Goal: Communication & Community: Answer question/provide support

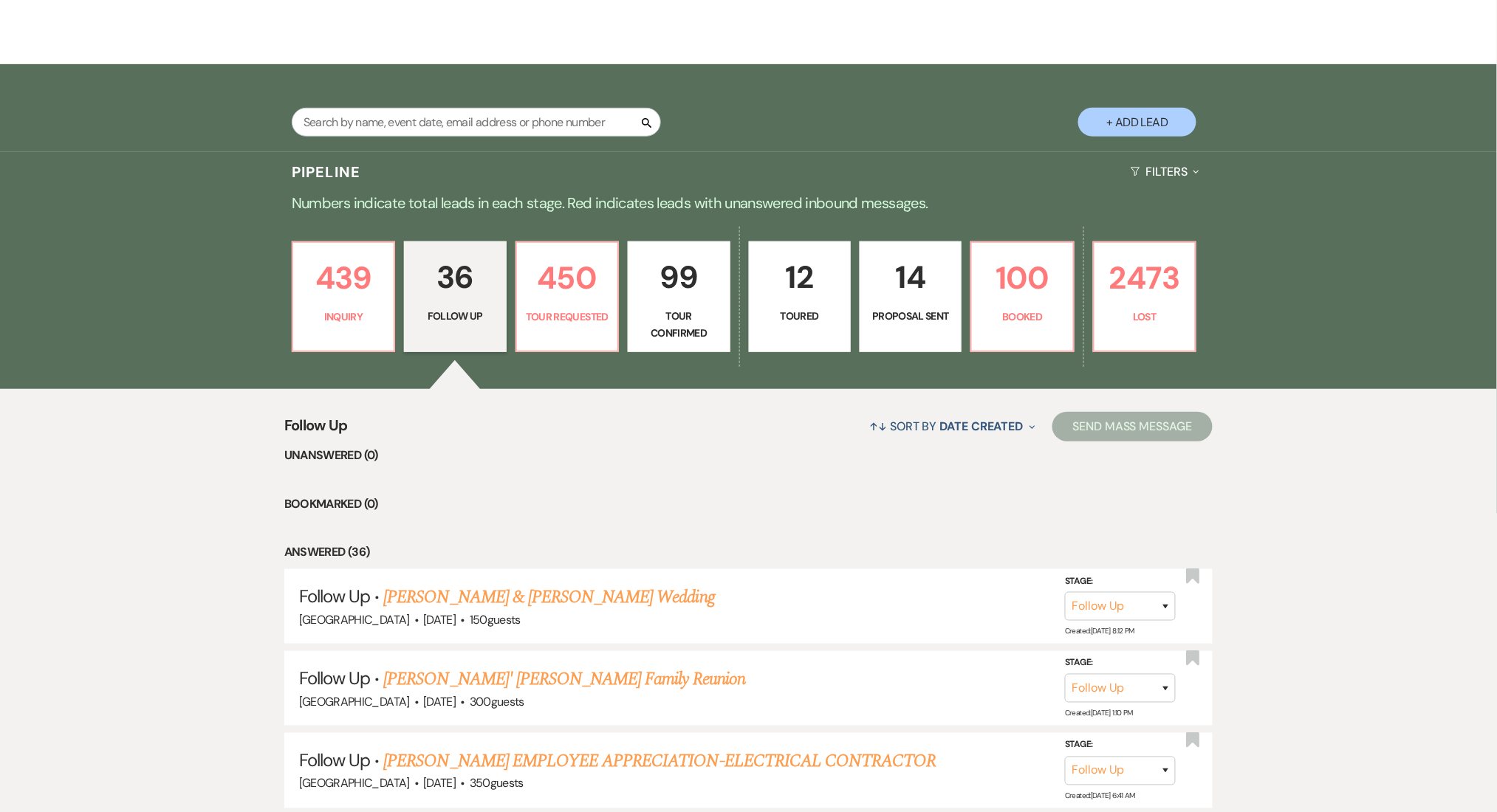
scroll to position [393, 0]
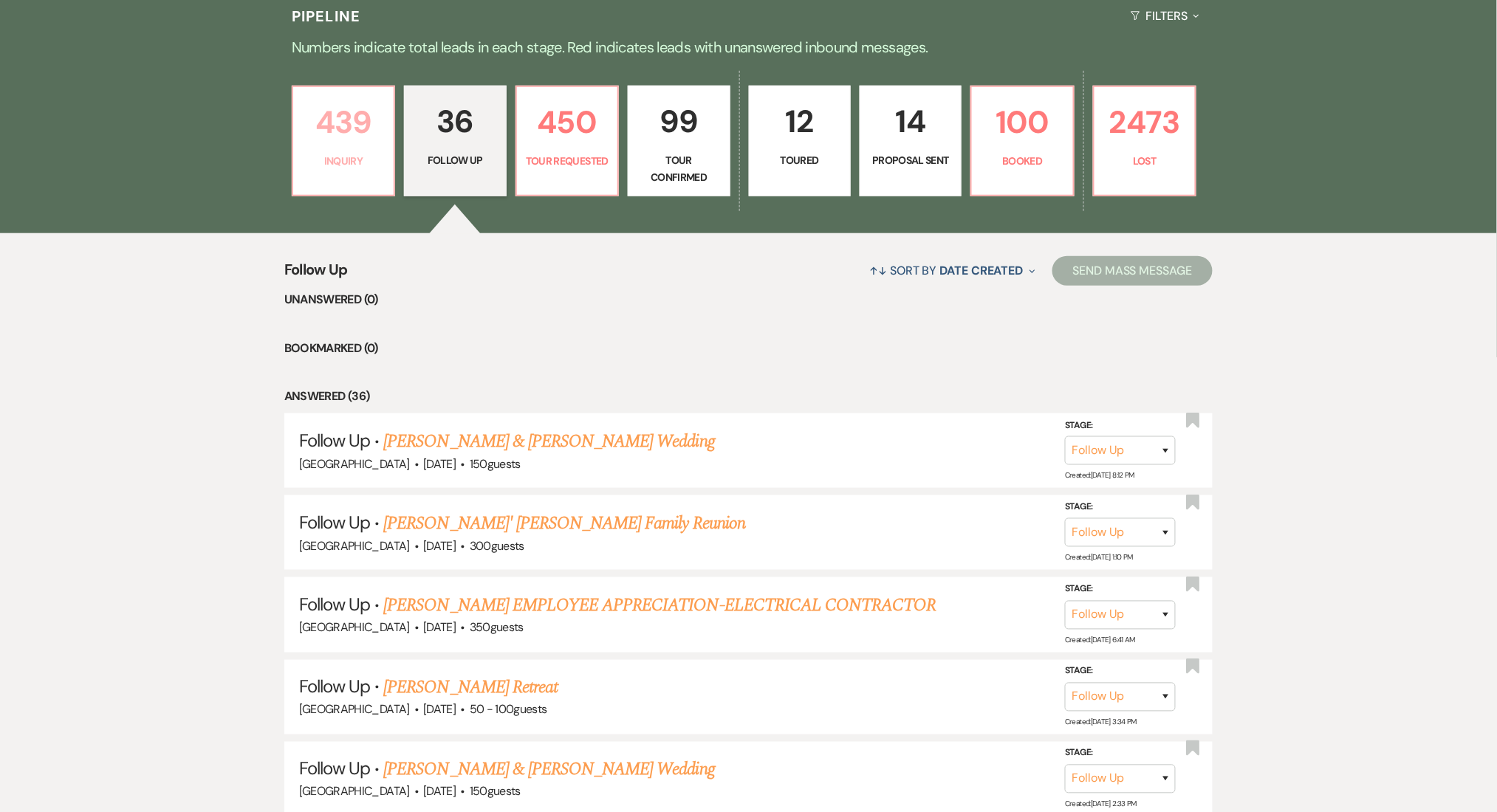
click at [334, 133] on p "439" at bounding box center [343, 122] width 83 height 50
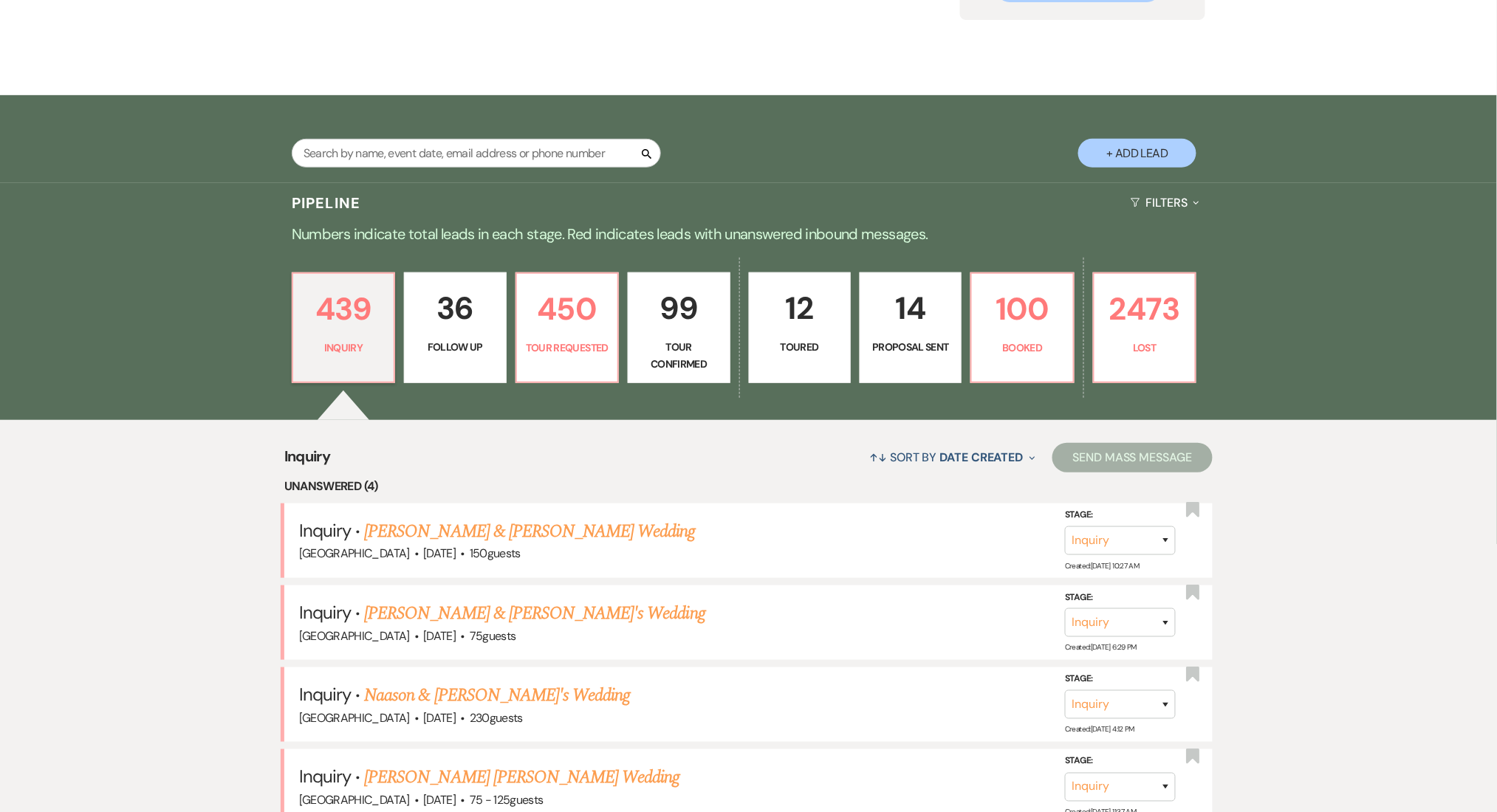
scroll to position [393, 0]
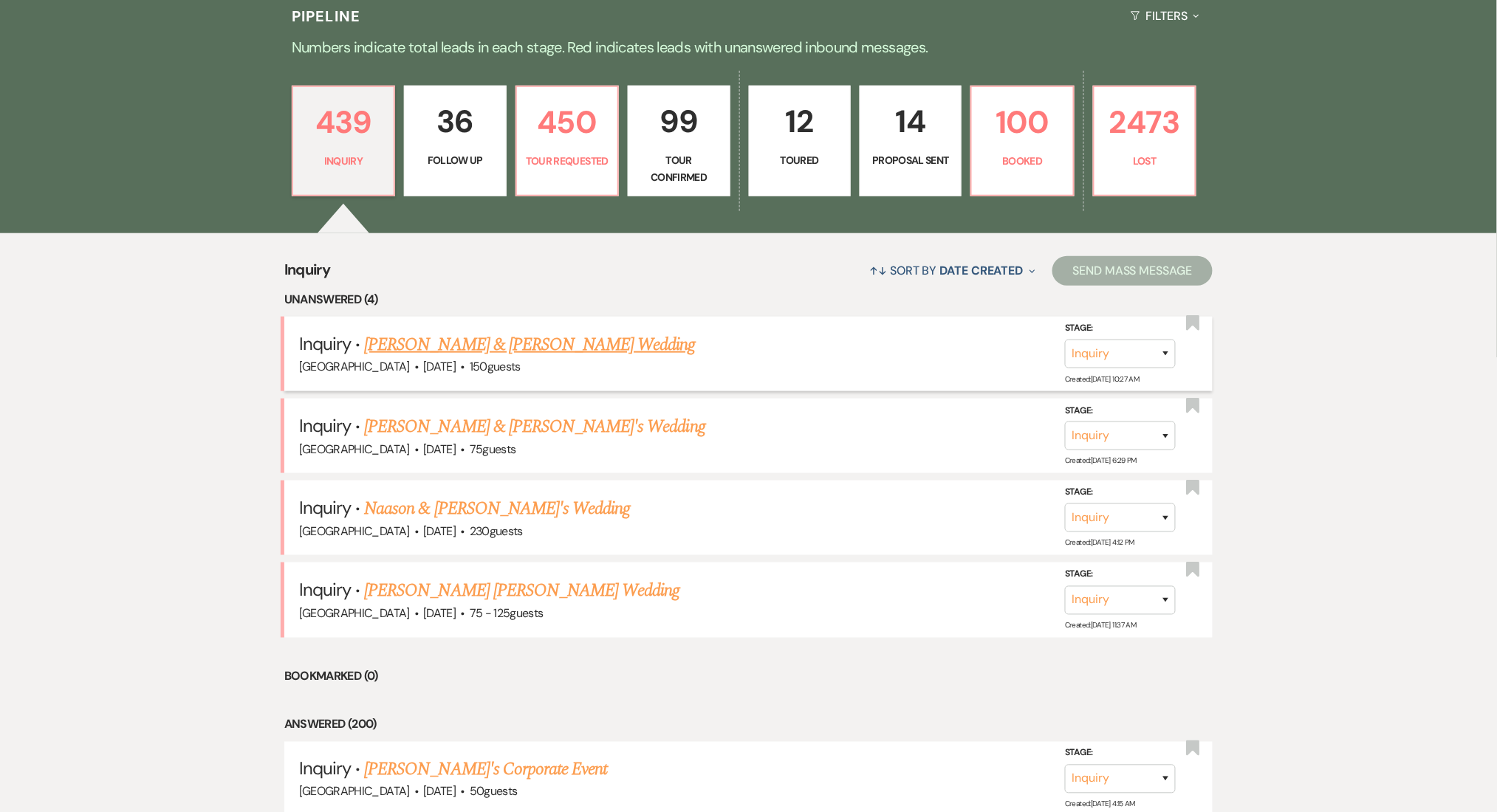
click at [584, 333] on link "[PERSON_NAME] & [PERSON_NAME] Wedding" at bounding box center [530, 344] width 331 height 27
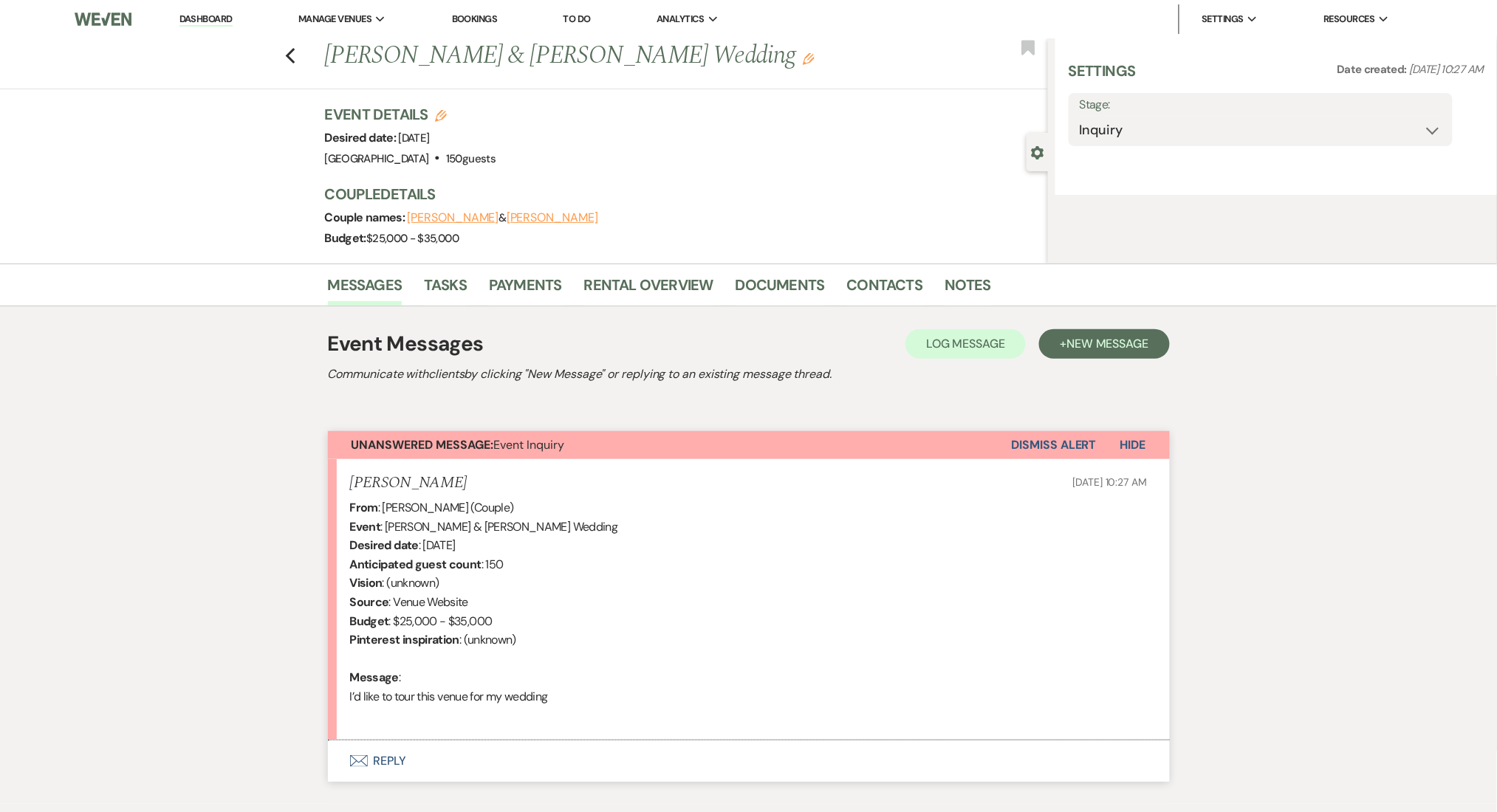
select select "5"
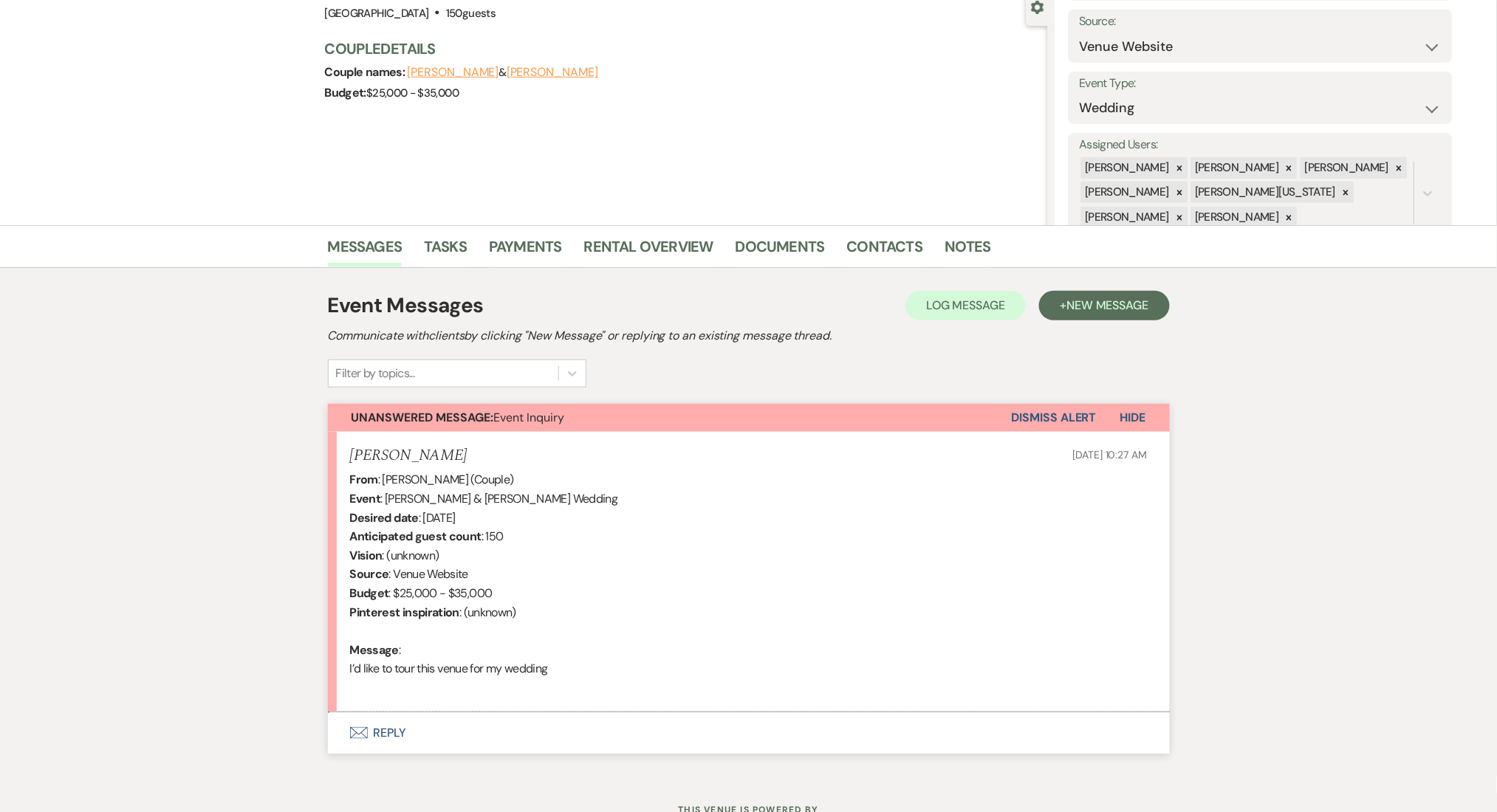
scroll to position [204, 0]
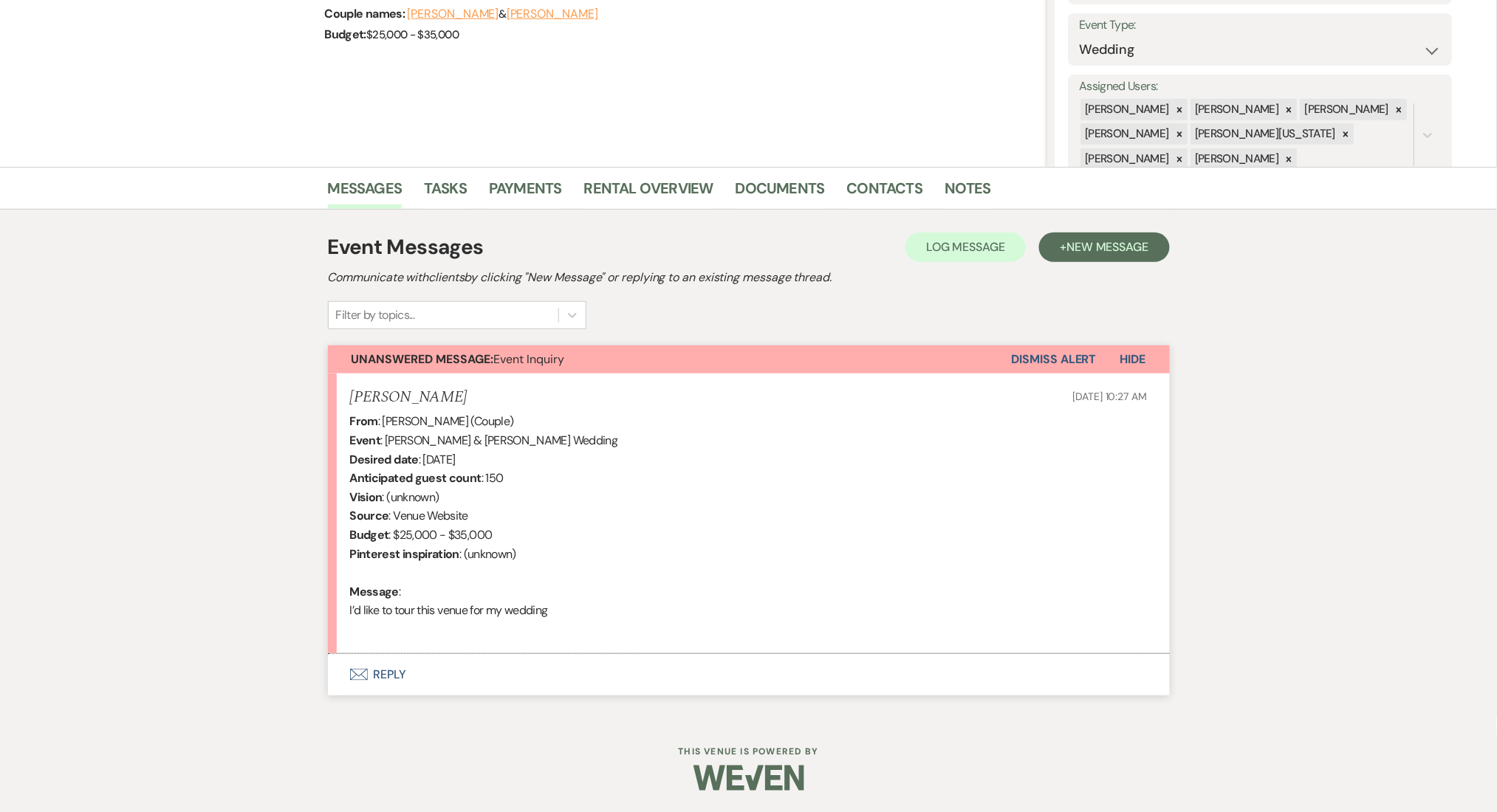
click at [444, 675] on button "Envelope Reply" at bounding box center [749, 674] width 841 height 41
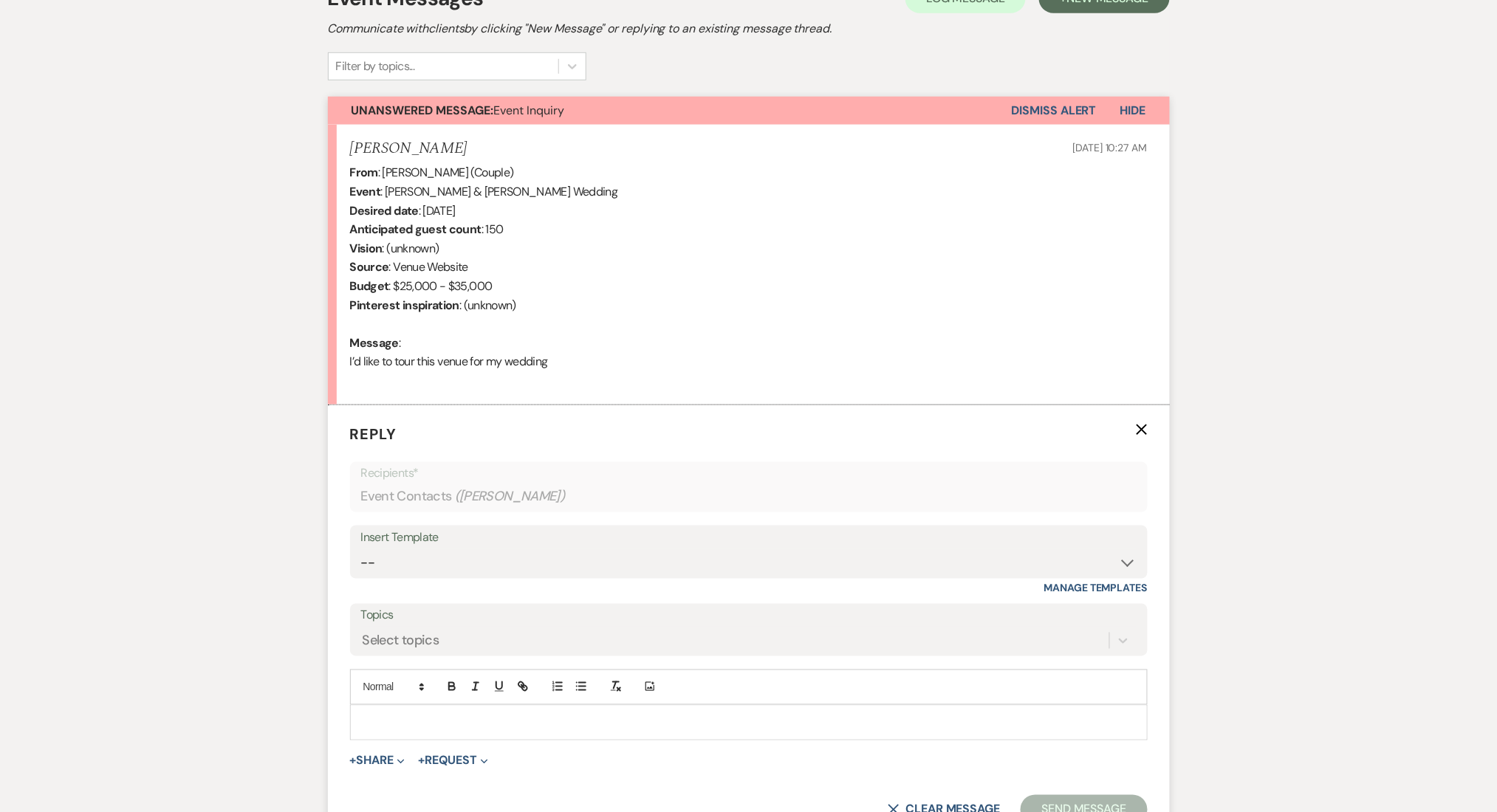
scroll to position [486, 0]
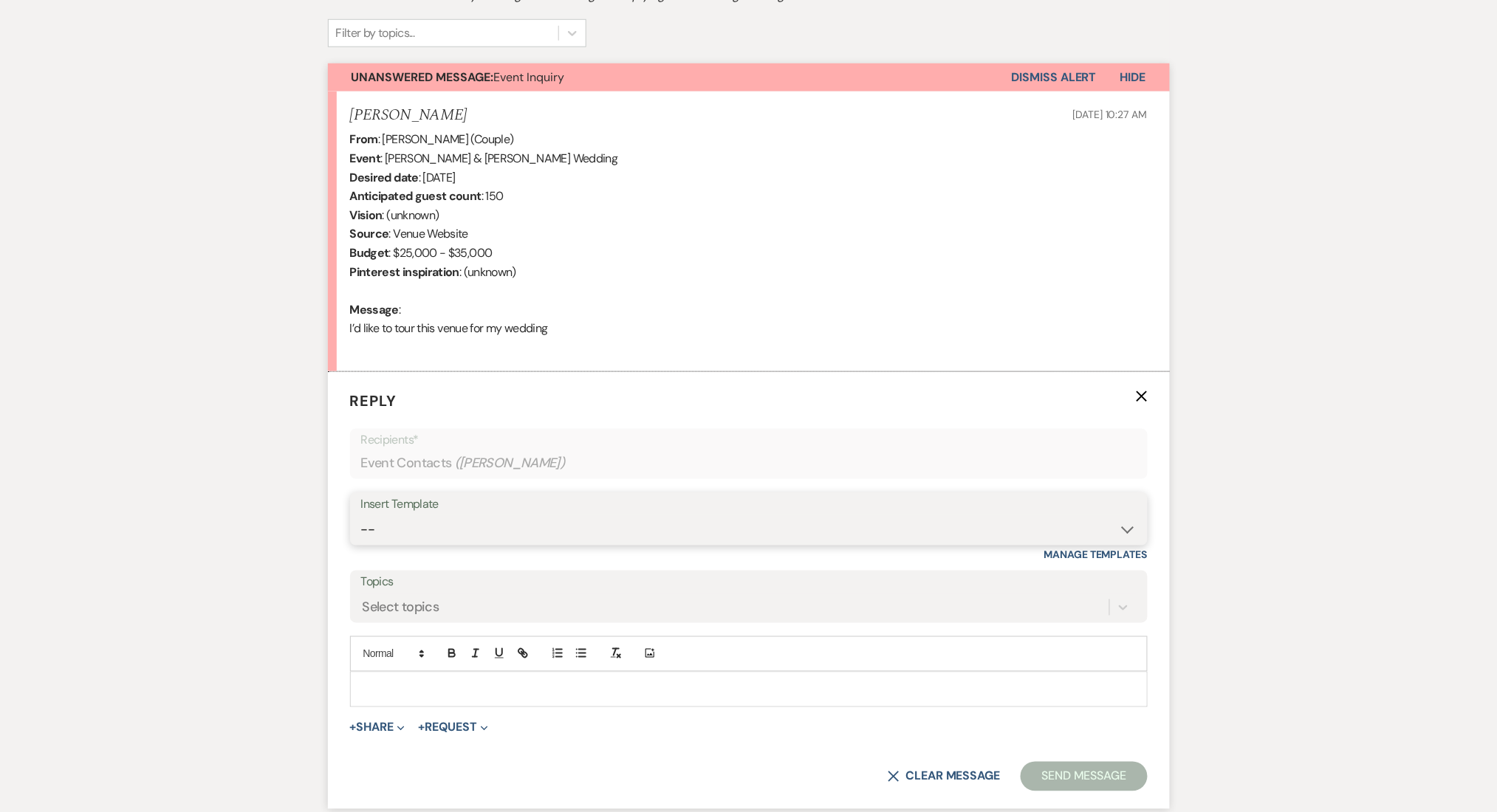
click at [440, 526] on select "-- Inquiry Follow Up Email #2 Contract Sending Template Payment Template Rental…" at bounding box center [748, 529] width 775 height 29
click at [118, 286] on div "Messages Tasks Payments Rental Overview Documents Contacts Notes Event Messages…" at bounding box center [748, 367] width 1497 height 964
click at [392, 519] on select "-- Inquiry Follow Up Email #2 Contract Sending Template Payment Template Rental…" at bounding box center [748, 529] width 775 height 29
select select "4375"
click at [361, 515] on select "-- Inquiry Follow Up Email #2 Contract Sending Template Payment Template Rental…" at bounding box center [748, 529] width 775 height 29
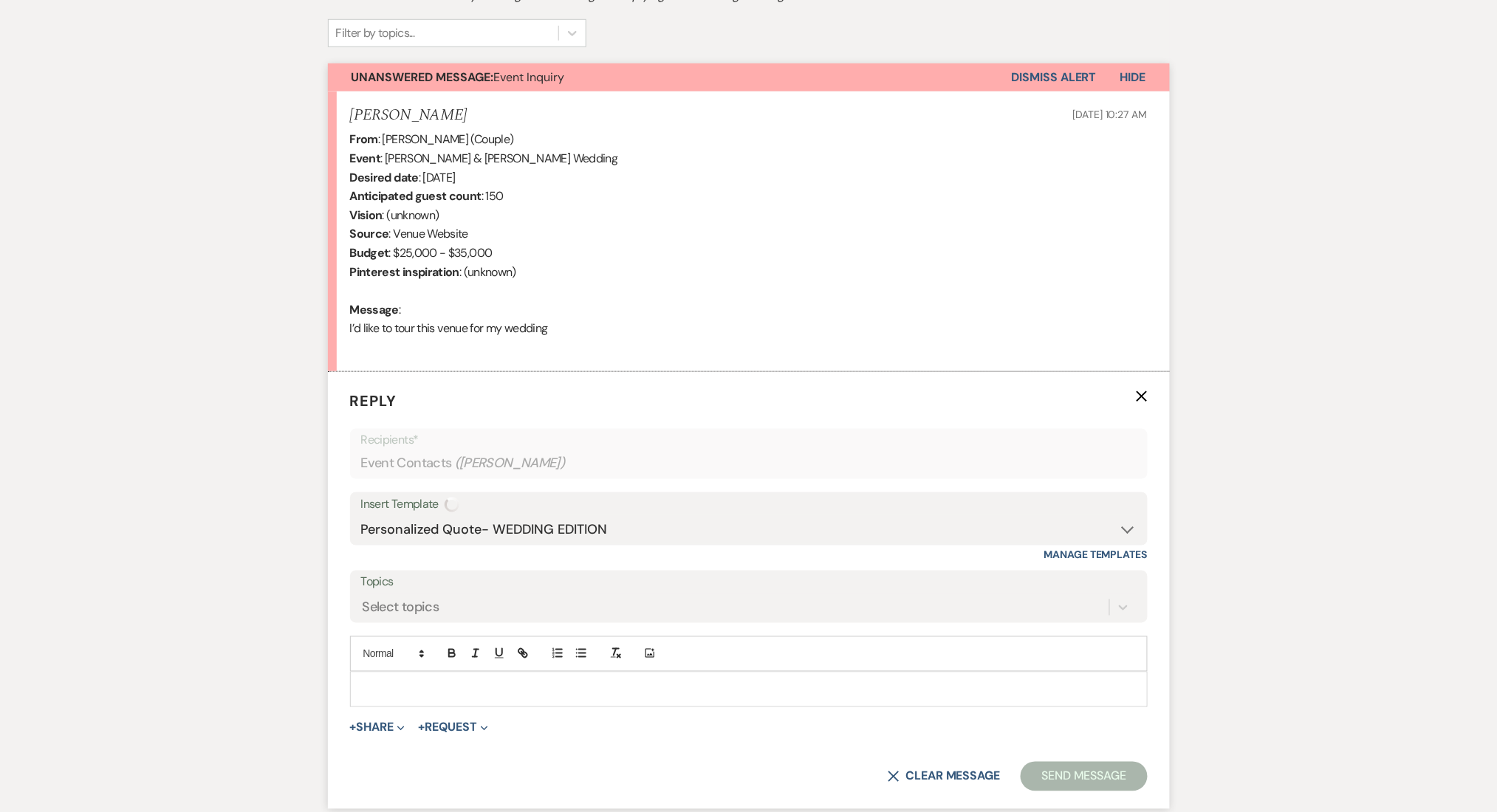
click at [127, 343] on div "Messages Tasks Payments Rental Overview Documents Contacts Notes Event Messages…" at bounding box center [748, 367] width 1497 height 964
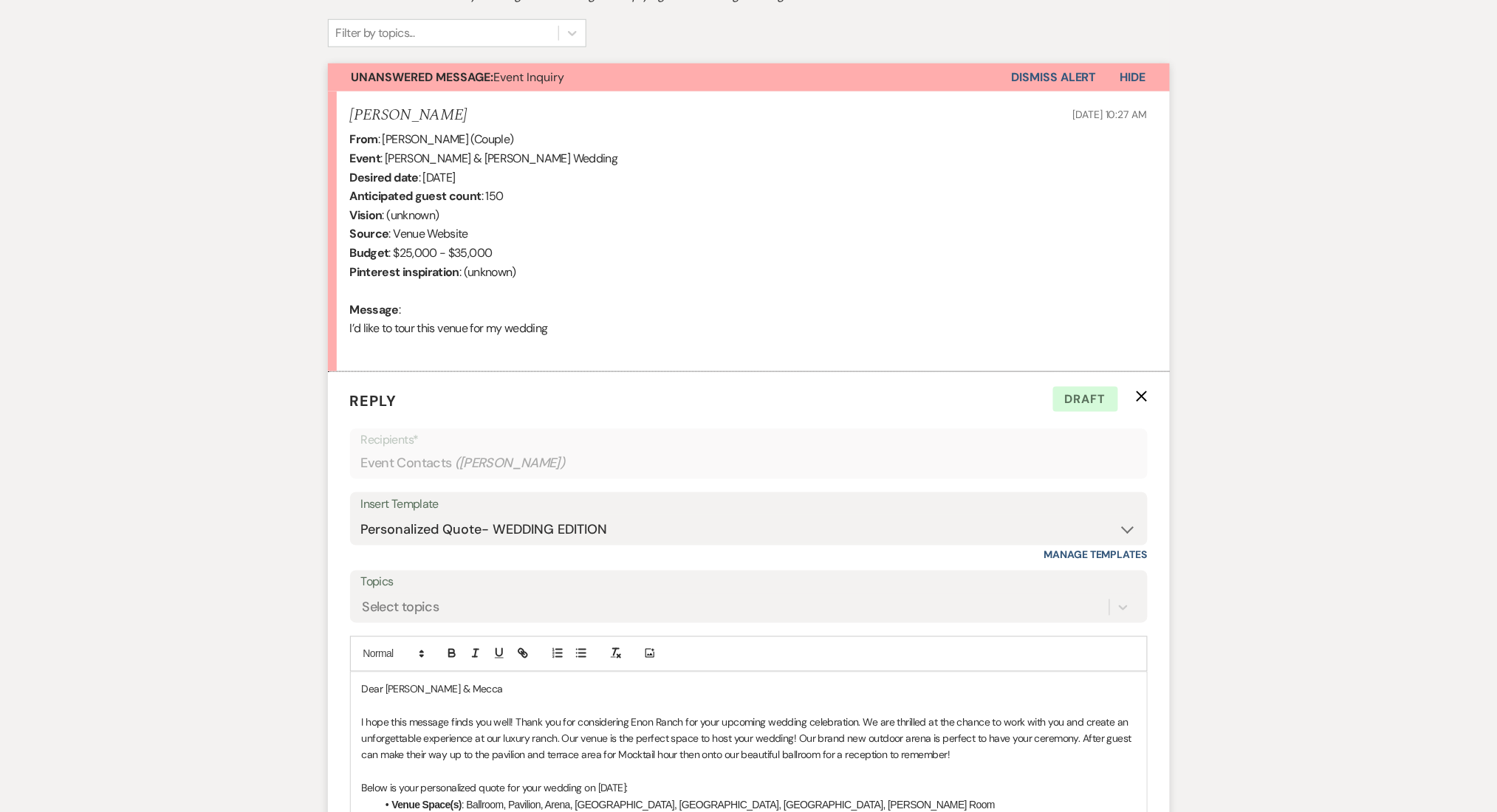
scroll to position [682, 0]
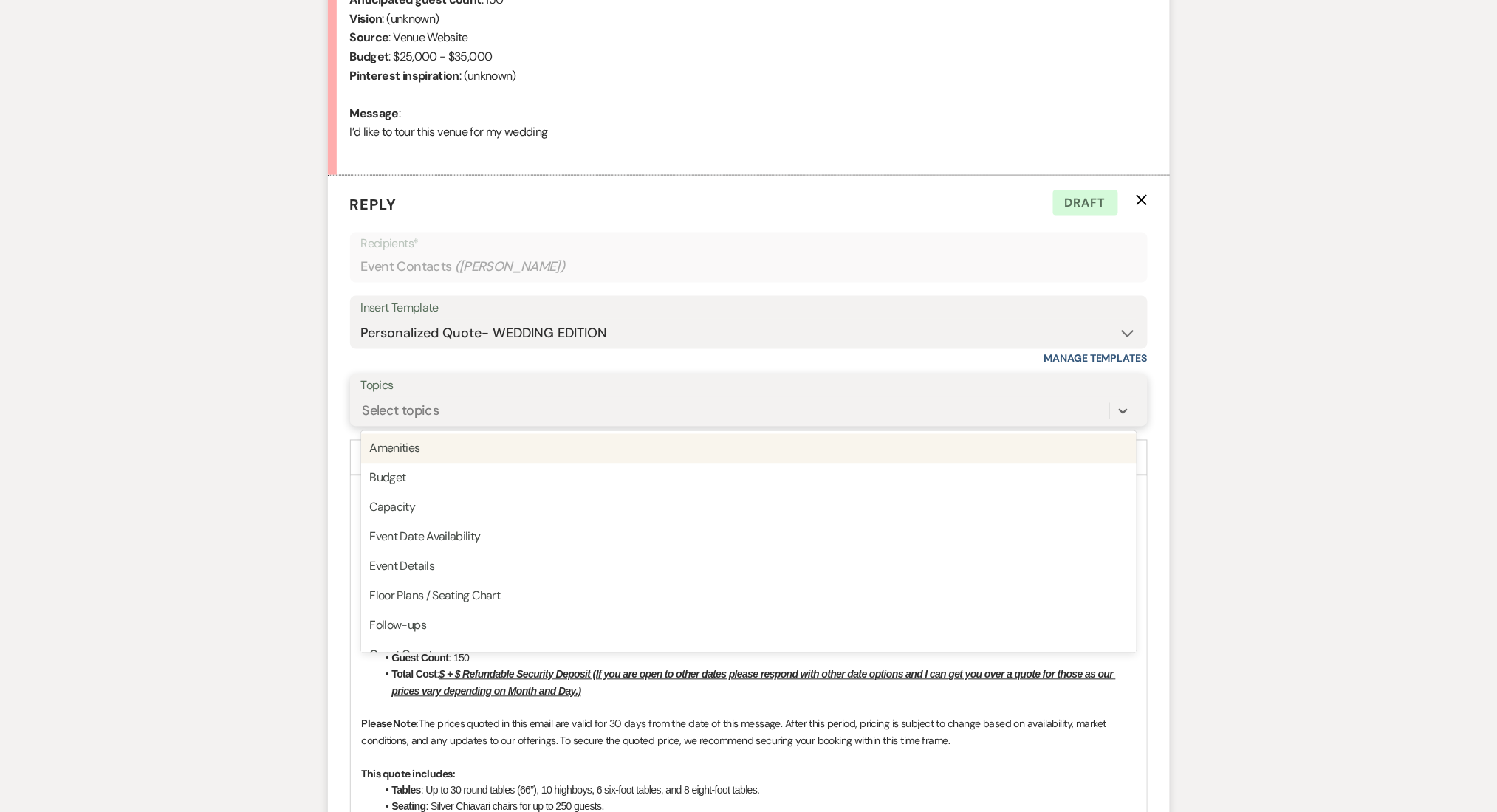
click at [438, 412] on div "Select topics" at bounding box center [401, 410] width 77 height 20
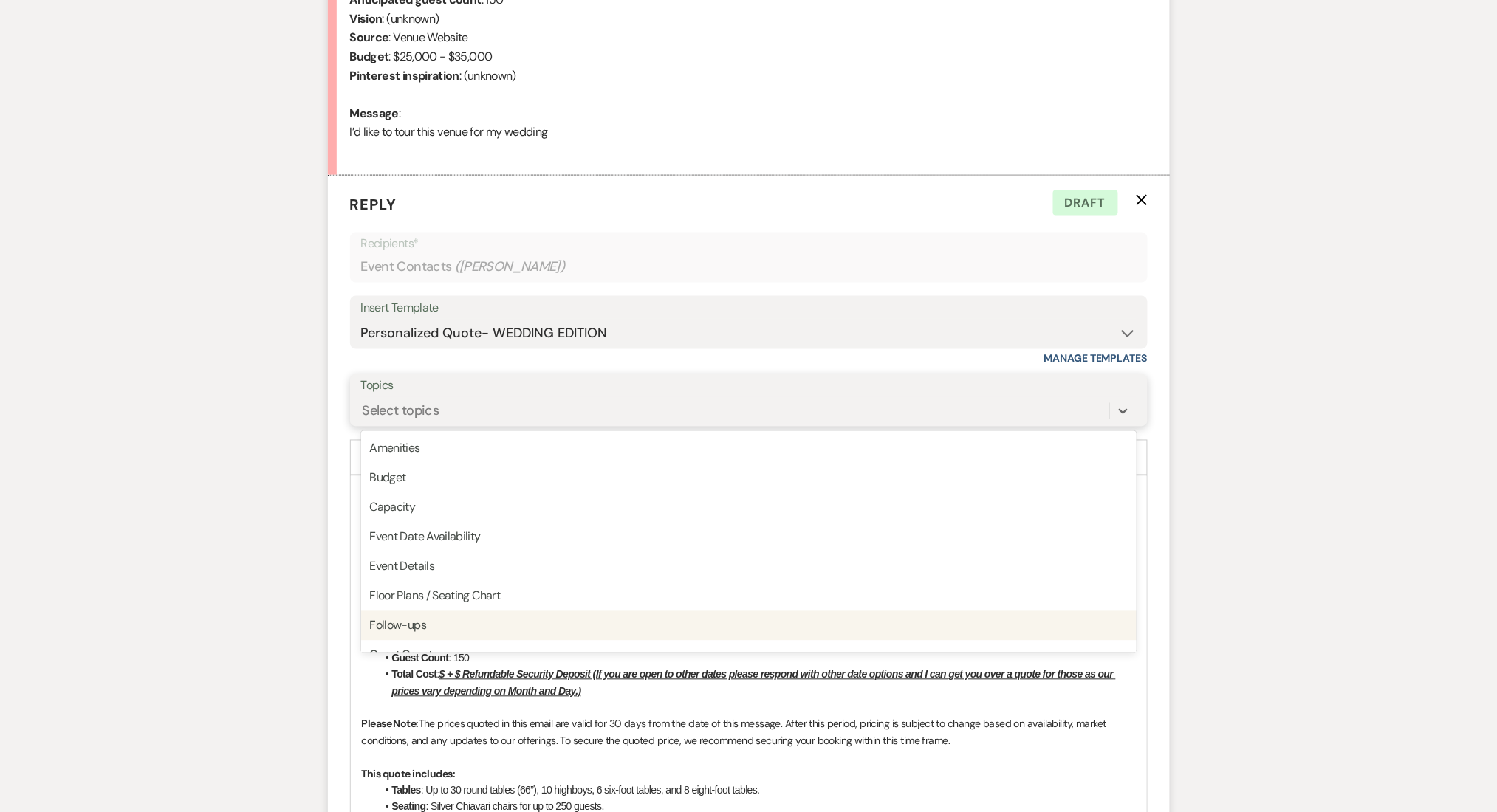
click at [422, 626] on div "Follow-ups" at bounding box center [748, 625] width 775 height 29
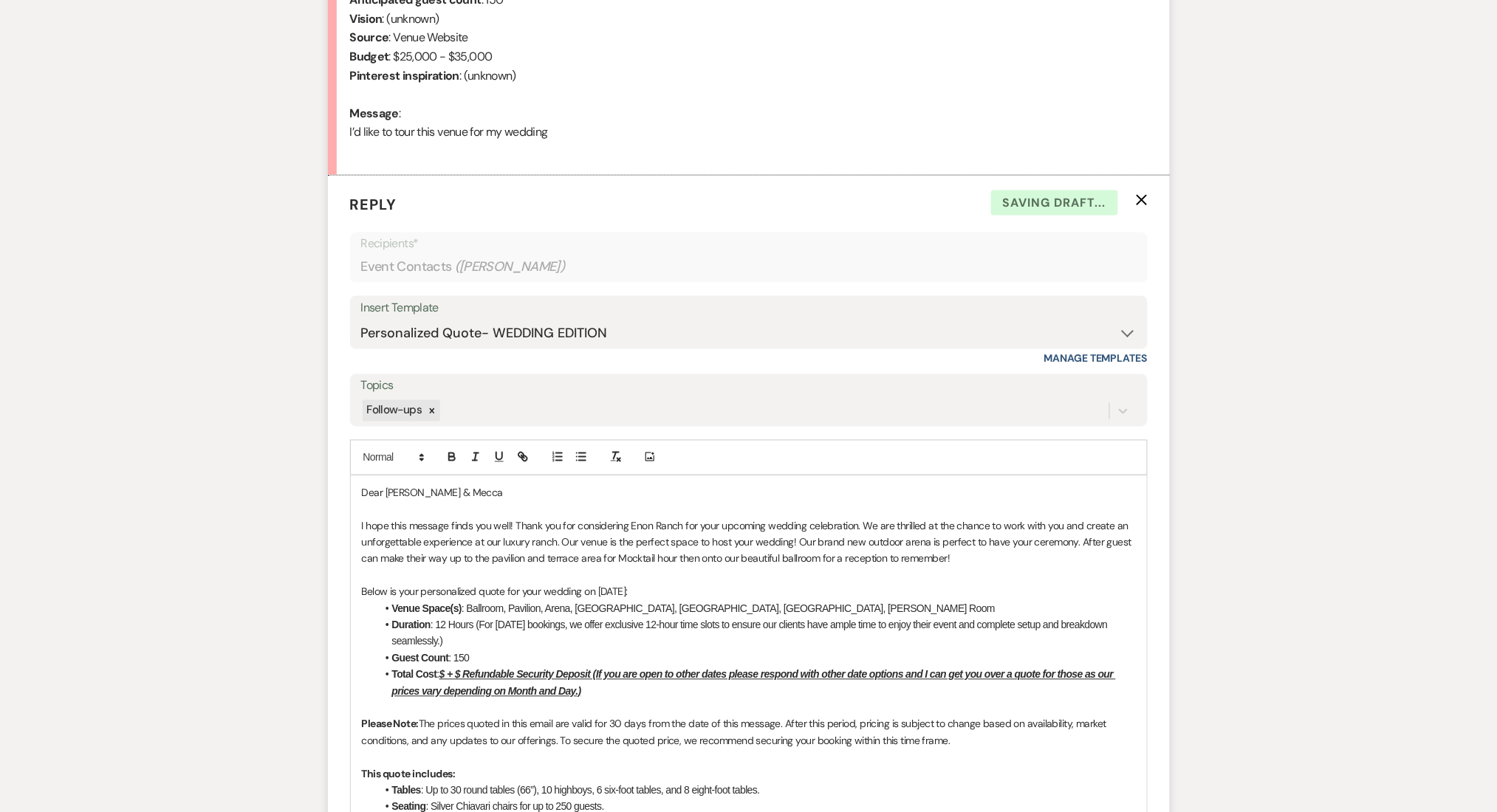
click at [220, 586] on div "Messages Tasks Payments Rental Overview Documents Contacts Notes Event Messages…" at bounding box center [748, 749] width 1497 height 2121
click at [446, 675] on u "$ + $ Refundable Security Deposit (If you are open to other dates please respon…" at bounding box center [754, 683] width 723 height 28
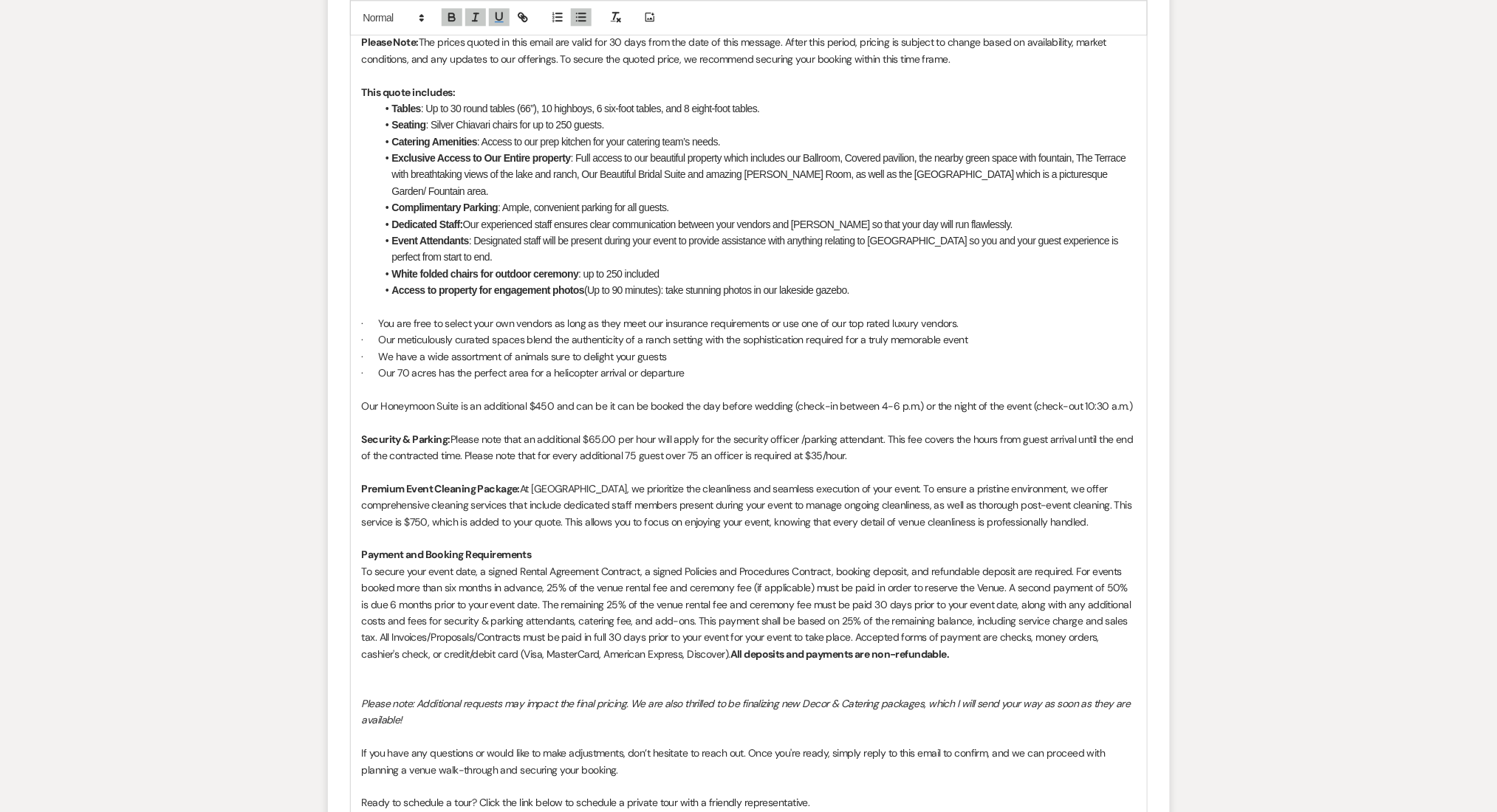
scroll to position [1758, 0]
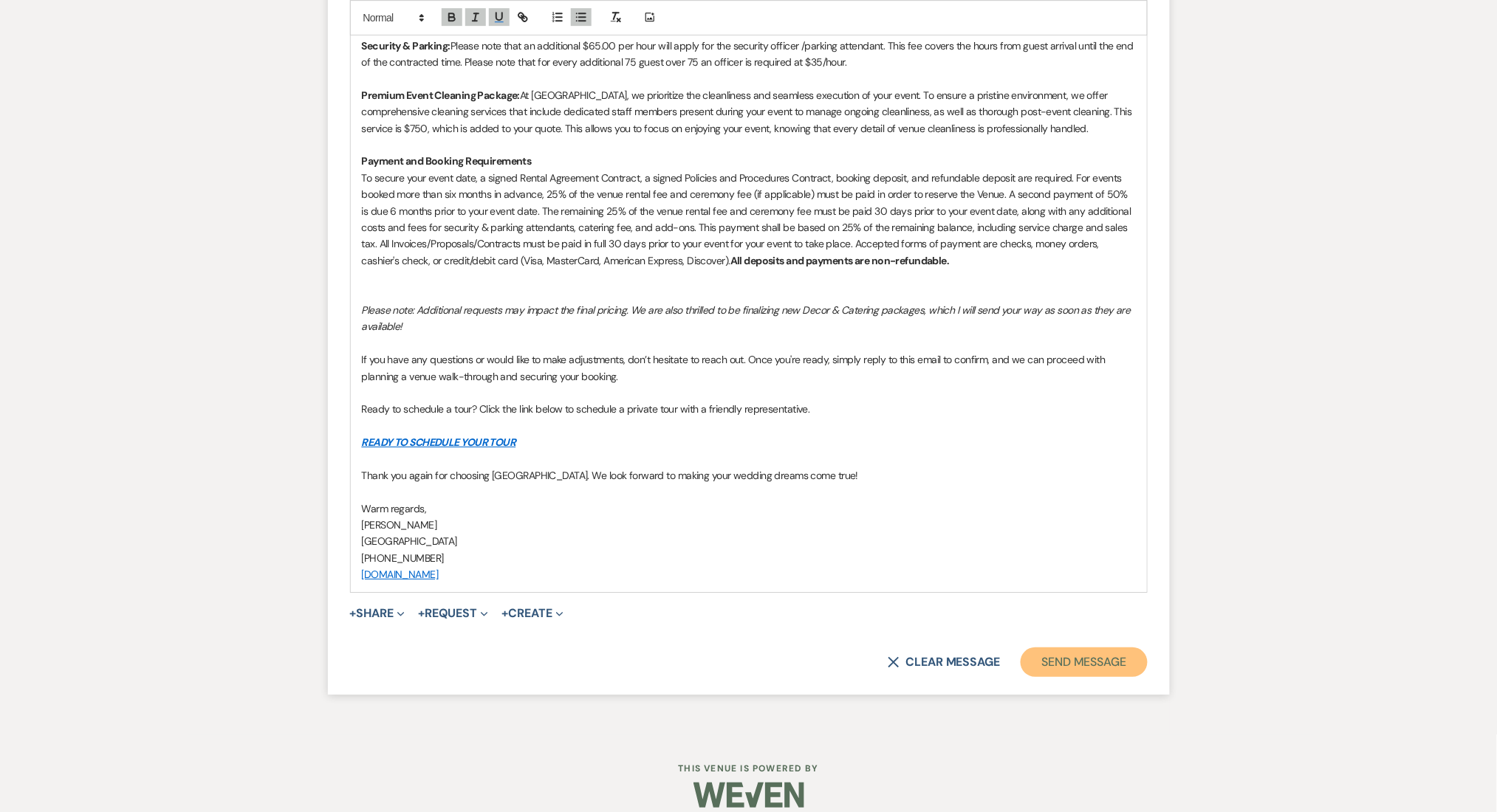
click at [1079, 648] on button "Send Message" at bounding box center [1083, 662] width 126 height 29
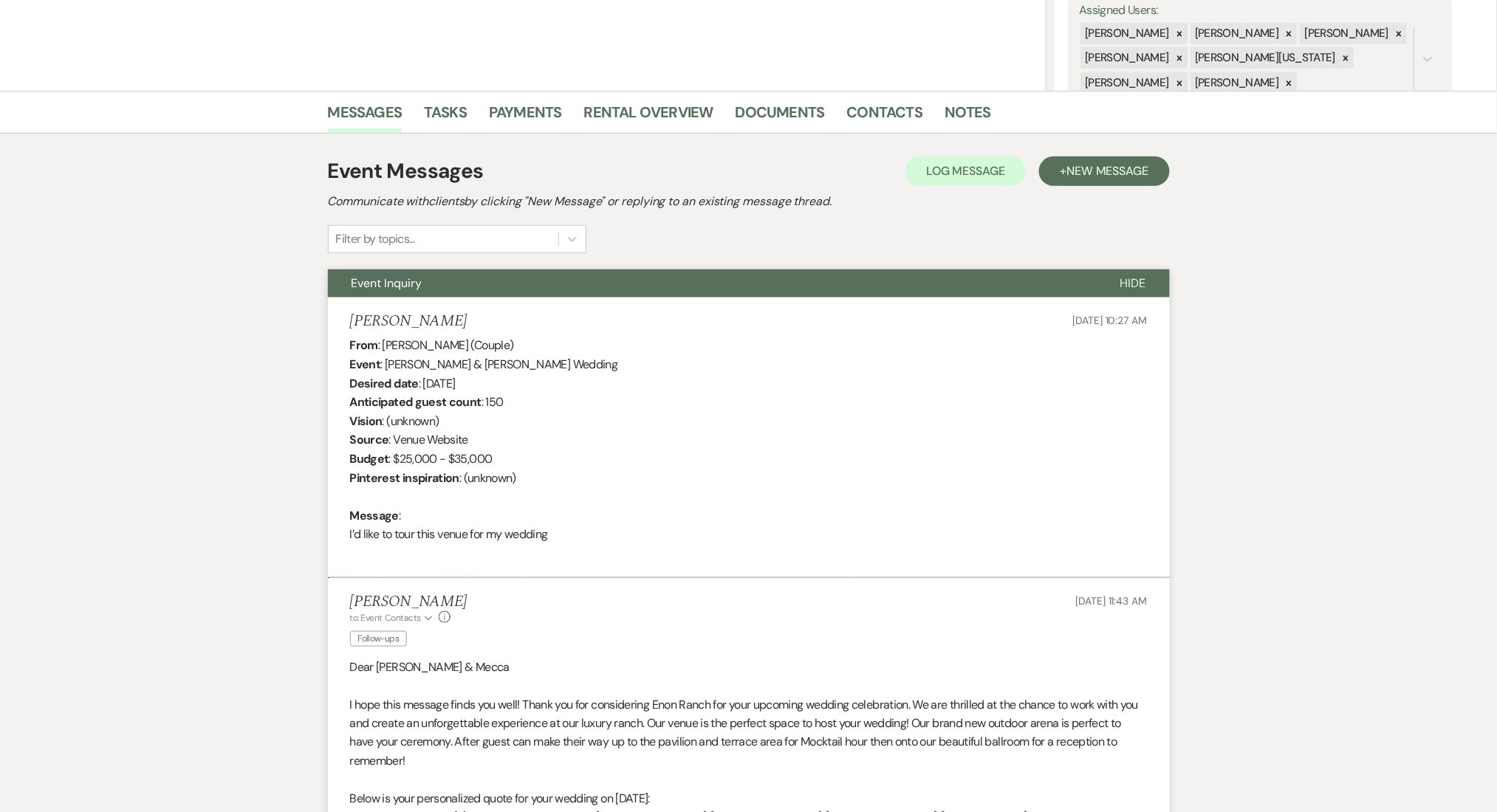
scroll to position [0, 0]
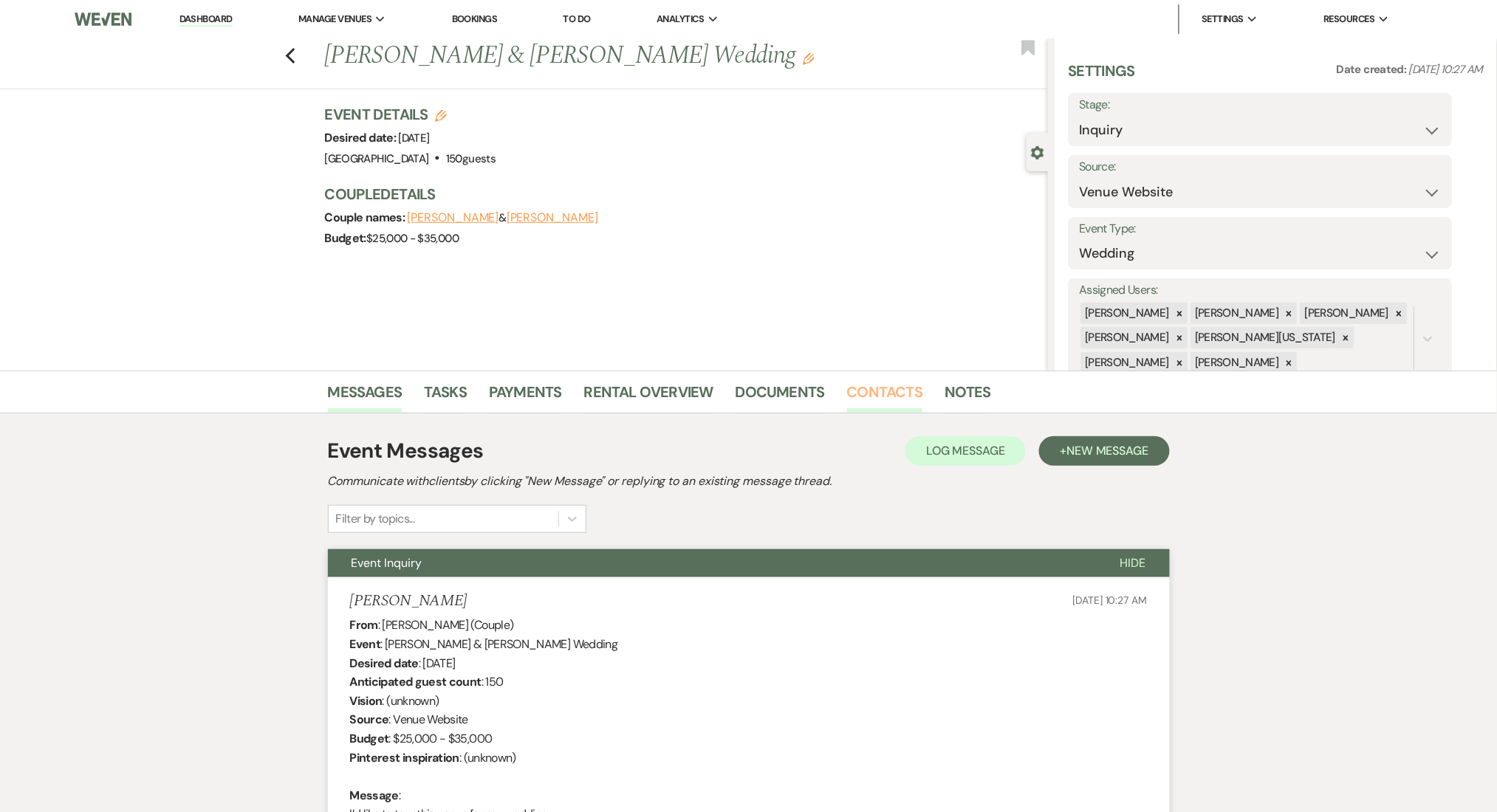
click at [887, 396] on link "Contacts" at bounding box center [884, 397] width 76 height 33
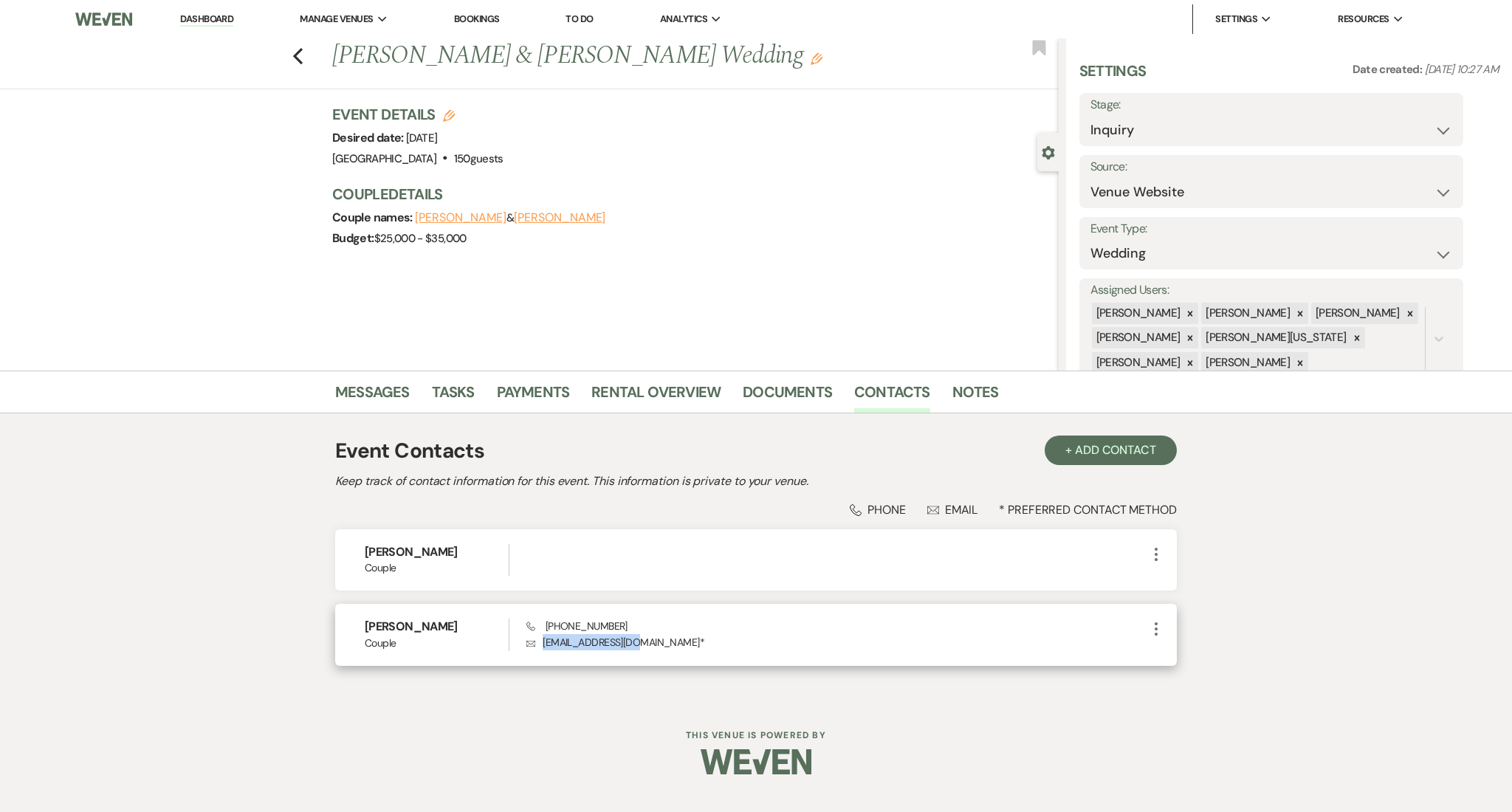
drag, startPoint x: 646, startPoint y: 644, endPoint x: 529, endPoint y: 654, distance: 117.4
click at [529, 654] on div "[PERSON_NAME] Couple Phone [PHONE_NUMBER] Envelope [EMAIL_ADDRESS][DOMAIN_NAME]…" at bounding box center [756, 635] width 841 height 62
copy p "[EMAIL_ADDRESS][DOMAIN_NAME]"
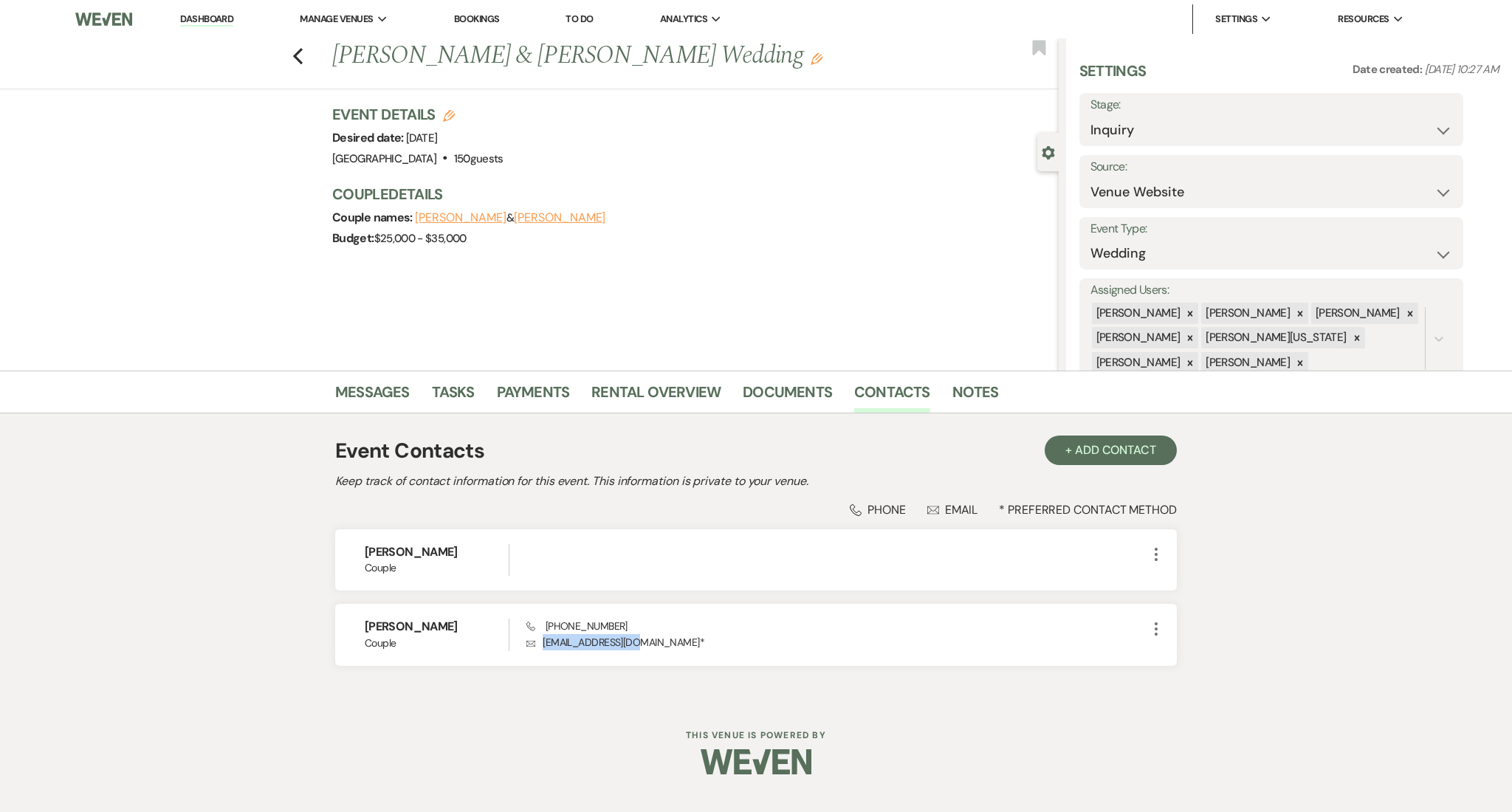
click at [210, 21] on link "Dashboard" at bounding box center [206, 20] width 53 height 14
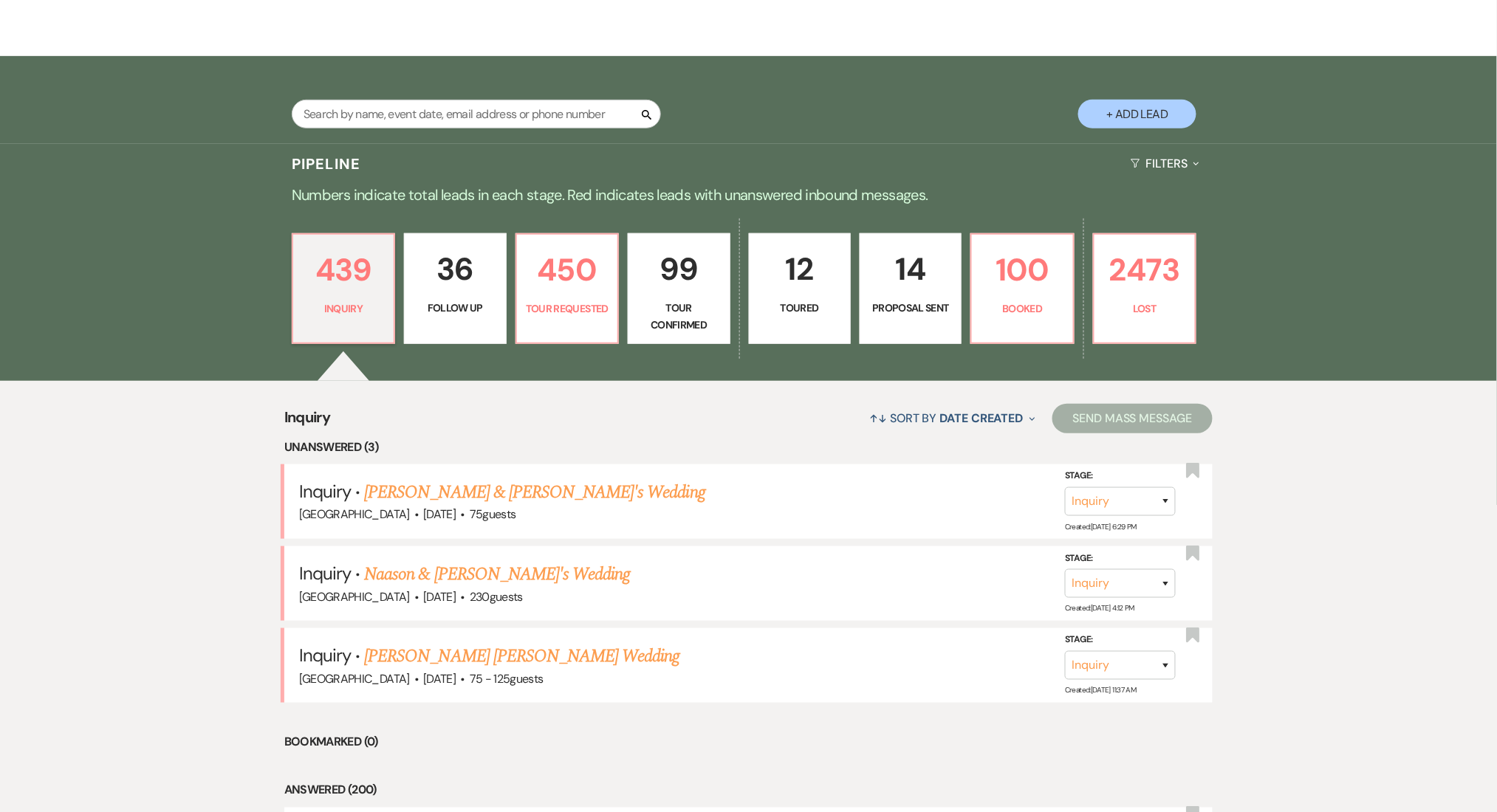
scroll to position [296, 0]
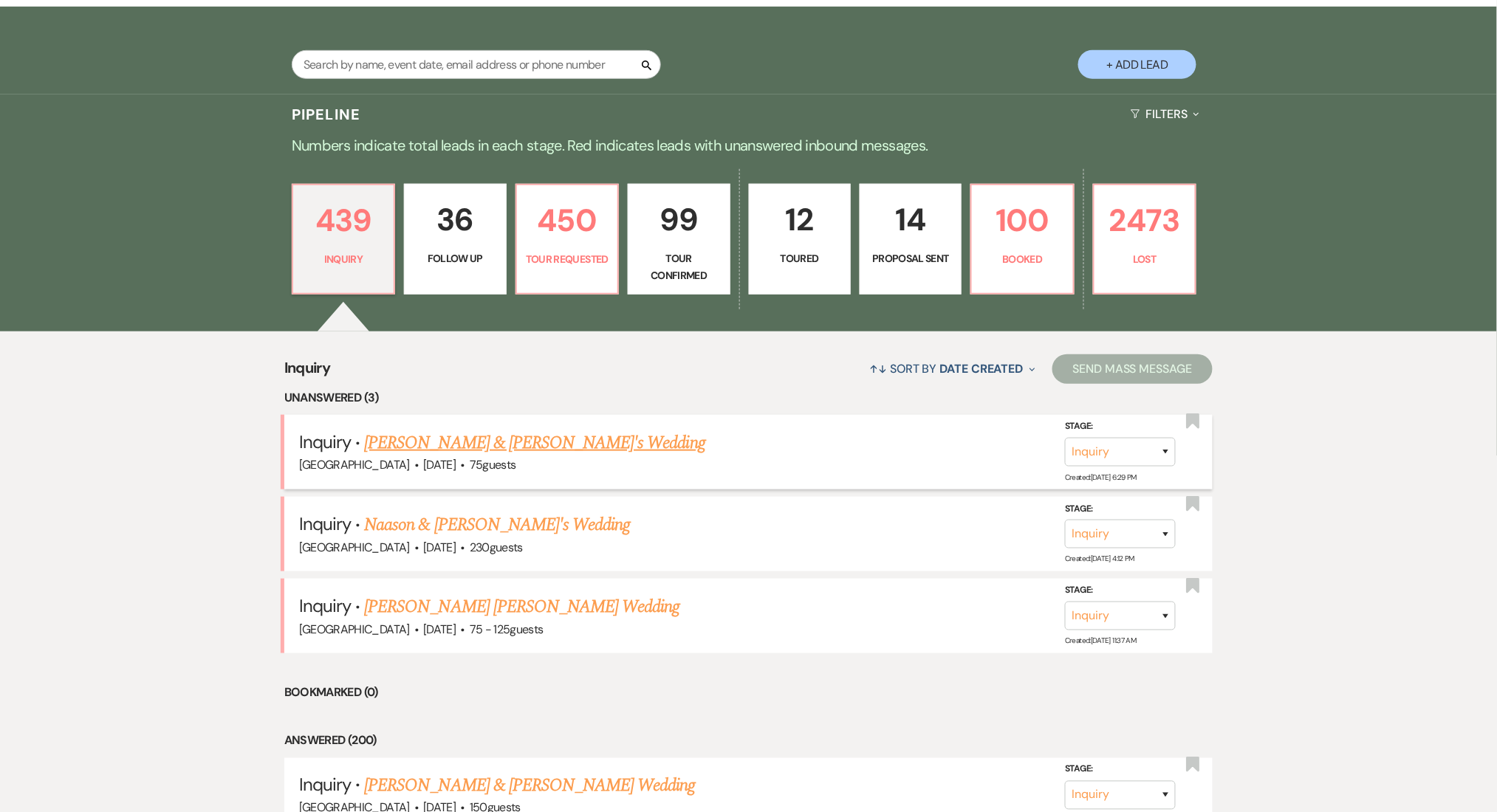
click at [439, 444] on link "[PERSON_NAME] & [PERSON_NAME]'s Wedding" at bounding box center [535, 442] width 341 height 27
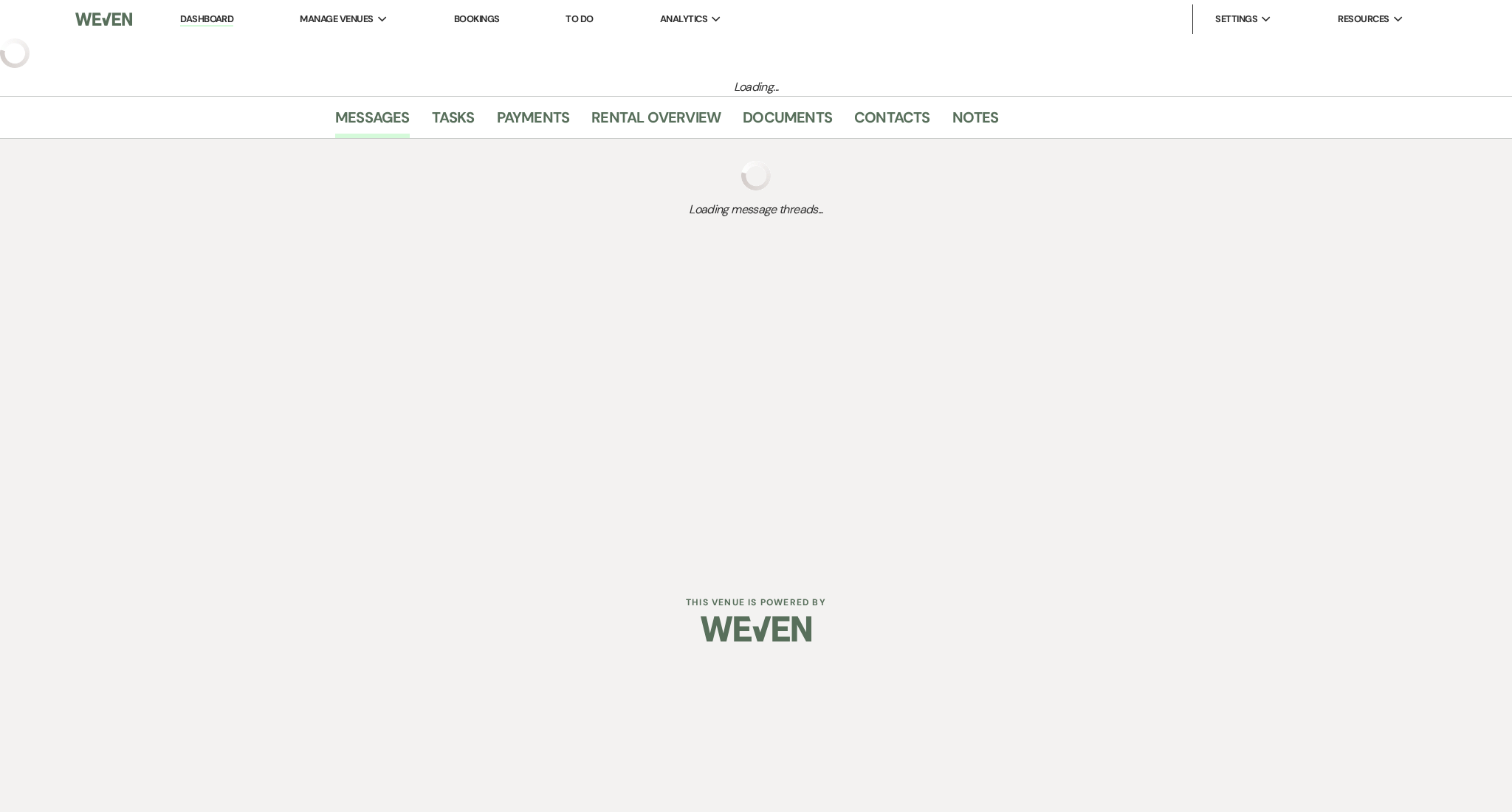
select select "5"
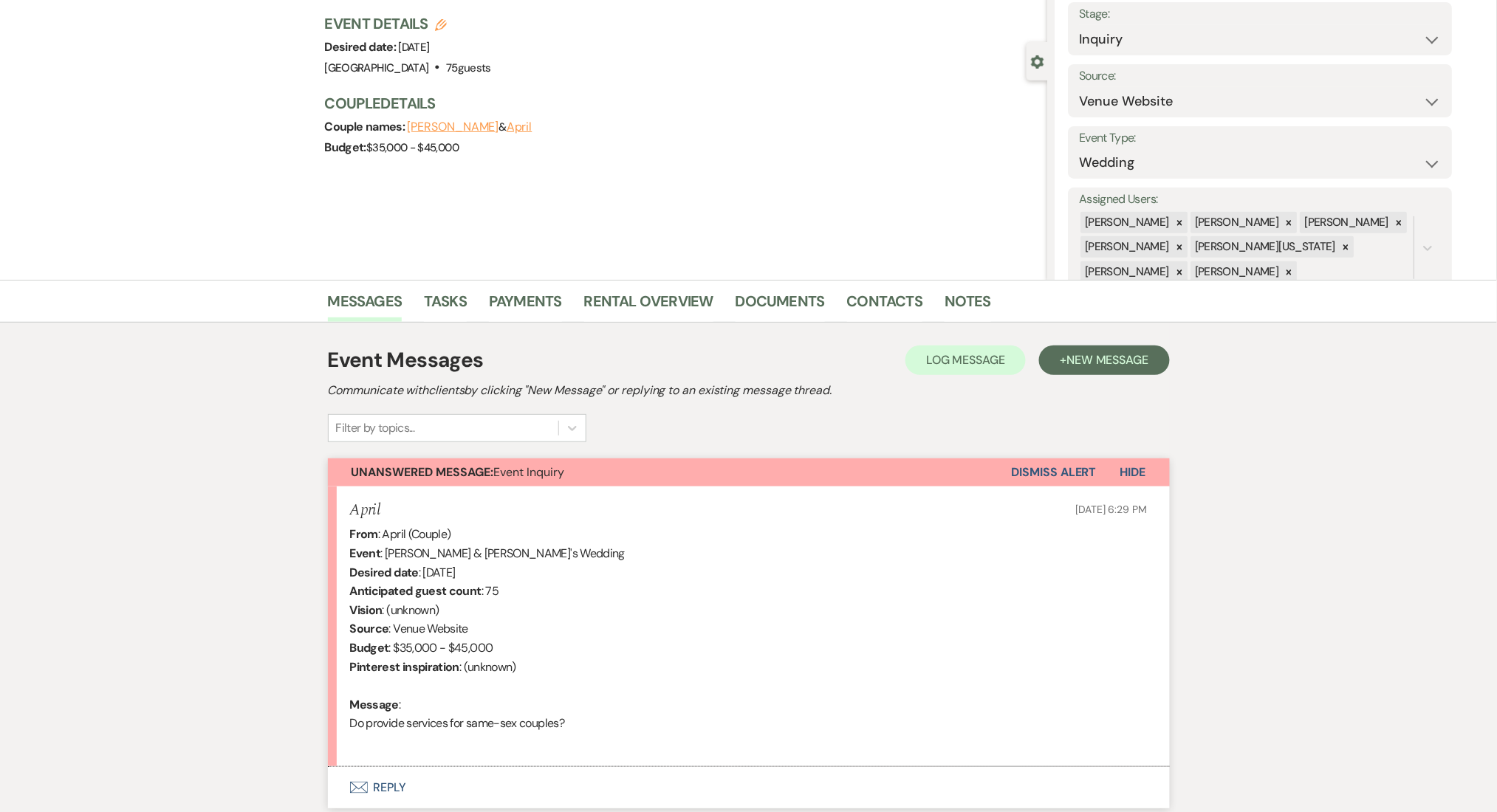
scroll to position [204, 0]
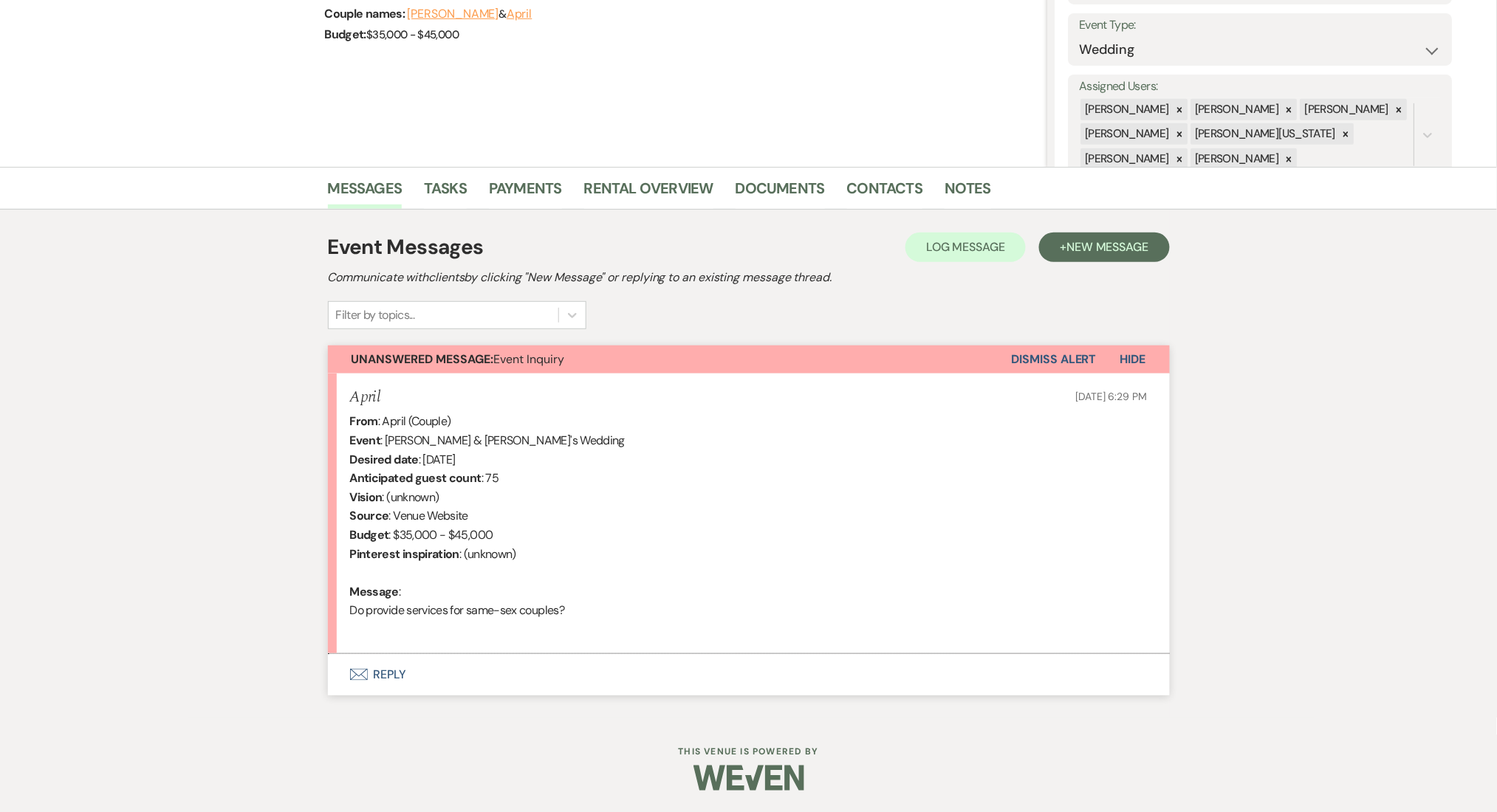
click at [392, 666] on button "Envelope Reply" at bounding box center [749, 674] width 841 height 41
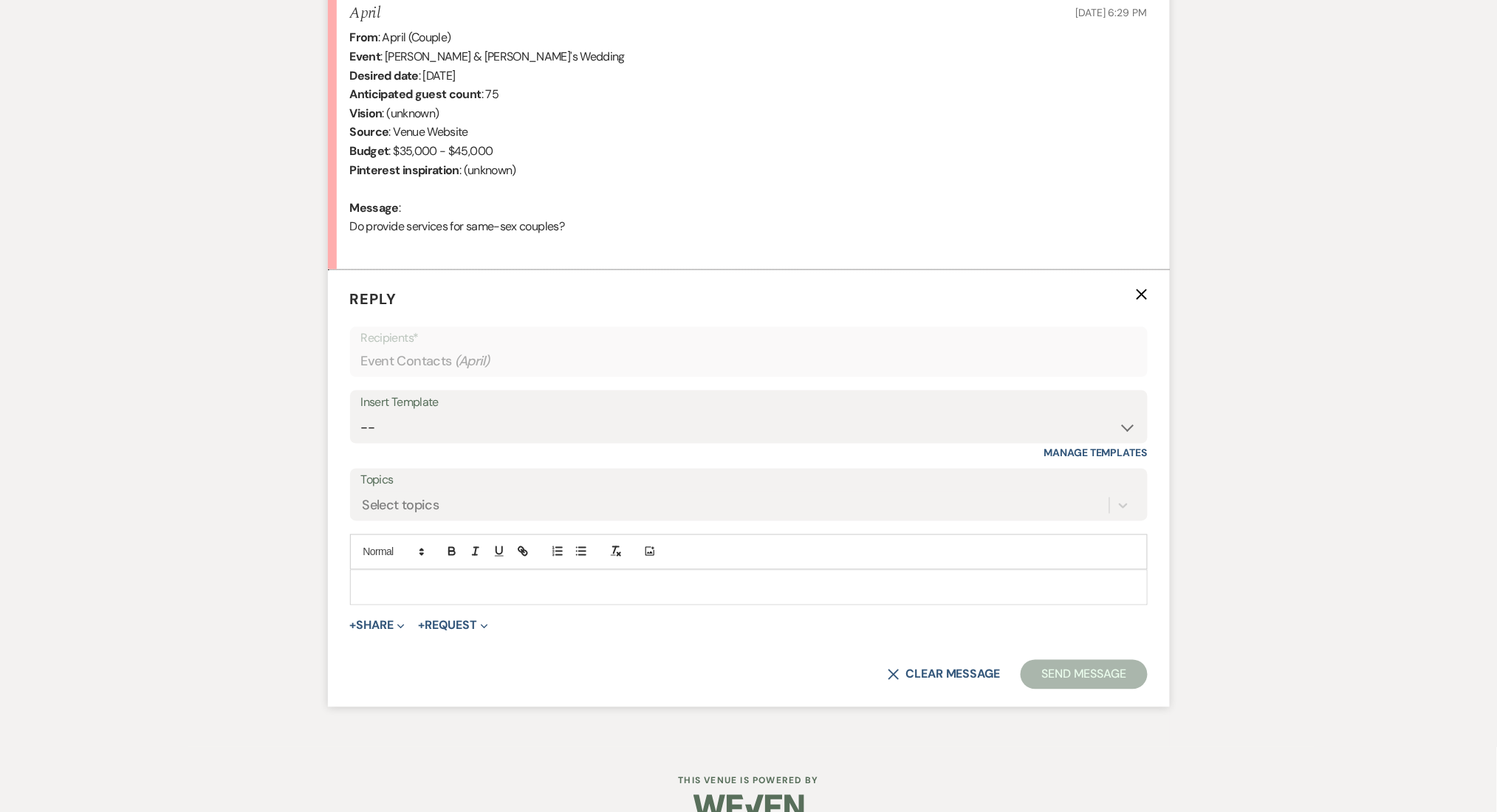
scroll to position [617, 0]
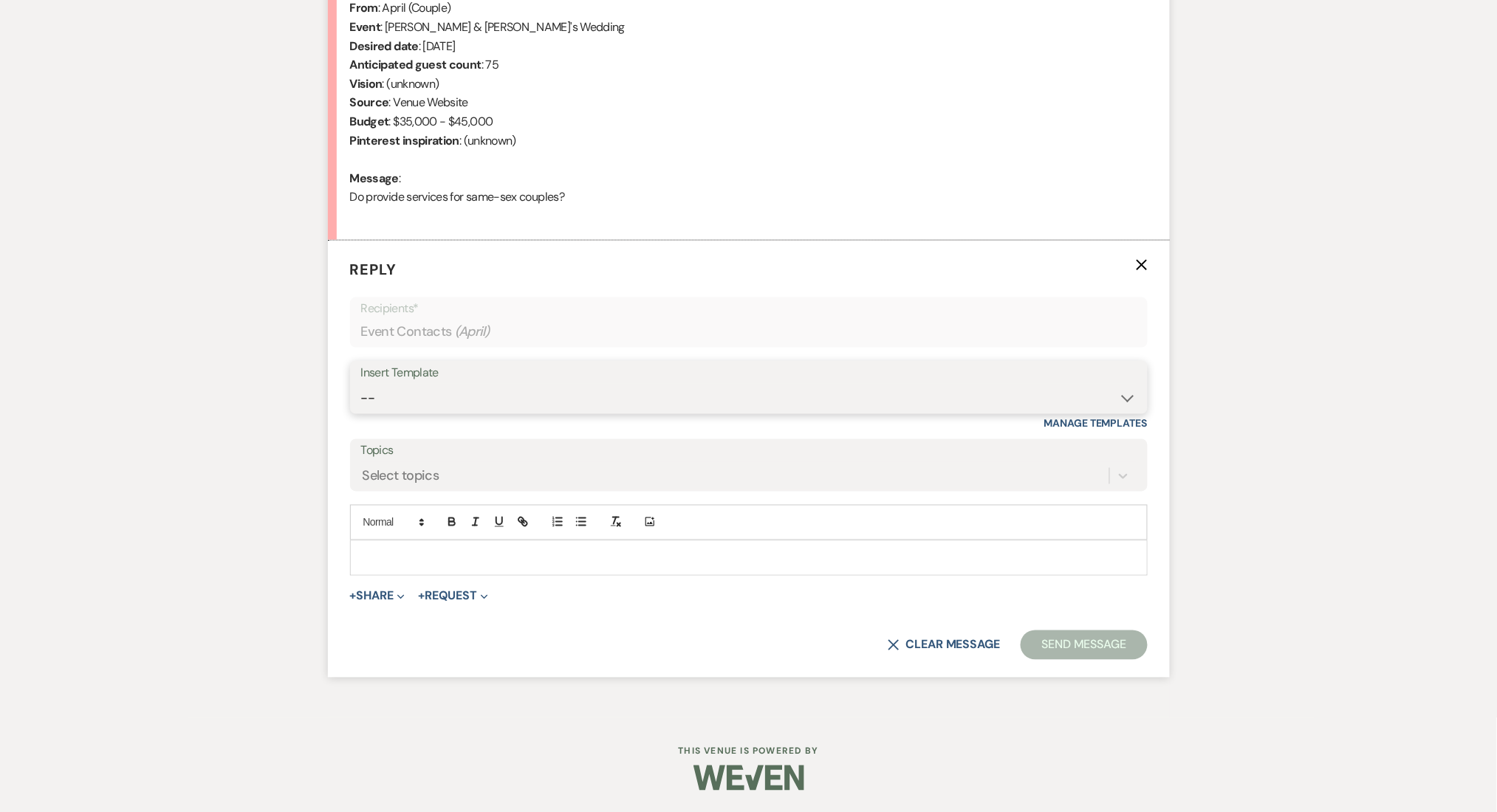
click at [416, 395] on select "-- Inquiry Follow Up Email #2 Contract Sending Template Payment Template Rental…" at bounding box center [748, 398] width 775 height 29
select select "4375"
click at [361, 384] on select "-- Inquiry Follow Up Email #2 Contract Sending Template Payment Template Rental…" at bounding box center [748, 398] width 775 height 29
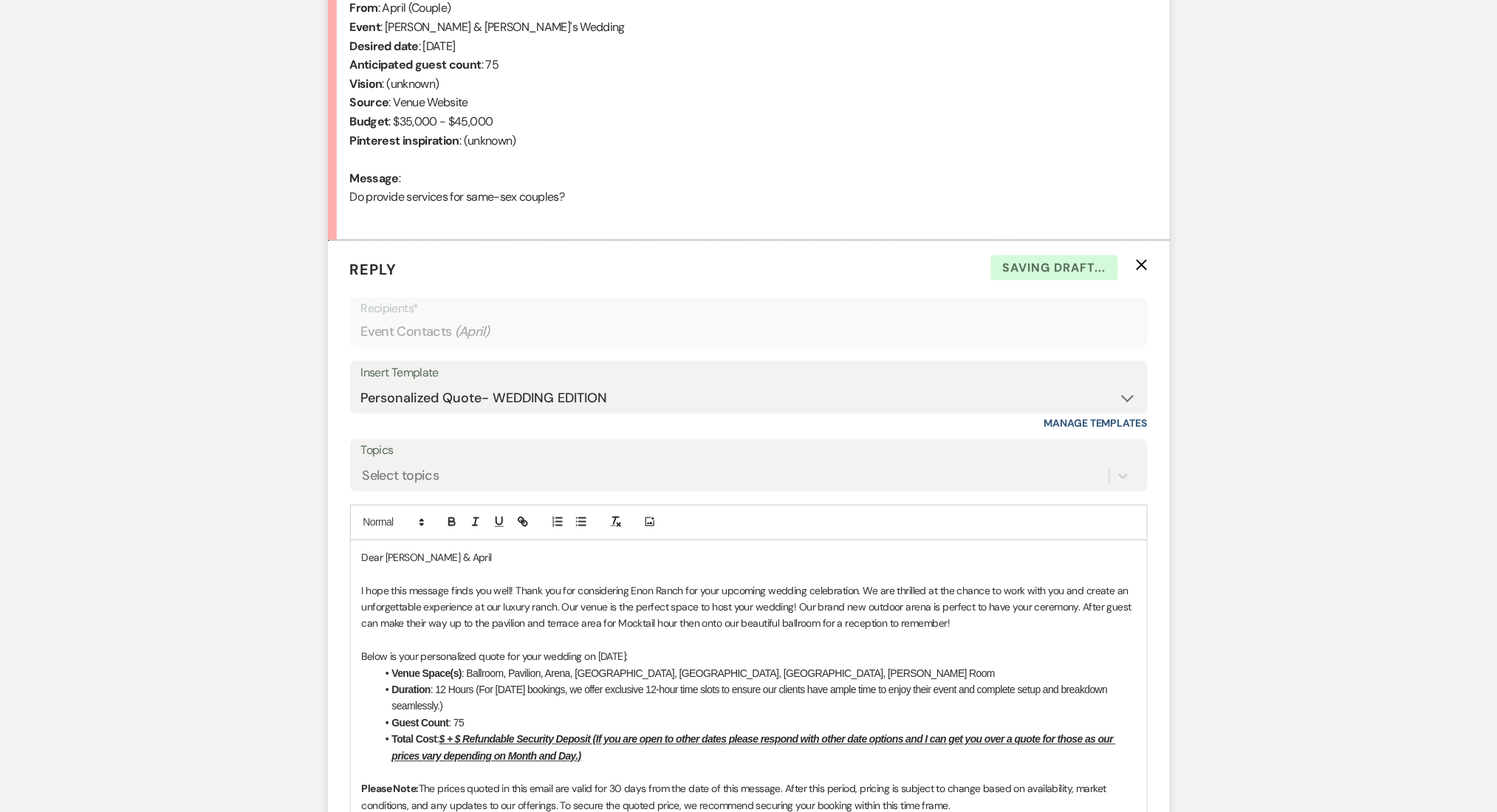
click at [184, 403] on div "Messages Tasks Payments Rental Overview Documents Contacts Notes Event Messages…" at bounding box center [748, 814] width 1497 height 2121
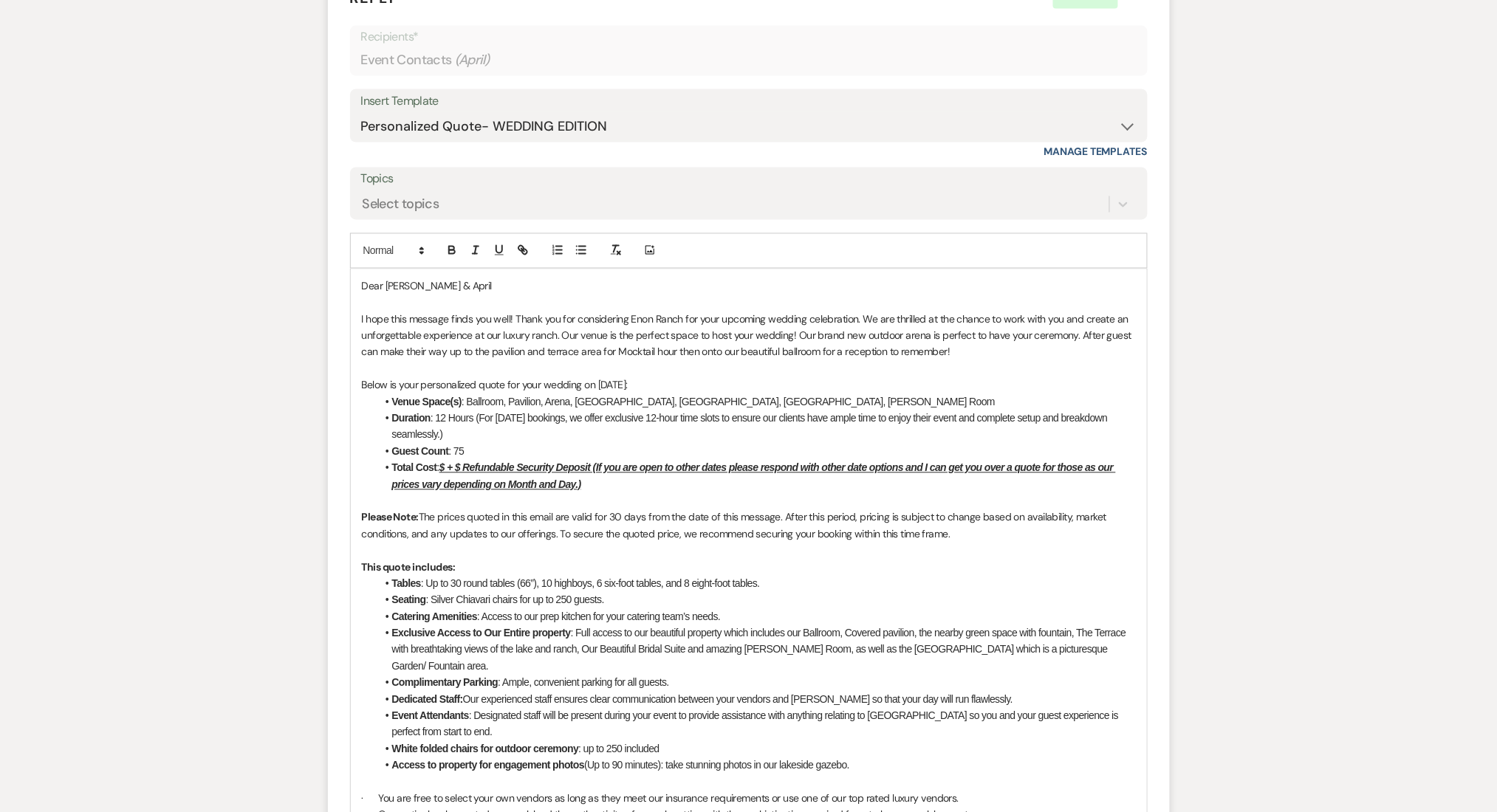
scroll to position [912, 0]
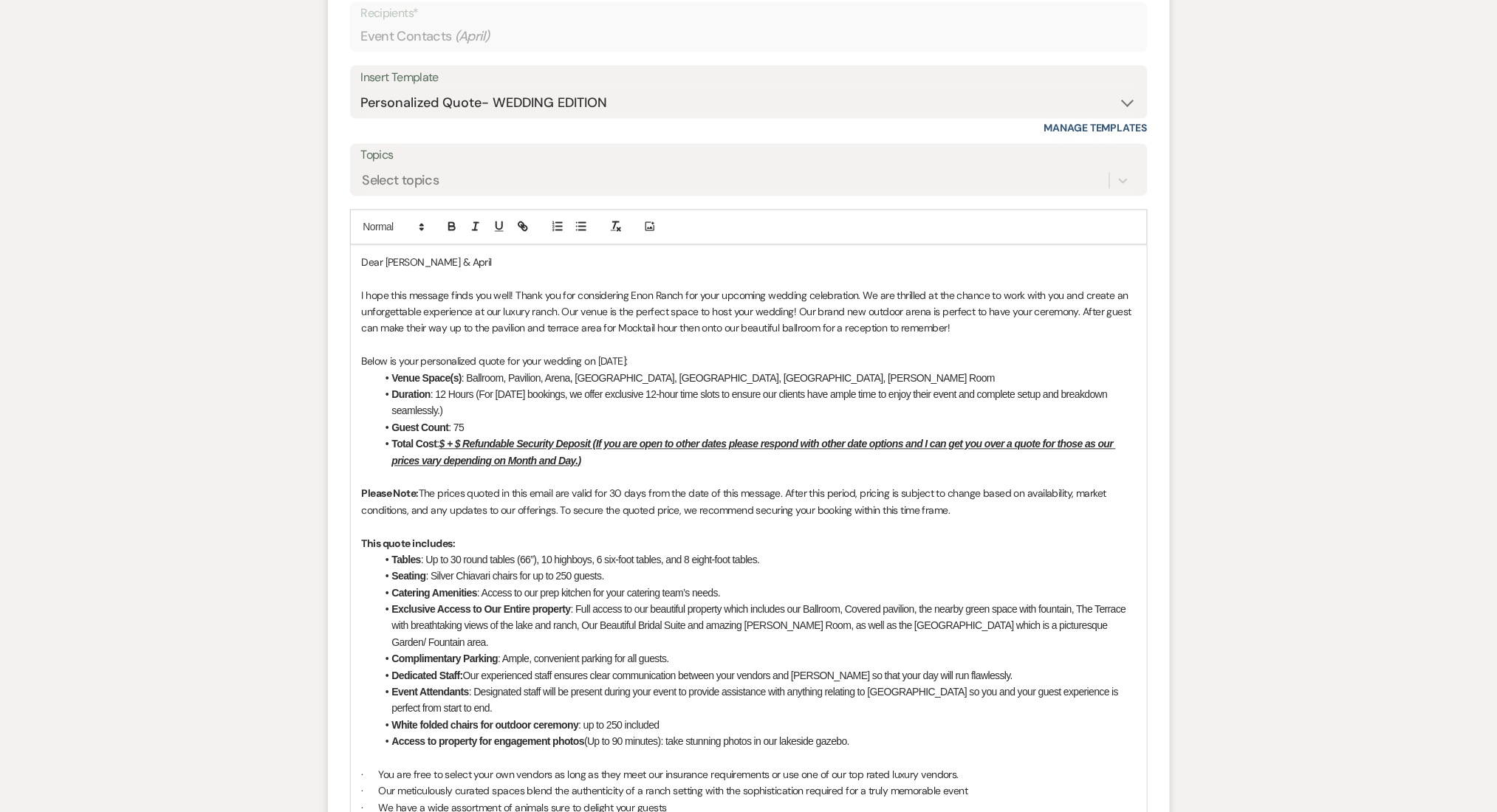
click at [446, 446] on u "$ + $ Refundable Security Deposit (If you are open to other dates please respon…" at bounding box center [754, 452] width 723 height 28
click at [115, 508] on div "Messages Tasks Payments Rental Overview Documents Contacts Notes Event Messages…" at bounding box center [748, 519] width 1497 height 2121
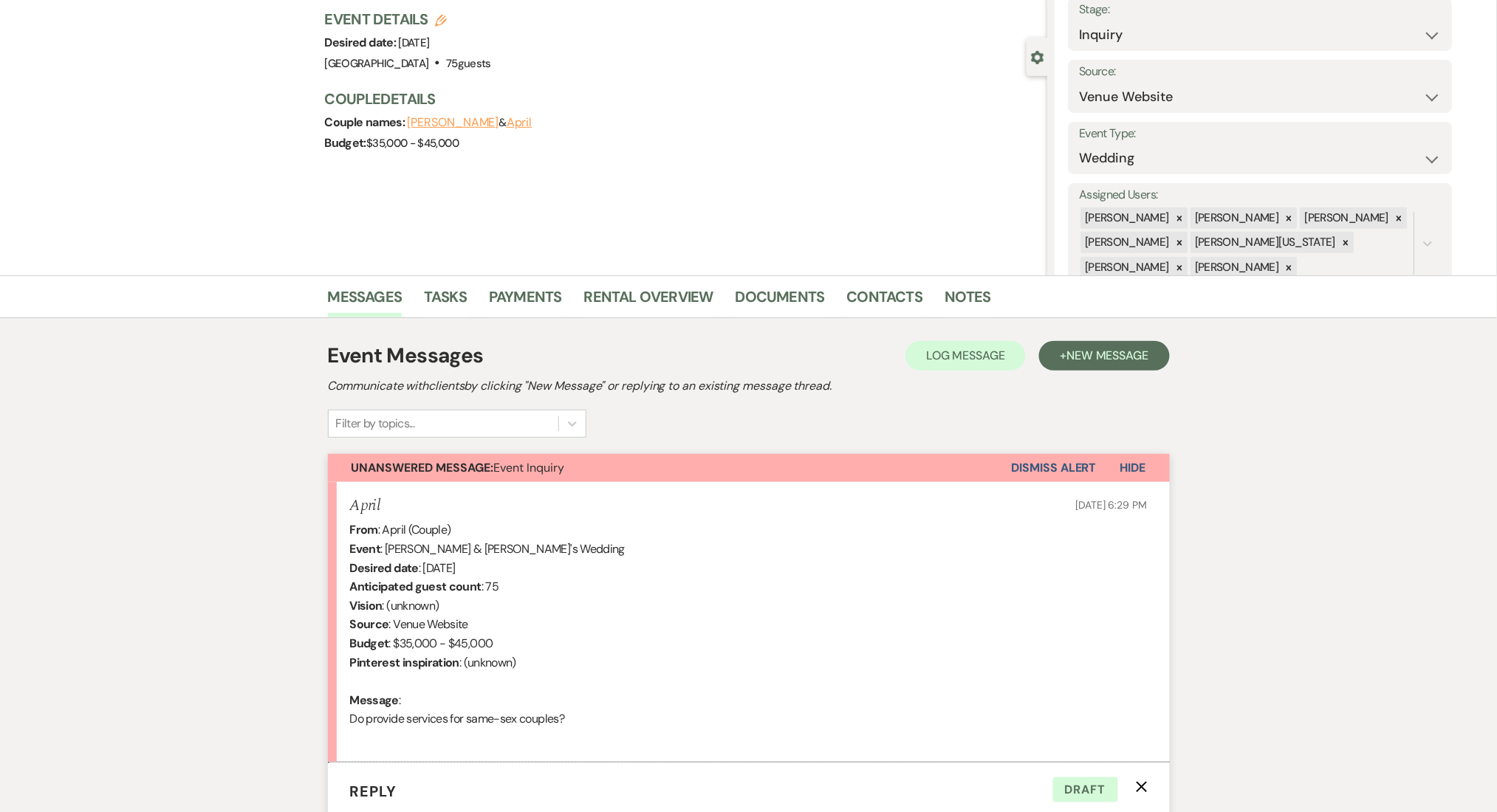
scroll to position [27, 0]
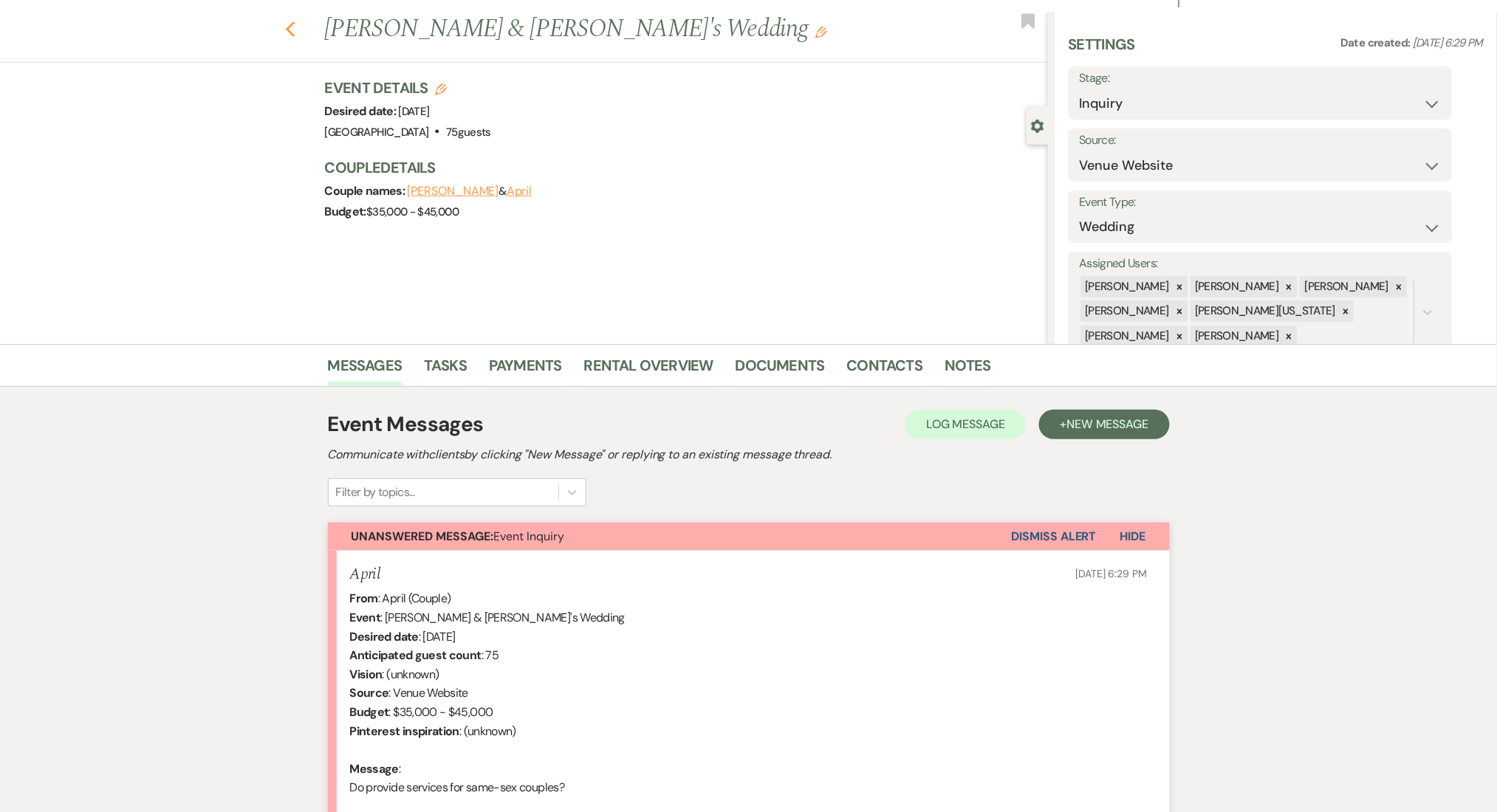
click at [296, 22] on icon "Previous" at bounding box center [290, 29] width 11 height 18
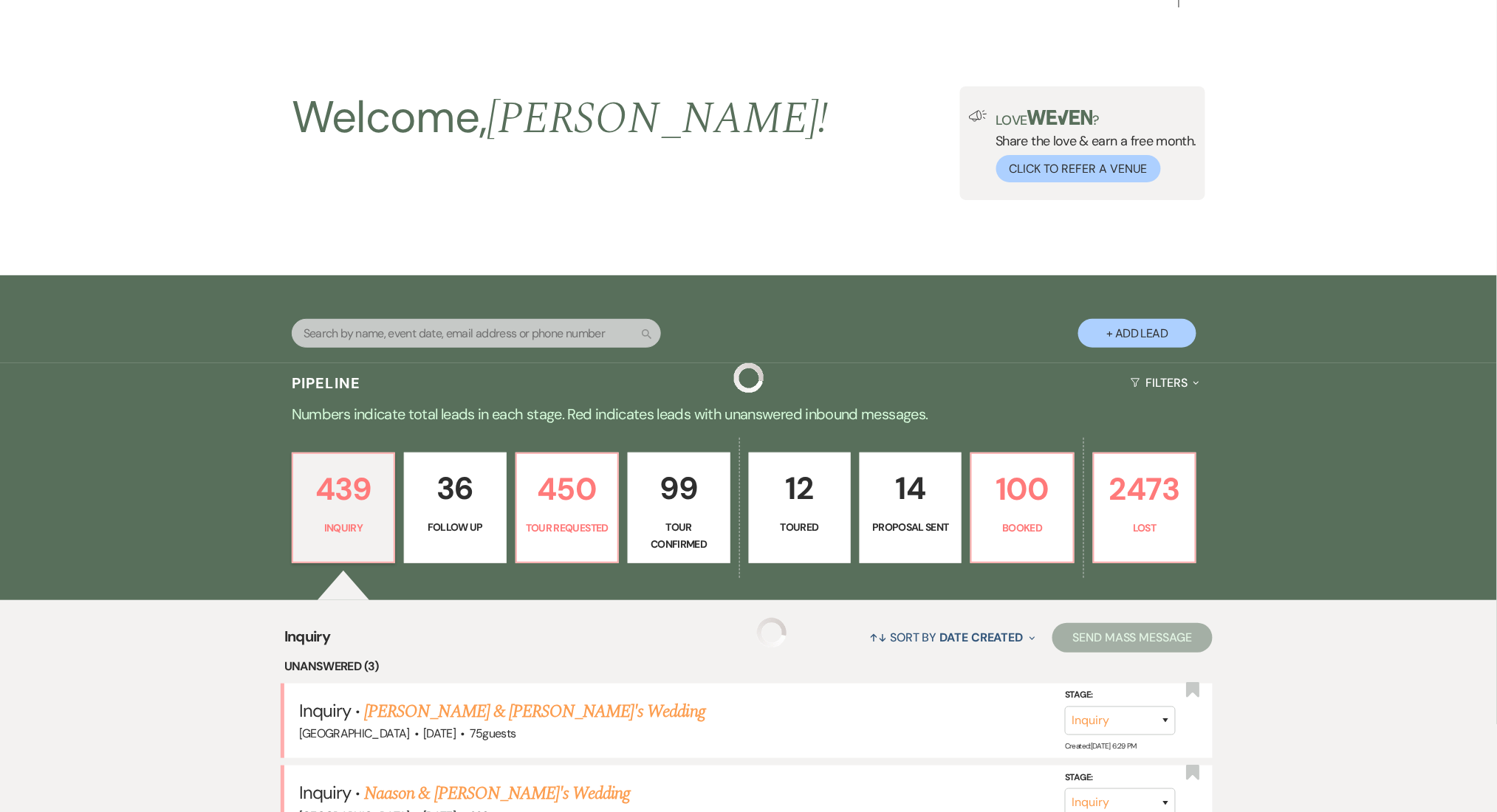
scroll to position [296, 0]
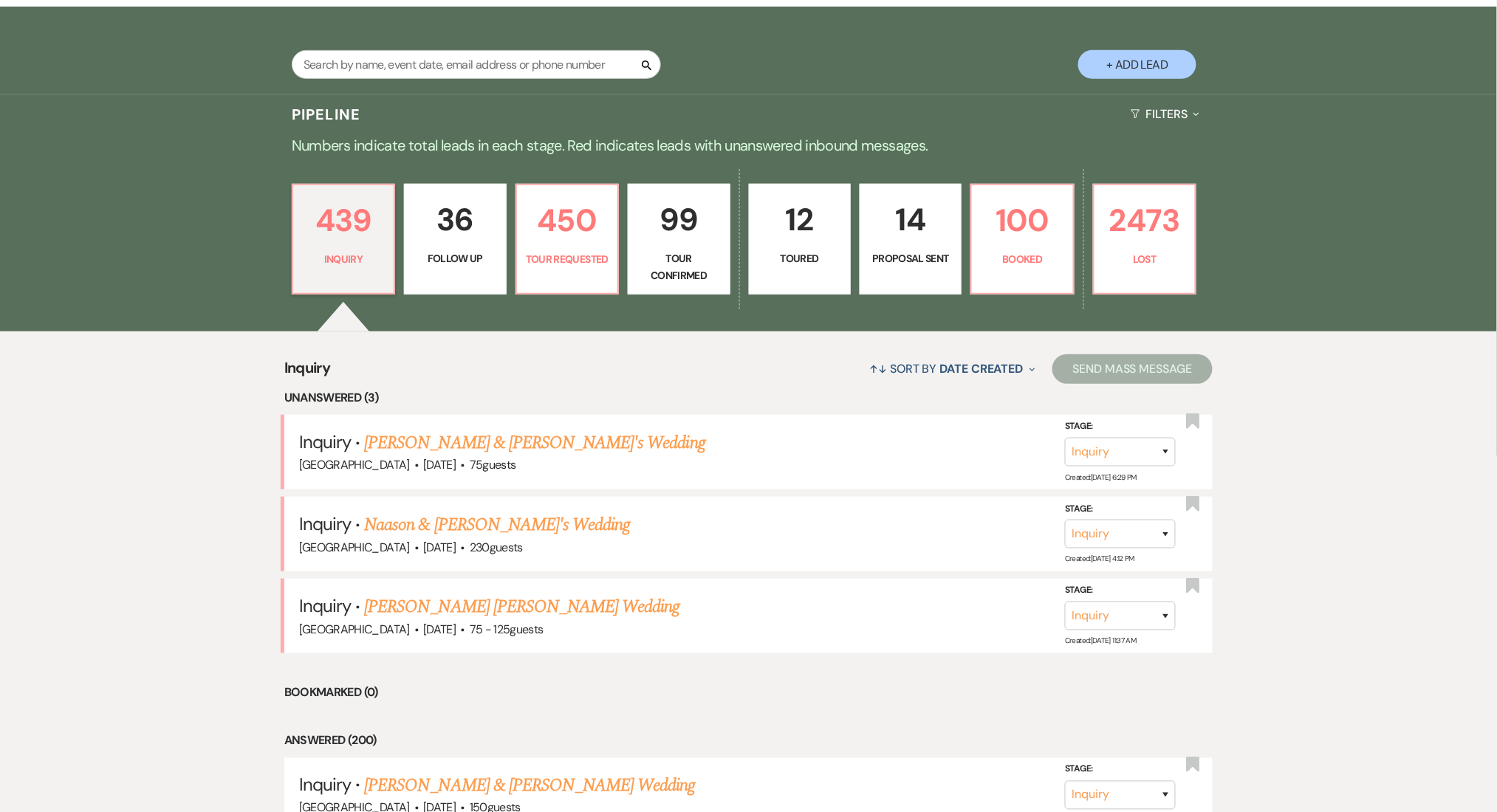
drag, startPoint x: 421, startPoint y: 522, endPoint x: 0, endPoint y: 522, distance: 421.0
click at [421, 522] on link "Naason & [PERSON_NAME]'s Wedding" at bounding box center [497, 524] width 266 height 27
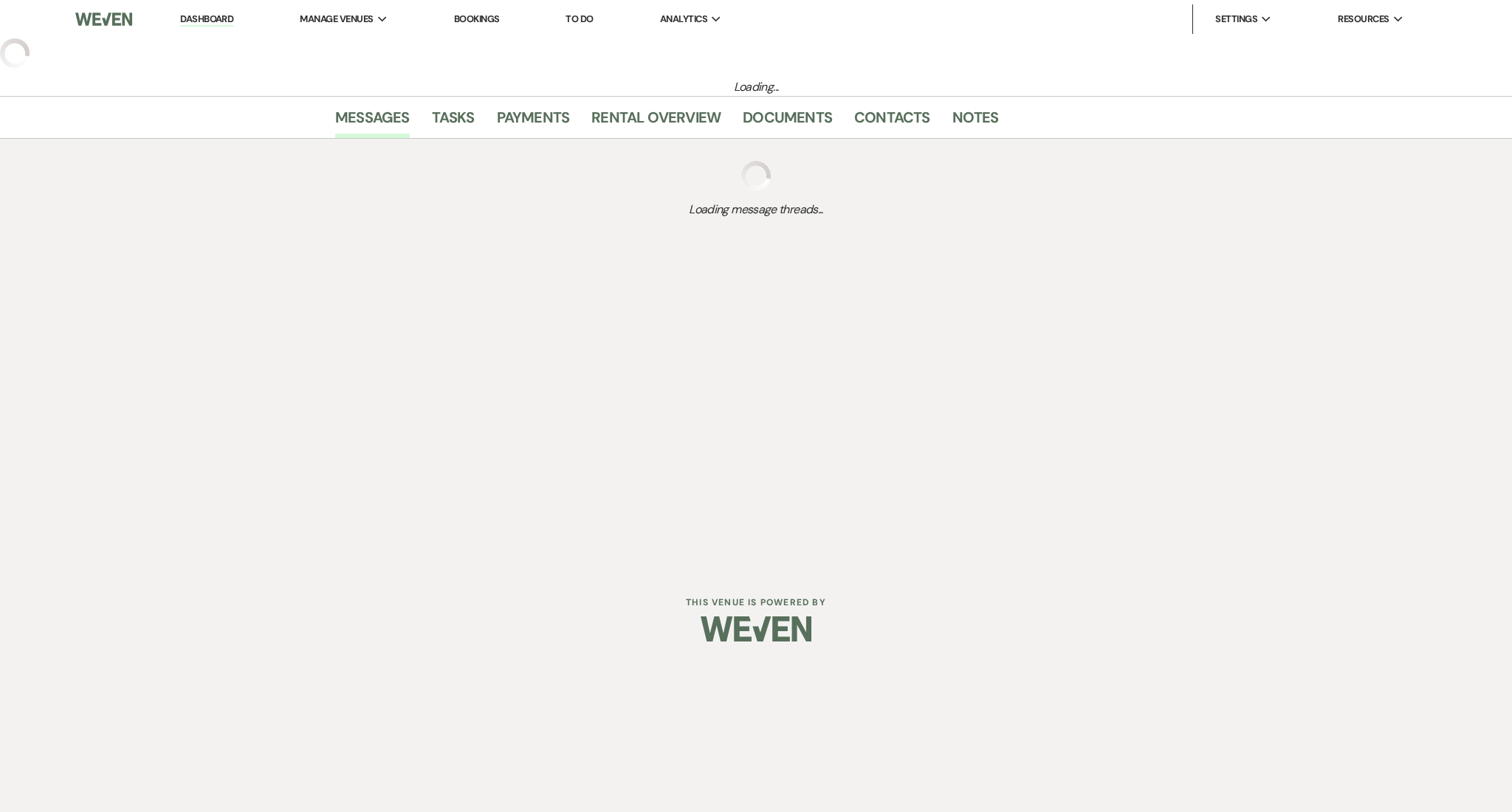
select select "5"
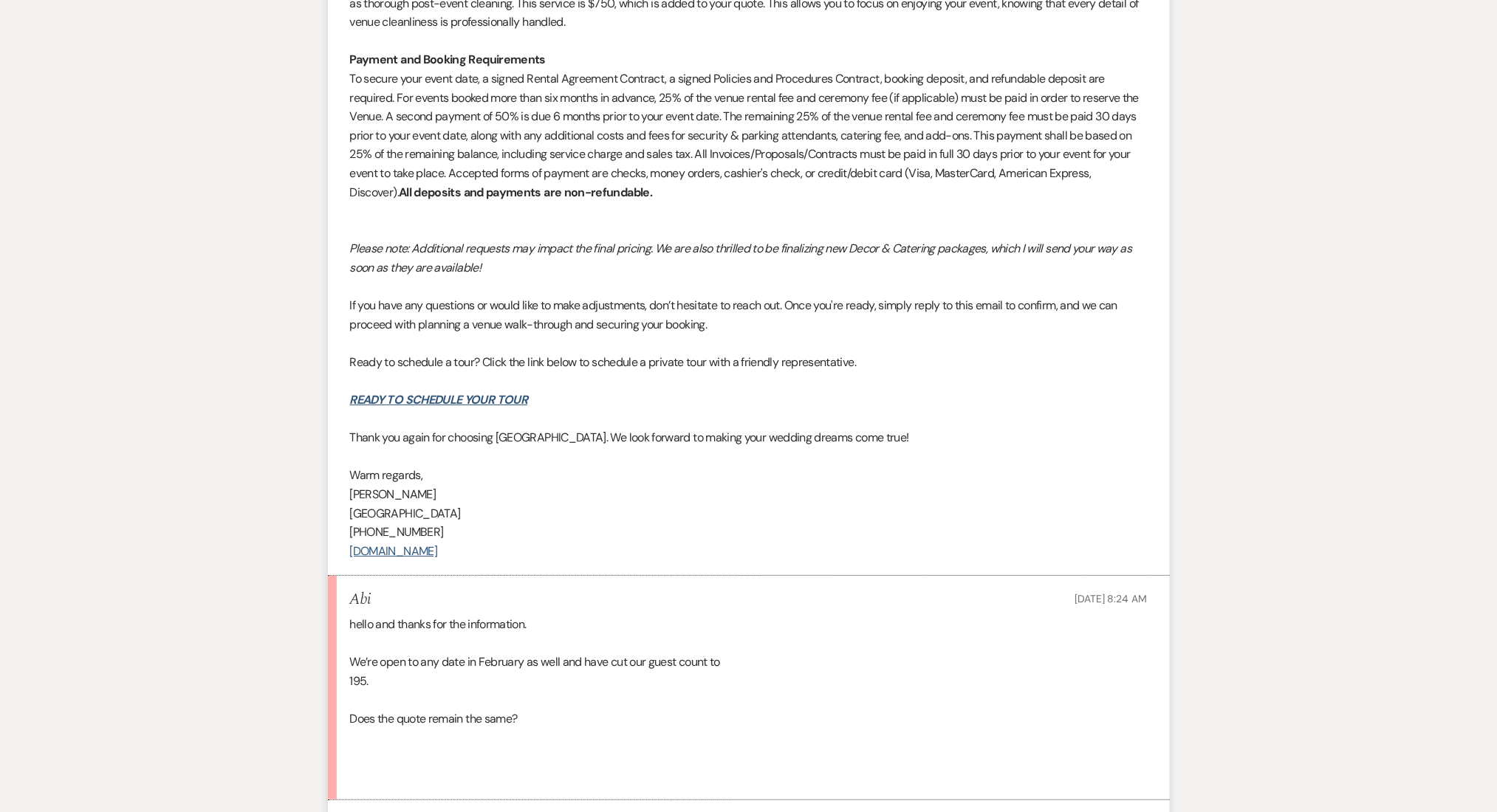
scroll to position [1914, 0]
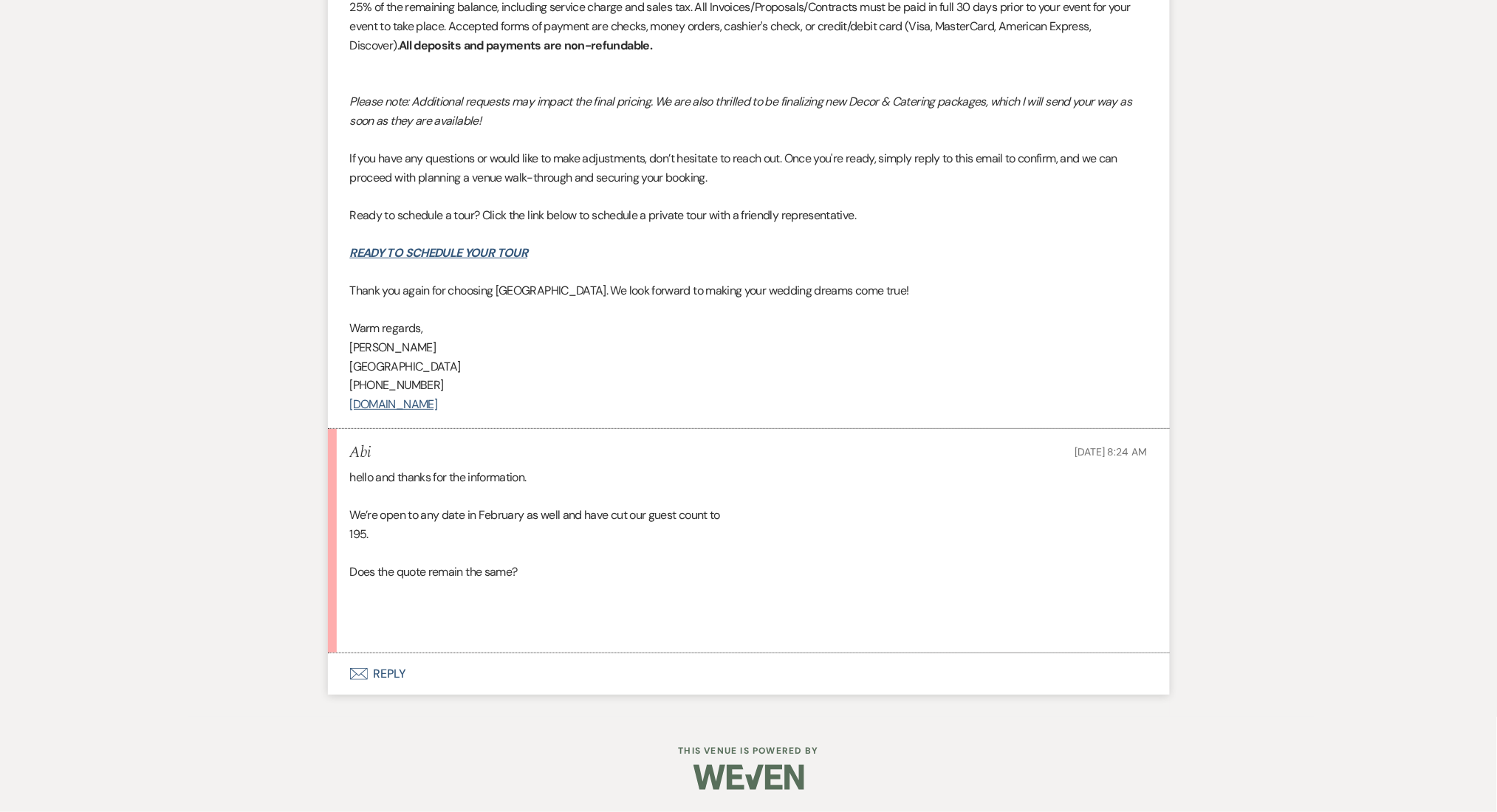
click at [412, 683] on button "Envelope Reply" at bounding box center [749, 674] width 841 height 41
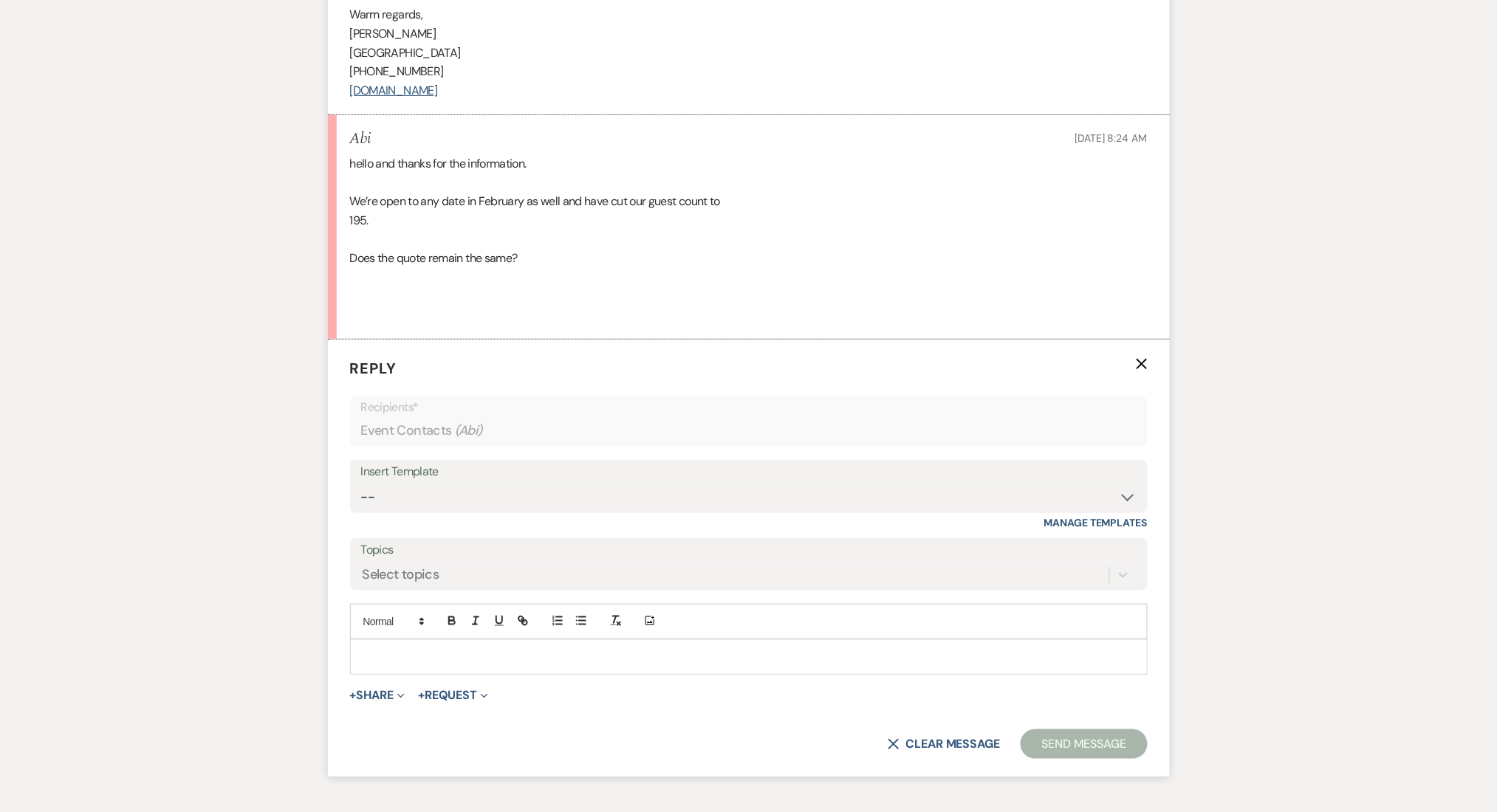
scroll to position [2228, 0]
click at [481, 505] on select "-- Inquiry Follow Up Email #2 Contract Sending Template Payment Template Rental…" at bounding box center [748, 497] width 775 height 29
click at [475, 558] on label "Topics" at bounding box center [748, 549] width 775 height 21
click at [364, 564] on input "Topics" at bounding box center [363, 573] width 2 height 20
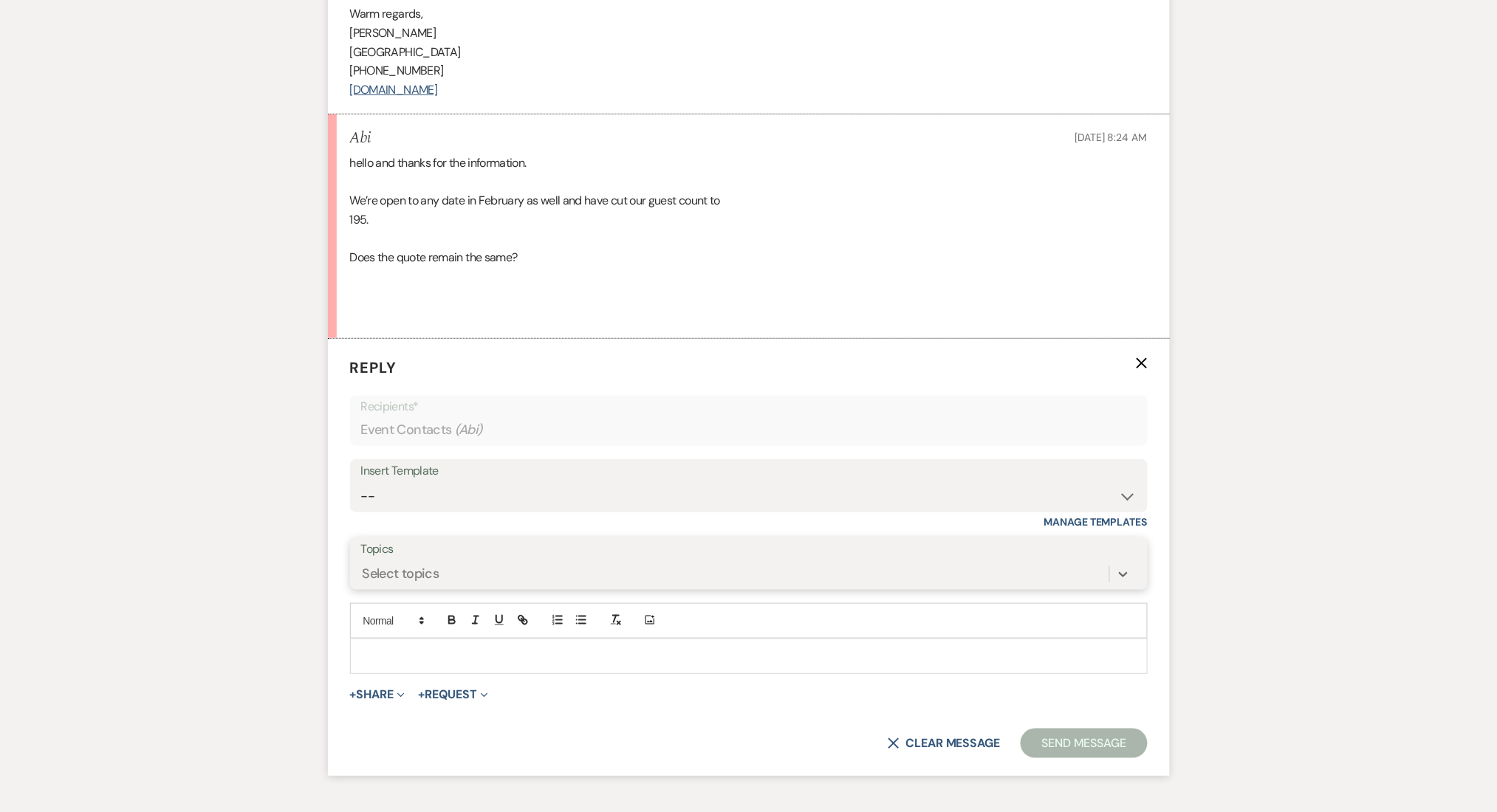
scroll to position [2327, 0]
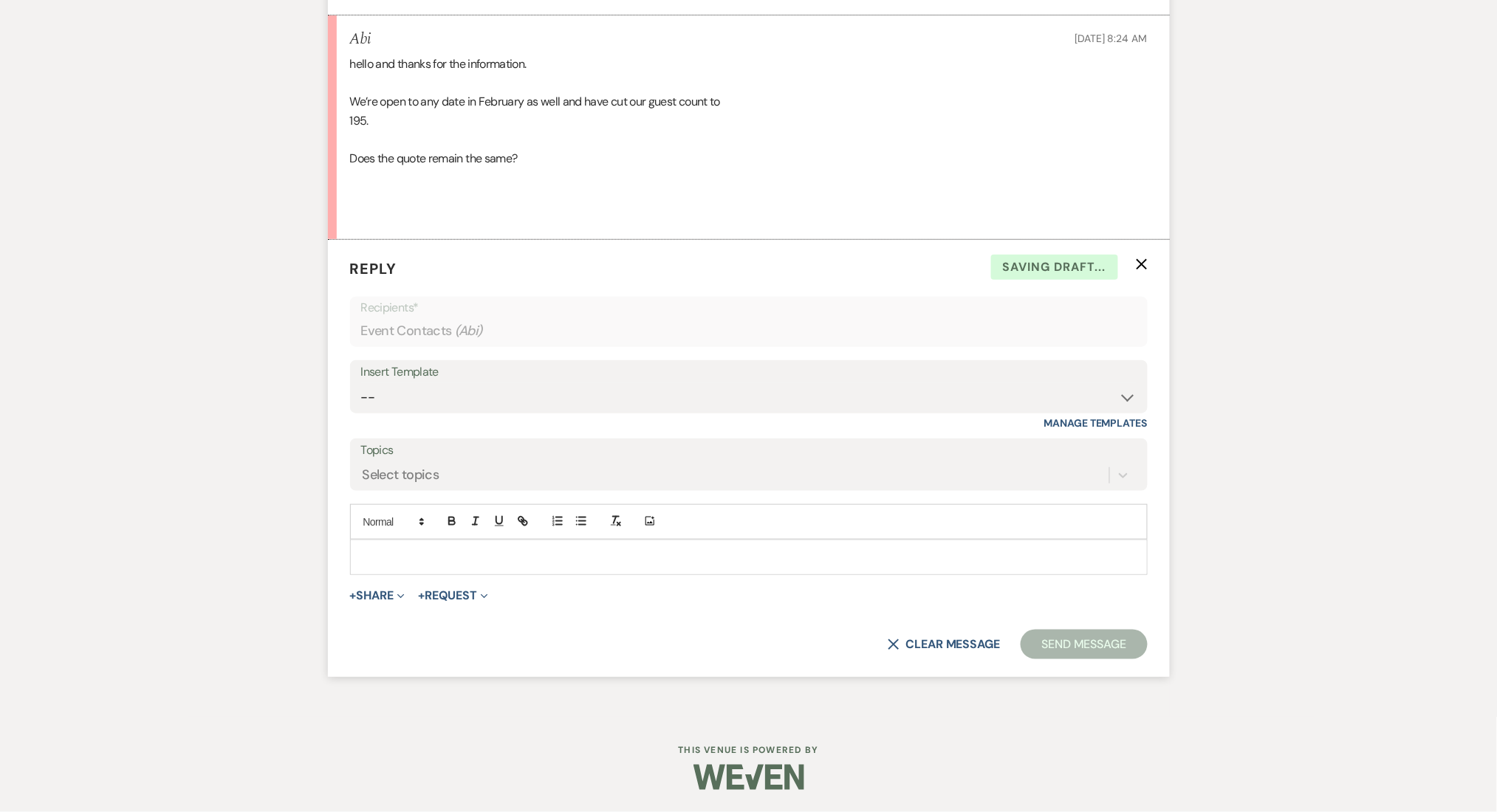
click at [422, 556] on p at bounding box center [748, 557] width 774 height 16
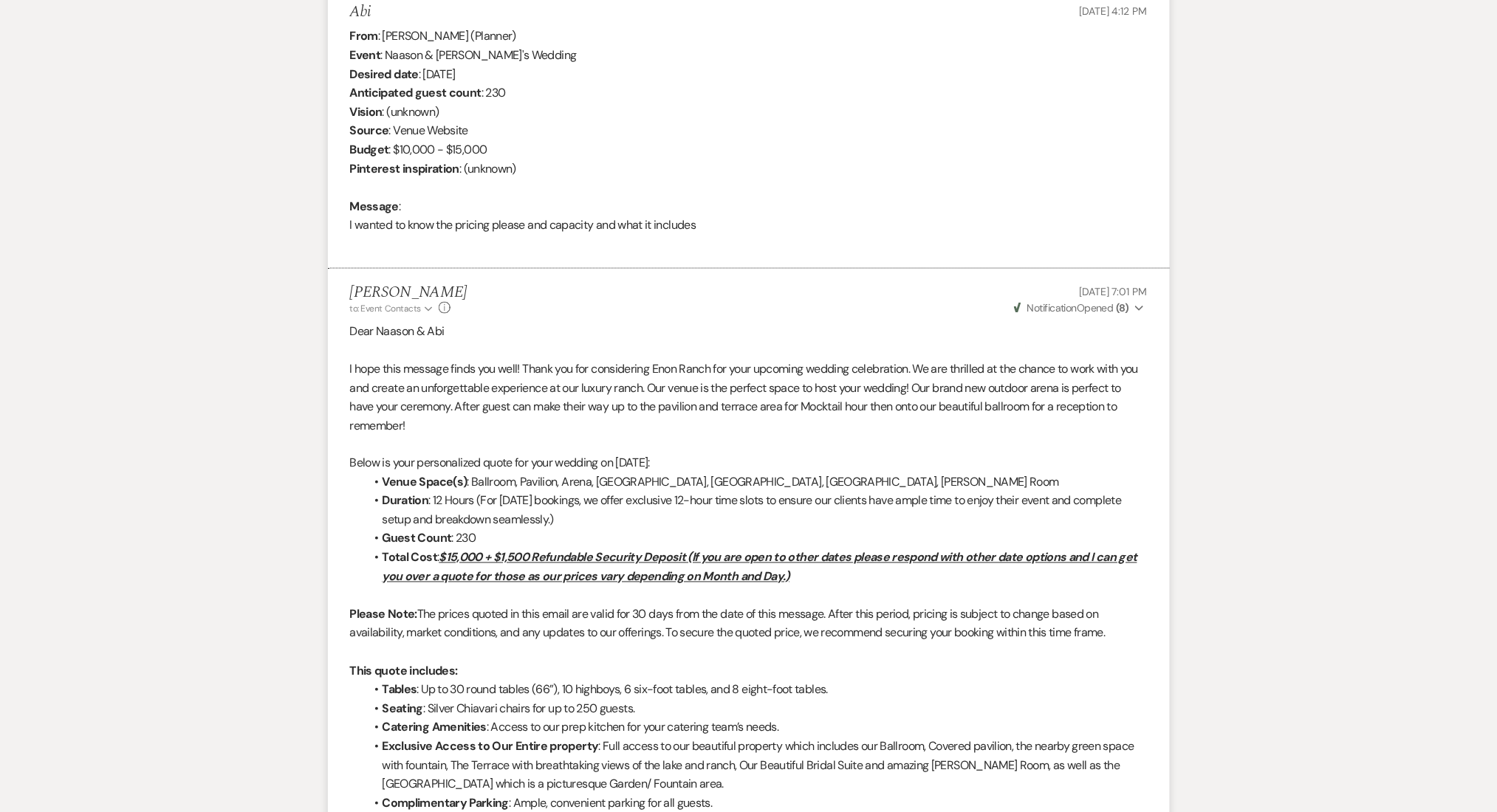
scroll to position [556, 0]
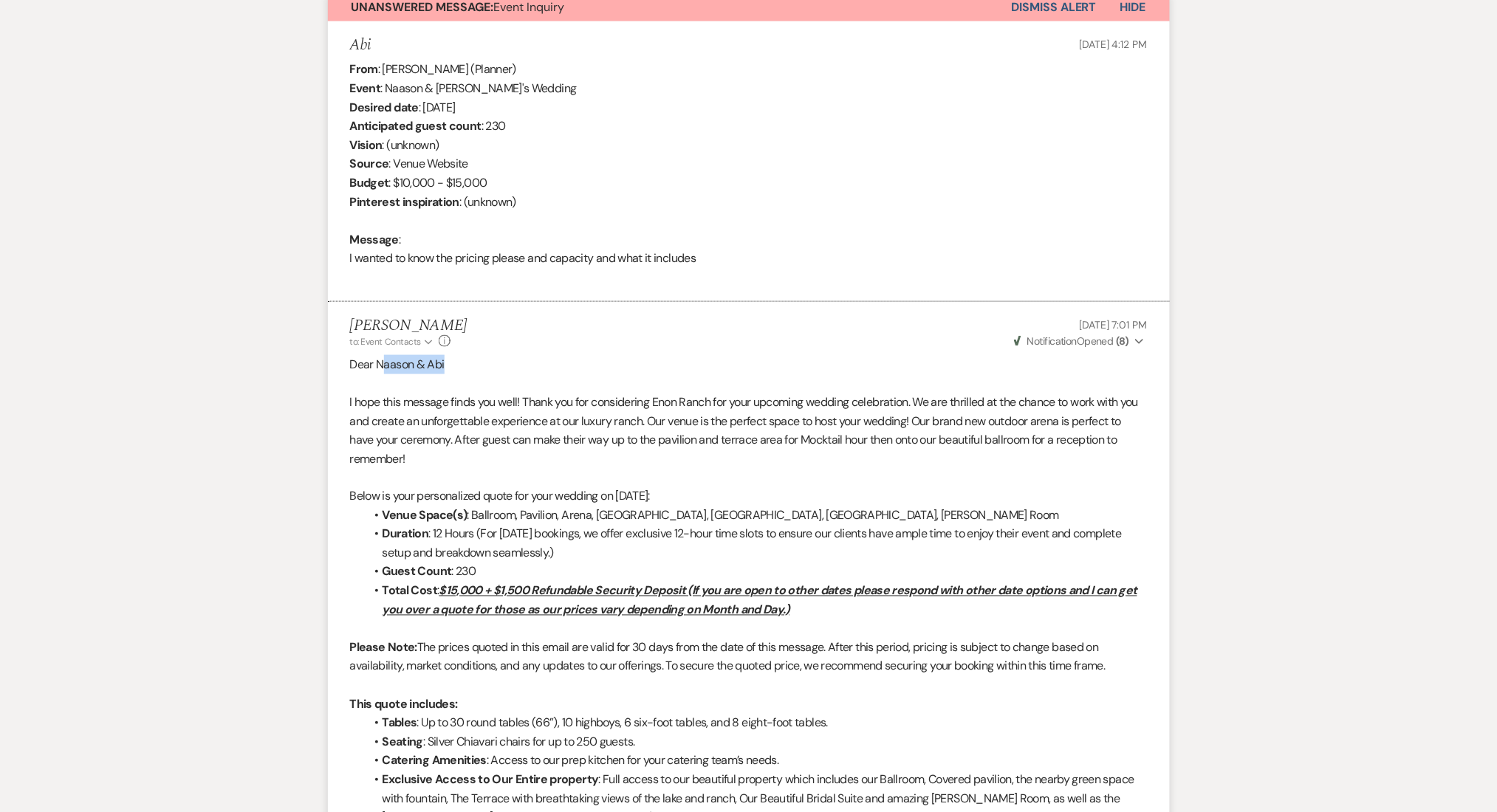
drag, startPoint x: 452, startPoint y: 367, endPoint x: 383, endPoint y: 372, distance: 69.2
click at [383, 372] on p "Dear Naason & Abi" at bounding box center [748, 364] width 798 height 19
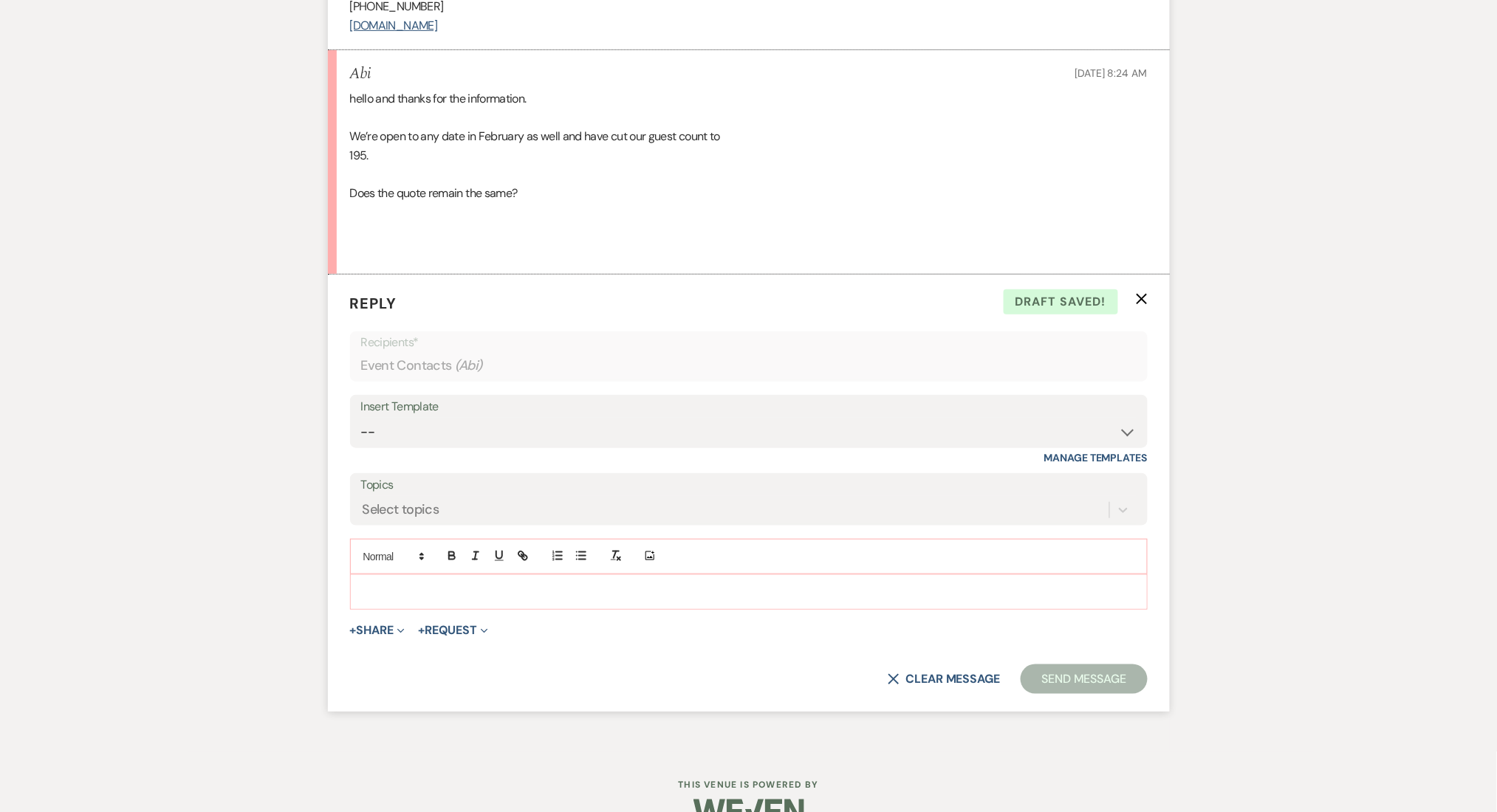
scroll to position [2327, 0]
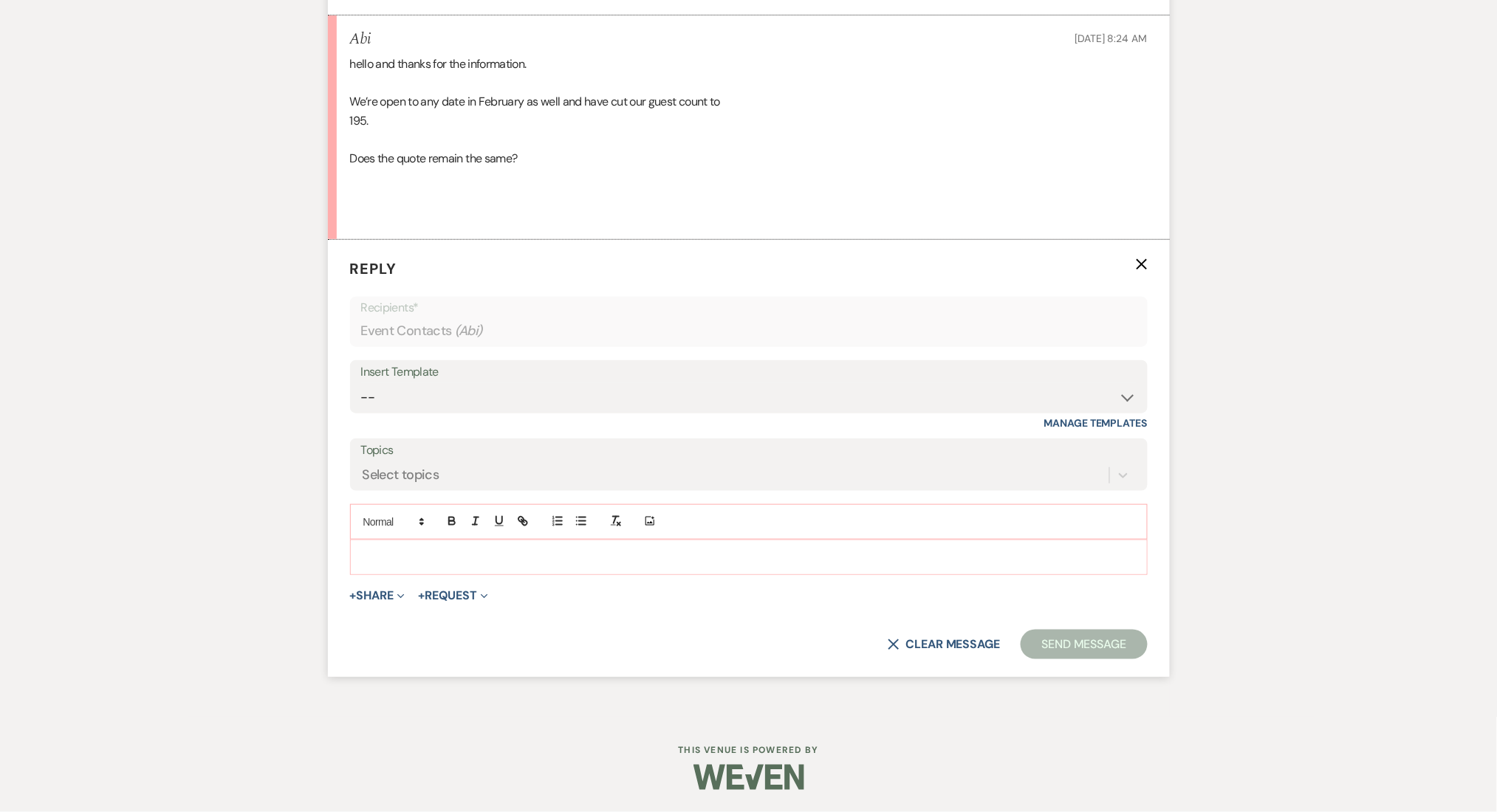
click at [392, 564] on p at bounding box center [748, 557] width 774 height 16
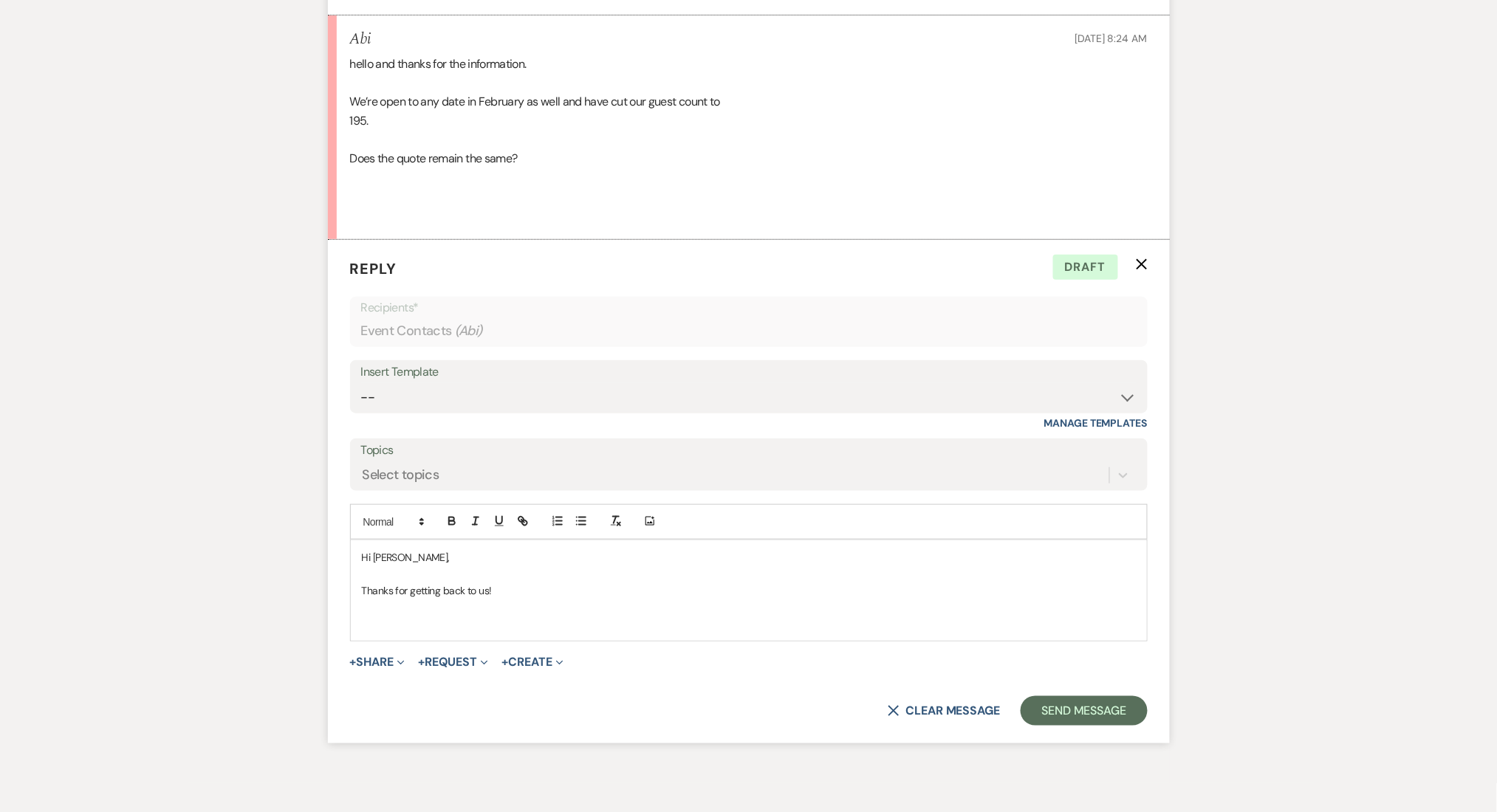
click at [526, 578] on p at bounding box center [748, 573] width 774 height 16
click at [481, 618] on p at bounding box center [748, 623] width 774 height 16
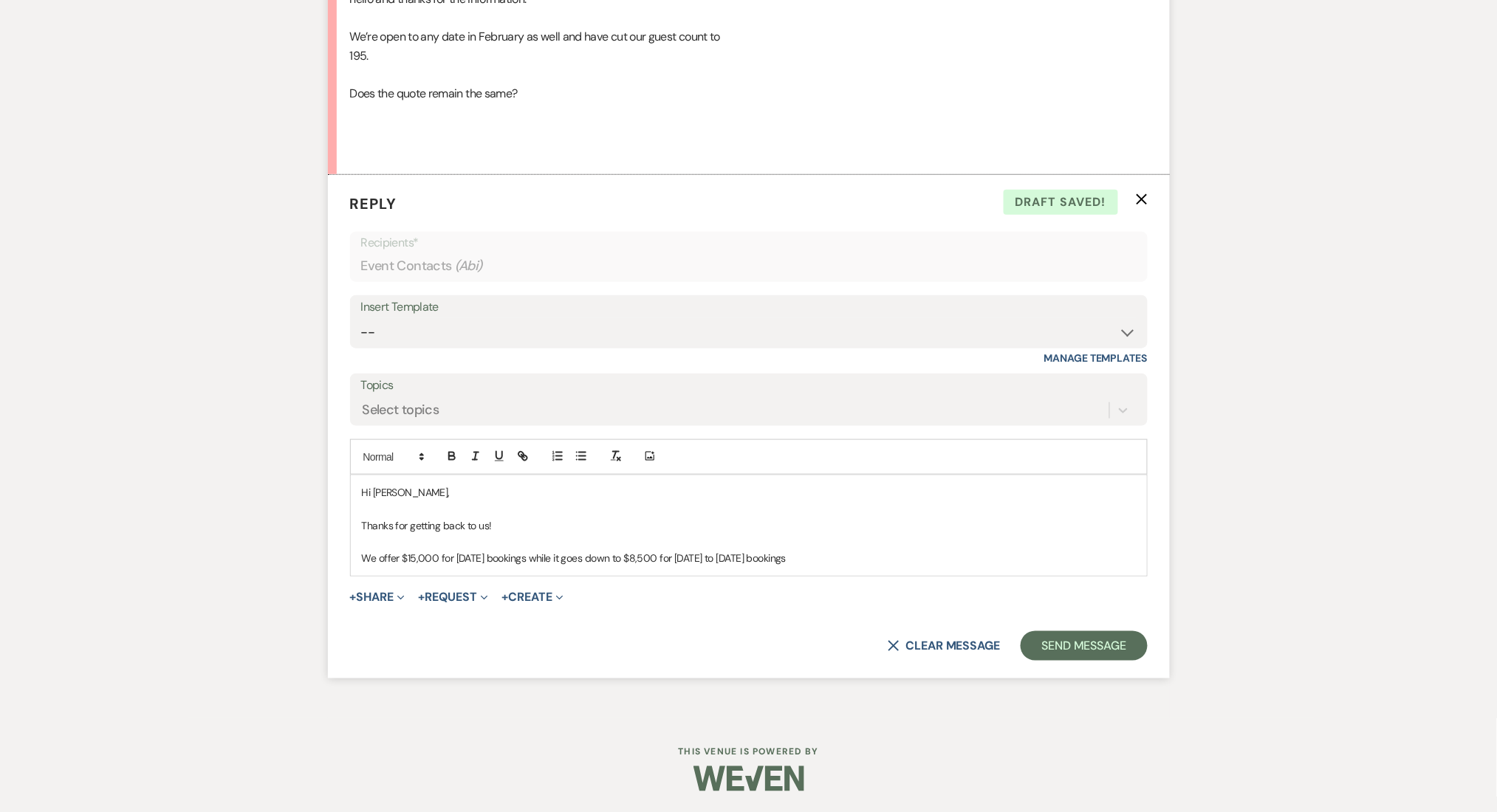
scroll to position [2393, 0]
drag, startPoint x: 452, startPoint y: 566, endPoint x: 351, endPoint y: 524, distance: 109.4
click at [351, 524] on div "Hi [PERSON_NAME], Thanks for getting back to us! We offer $15,000 for [DATE] bo…" at bounding box center [748, 524] width 796 height 100
copy div "Thanks for getting back to us! We offer $15,000 for [DATE] bookings while it go…"
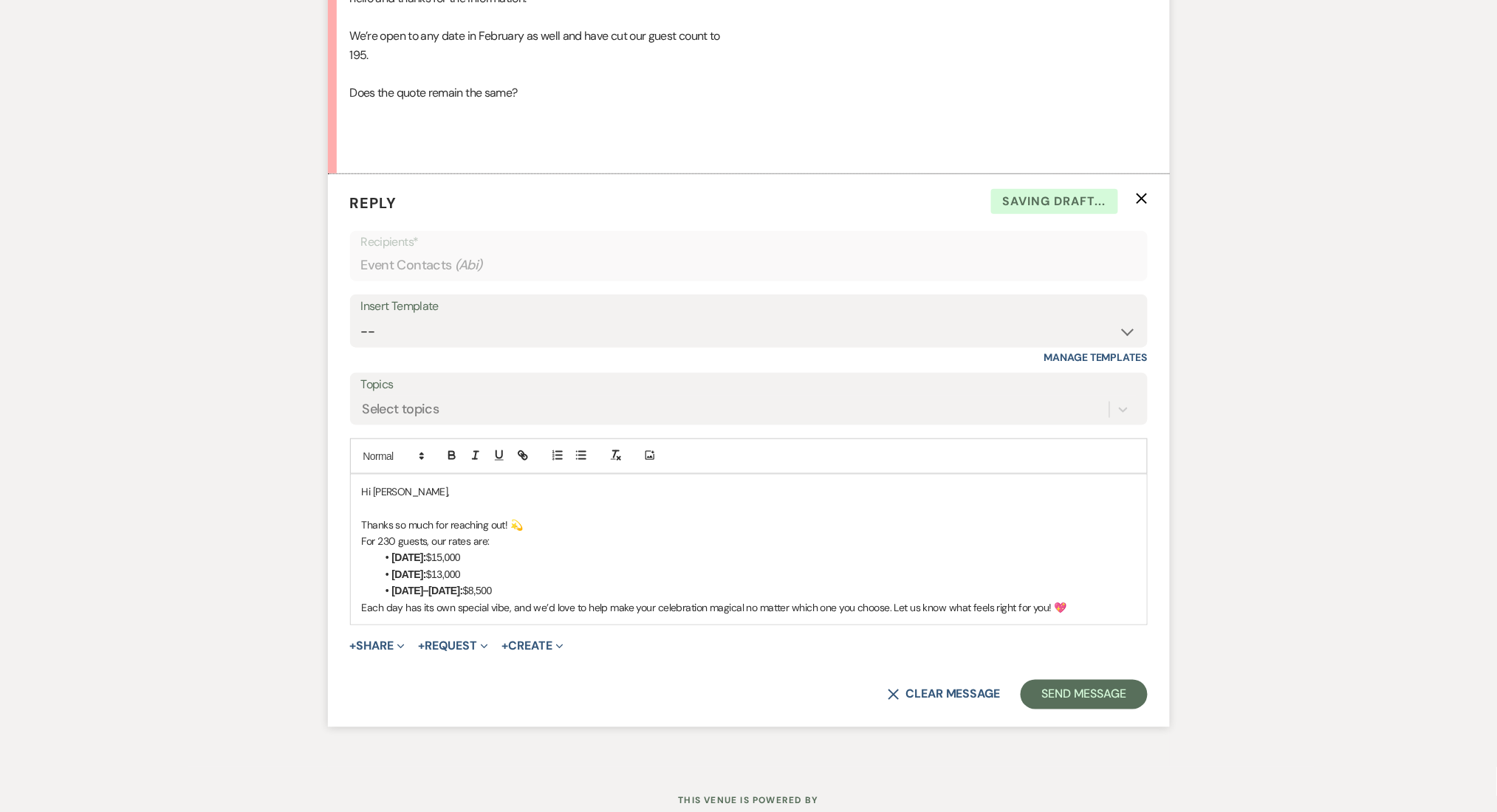
click at [548, 516] on p "Thanks so much for reaching out! 💫" at bounding box center [748, 524] width 774 height 16
drag, startPoint x: 505, startPoint y: 520, endPoint x: 491, endPoint y: 520, distance: 14.0
click at [491, 520] on p "Thanks so much for reaching out! 💫" at bounding box center [748, 524] width 774 height 16
click at [502, 523] on p "Thanks so much for reaching out! 💫" at bounding box center [748, 524] width 774 height 16
drag, startPoint x: 503, startPoint y: 526, endPoint x: 358, endPoint y: 528, distance: 145.0
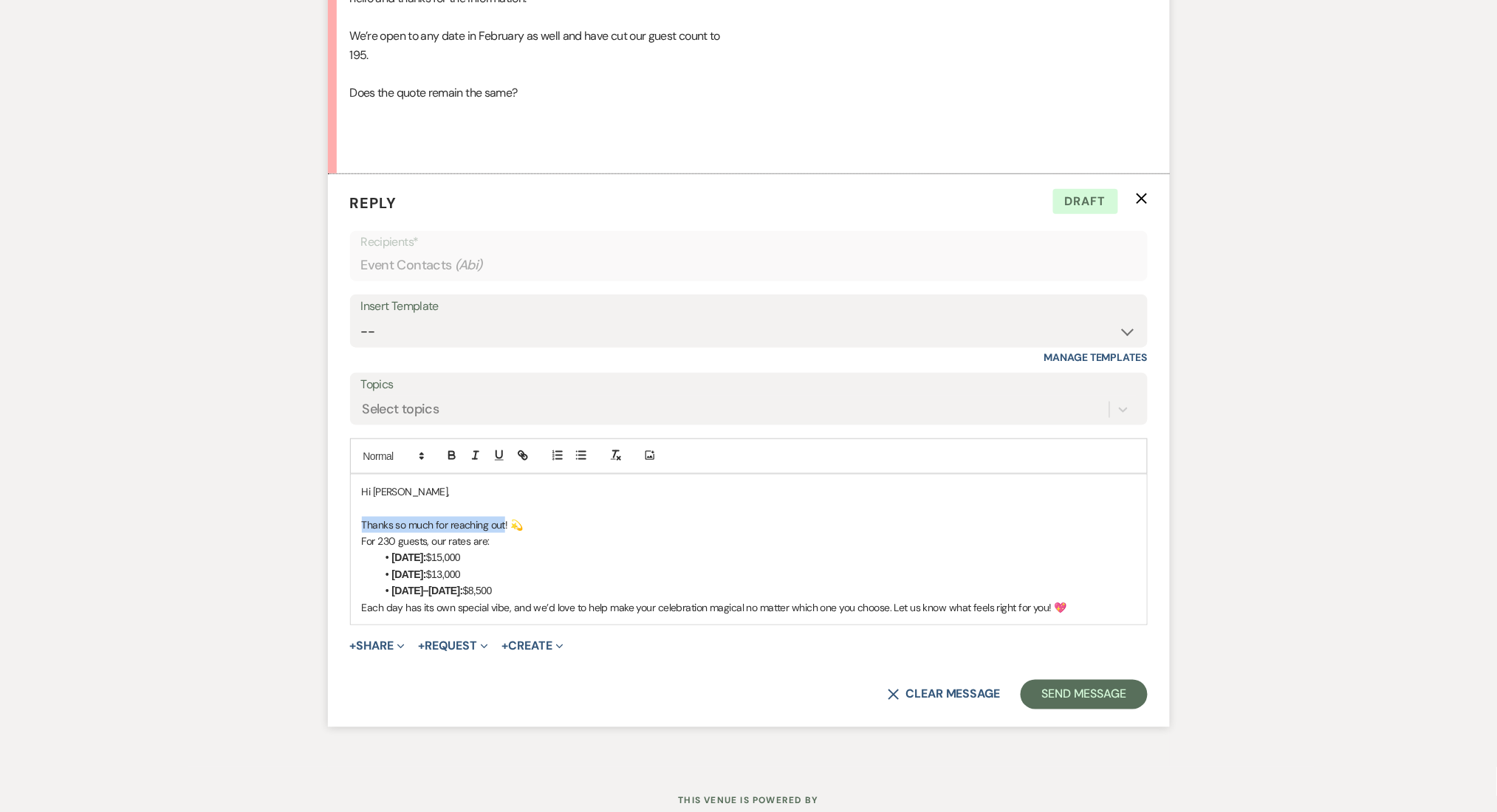
click at [358, 528] on div "Hi [PERSON_NAME], Thanks so much for reaching out! 💫 For 230 guests, our rates …" at bounding box center [748, 549] width 796 height 150
click at [585, 522] on p "Thanks for getting back to [GEOGRAPHIC_DATA]!! 💫" at bounding box center [748, 524] width 774 height 16
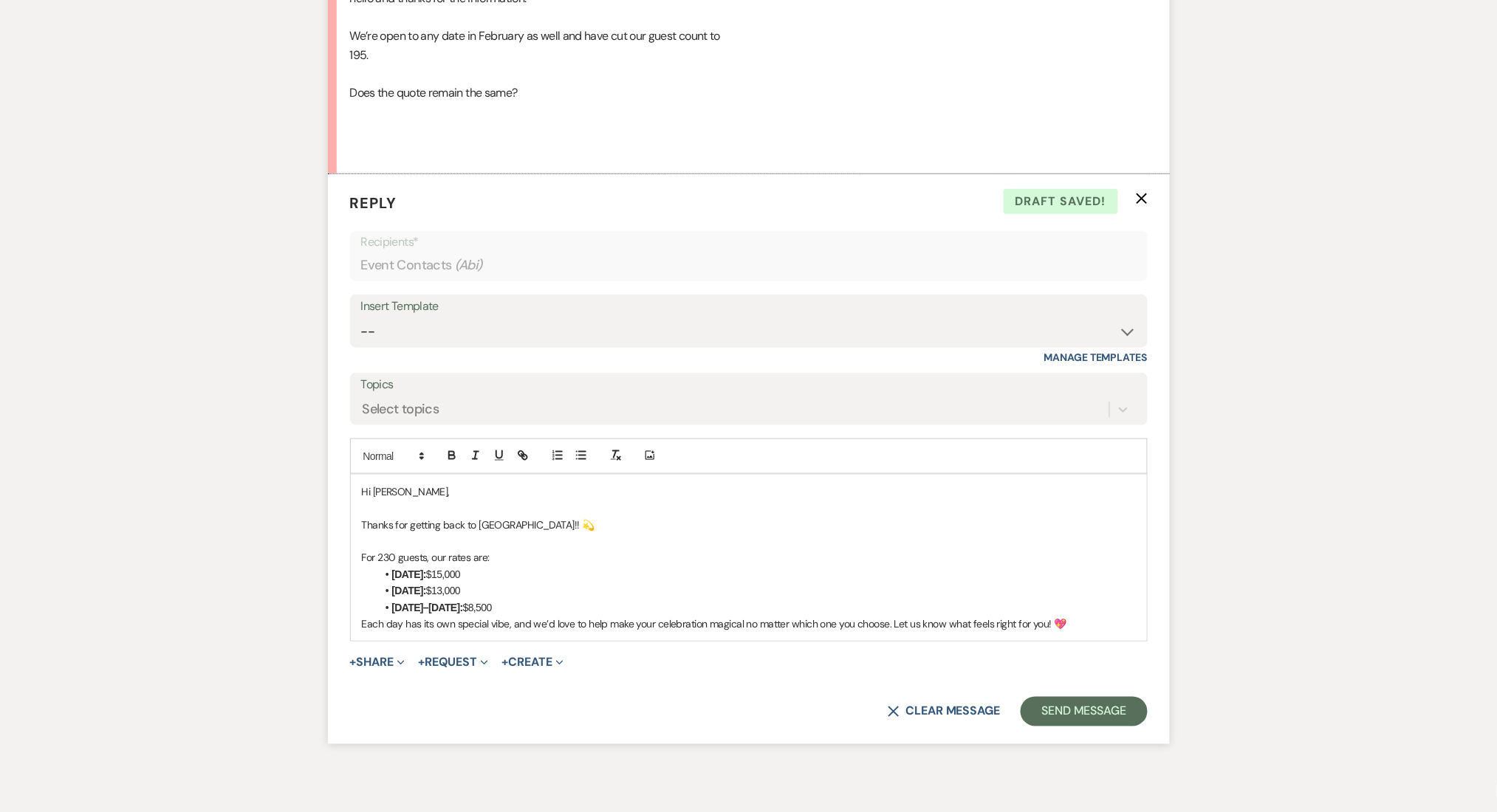
click at [424, 564] on p "For 230 guests, our rates are:" at bounding box center [748, 557] width 774 height 16
click at [397, 558] on p "For 230 guests, our rates are:" at bounding box center [748, 557] width 774 height 16
click at [380, 557] on p "For 230 or 195 guests, our rates are:" at bounding box center [748, 557] width 774 height 16
drag, startPoint x: 597, startPoint y: 561, endPoint x: 769, endPoint y: 550, distance: 172.4
click at [769, 550] on p "For 195 or 230 guests, the rate is the same as below: 230 or 195 guests, our ra…" at bounding box center [748, 557] width 774 height 16
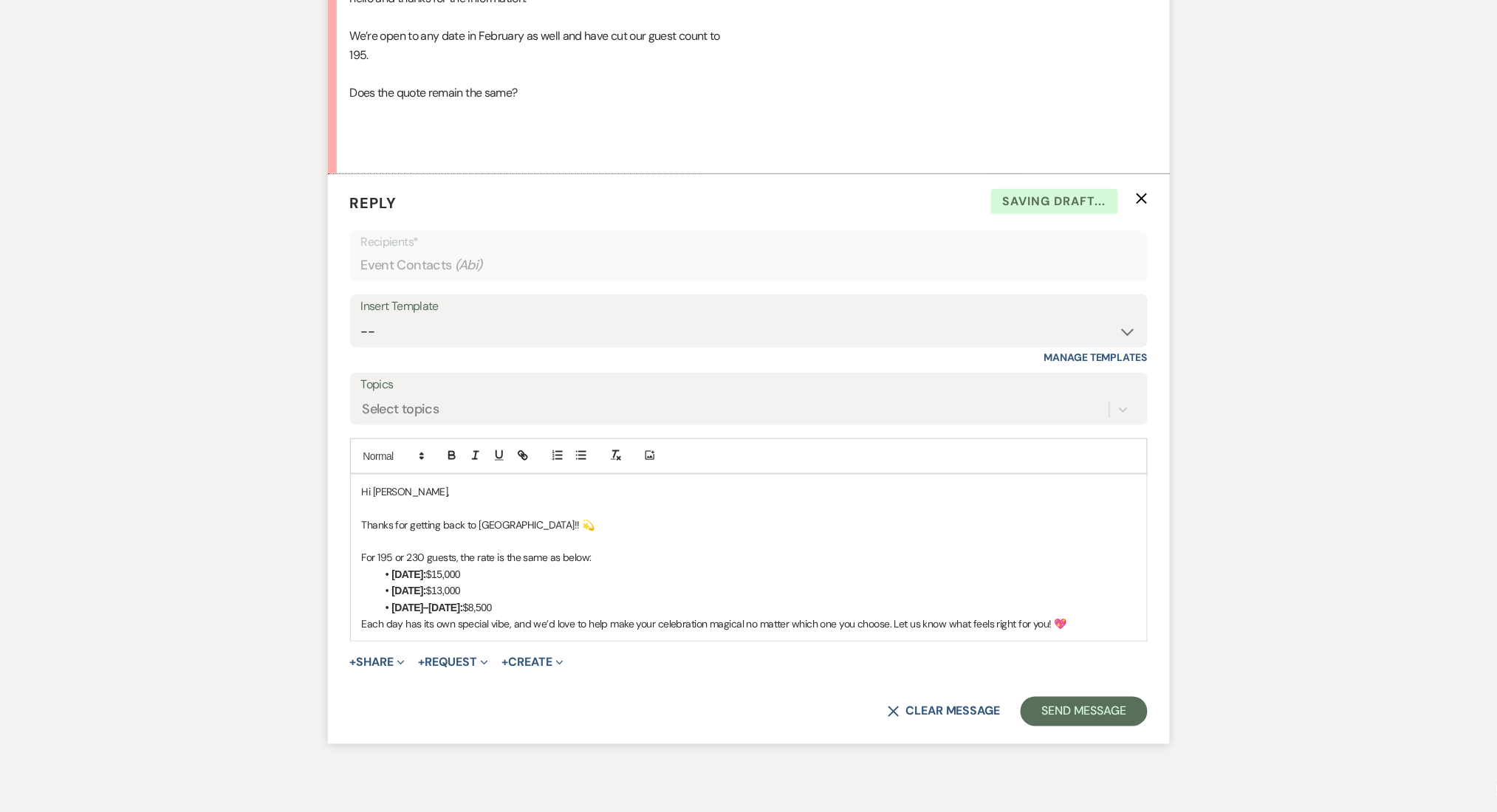
drag, startPoint x: 724, startPoint y: 556, endPoint x: 314, endPoint y: 552, distance: 410.0
copy p "For 195 or 230 guests, the rate is the same as below:"
click at [596, 605] on li "[DATE]–[DATE]: $8,500" at bounding box center [756, 607] width 759 height 16
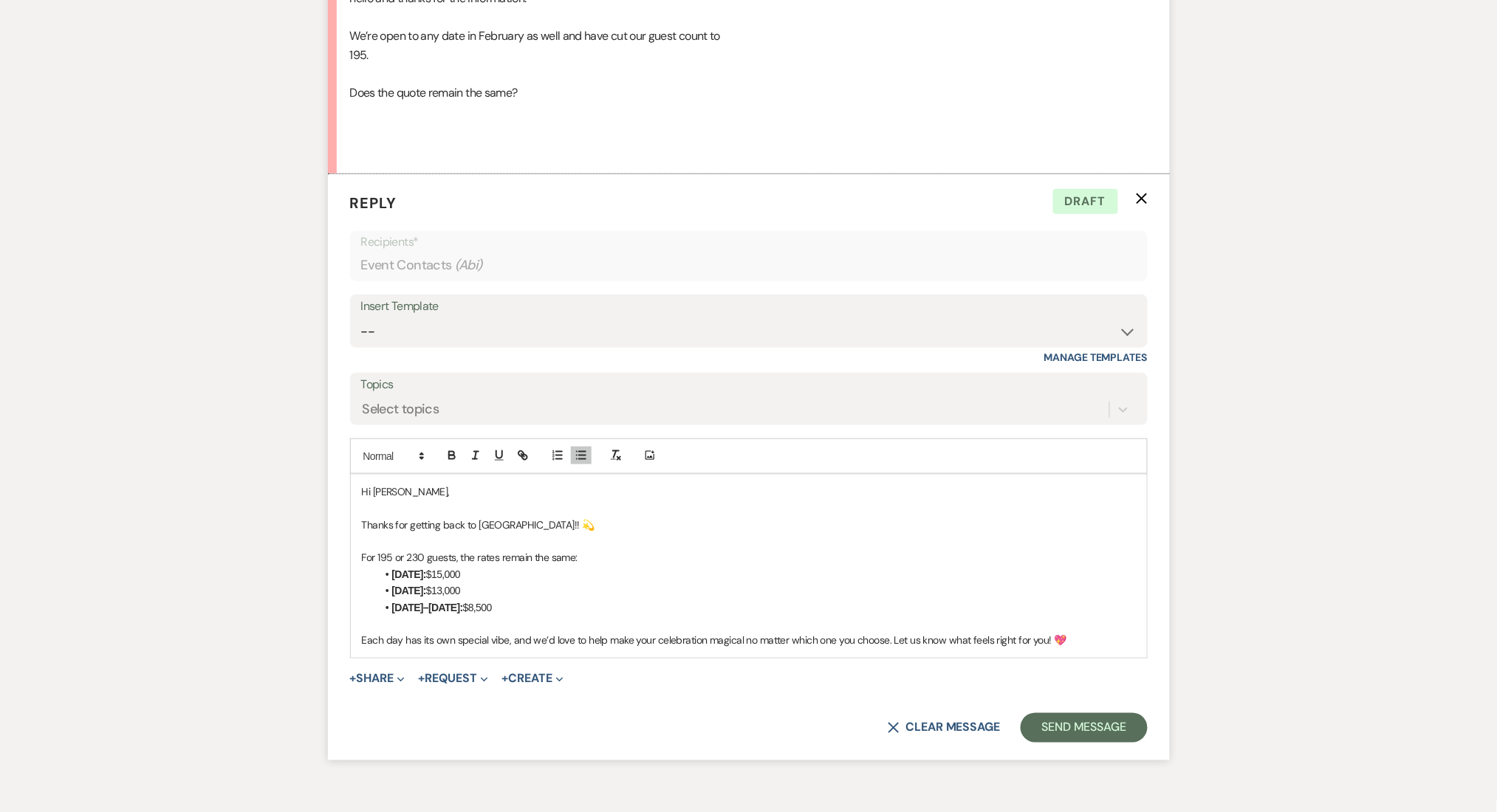
click at [568, 632] on p "Each day has its own special vibe, and we’d love to help make your celebration …" at bounding box center [748, 640] width 774 height 16
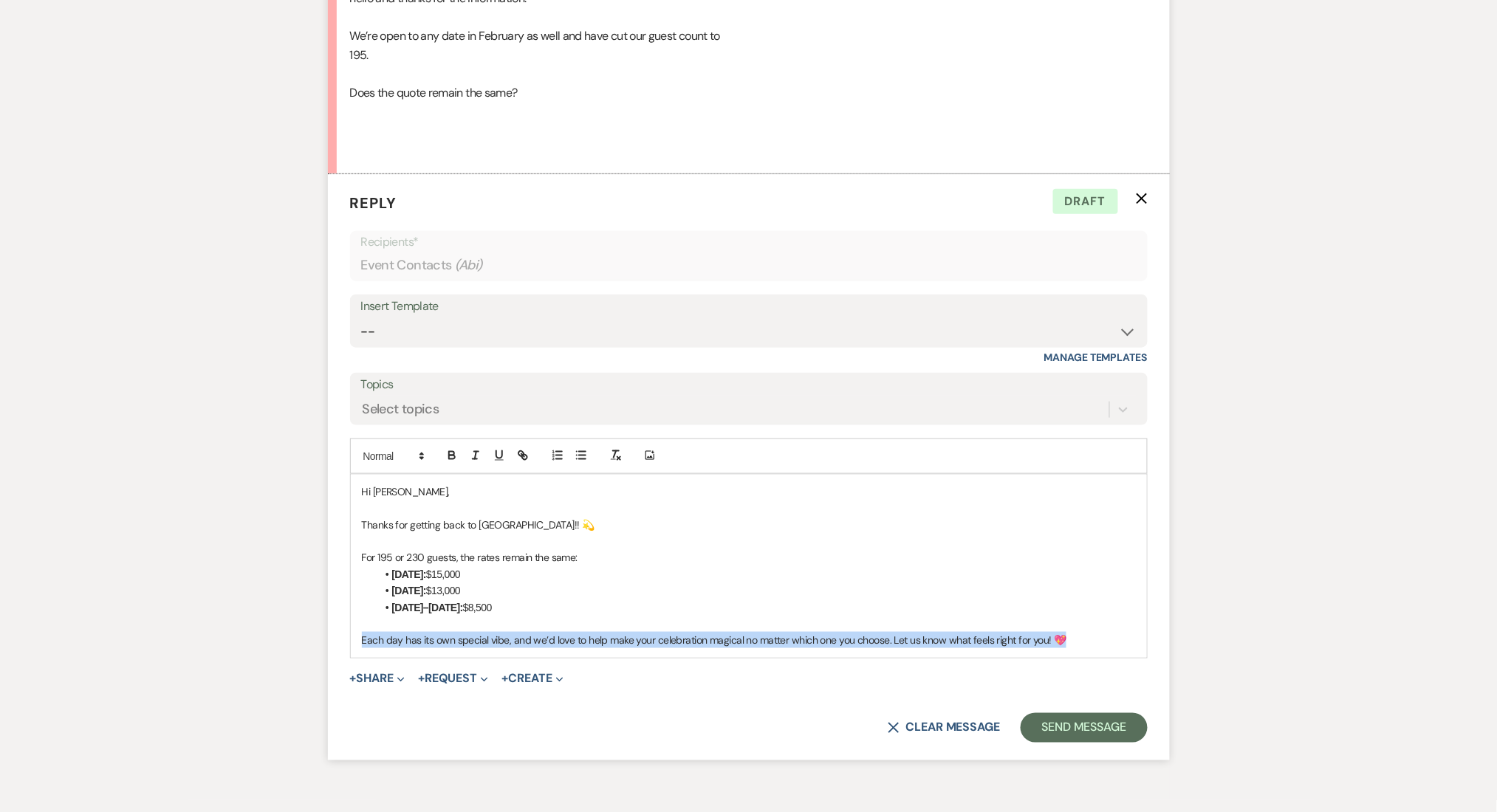
click at [568, 632] on p "Each day has its own special vibe, and we’d love to help make your celebration …" at bounding box center [748, 640] width 774 height 16
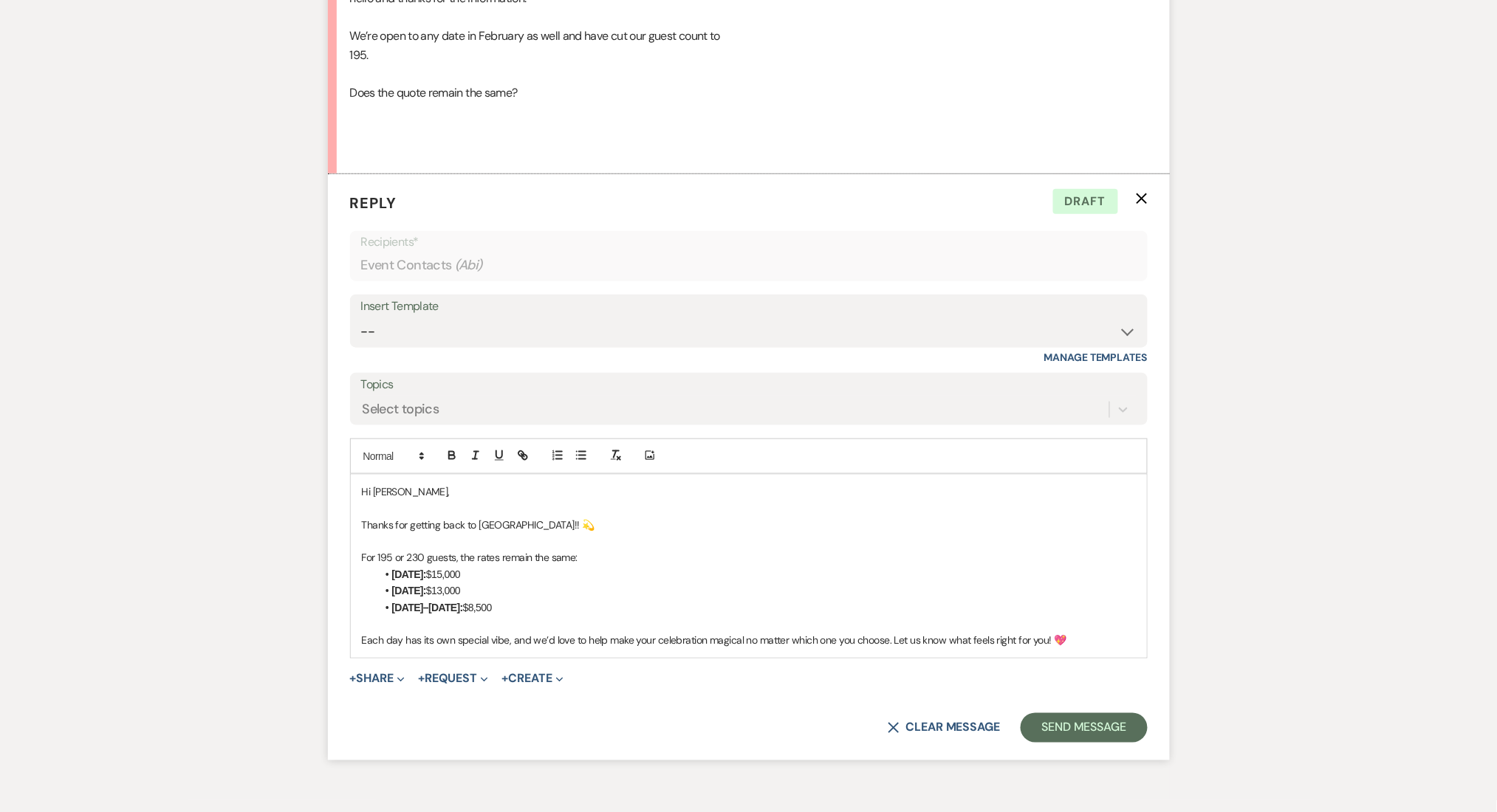
click at [527, 589] on li "[DATE]: $13,000" at bounding box center [756, 590] width 759 height 16
click at [1083, 642] on p "Each day has its own special vibe, and we’d love to help make your celebration …" at bounding box center [748, 640] width 774 height 16
drag, startPoint x: 542, startPoint y: 616, endPoint x: 364, endPoint y: 571, distance: 183.6
click at [364, 571] on div "Hi [PERSON_NAME], Thanks for getting back to us!! 💫 For 195 or 230 guests, the …" at bounding box center [748, 566] width 796 height 183
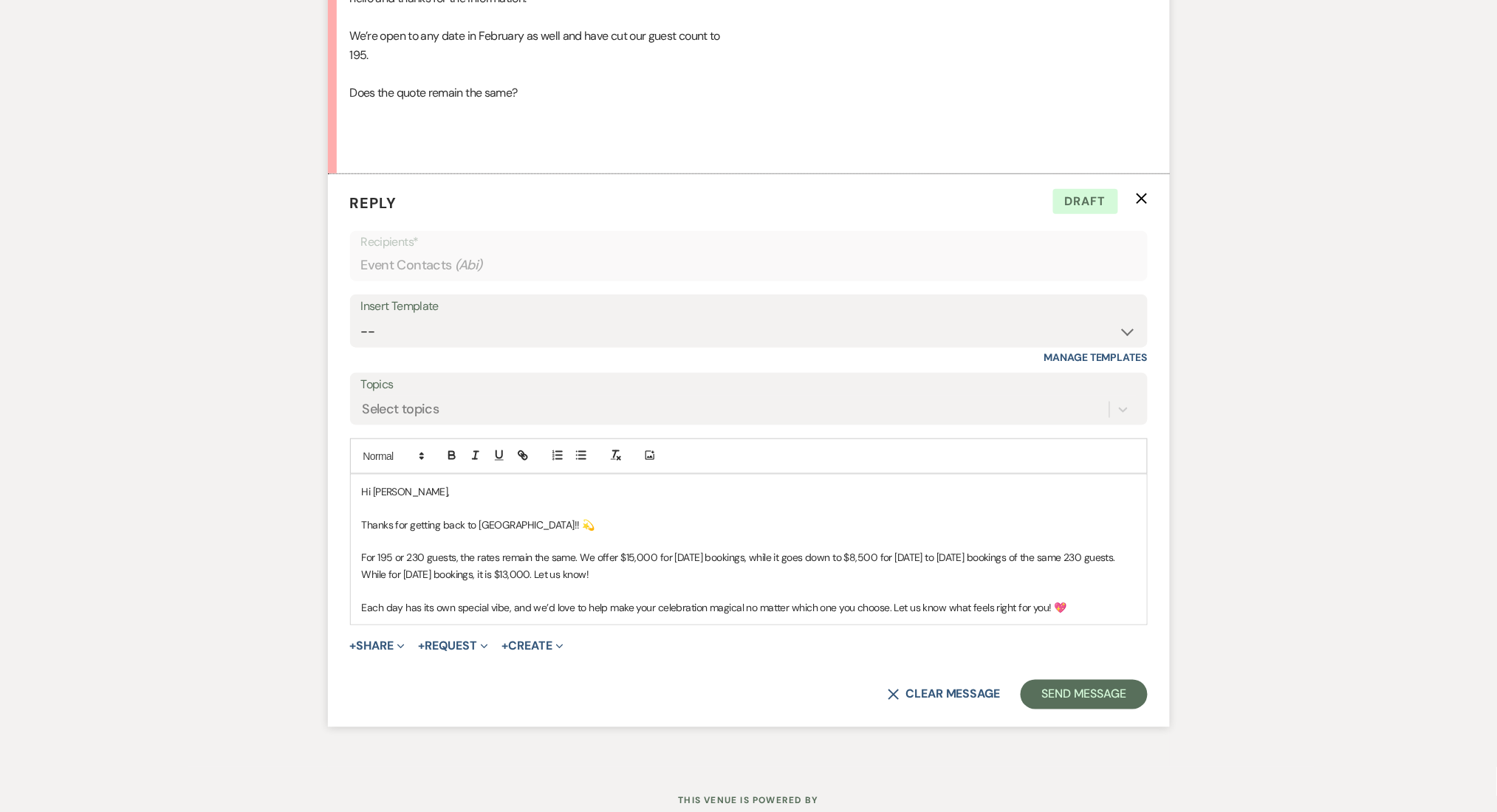
click at [681, 576] on p "For 195 or 230 guests, the rates remain the same. We offer $15,000 for [DATE] b…" at bounding box center [748, 565] width 774 height 33
click at [391, 573] on p "For 195 or 230 guests, the rates remain the same. We offer $15,000 for [DATE] b…" at bounding box center [748, 565] width 774 height 33
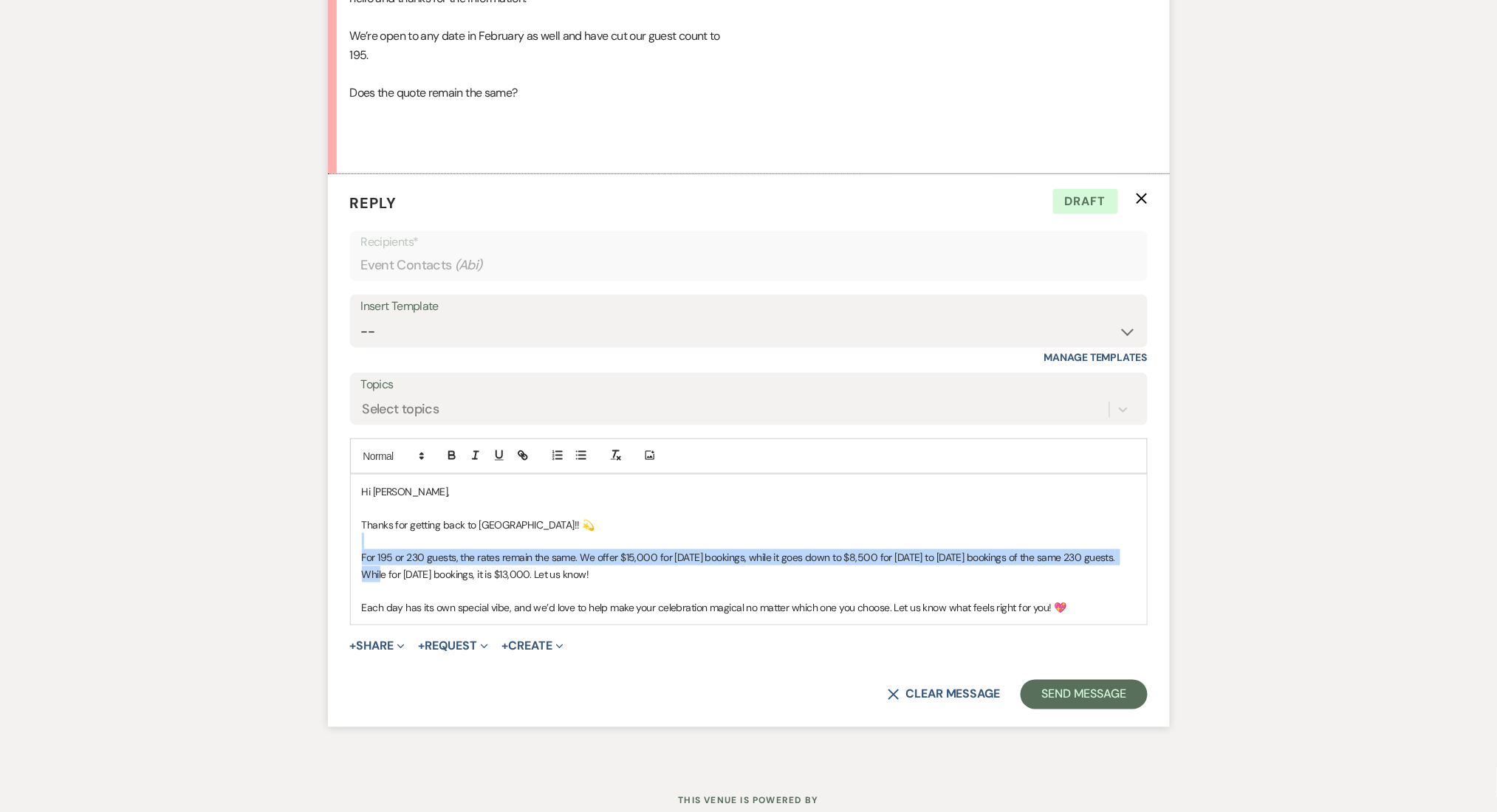
drag, startPoint x: 394, startPoint y: 574, endPoint x: 853, endPoint y: 542, distance: 460.1
click at [853, 542] on div "Hi [PERSON_NAME], Thanks for getting back to us!! 💫 For 195 or 230 guests, the …" at bounding box center [748, 549] width 796 height 150
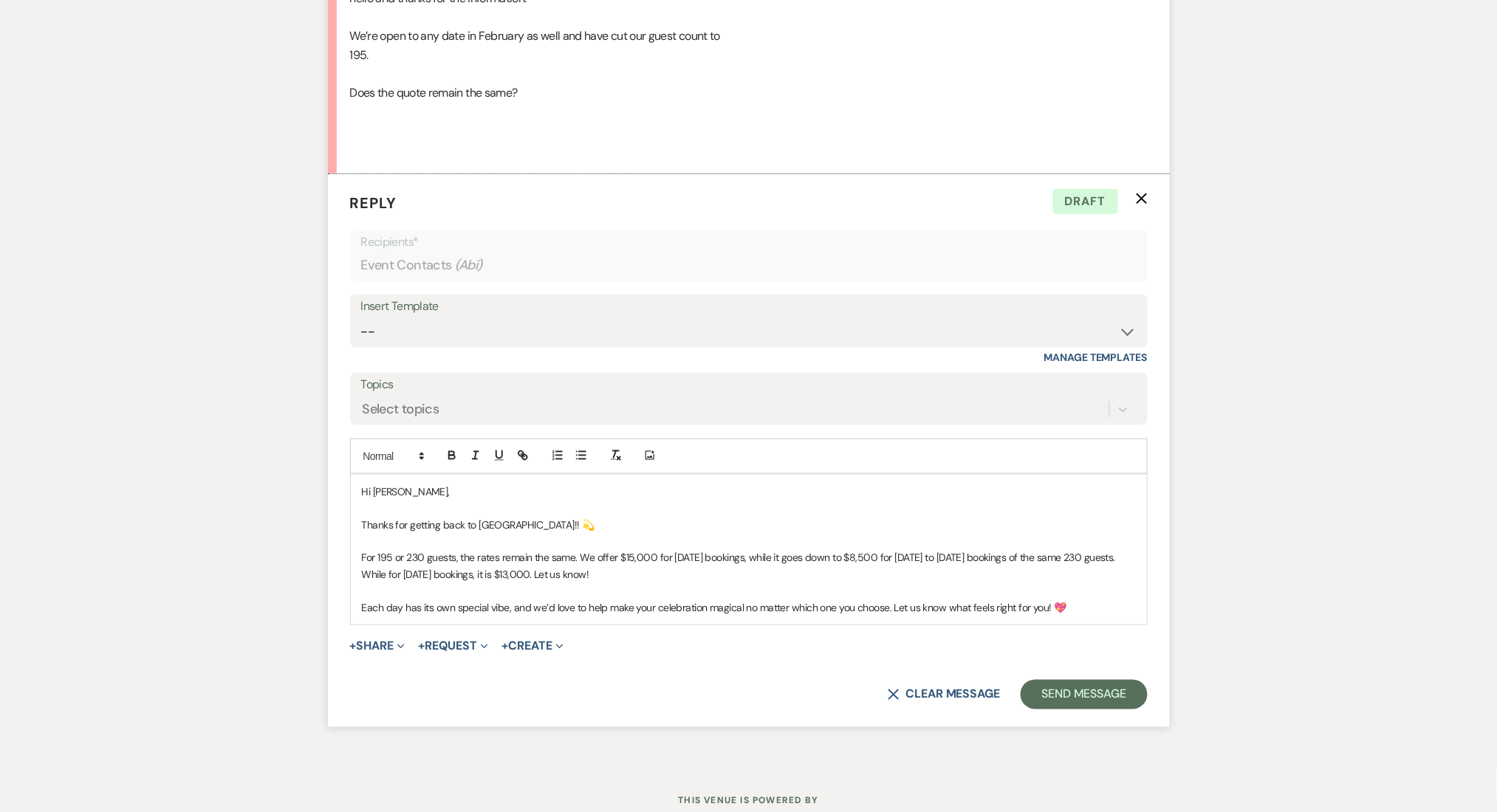
click at [865, 569] on p "For 195 or 230 guests, the rates remain the same. We offer $15,000 for [DATE] b…" at bounding box center [748, 565] width 774 height 33
drag, startPoint x: 1033, startPoint y: 560, endPoint x: 407, endPoint y: 576, distance: 626.2
click at [407, 576] on p "For 195 or 230 guests, the rates remain the same. We offer $15,000 for [DATE] b…" at bounding box center [748, 565] width 774 height 33
drag, startPoint x: 539, startPoint y: 572, endPoint x: 458, endPoint y: 579, distance: 81.3
click at [458, 579] on p "For 195 or 230 guests, the rates remain the same. We offer $15,000 for [DATE] b…" at bounding box center [748, 565] width 774 height 33
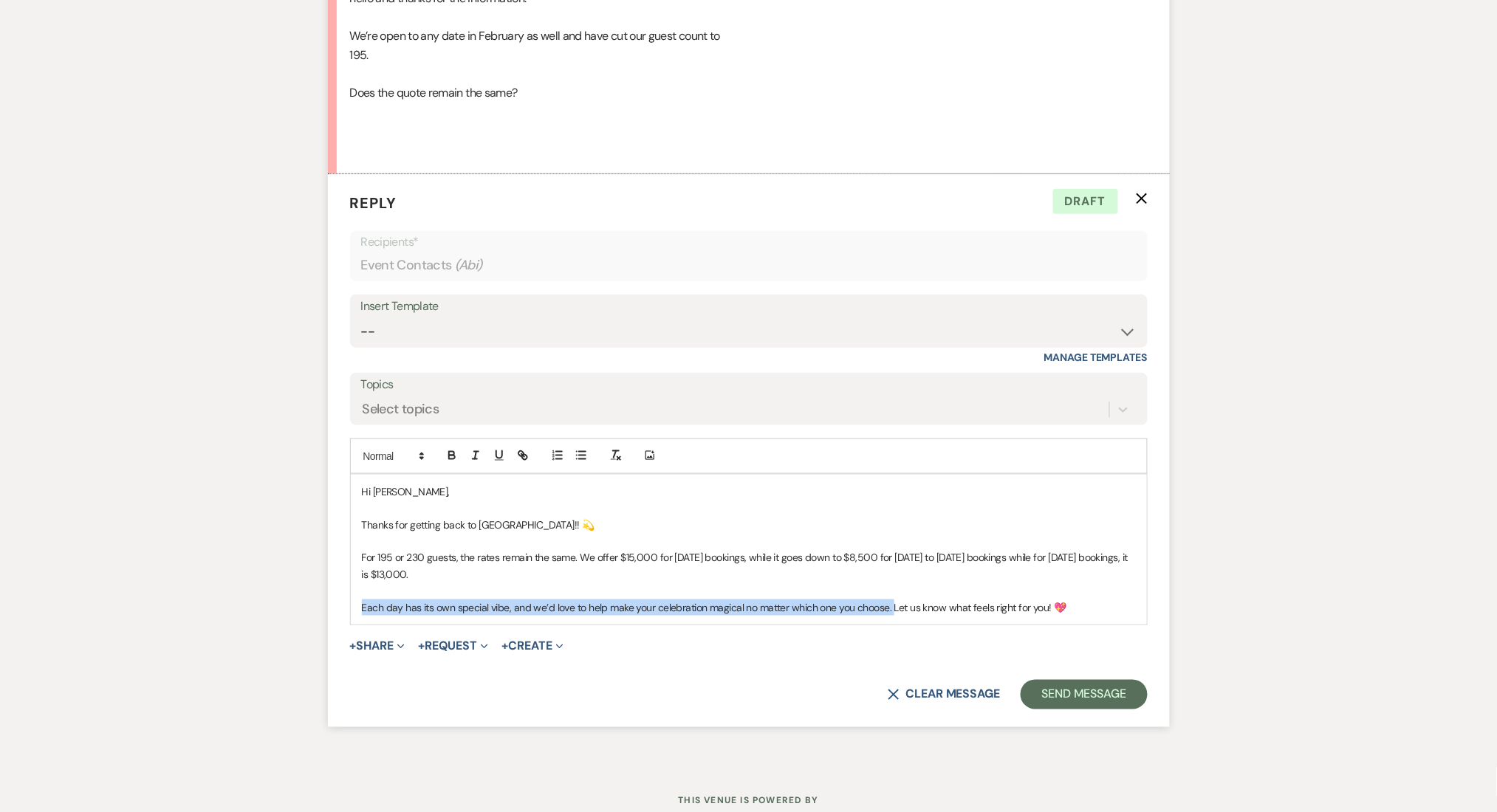
drag, startPoint x: 891, startPoint y: 606, endPoint x: 356, endPoint y: 609, distance: 535.0
click at [356, 609] on div "Hi [PERSON_NAME], Thanks for getting back to us!! 💫 For 195 or 230 guests, the …" at bounding box center [748, 549] width 796 height 150
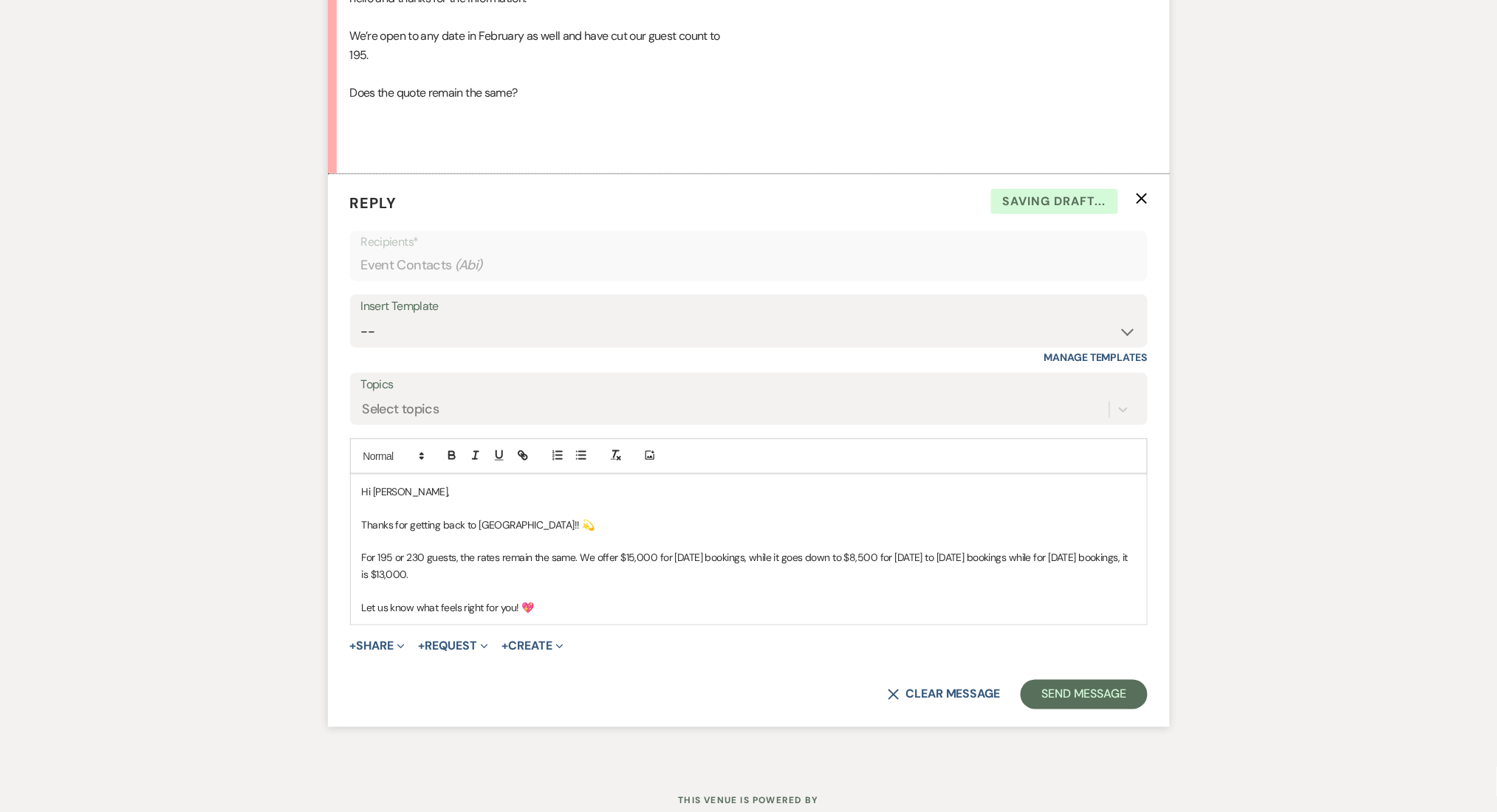
drag, startPoint x: 516, startPoint y: 578, endPoint x: 270, endPoint y: 548, distance: 247.8
copy div "For 195 or 230 guests, the rates remain the same. We offer $15,000 for [DATE] b…"
click at [464, 579] on p "For 195 or 230 guests, the rates remain the same. We offer $15,000 for [DATE] b…" at bounding box center [748, 565] width 774 height 33
drag, startPoint x: 506, startPoint y: 580, endPoint x: 353, endPoint y: 554, distance: 155.2
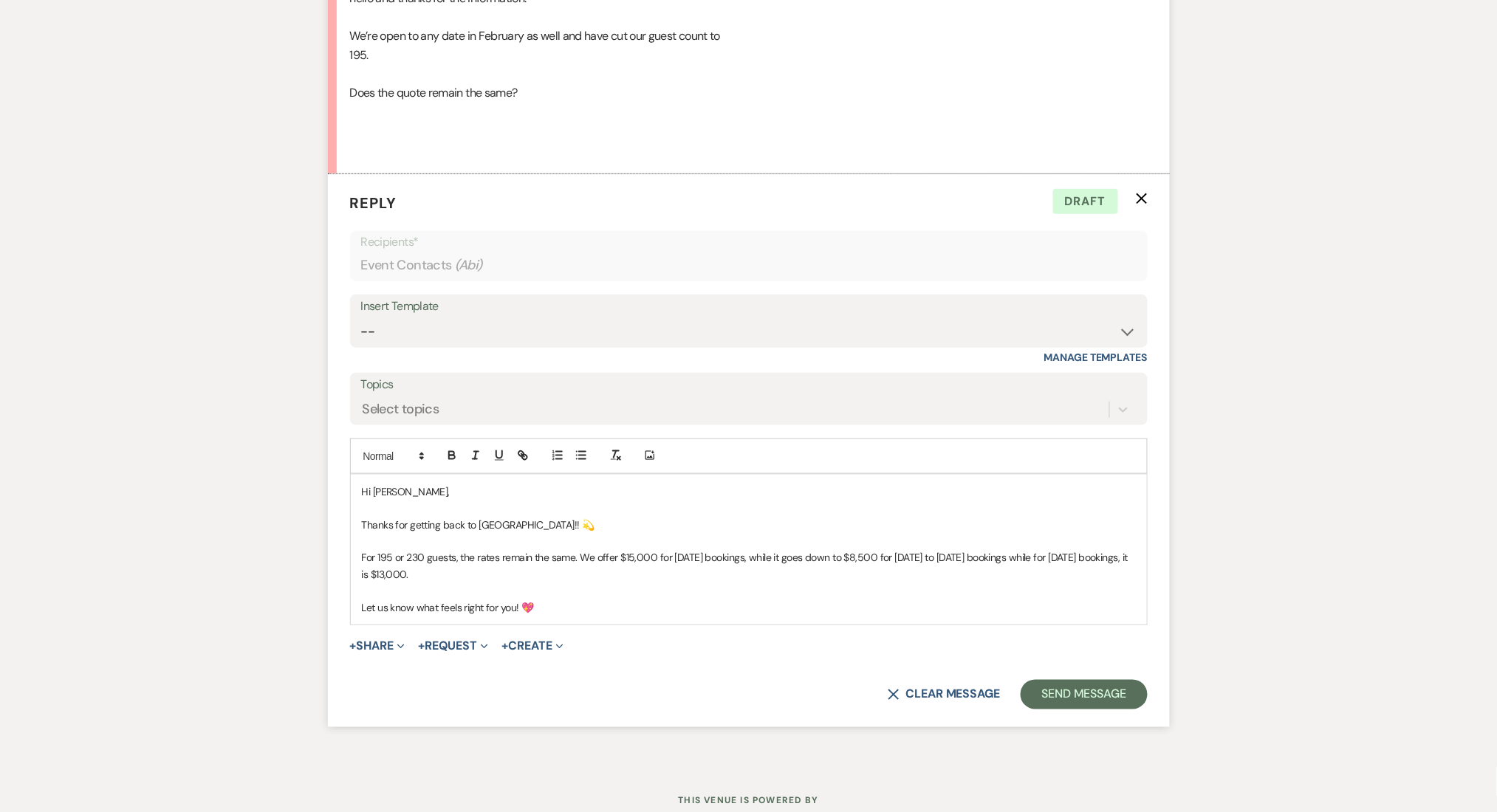
click at [353, 554] on div "Hi [PERSON_NAME], Thanks for getting back to us!! 💫 For 195 or 230 guests, the …" at bounding box center [748, 549] width 796 height 150
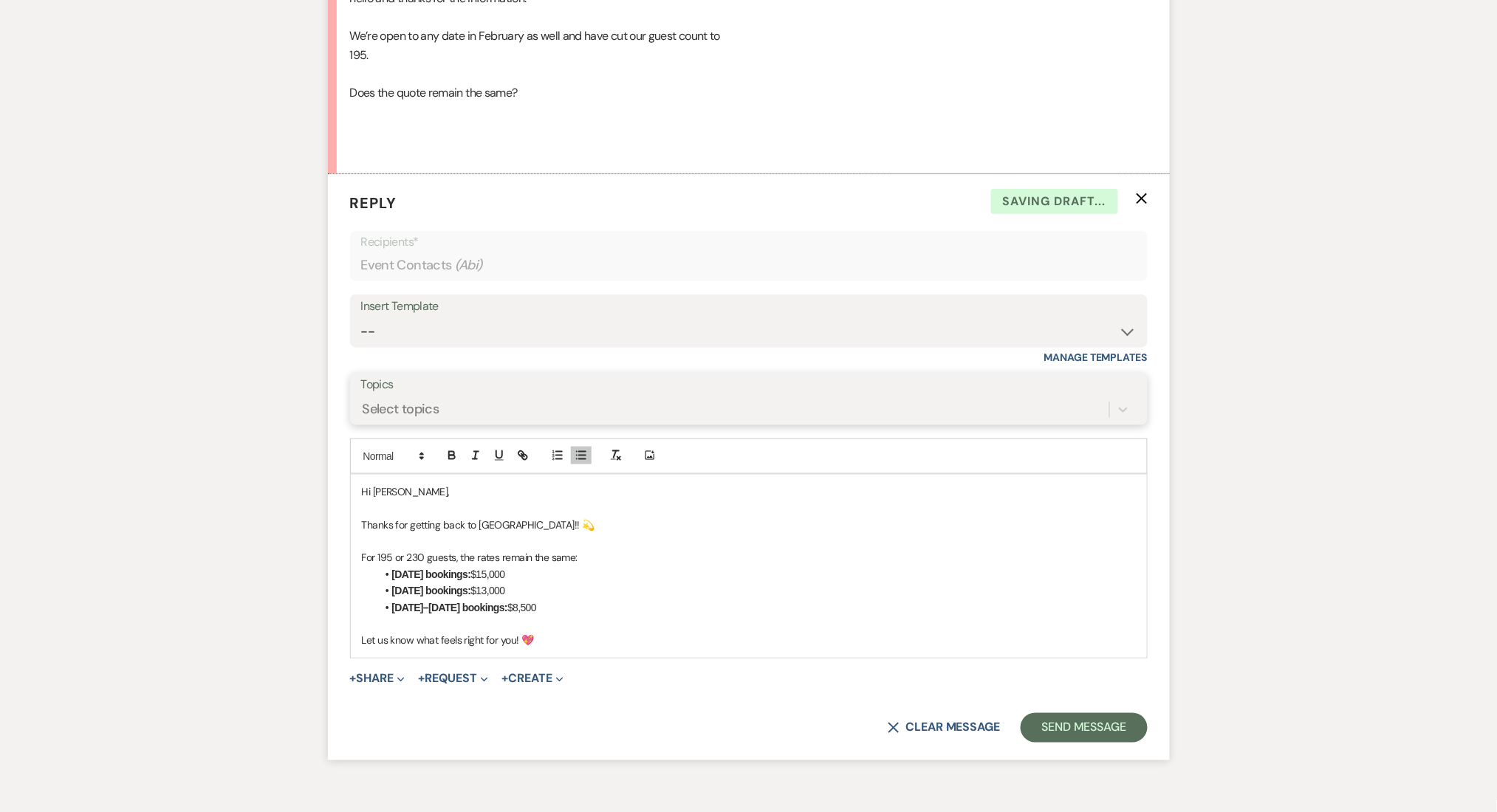
click at [422, 405] on div "Select topics" at bounding box center [401, 409] width 77 height 20
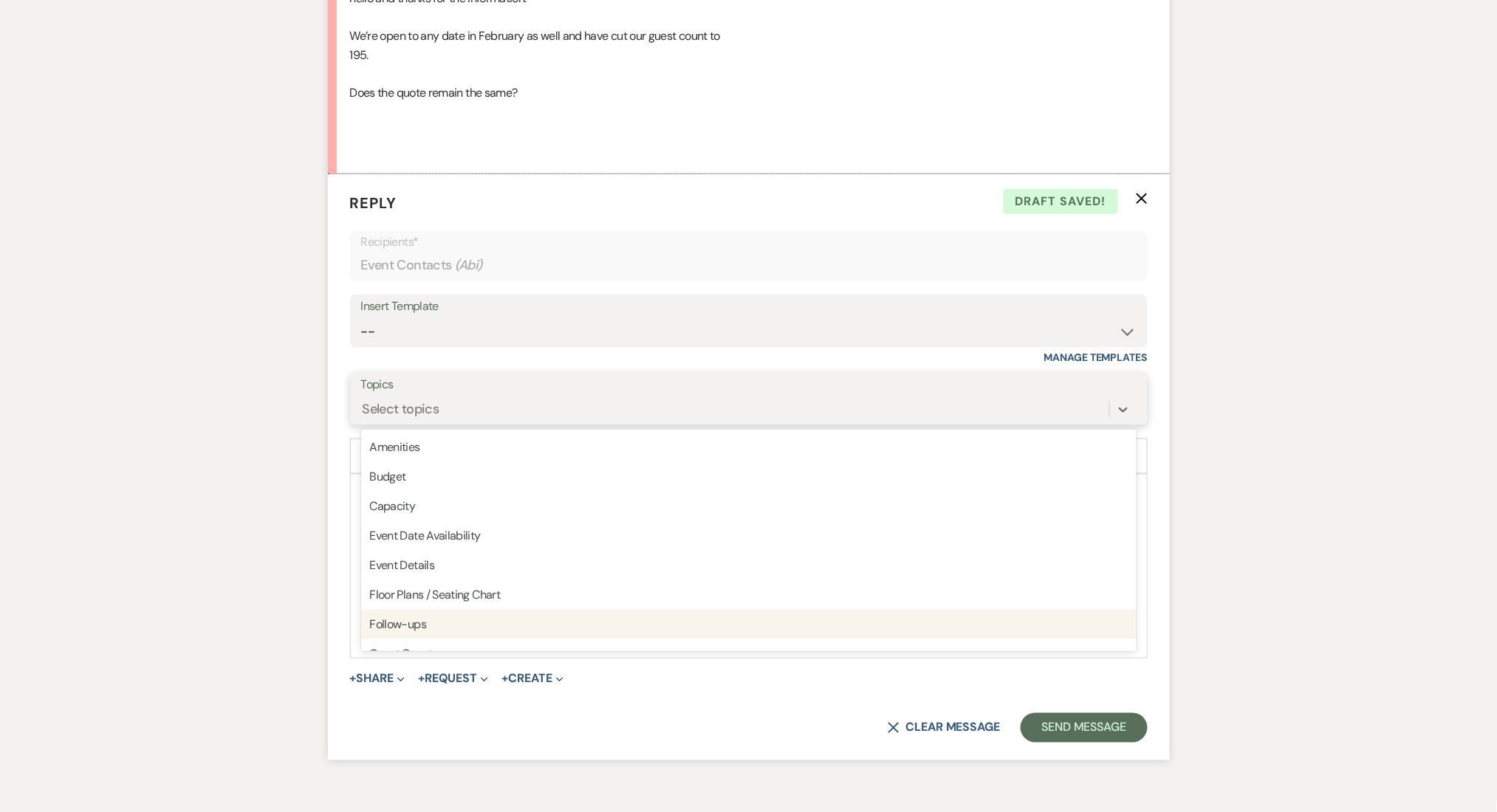
click at [419, 618] on div "Follow-ups" at bounding box center [748, 624] width 775 height 29
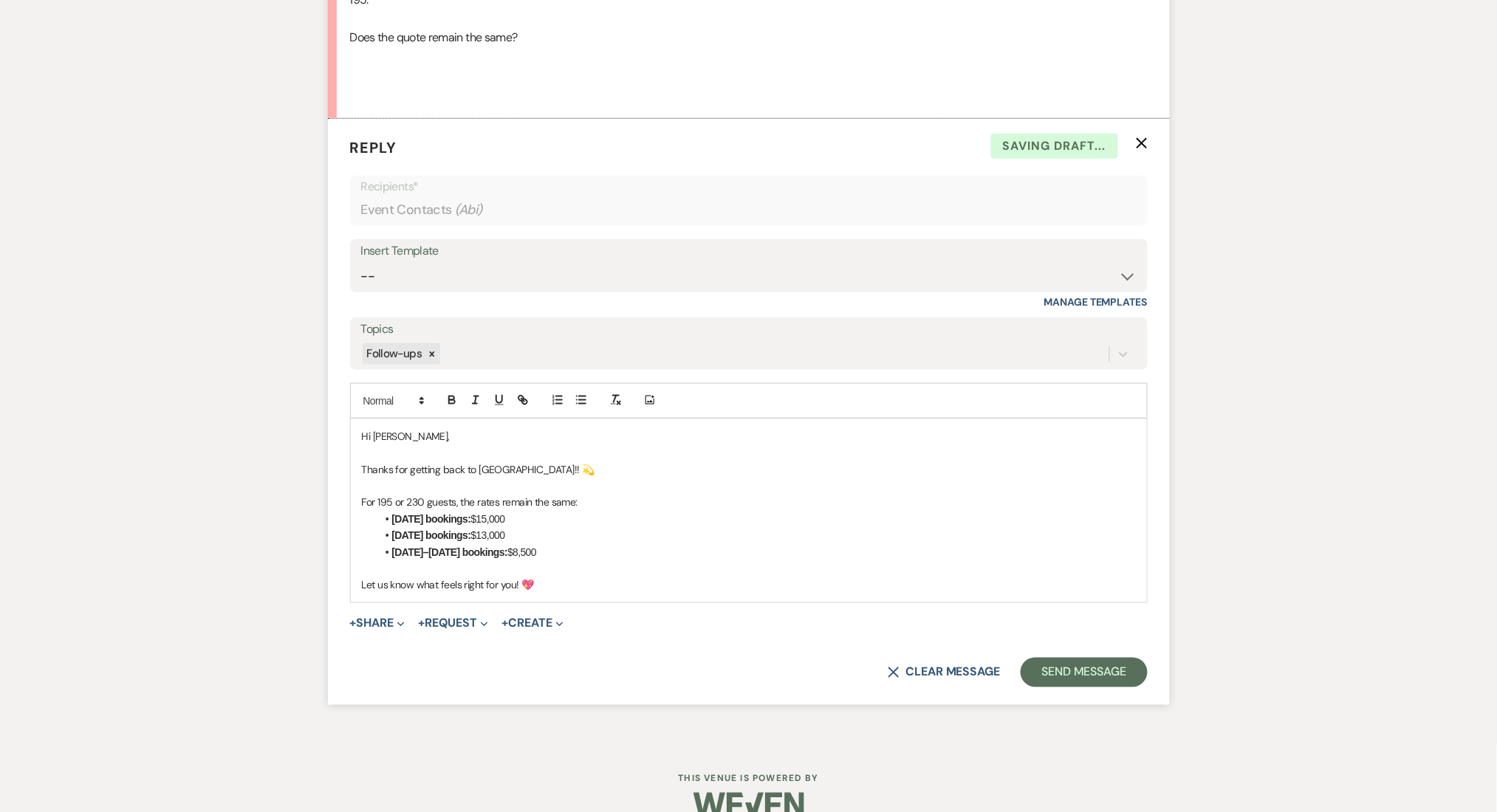
scroll to position [2475, 0]
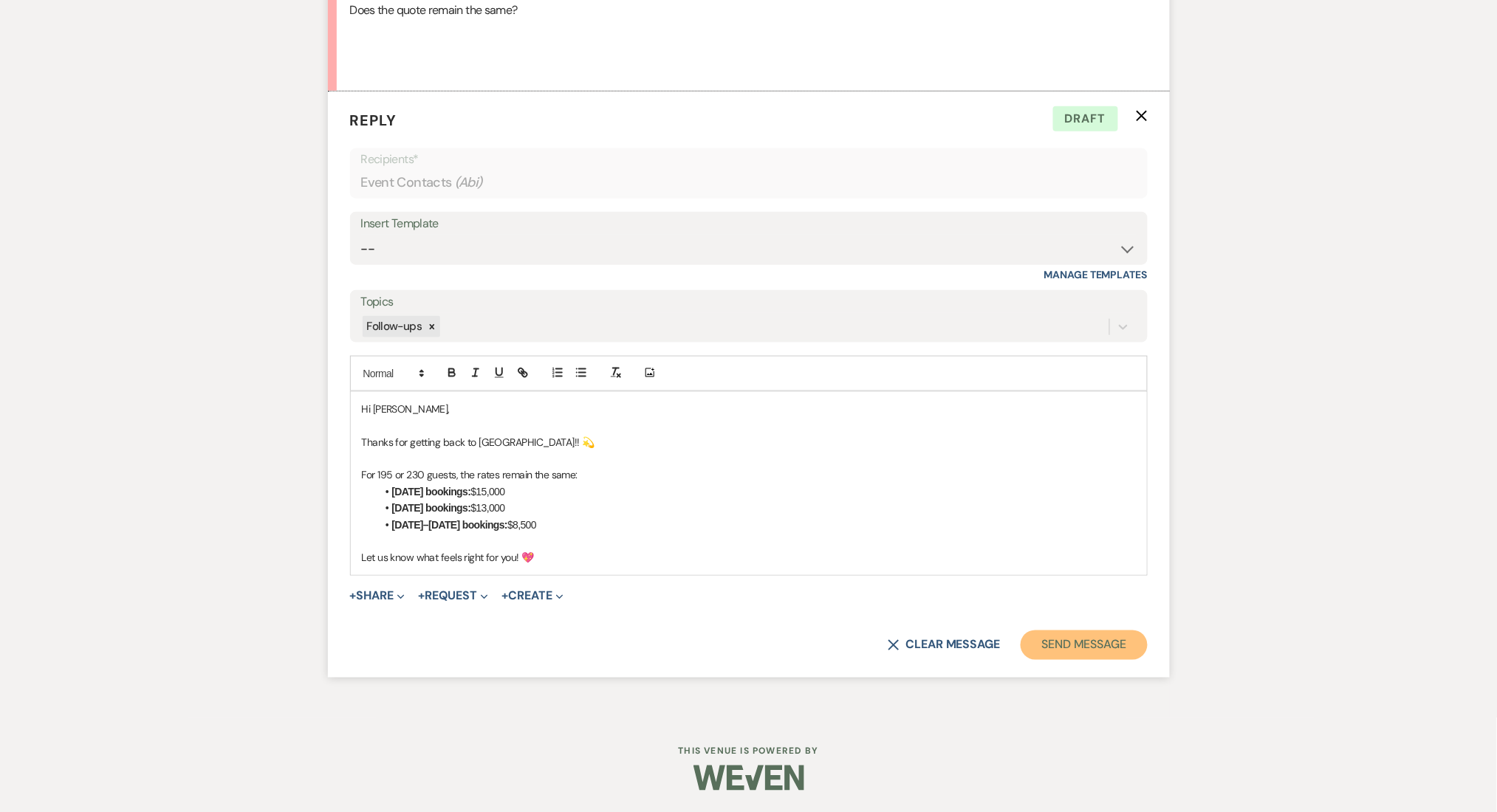
click at [1081, 643] on button "Send Message" at bounding box center [1083, 645] width 126 height 29
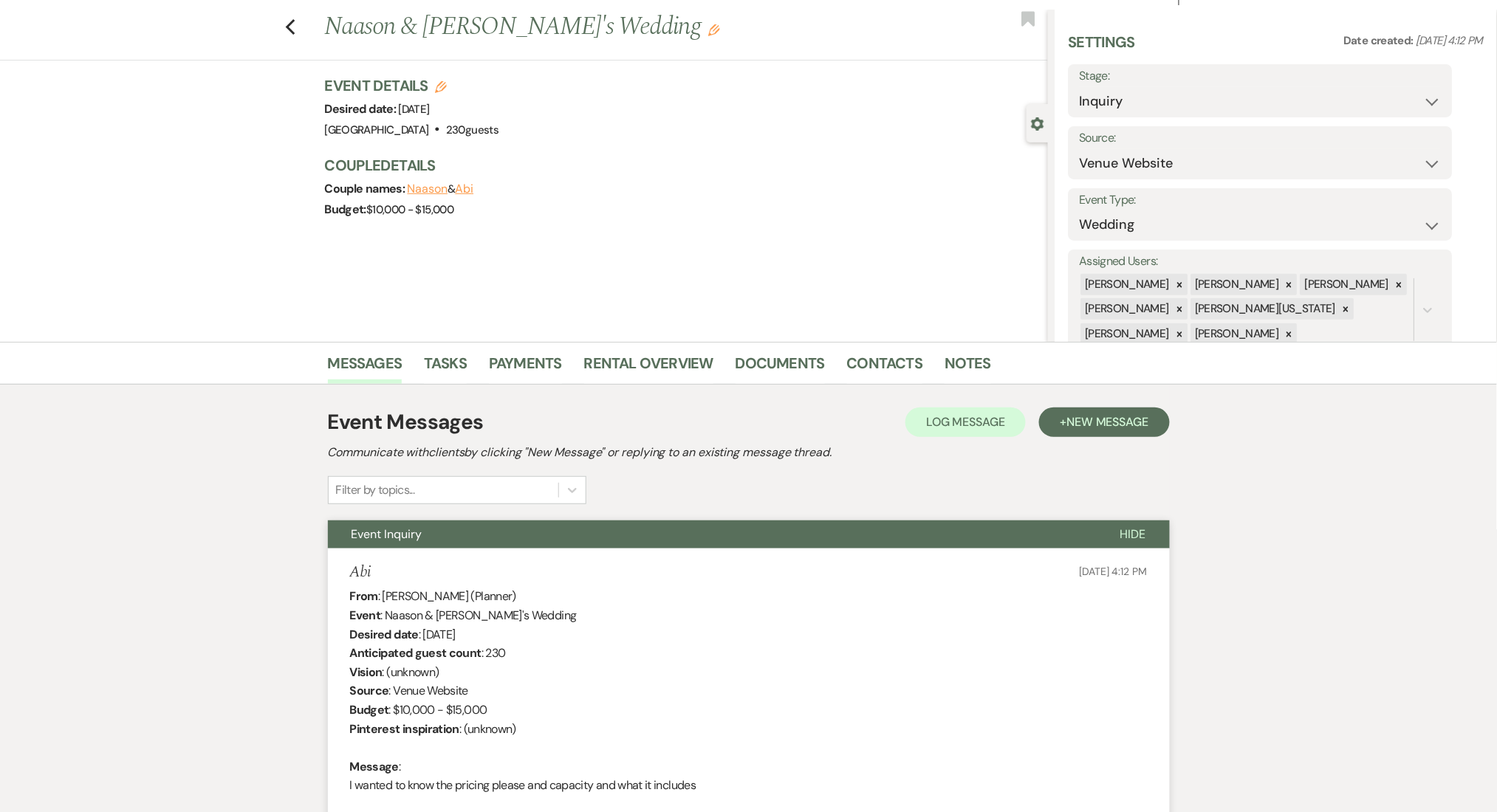
scroll to position [0, 0]
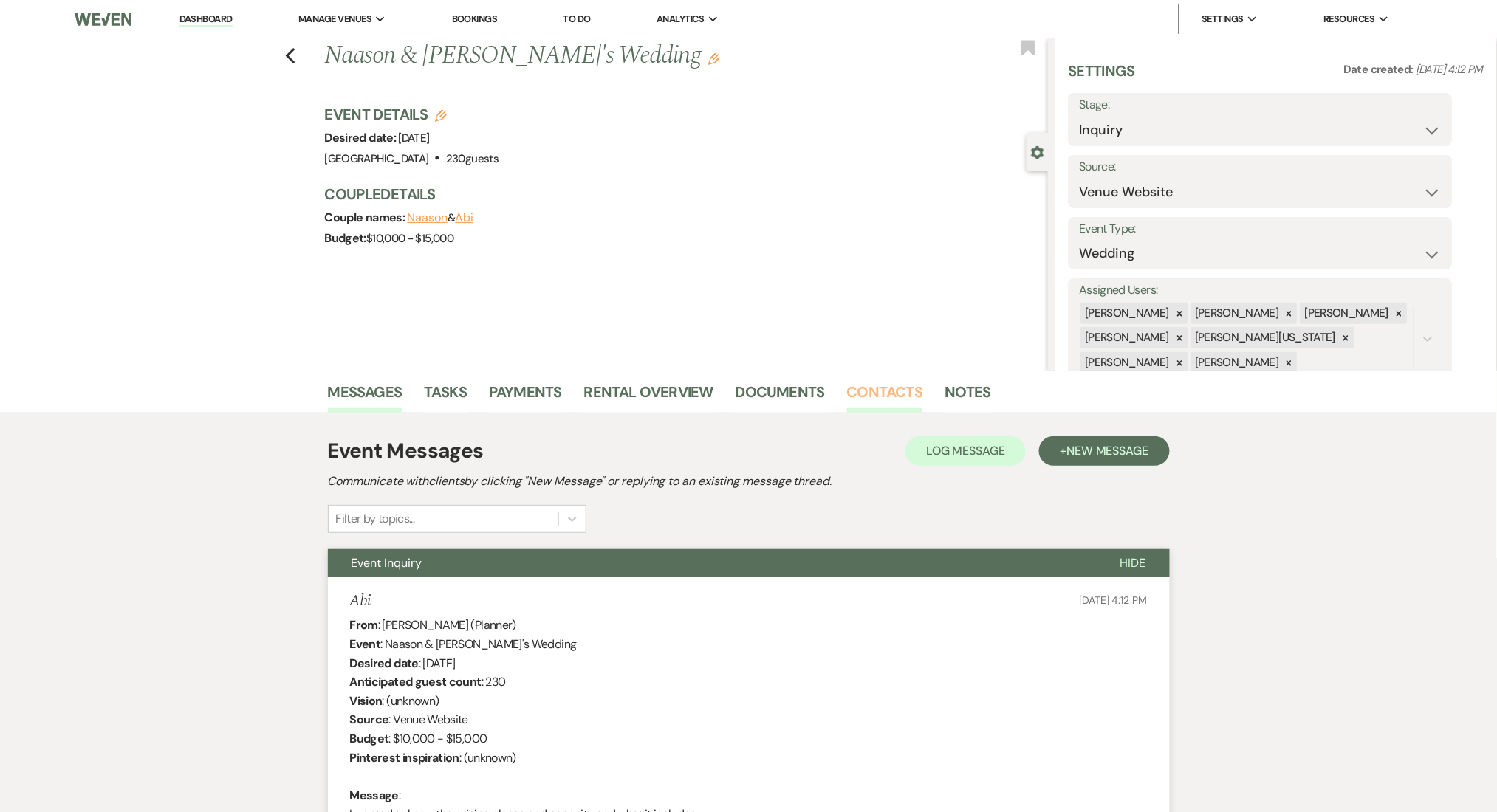
click at [886, 392] on link "Contacts" at bounding box center [884, 397] width 76 height 33
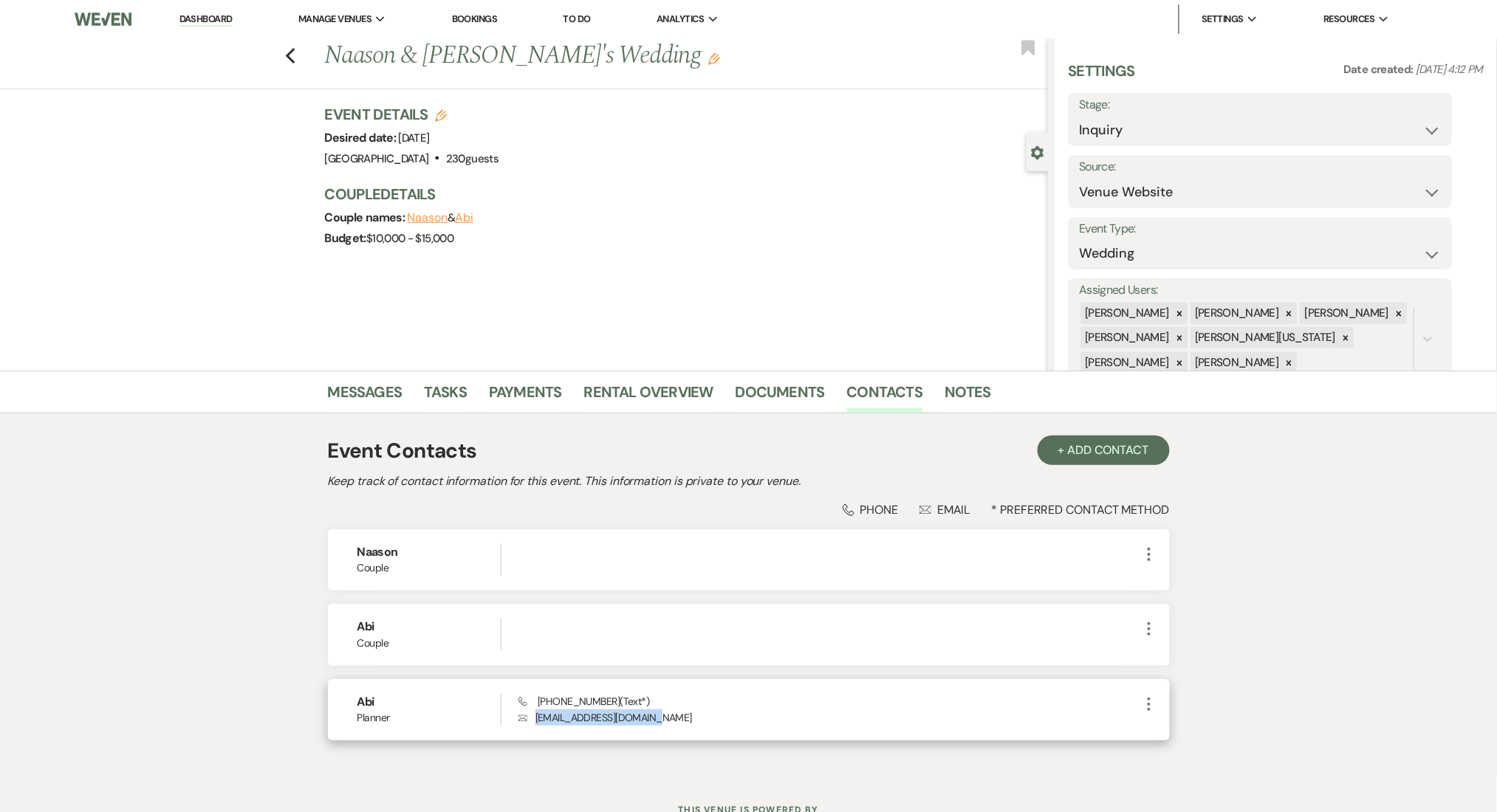
drag, startPoint x: 617, startPoint y: 719, endPoint x: 526, endPoint y: 721, distance: 91.0
click at [526, 721] on p "Envelope [EMAIL_ADDRESS][DOMAIN_NAME]" at bounding box center [829, 717] width 621 height 16
copy p "[EMAIL_ADDRESS][DOMAIN_NAME]"
drag, startPoint x: 1125, startPoint y: 128, endPoint x: 1123, endPoint y: 136, distance: 8.2
click at [1125, 128] on select "Inquiry Follow Up Tour Requested Tour Confirmed Toured Proposal Sent Booked Lost" at bounding box center [1260, 130] width 362 height 29
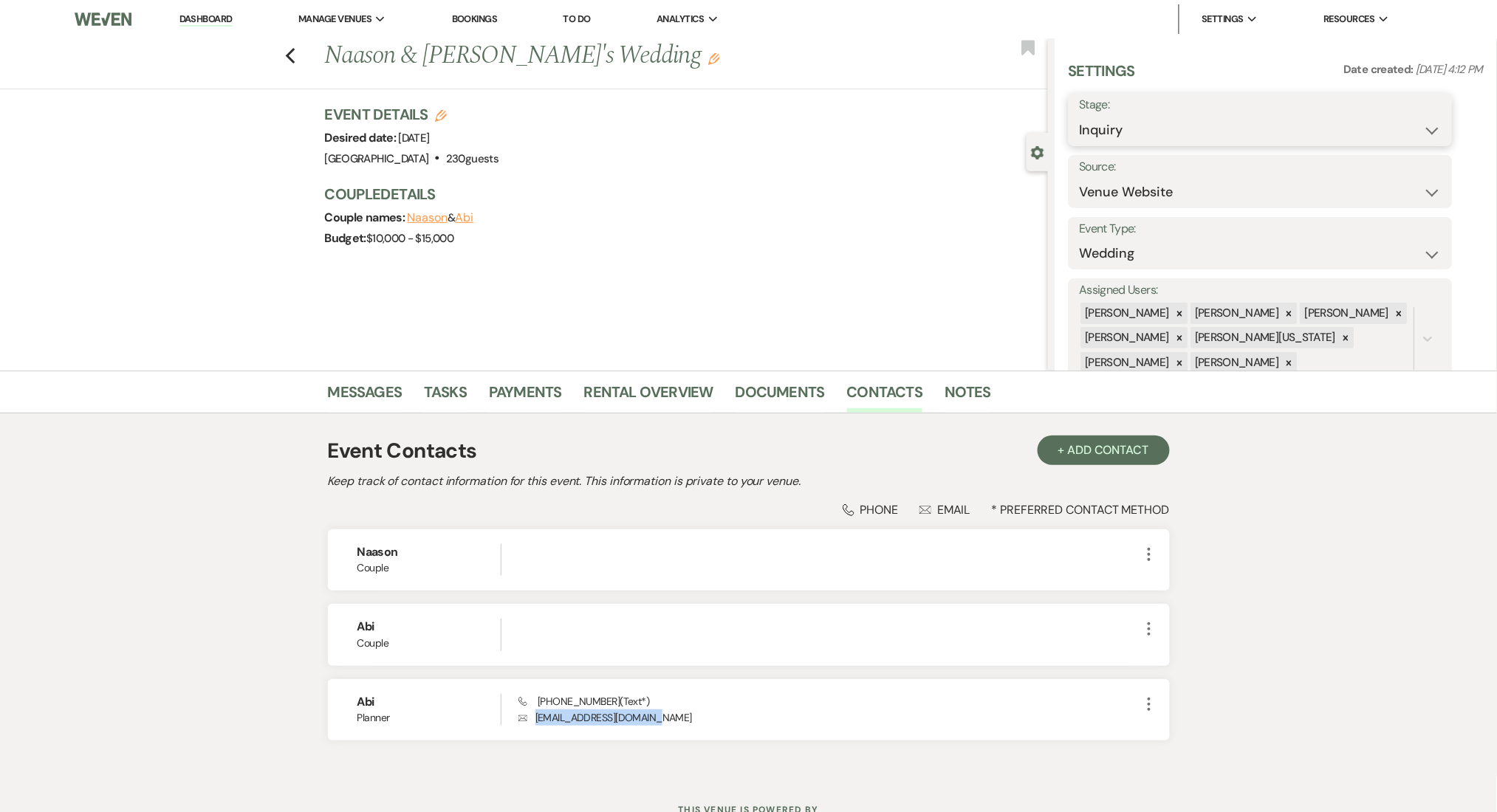
click at [1435, 131] on select "Inquiry Follow Up Tour Requested Tour Confirmed Toured Proposal Sent Booked Lost" at bounding box center [1260, 130] width 362 height 29
select select "9"
click at [1080, 116] on select "Inquiry Follow Up Tour Requested Tour Confirmed Toured Proposal Sent Booked Lost" at bounding box center [1260, 130] width 362 height 29
click at [1432, 115] on button "Save" at bounding box center [1410, 119] width 83 height 29
click at [296, 61] on icon "Previous" at bounding box center [290, 56] width 11 height 18
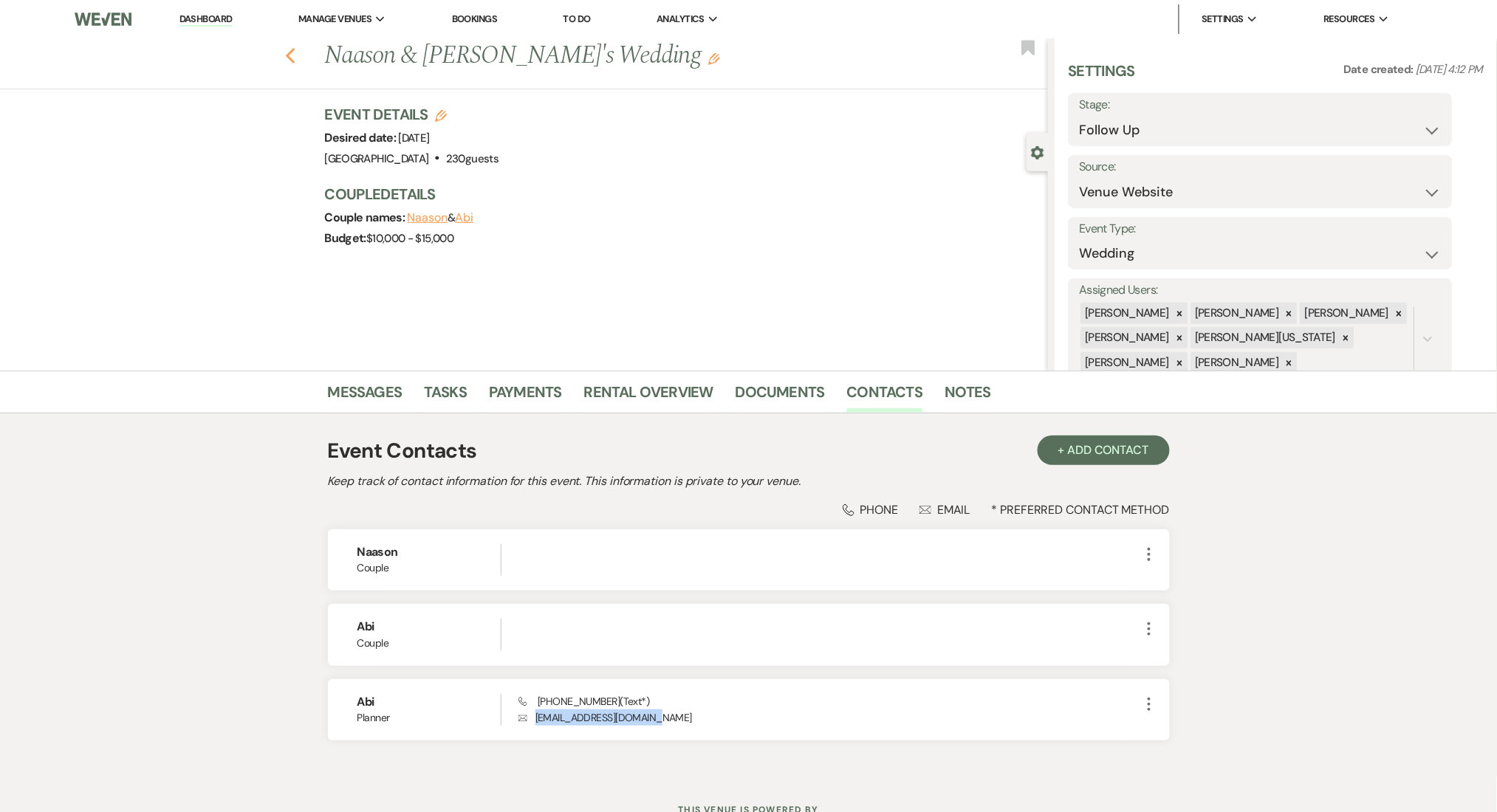
select select "9"
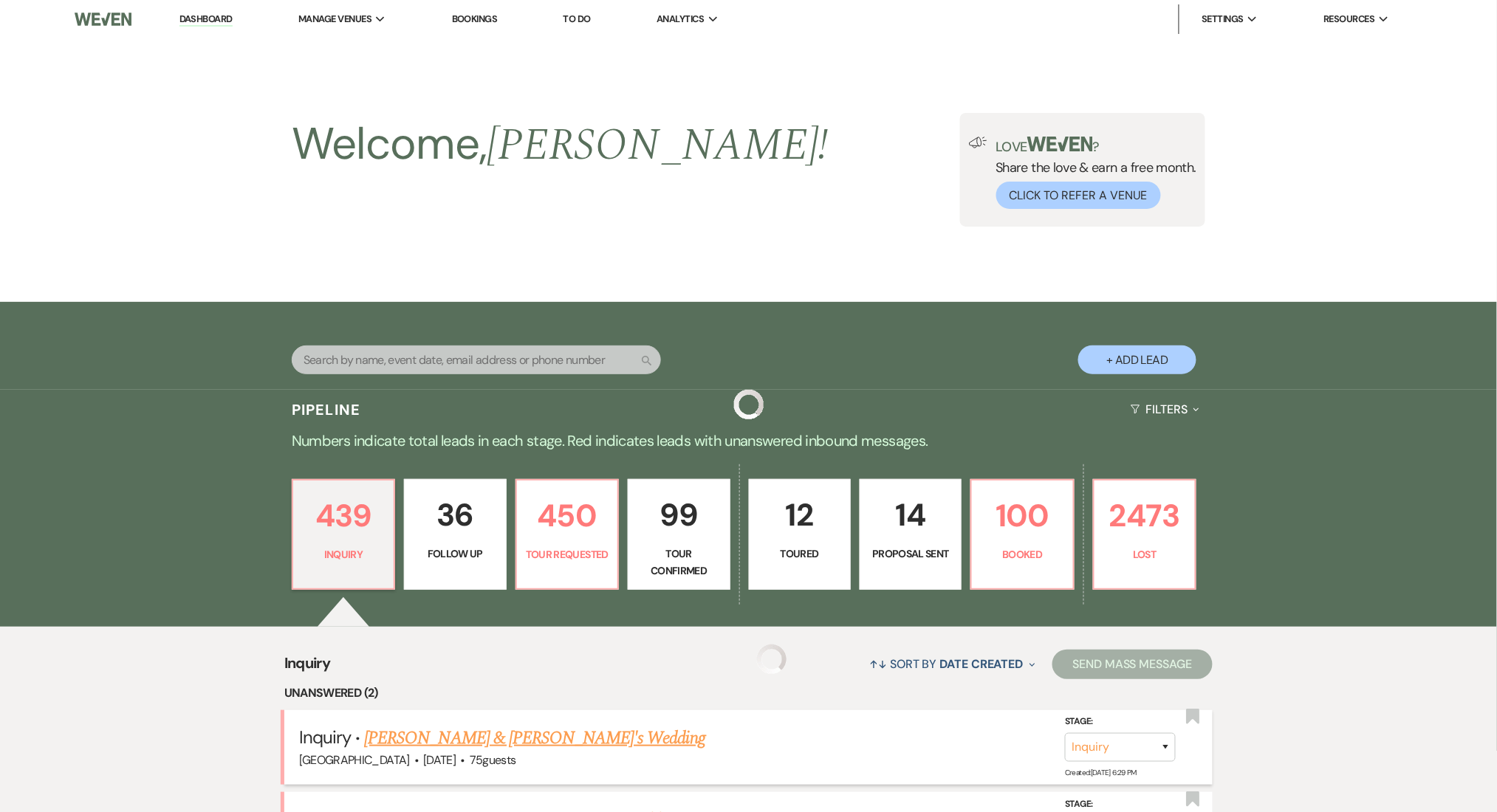
scroll to position [296, 0]
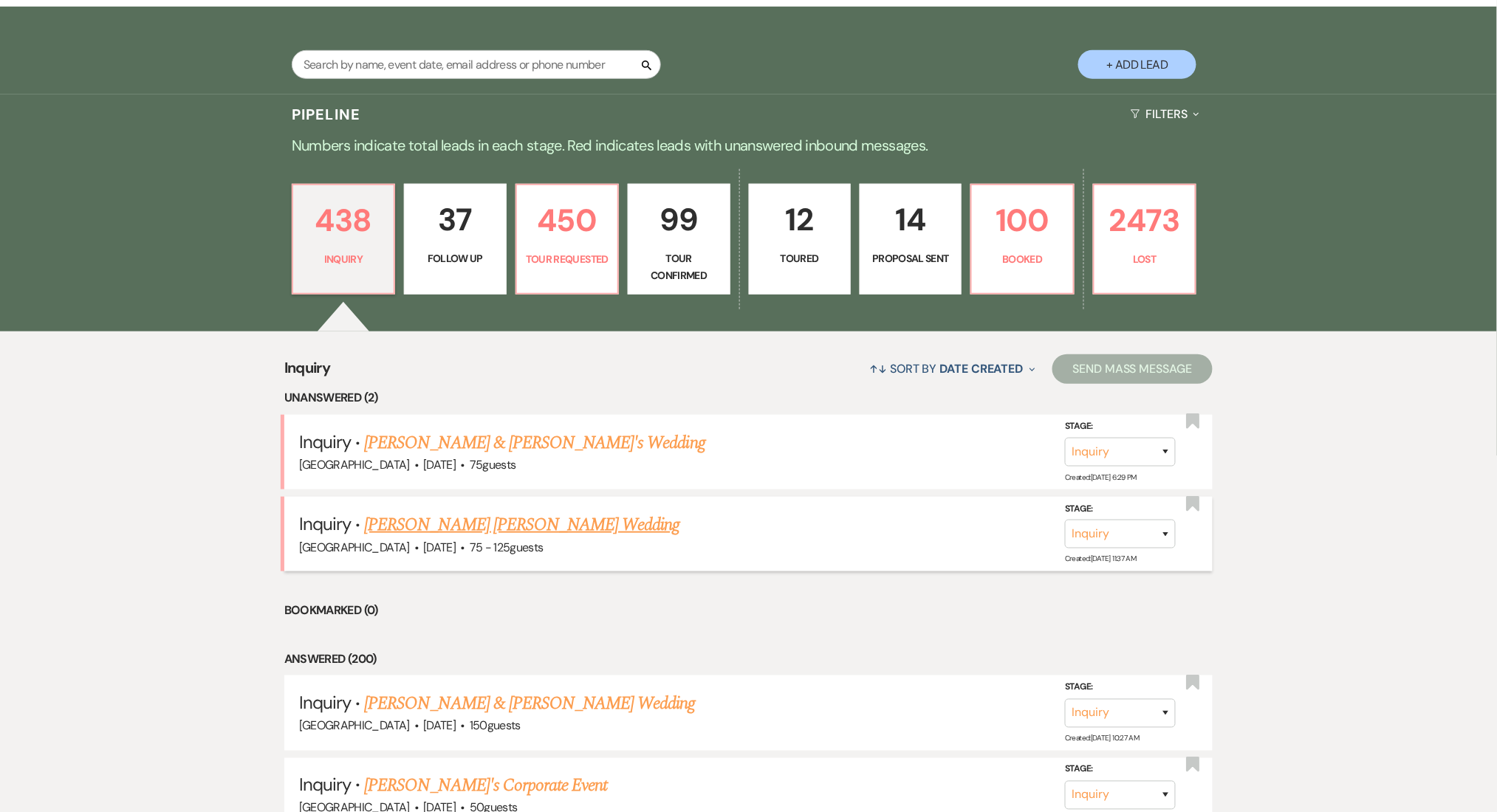
click at [440, 515] on link "[PERSON_NAME] [PERSON_NAME] Wedding" at bounding box center [522, 524] width 315 height 27
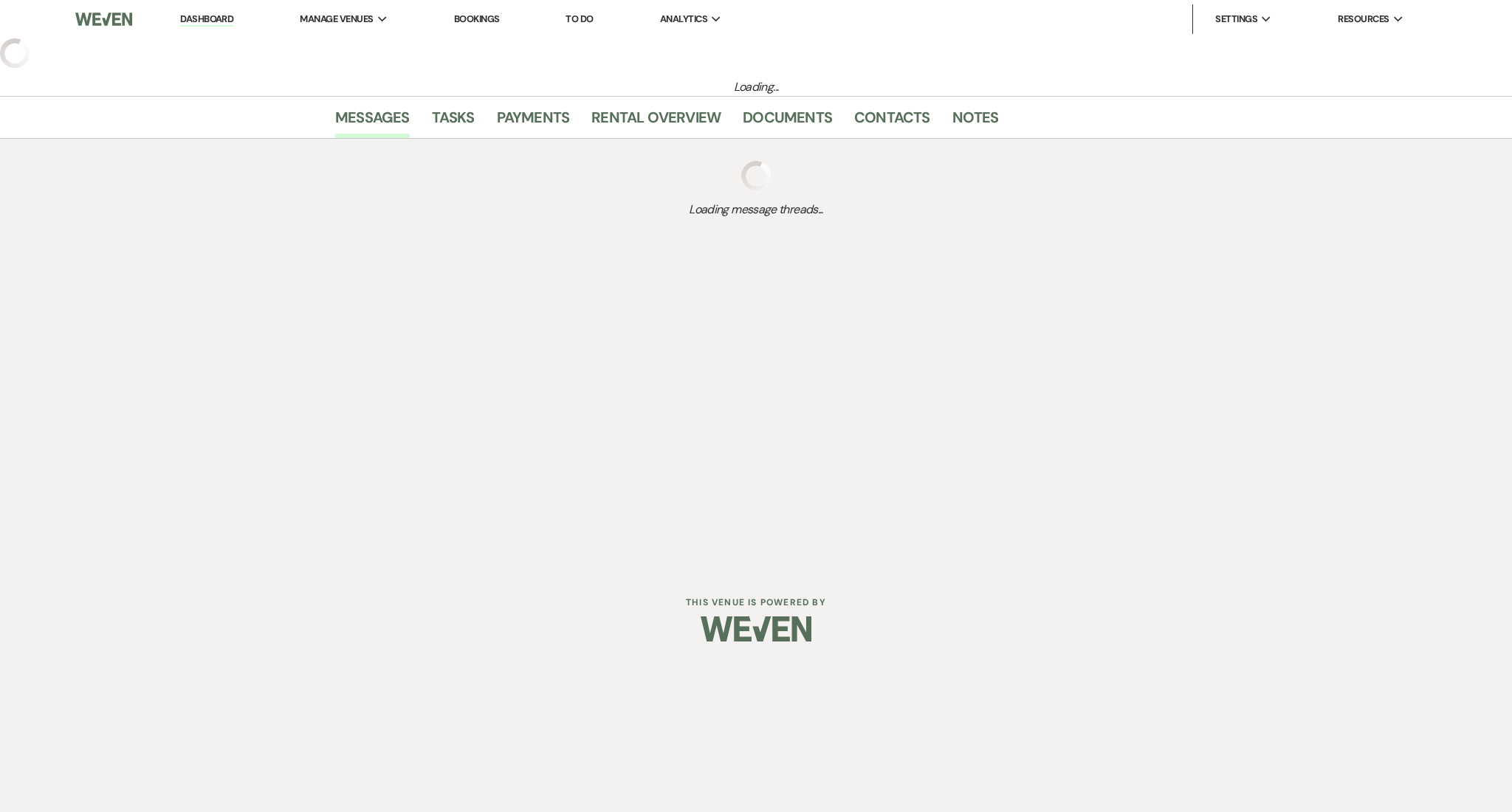
select select "3"
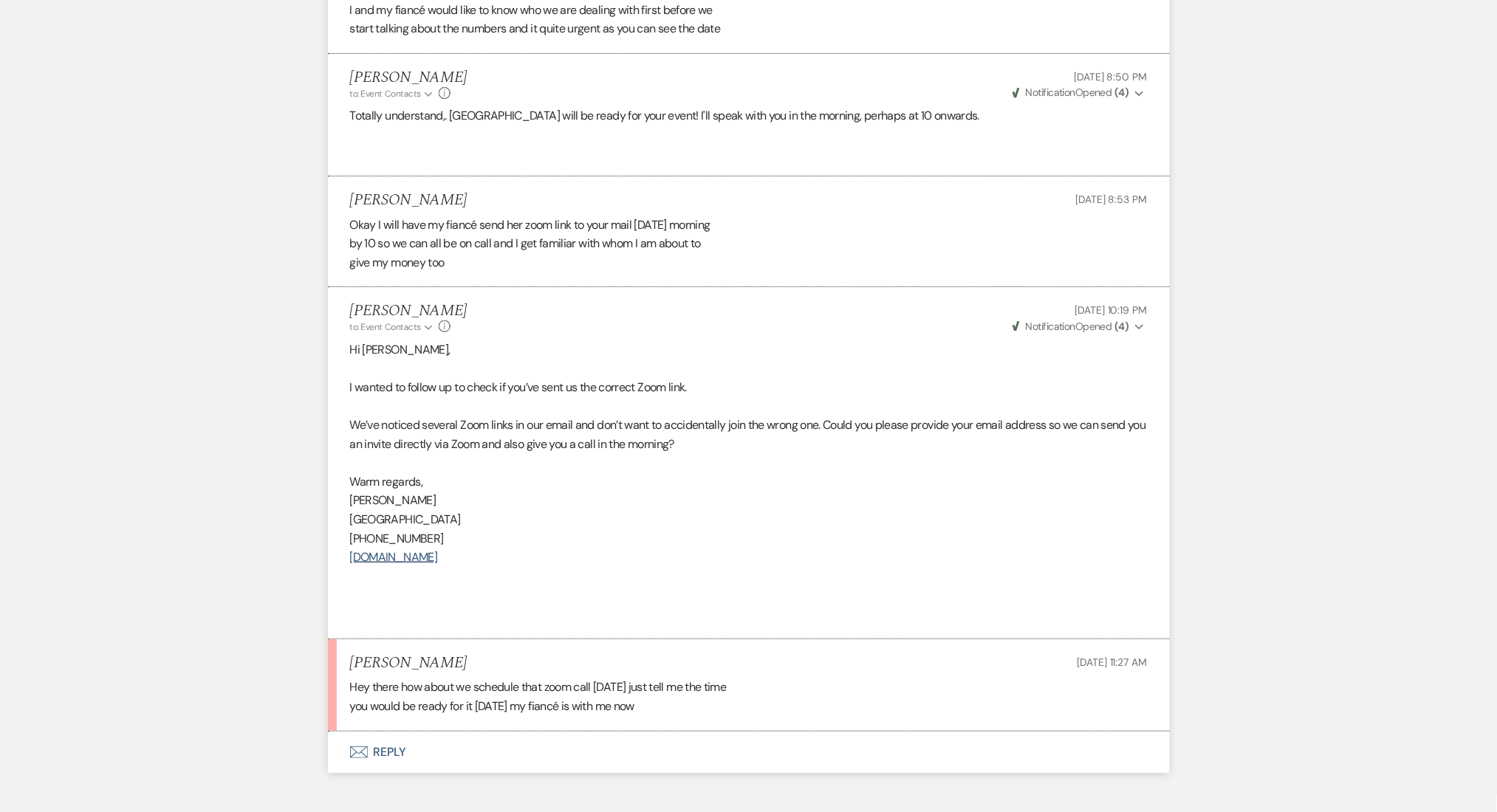
scroll to position [4107, 0]
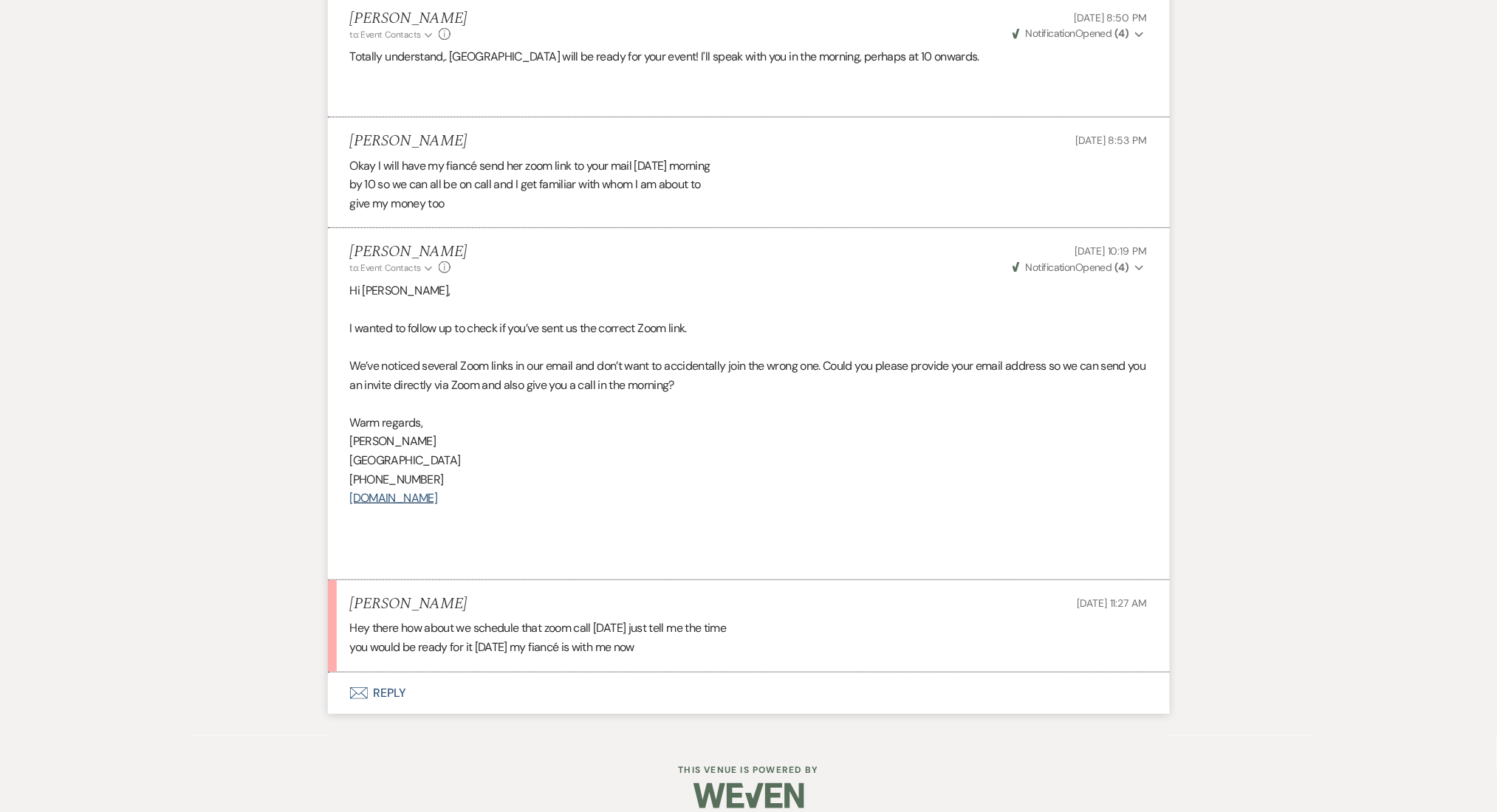
click at [387, 678] on button "Envelope Reply" at bounding box center [749, 693] width 841 height 41
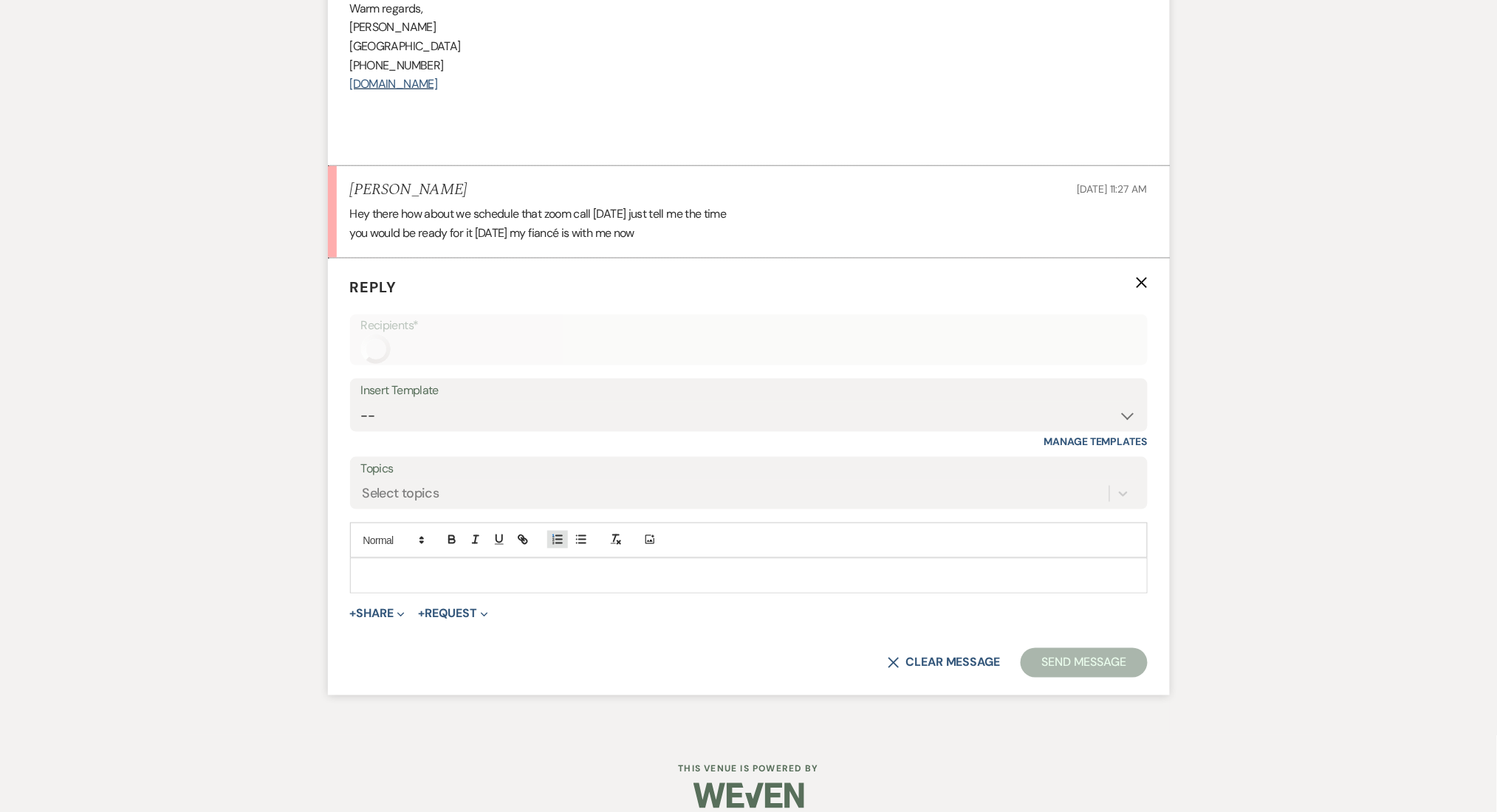
scroll to position [4521, 0]
click at [505, 568] on div at bounding box center [748, 576] width 796 height 34
click at [580, 568] on p "We are ava" at bounding box center [748, 576] width 774 height 16
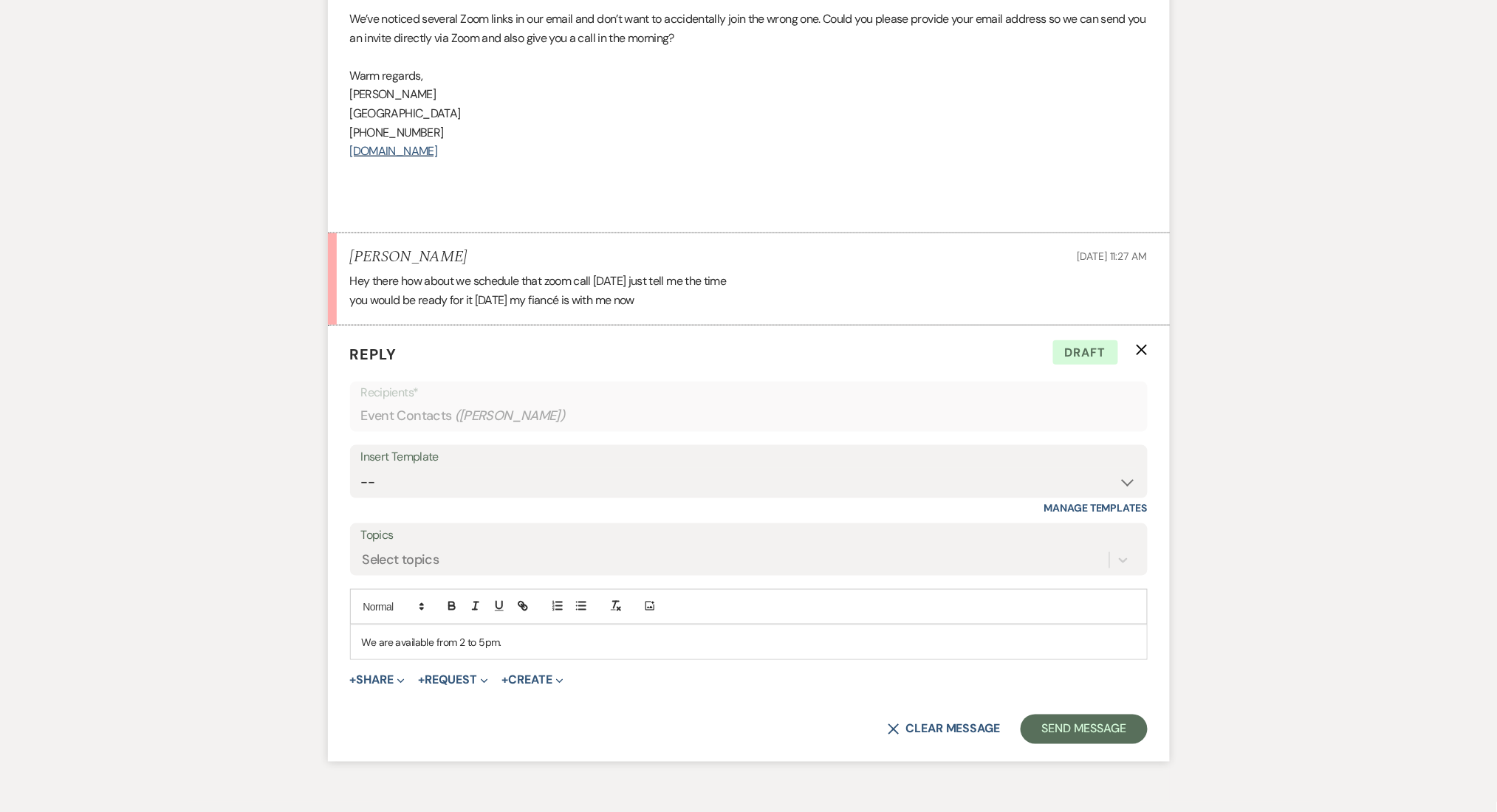
scroll to position [4422, 0]
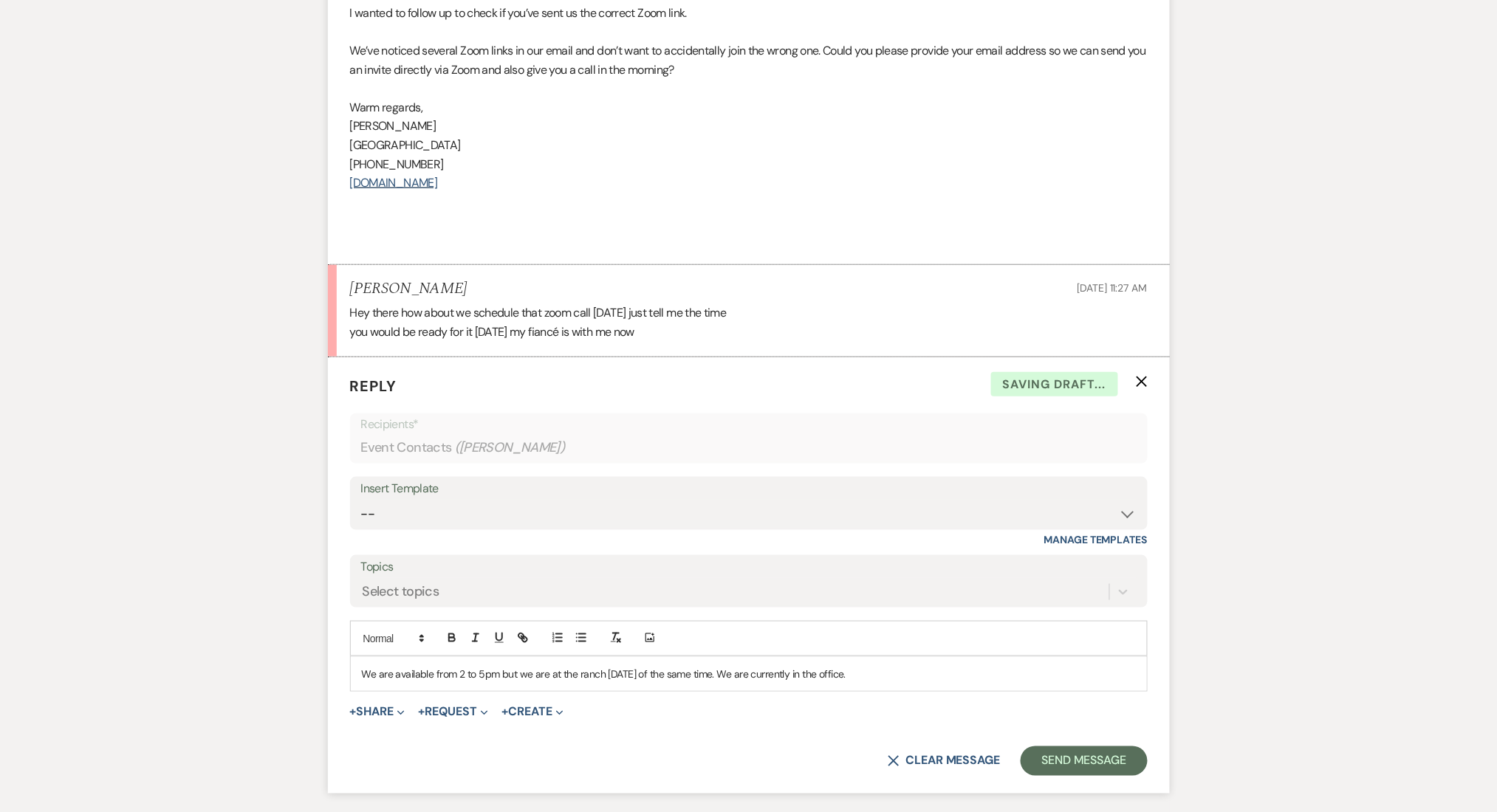
drag, startPoint x: 890, startPoint y: 649, endPoint x: 317, endPoint y: 662, distance: 573.1
copy p "We are available from 2 to 5pm but we are at the ranch [DATE] of the same time.…"
click at [506, 666] on p "We’re here in the office [DATE] from 2 to 5 PM, and [DATE] during the same hour…" at bounding box center [748, 673] width 774 height 16
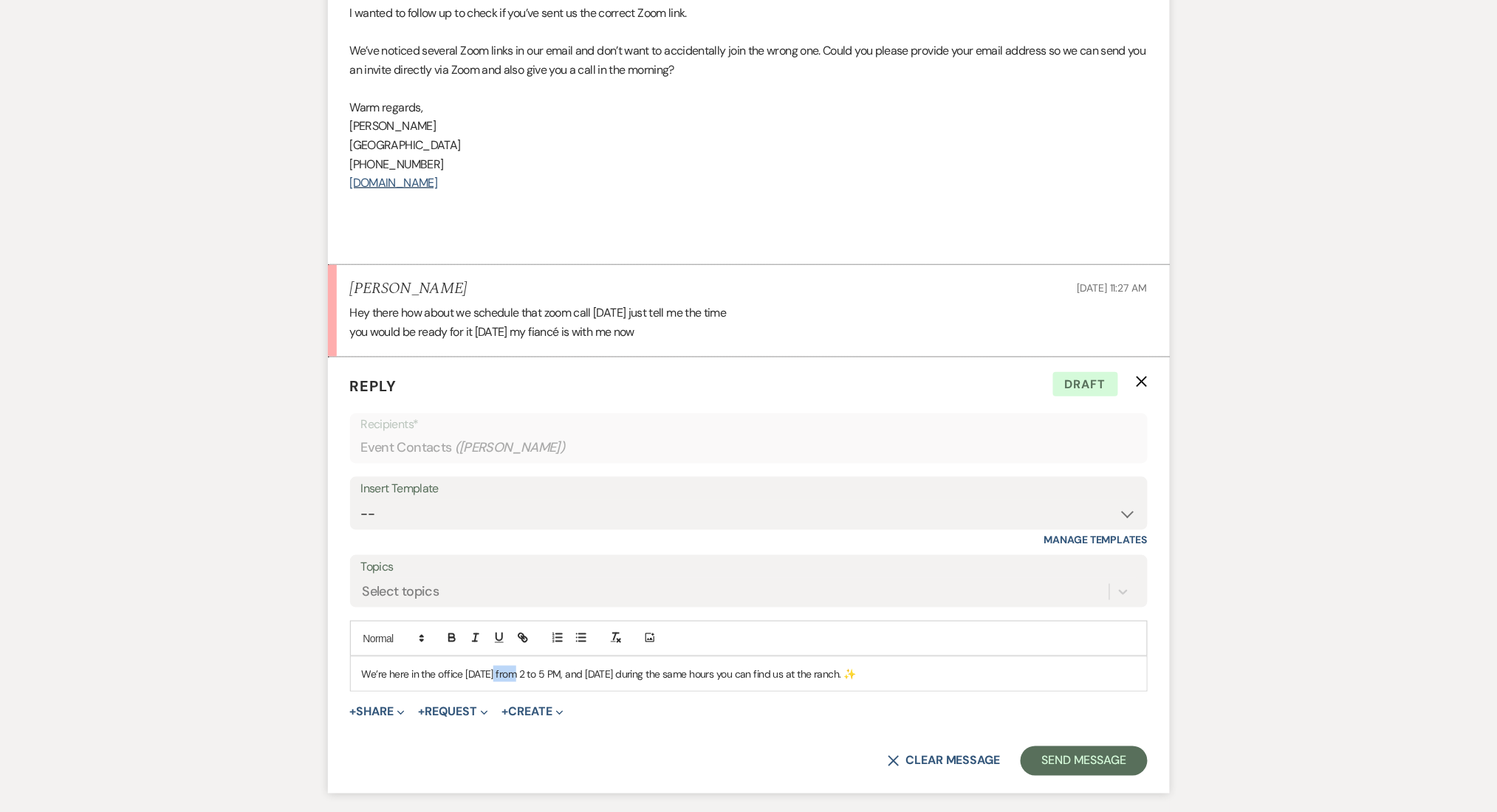
click at [506, 666] on p "We’re here in the office [DATE] from 2 to 5 PM, and [DATE] during the same hour…" at bounding box center [748, 673] width 774 height 16
click at [478, 666] on p "We’re in the office [DATE] from 2 to 5 PM, and [DATE] you can find us at the ra…" at bounding box center [748, 673] width 774 height 16
click at [783, 666] on p "We’re in the office [DATE] and is available for a zoom call from 2 to 5 PM, and…" at bounding box center [748, 673] width 774 height 16
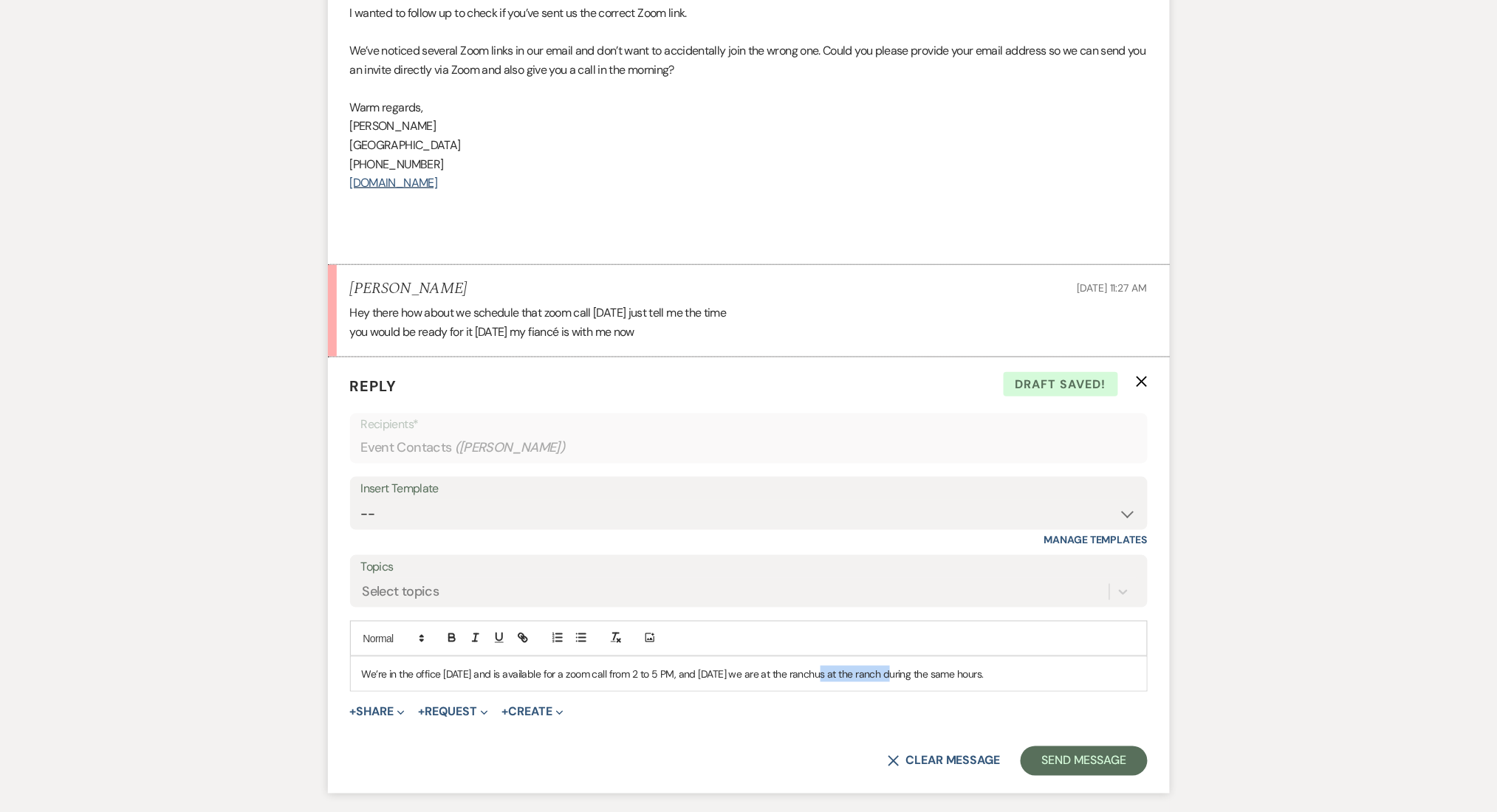
drag, startPoint x: 892, startPoint y: 660, endPoint x: 820, endPoint y: 665, distance: 72.2
click at [820, 665] on div "We’re in the office [DATE] and is available for a zoom call from 2 to 5 PM, and…" at bounding box center [748, 674] width 796 height 34
click at [951, 666] on p "We’re in the office [DATE] and is available for a zoom call from 2 to 5 PM, and…" at bounding box center [748, 673] width 774 height 16
click at [969, 666] on p "We’re in the office [DATE] and is available for a zoom call from 2 to 5 PM, and…" at bounding box center [748, 673] width 774 height 16
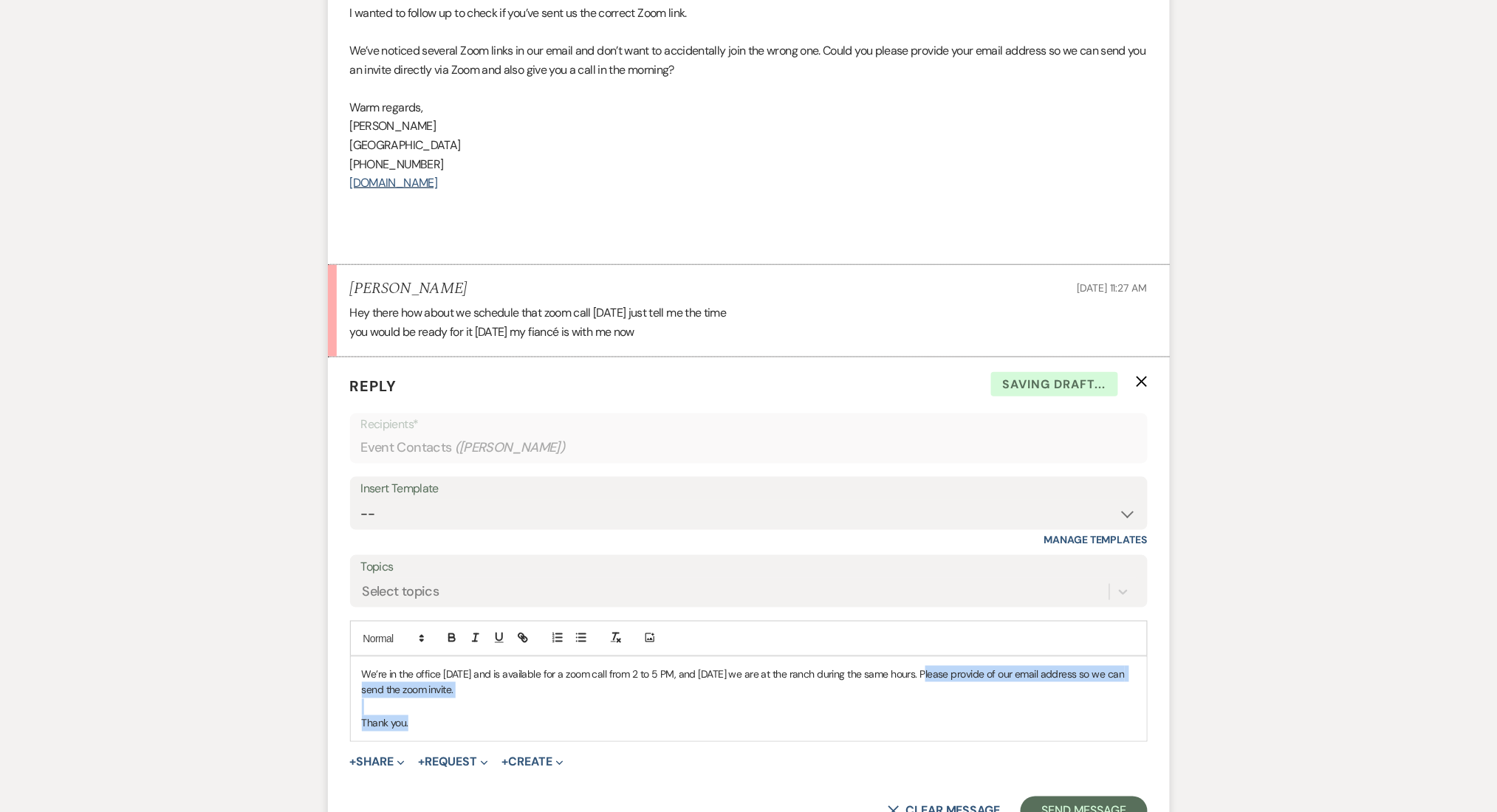
drag, startPoint x: 958, startPoint y: 707, endPoint x: 927, endPoint y: 660, distance: 56.3
click at [927, 660] on div "We’re in the office [DATE] and is available for a zoom call from 2 to 5 PM, and…" at bounding box center [748, 699] width 796 height 84
copy div "Please provide of our email address so we can send the zoom invite. Thank you."
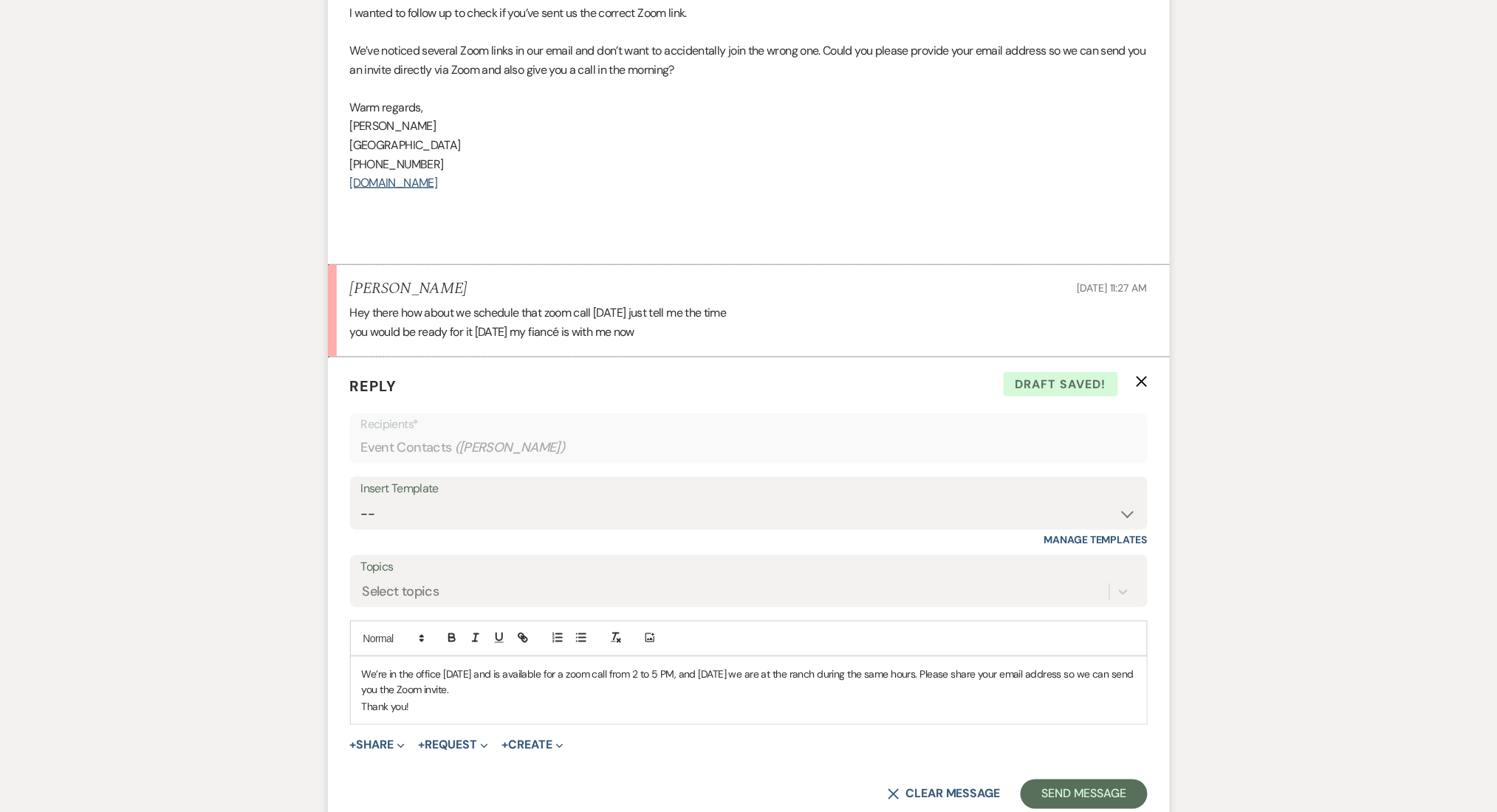
click at [841, 677] on p "We’re in the office [DATE] and is available for a zoom call from 2 to 5 PM, and…" at bounding box center [748, 682] width 774 height 33
click at [930, 666] on p "We’re in the office [DATE] and is available for a zoom call from 2 to 5 PM, and…" at bounding box center [748, 682] width 774 height 33
drag, startPoint x: 930, startPoint y: 665, endPoint x: 929, endPoint y: 656, distance: 9.1
click at [929, 666] on p "We’re in the office [DATE] and is available for a zoom call from 2 to 5 PM, and…" at bounding box center [748, 682] width 774 height 33
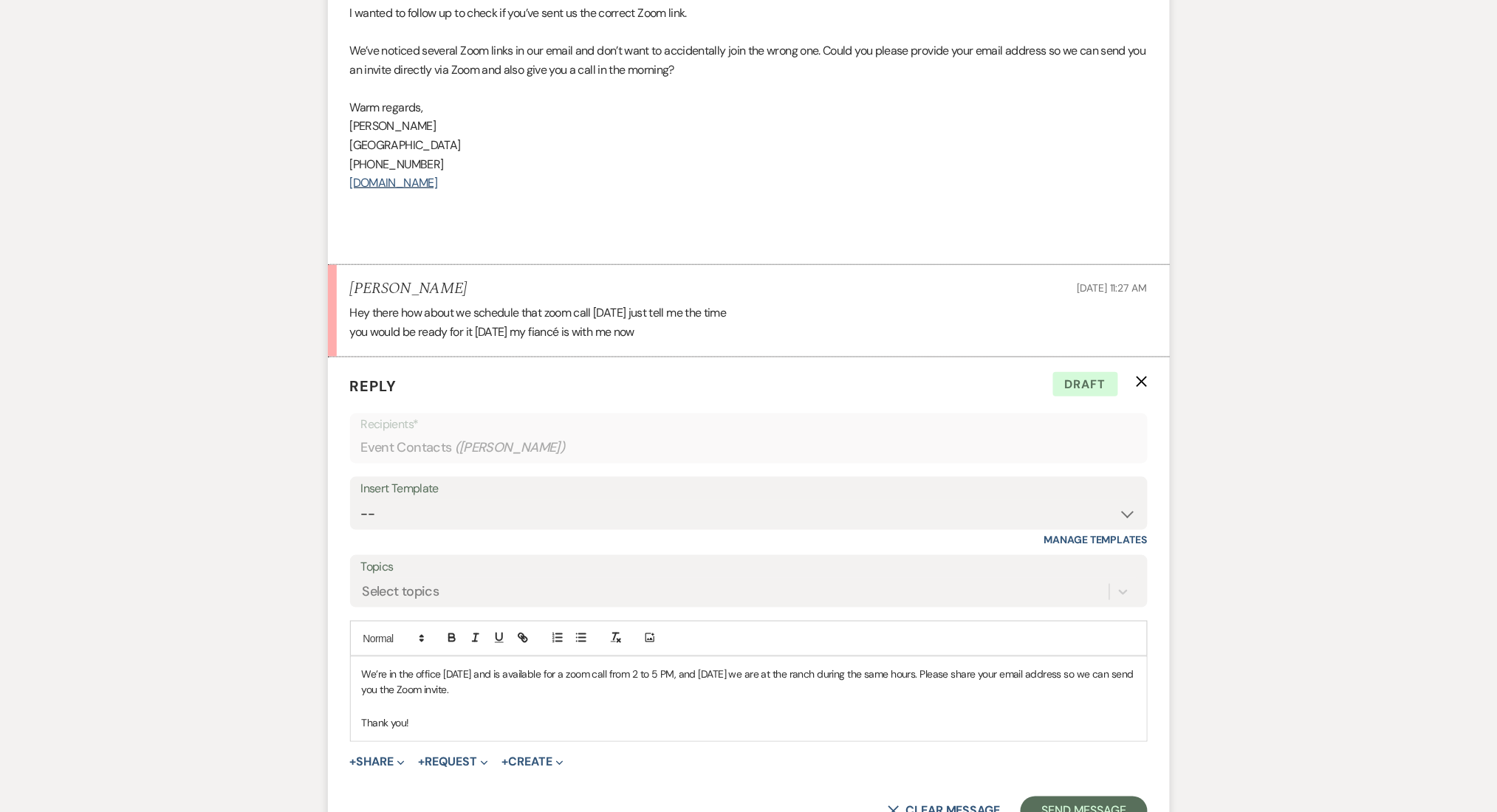
click at [943, 666] on p "We’re in the office [DATE] and is available for a zoom call from 2 to 5 PM, and…" at bounding box center [748, 682] width 774 height 33
click at [929, 666] on p "We’re in the office [DATE] and is available for a zoom call from 2 to 5 PM, and…" at bounding box center [748, 682] width 774 height 33
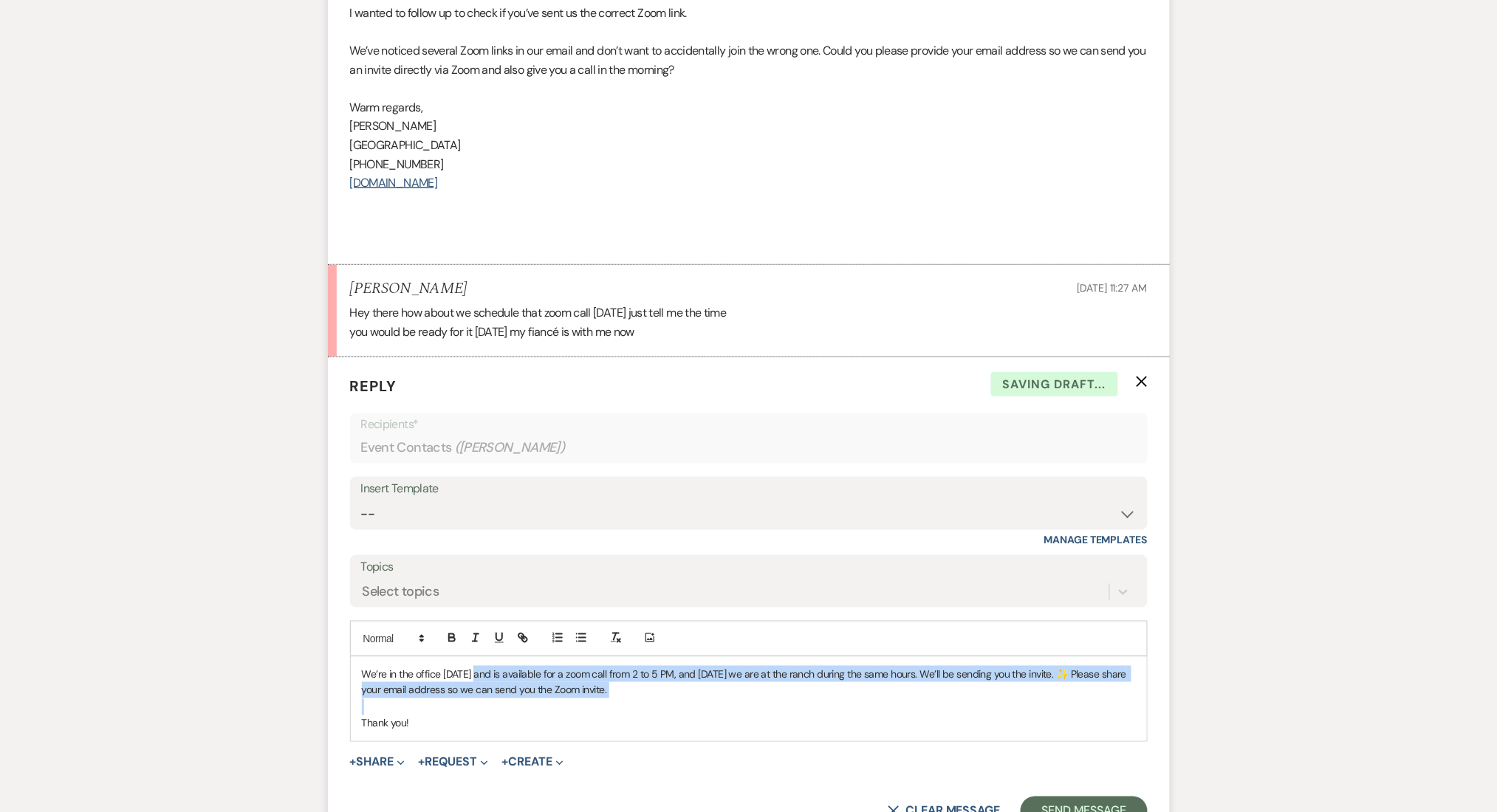
drag, startPoint x: 787, startPoint y: 684, endPoint x: 690, endPoint y: 708, distance: 99.9
click at [486, 662] on div "We’re in the office [DATE] and is available for a zoom call from 2 to 5 PM, and…" at bounding box center [748, 699] width 796 height 84
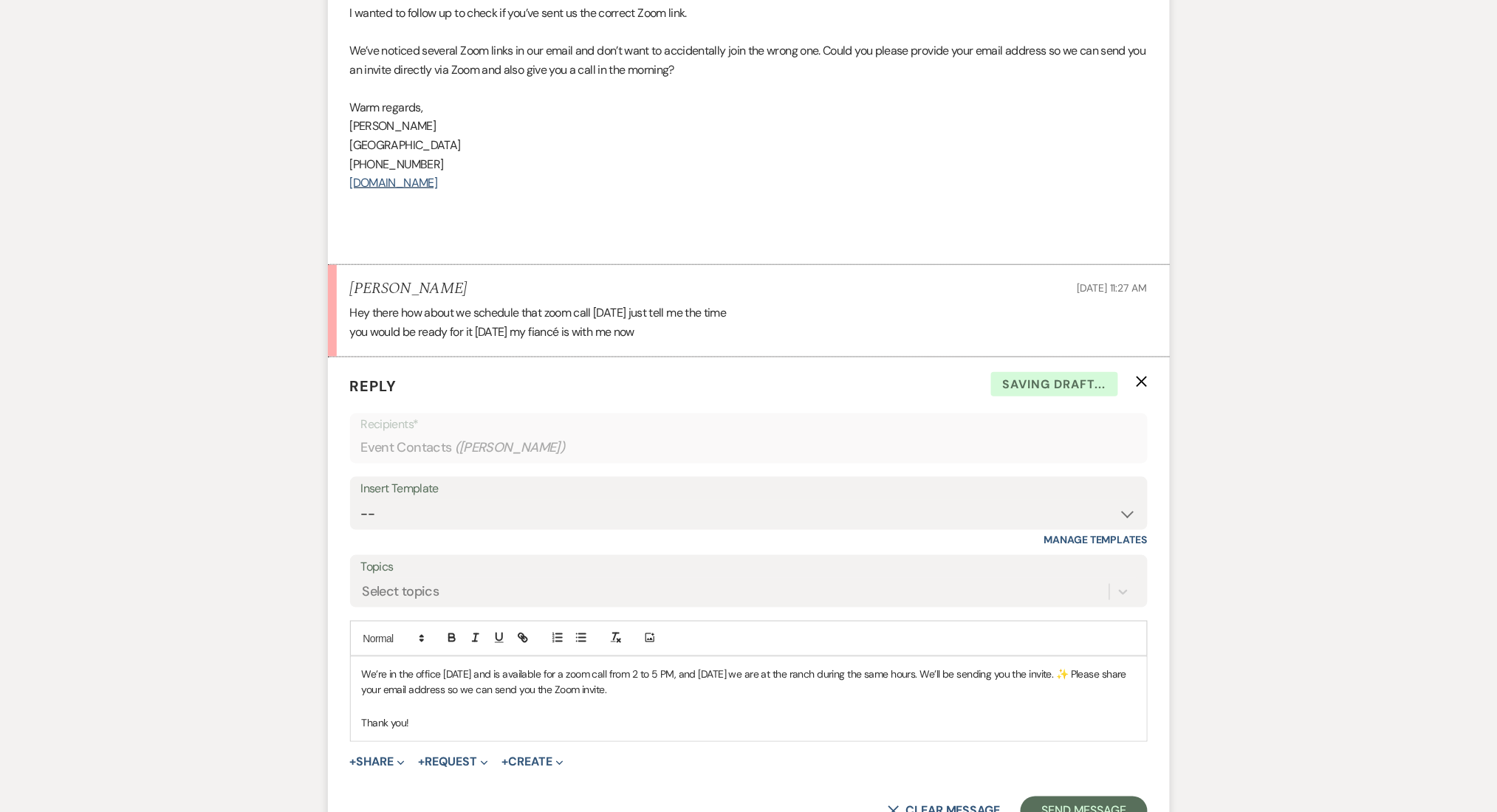
click at [764, 719] on div "We’re in the office [DATE] and is available for a zoom call from 2 to 5 PM, and…" at bounding box center [748, 699] width 796 height 84
drag, startPoint x: 914, startPoint y: 673, endPoint x: 445, endPoint y: 671, distance: 469.0
click at [445, 671] on p "We’re in the office [DATE] and is available for a zoom call from 2 to 5 PM, and…" at bounding box center [748, 682] width 774 height 33
drag, startPoint x: 472, startPoint y: 669, endPoint x: 1079, endPoint y: 655, distance: 607.2
click at [1079, 666] on p "We’re in the office [DATE] and is available for a zoom call from 2 to 5 PM, and…" at bounding box center [748, 682] width 774 height 33
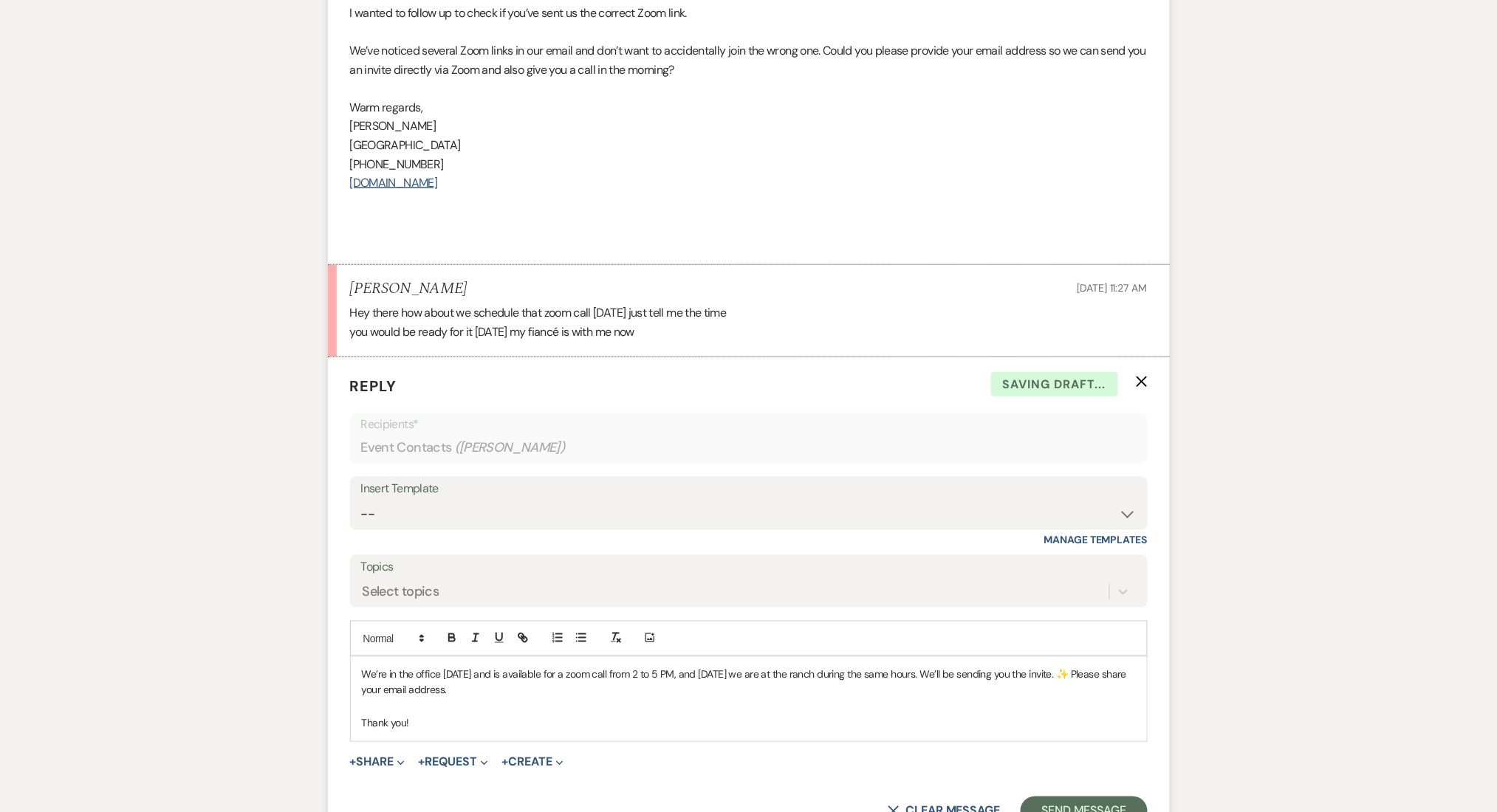
copy p "Please share your email address."
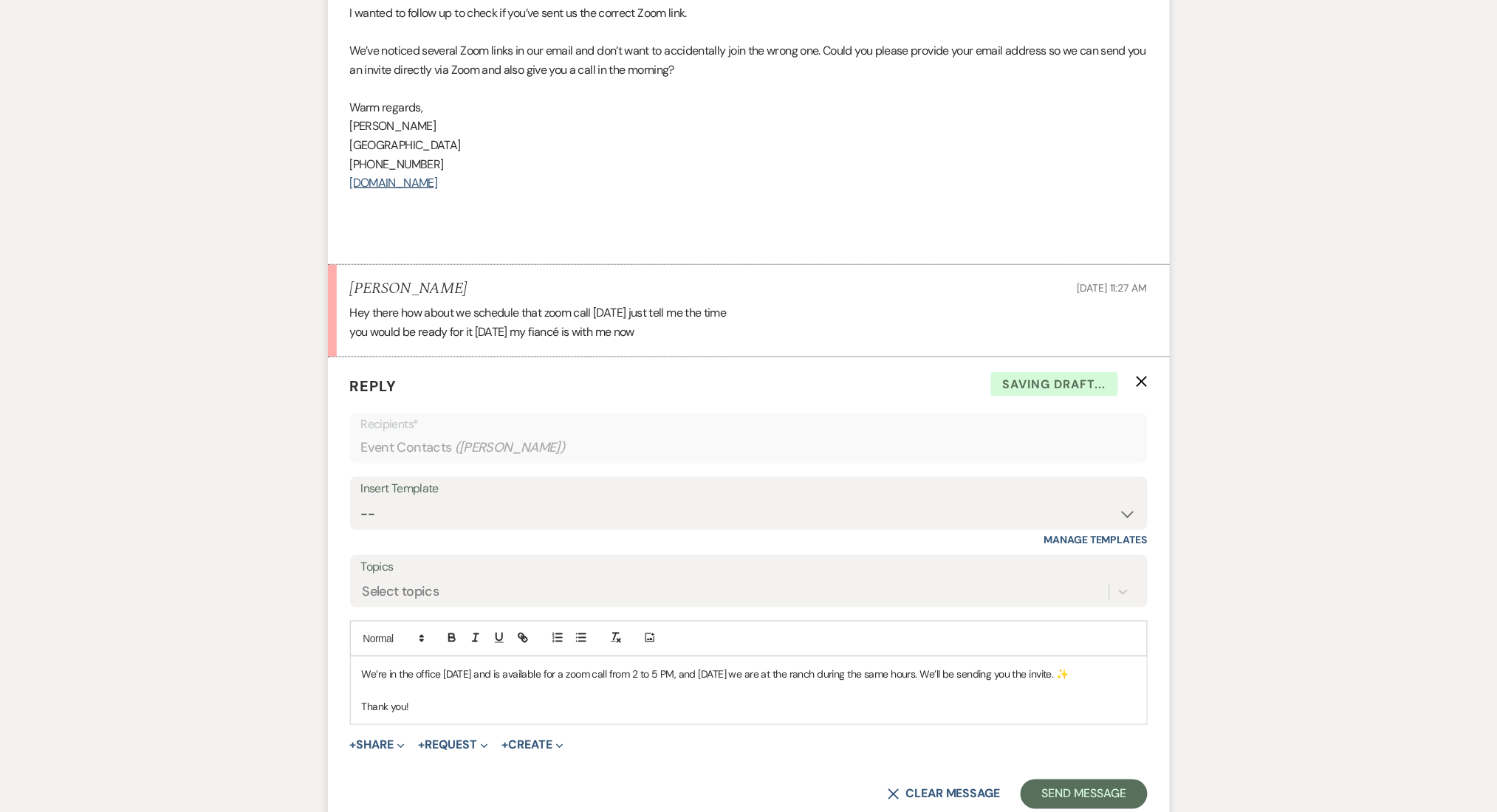
click at [1070, 779] on button "Send Message" at bounding box center [1083, 794] width 126 height 29
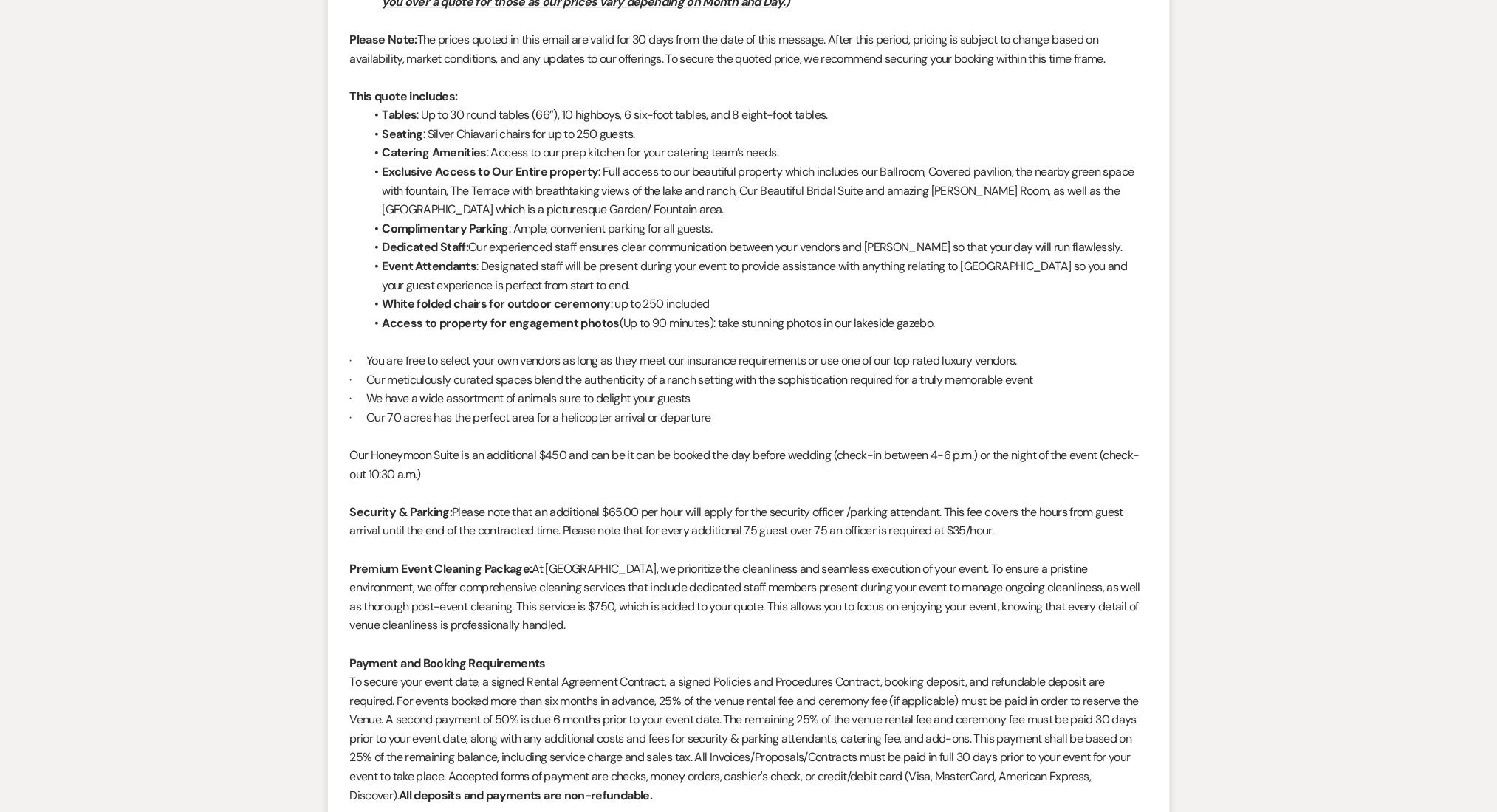
scroll to position [0, 0]
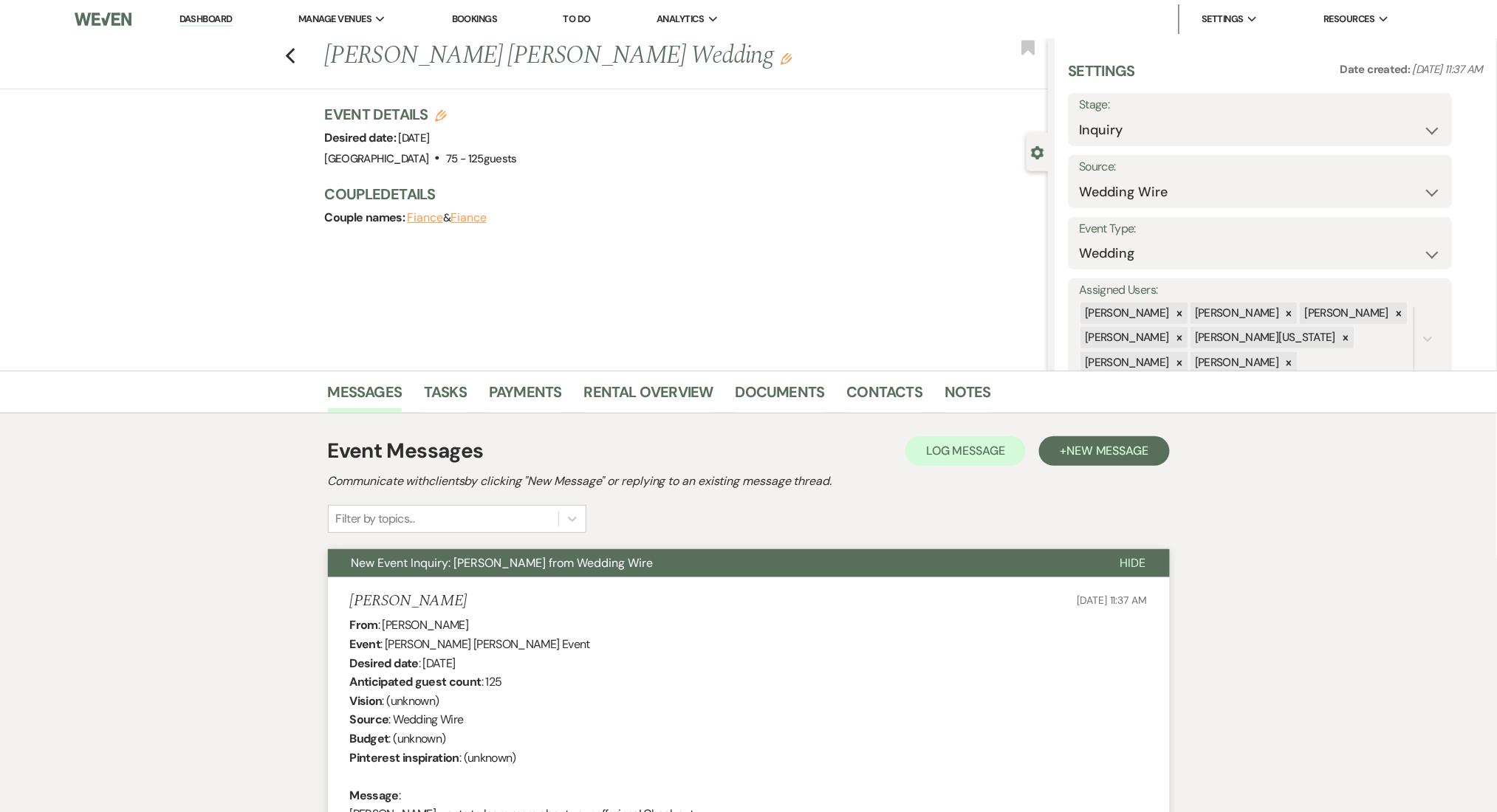
click at [189, 14] on link "Dashboard" at bounding box center [206, 20] width 53 height 14
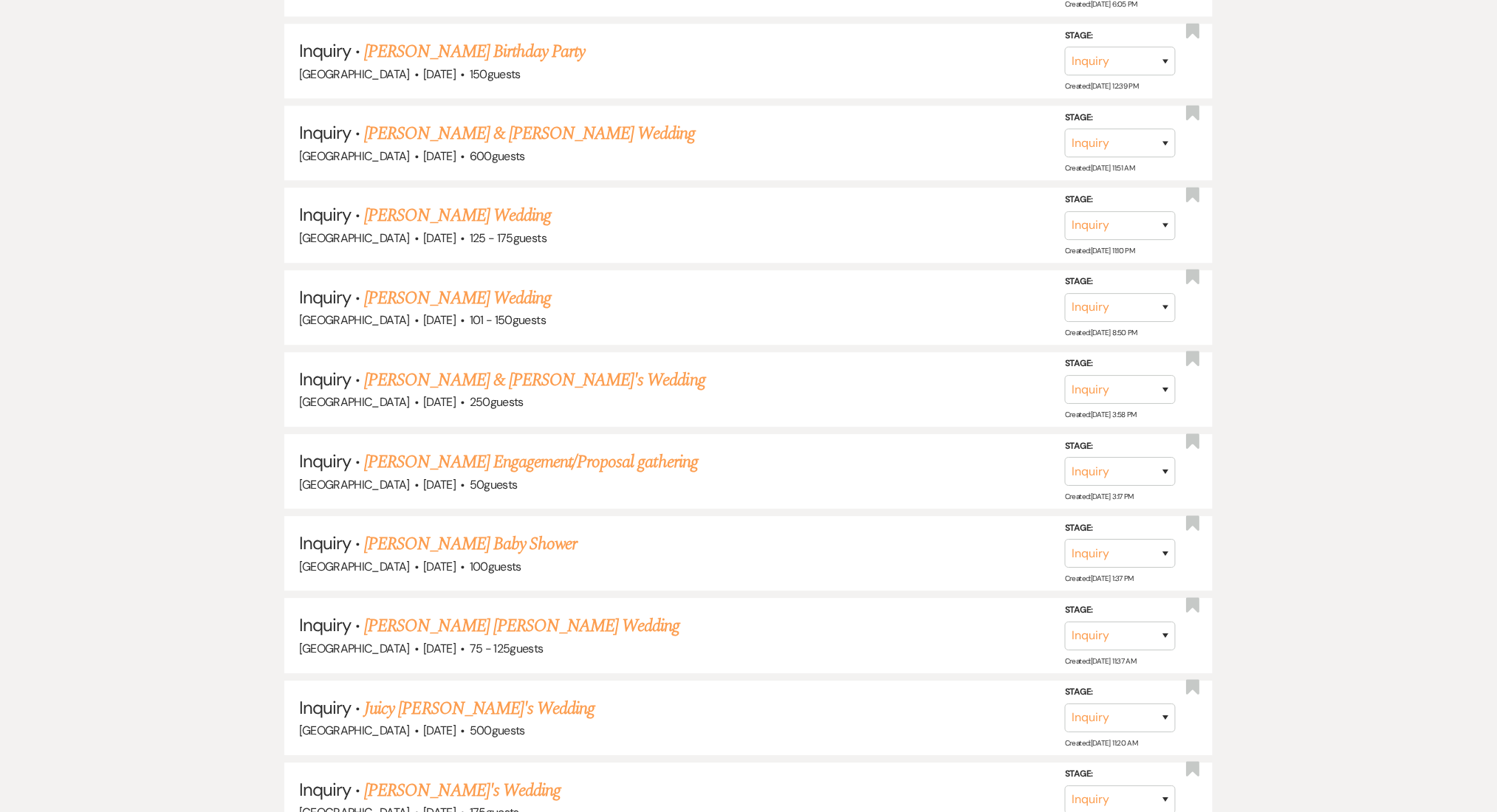
scroll to position [1279, 0]
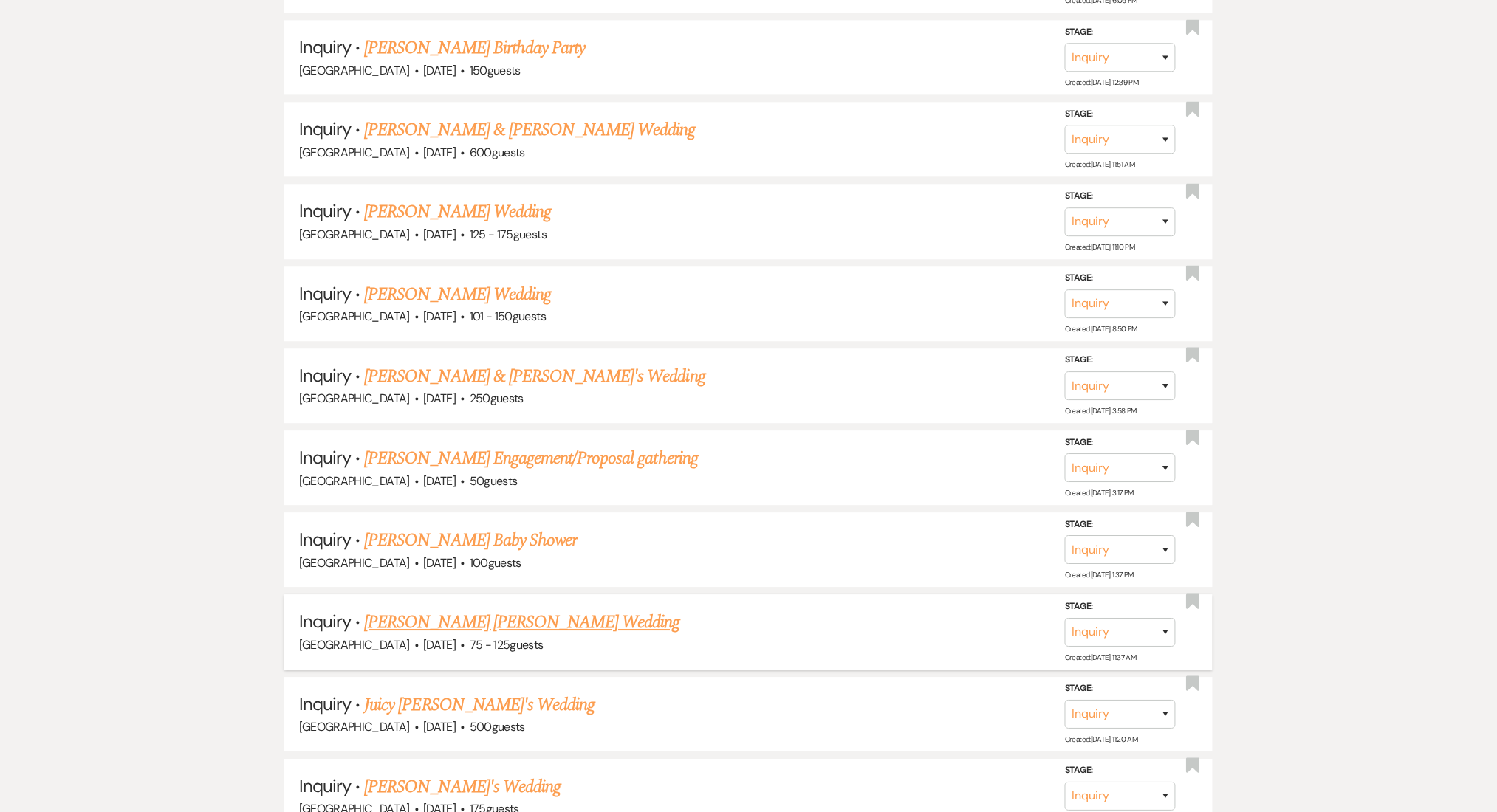
click at [452, 618] on link "[PERSON_NAME] [PERSON_NAME] Wedding" at bounding box center [522, 622] width 315 height 27
select select "3"
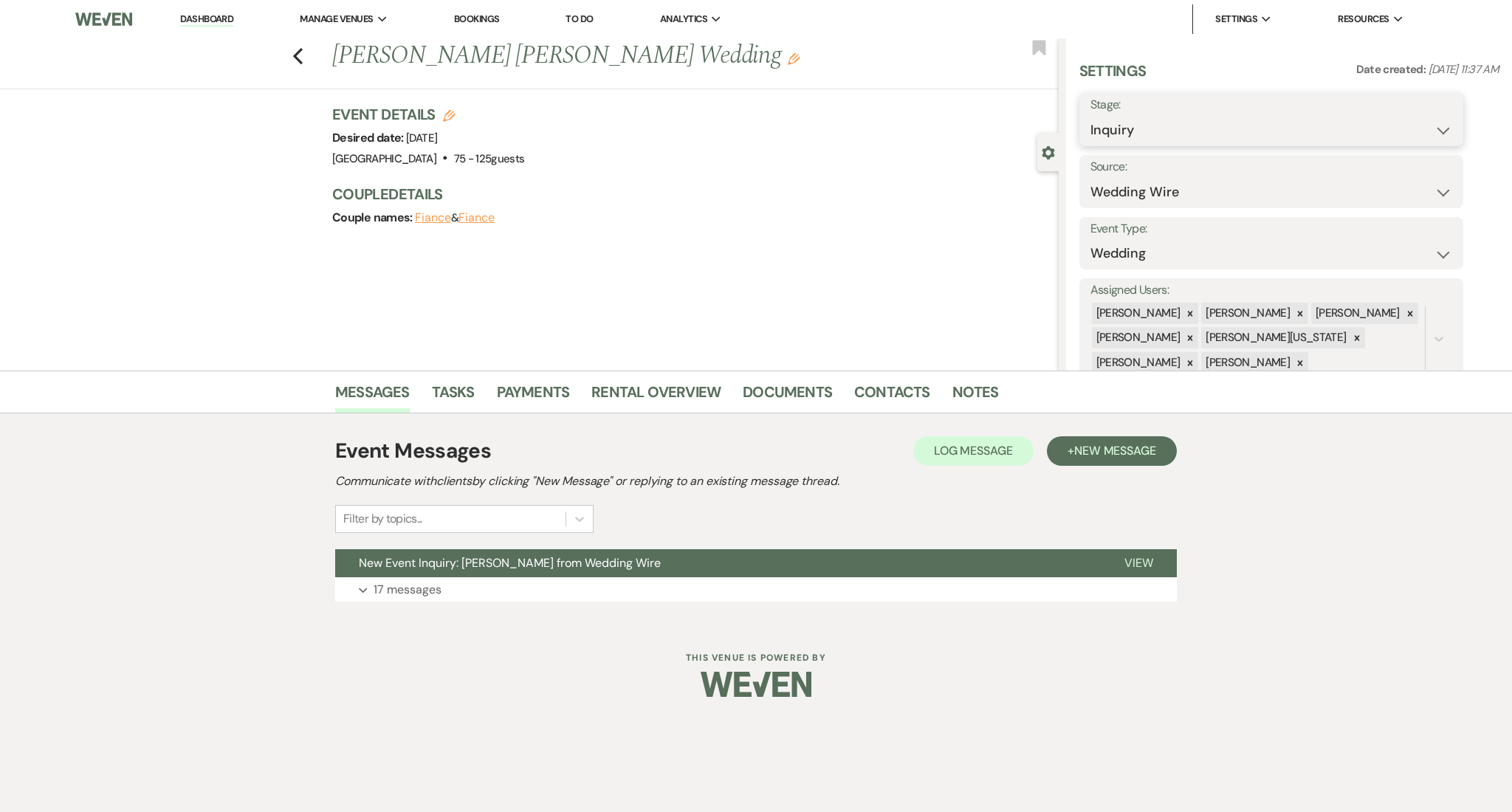
click at [1183, 131] on select "Inquiry Follow Up Tour Requested Tour Confirmed Toured Proposal Sent Booked Lost" at bounding box center [1271, 130] width 362 height 29
select select "9"
click at [1091, 116] on select "Inquiry Follow Up Tour Requested Tour Confirmed Toured Proposal Sent Booked Lost" at bounding box center [1271, 130] width 362 height 29
click at [1425, 123] on button "Save" at bounding box center [1420, 119] width 83 height 29
click at [185, 9] on li "Dashboard" at bounding box center [206, 19] width 68 height 29
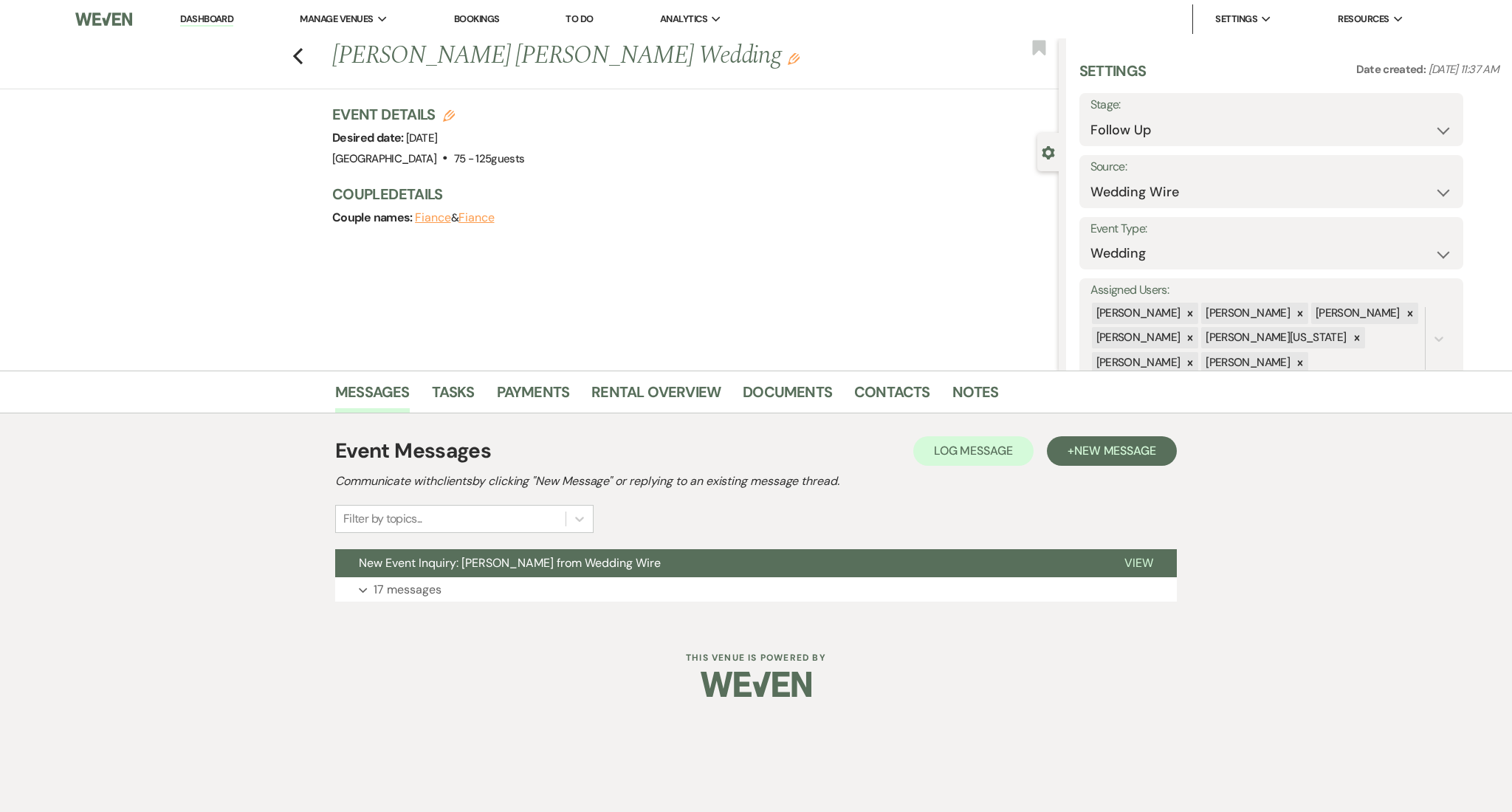
click at [193, 15] on link "Dashboard" at bounding box center [206, 20] width 53 height 14
select select "9"
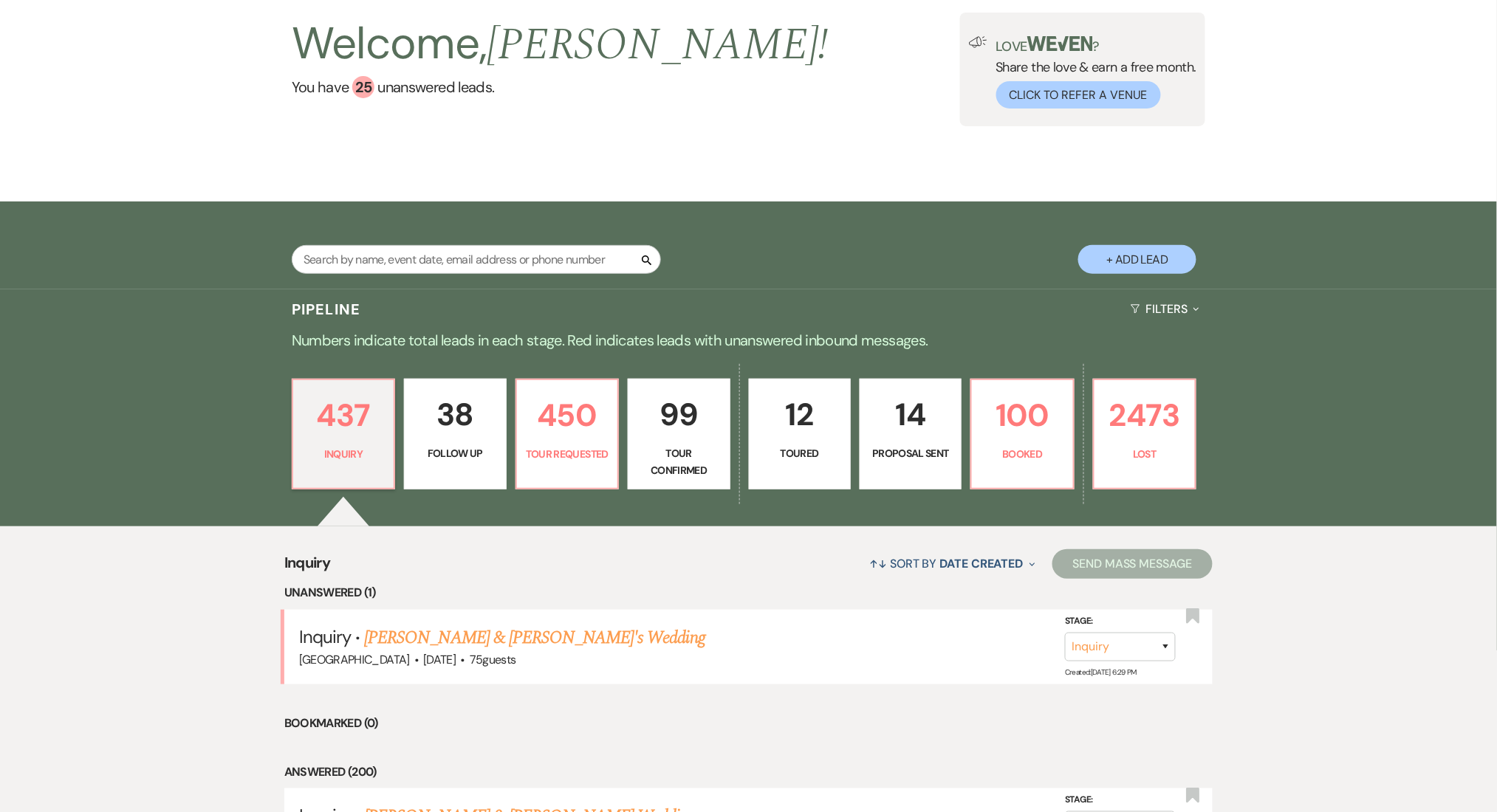
scroll to position [196, 0]
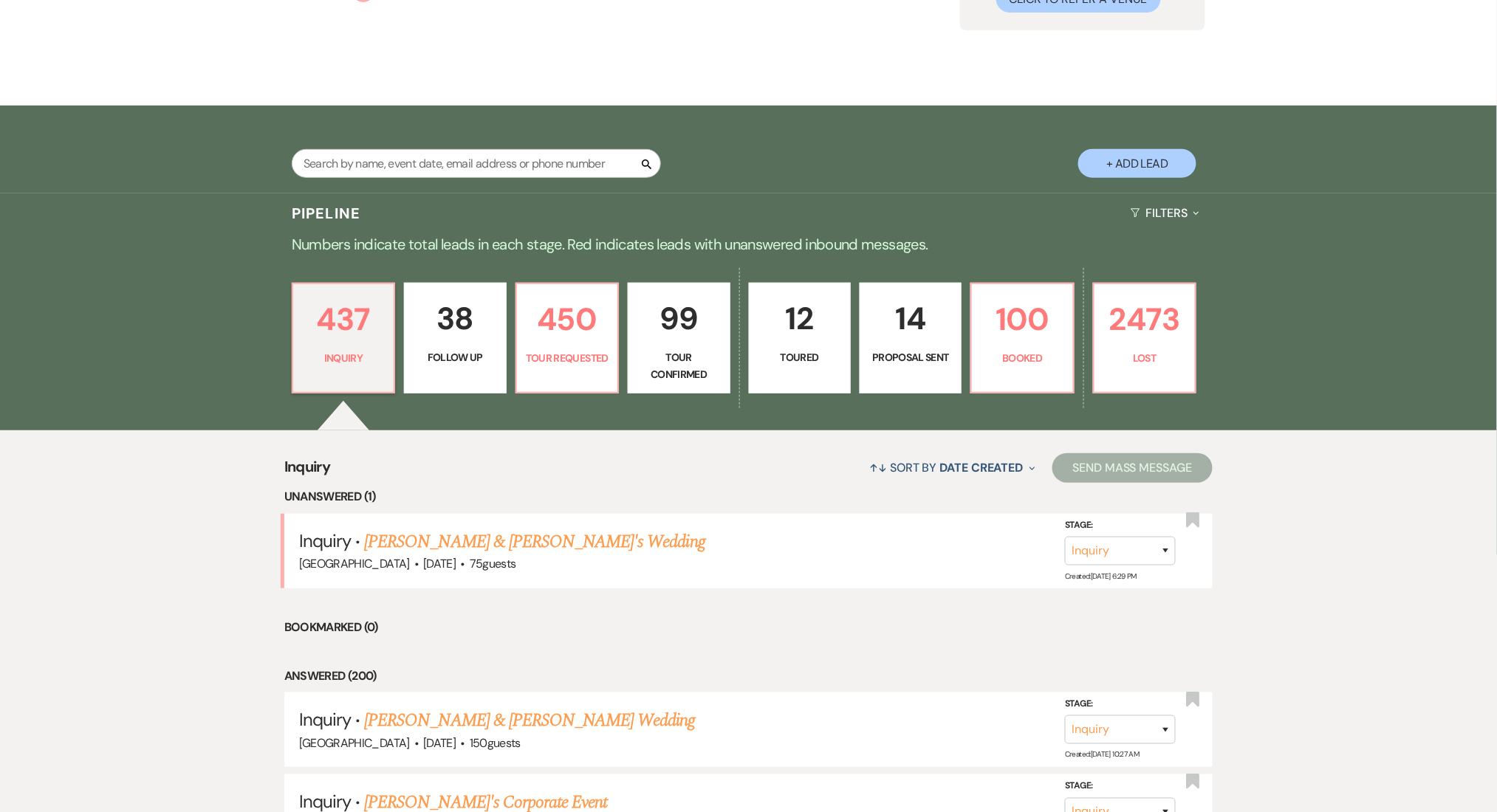
click at [449, 326] on p "38" at bounding box center [455, 319] width 83 height 50
select select "9"
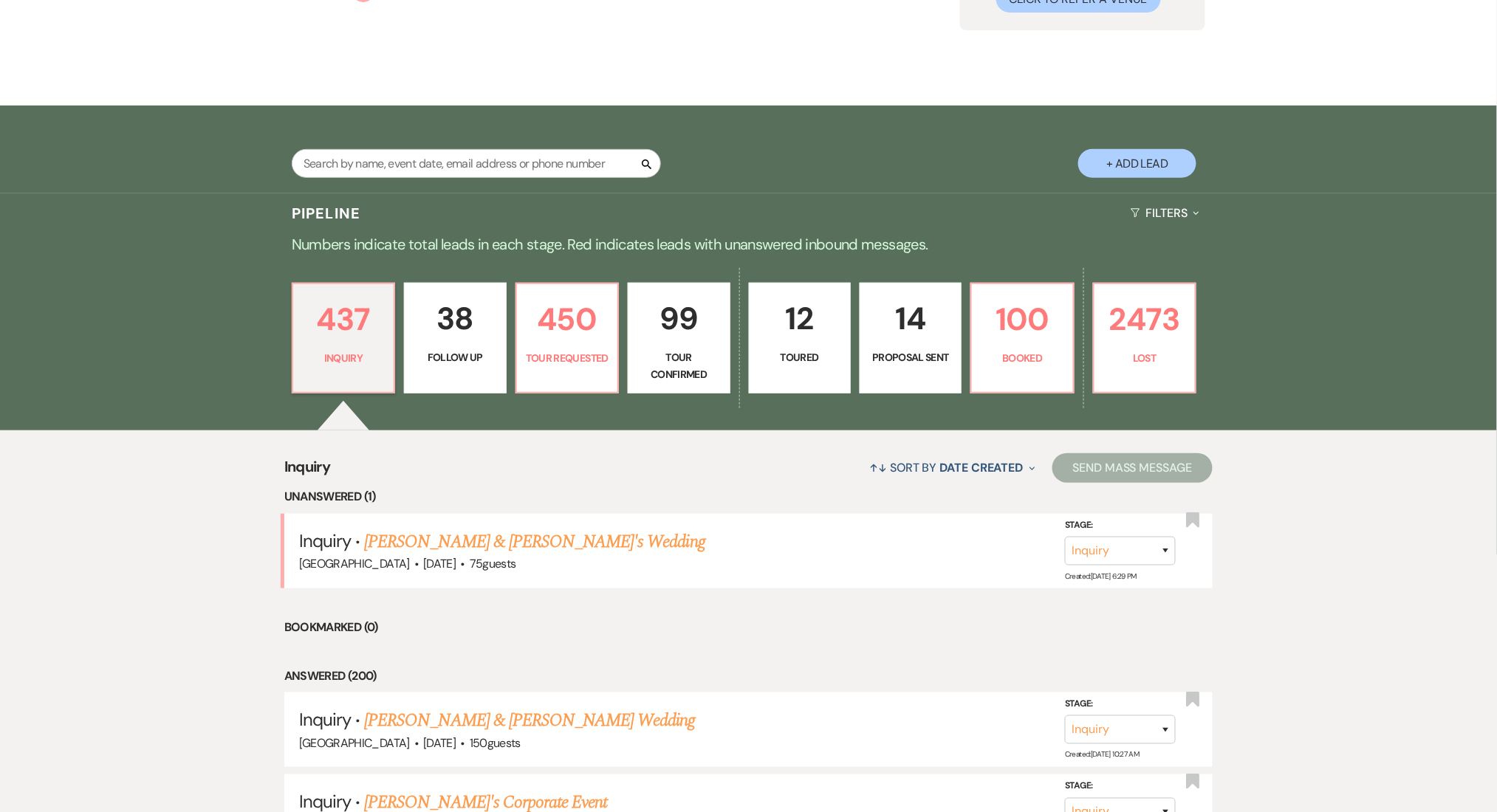
select select "9"
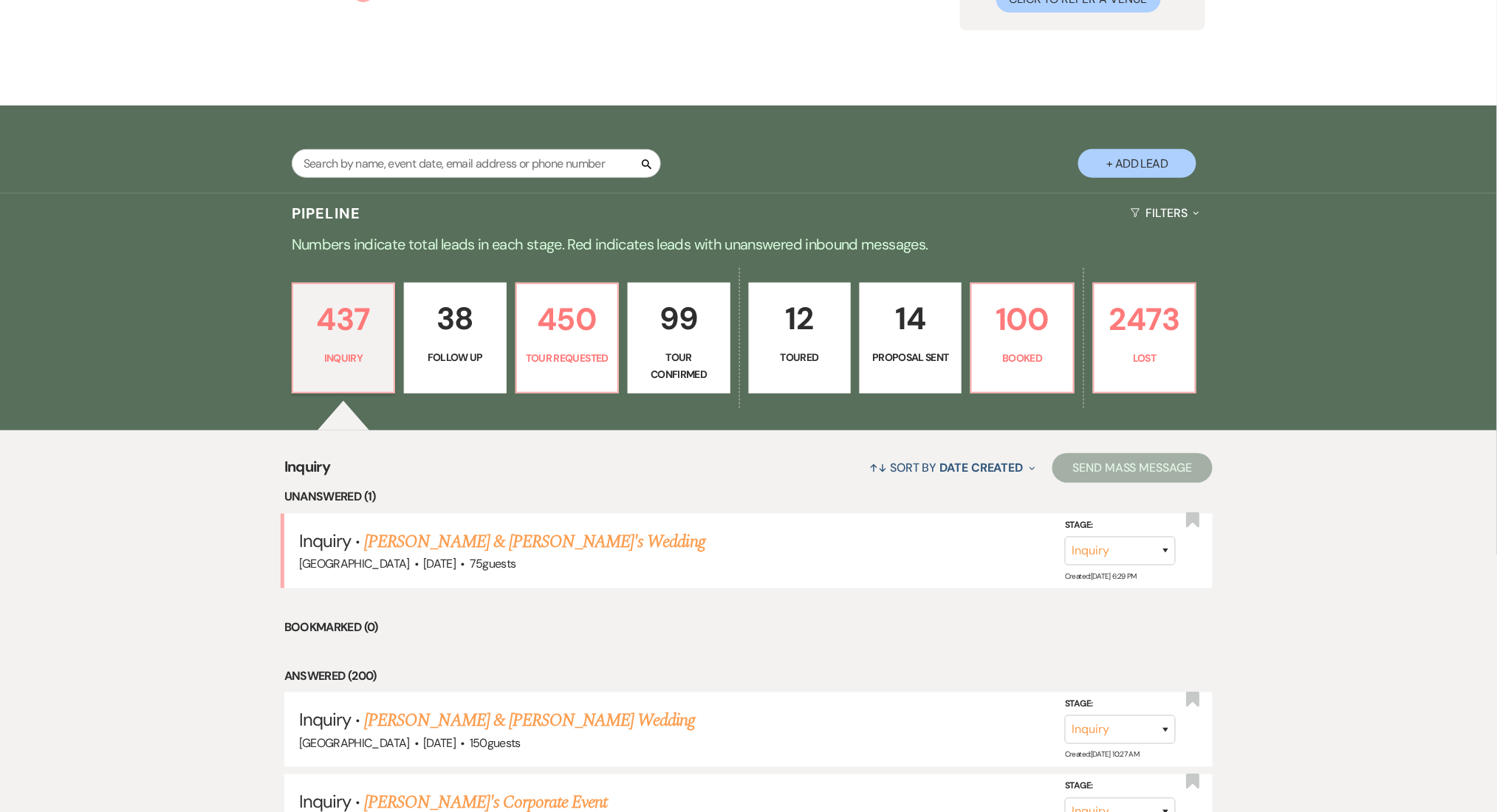
select select "9"
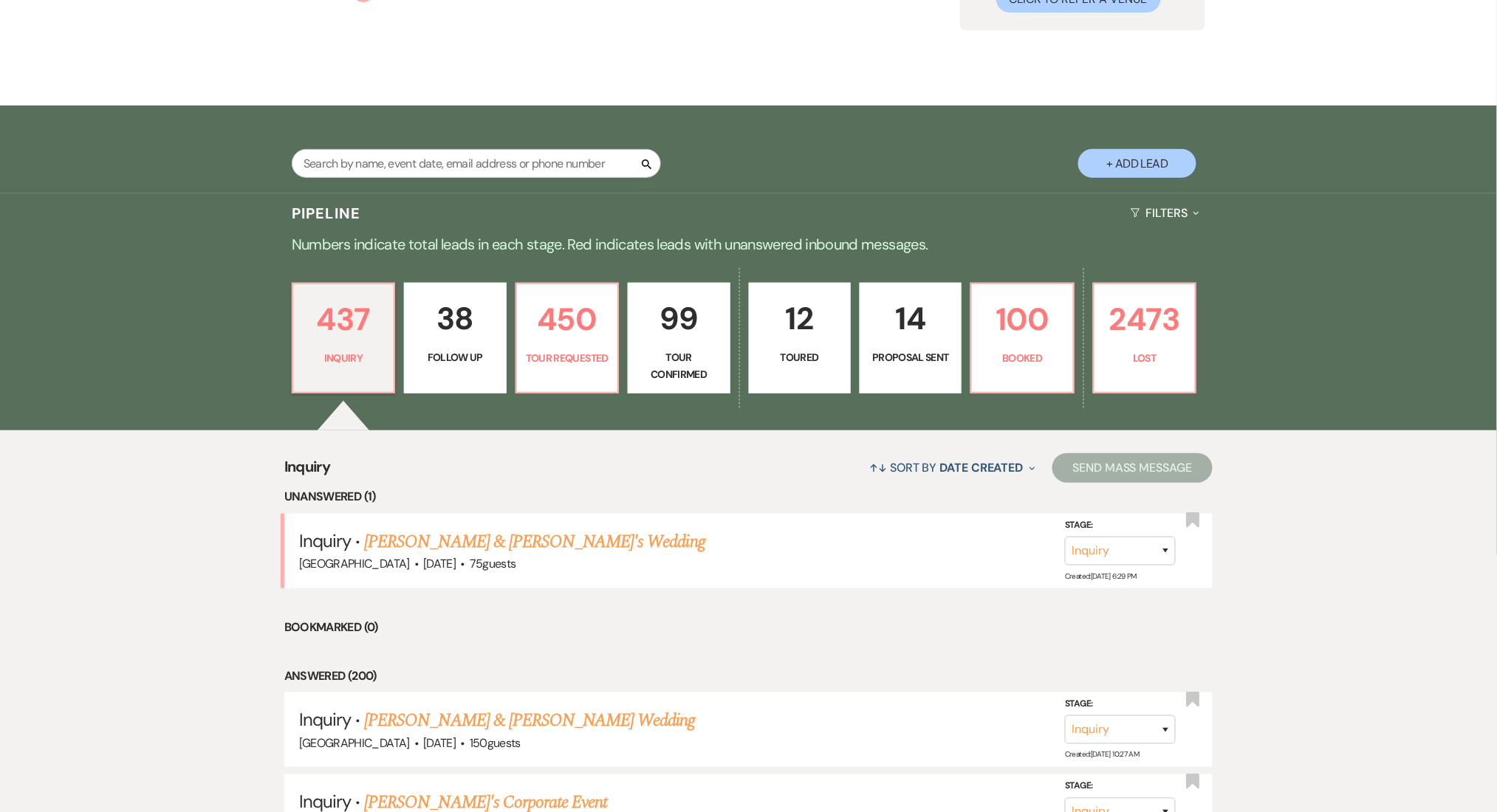
select select "9"
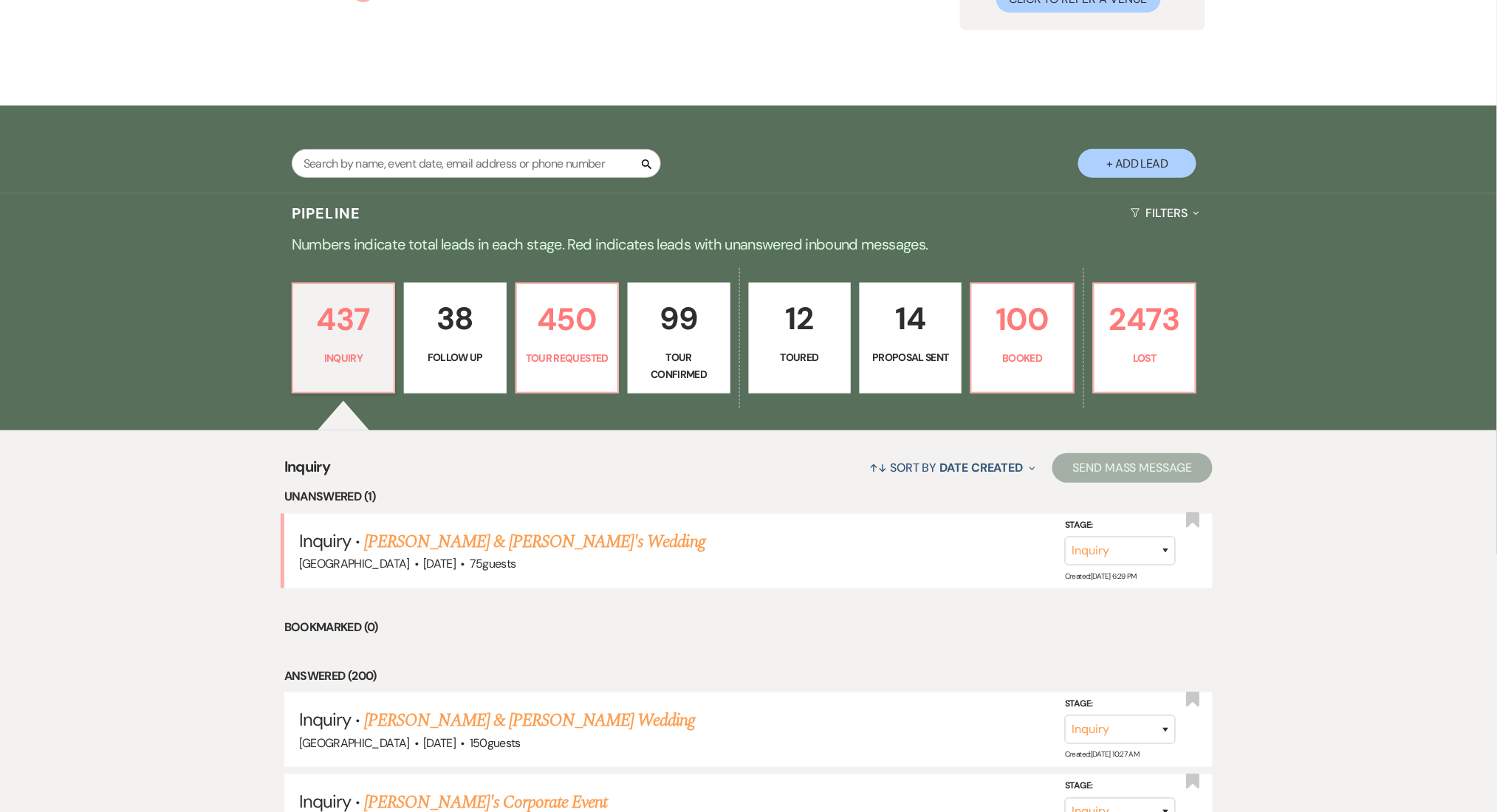
select select "9"
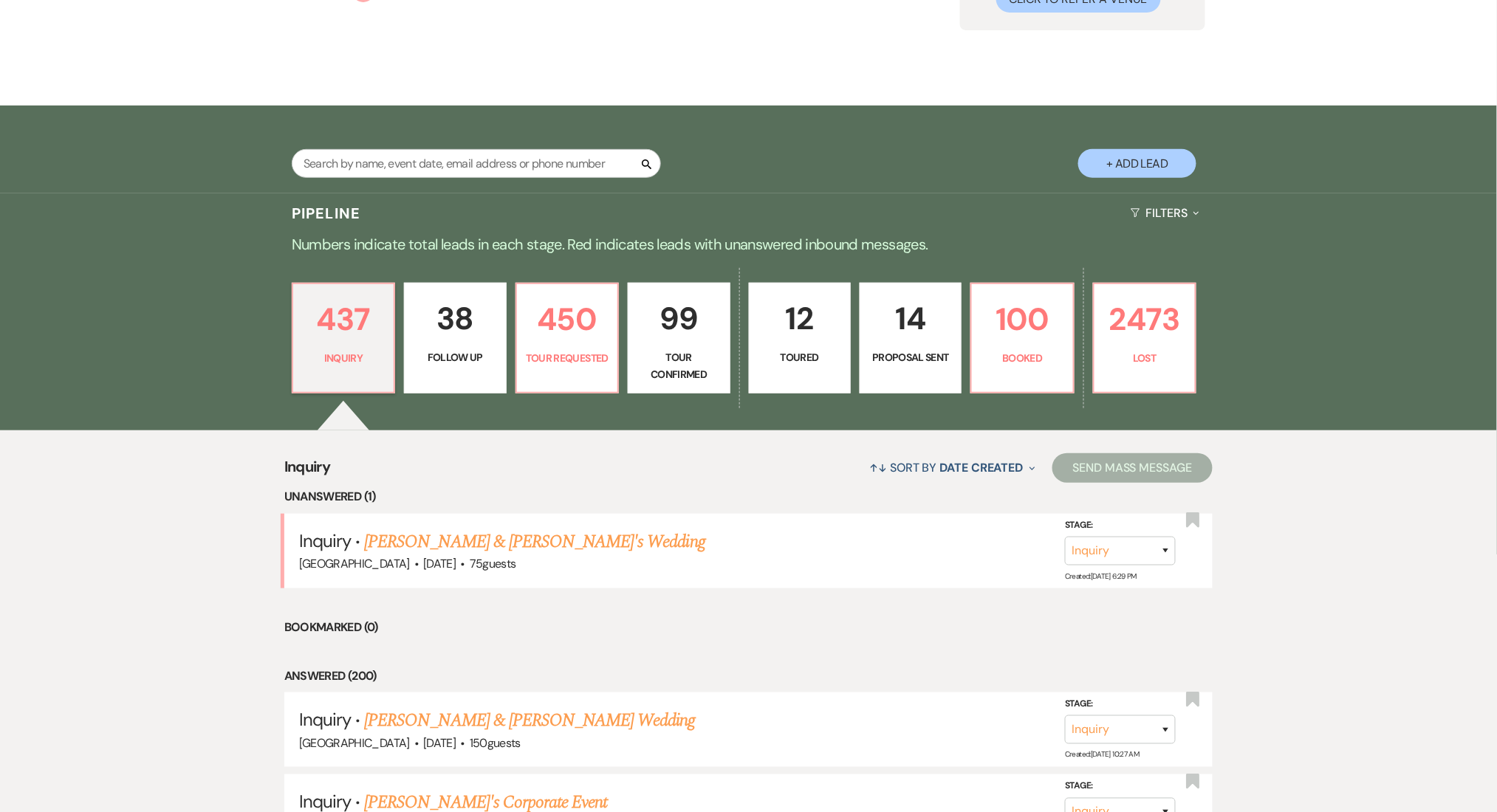
select select "9"
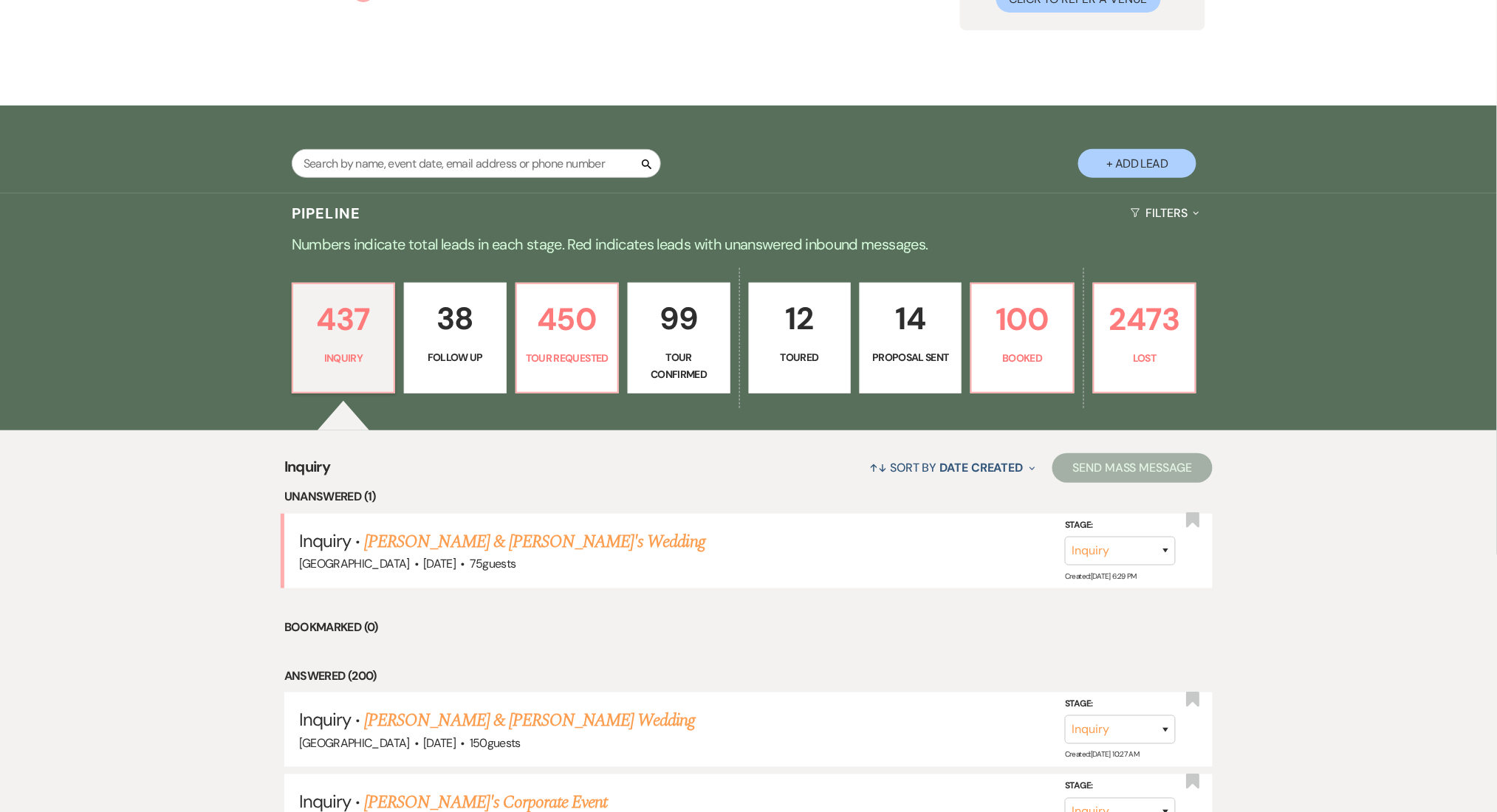
select select "9"
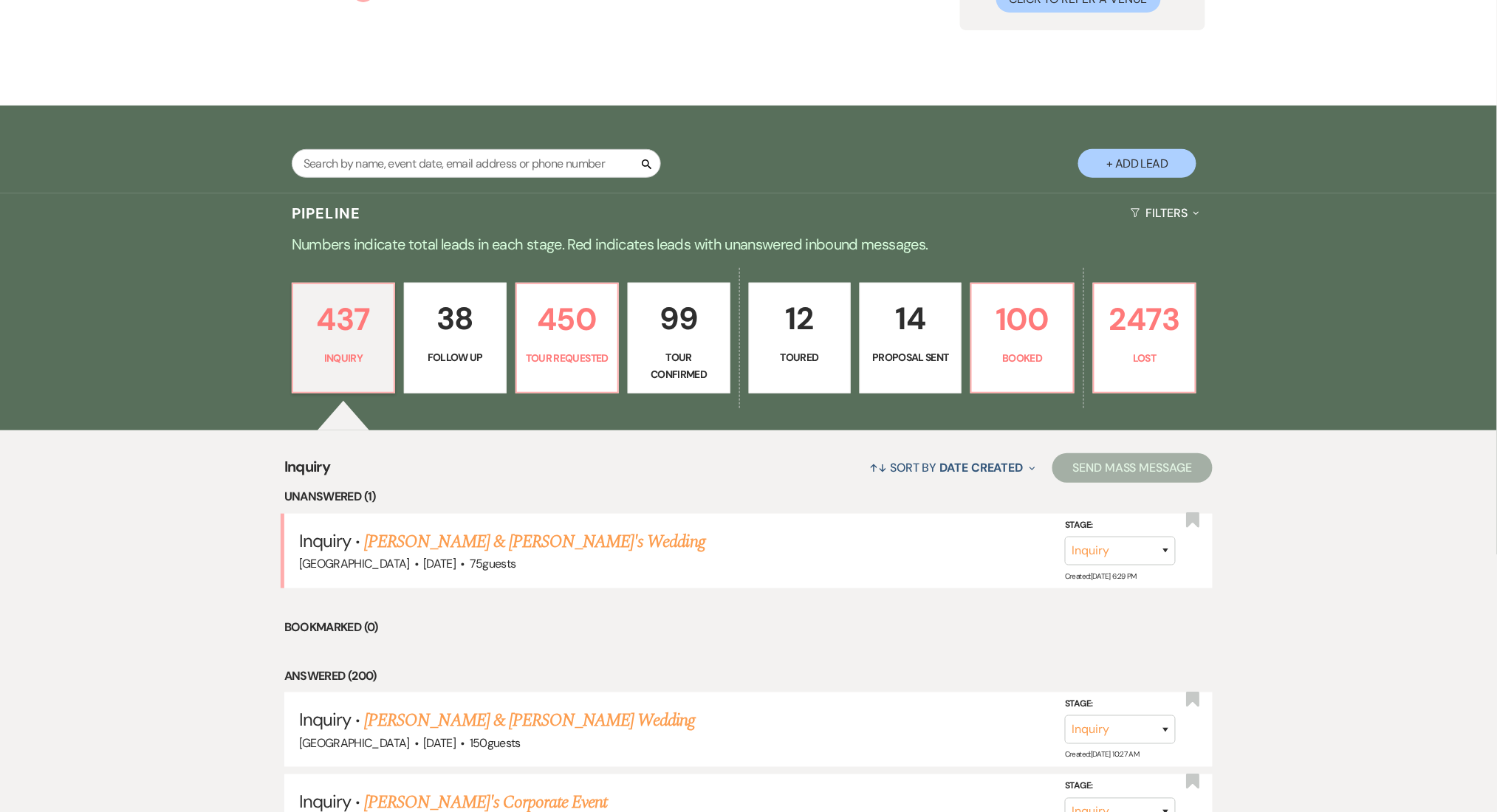
select select "9"
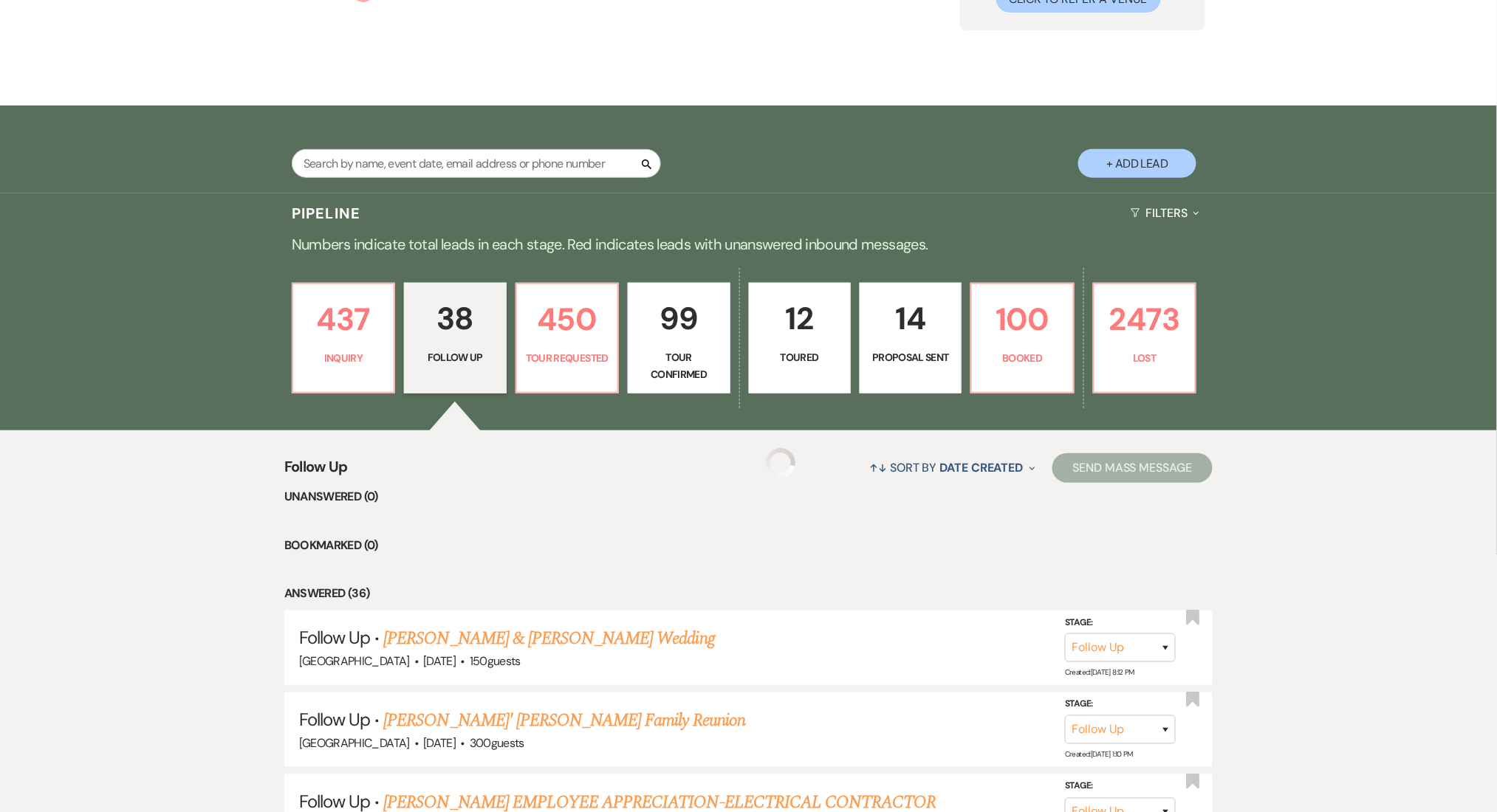
scroll to position [5, 0]
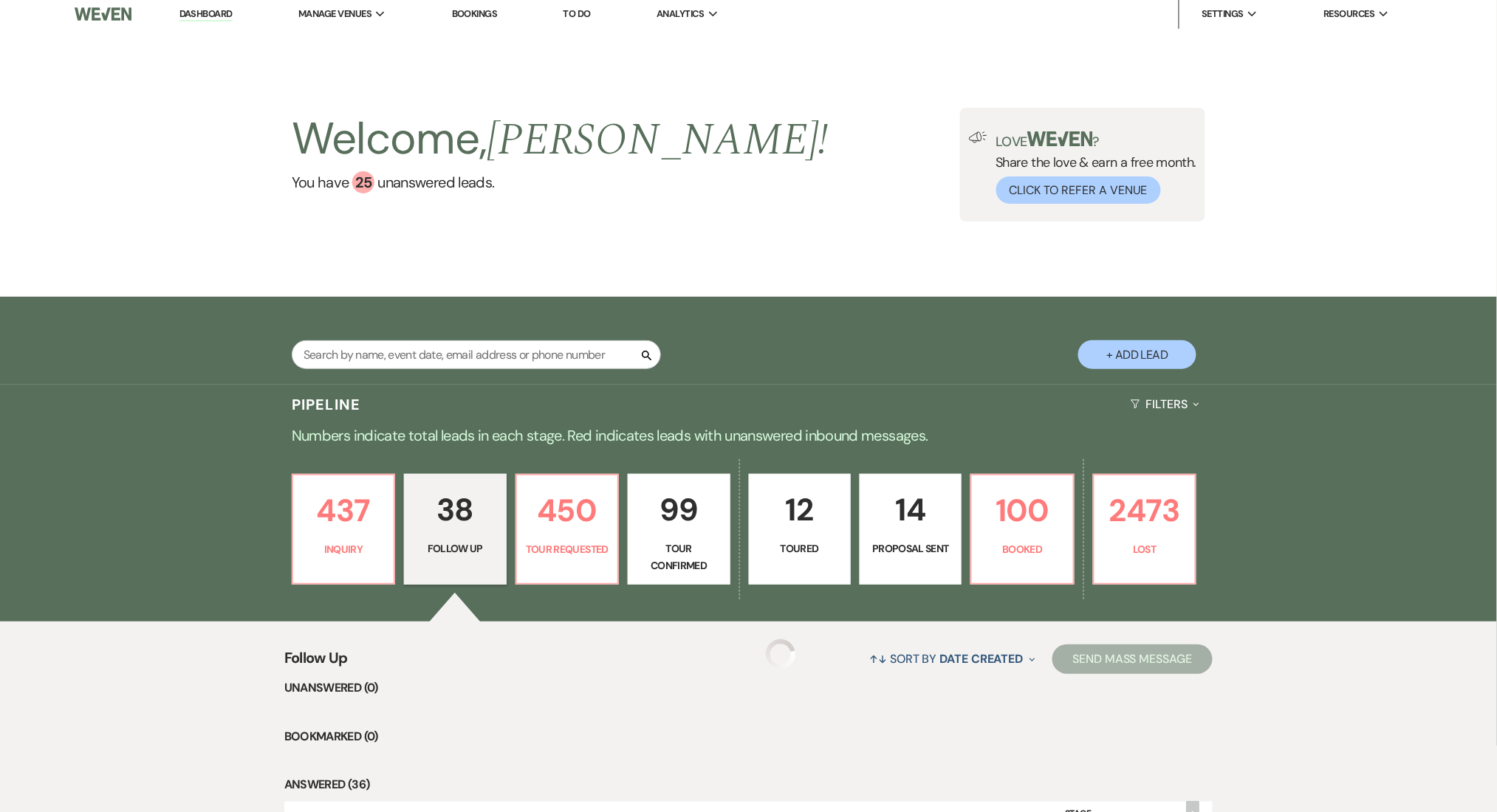
select select "9"
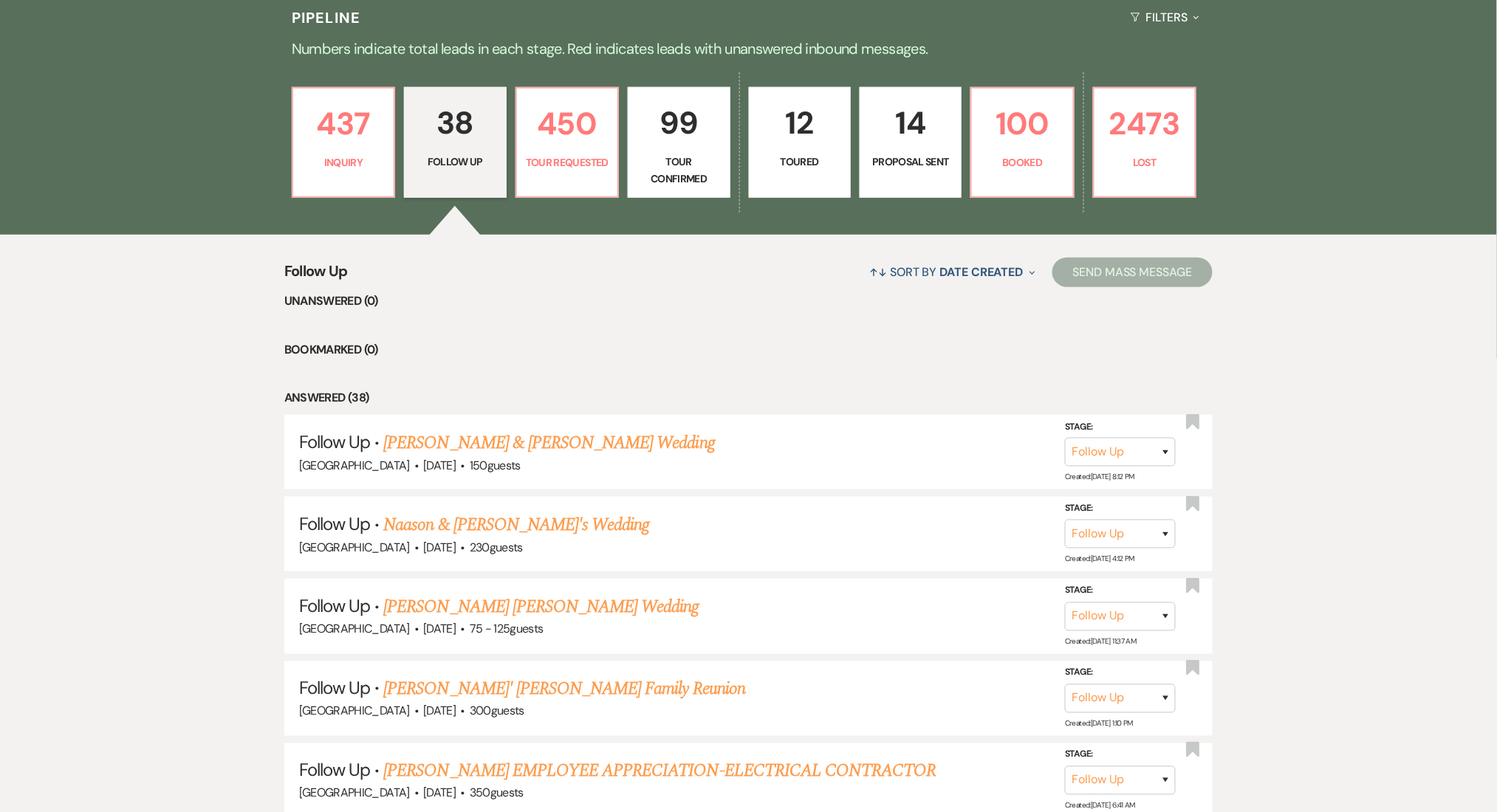
scroll to position [393, 0]
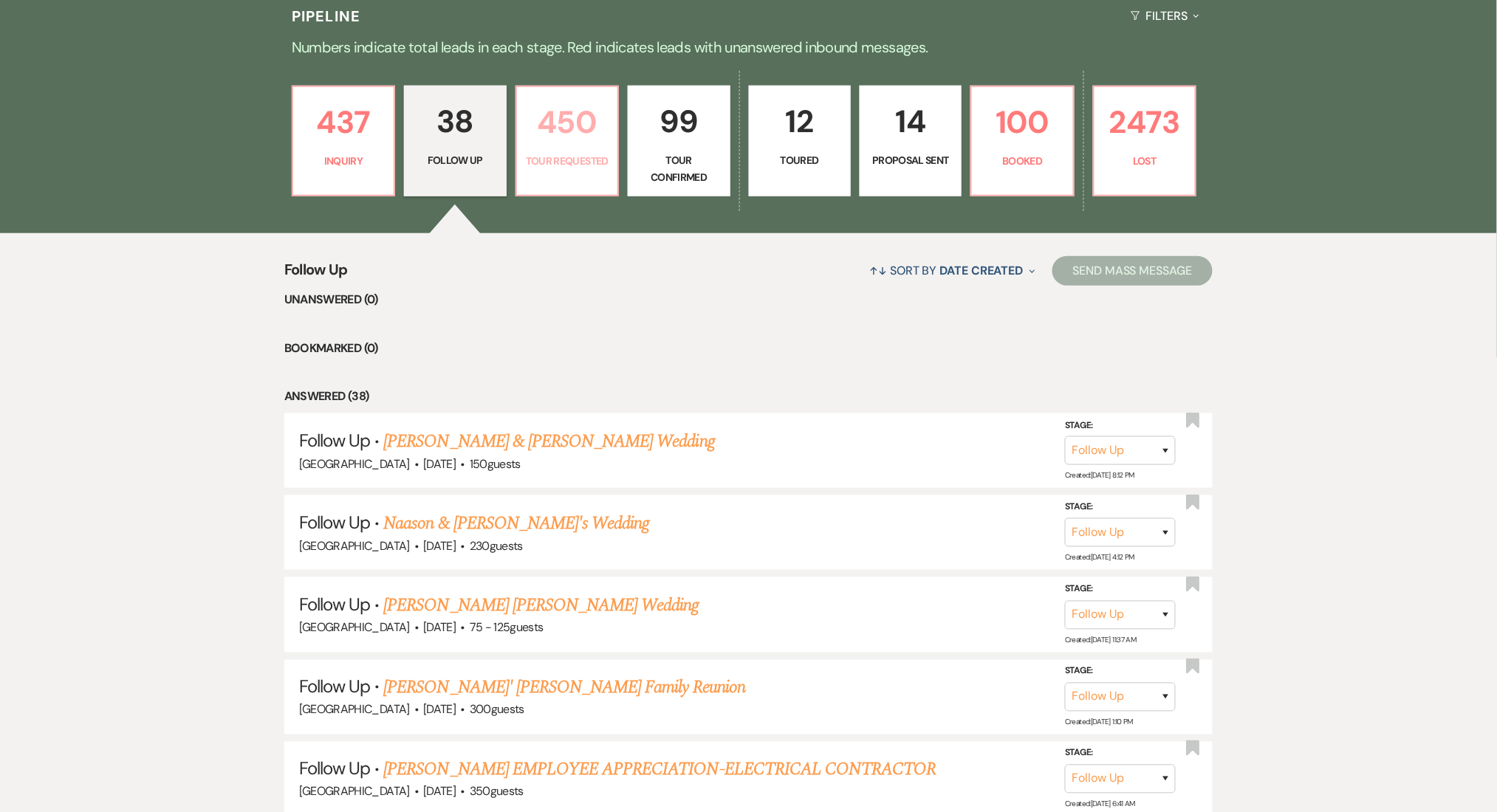
click at [568, 168] on p "Tour Requested" at bounding box center [567, 160] width 83 height 16
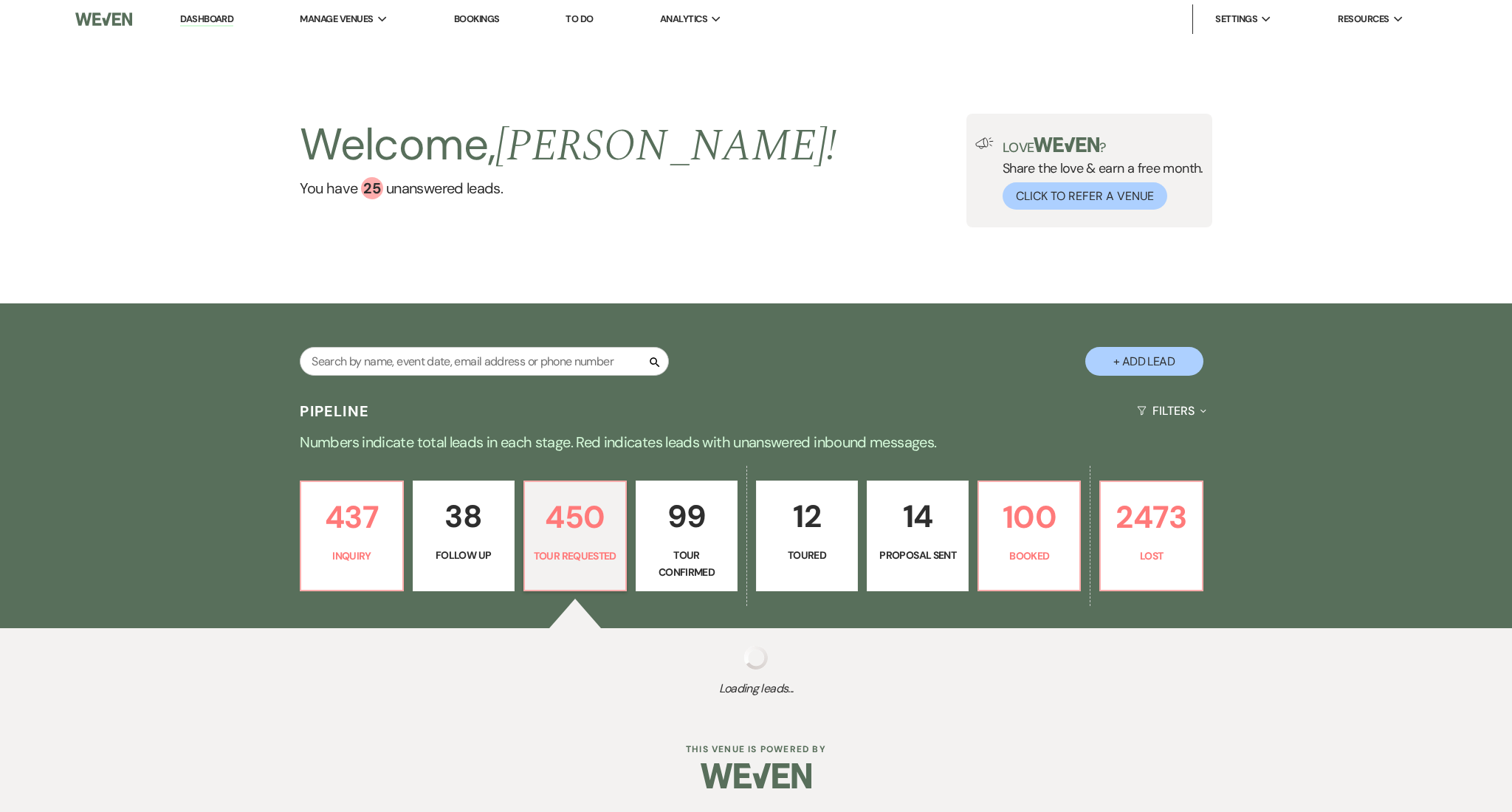
select select "2"
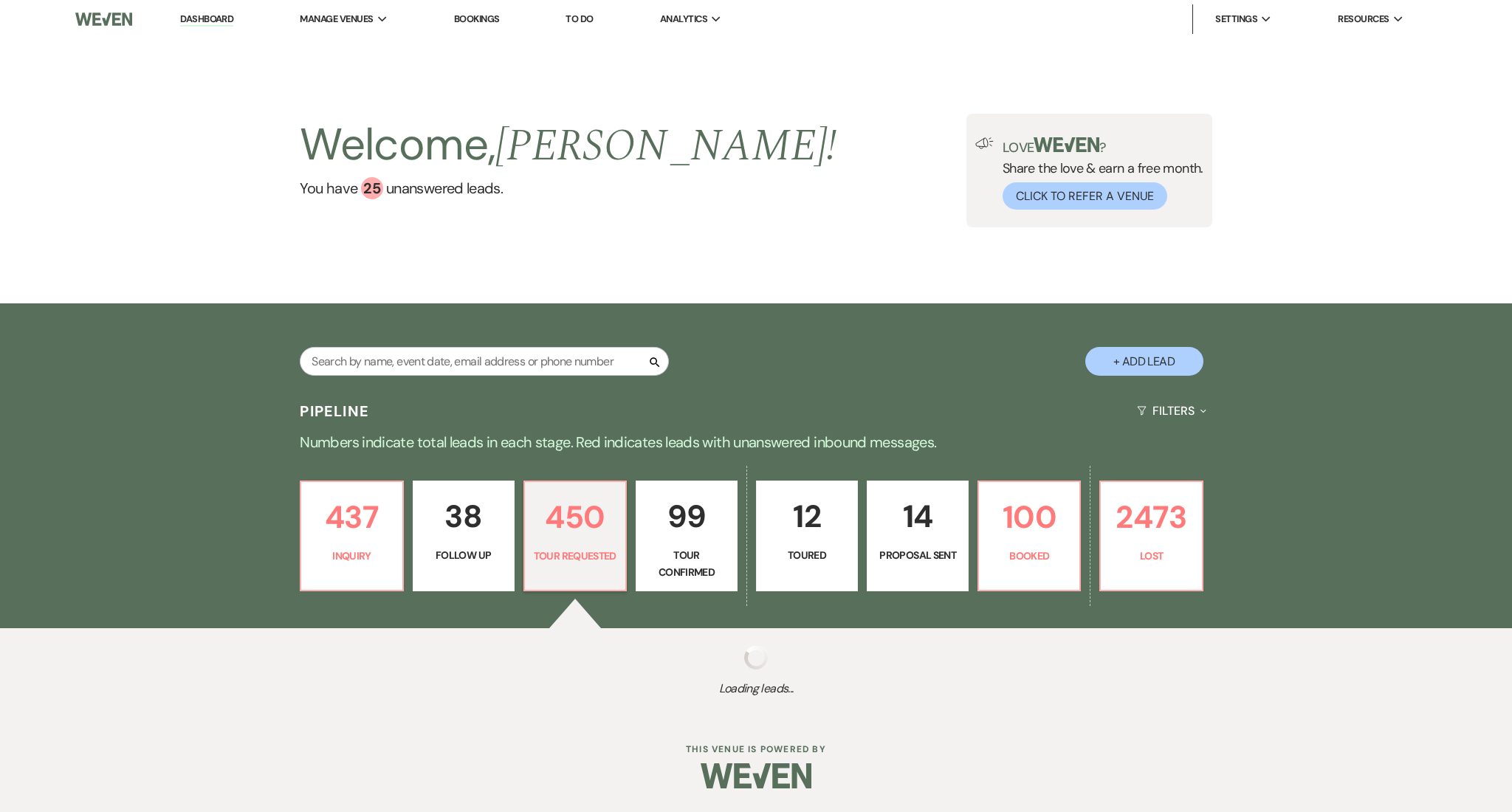
select select "2"
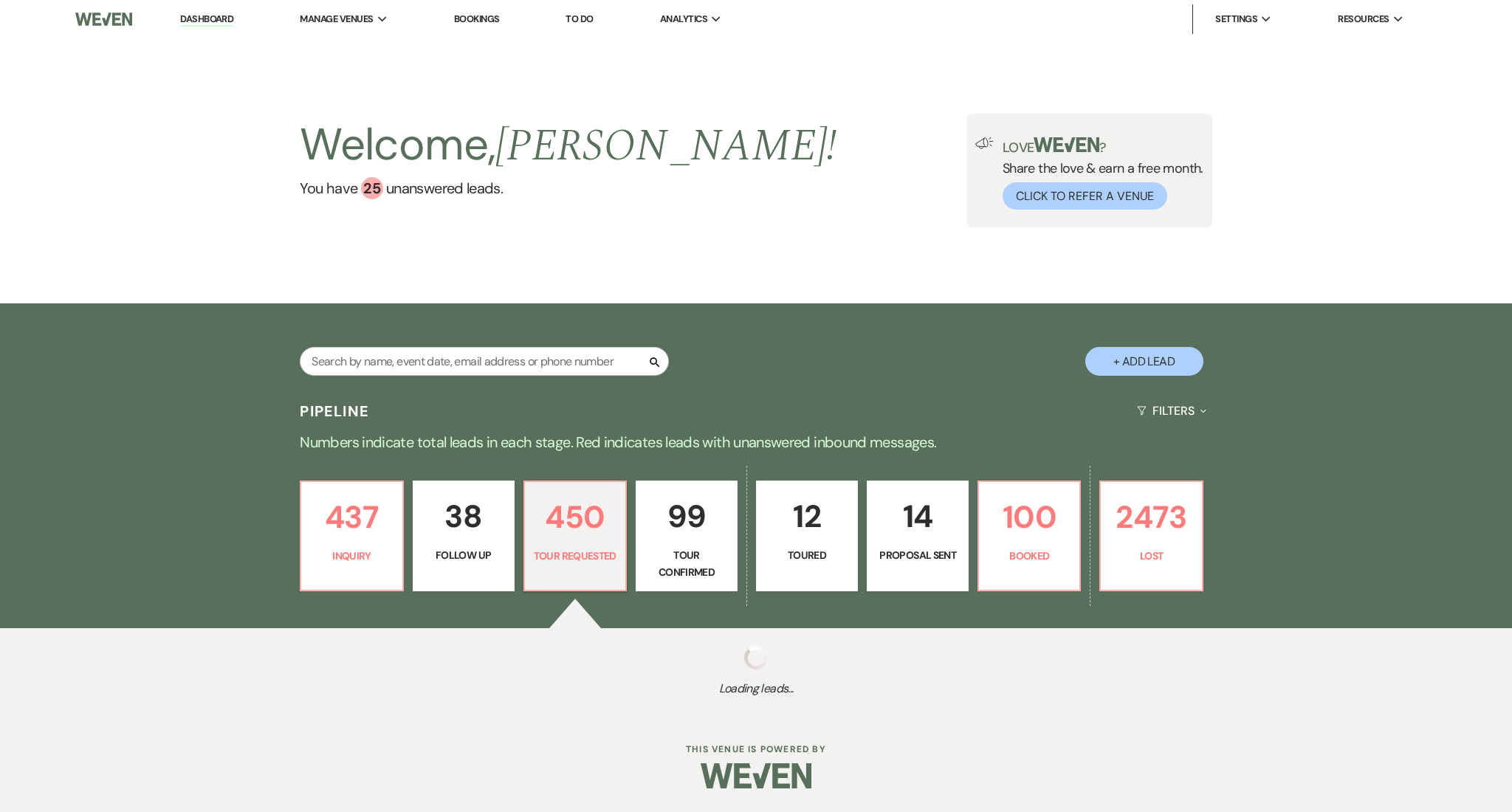
select select "2"
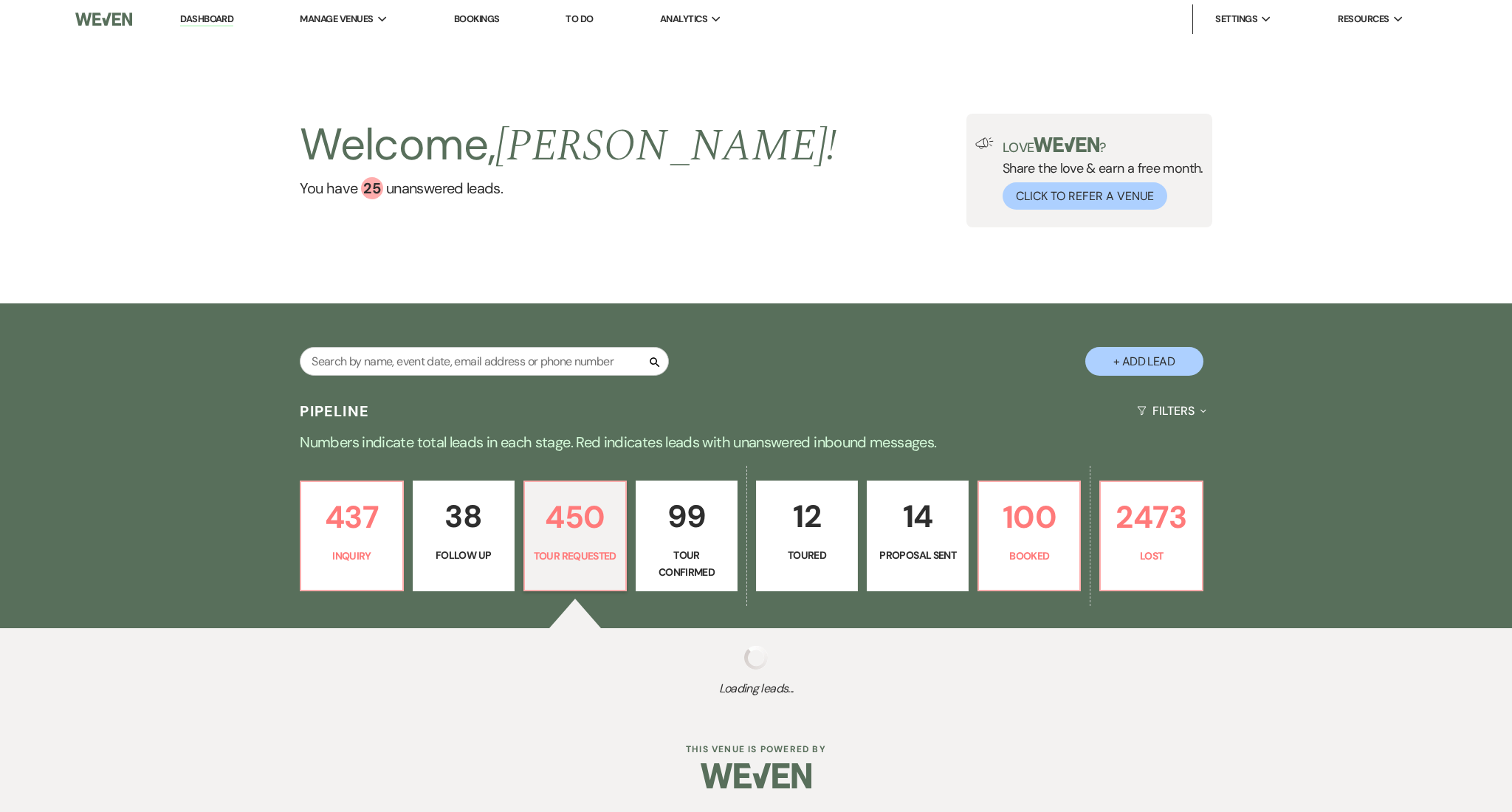
select select "2"
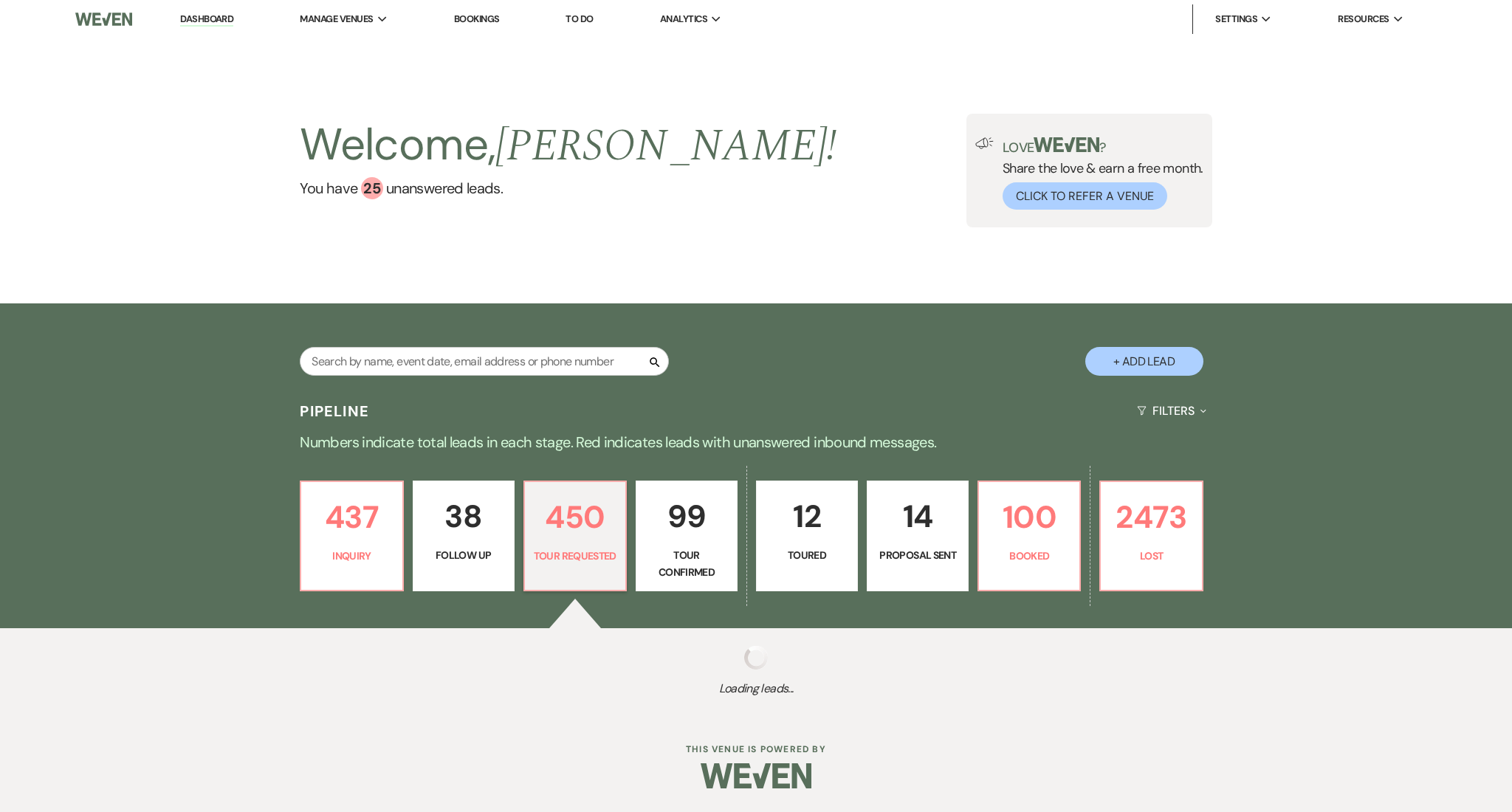
select select "2"
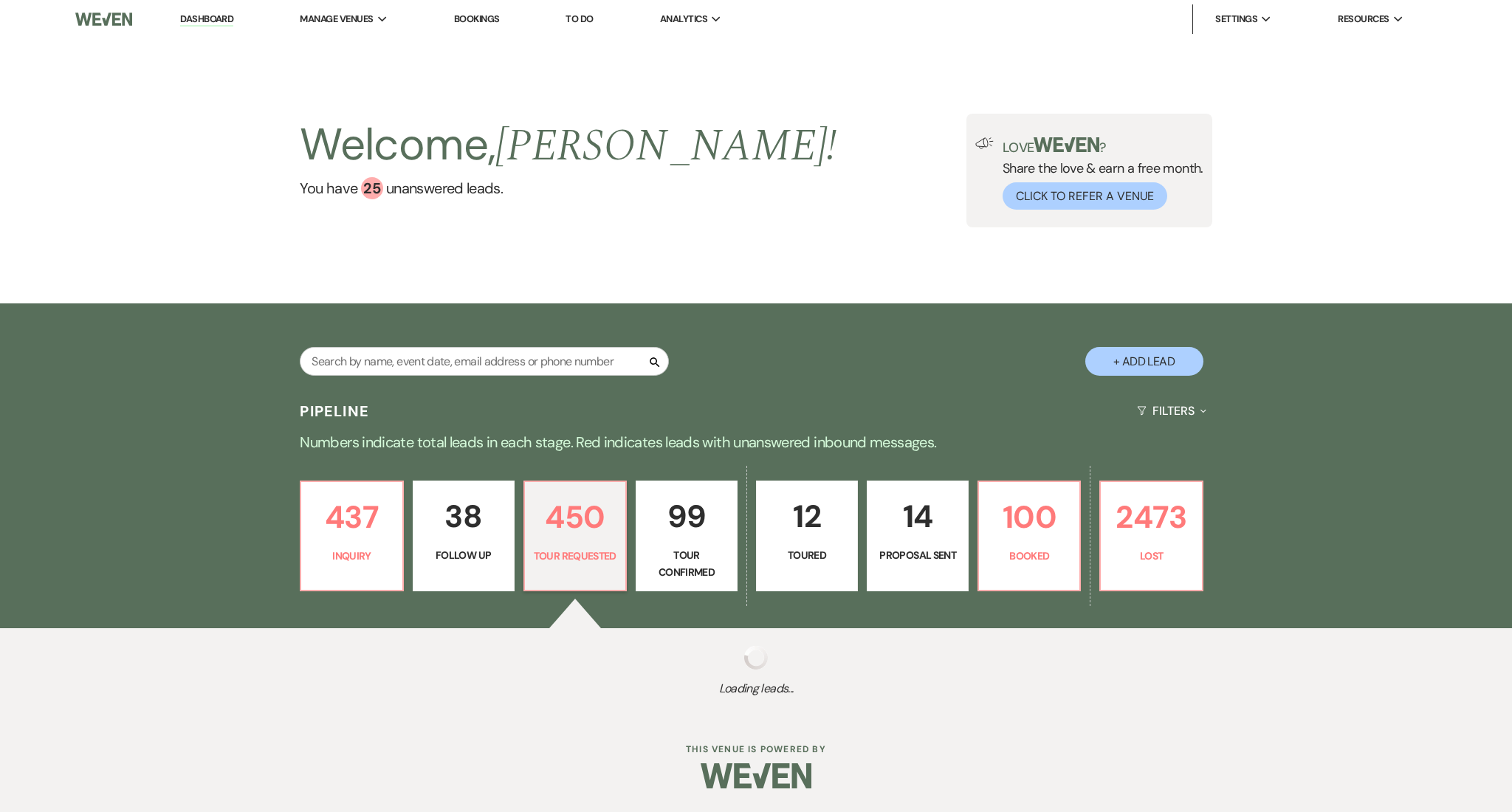
select select "2"
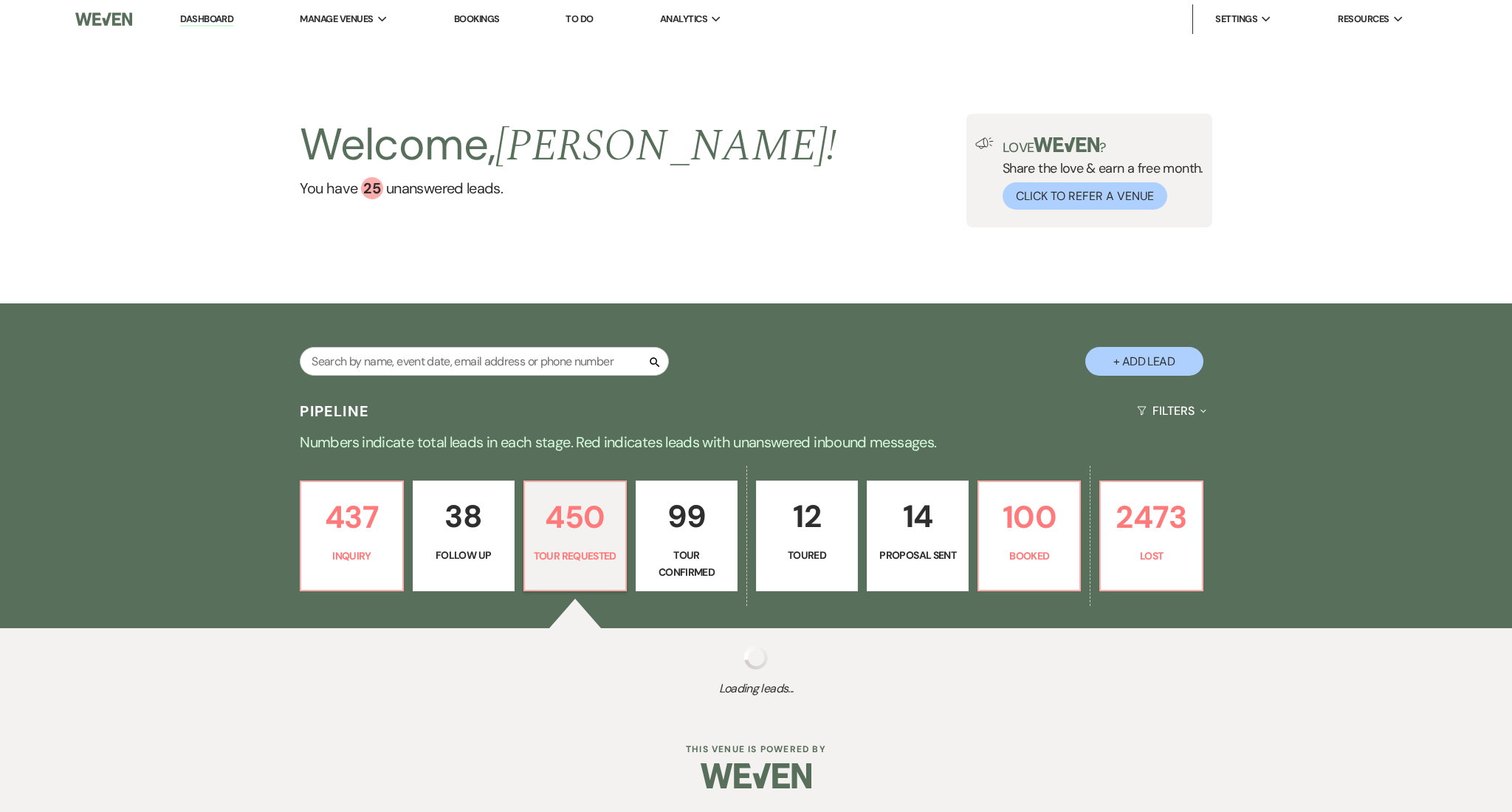
select select "2"
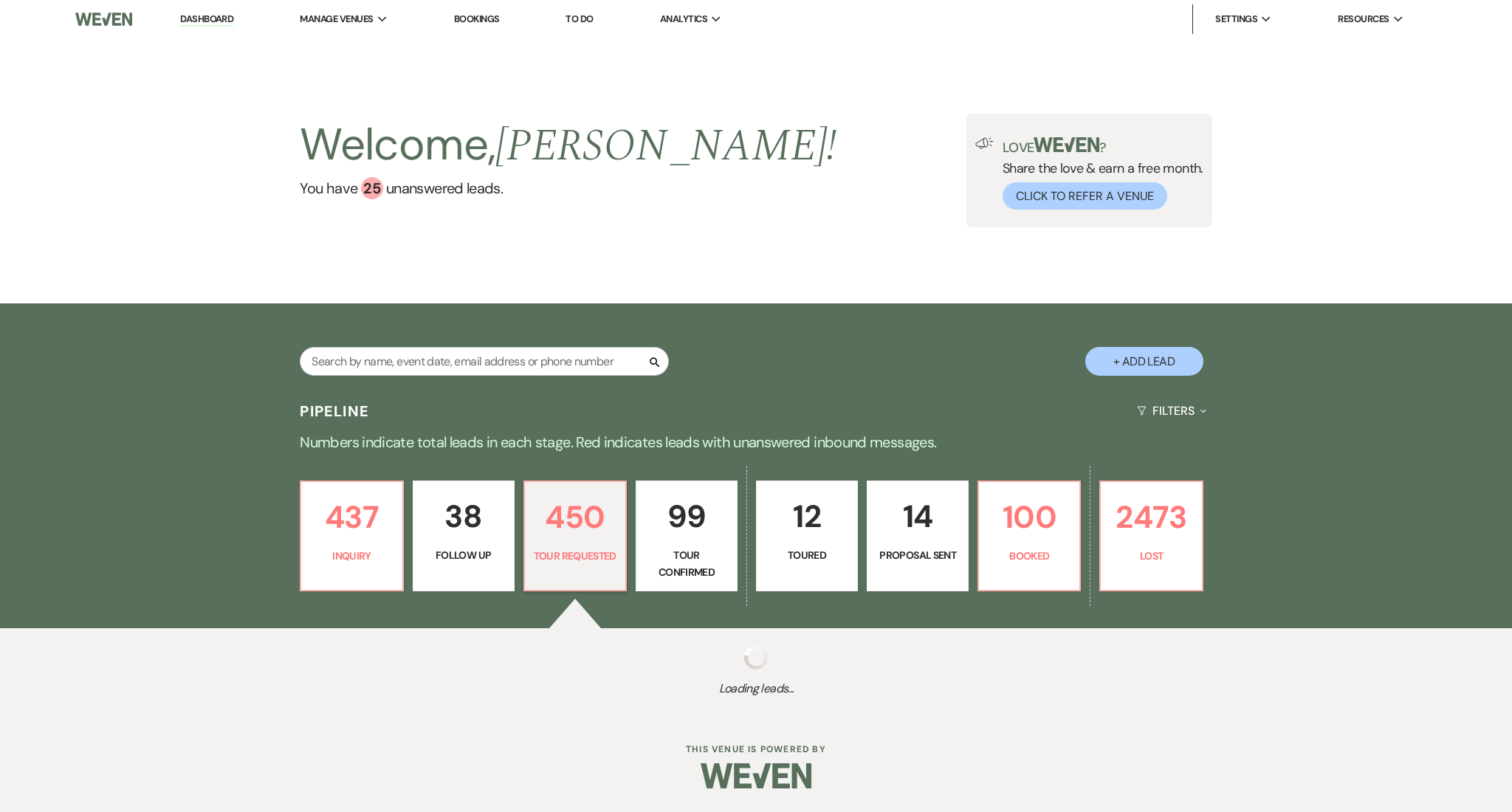
select select "2"
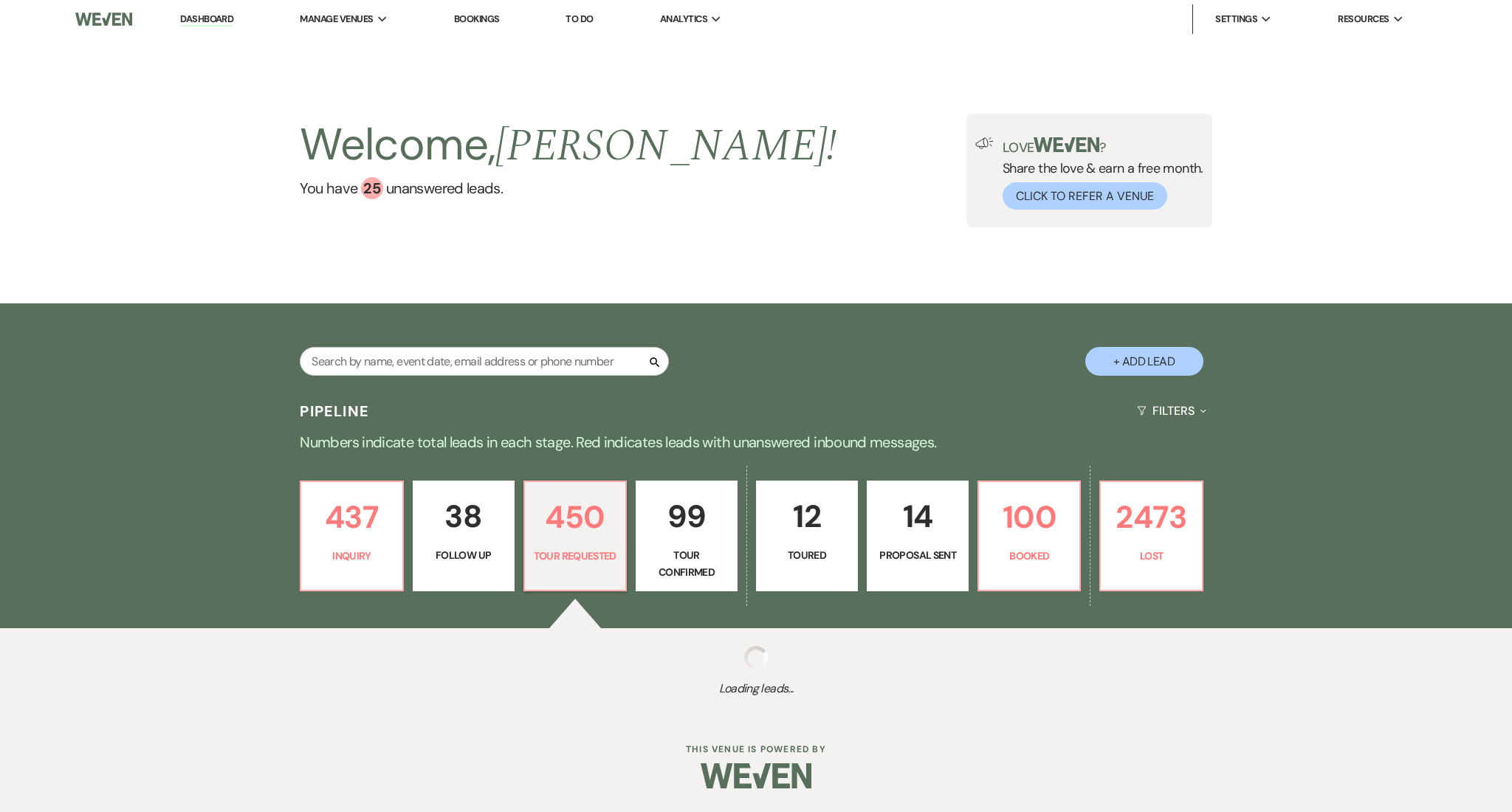
select select "2"
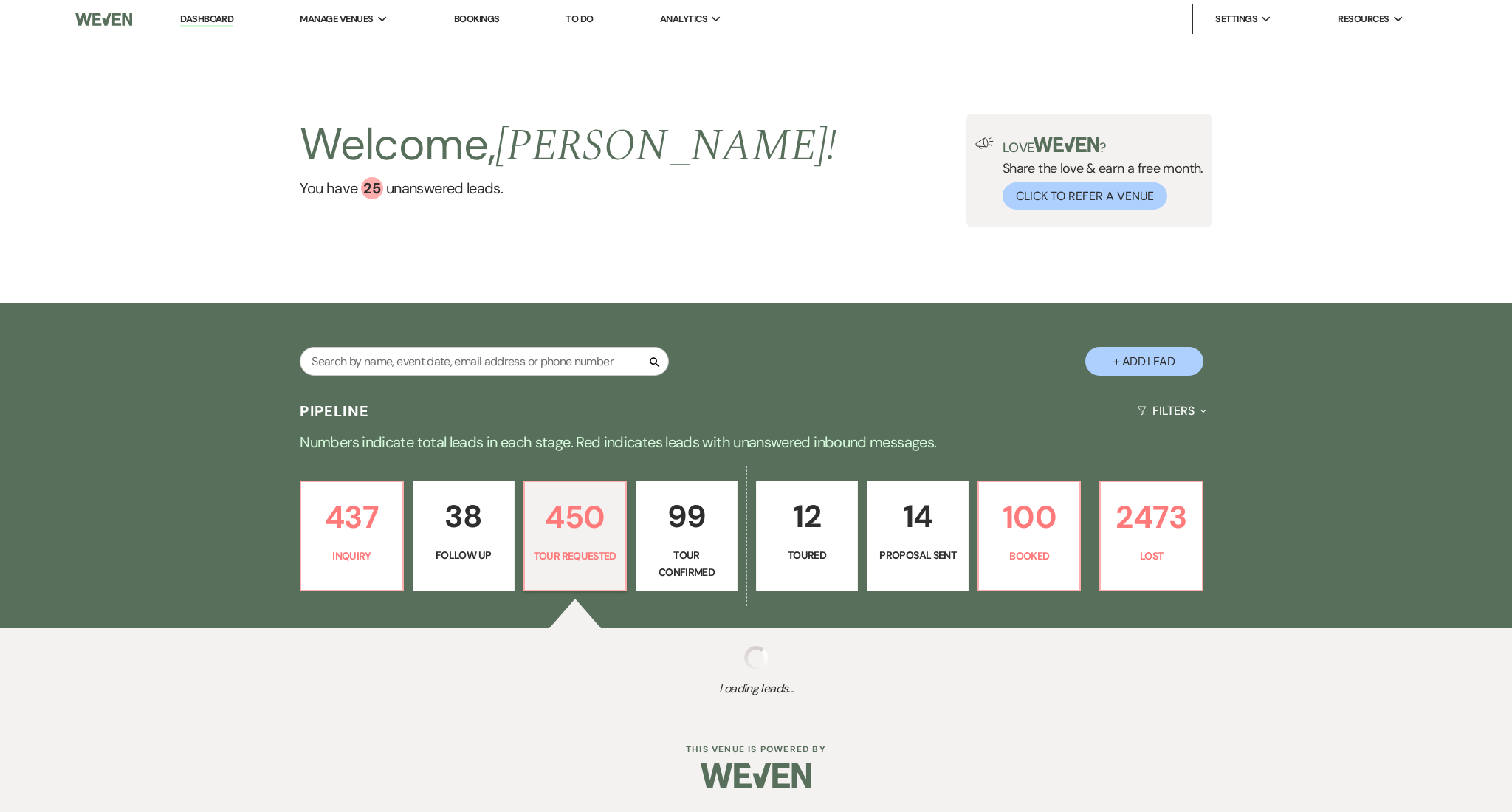
select select "2"
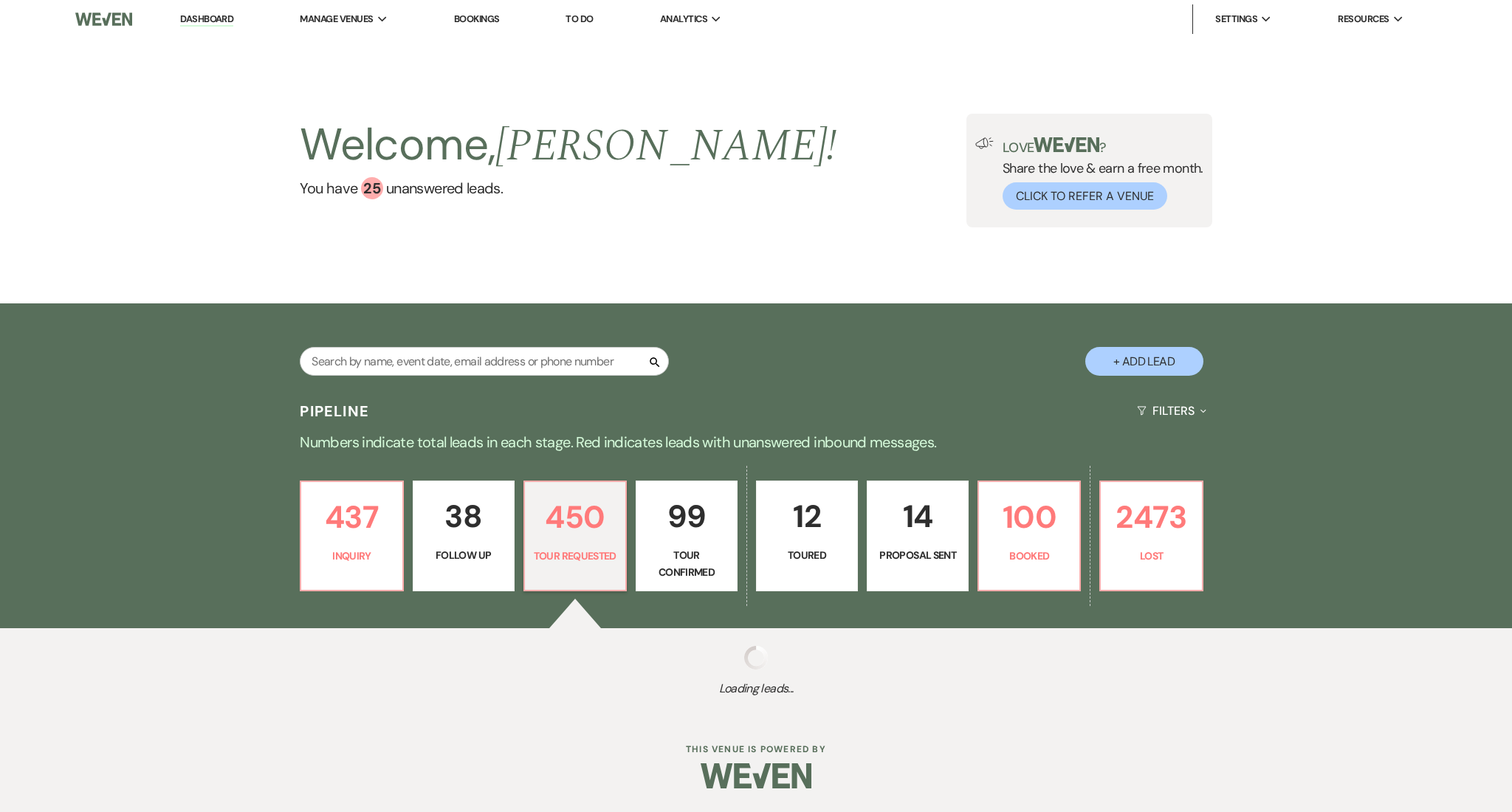
select select "2"
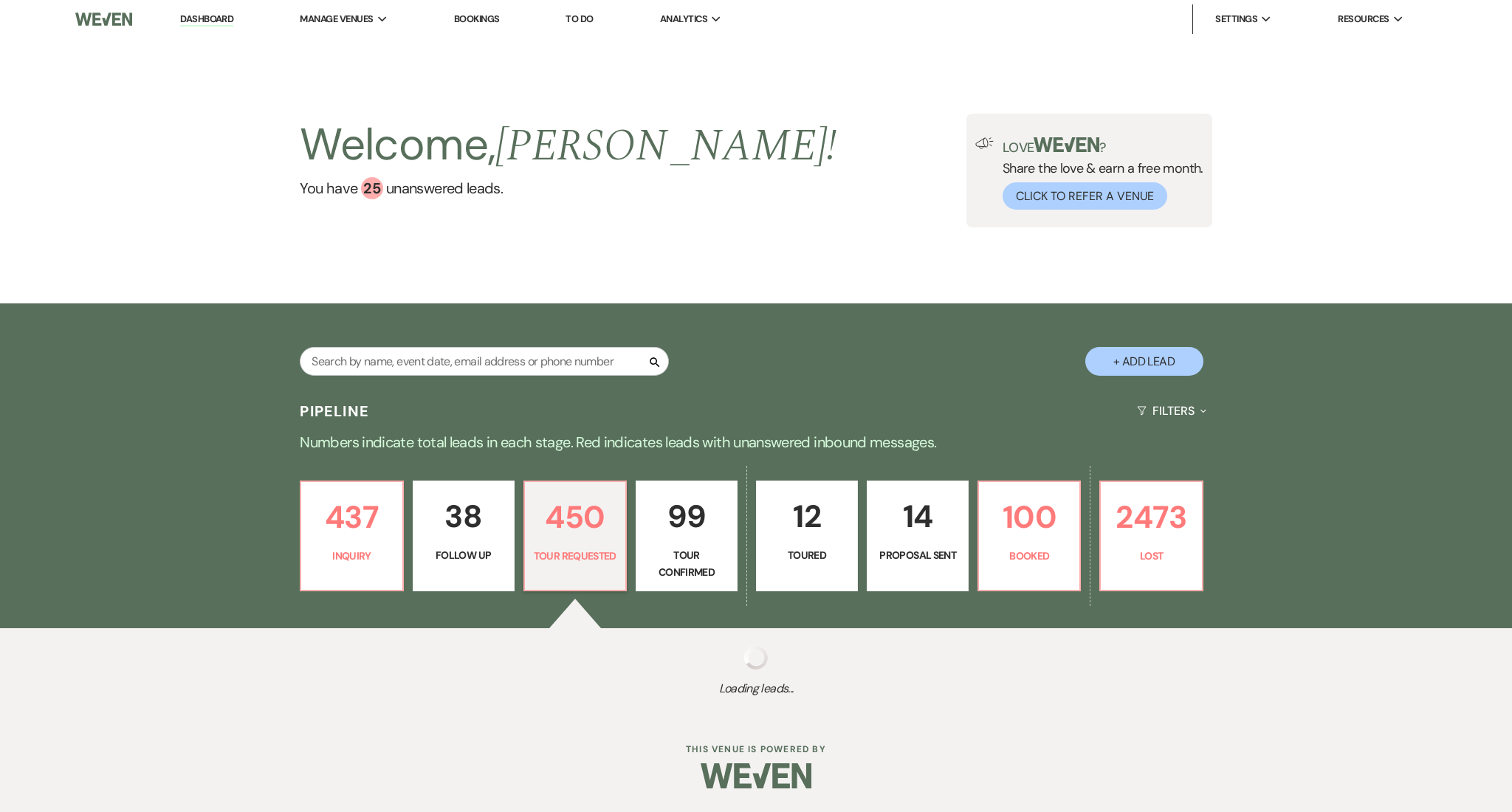
select select "2"
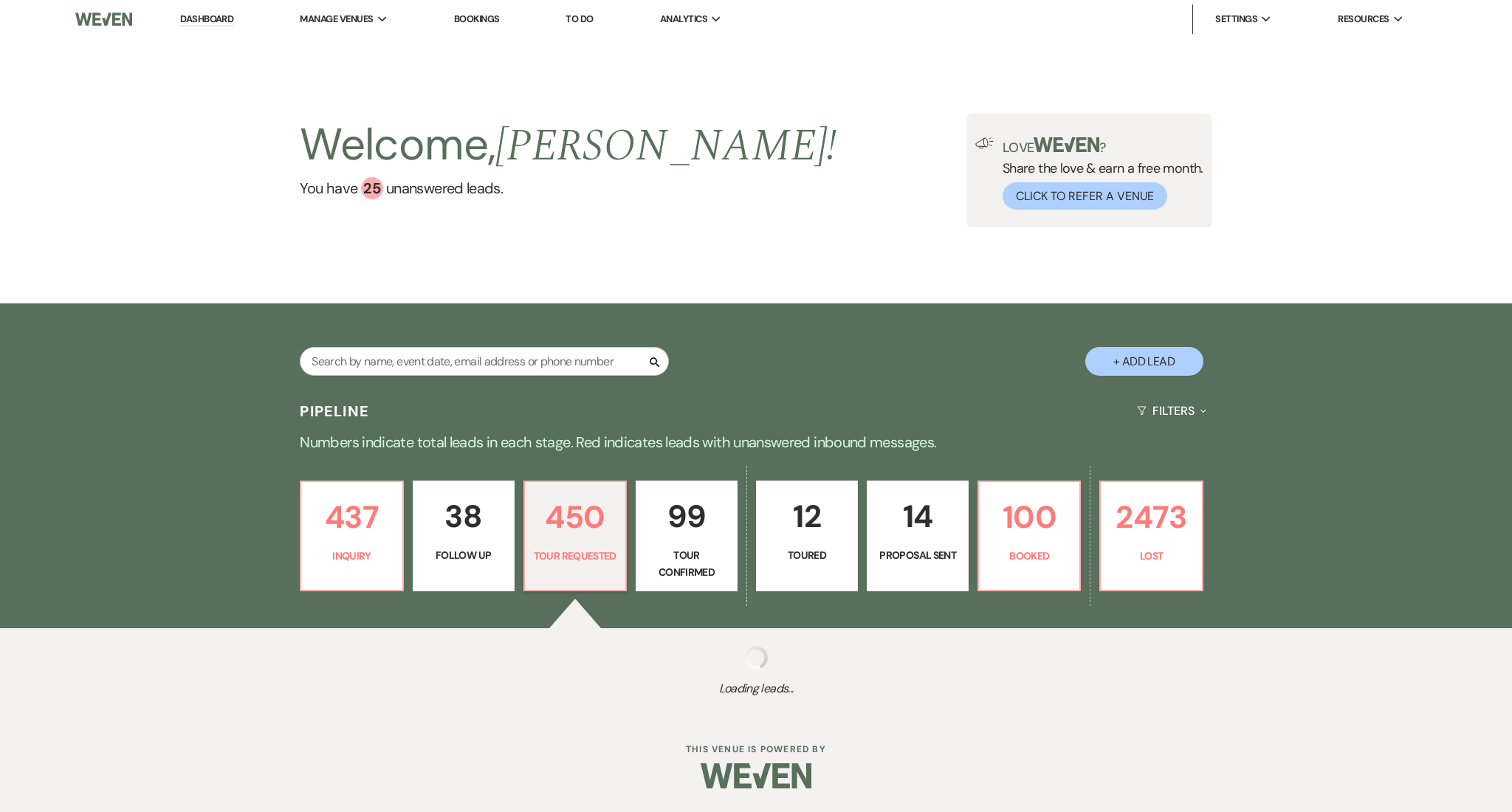
select select "2"
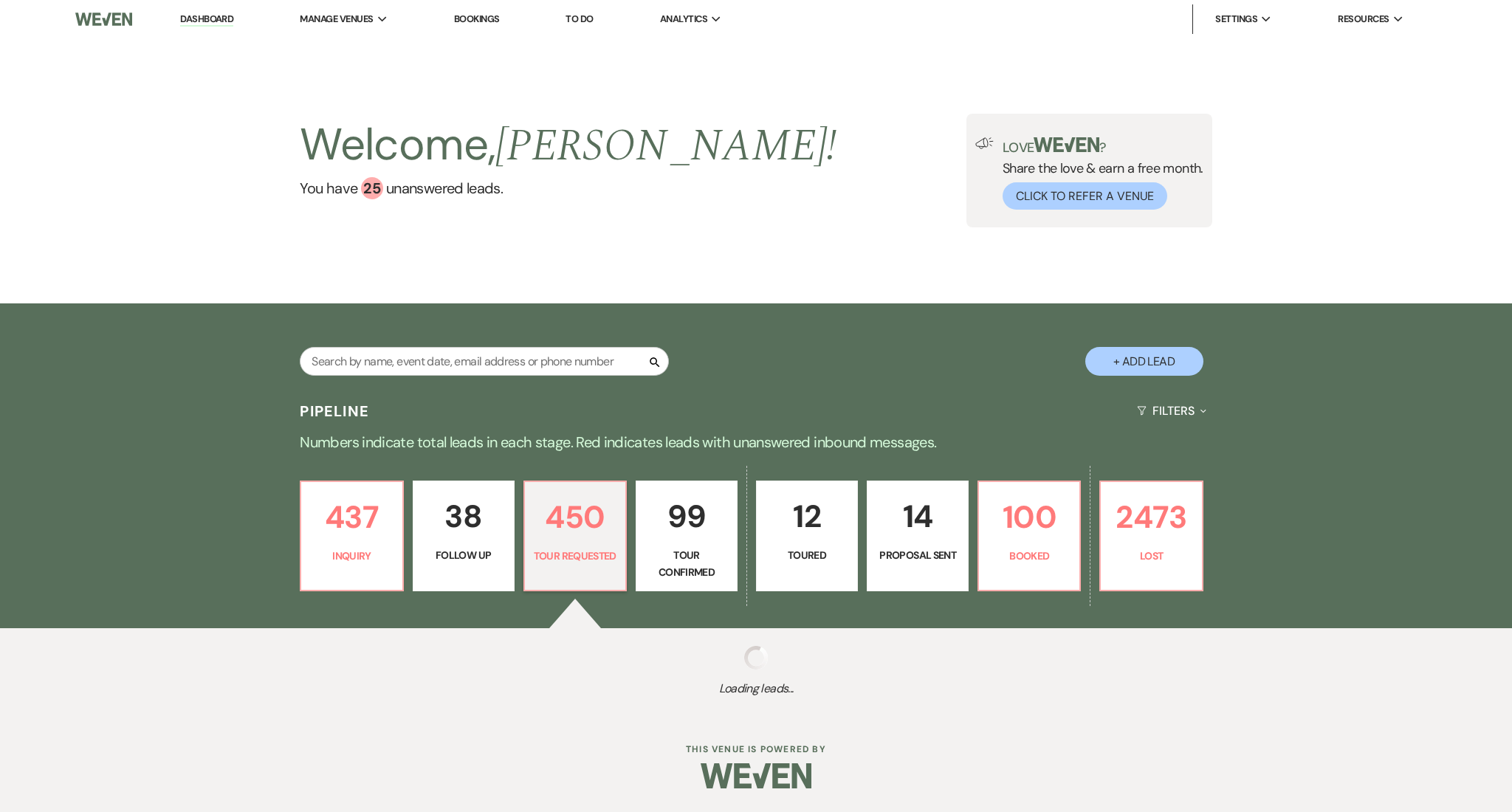
select select "2"
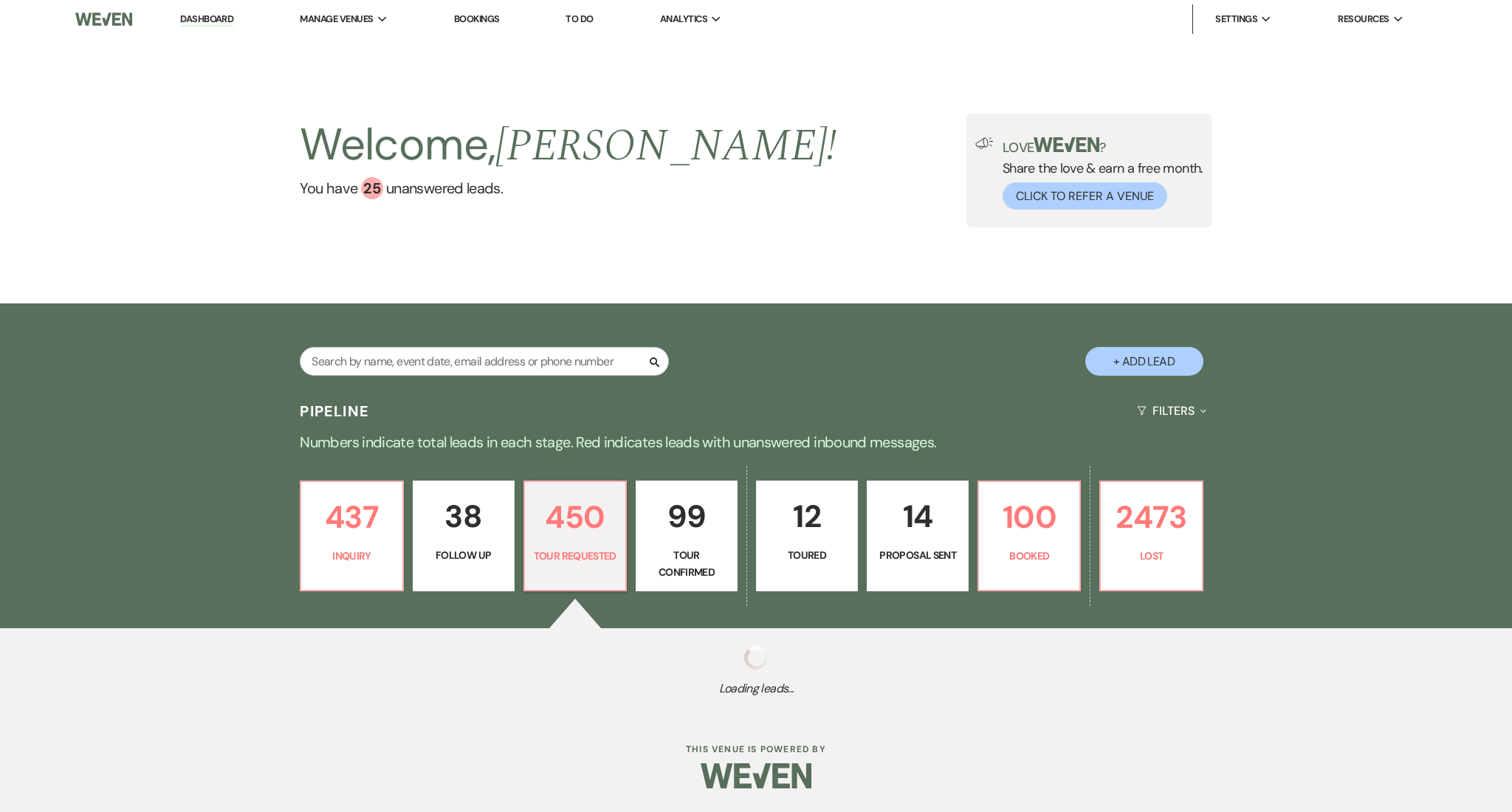
select select "2"
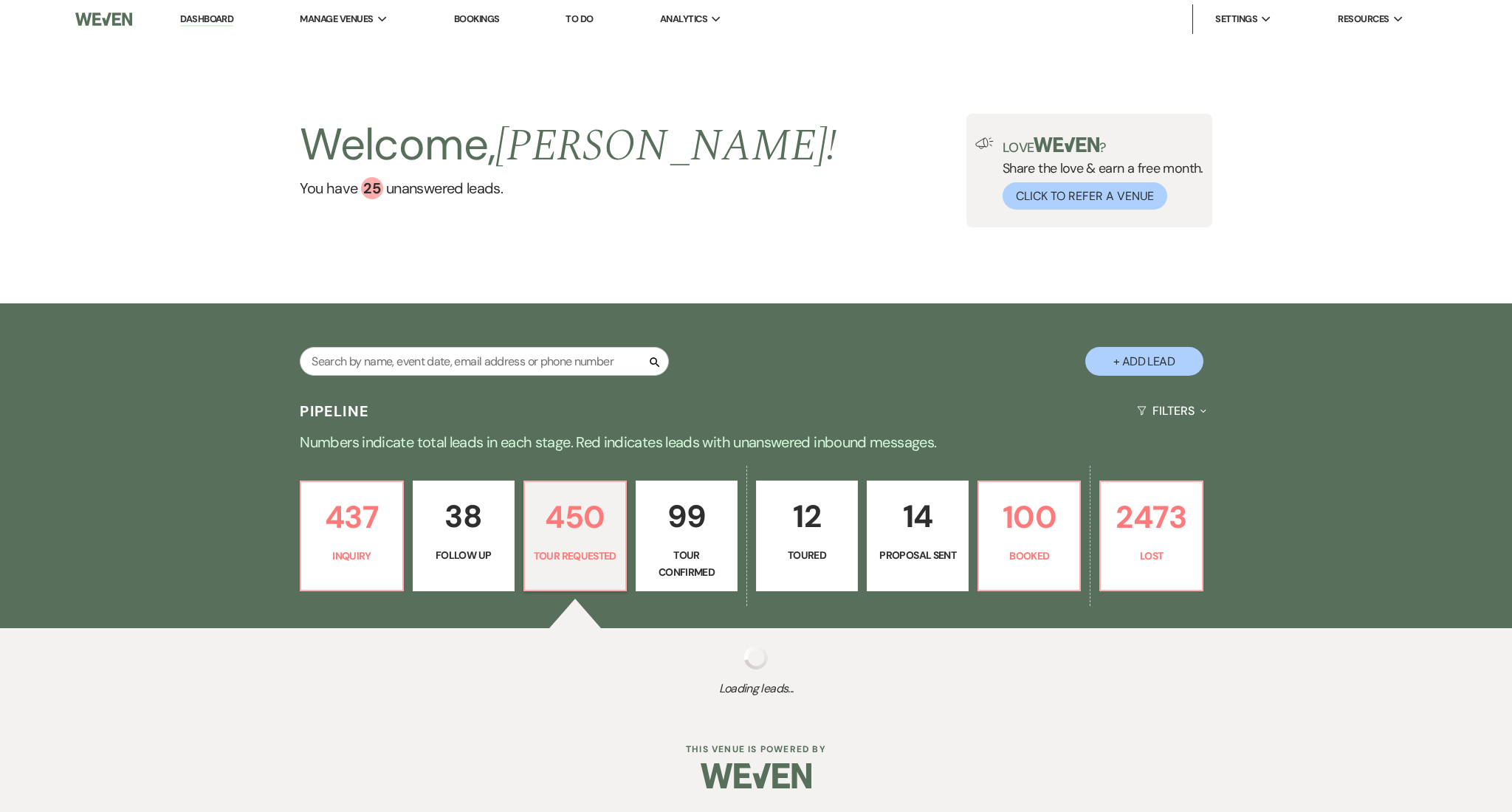
select select "2"
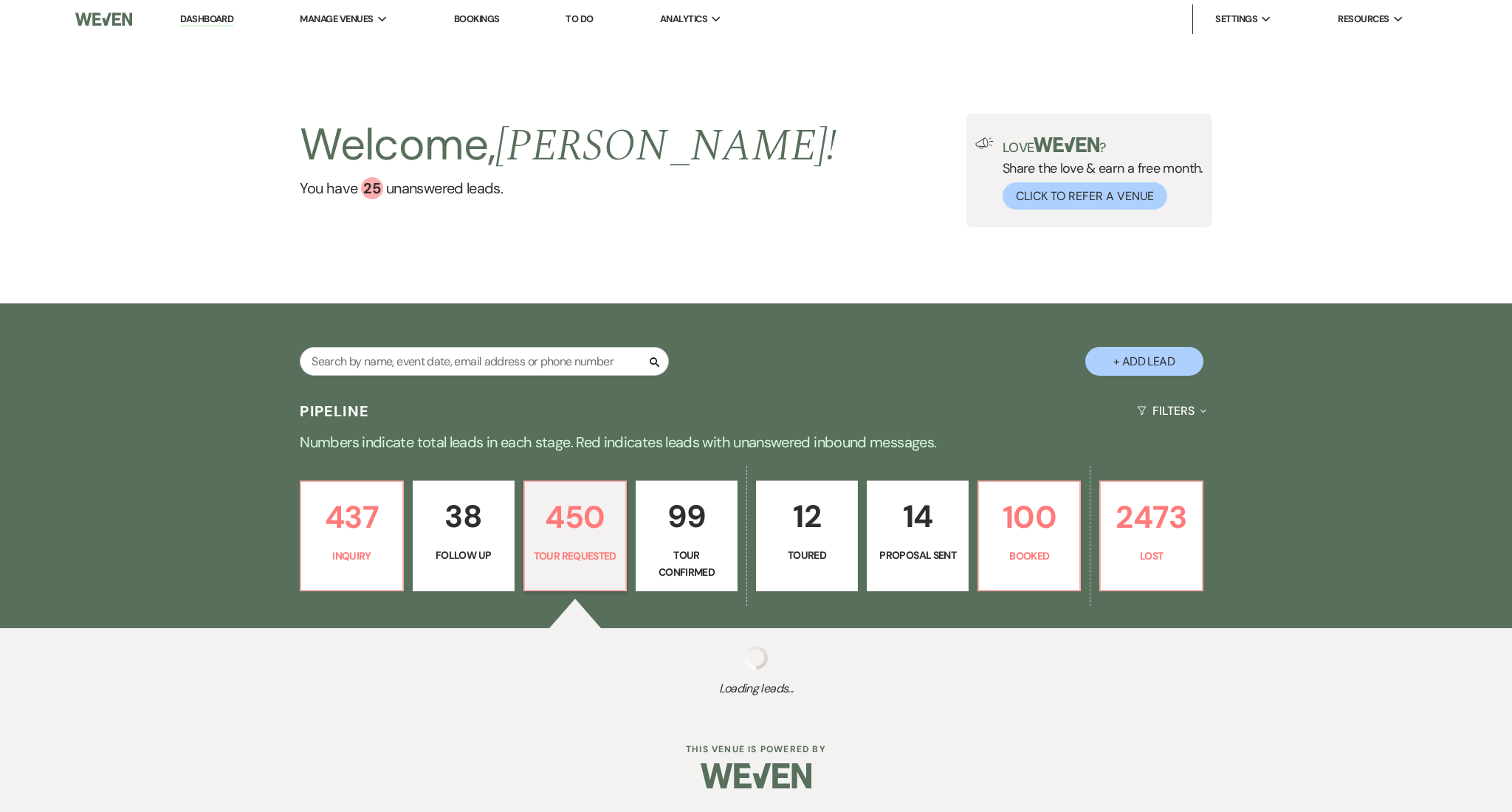
select select "2"
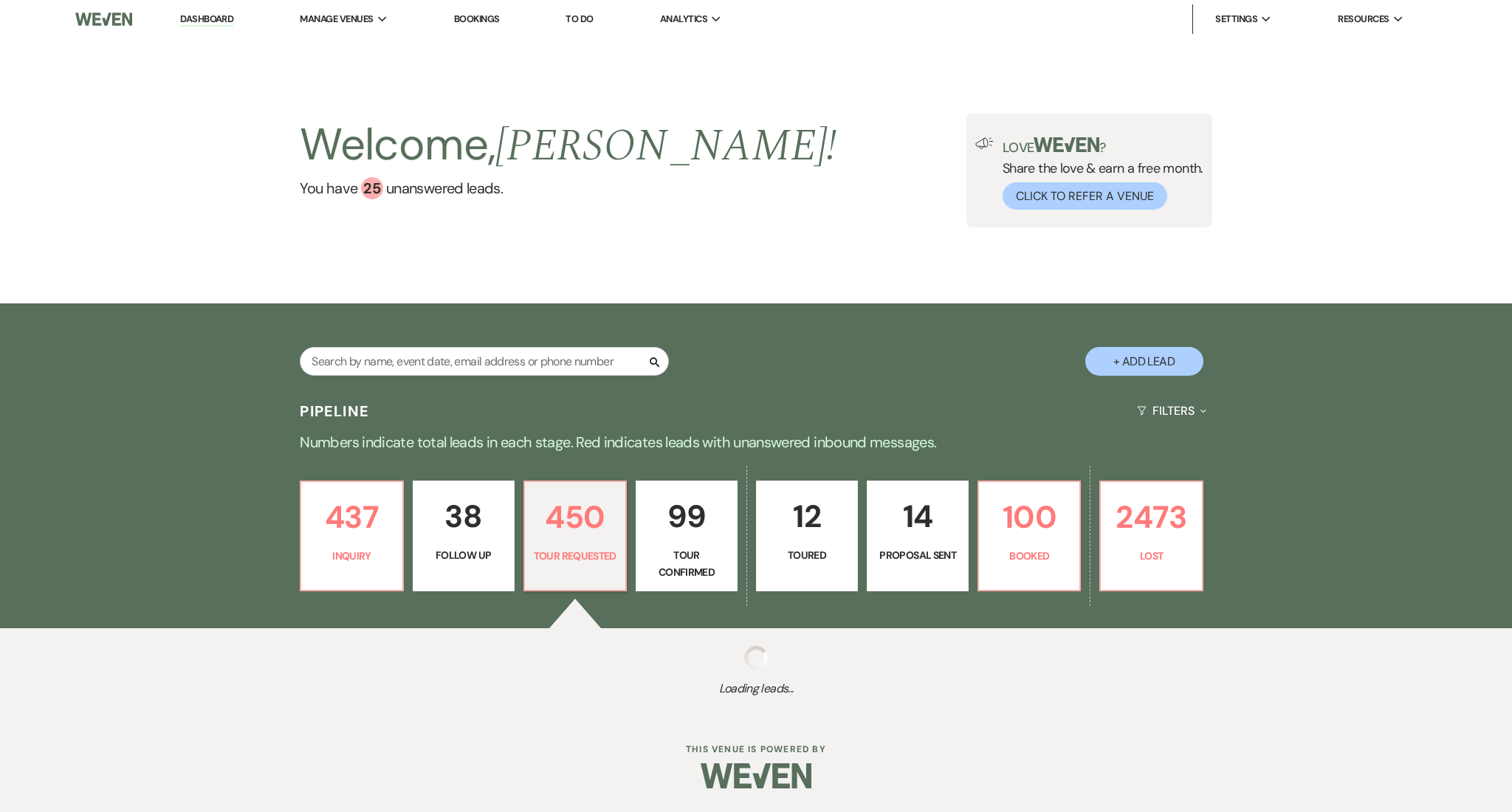
select select "2"
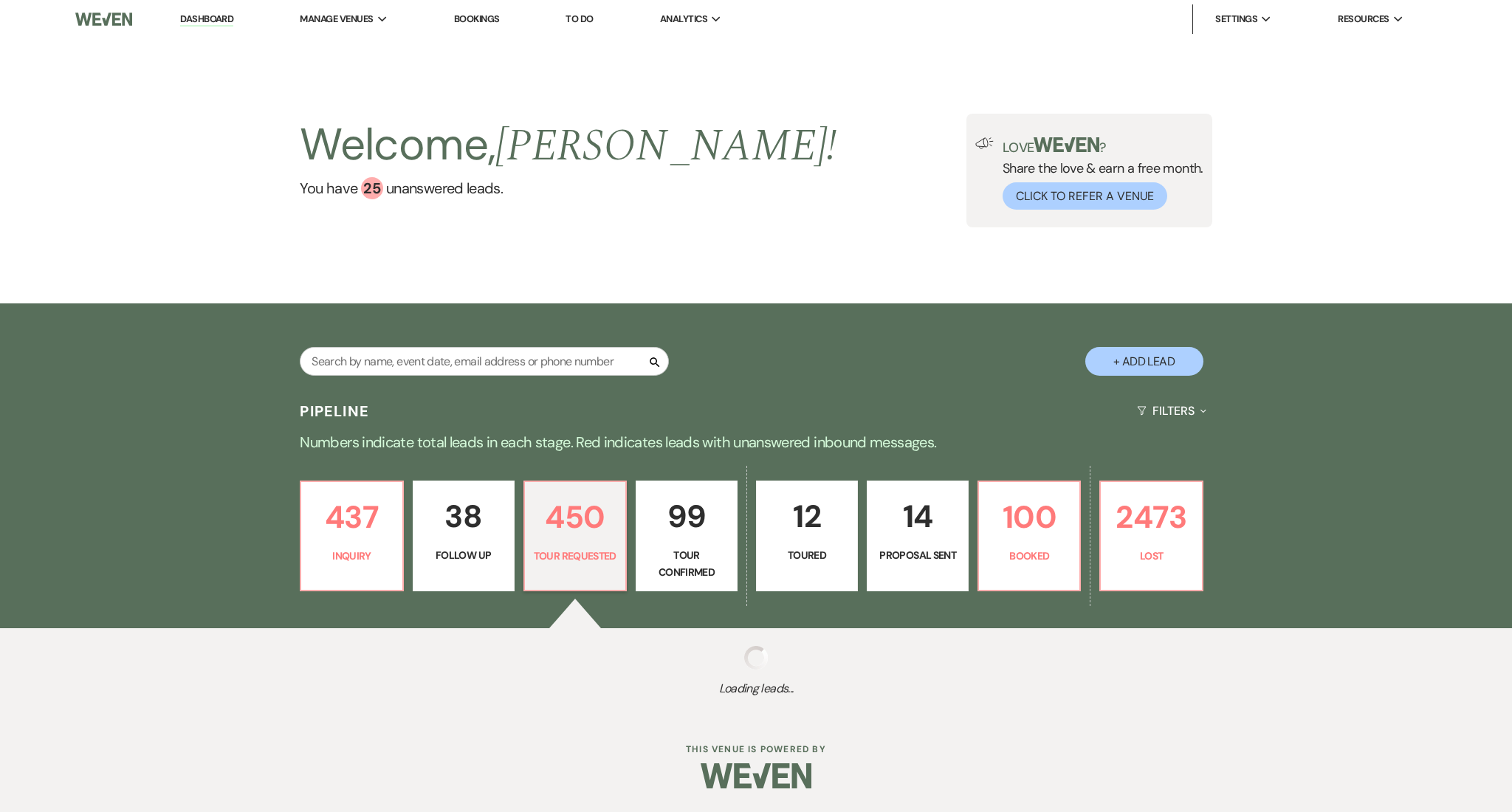
select select "2"
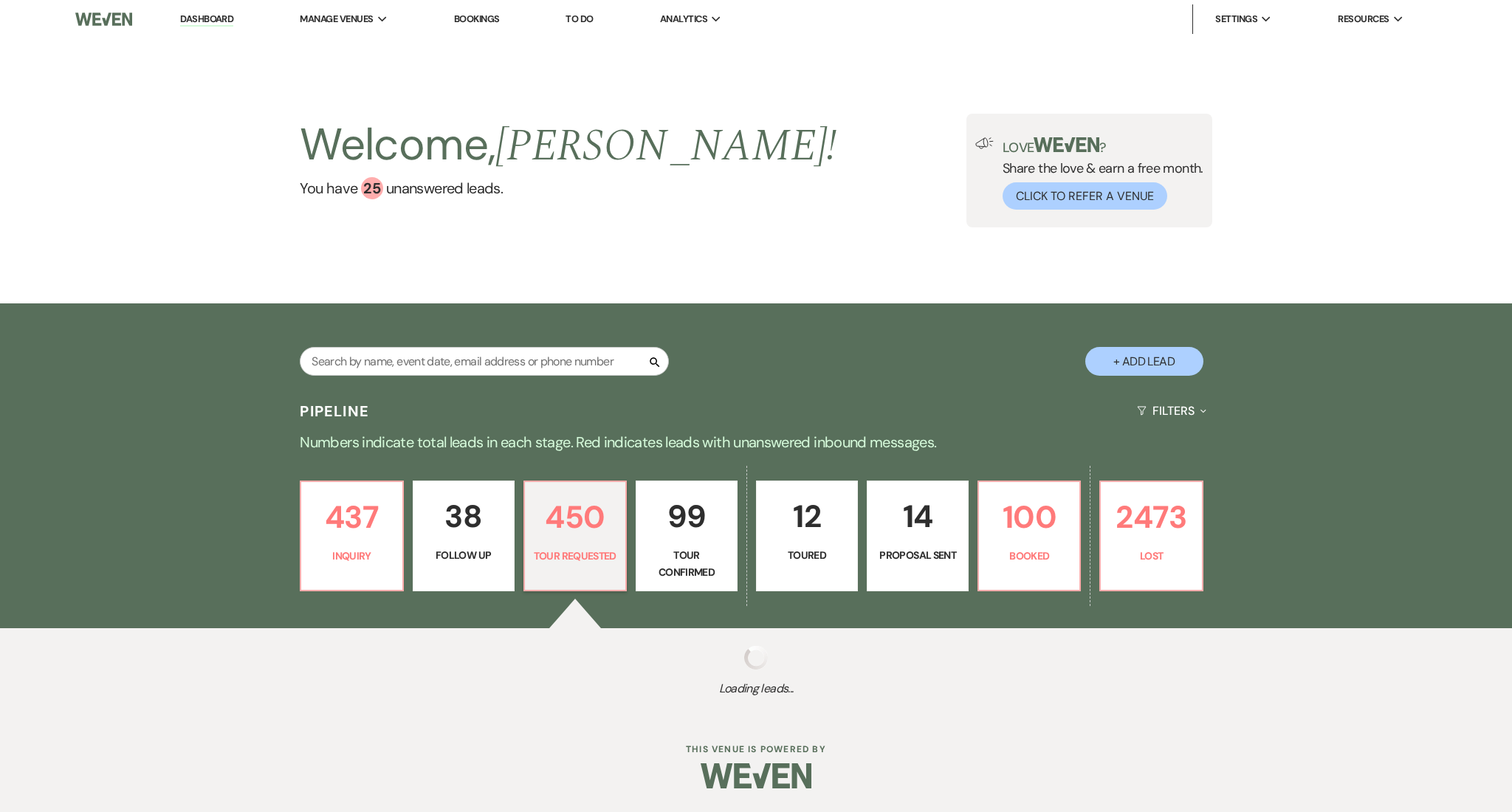
select select "2"
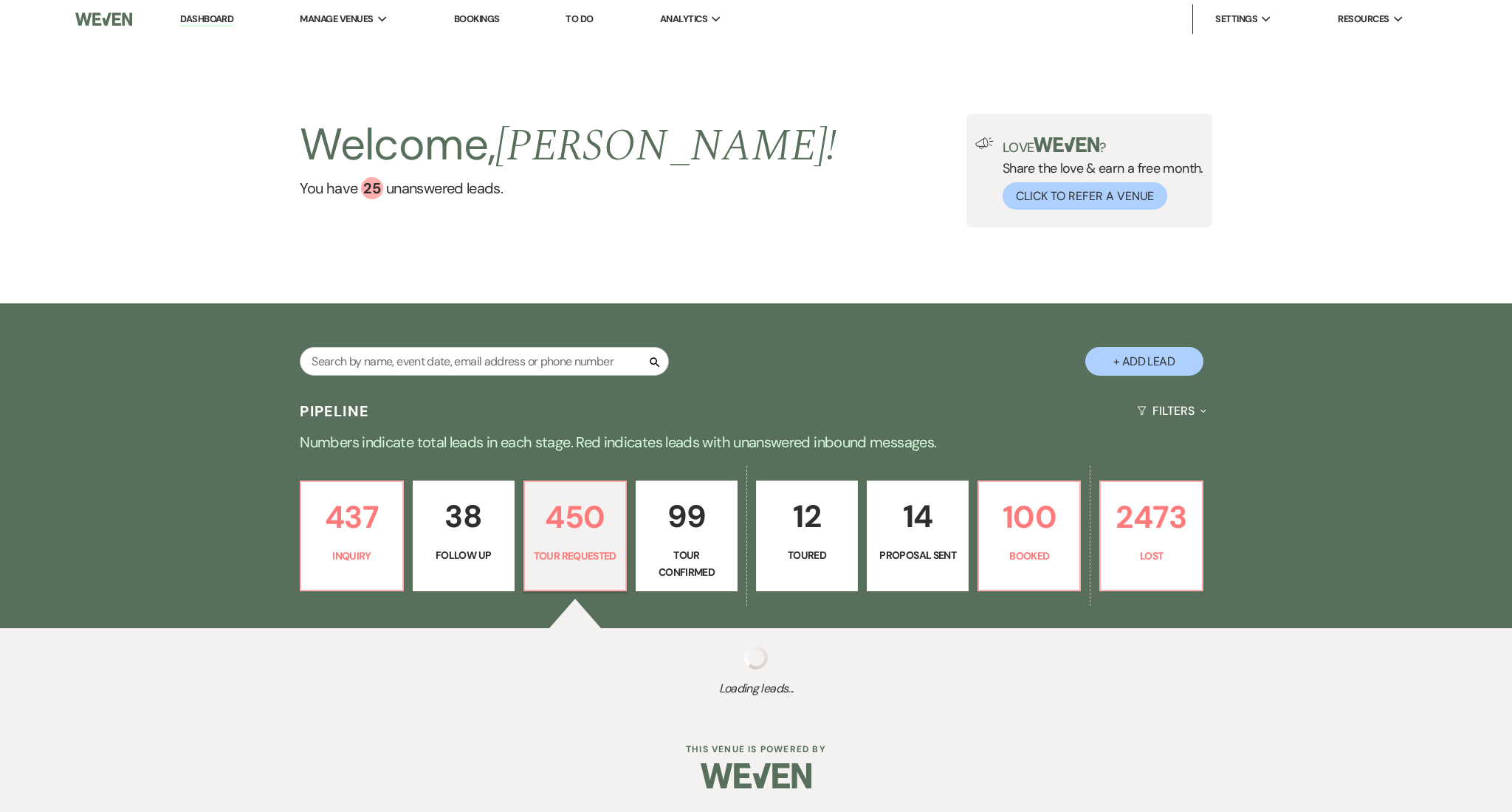
select select "2"
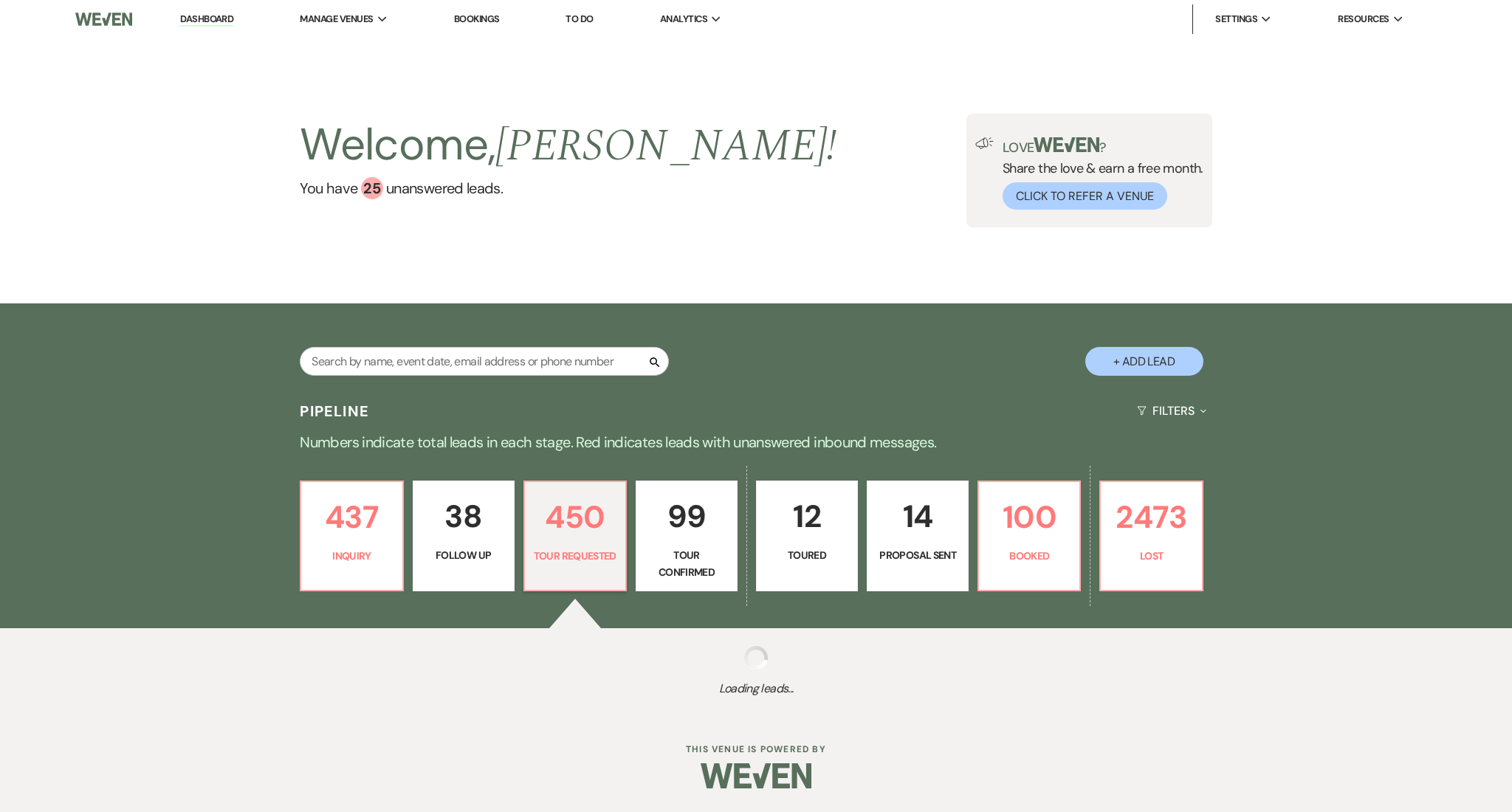
select select "2"
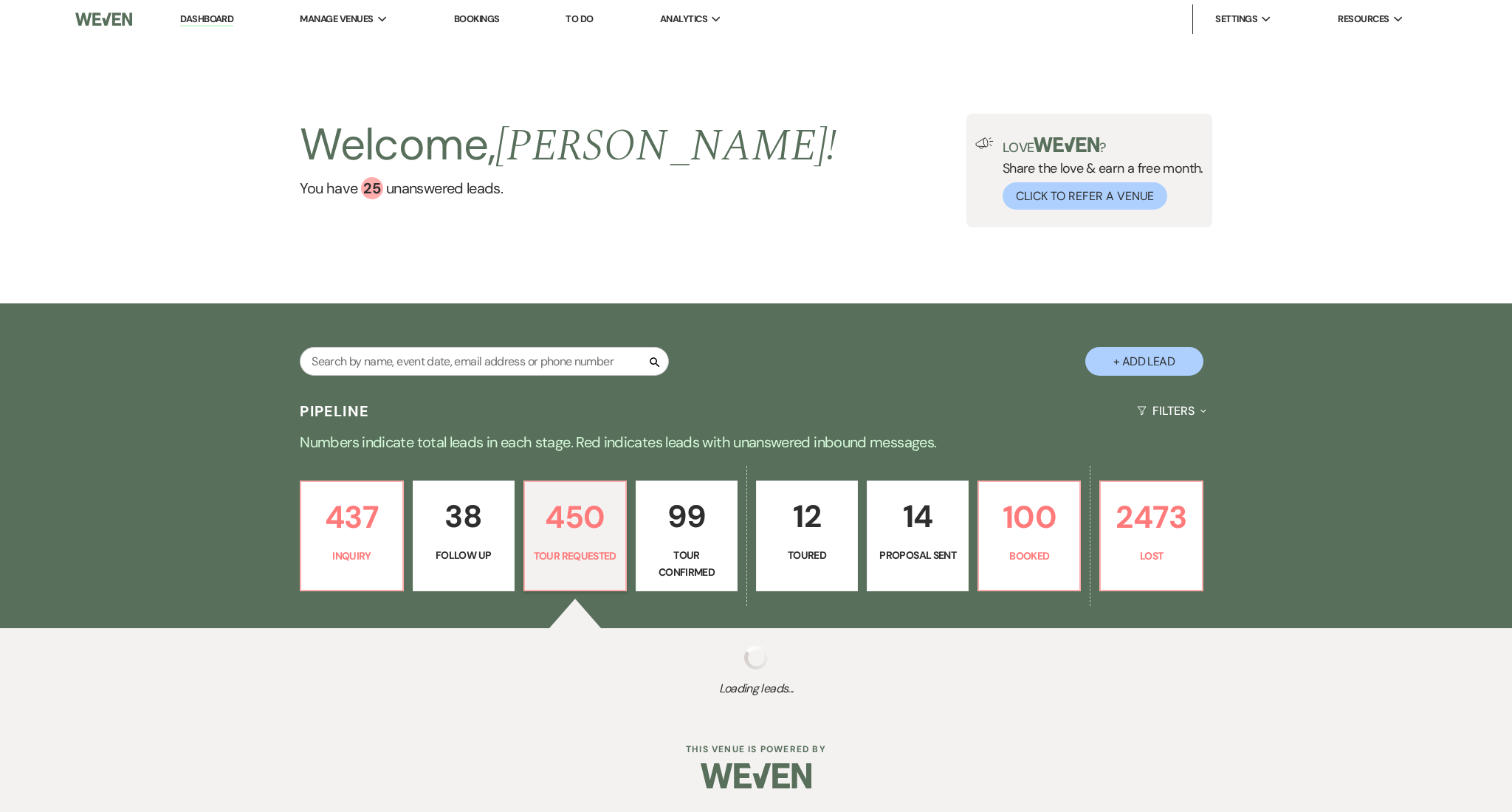
select select "2"
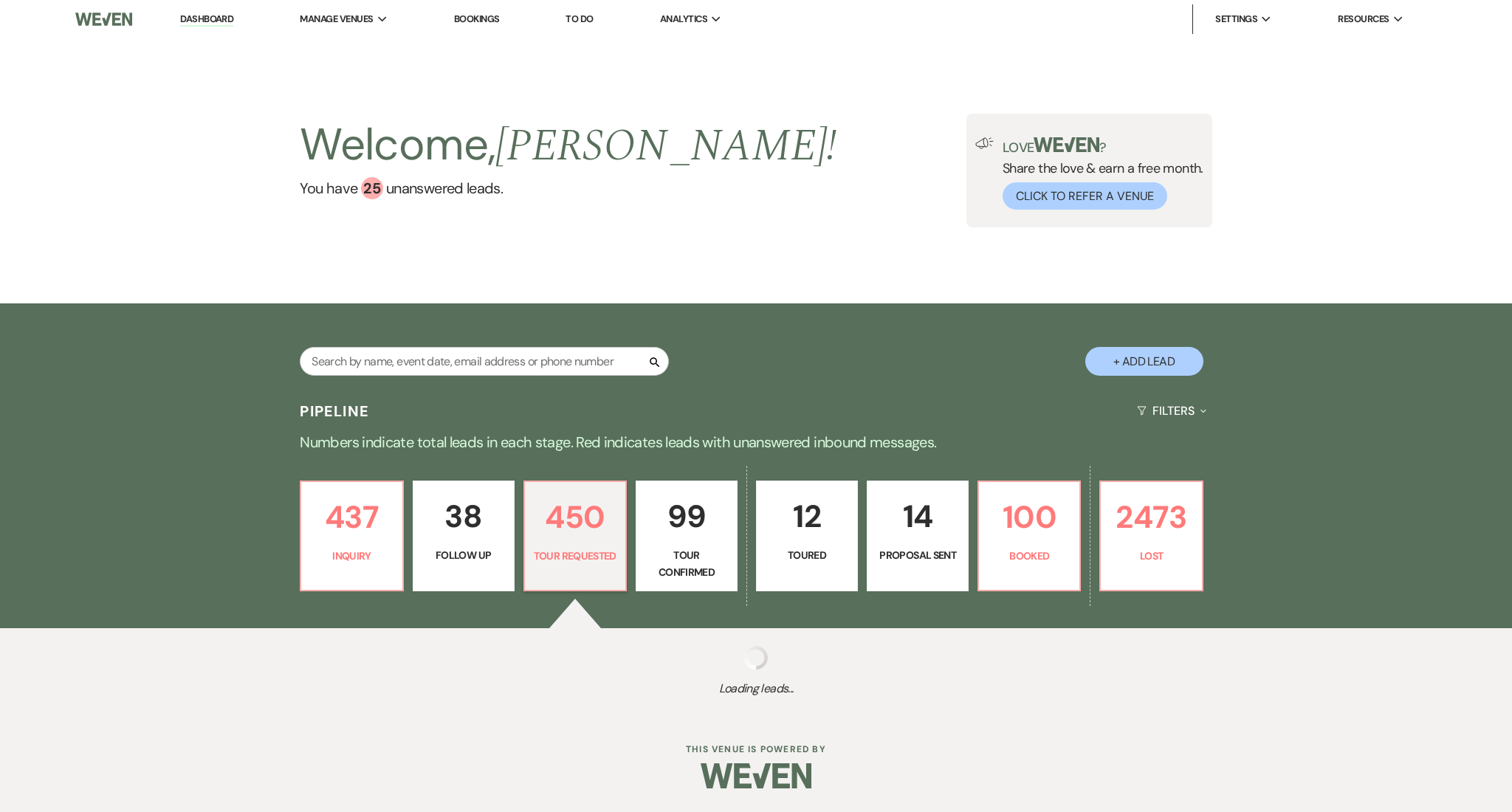
select select "2"
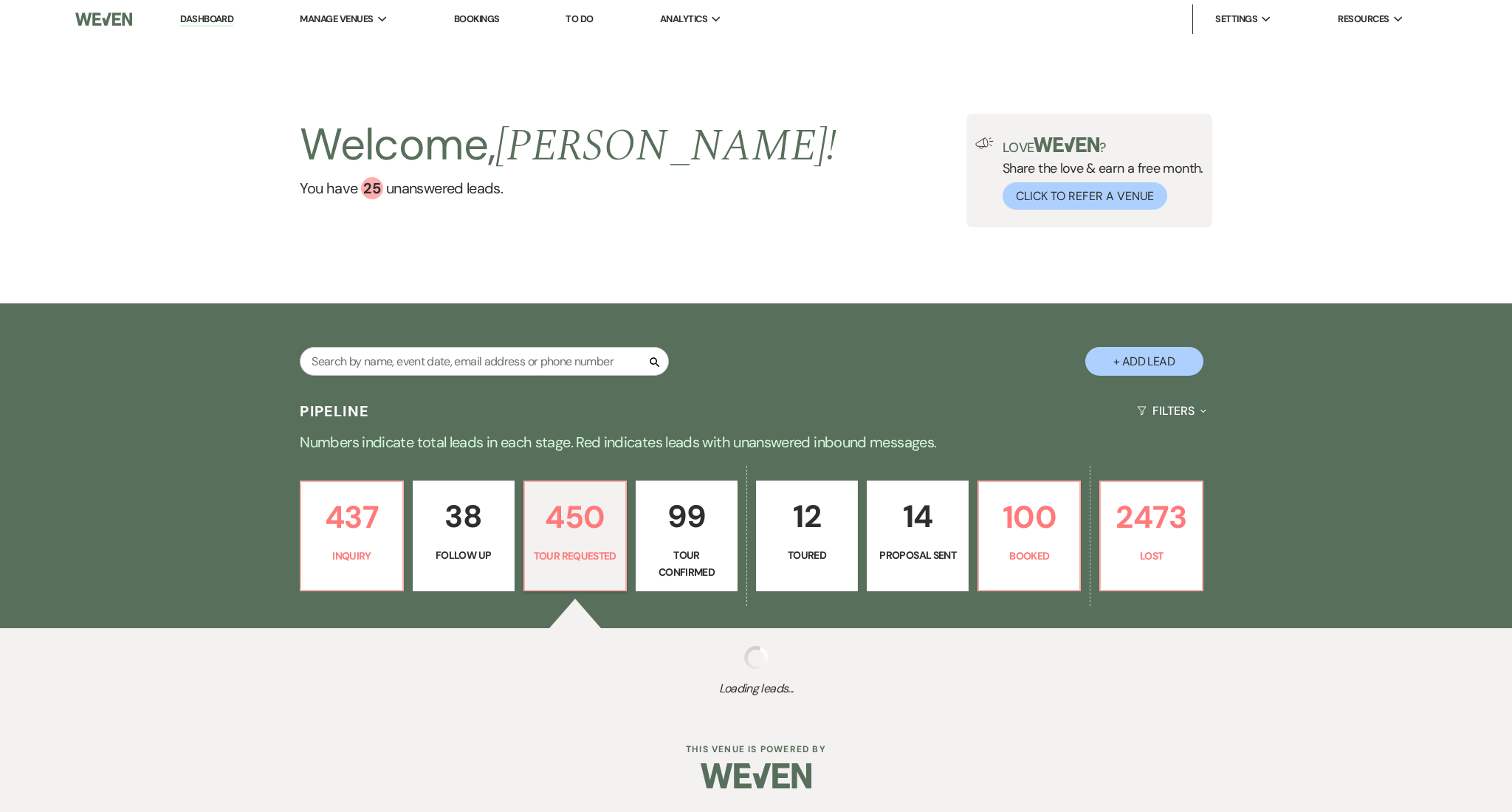
select select "2"
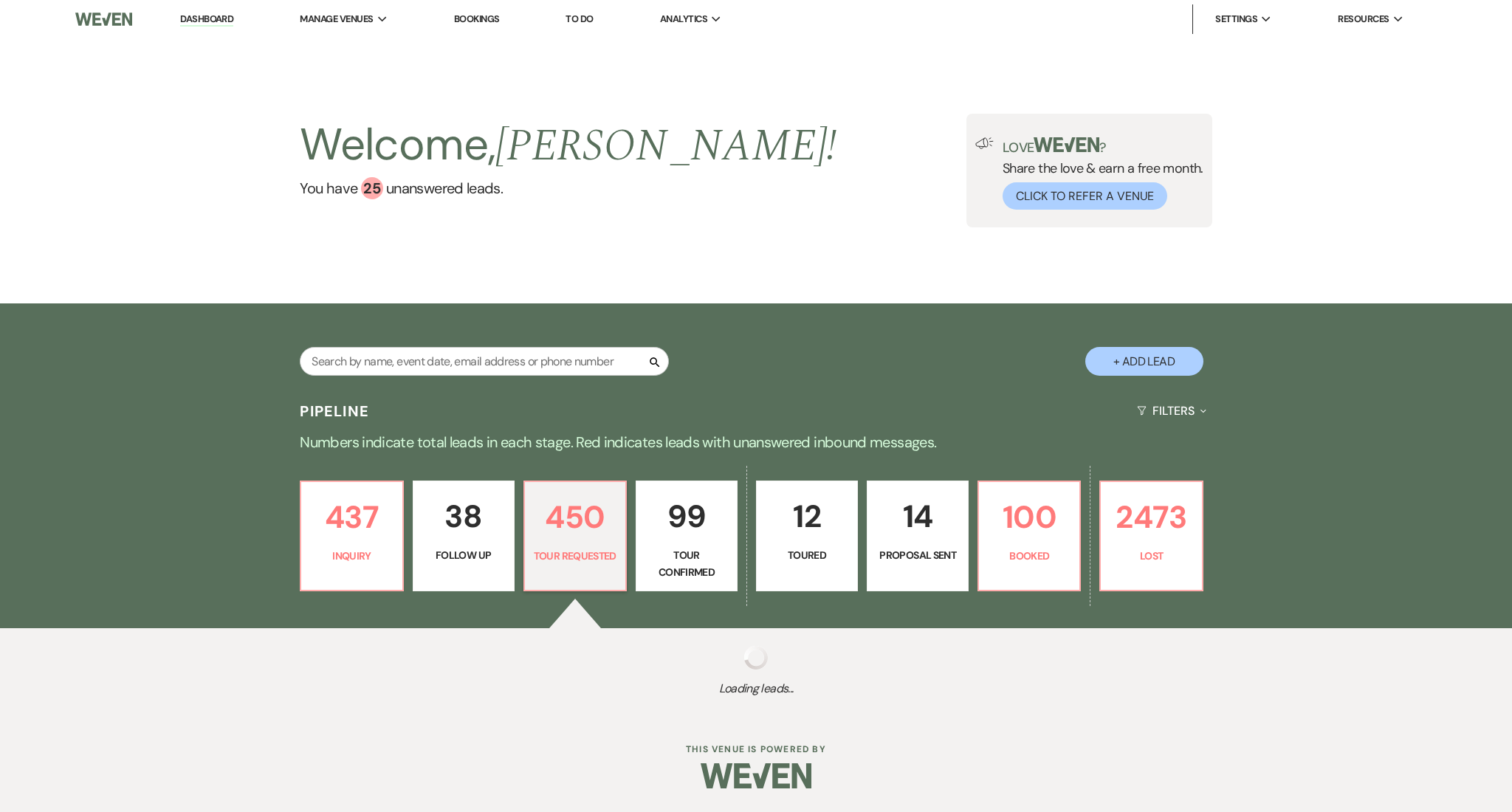
select select "2"
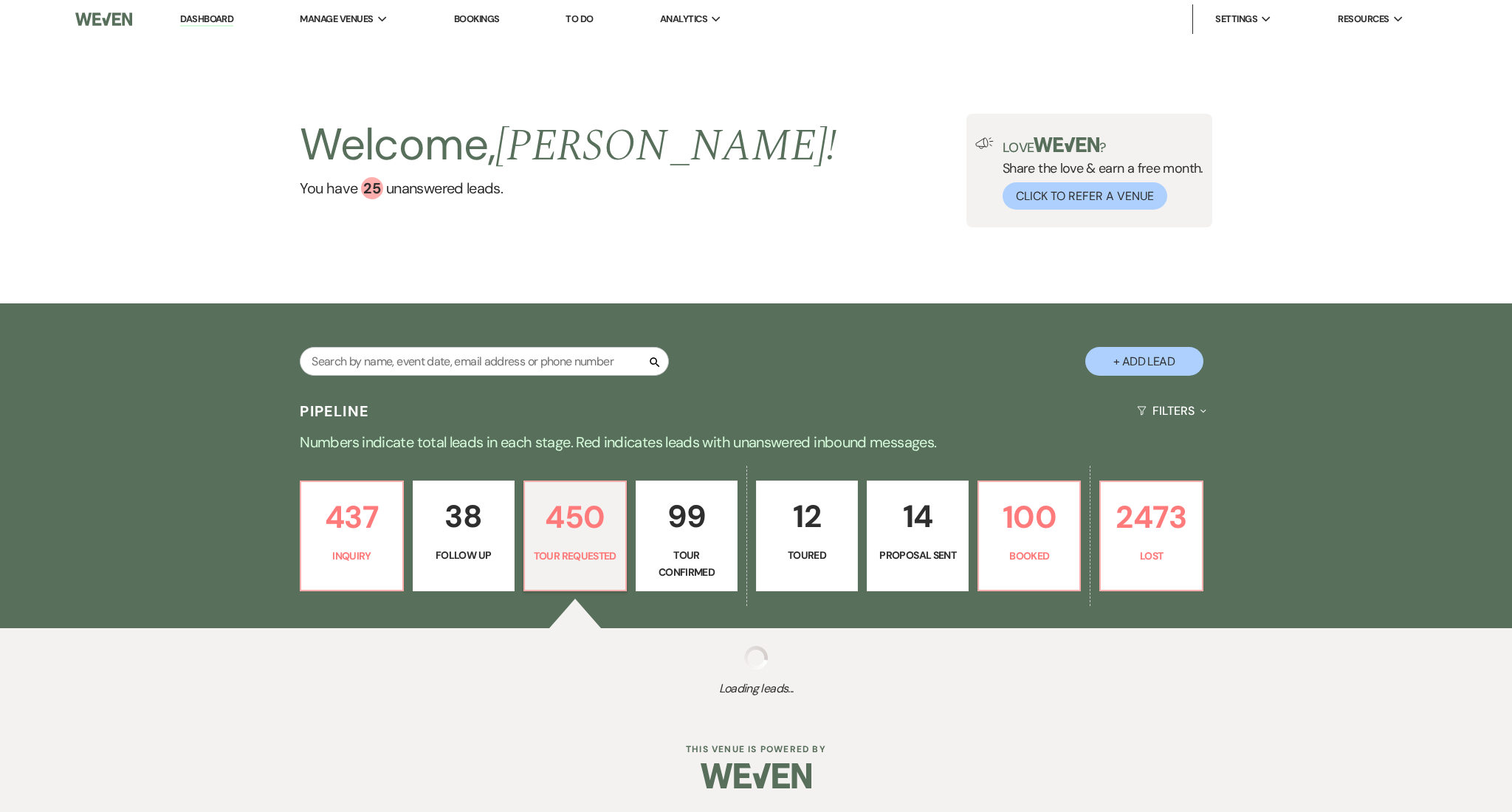
select select "2"
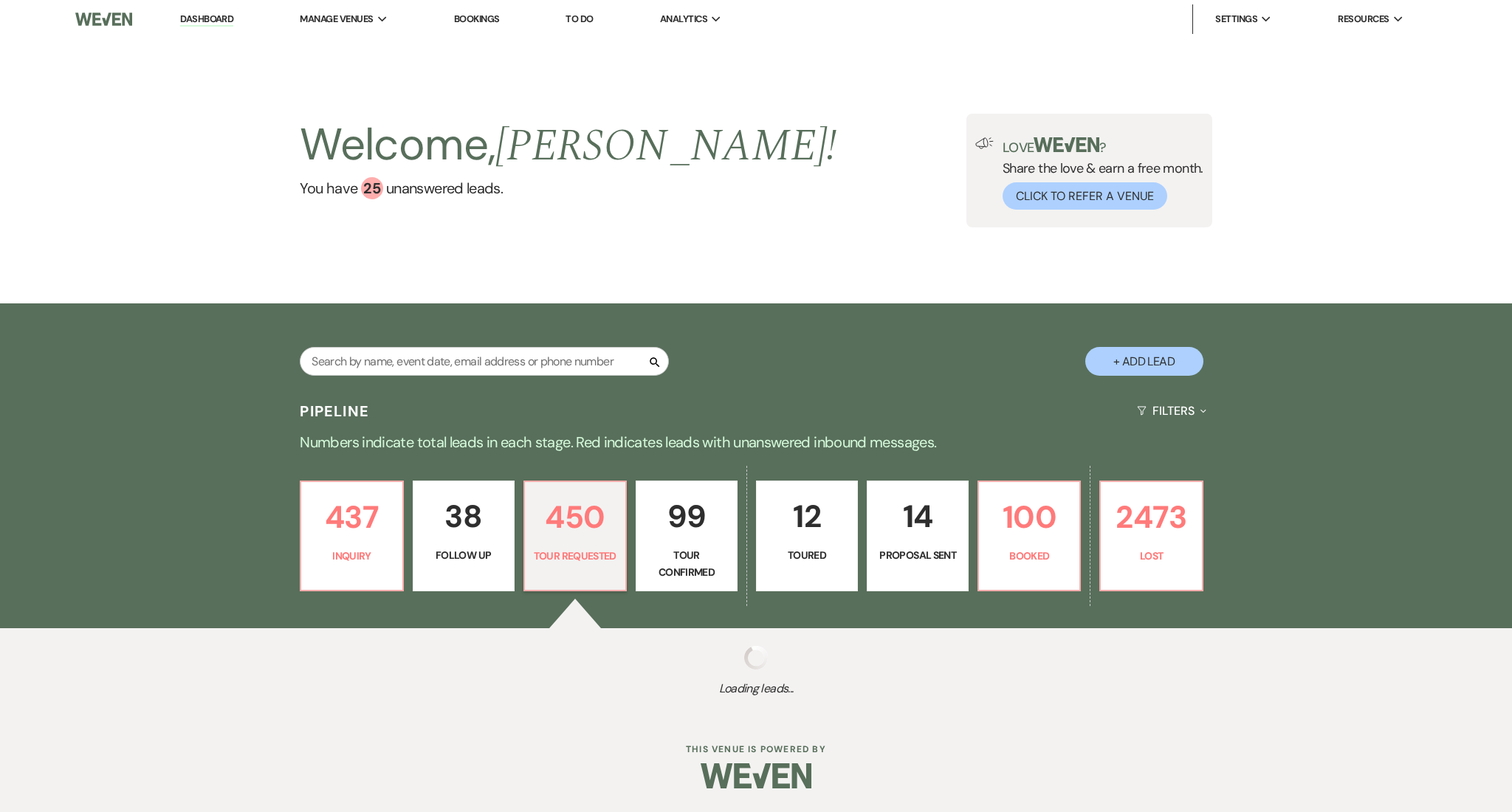
select select "2"
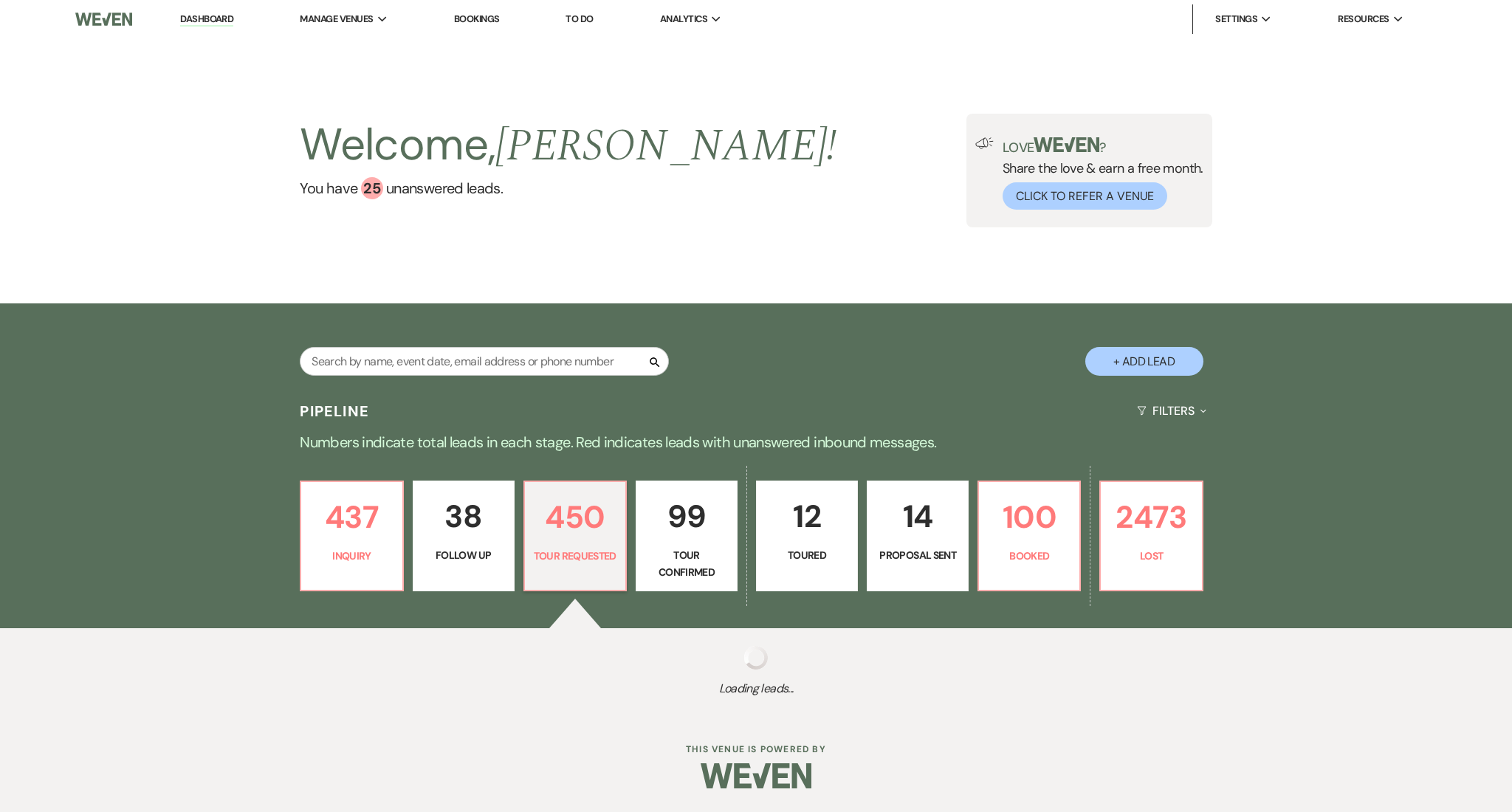
select select "2"
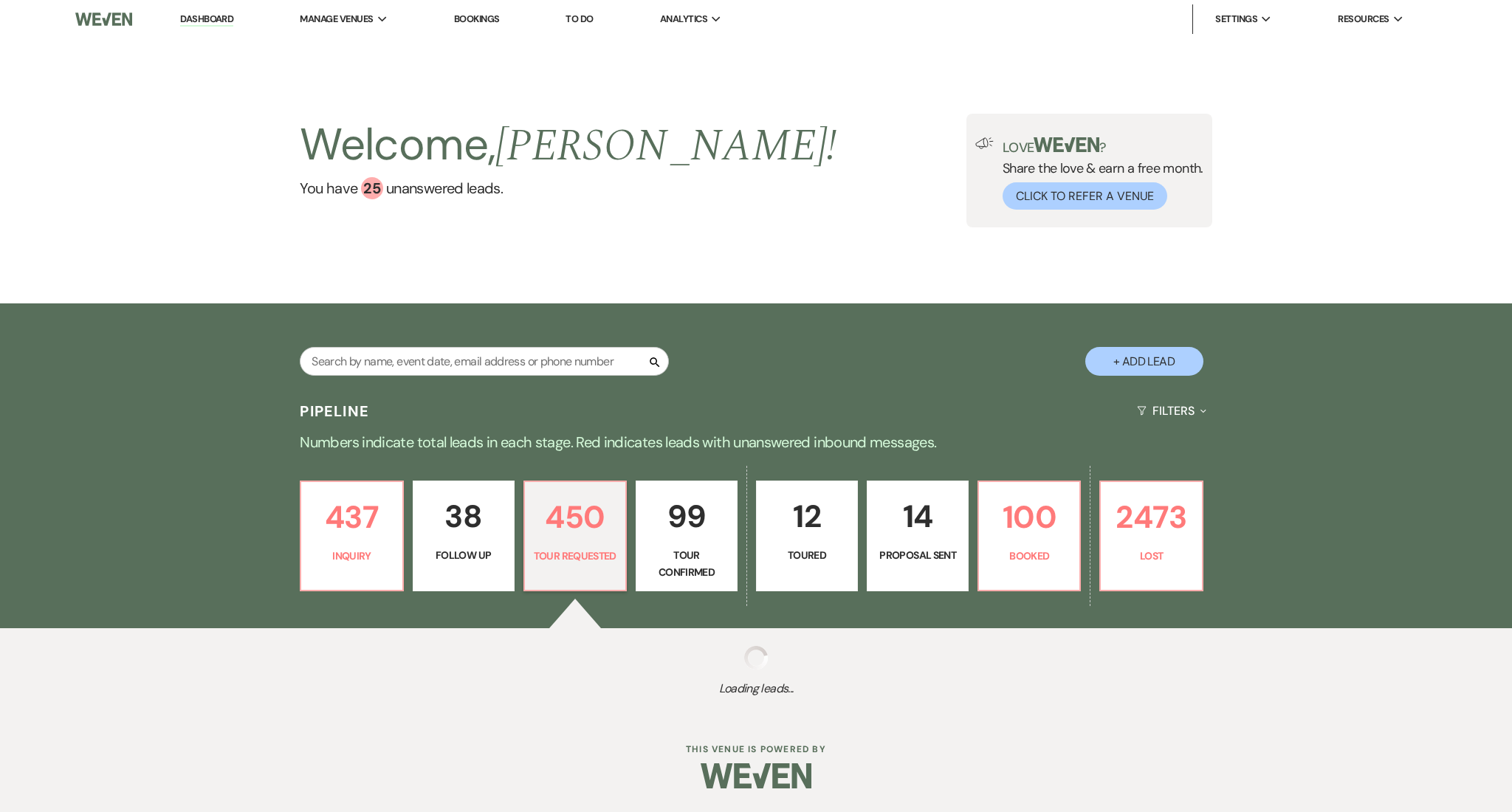
select select "2"
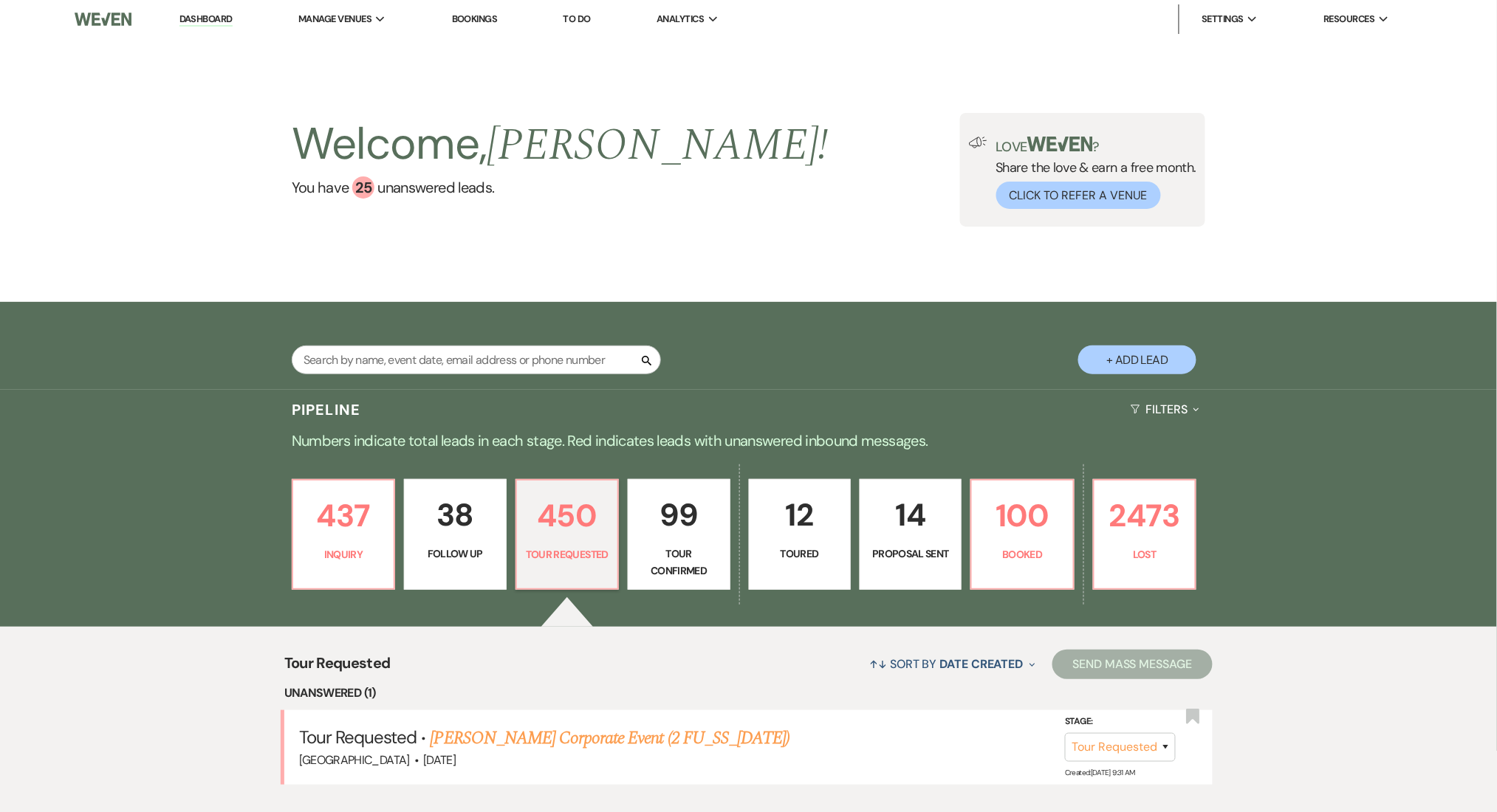
scroll to position [196, 0]
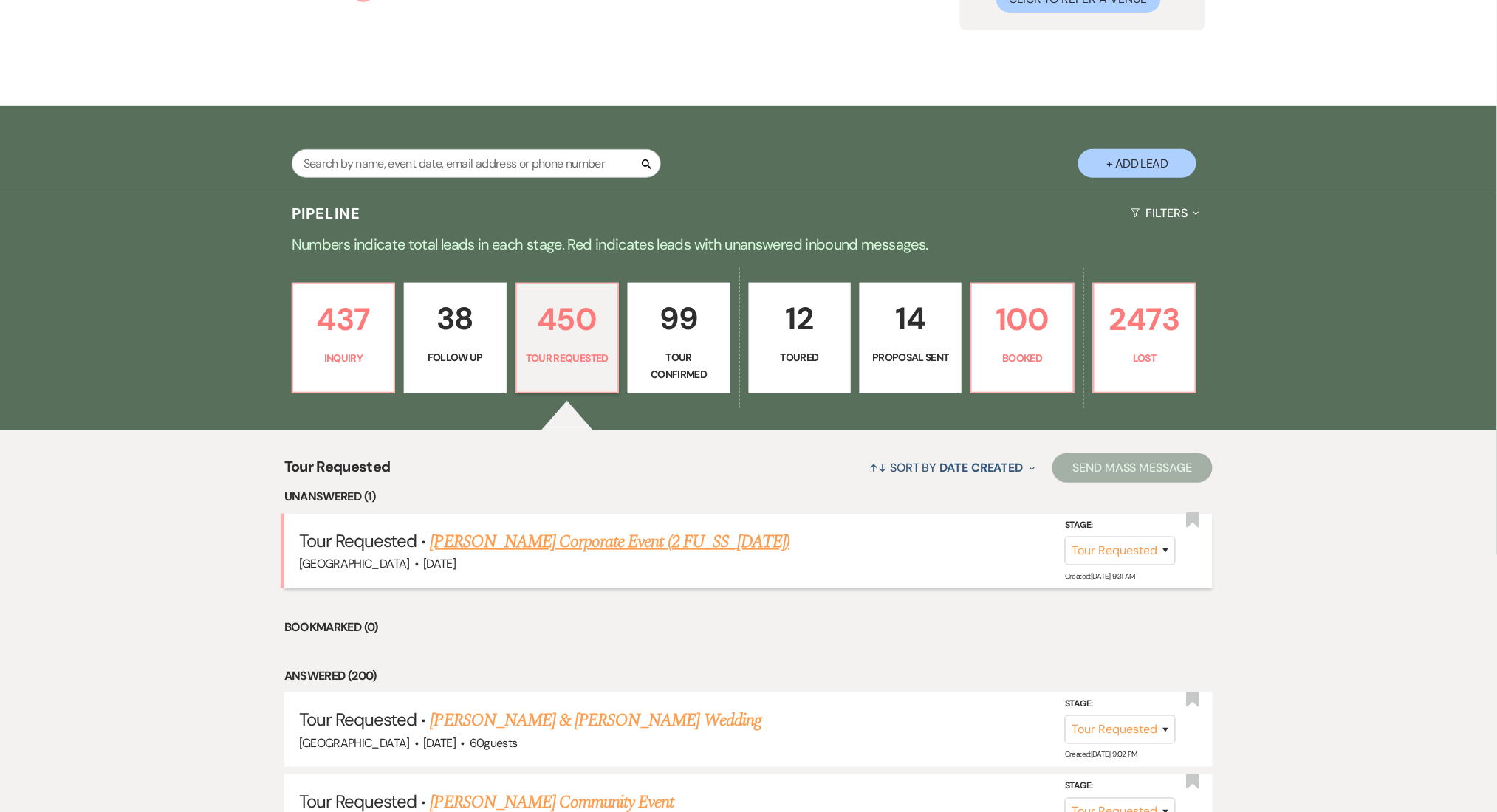
click at [532, 540] on link "[PERSON_NAME] Corporate Event (2 FU_SS_[DATE])" at bounding box center [610, 541] width 360 height 27
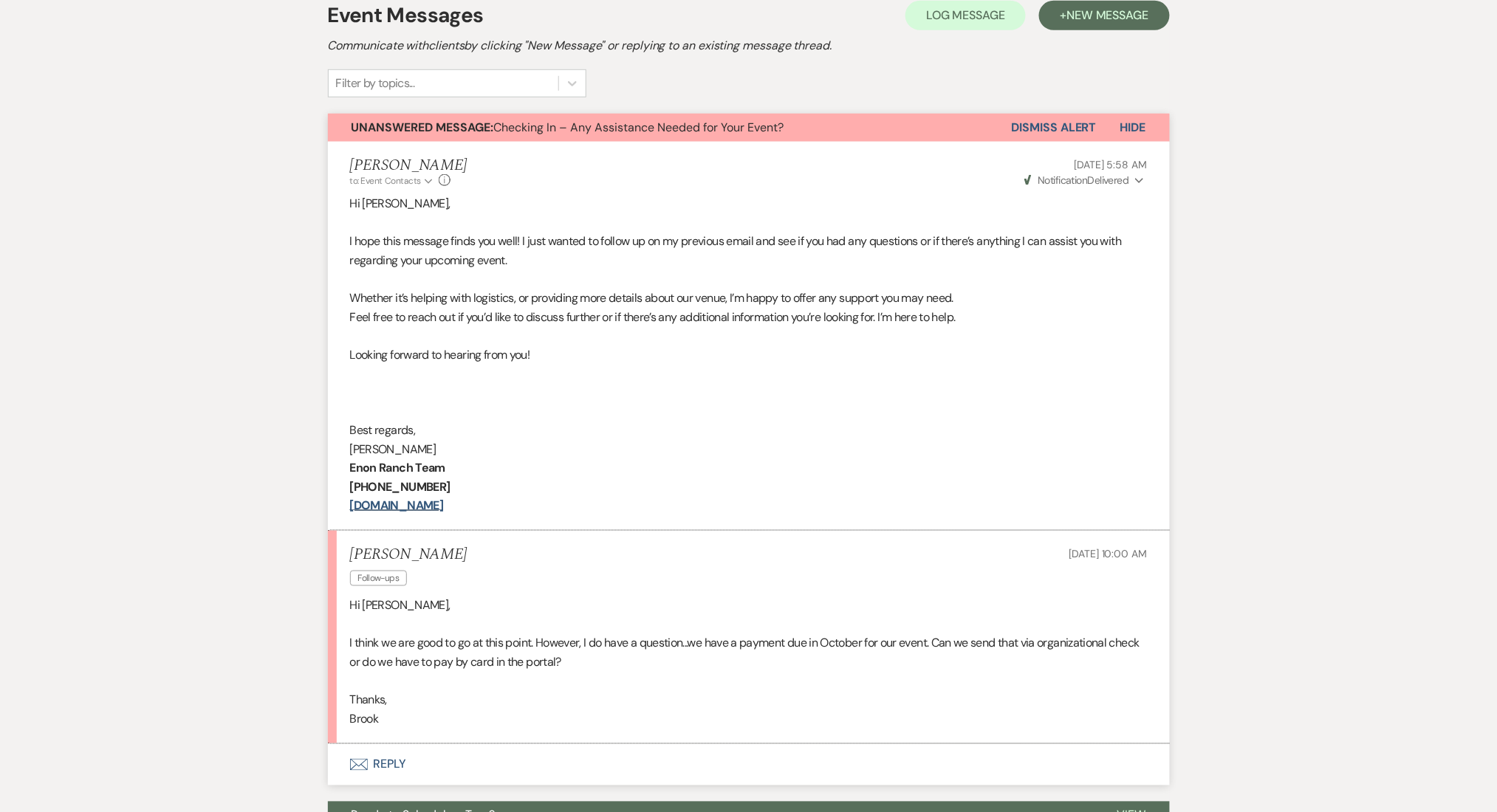
scroll to position [534, 0]
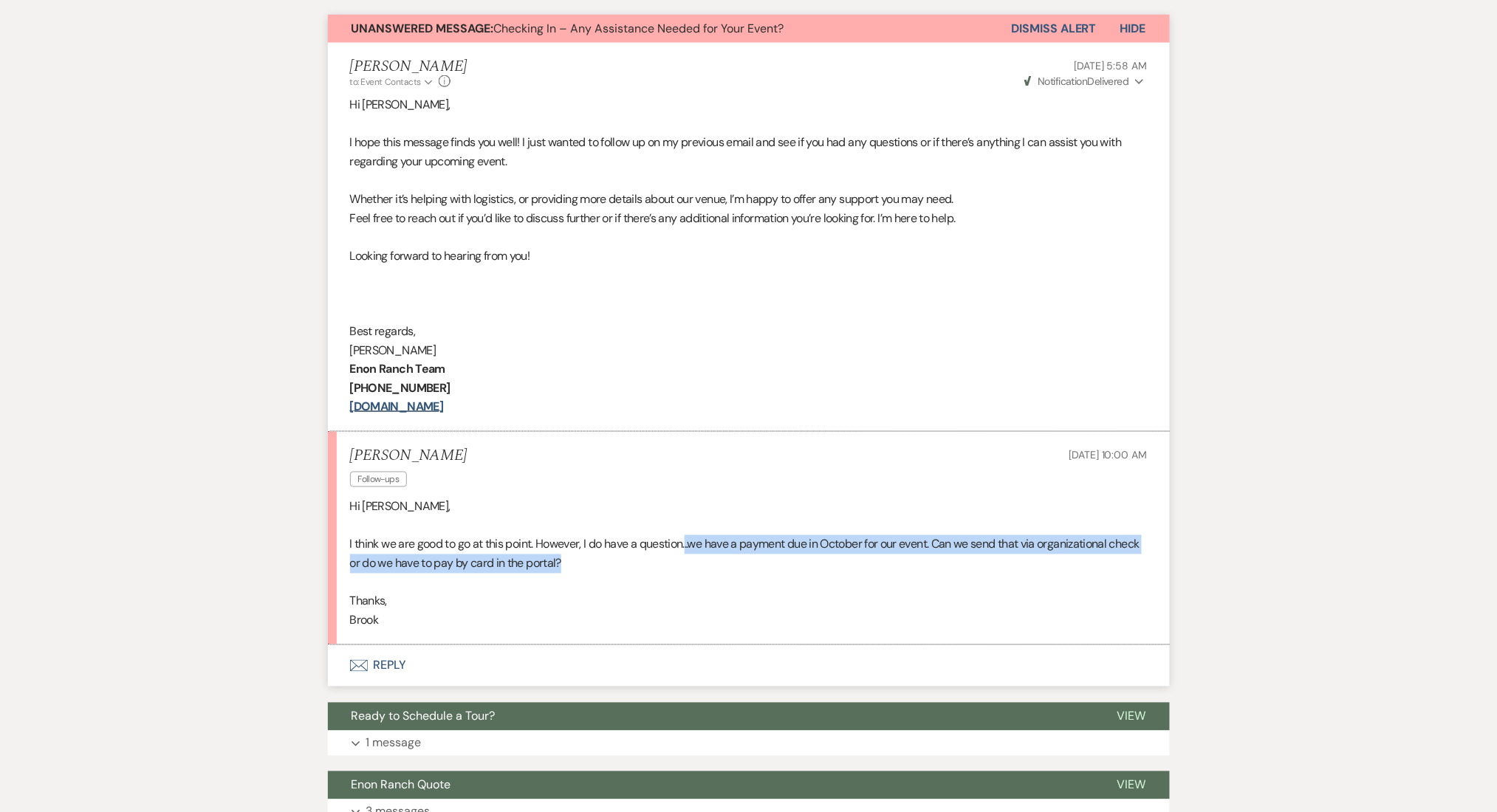
drag, startPoint x: 723, startPoint y: 558, endPoint x: 688, endPoint y: 540, distance: 39.4
click at [688, 540] on p "I think we are good to go at this point. However, I do have a question...we hav…" at bounding box center [748, 554] width 798 height 38
copy p "..we have a payment due in October for our event. Can we send that via organiza…"
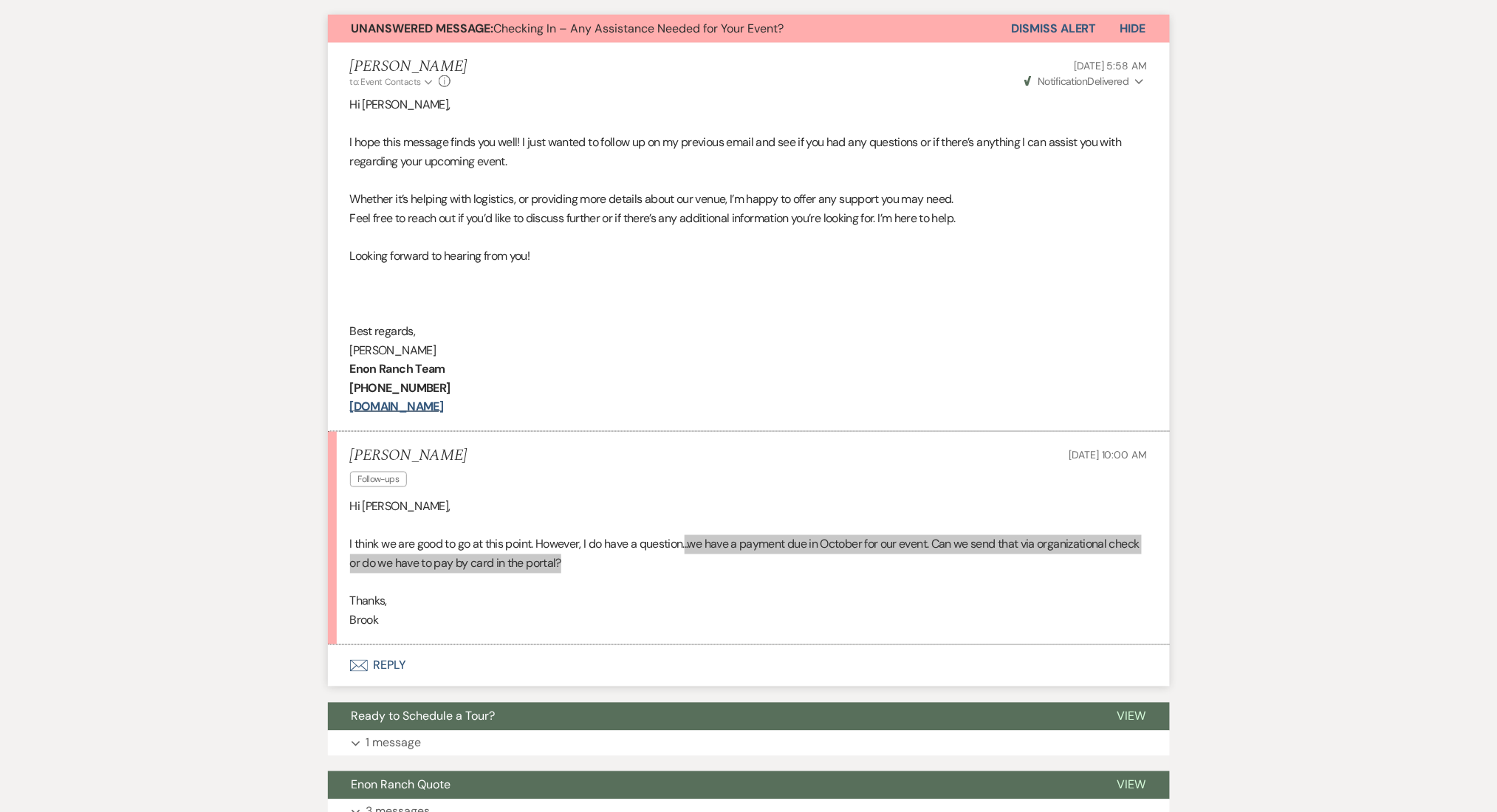
scroll to position [435, 0]
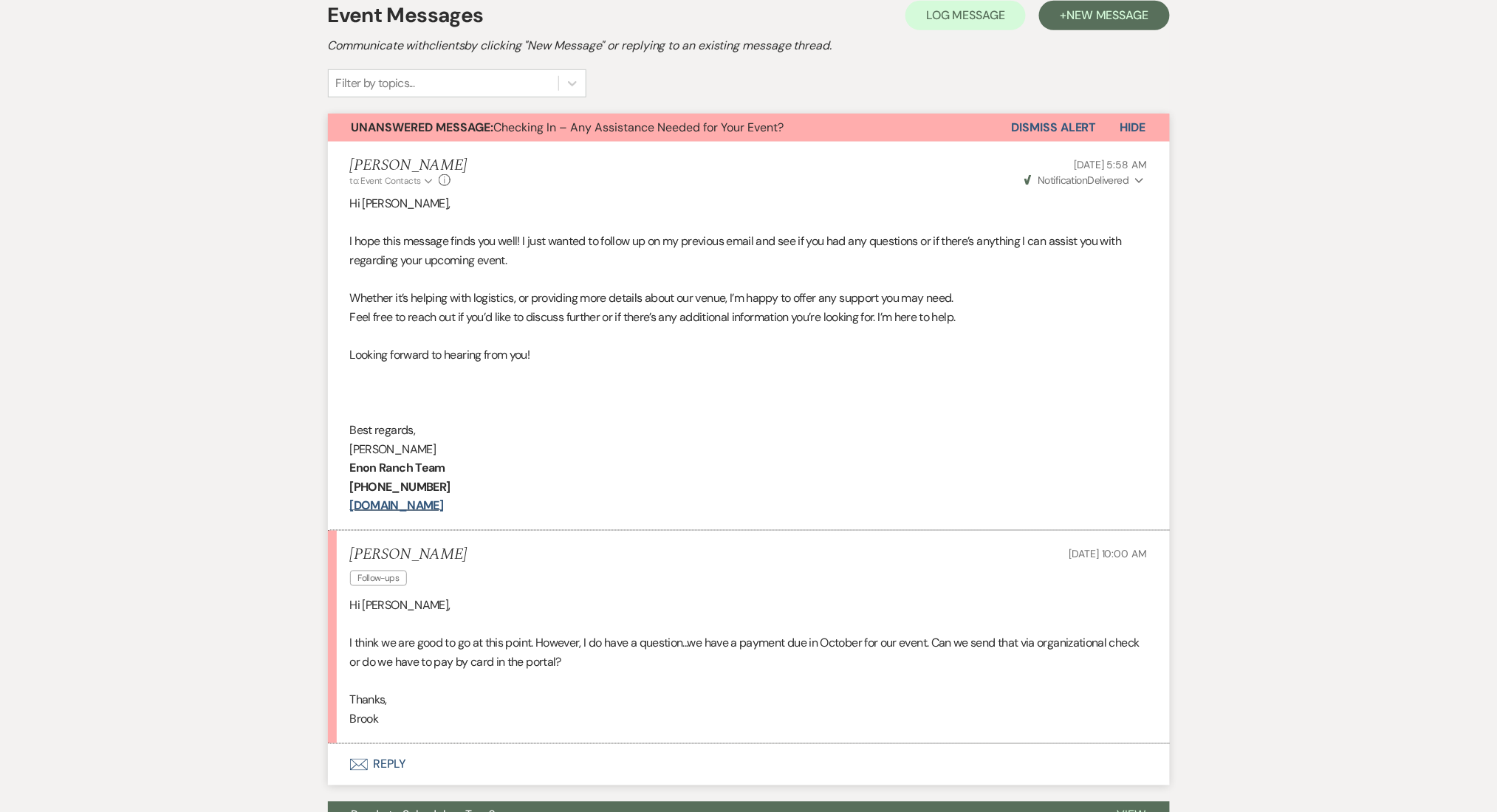
click at [185, 526] on div "Messages Tasks Payments Rental Overview Documents Contacts Notes Event Messages…" at bounding box center [748, 475] width 1497 height 1079
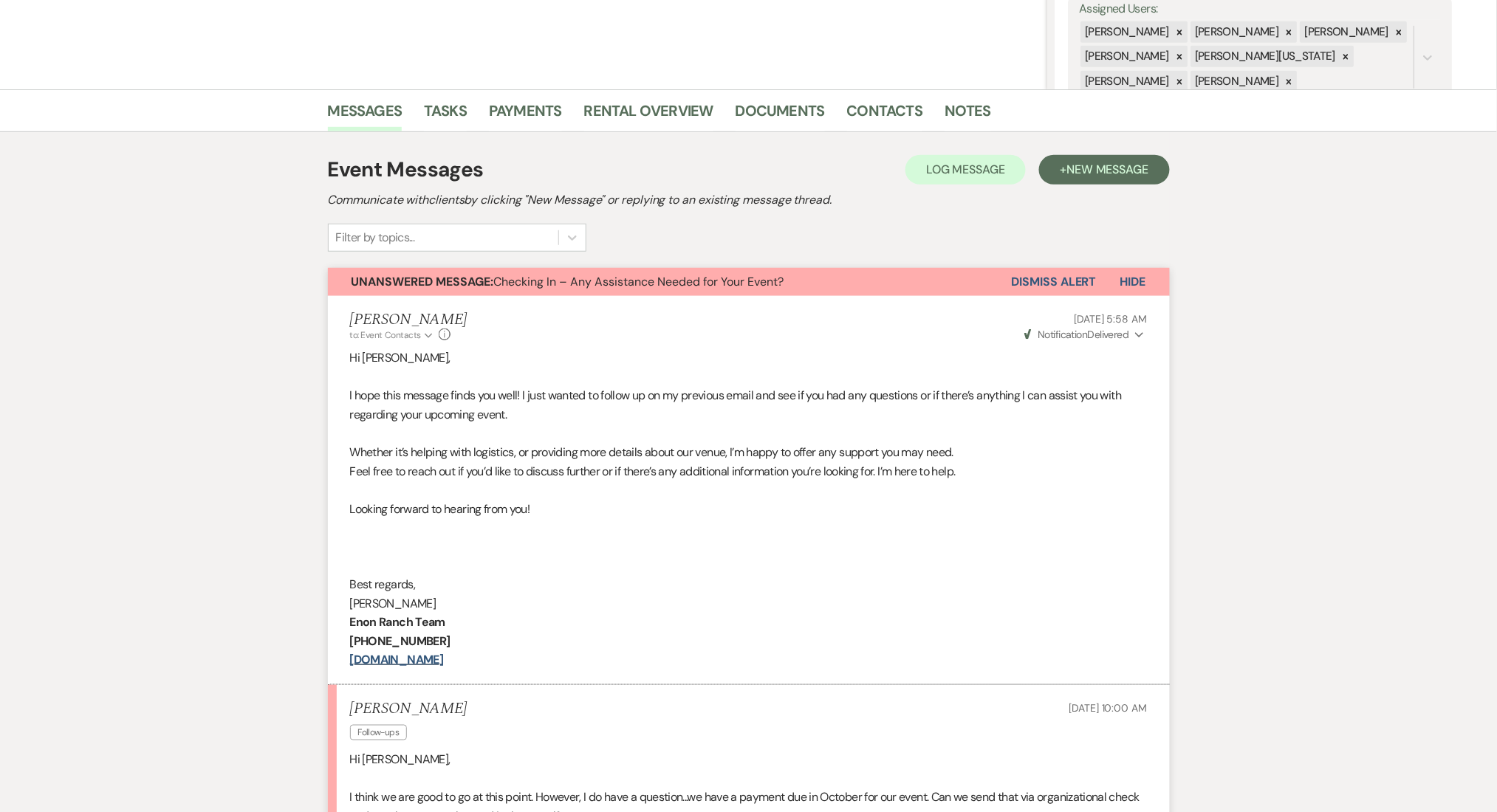
scroll to position [42, 0]
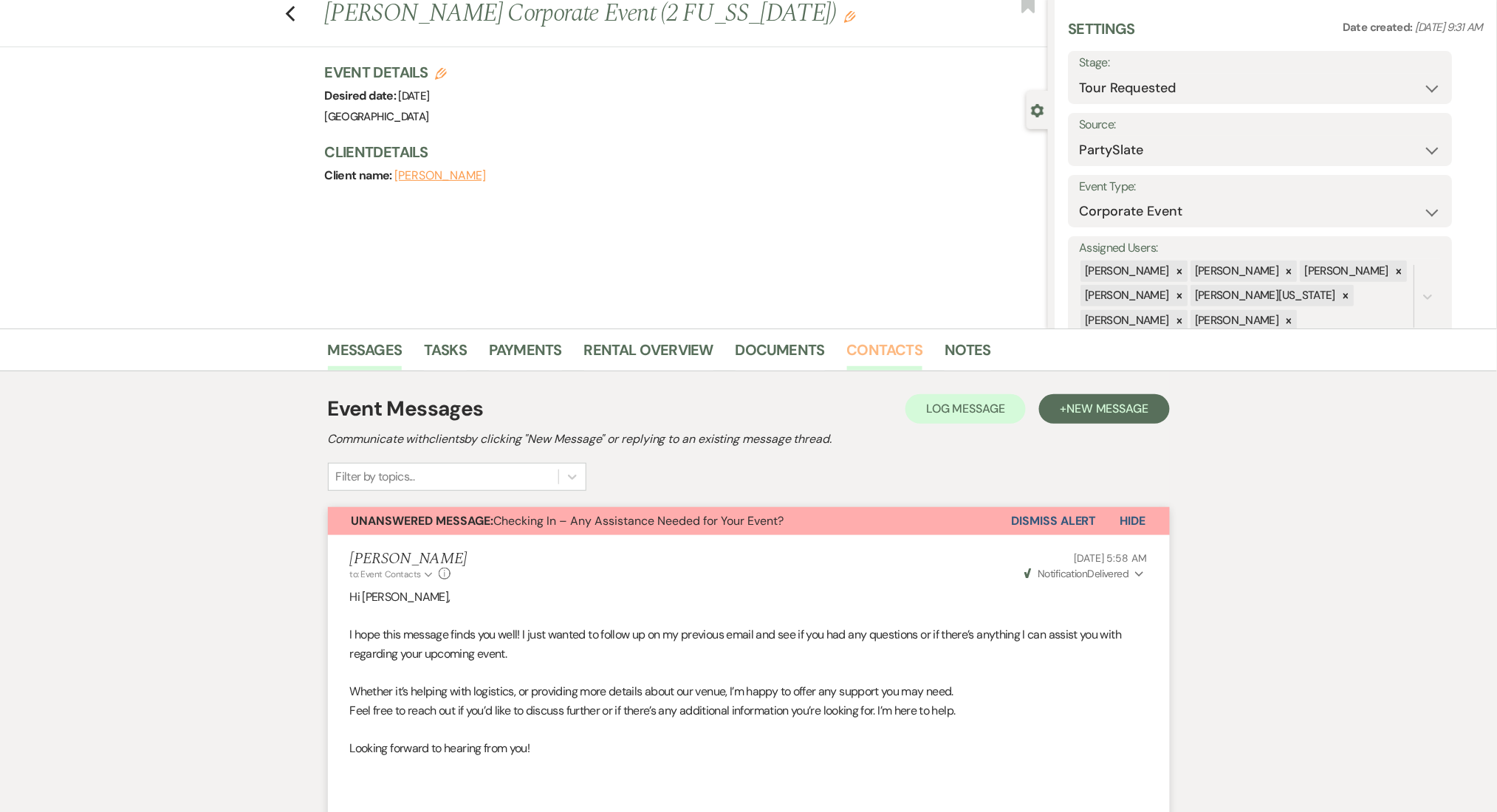
click at [896, 340] on link "Contacts" at bounding box center [884, 355] width 76 height 33
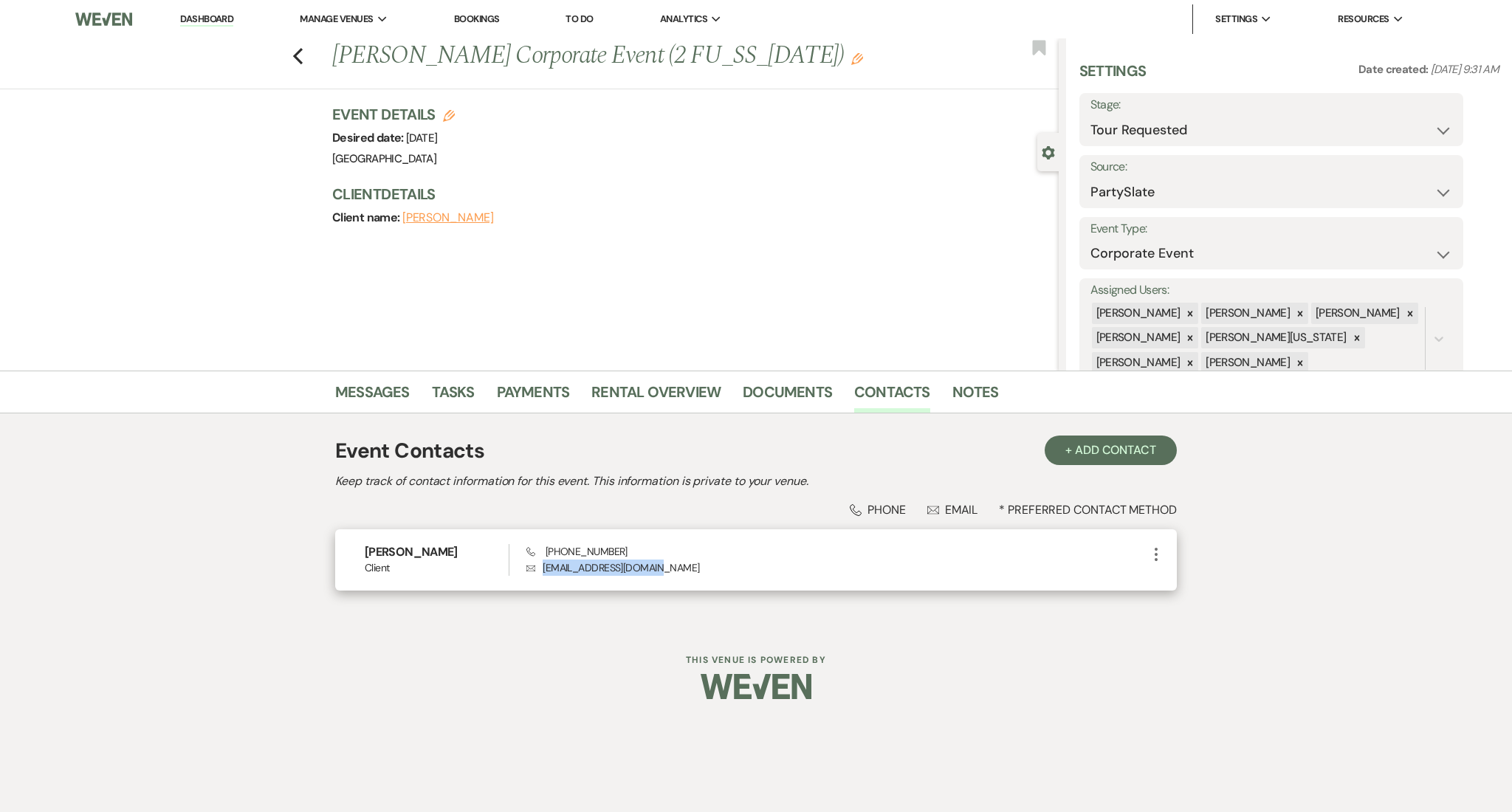
drag, startPoint x: 656, startPoint y: 565, endPoint x: 541, endPoint y: 574, distance: 115.4
click at [541, 574] on p "Envelope [EMAIL_ADDRESS][DOMAIN_NAME]" at bounding box center [836, 567] width 621 height 16
copy p "[EMAIL_ADDRESS][DOMAIN_NAME]"
click at [357, 384] on link "Messages" at bounding box center [372, 397] width 75 height 33
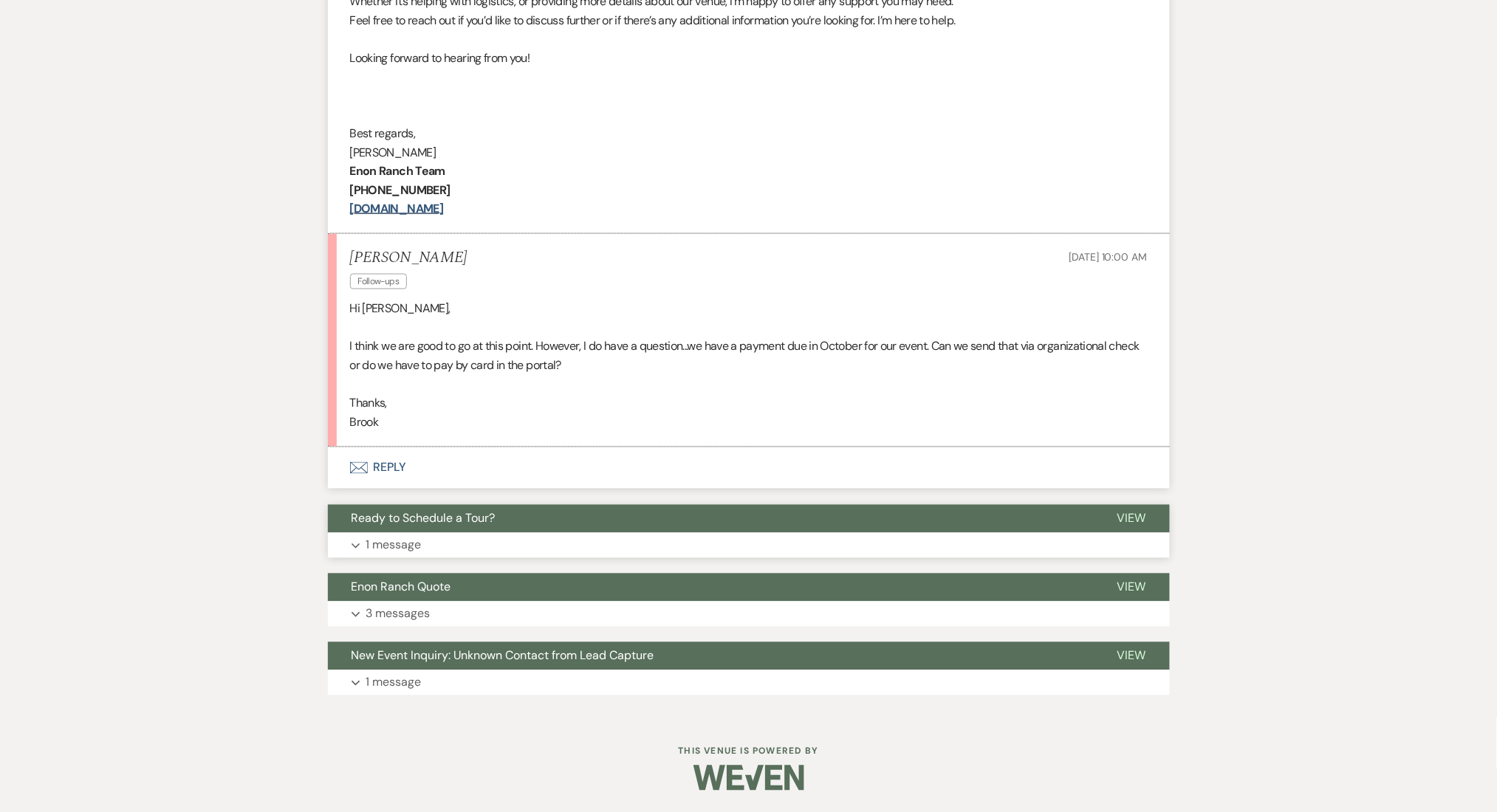
click at [450, 552] on button "Expand 1 message" at bounding box center [749, 545] width 841 height 25
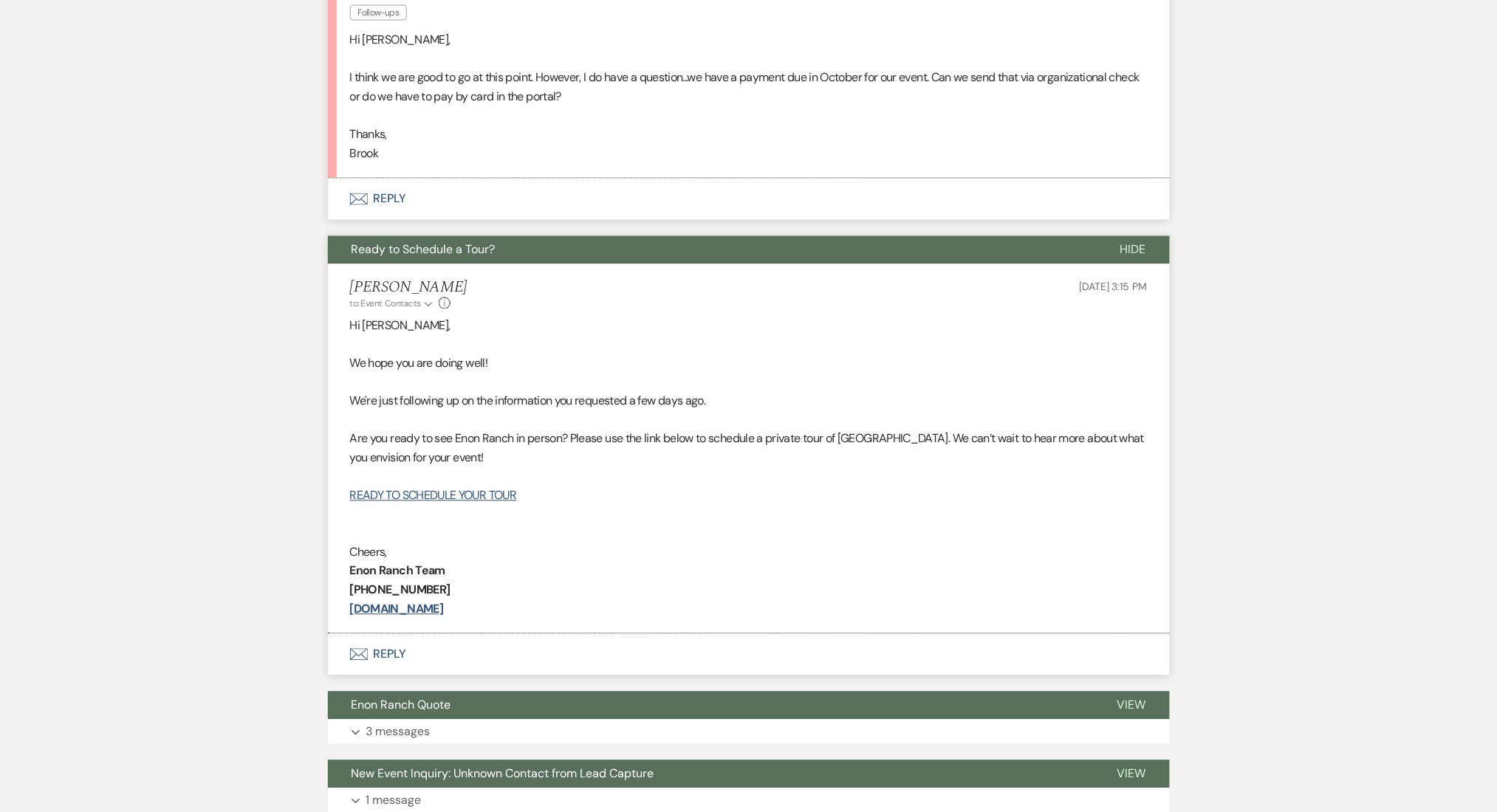
scroll to position [1118, 0]
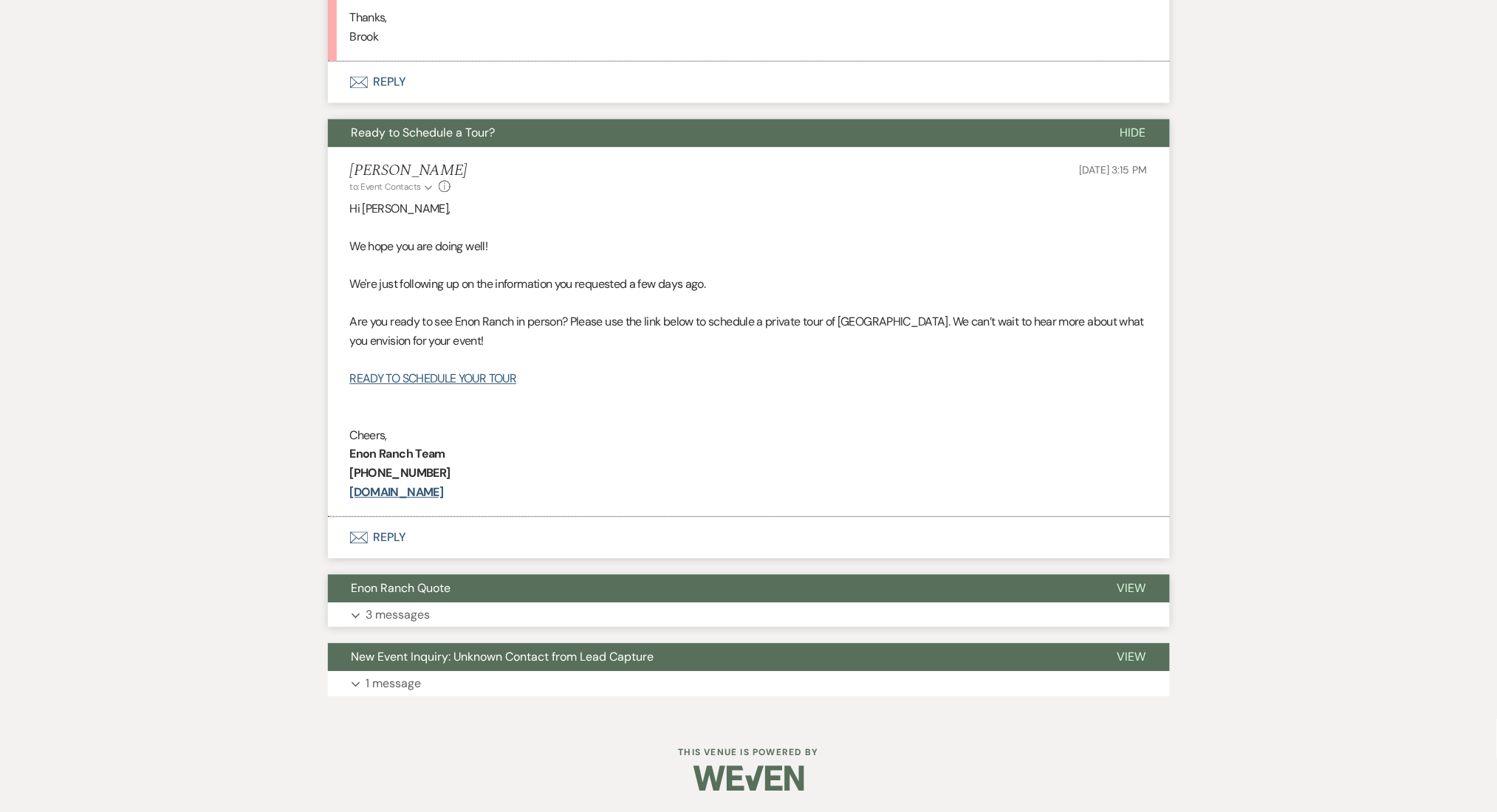
drag, startPoint x: 465, startPoint y: 614, endPoint x: 468, endPoint y: 624, distance: 10.4
click at [468, 624] on button "Expand 3 messages" at bounding box center [749, 614] width 841 height 25
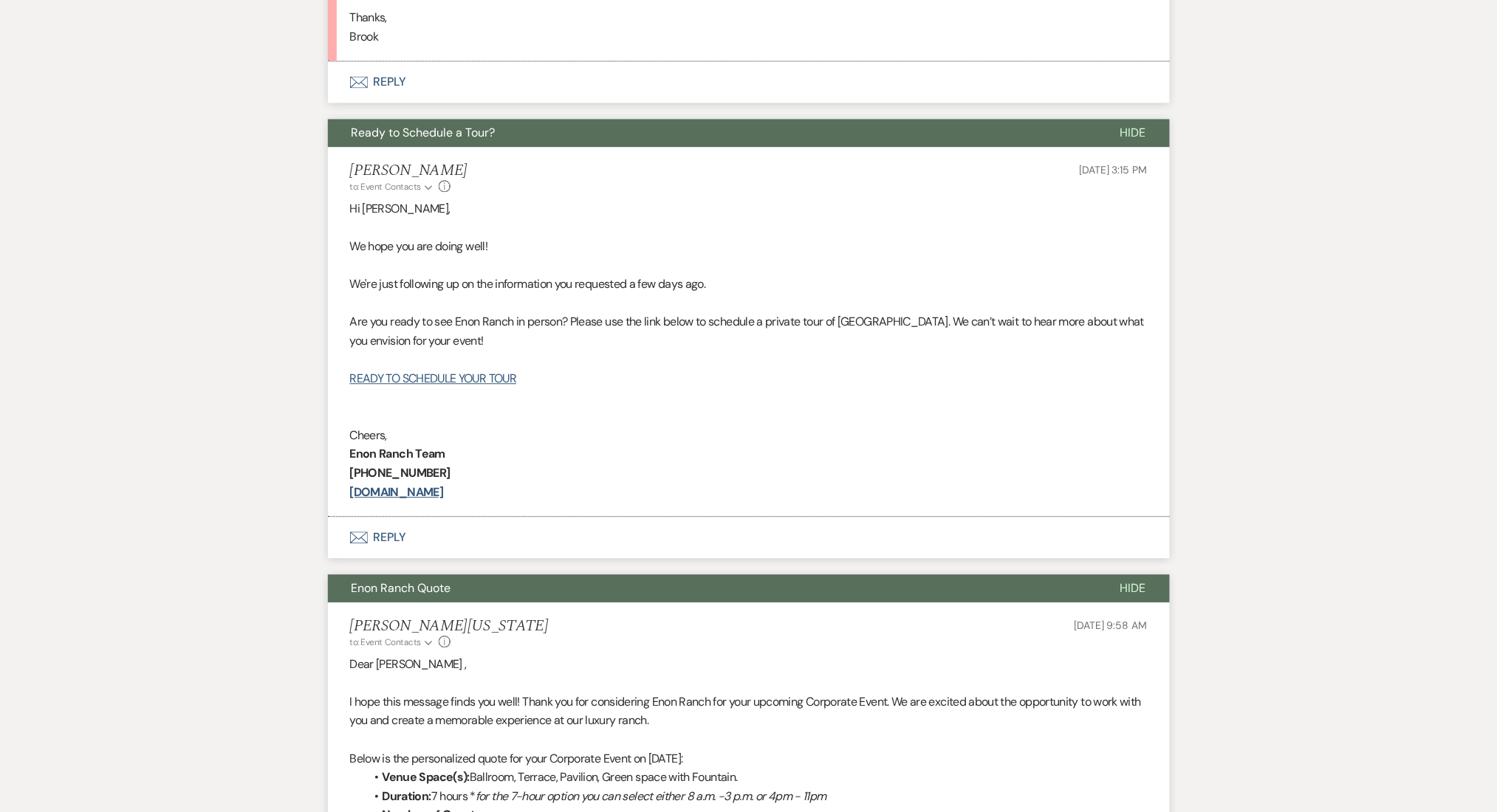
click at [477, 673] on p at bounding box center [748, 683] width 798 height 19
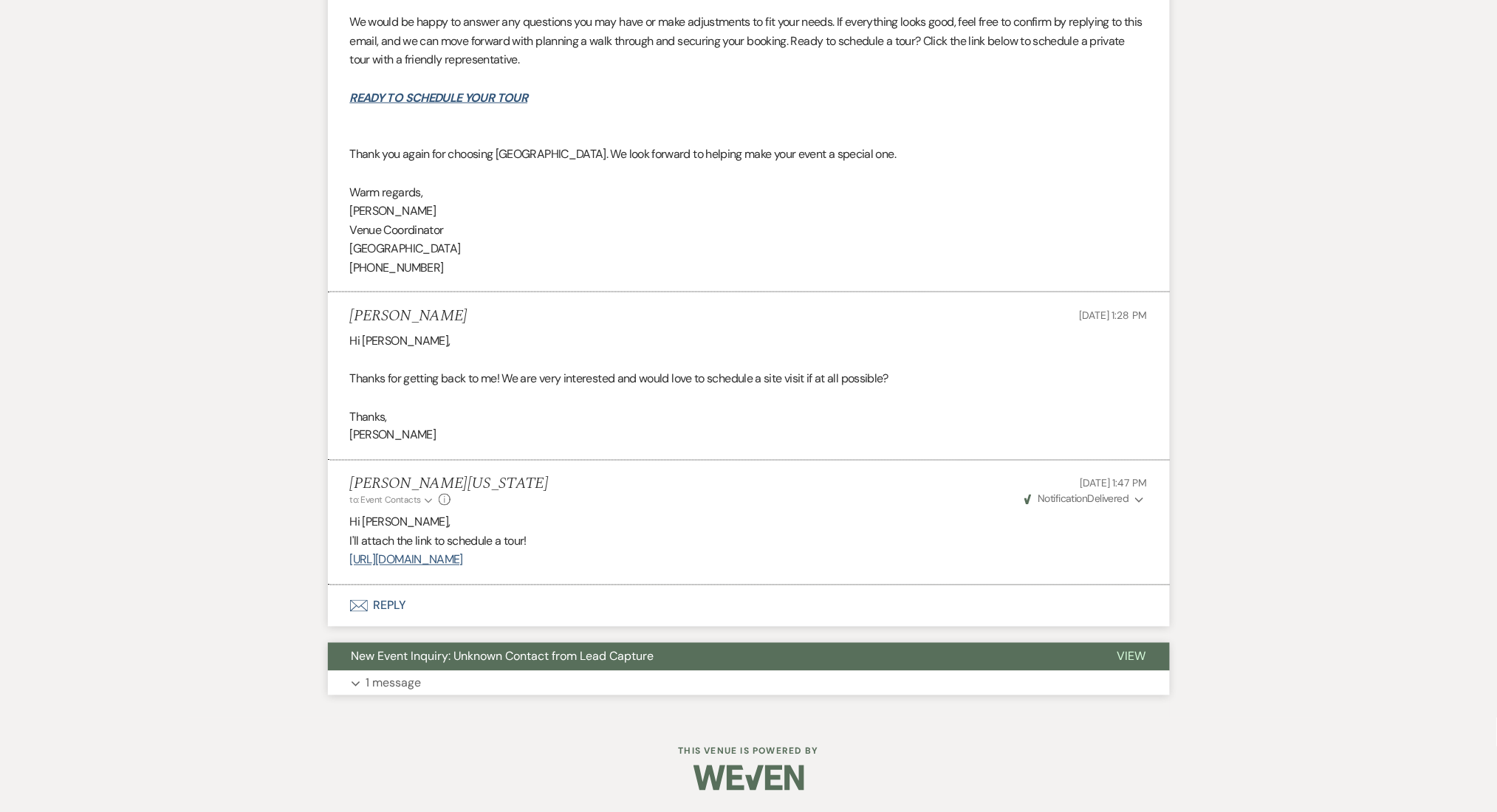
click at [526, 679] on button "Expand 1 message" at bounding box center [749, 683] width 841 height 25
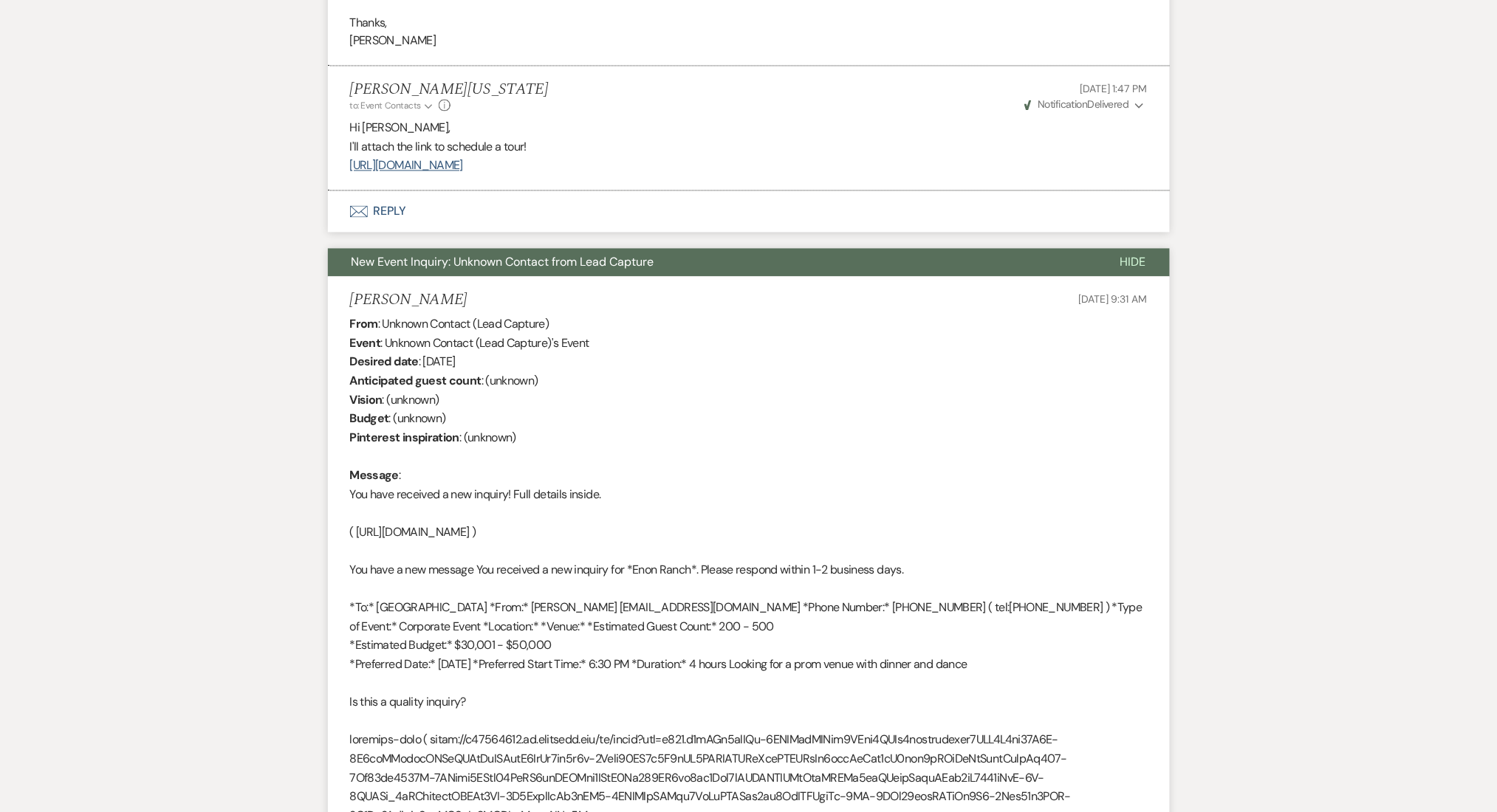
scroll to position [2532, 0]
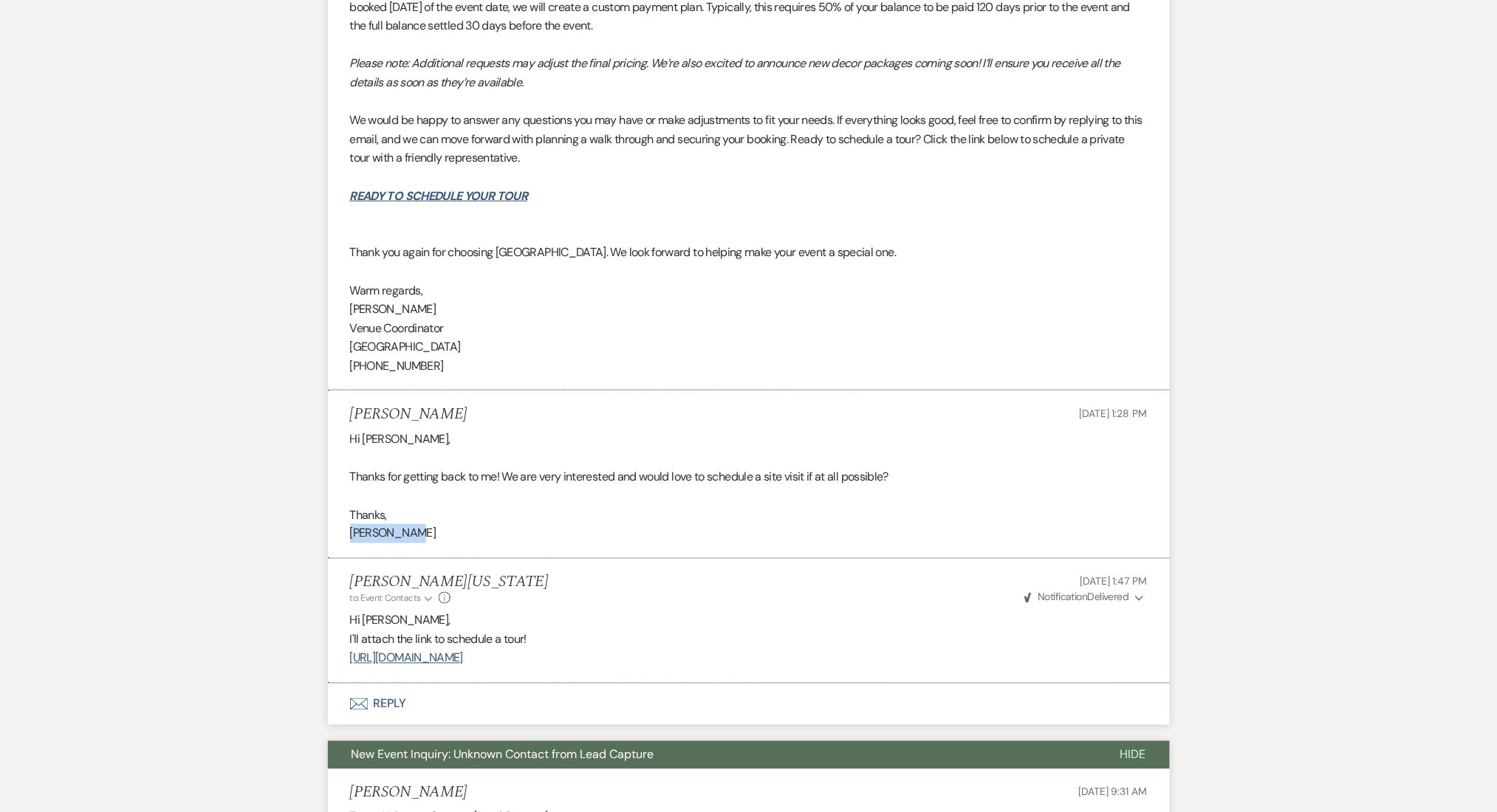
drag, startPoint x: 439, startPoint y: 536, endPoint x: 335, endPoint y: 536, distance: 104.0
click at [335, 536] on li "[PERSON_NAME] [DATE] 1:28 PM Hi [PERSON_NAME], Thanks for getting back to me! W…" at bounding box center [749, 475] width 841 height 168
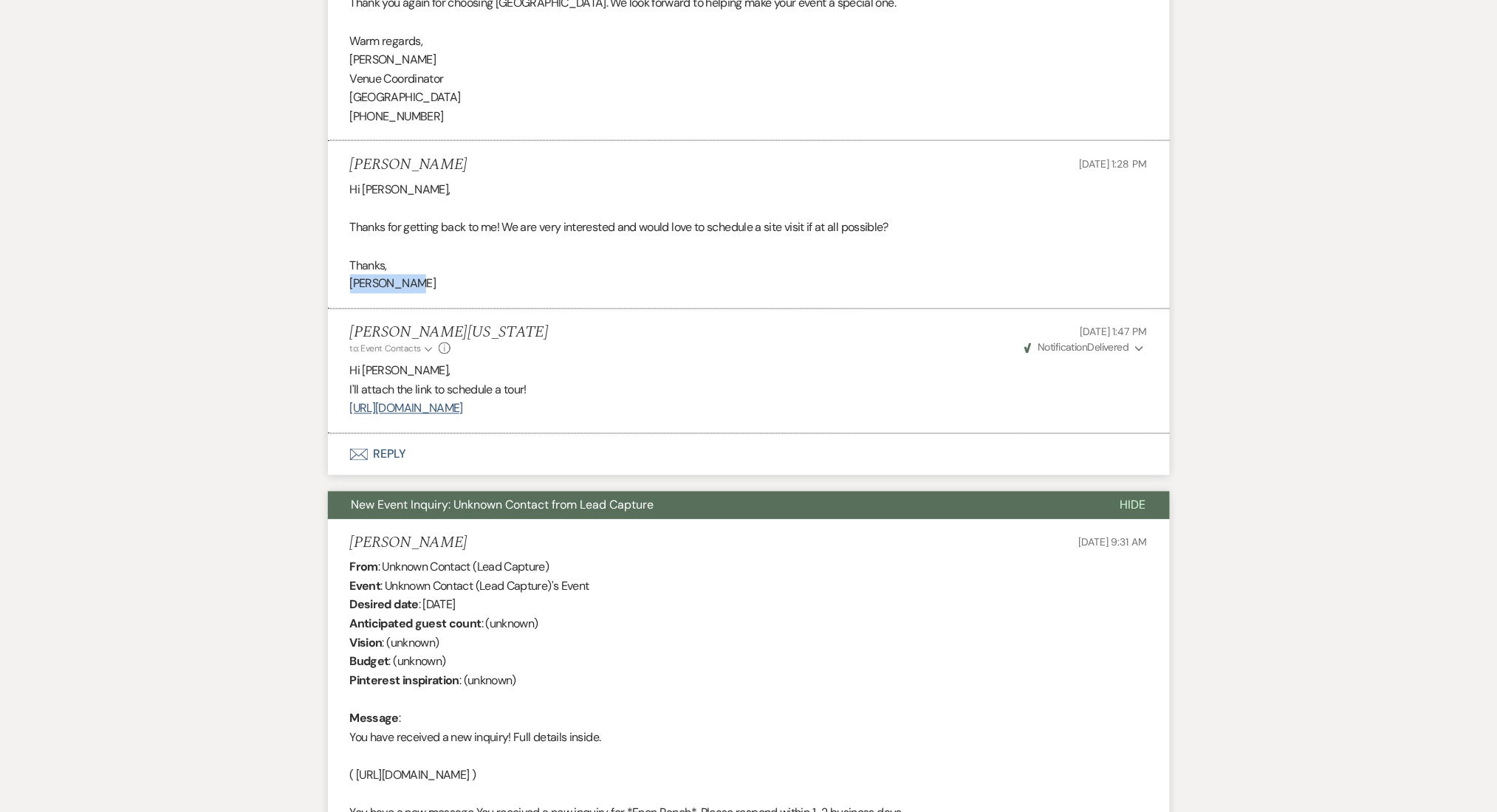
scroll to position [2827, 0]
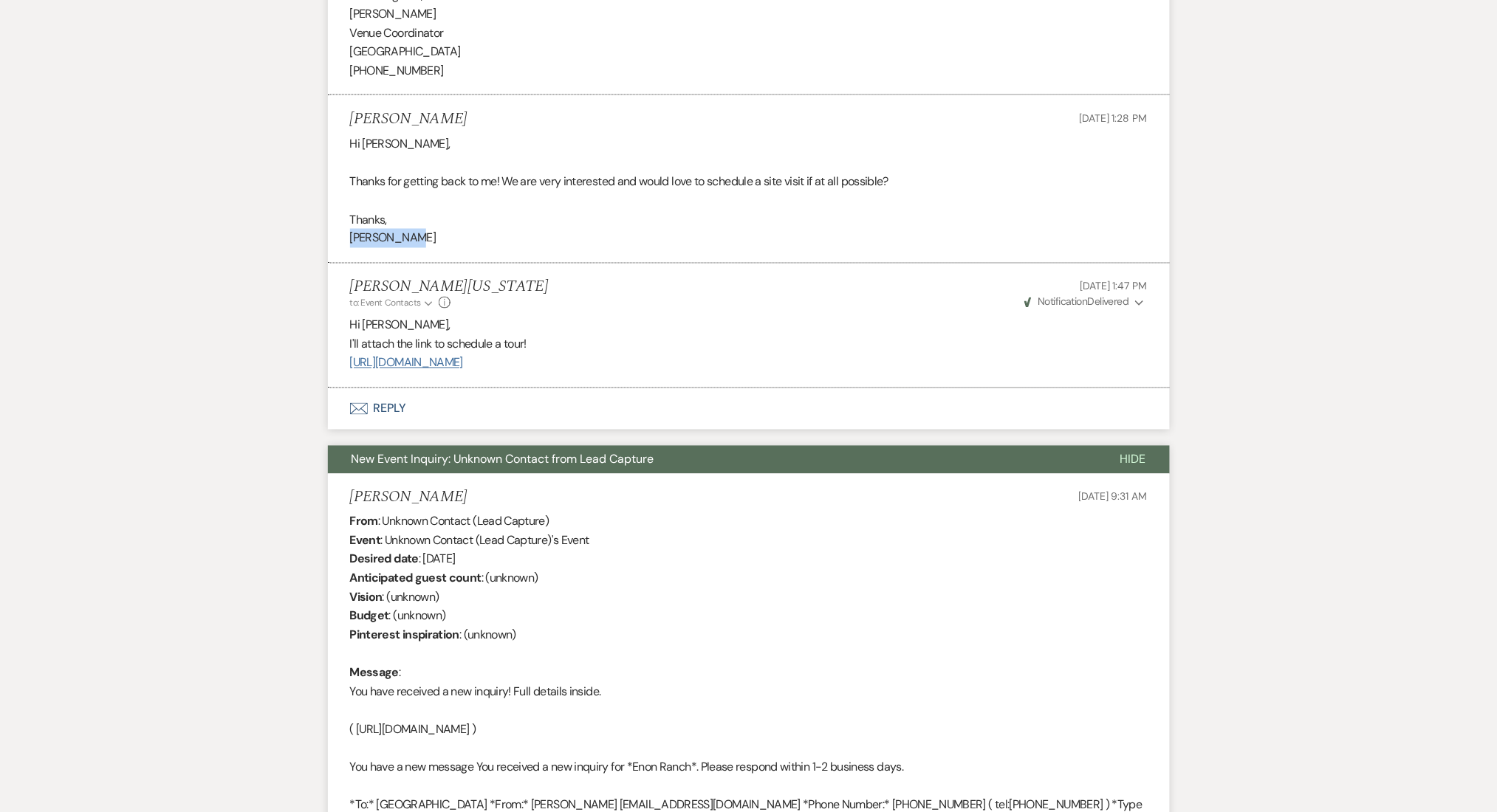
click at [463, 361] on link "[URL][DOMAIN_NAME]" at bounding box center [406, 362] width 113 height 15
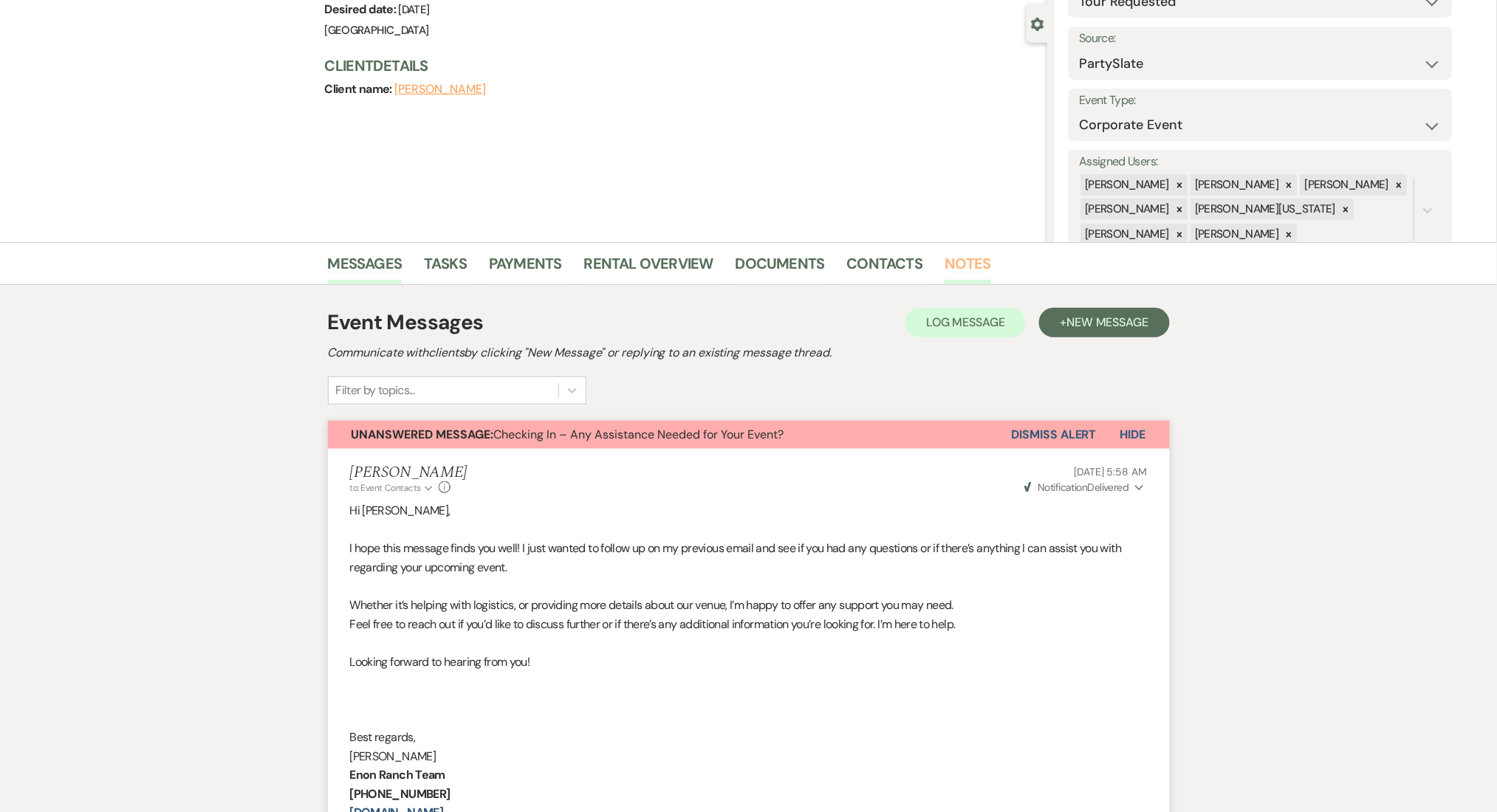
scroll to position [30, 0]
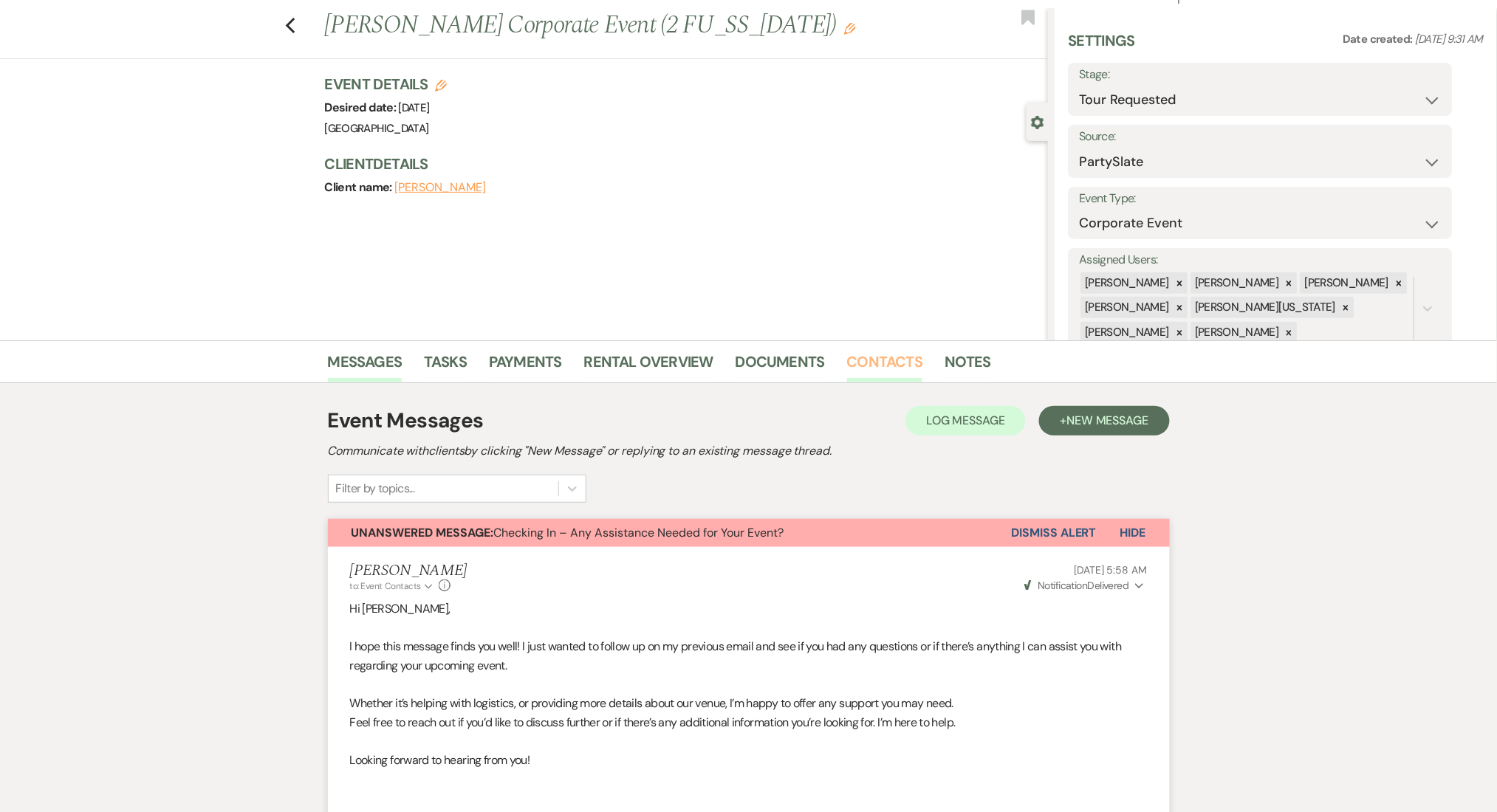
click at [901, 361] on link "Contacts" at bounding box center [884, 366] width 76 height 33
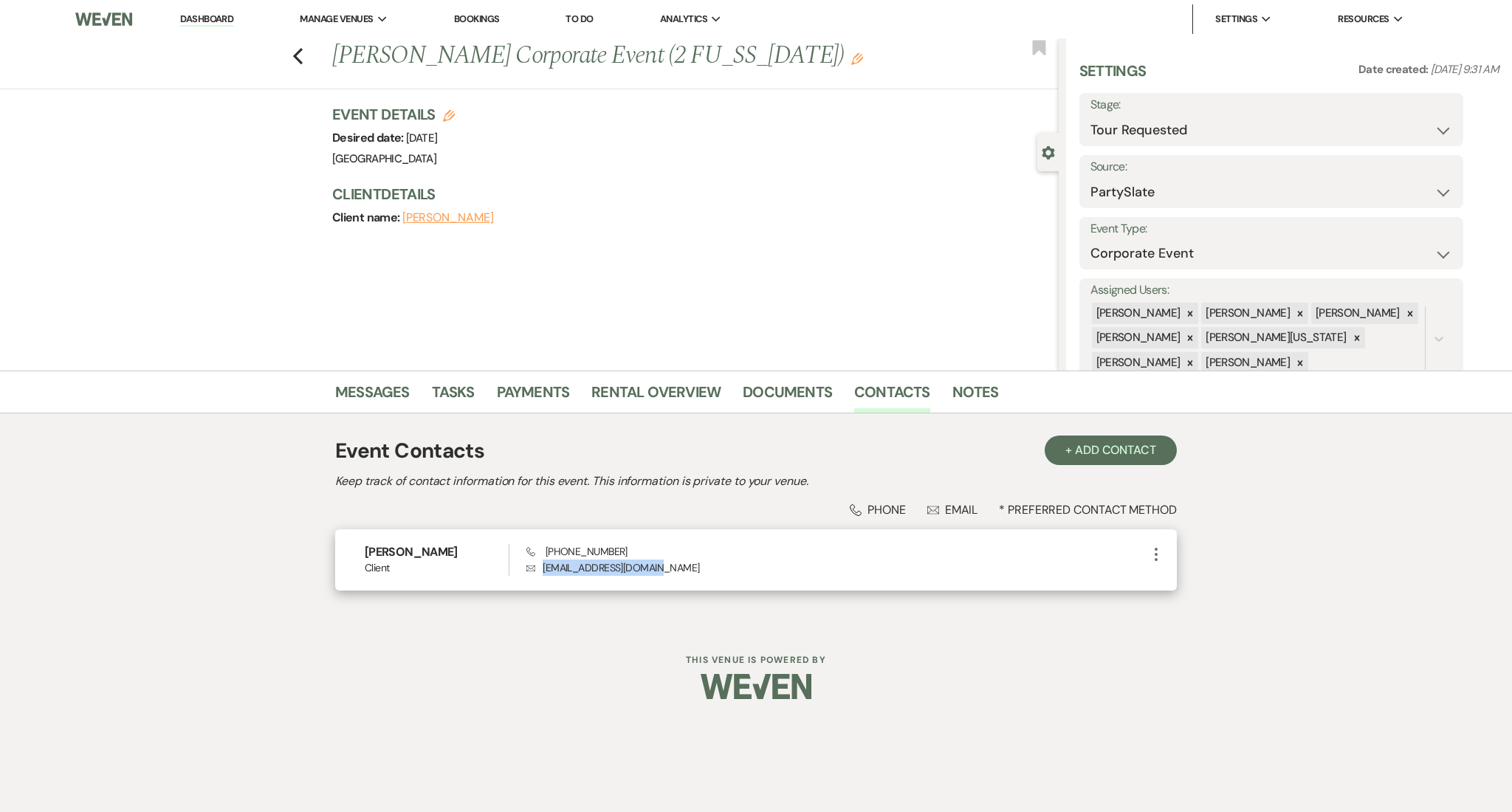
drag, startPoint x: 659, startPoint y: 567, endPoint x: 541, endPoint y: 570, distance: 118.0
click at [541, 570] on p "Envelope [EMAIL_ADDRESS][DOMAIN_NAME]" at bounding box center [836, 567] width 621 height 16
drag, startPoint x: 630, startPoint y: 545, endPoint x: 549, endPoint y: 555, distance: 81.6
click at [549, 555] on div "Phone [PHONE_NUMBER] Envelope [EMAIL_ADDRESS][DOMAIN_NAME]" at bounding box center [836, 559] width 621 height 32
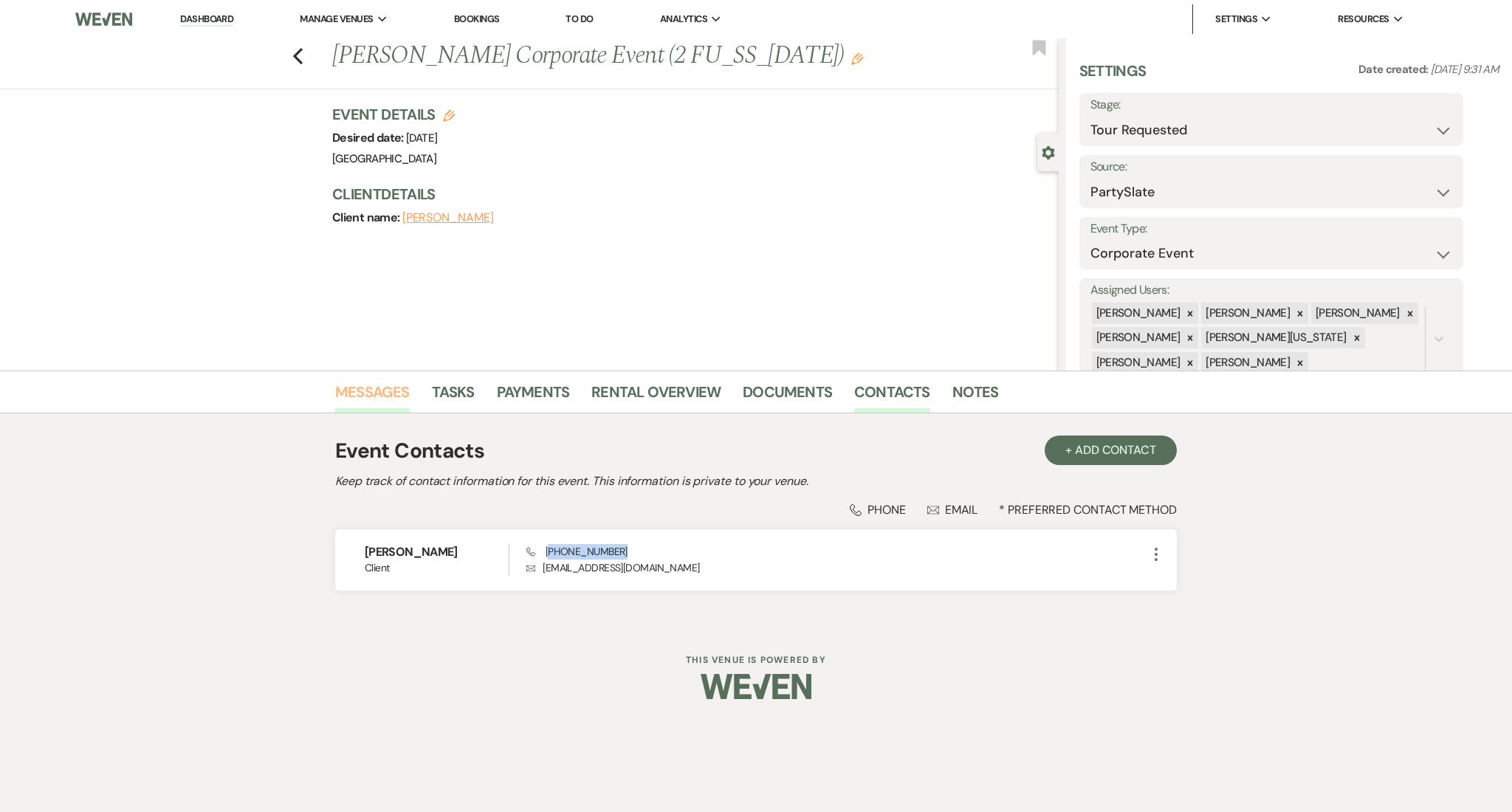
click at [372, 387] on link "Messages" at bounding box center [372, 397] width 75 height 33
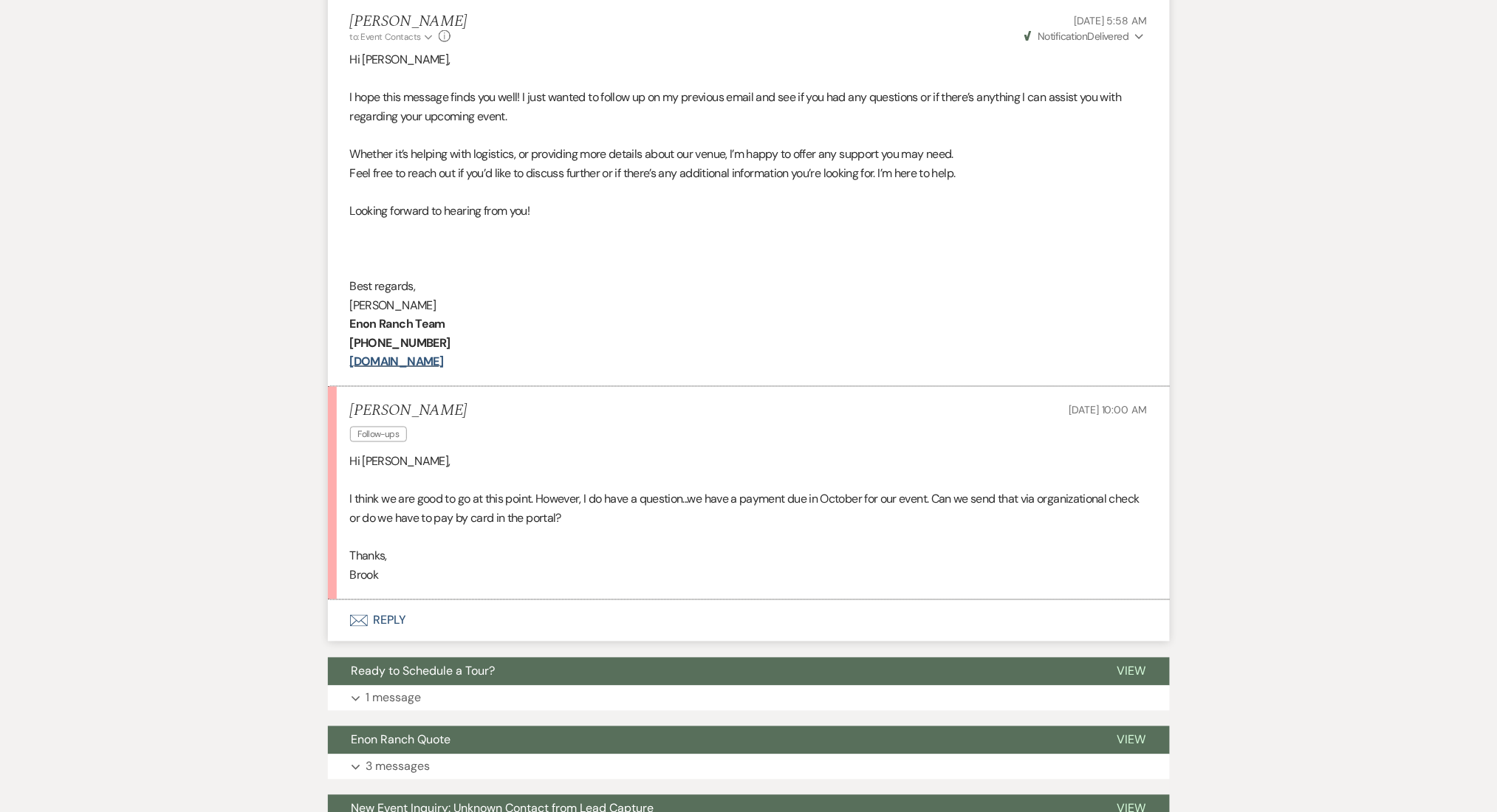
scroll to position [732, 0]
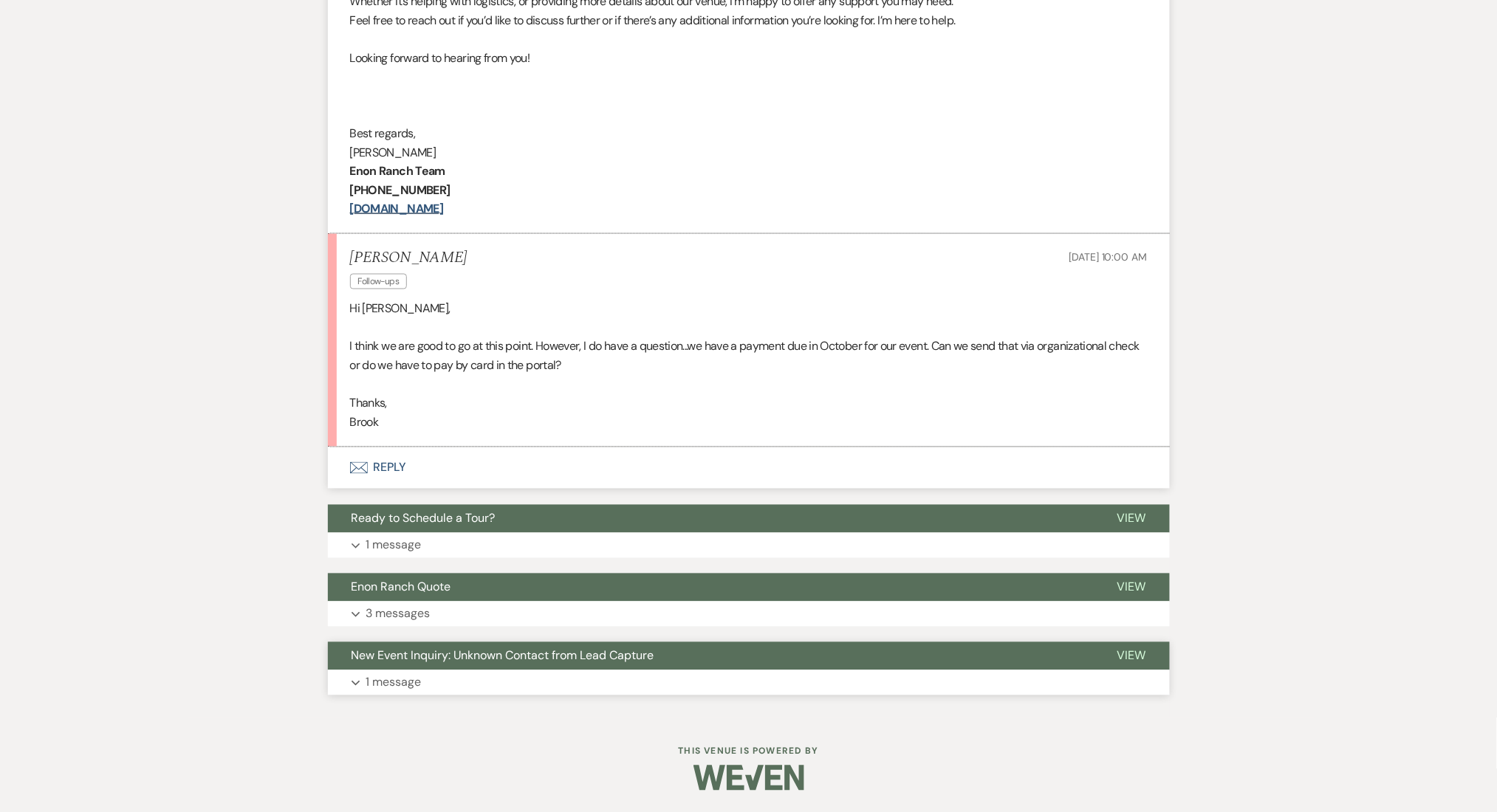
click at [596, 665] on button "New Event Inquiry: Unknown Contact from Lead Capture" at bounding box center [711, 656] width 766 height 28
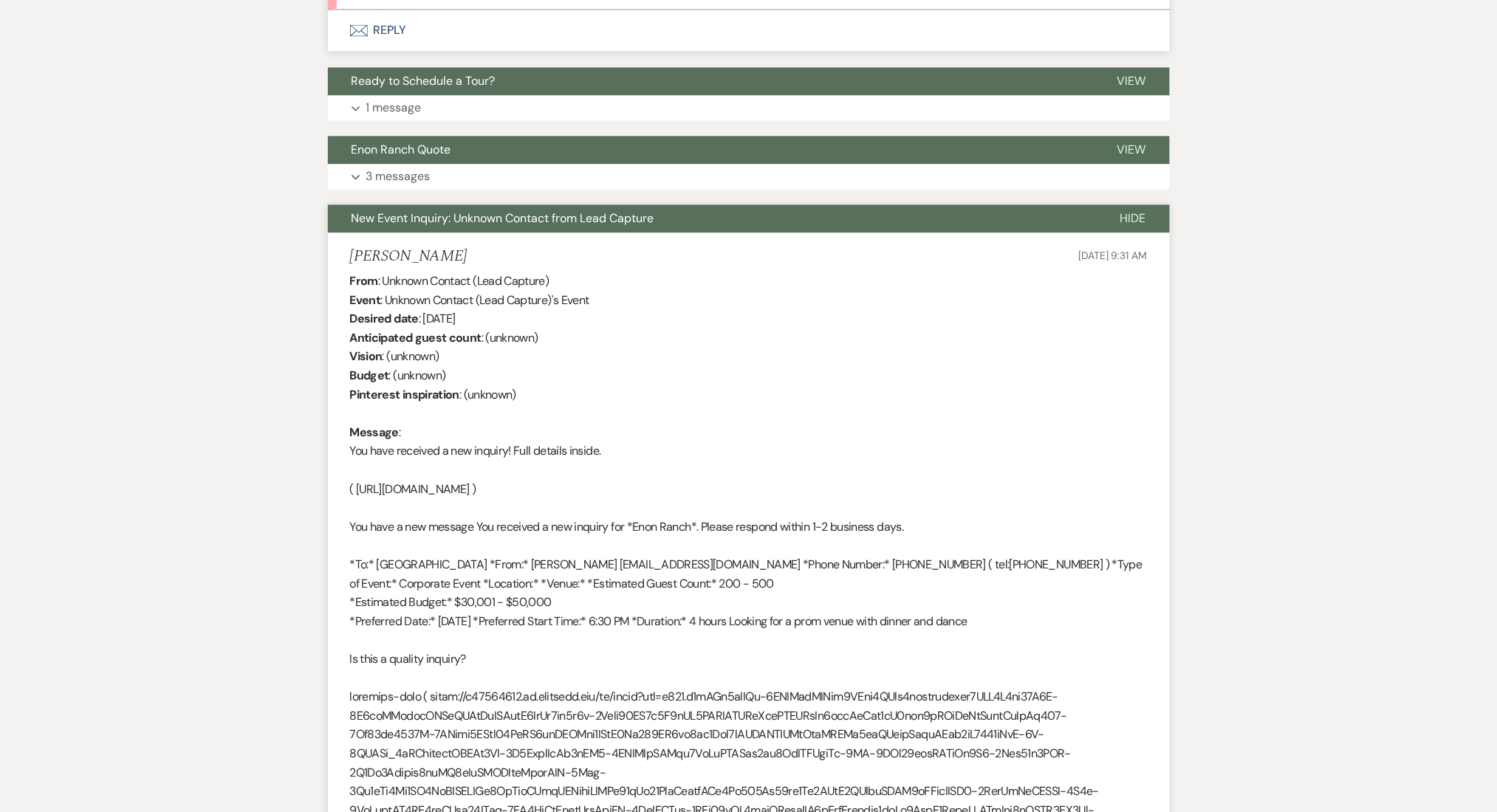
scroll to position [952, 0]
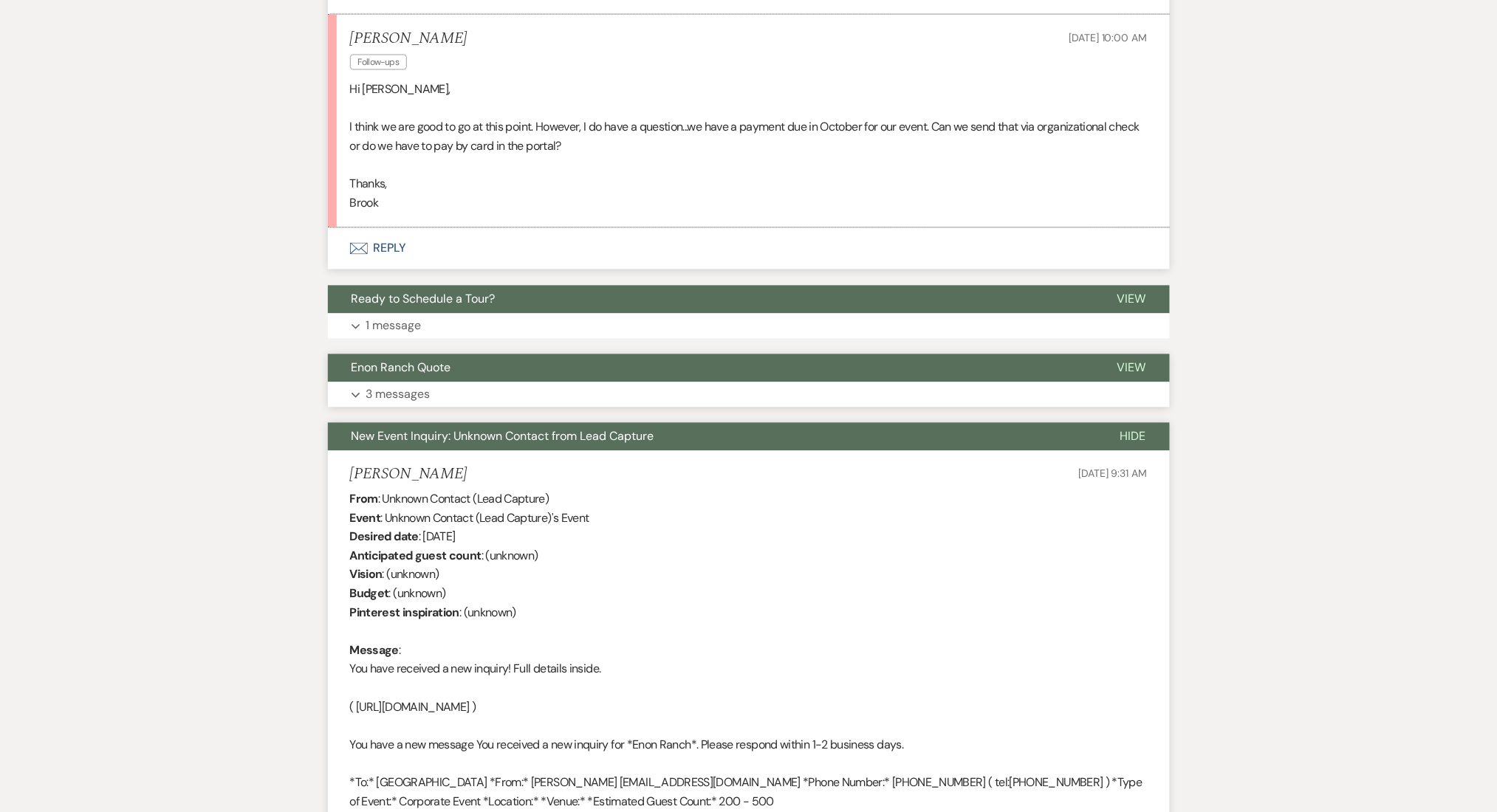
click at [405, 380] on button "Enon Ranch Quote" at bounding box center [711, 368] width 766 height 28
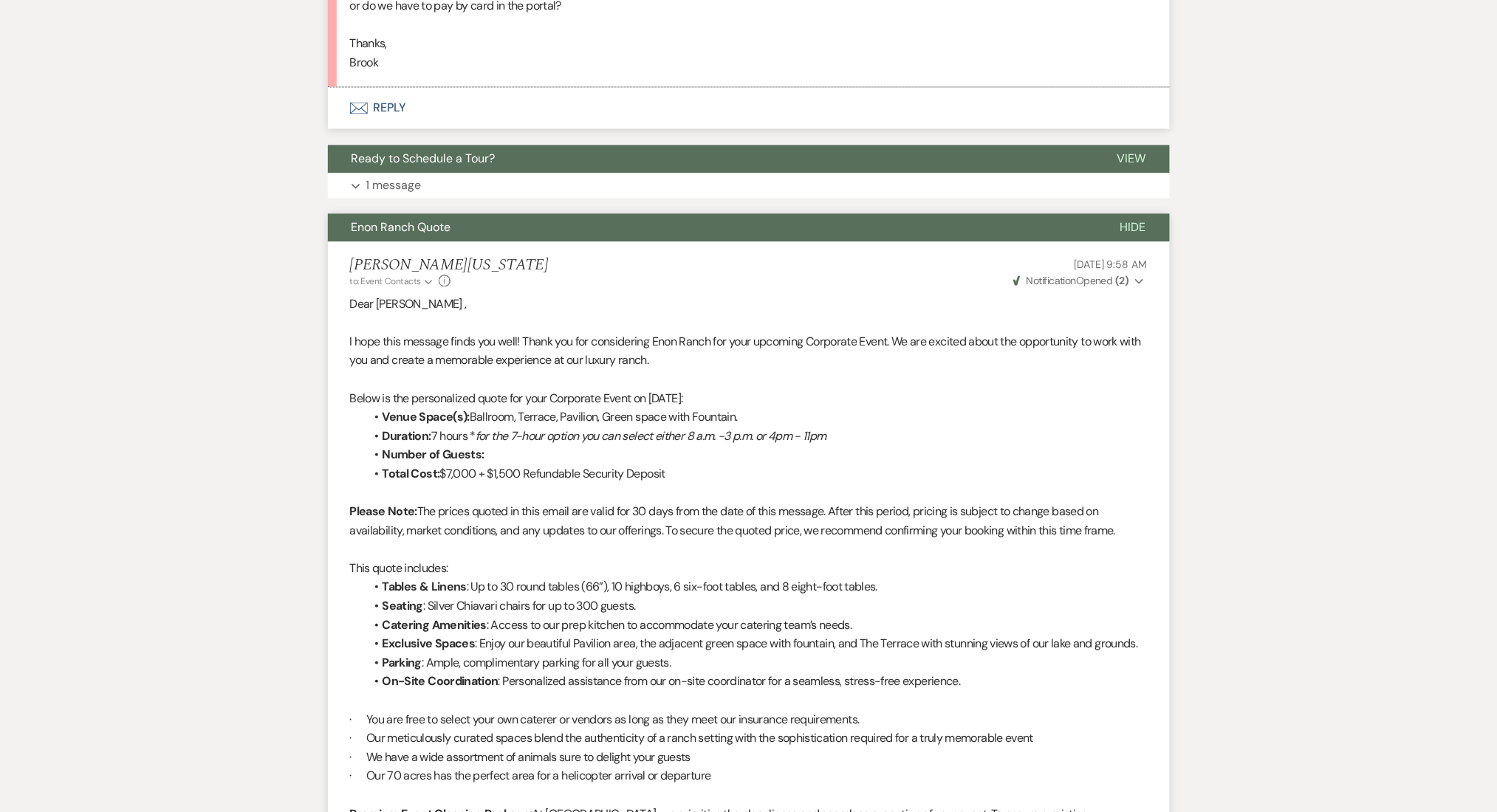
scroll to position [860, 0]
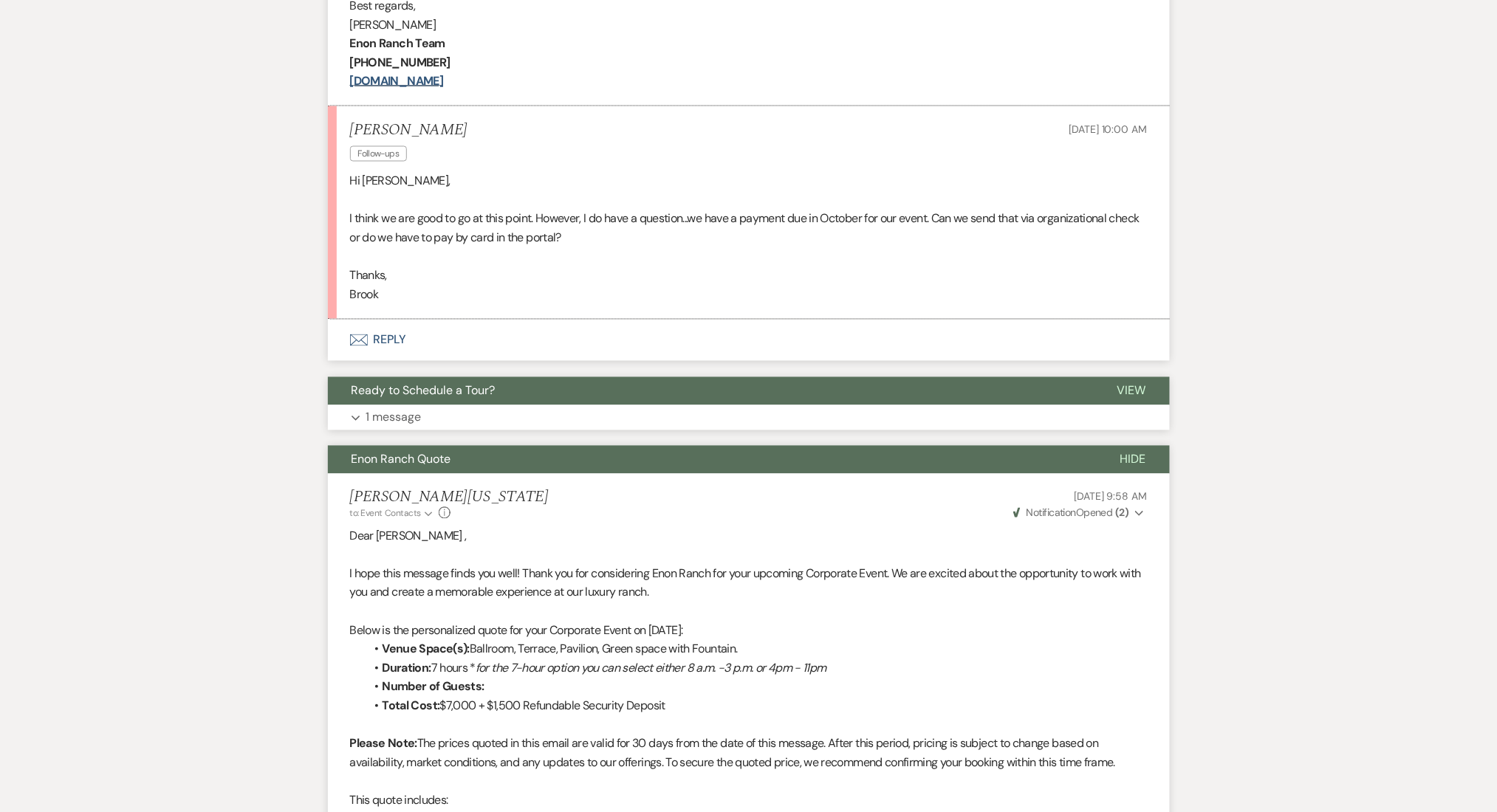
click at [484, 414] on button "Expand 1 message" at bounding box center [749, 417] width 841 height 25
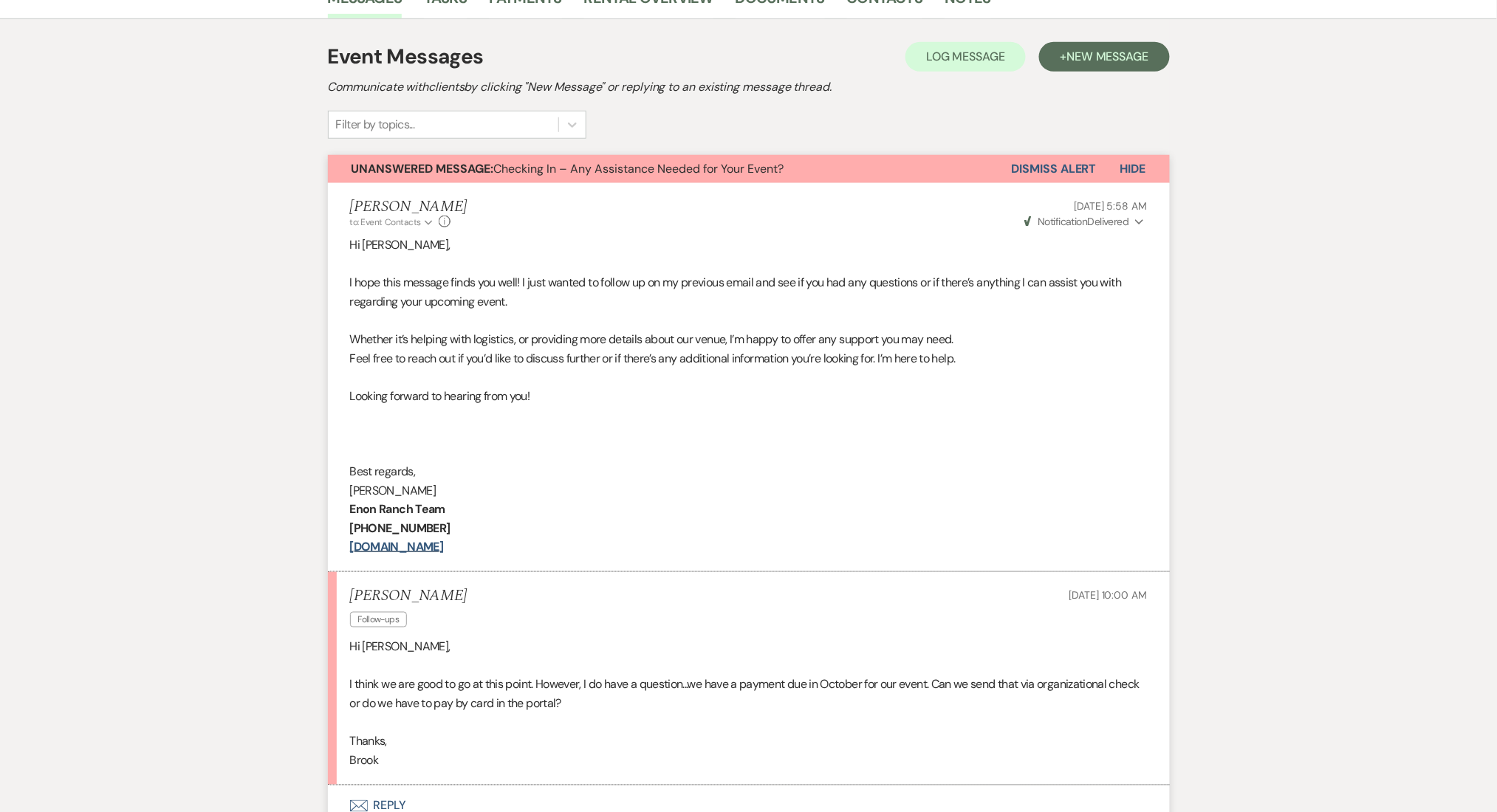
scroll to position [171, 0]
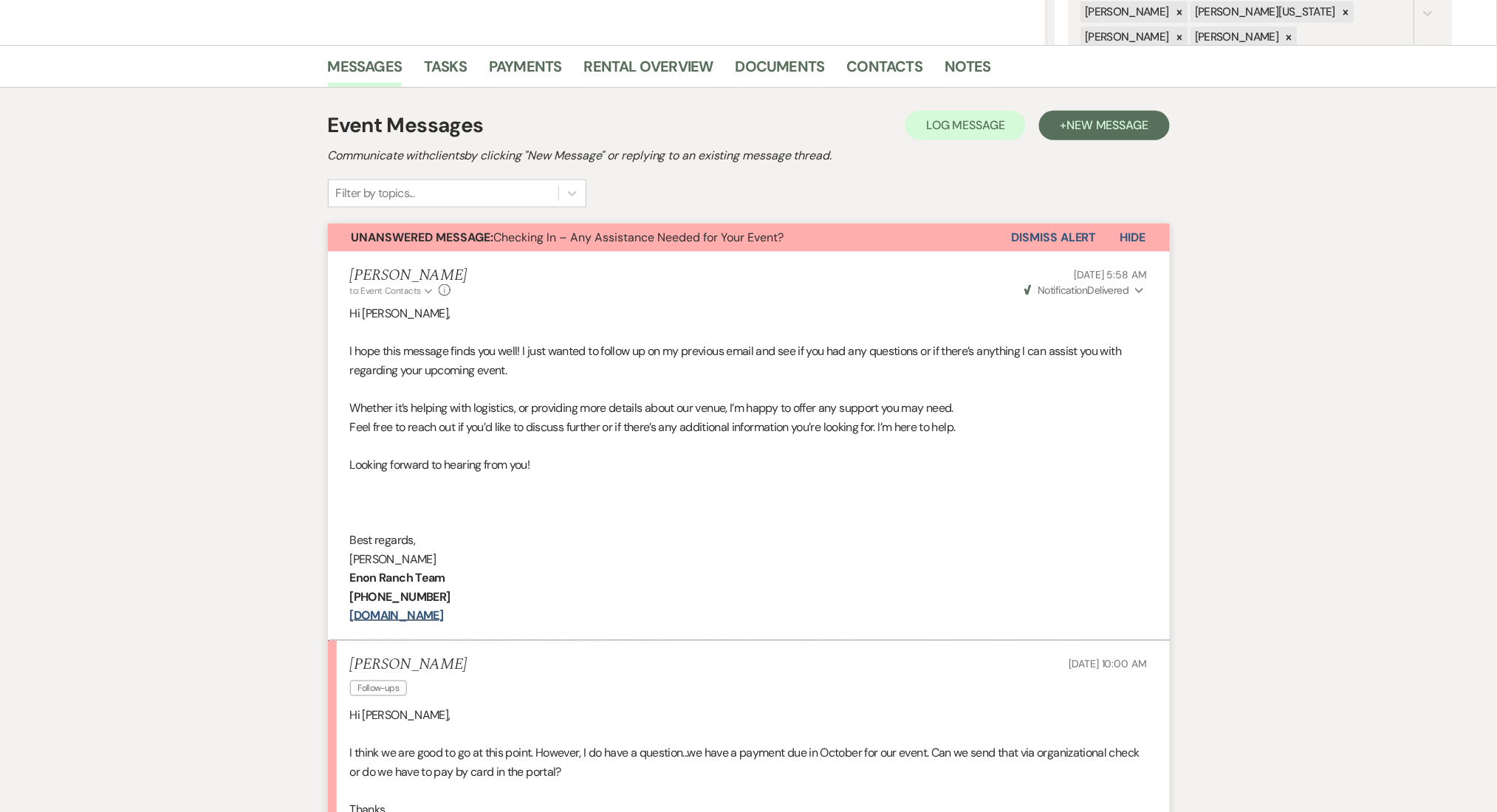
scroll to position [664, 0]
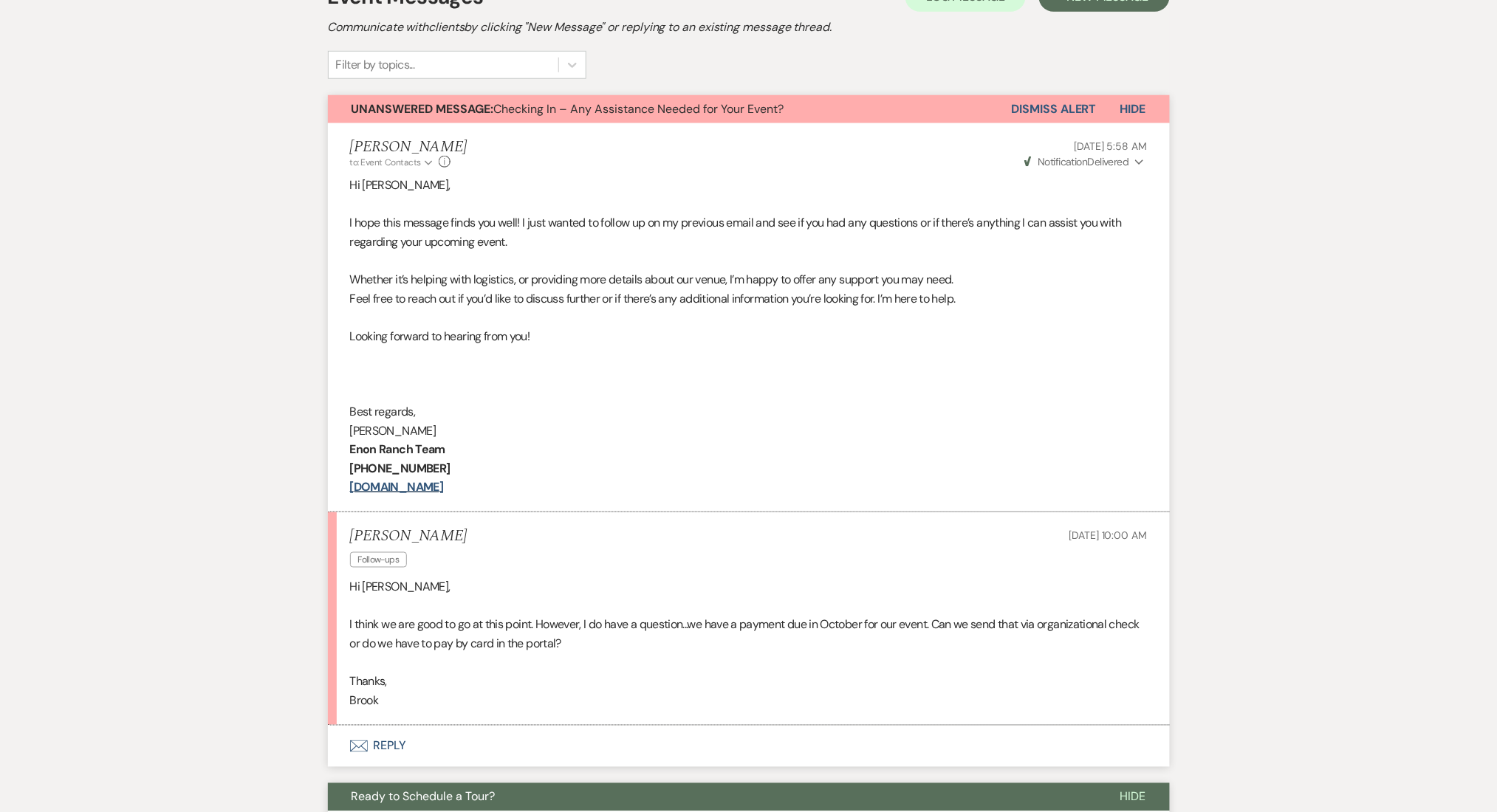
scroll to position [0, 0]
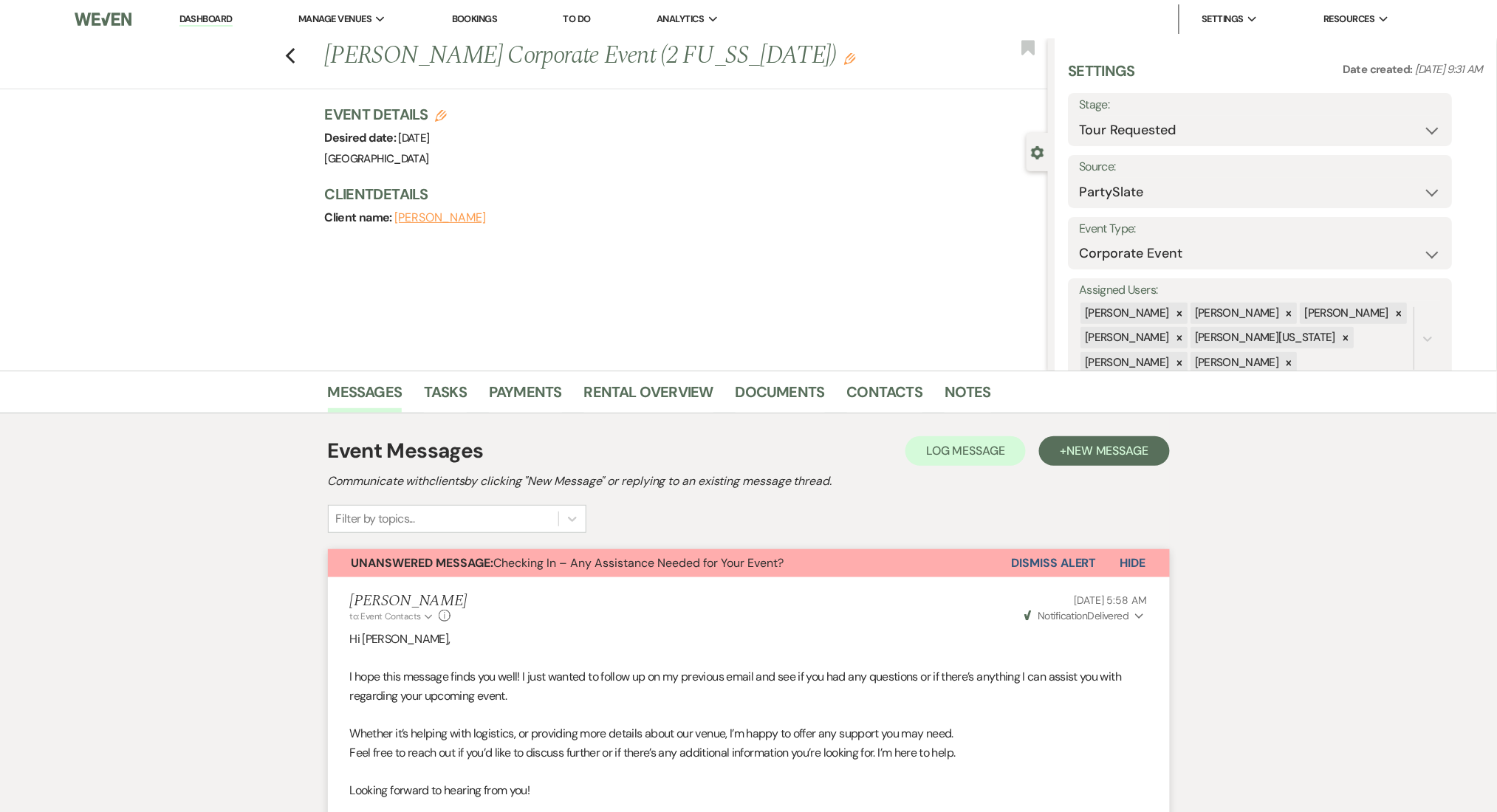
click at [215, 25] on link "Dashboard" at bounding box center [206, 20] width 53 height 14
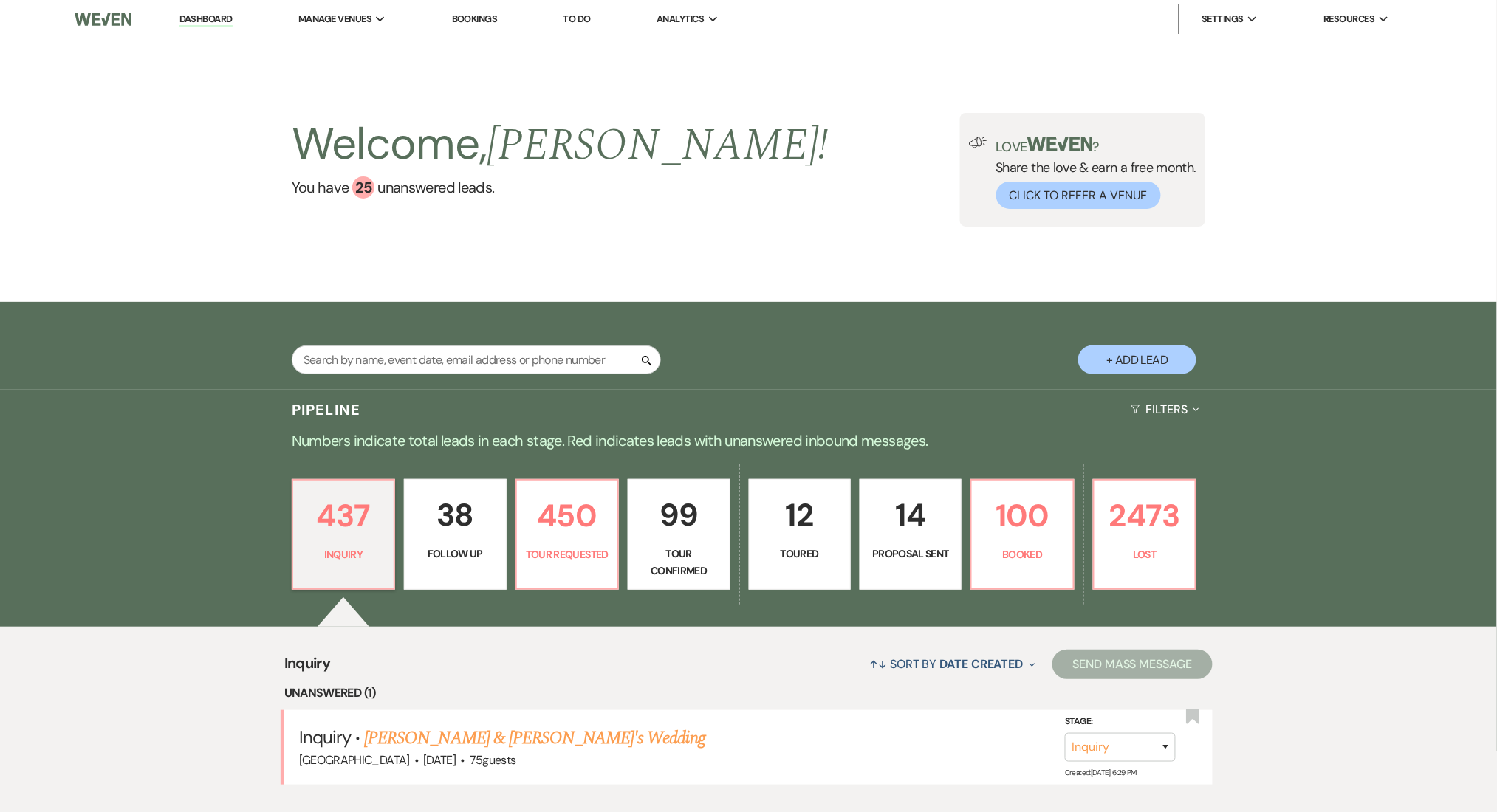
scroll to position [296, 0]
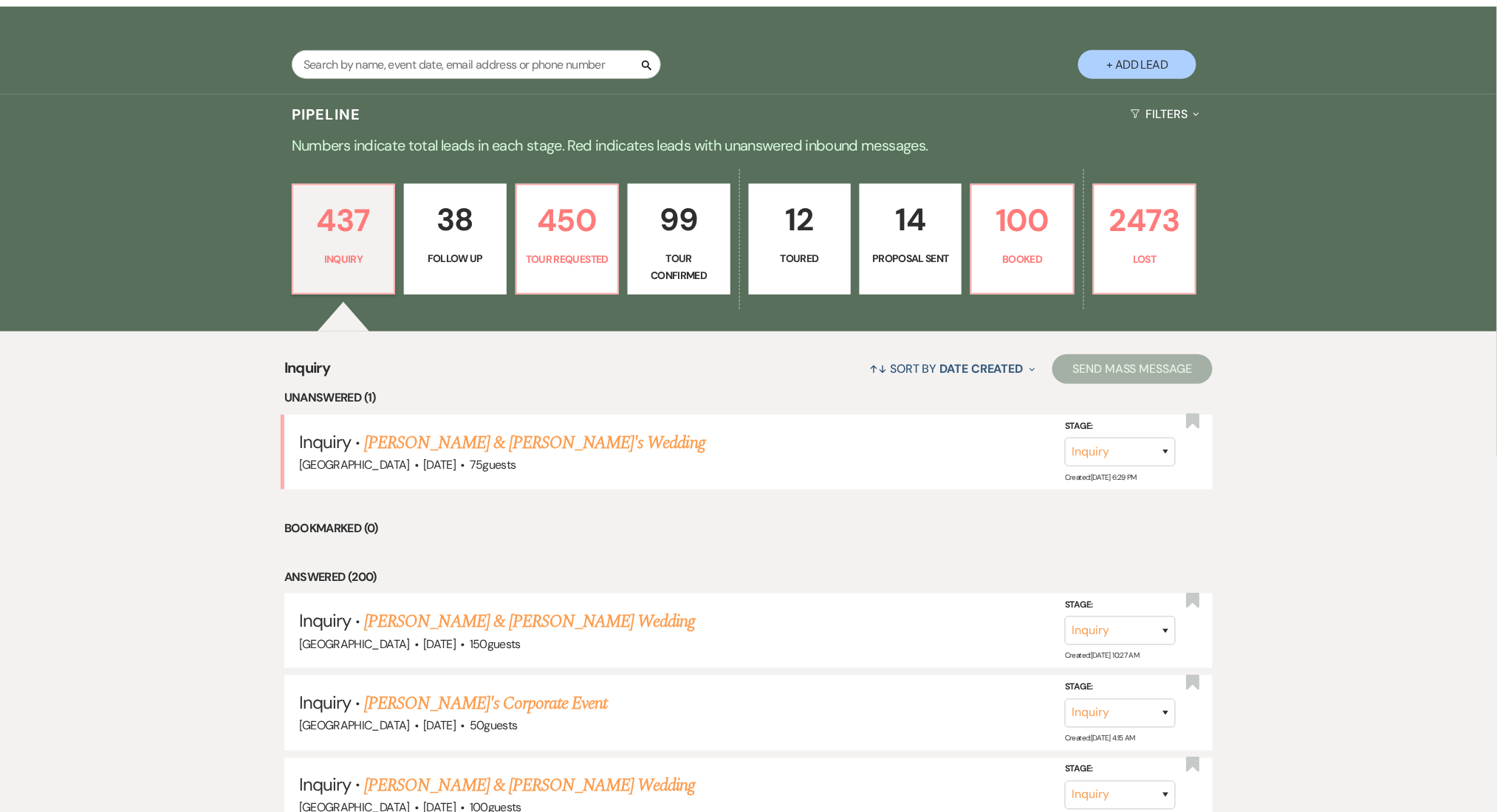
click at [676, 253] on p "Tour Confirmed" at bounding box center [679, 266] width 83 height 33
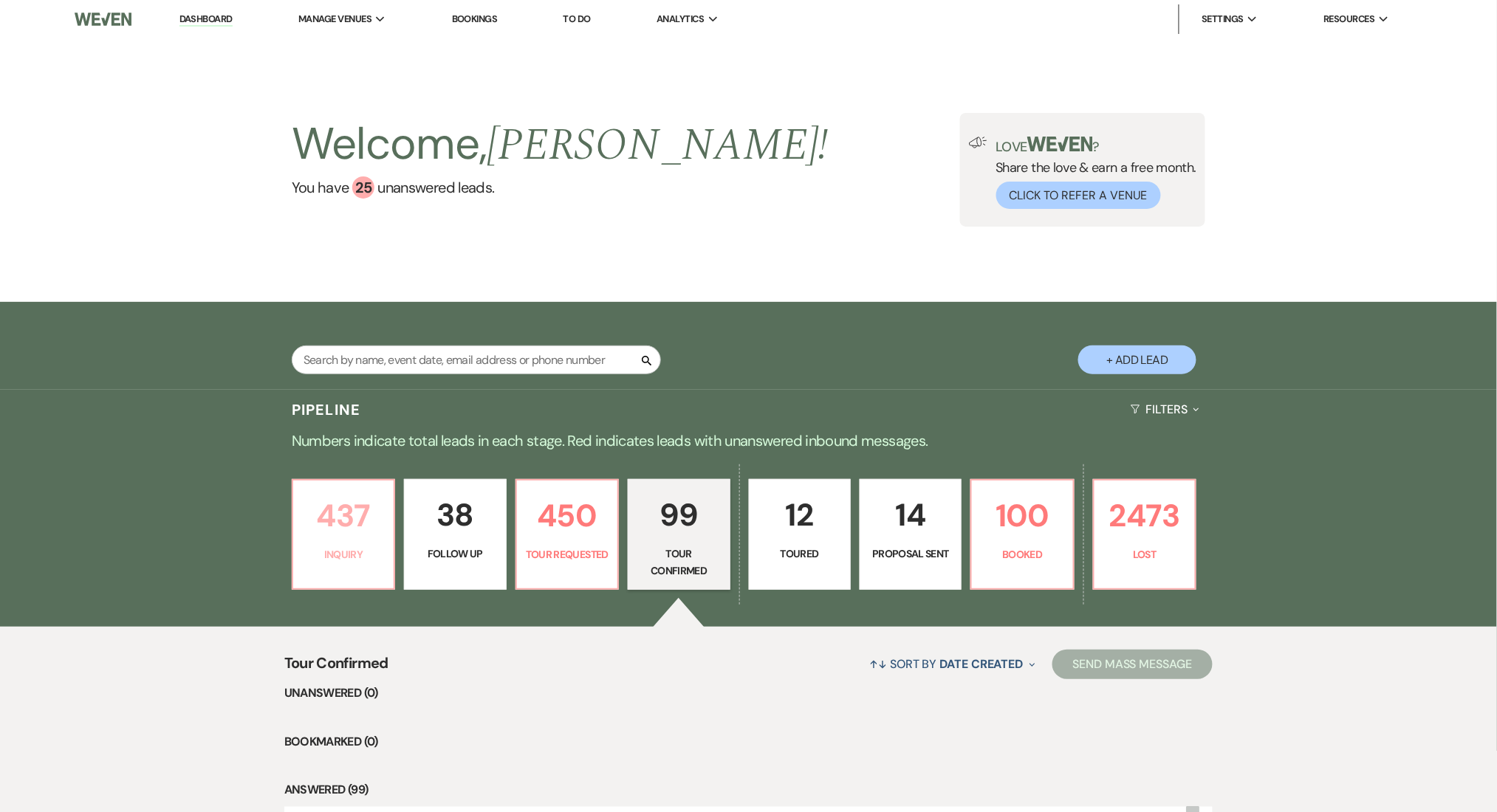
click at [333, 515] on p "437" at bounding box center [343, 516] width 83 height 50
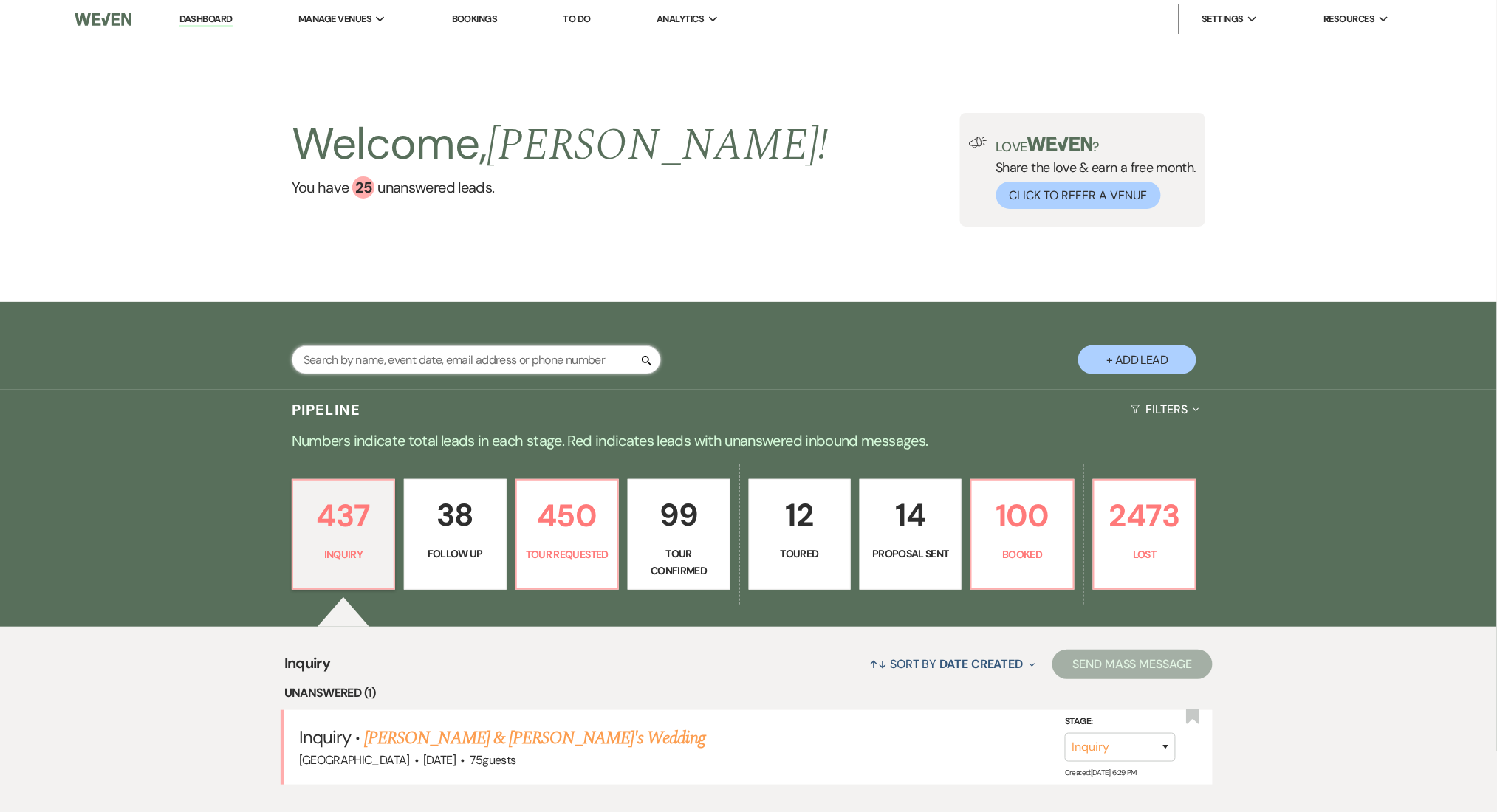
click at [452, 351] on input "text" at bounding box center [476, 360] width 369 height 29
paste input "[EMAIL_ADDRESS][DOMAIN_NAME]"
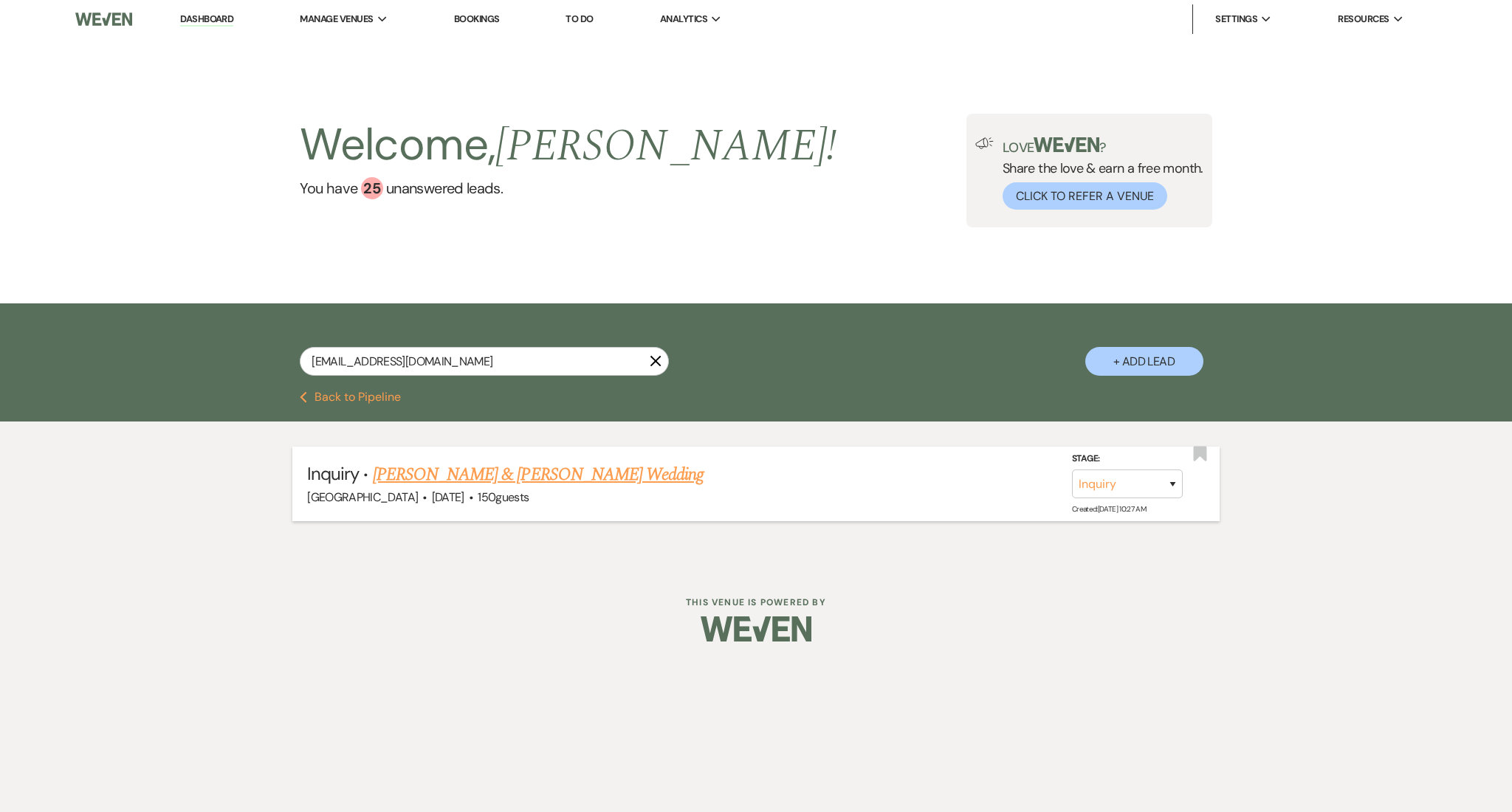
click at [541, 483] on link "[PERSON_NAME] & [PERSON_NAME] Wedding" at bounding box center [538, 475] width 331 height 27
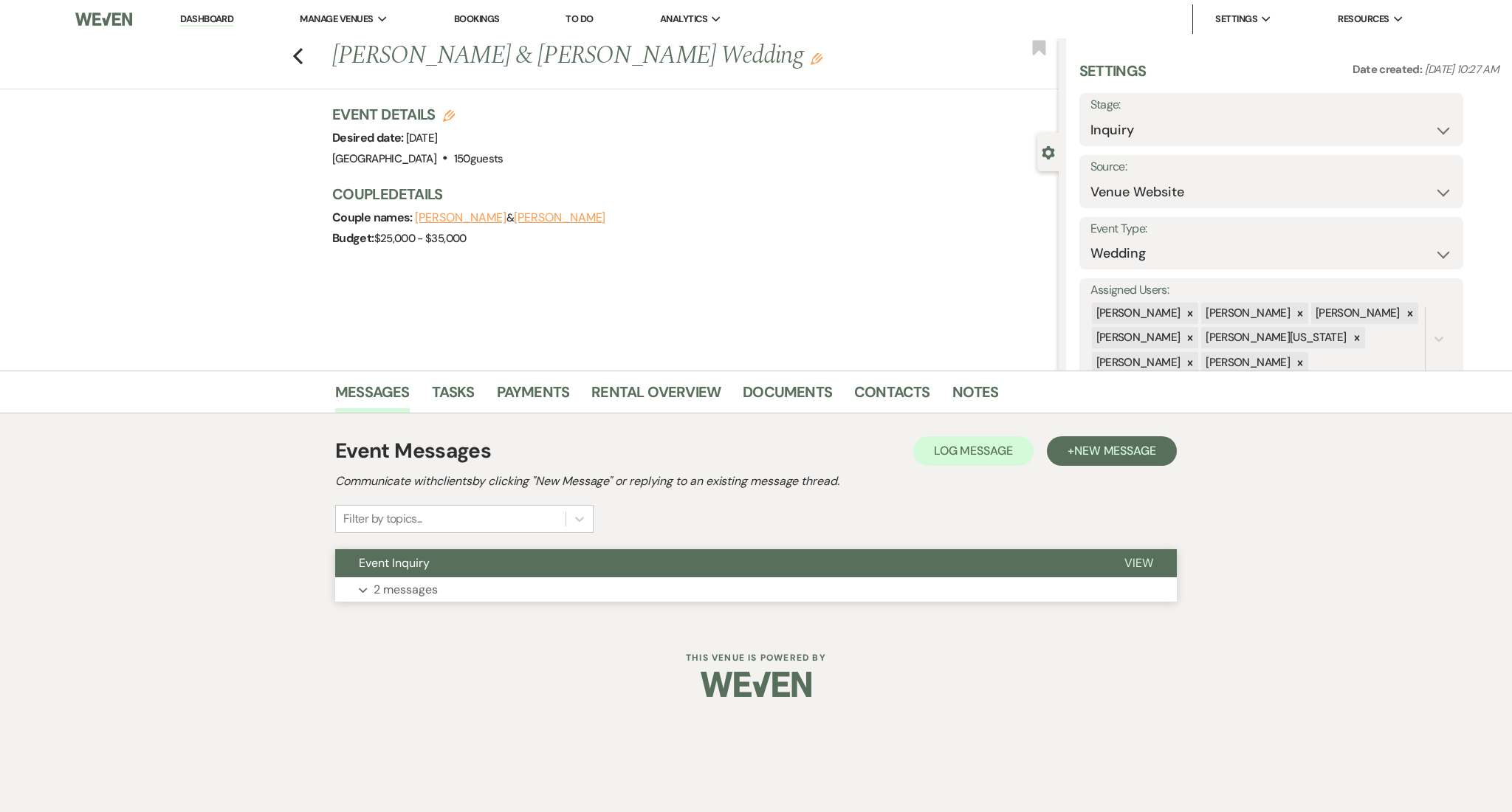
click at [440, 597] on button "Expand 2 messages" at bounding box center [756, 589] width 841 height 25
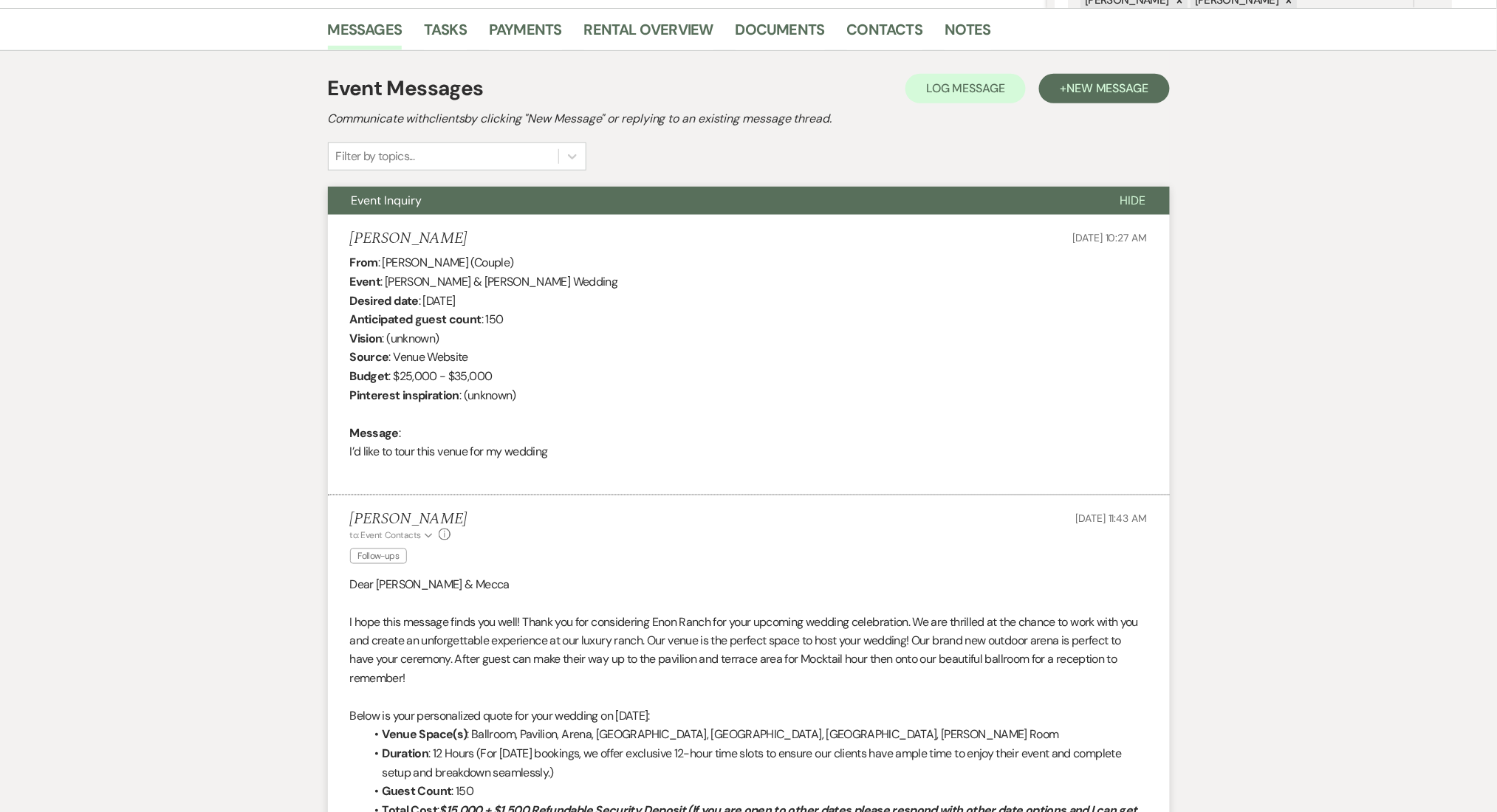
scroll to position [393, 0]
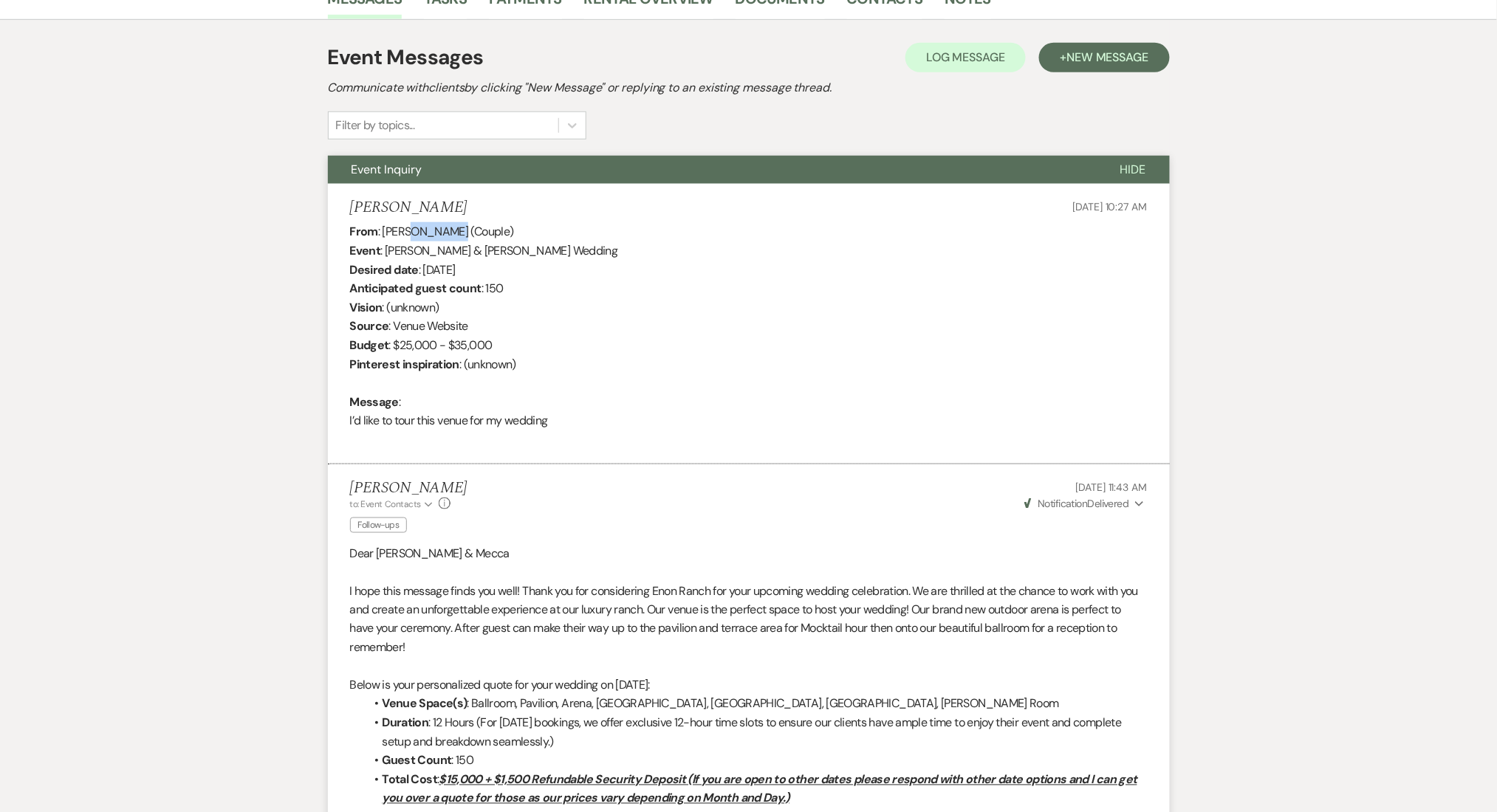
drag, startPoint x: 451, startPoint y: 232, endPoint x: 414, endPoint y: 231, distance: 37.0
click at [414, 231] on div "From : [PERSON_NAME] (Couple) Event : [PERSON_NAME] & [PERSON_NAME] Wedding Des…" at bounding box center [748, 335] width 798 height 227
drag, startPoint x: 386, startPoint y: 248, endPoint x: 531, endPoint y: 254, distance: 145.1
click at [531, 254] on div "From : [PERSON_NAME] (Couple) Event : [PERSON_NAME] & [PERSON_NAME] Wedding Des…" at bounding box center [748, 335] width 798 height 227
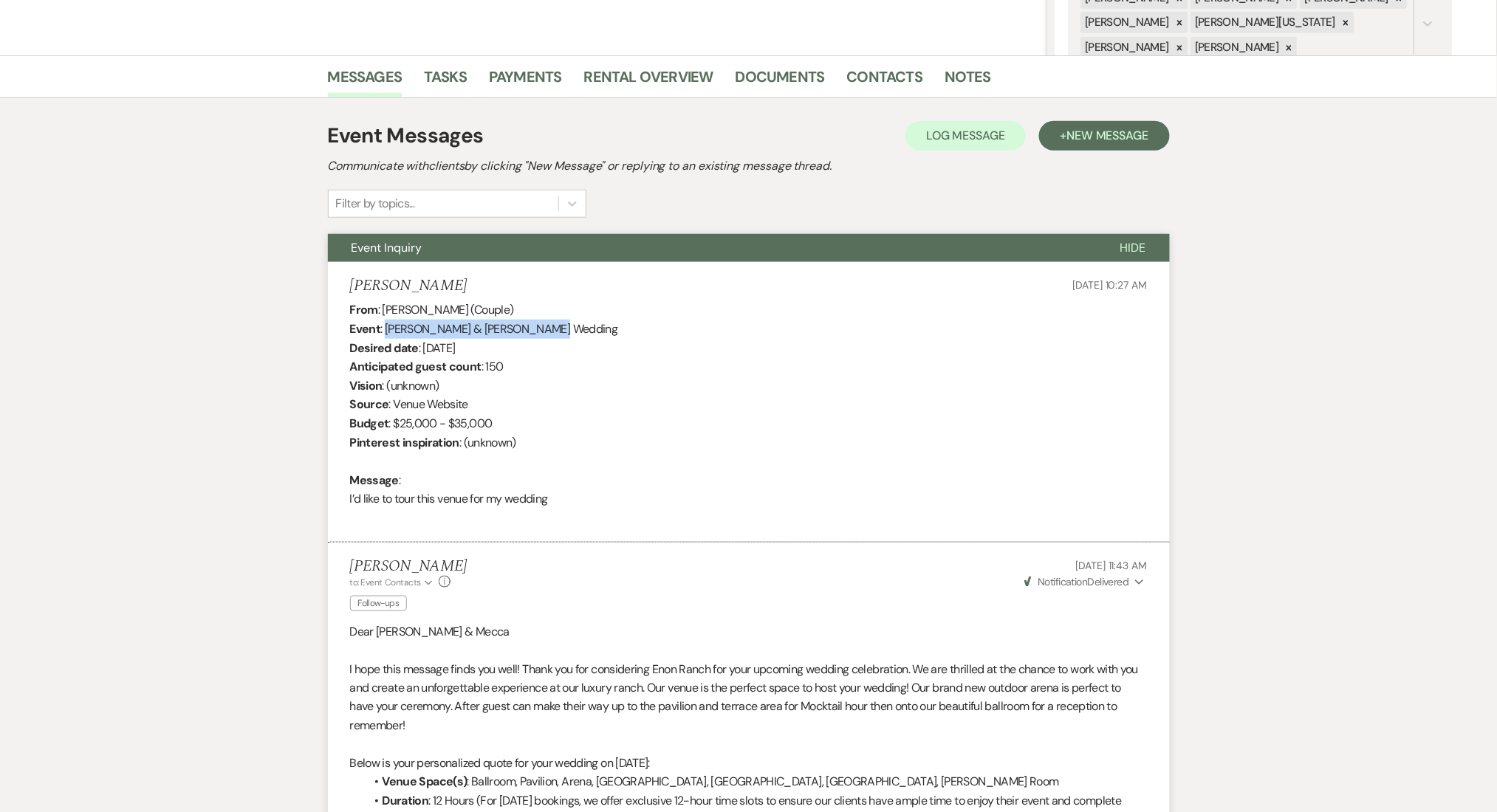
scroll to position [99, 0]
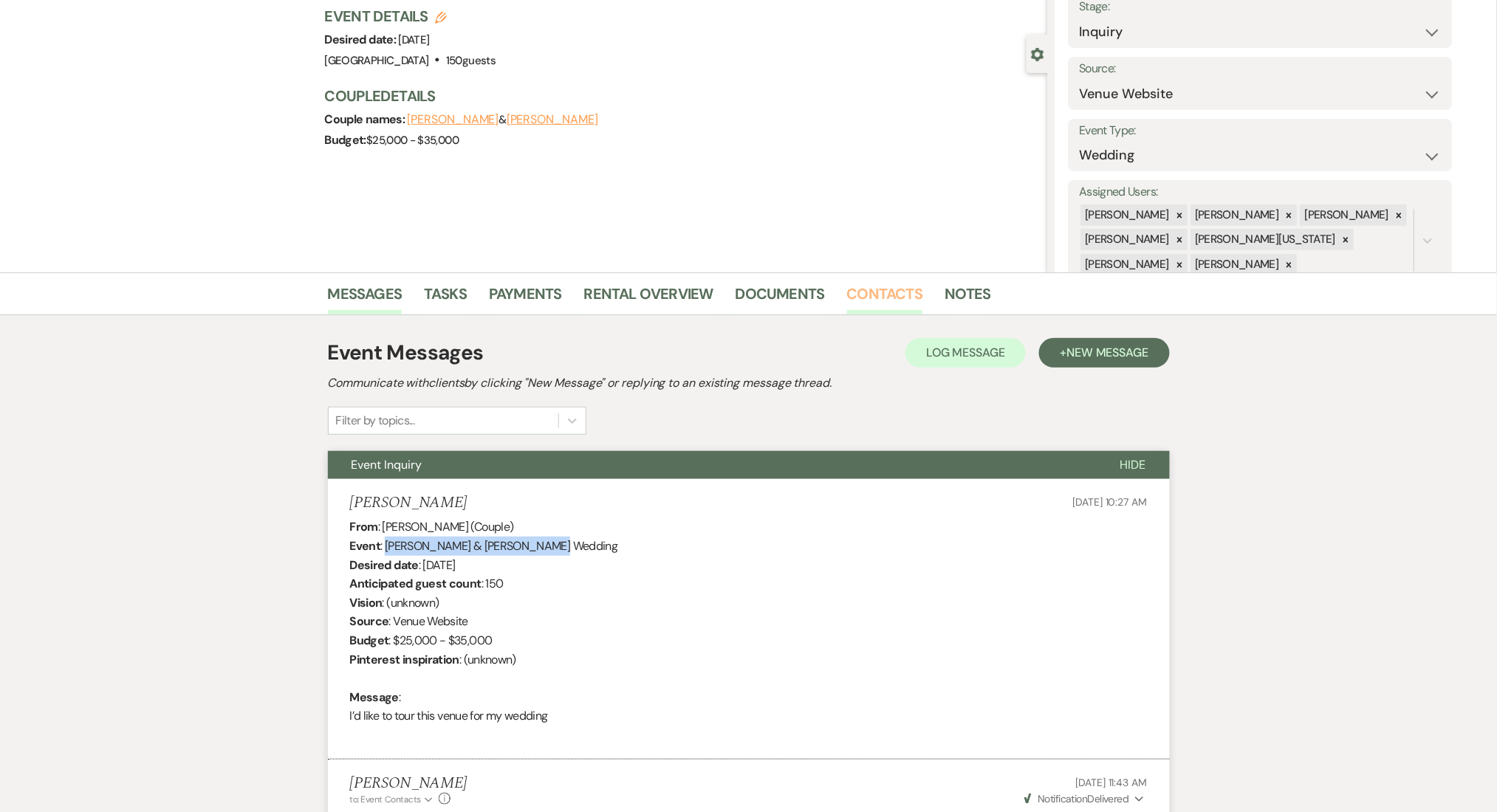
click at [878, 284] on link "Contacts" at bounding box center [884, 298] width 76 height 33
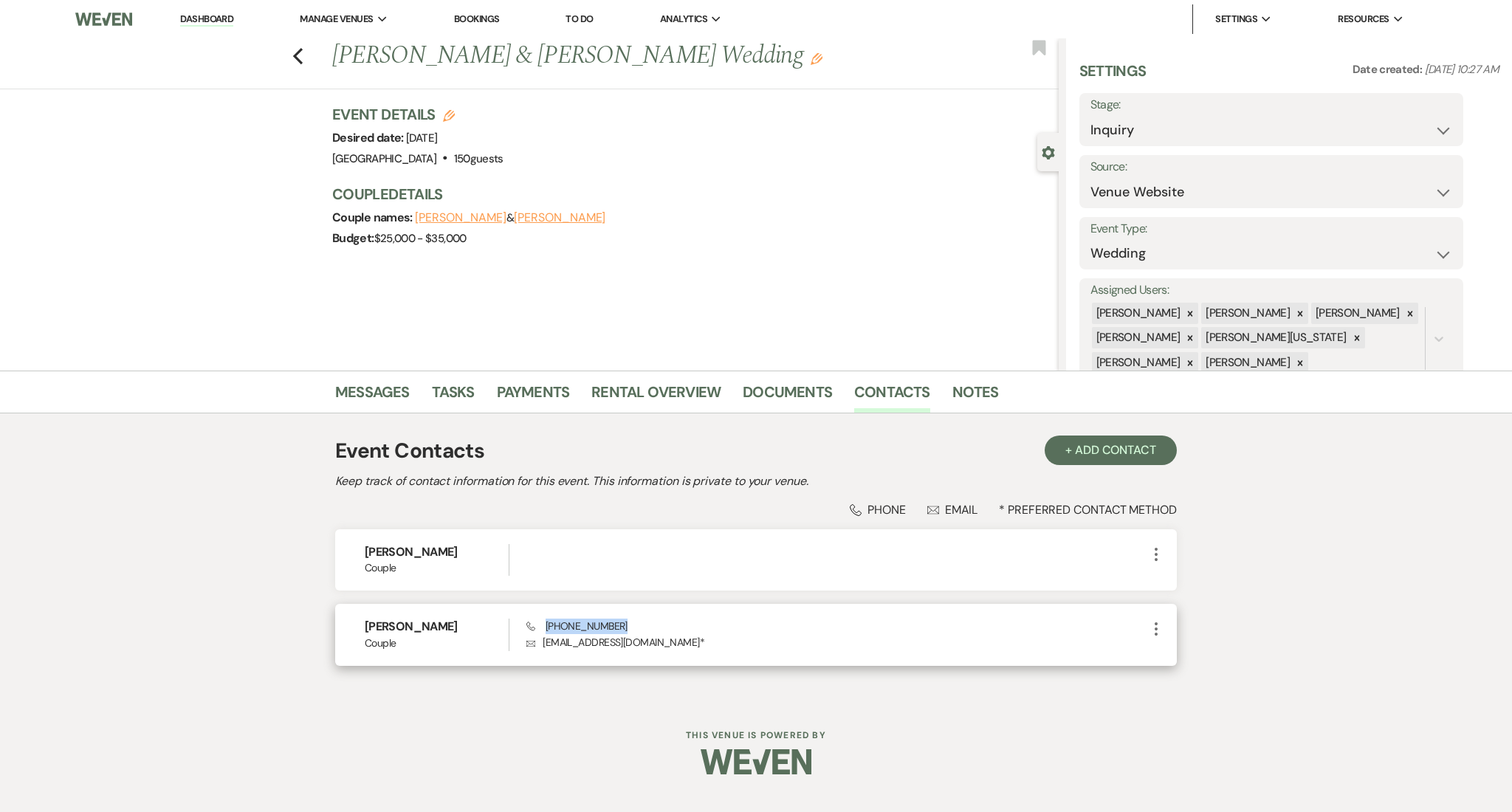
drag, startPoint x: 629, startPoint y: 618, endPoint x: 547, endPoint y: 622, distance: 82.1
click at [547, 622] on div "Phone [PHONE_NUMBER] Envelope [EMAIL_ADDRESS][DOMAIN_NAME] *" at bounding box center [836, 634] width 621 height 32
click at [576, 622] on span "Phone [PHONE_NUMBER]" at bounding box center [577, 626] width 101 height 14
click at [610, 625] on span "Phone [PHONE_NUMBER]" at bounding box center [577, 626] width 101 height 14
drag, startPoint x: 617, startPoint y: 627, endPoint x: 548, endPoint y: 624, distance: 69.1
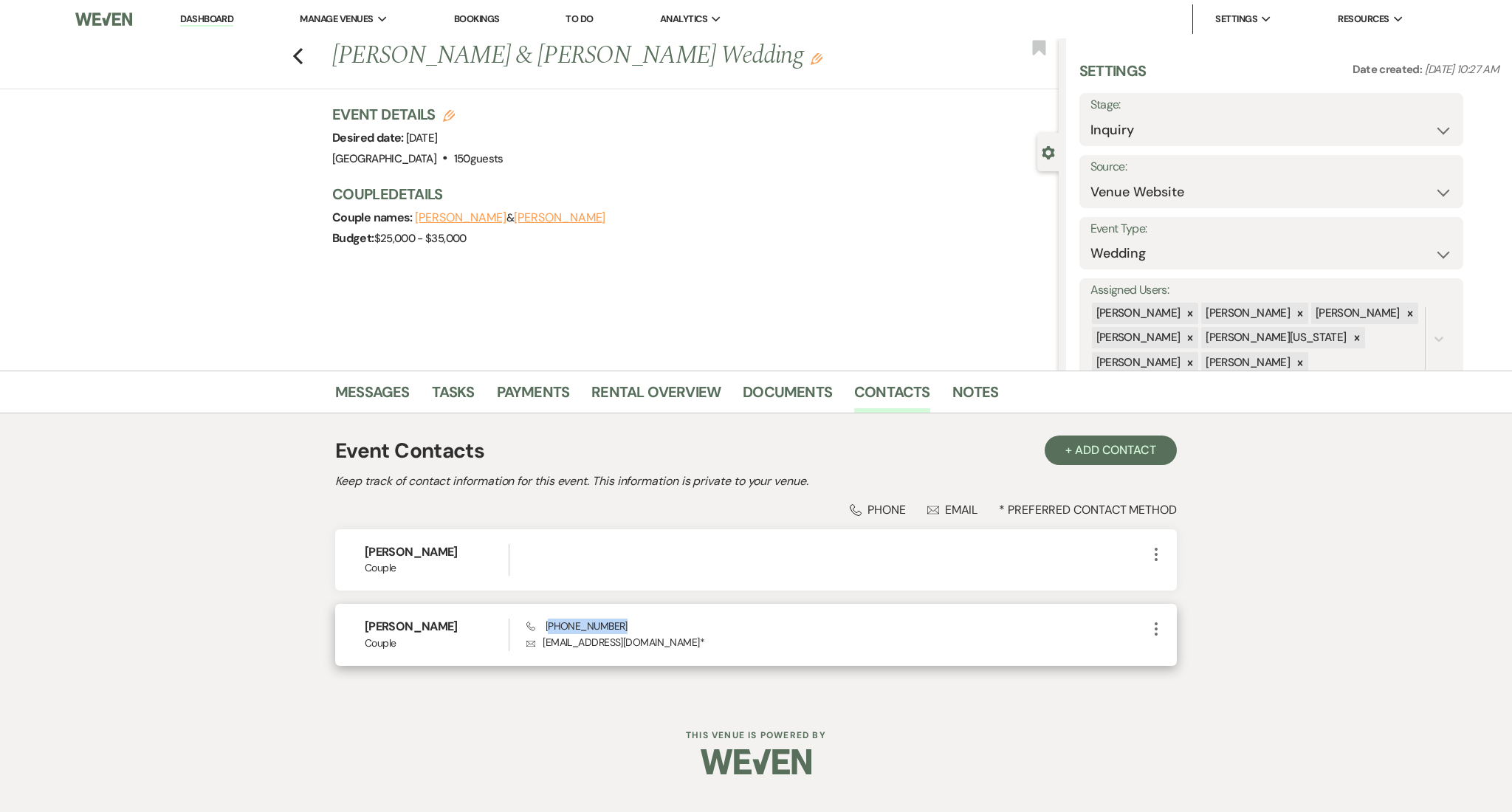
click at [548, 624] on div "Phone [PHONE_NUMBER] Envelope [EMAIL_ADDRESS][DOMAIN_NAME] *" at bounding box center [836, 634] width 621 height 32
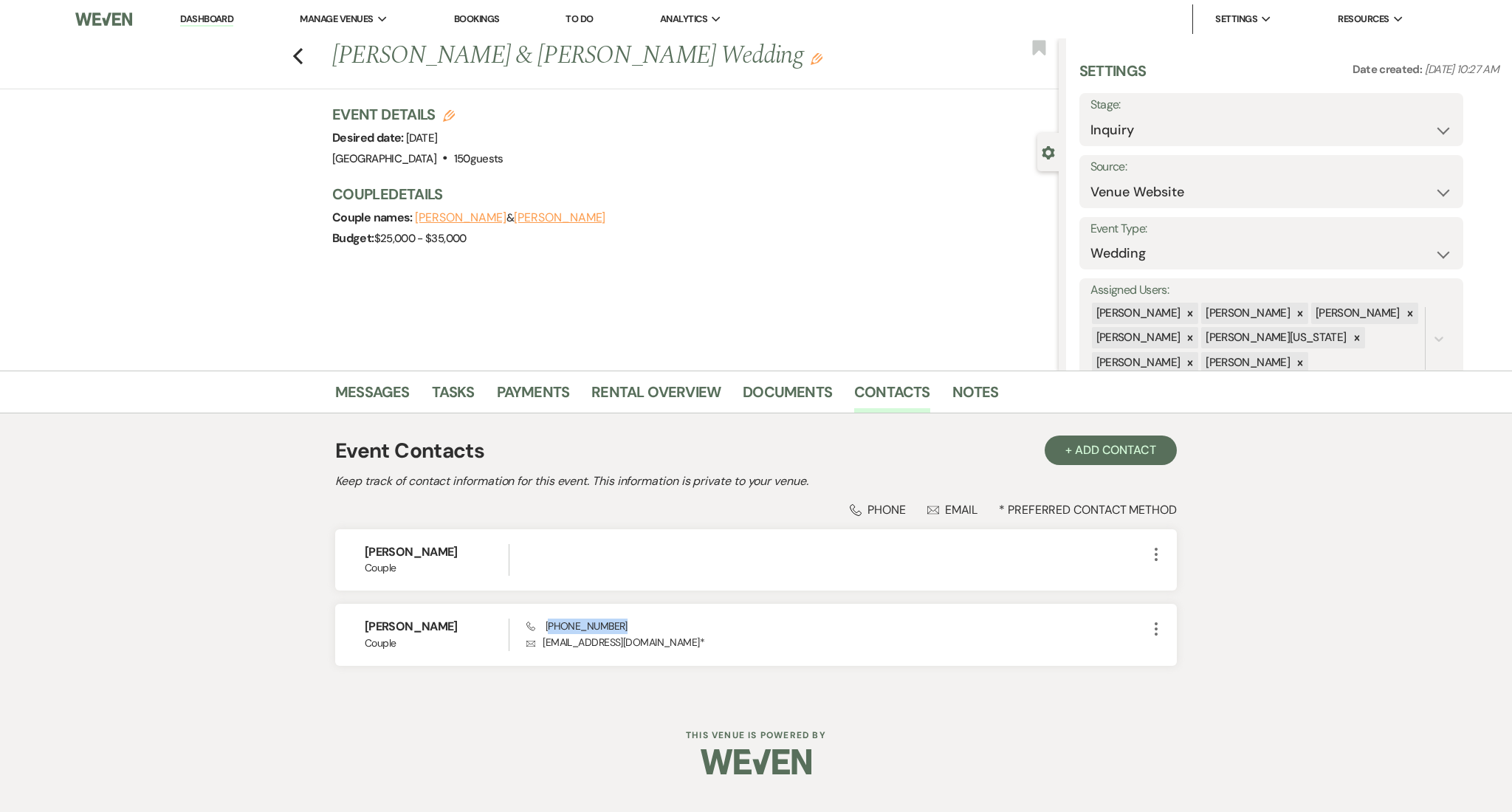
click at [202, 17] on link "Dashboard" at bounding box center [206, 20] width 53 height 14
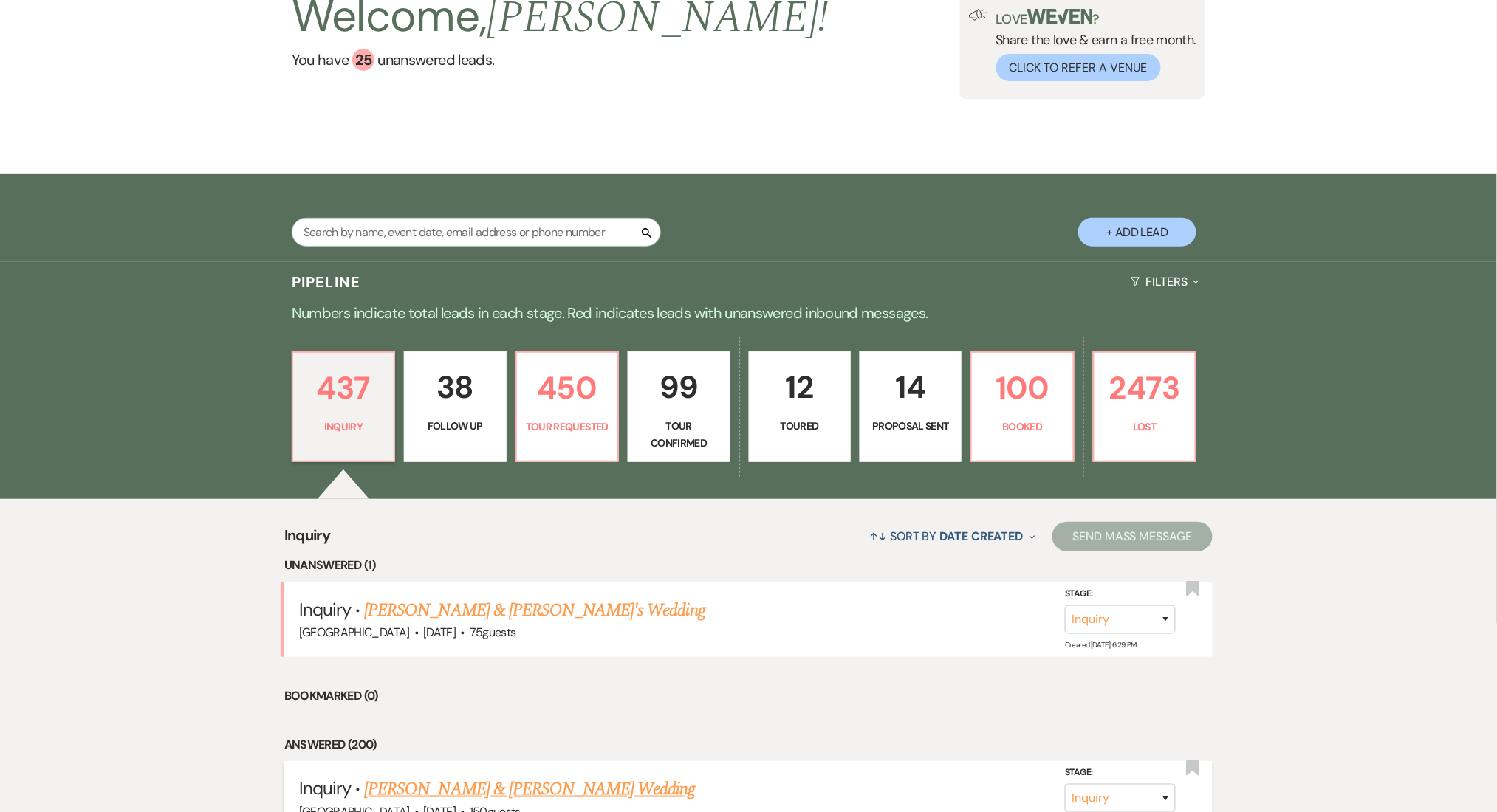
scroll to position [296, 0]
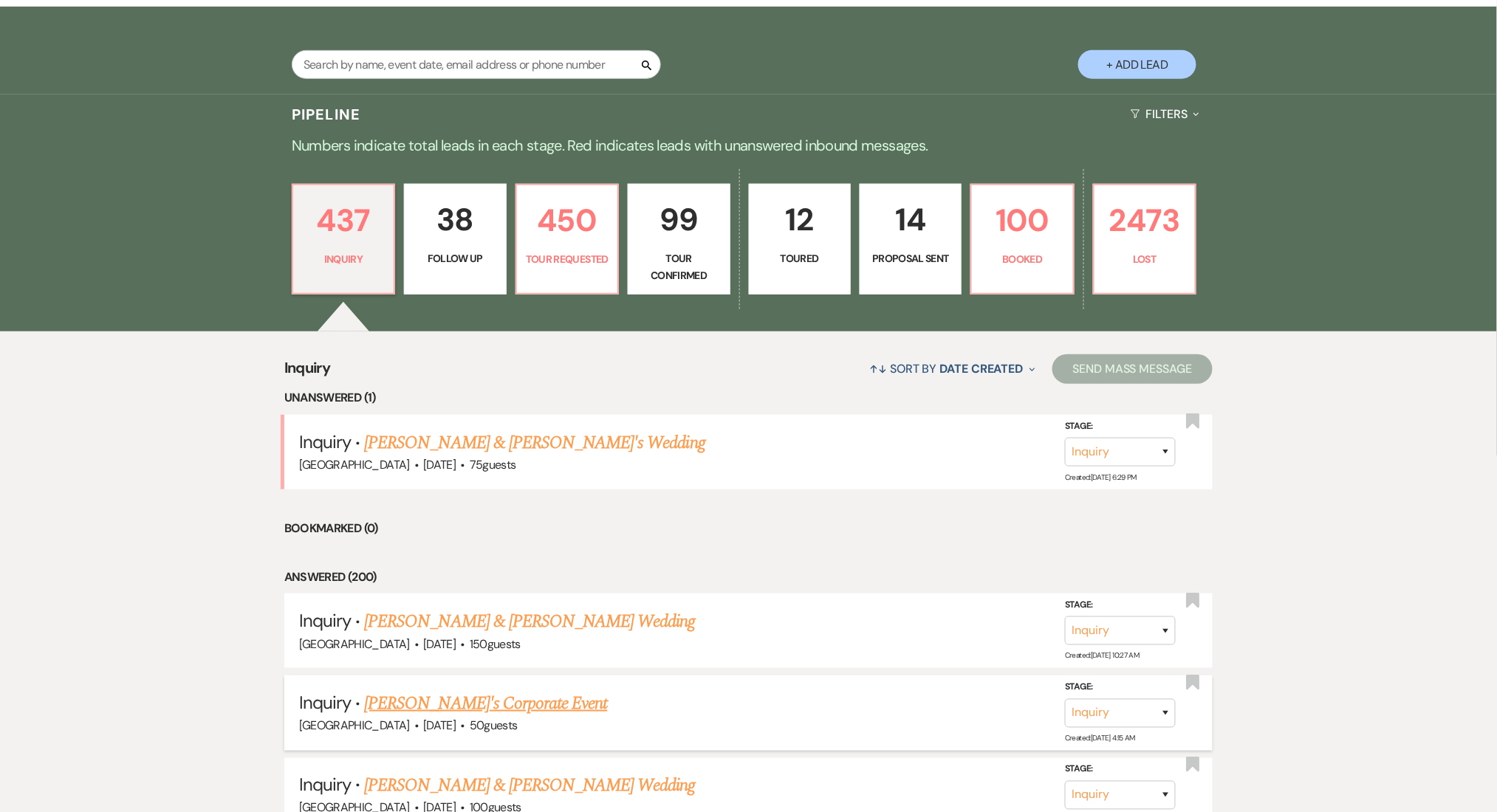
click at [431, 707] on link "[PERSON_NAME]'s Corporate Event" at bounding box center [485, 703] width 243 height 27
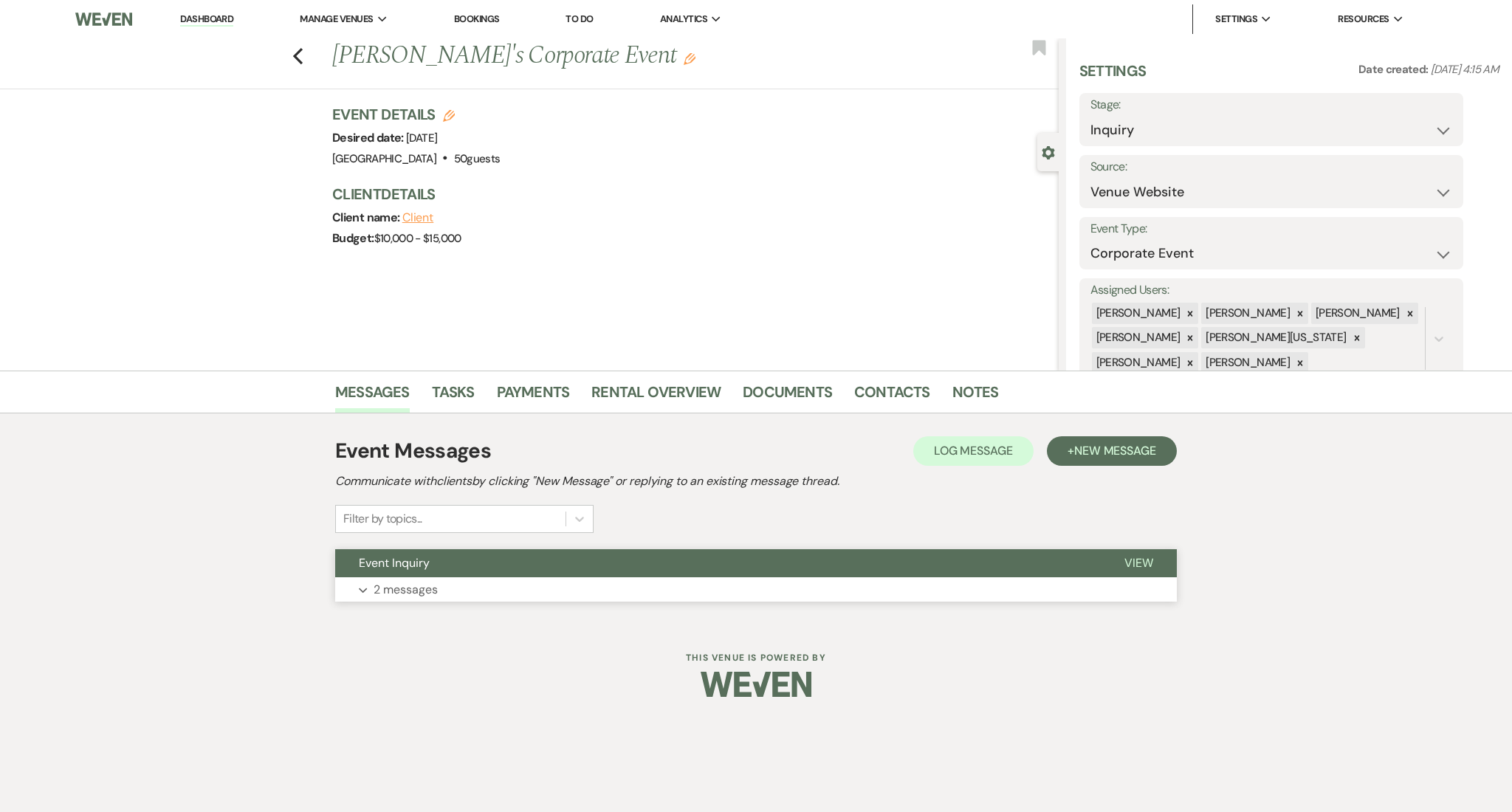
click at [458, 583] on button "Expand 2 messages" at bounding box center [756, 589] width 841 height 25
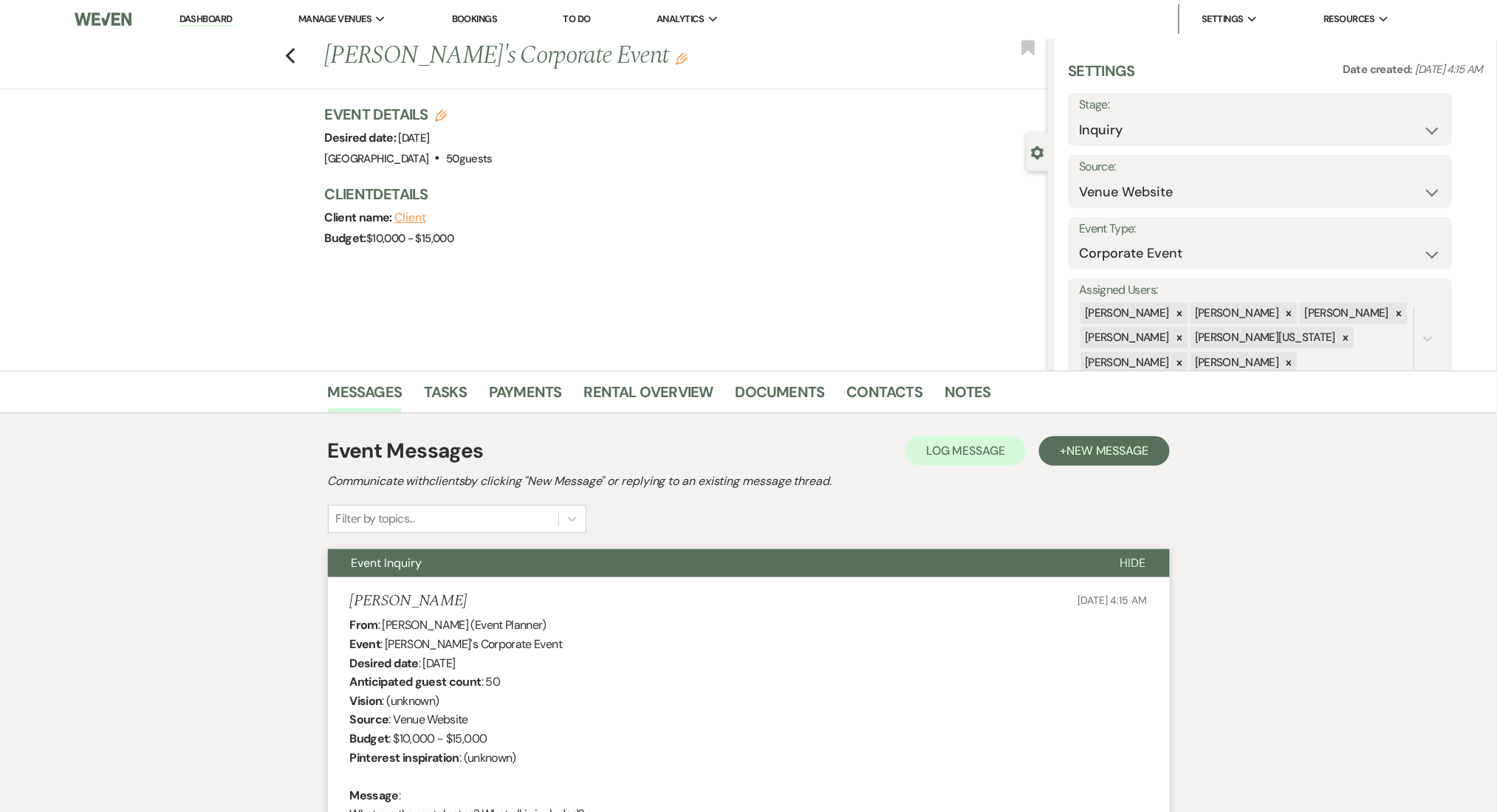
click at [237, 18] on li "Dashboard" at bounding box center [206, 19] width 68 height 29
click at [209, 14] on link "Dashboard" at bounding box center [206, 20] width 53 height 14
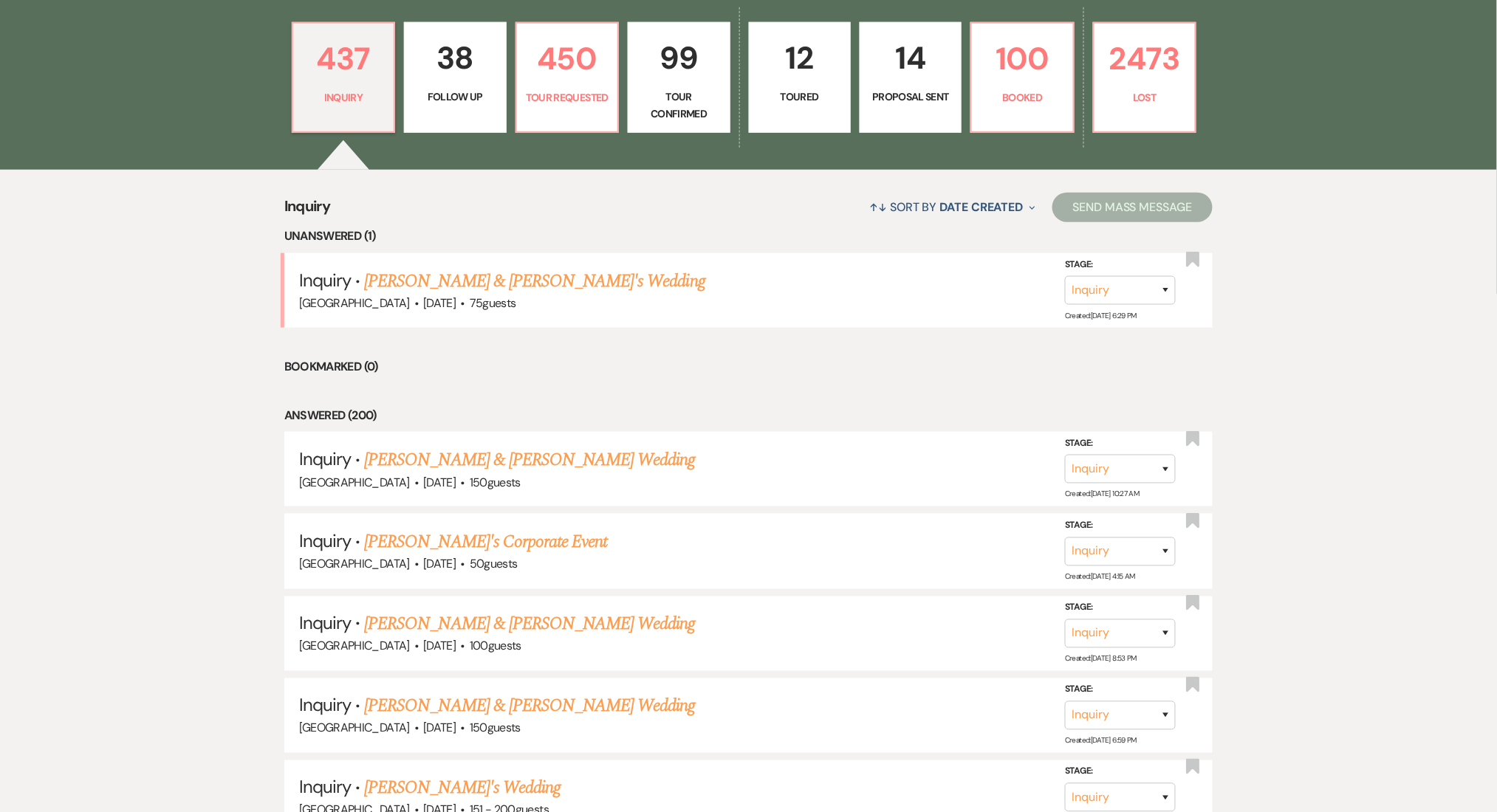
scroll to position [492, 0]
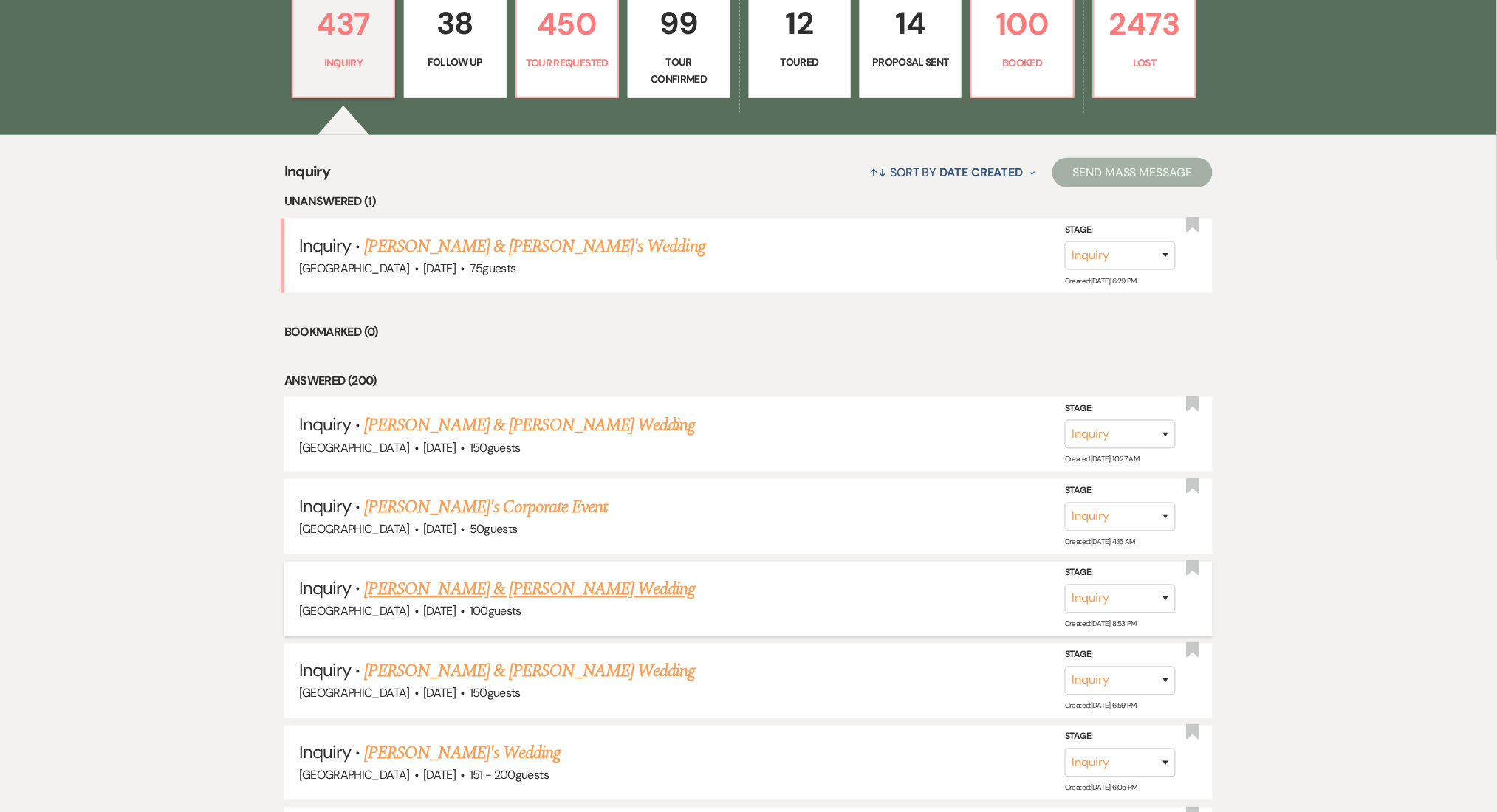
click at [381, 579] on link "[PERSON_NAME] & [PERSON_NAME] Wedding" at bounding box center [530, 589] width 331 height 27
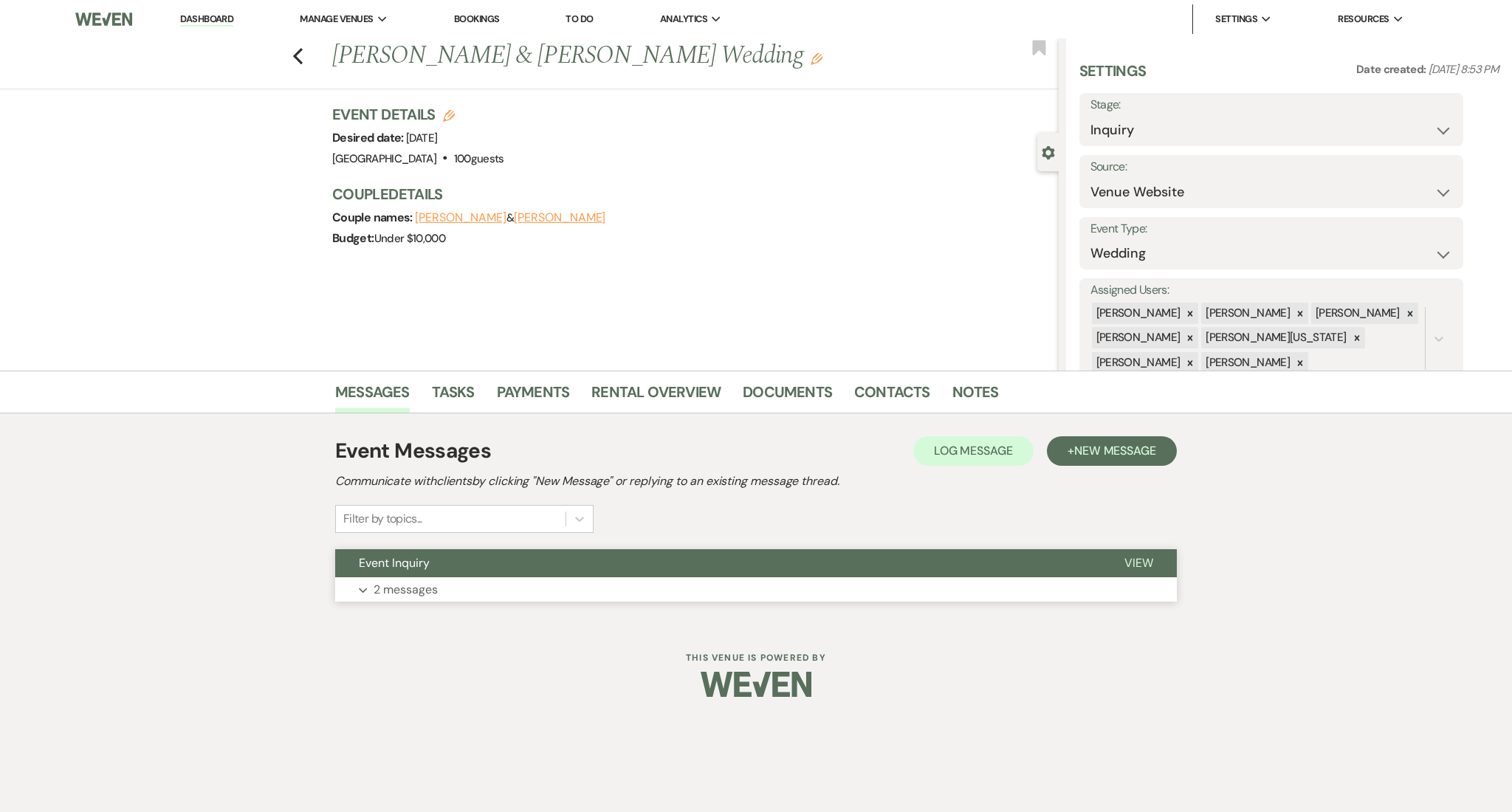
click at [470, 589] on button "Expand 2 messages" at bounding box center [756, 589] width 841 height 25
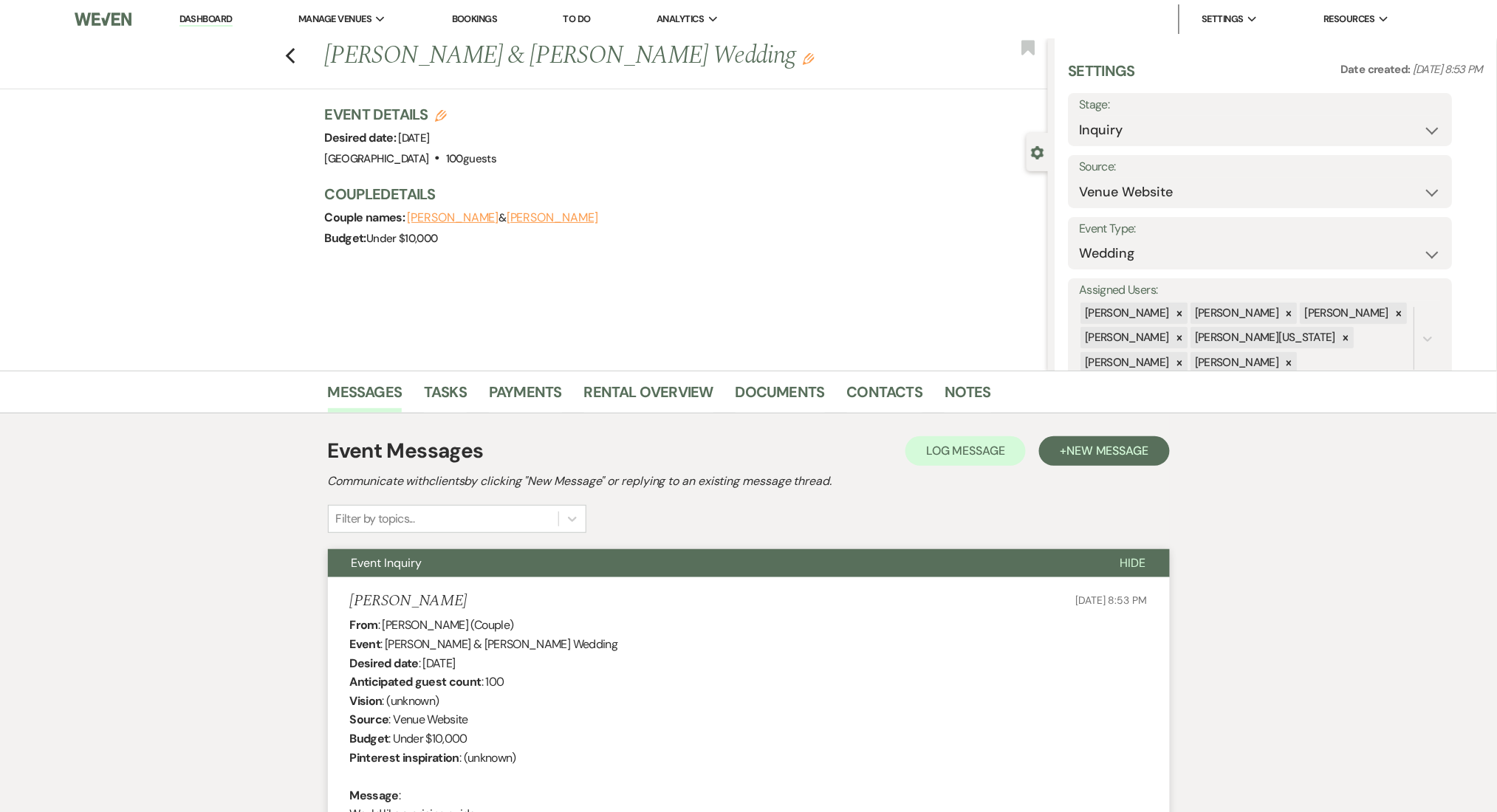
click at [179, 14] on link "Dashboard" at bounding box center [206, 20] width 53 height 14
click at [198, 19] on link "Dashboard" at bounding box center [206, 20] width 53 height 14
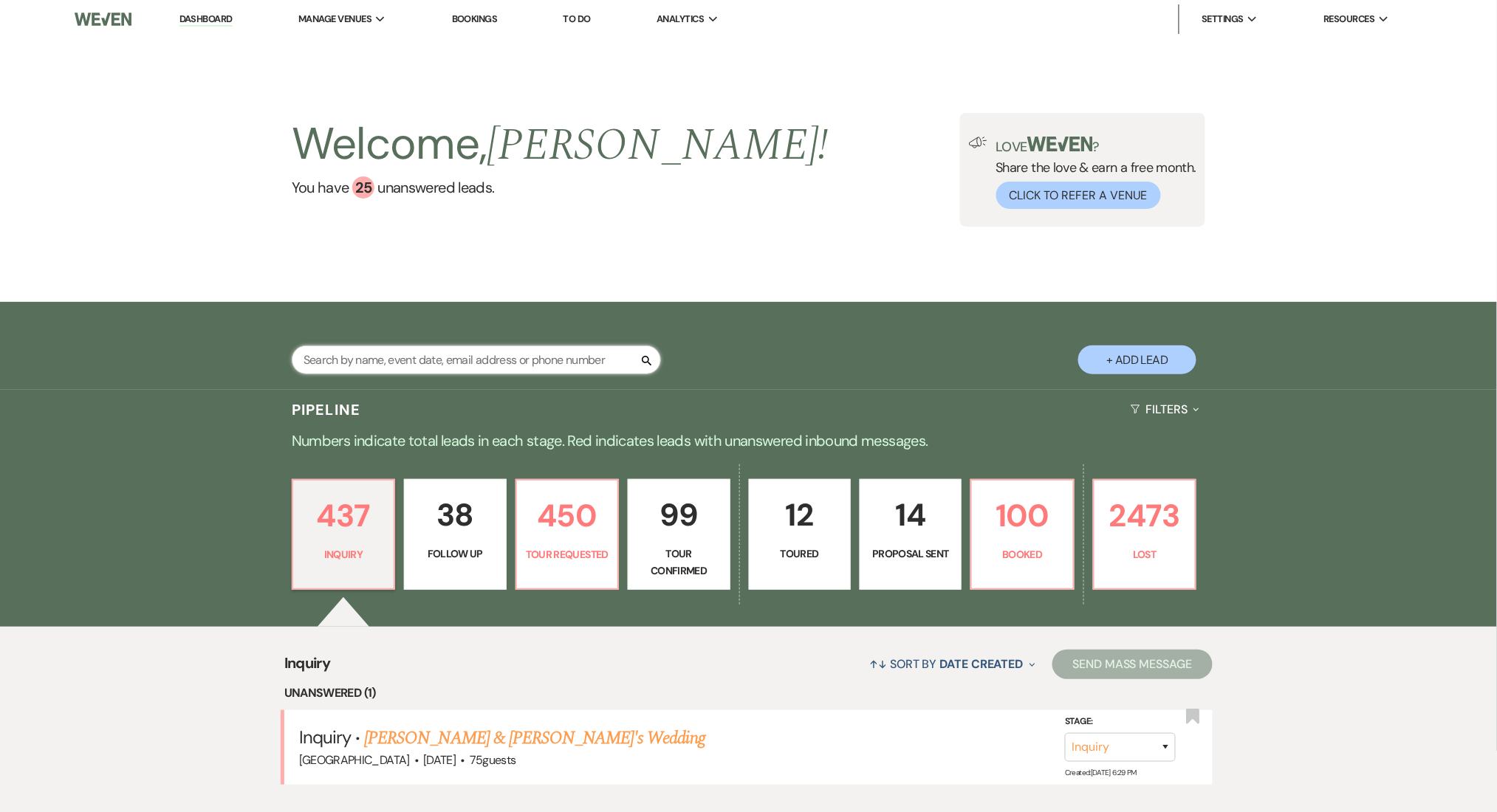
click at [374, 355] on input "text" at bounding box center [476, 360] width 369 height 29
paste input "[EMAIL_ADDRESS][DOMAIN_NAME]"
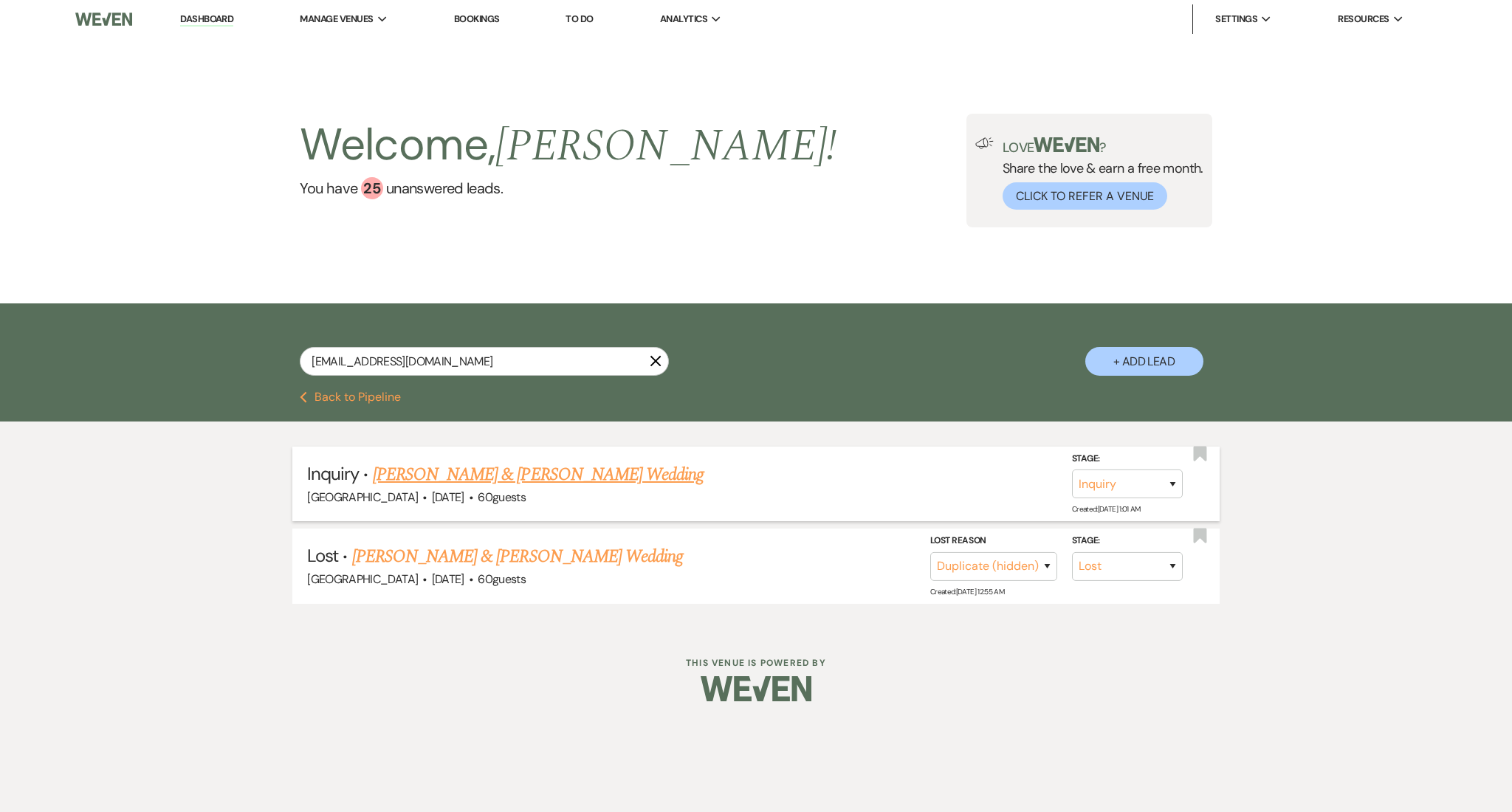
click at [487, 474] on link "[PERSON_NAME] & [PERSON_NAME] Wedding" at bounding box center [538, 475] width 331 height 27
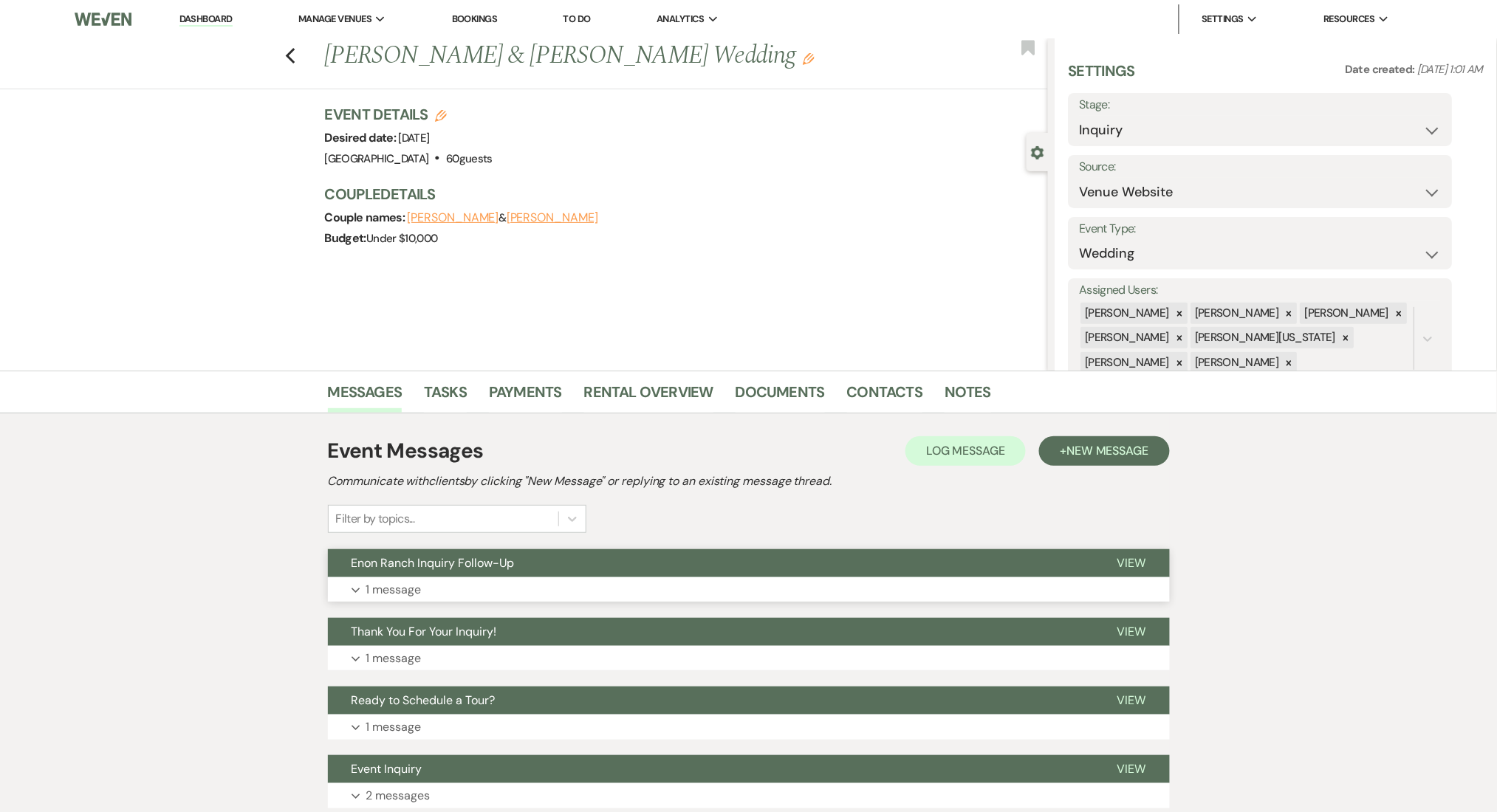
click at [728, 576] on button "Enon Ranch Inquiry Follow-Up" at bounding box center [711, 563] width 766 height 28
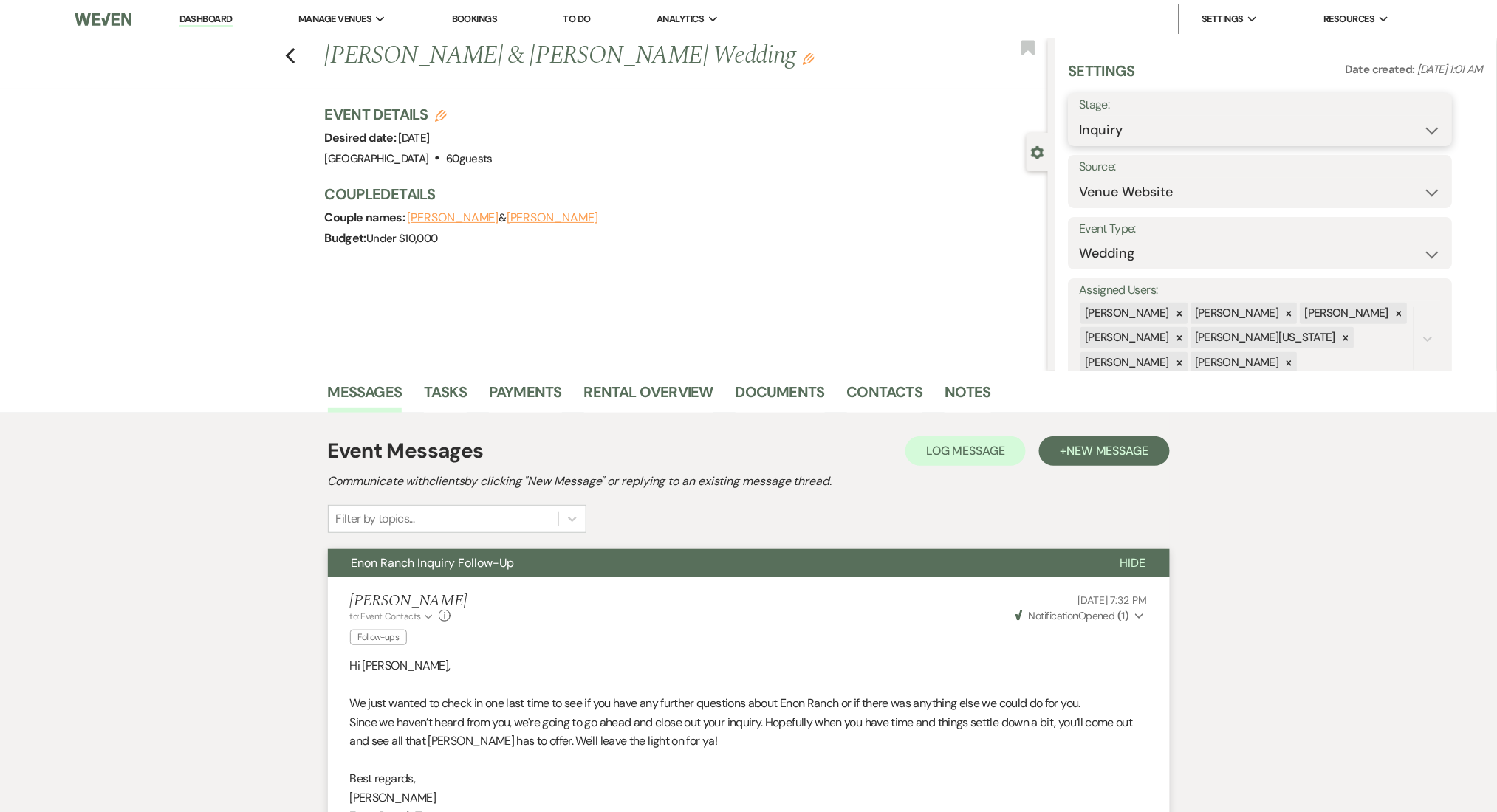
drag, startPoint x: 1151, startPoint y: 119, endPoint x: 1135, endPoint y: 141, distance: 27.2
click at [1151, 119] on select "Inquiry Follow Up Tour Requested Tour Confirmed Toured Proposal Sent Booked Lost" at bounding box center [1260, 130] width 362 height 29
click at [1080, 116] on select "Inquiry Follow Up Tour Requested Tour Confirmed Toured Proposal Sent Booked Lost" at bounding box center [1260, 130] width 362 height 29
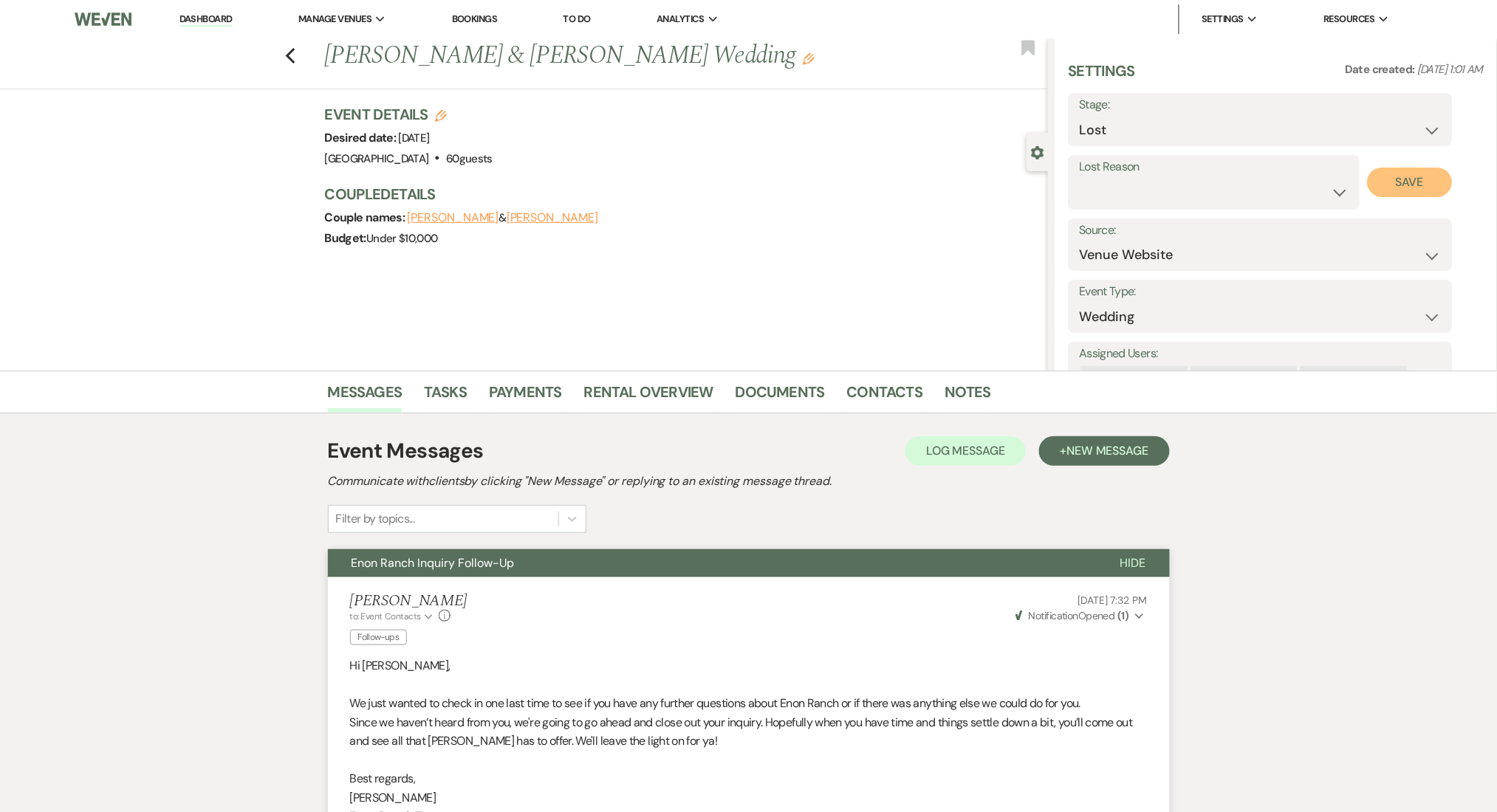
click at [1407, 172] on button "Save" at bounding box center [1410, 182] width 85 height 29
click at [227, 21] on link "Dashboard" at bounding box center [206, 20] width 53 height 14
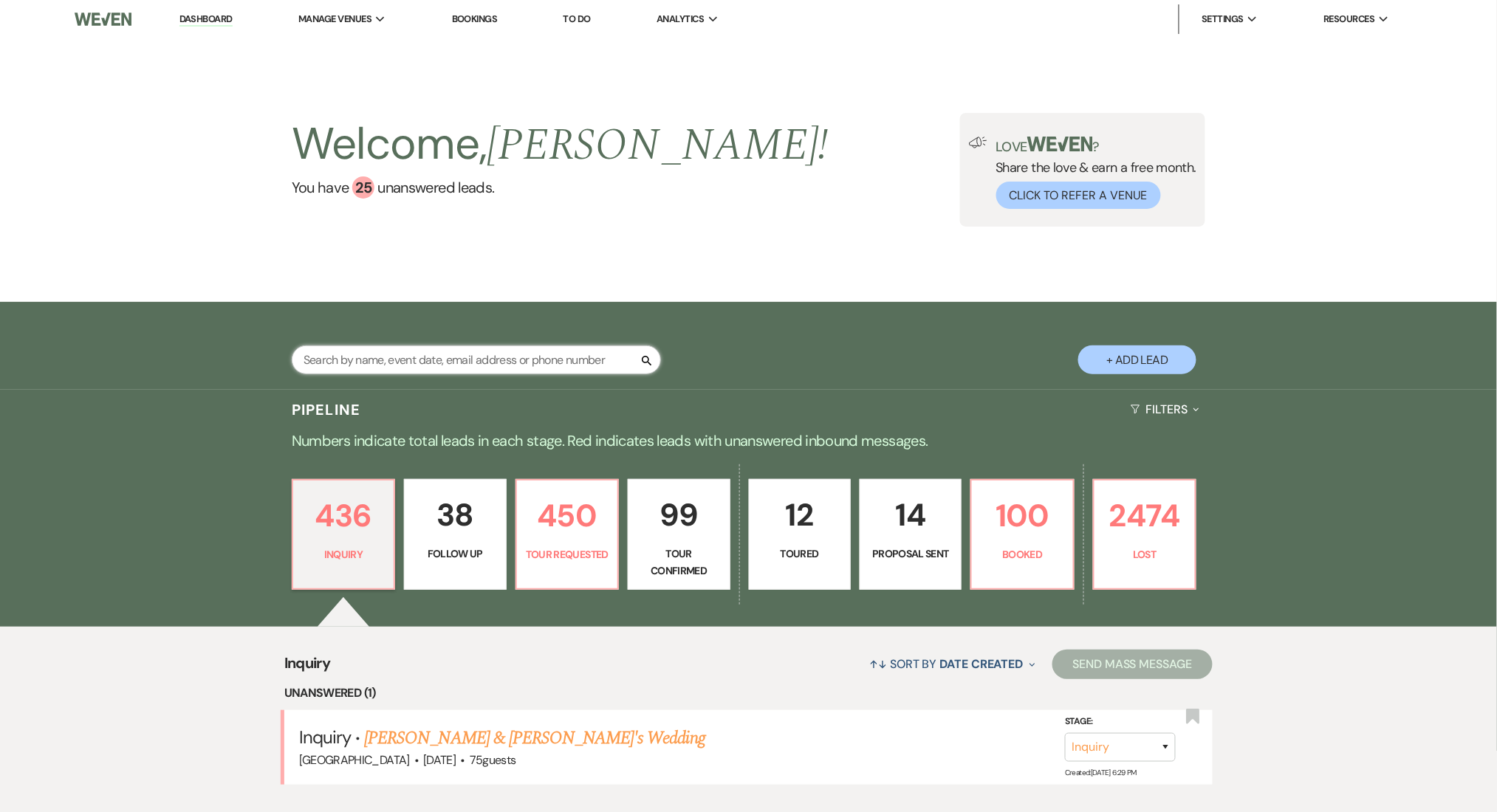
click at [414, 361] on input "text" at bounding box center [476, 360] width 369 height 29
paste input "[EMAIL_ADDRESS][DOMAIN_NAME]"
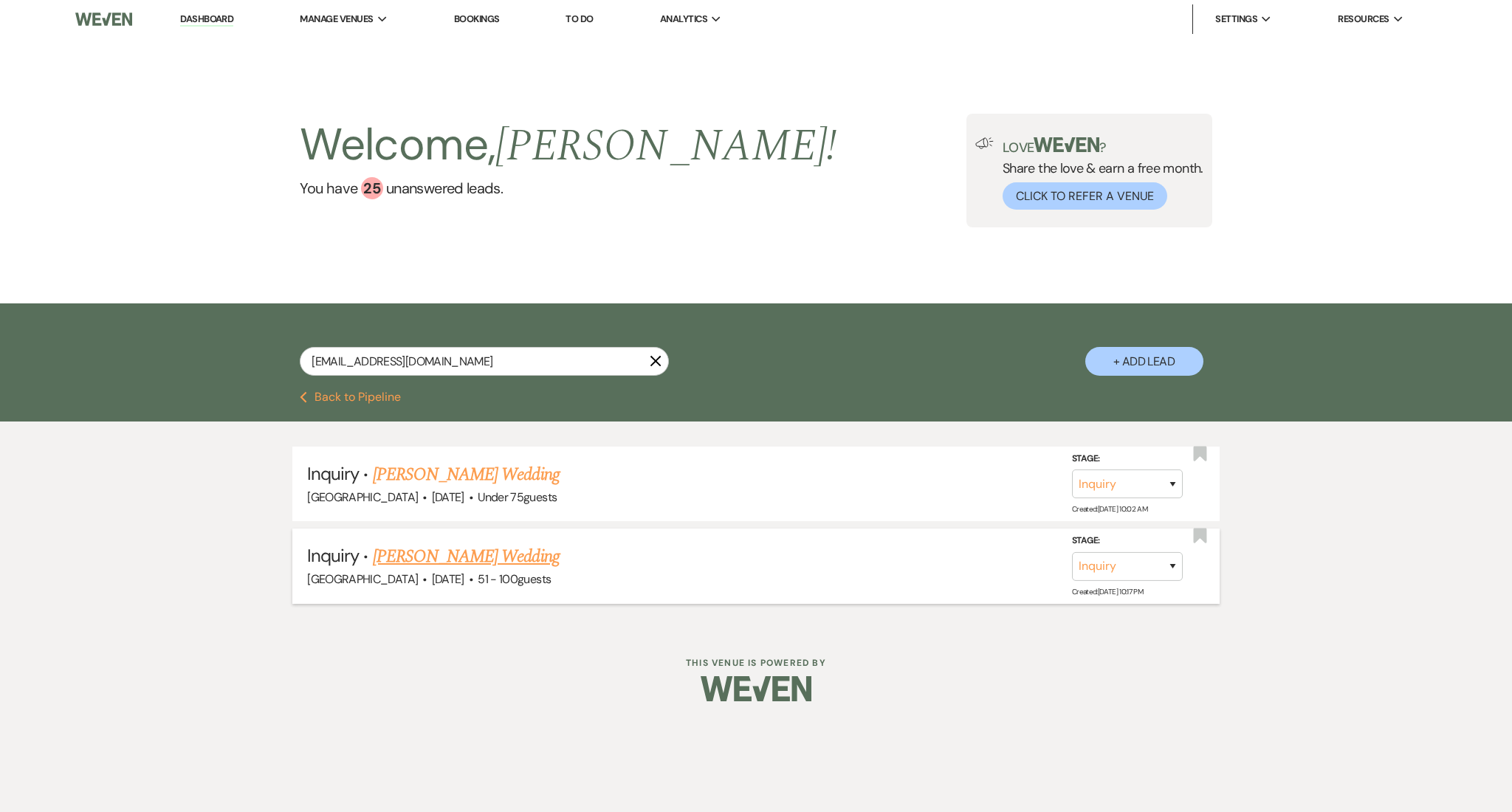
click at [439, 559] on link "[PERSON_NAME] Wedding" at bounding box center [466, 556] width 187 height 27
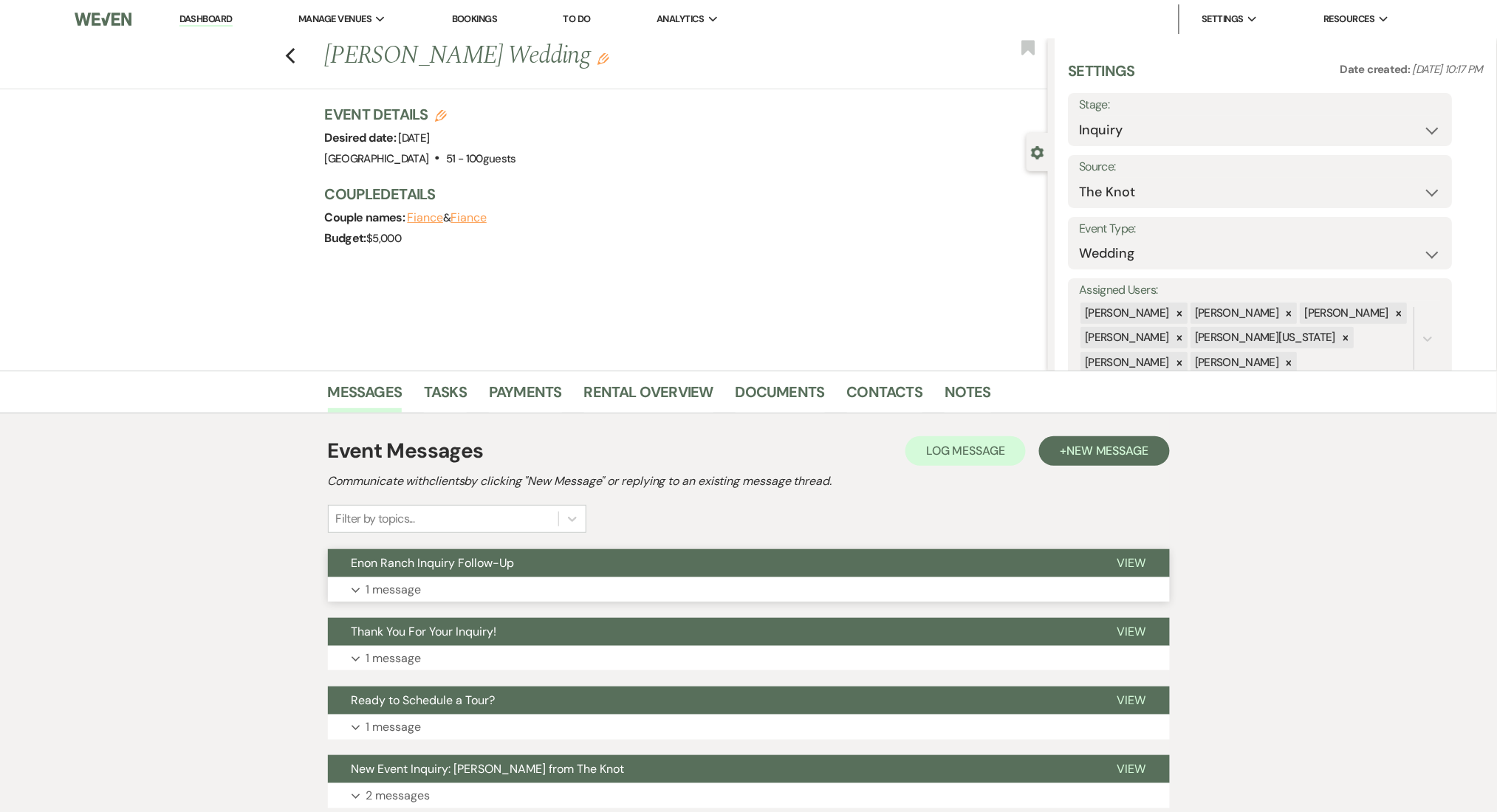
click at [601, 590] on button "Expand 1 message" at bounding box center [749, 589] width 841 height 25
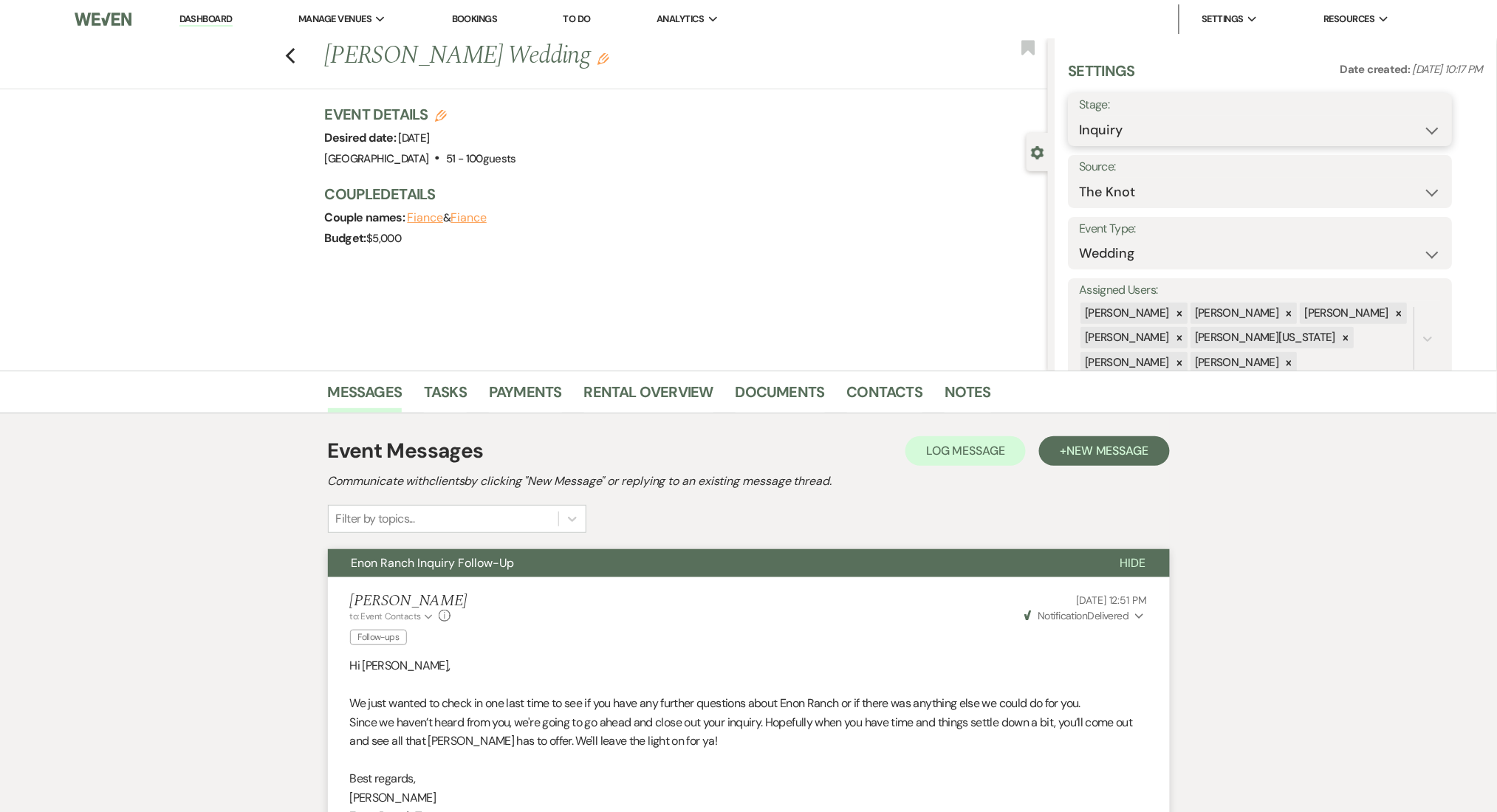
click at [1127, 140] on select "Inquiry Follow Up Tour Requested Tour Confirmed Toured Proposal Sent Booked Lost" at bounding box center [1260, 130] width 362 height 29
click at [1080, 116] on select "Inquiry Follow Up Tour Requested Tour Confirmed Toured Proposal Sent Booked Lost" at bounding box center [1260, 130] width 362 height 29
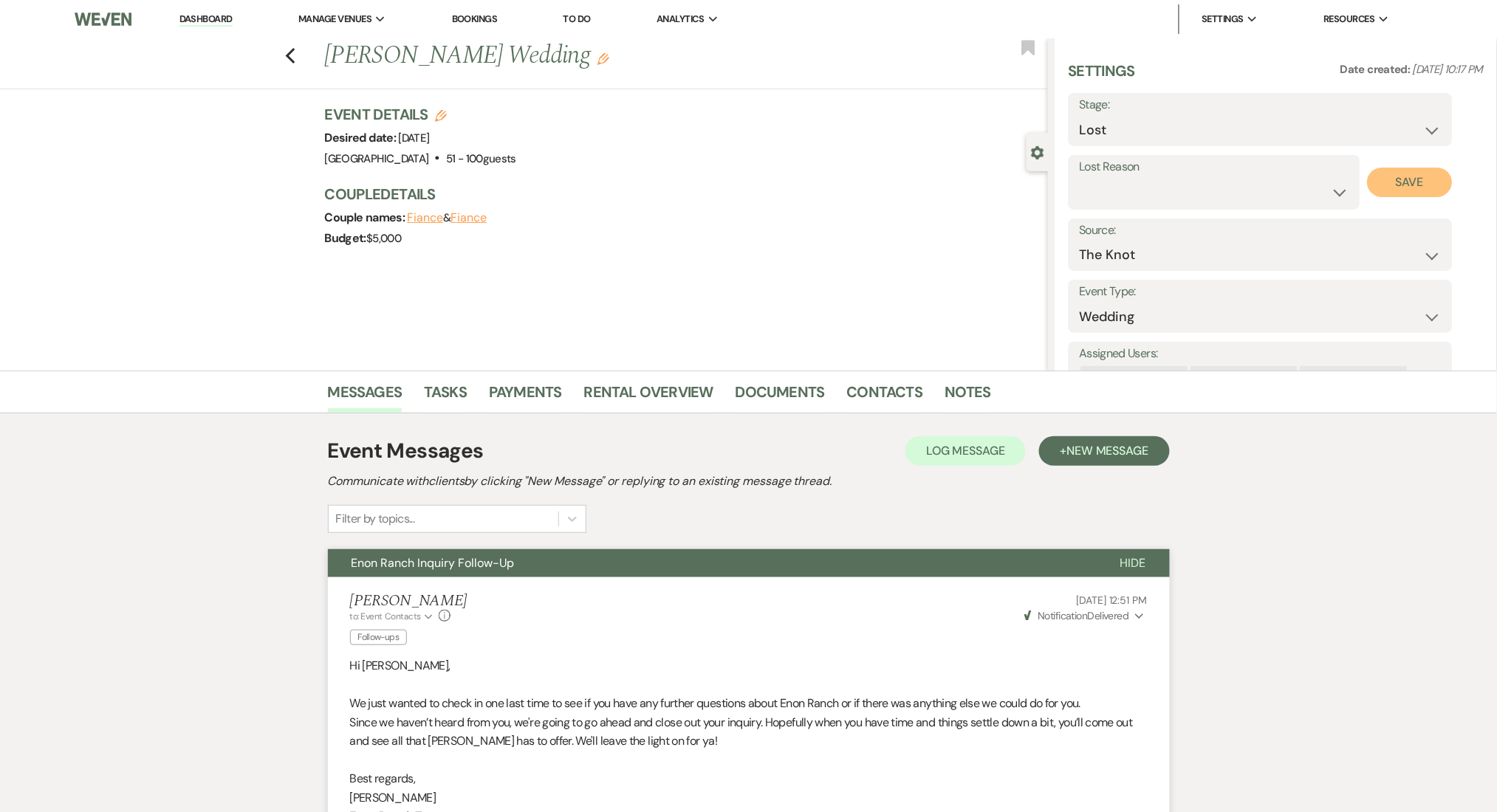
click at [1404, 188] on button "Save" at bounding box center [1410, 182] width 85 height 29
click at [230, 29] on li "Dashboard" at bounding box center [206, 19] width 68 height 29
click at [213, 19] on link "Dashboard" at bounding box center [206, 20] width 53 height 14
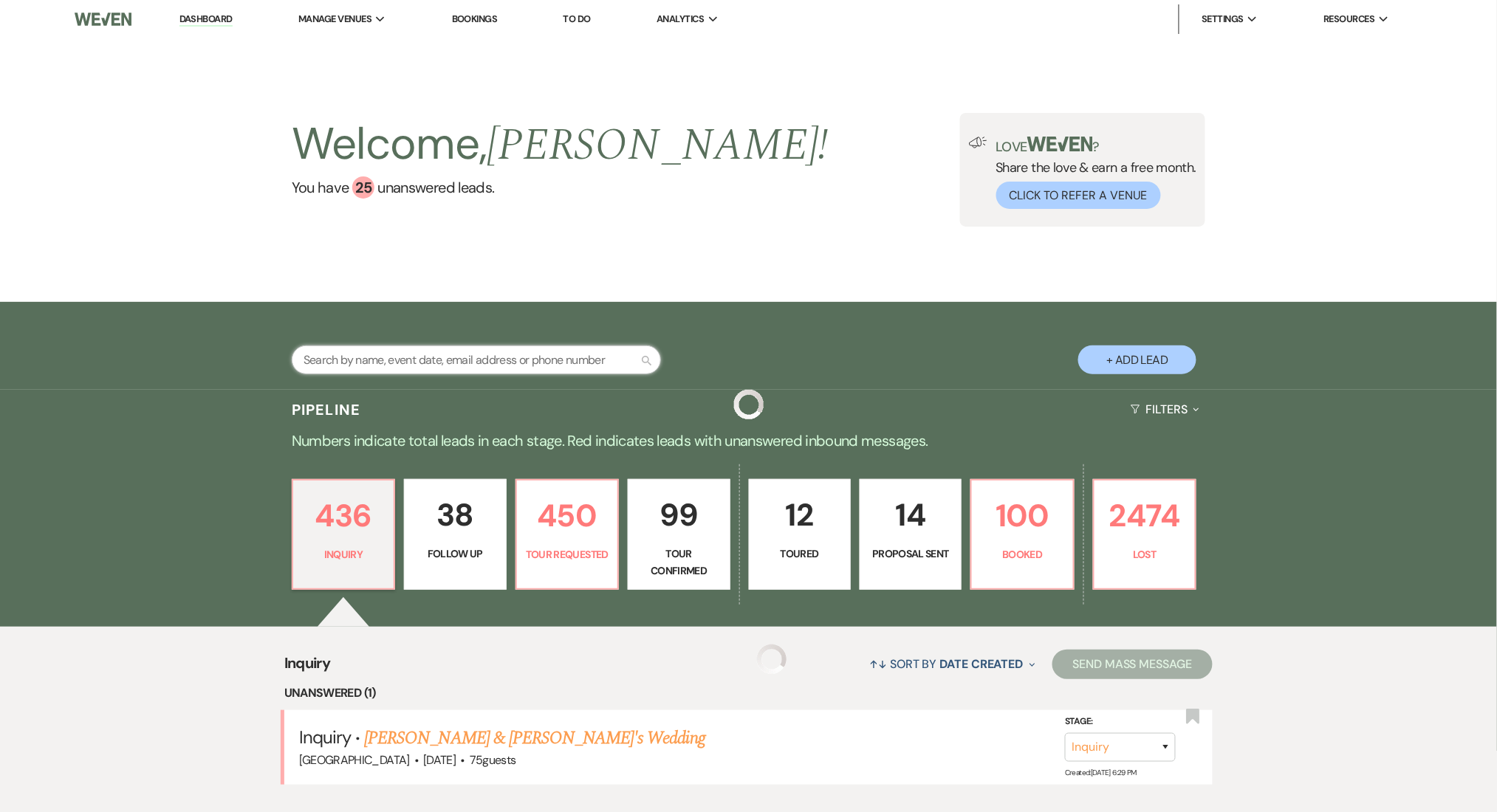
click at [435, 371] on input "text" at bounding box center [476, 360] width 369 height 29
click at [435, 365] on input "text" at bounding box center [476, 360] width 369 height 29
paste input "[EMAIL_ADDRESS][DOMAIN_NAME]"
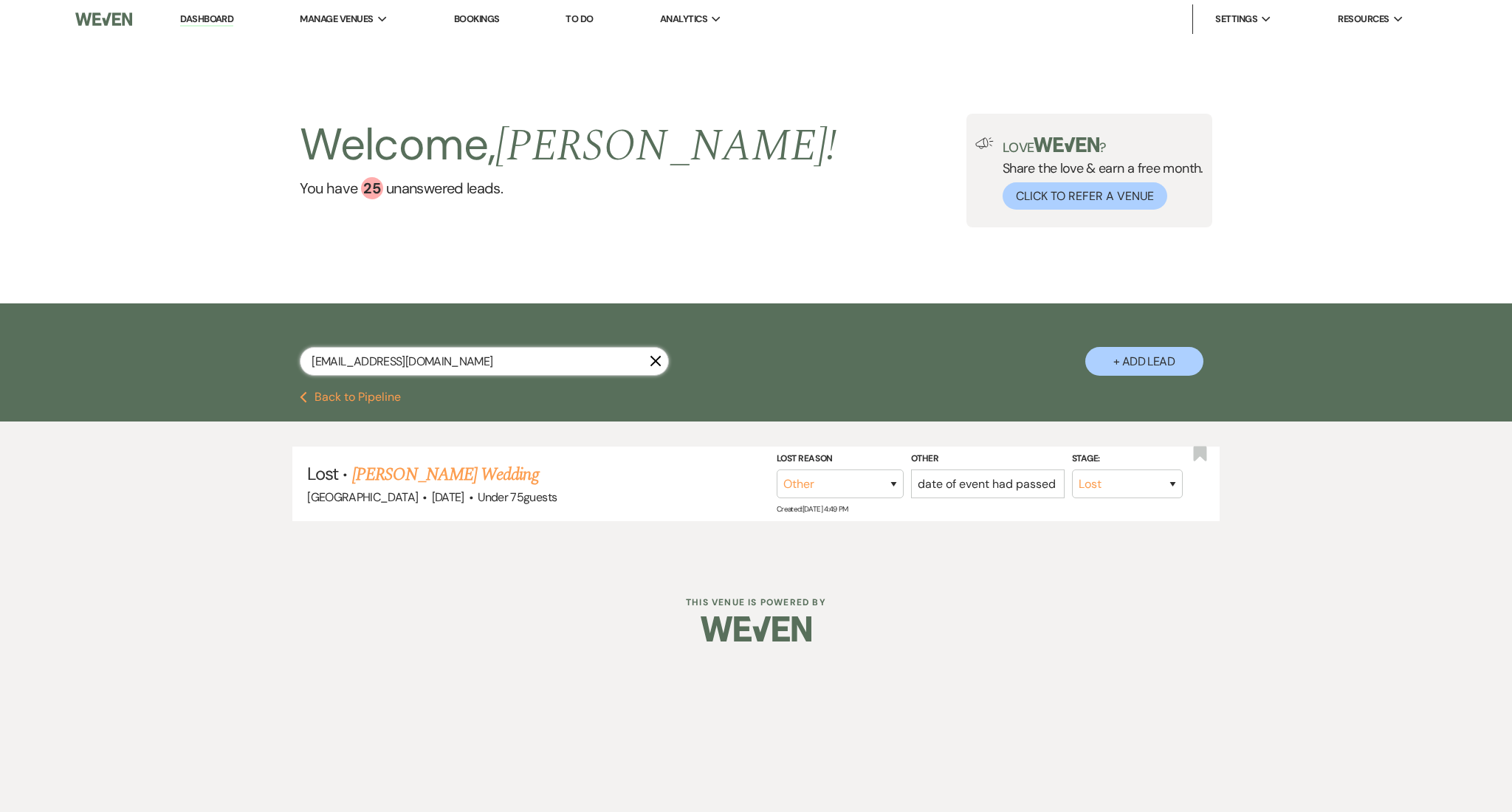
drag, startPoint x: 476, startPoint y: 361, endPoint x: 114, endPoint y: 336, distance: 362.9
click at [114, 336] on div "[EMAIL_ADDRESS][DOMAIN_NAME] X + Add Lead" at bounding box center [756, 347] width 1512 height 88
paste input "lateasa34"
click at [461, 467] on link "[PERSON_NAME] Wedding" at bounding box center [466, 475] width 187 height 27
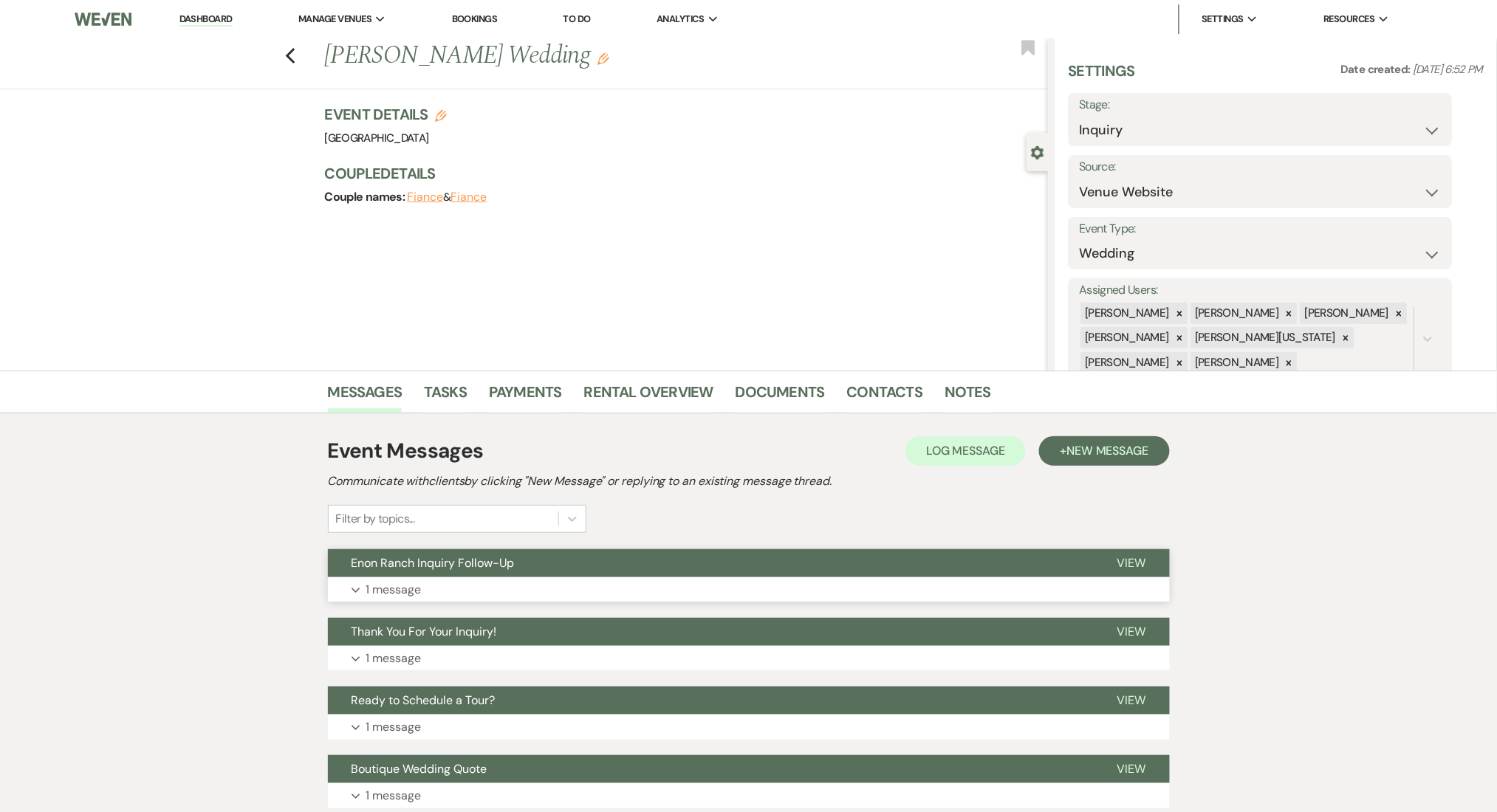
click at [763, 584] on button "Expand 1 message" at bounding box center [749, 589] width 841 height 25
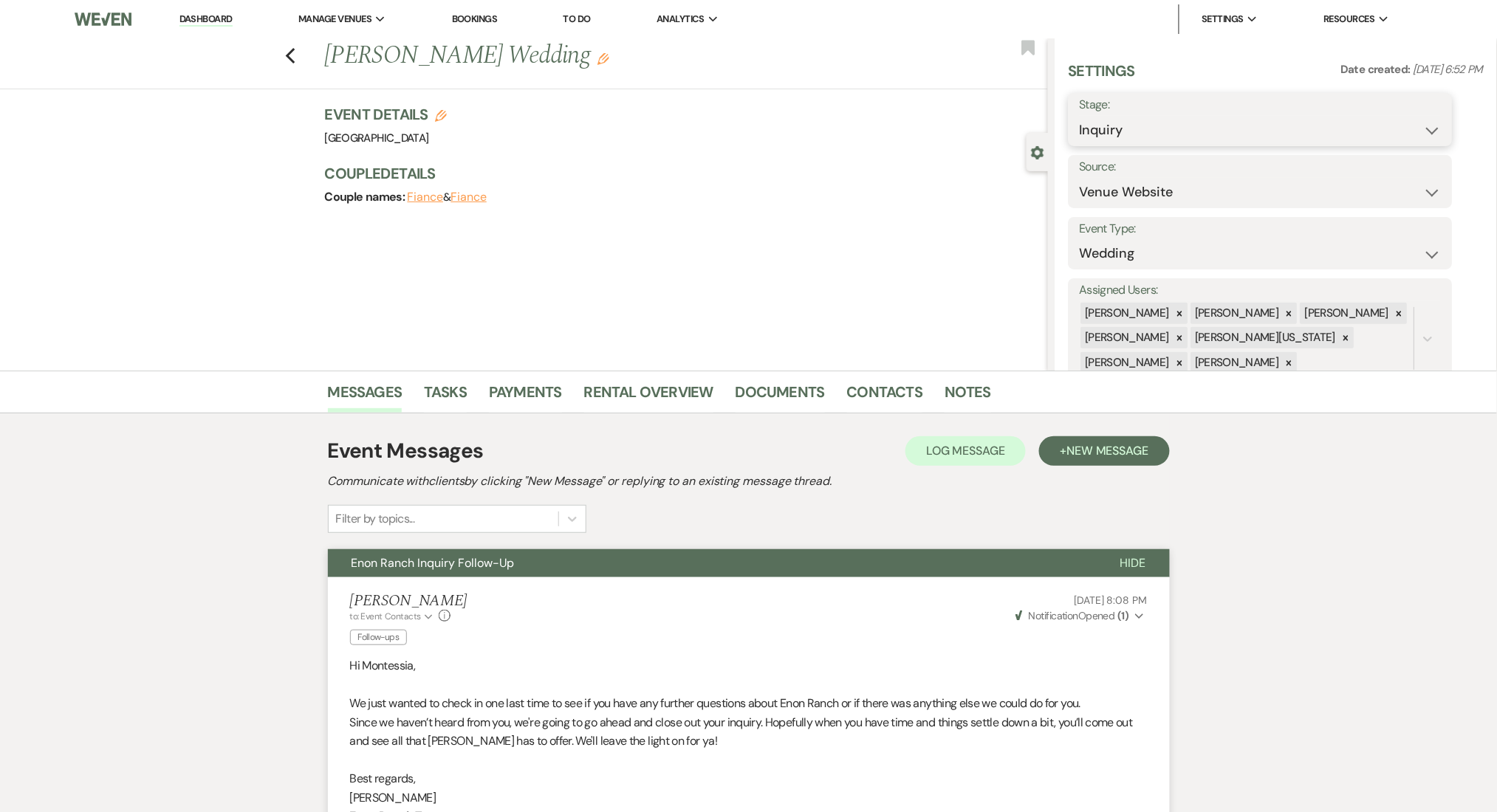
click at [1165, 128] on select "Inquiry Follow Up Tour Requested Tour Confirmed Toured Proposal Sent Booked Lost" at bounding box center [1260, 130] width 362 height 29
click at [1080, 116] on select "Inquiry Follow Up Tour Requested Tour Confirmed Toured Proposal Sent Booked Lost" at bounding box center [1260, 130] width 362 height 29
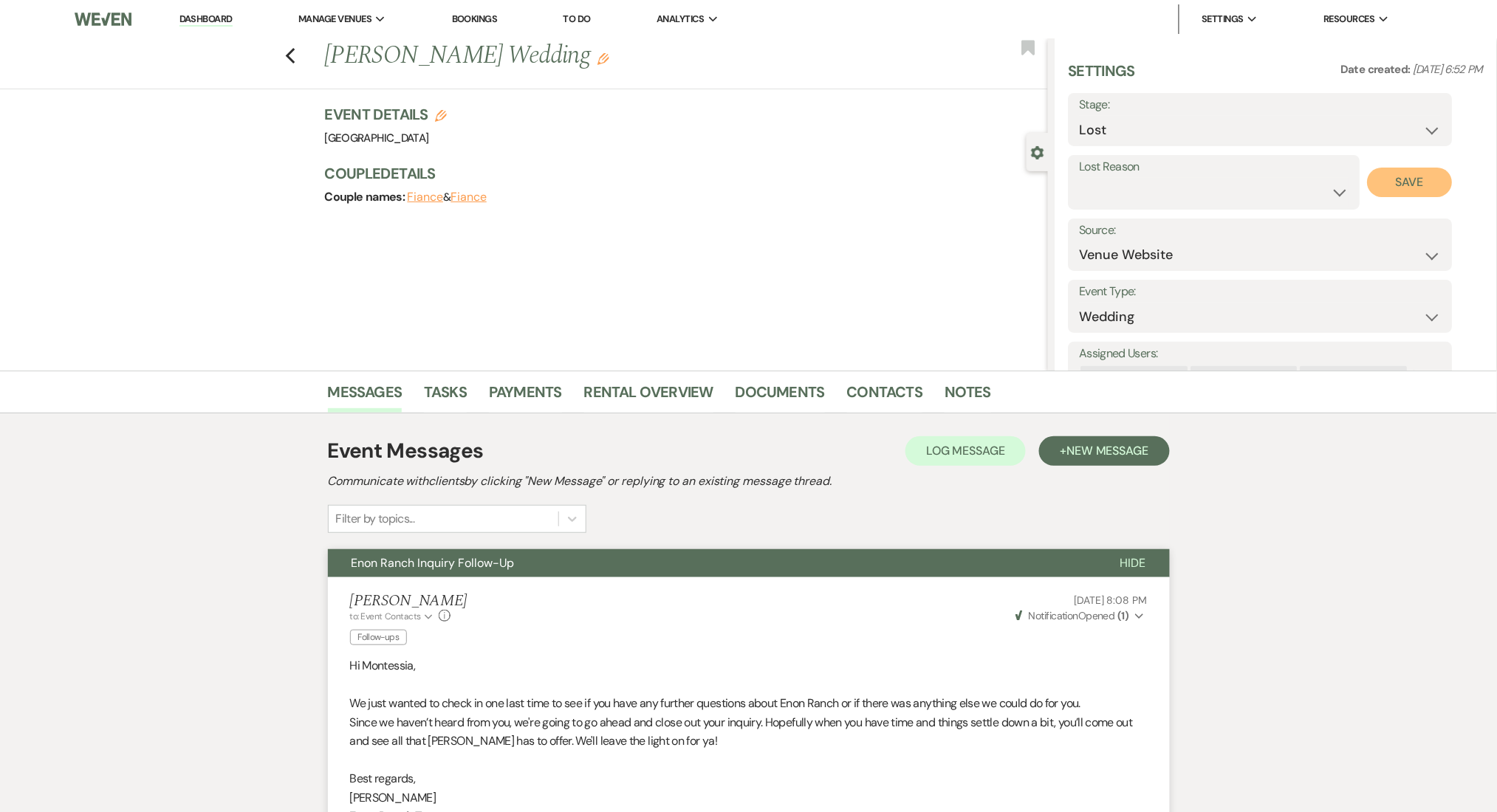
click at [1392, 184] on button "Save" at bounding box center [1410, 182] width 85 height 29
click at [303, 47] on div "Previous [PERSON_NAME] Wedding Edit Bookmark" at bounding box center [519, 63] width 1055 height 51
click at [296, 57] on icon "Previous" at bounding box center [290, 56] width 11 height 18
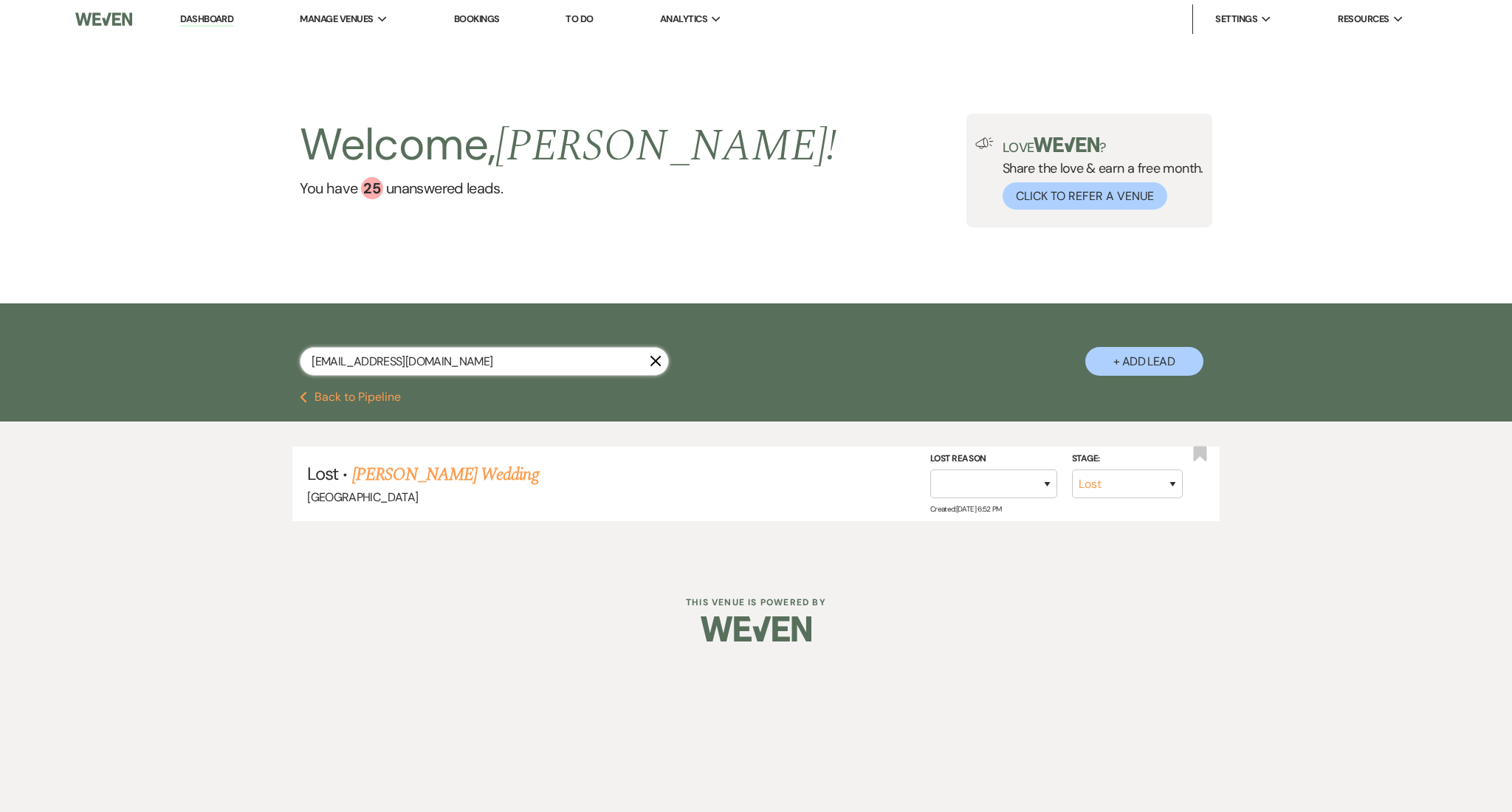
drag, startPoint x: 451, startPoint y: 355, endPoint x: 101, endPoint y: 337, distance: 350.5
click at [101, 337] on div "[EMAIL_ADDRESS][DOMAIN_NAME] X + Add Lead" at bounding box center [756, 347] width 1512 height 88
paste input "hannamariejuckett"
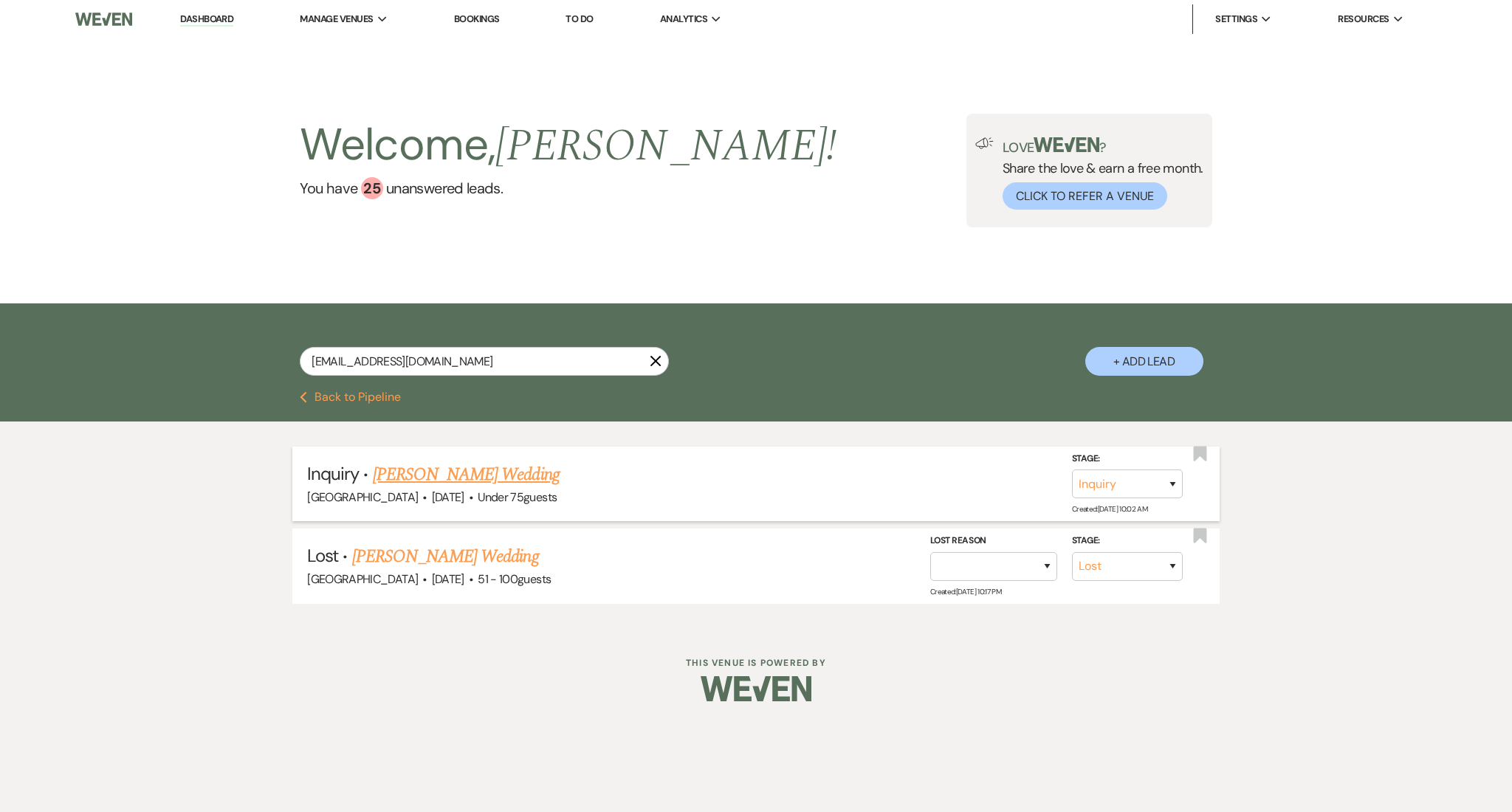
click at [411, 464] on link "[PERSON_NAME] Wedding" at bounding box center [466, 475] width 187 height 27
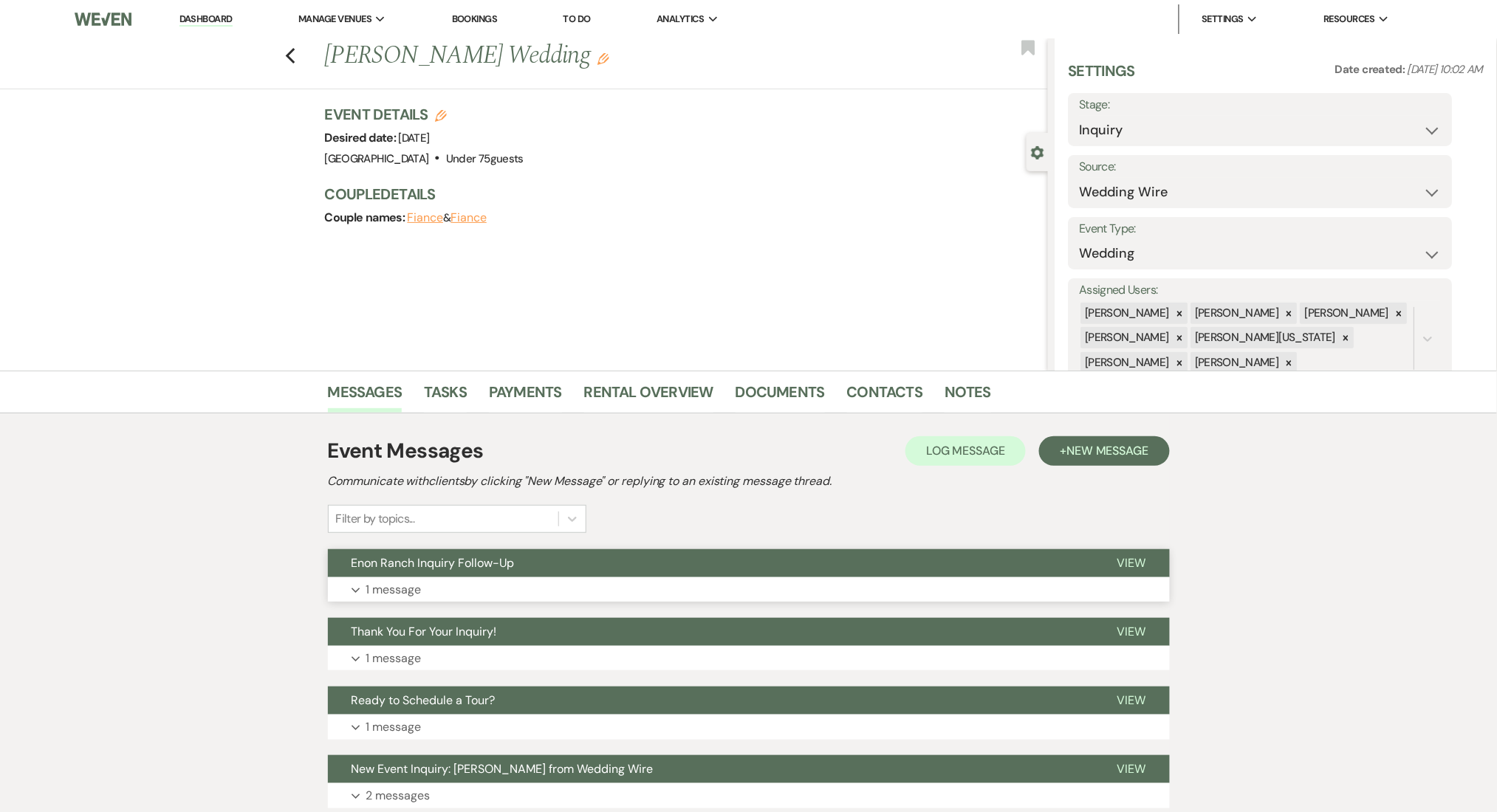
click at [753, 584] on button "Expand 1 message" at bounding box center [749, 589] width 841 height 25
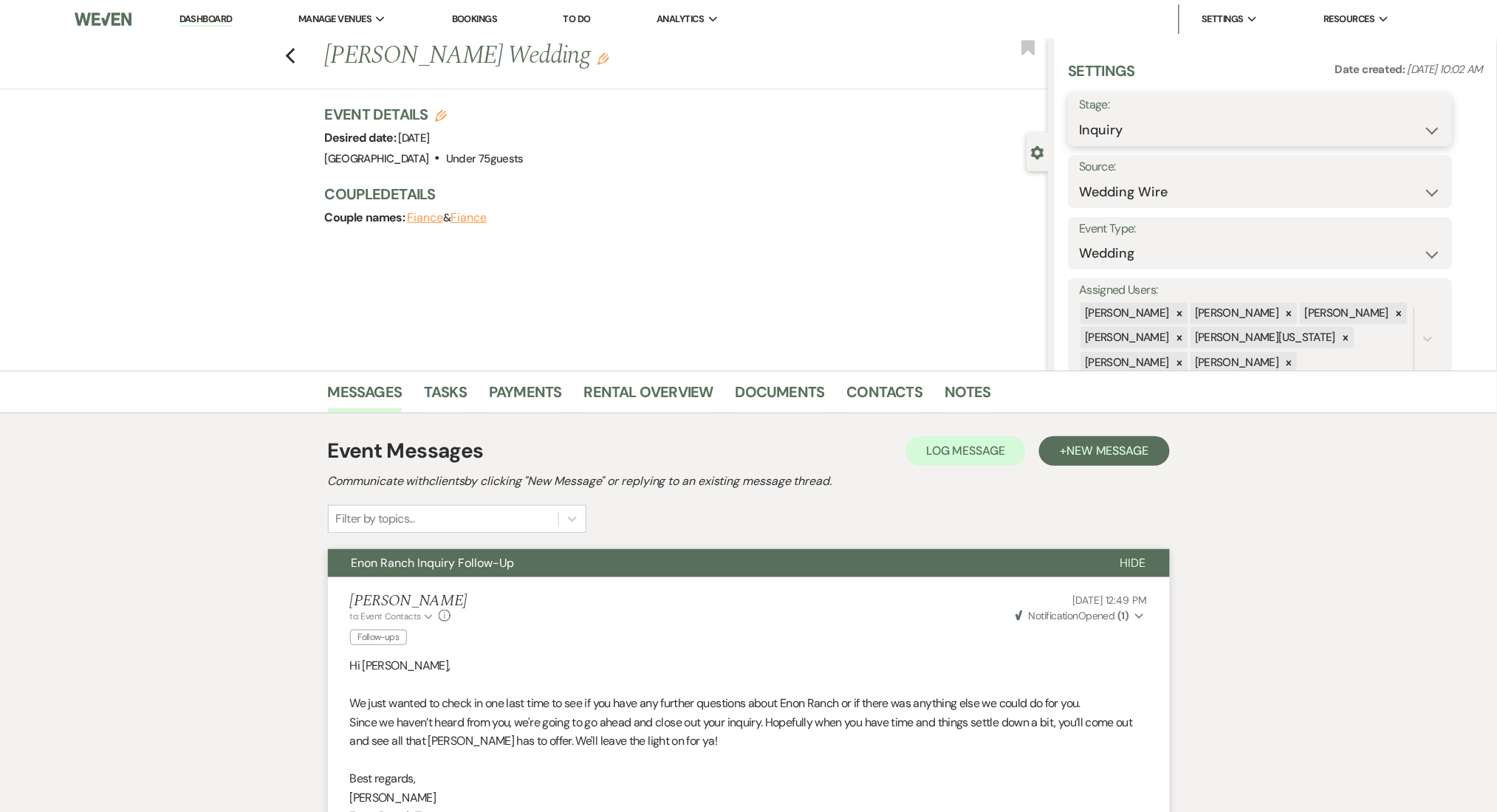
drag, startPoint x: 1119, startPoint y: 124, endPoint x: 1117, endPoint y: 133, distance: 9.2
click at [1119, 124] on select "Inquiry Follow Up Tour Requested Tour Confirmed Toured Proposal Sent Booked Lost" at bounding box center [1260, 130] width 362 height 29
click at [1080, 116] on select "Inquiry Follow Up Tour Requested Tour Confirmed Toured Proposal Sent Booked Lost" at bounding box center [1260, 130] width 362 height 29
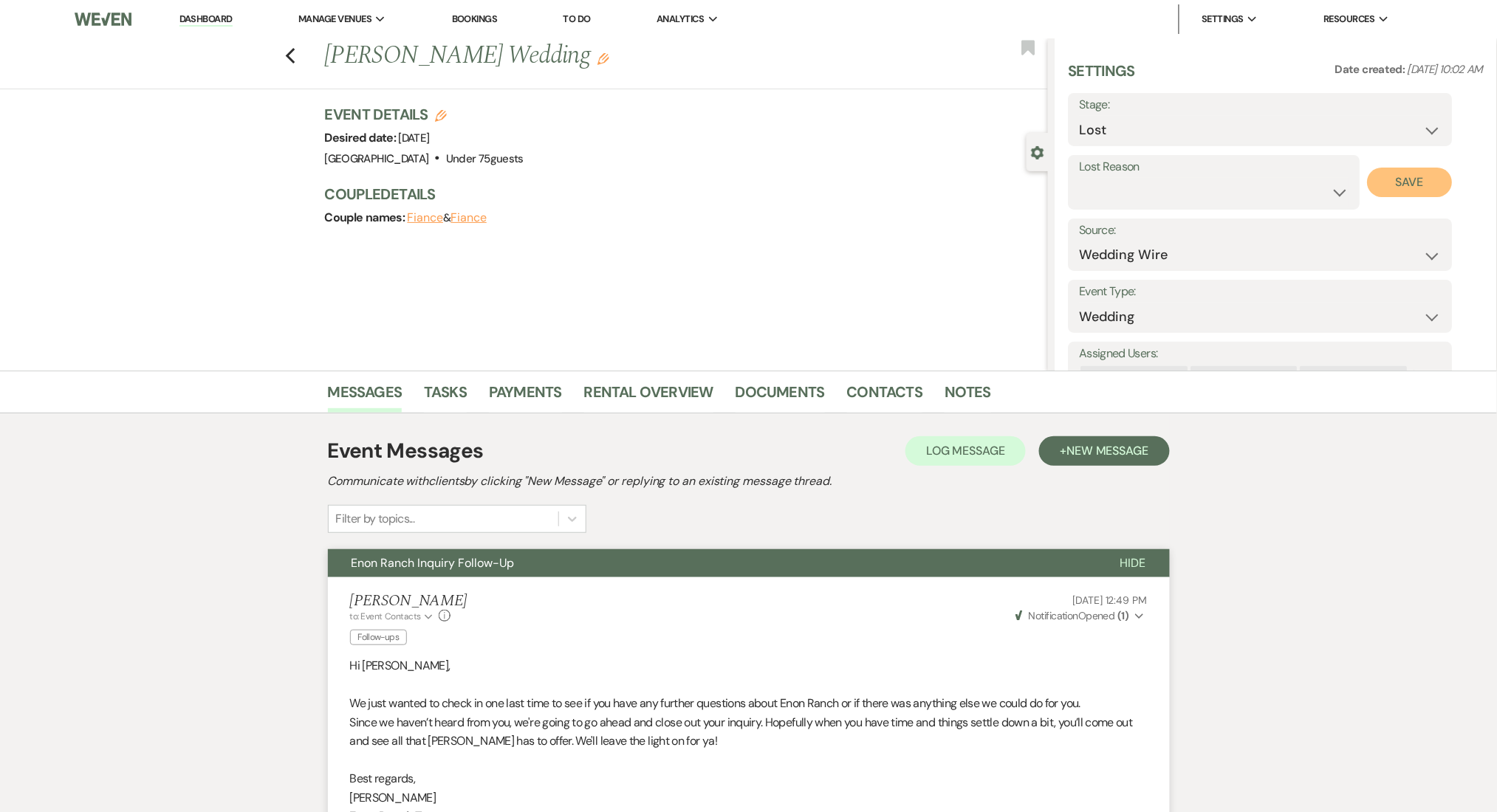
click at [1404, 179] on button "Save" at bounding box center [1410, 182] width 85 height 29
click at [296, 56] on icon "Previous" at bounding box center [290, 56] width 11 height 18
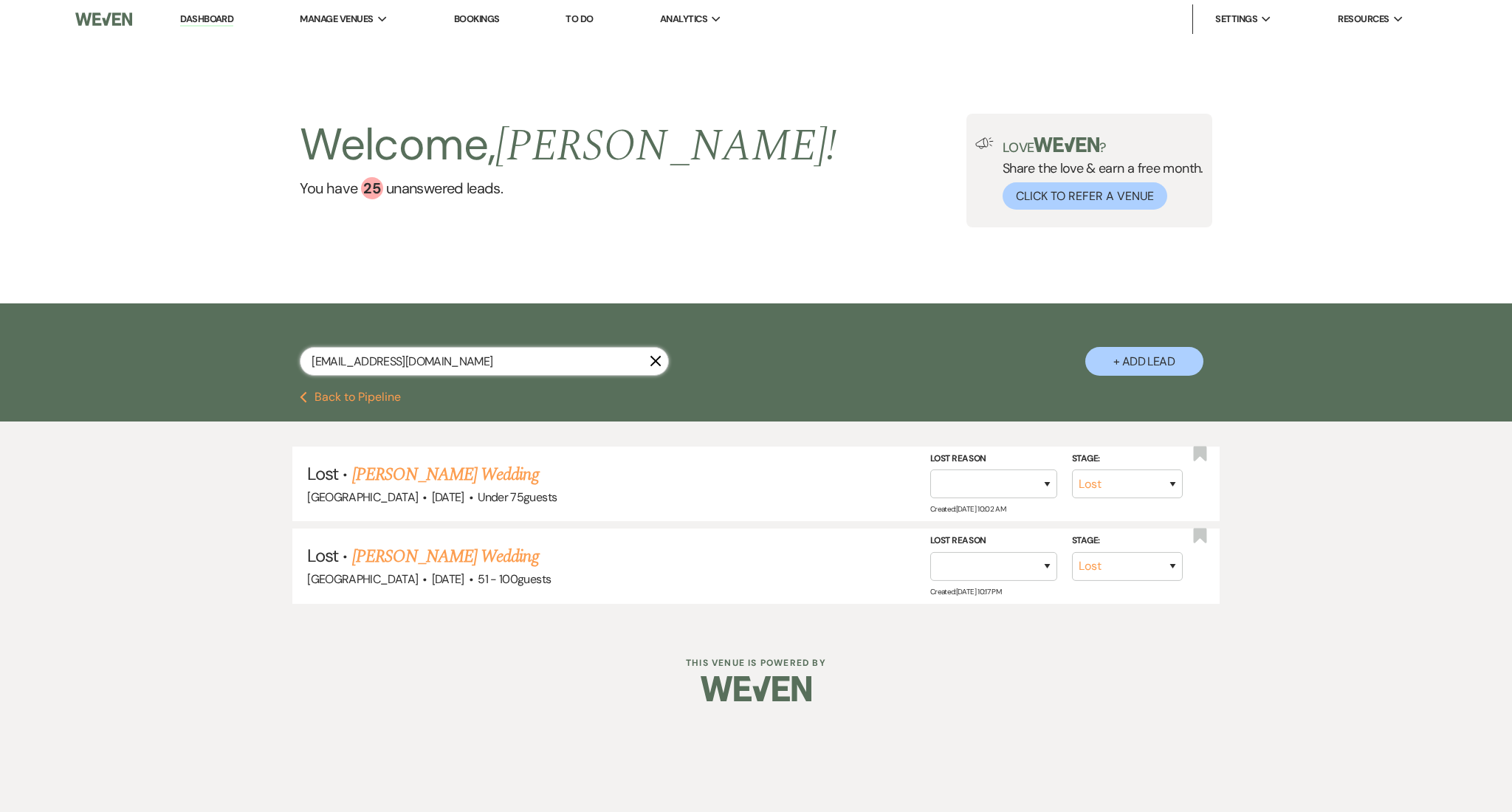
drag, startPoint x: 479, startPoint y: 370, endPoint x: 179, endPoint y: 340, distance: 301.5
click at [179, 340] on div "[EMAIL_ADDRESS][DOMAIN_NAME] X + Add Lead" at bounding box center [756, 347] width 1512 height 88
paste input "itsapleasure.eventplanning"
click at [1139, 552] on select "Inquiry Follow Up Tour Requested Tour Confirmed Toured Proposal Sent Booked Lost" at bounding box center [1127, 566] width 111 height 29
click at [1072, 552] on select "Inquiry Follow Up Tour Requested Tour Confirmed Toured Proposal Sent Booked Lost" at bounding box center [1127, 566] width 111 height 29
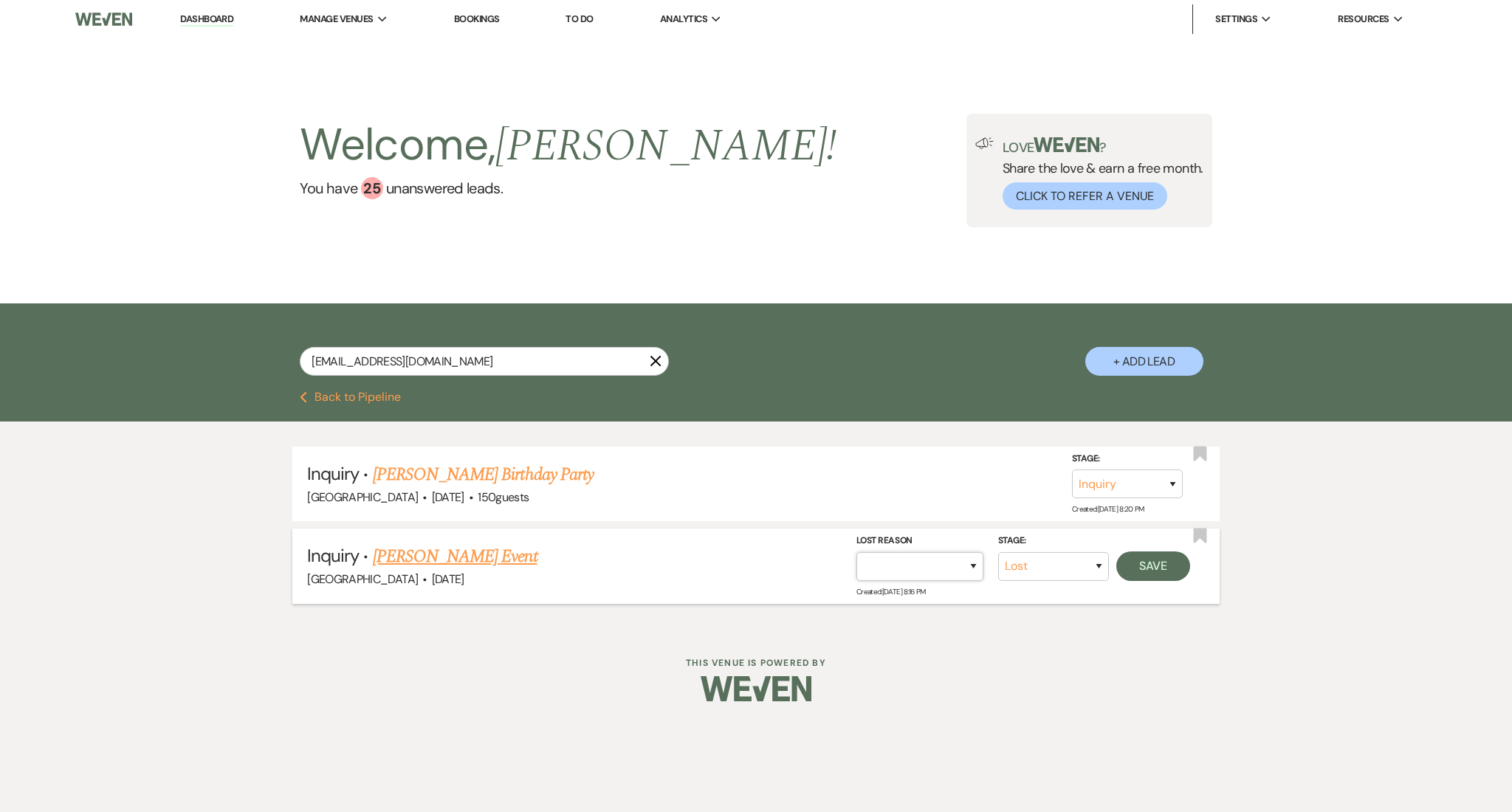
click at [933, 574] on select "Booked Elsewhere Budget Date Unavailable No Response Not a Good Match Capacity …" at bounding box center [920, 566] width 127 height 29
click at [857, 552] on select "Booked Elsewhere Budget Date Unavailable No Response Not a Good Match Capacity …" at bounding box center [920, 566] width 127 height 29
click at [1150, 566] on button "Save" at bounding box center [1153, 565] width 74 height 29
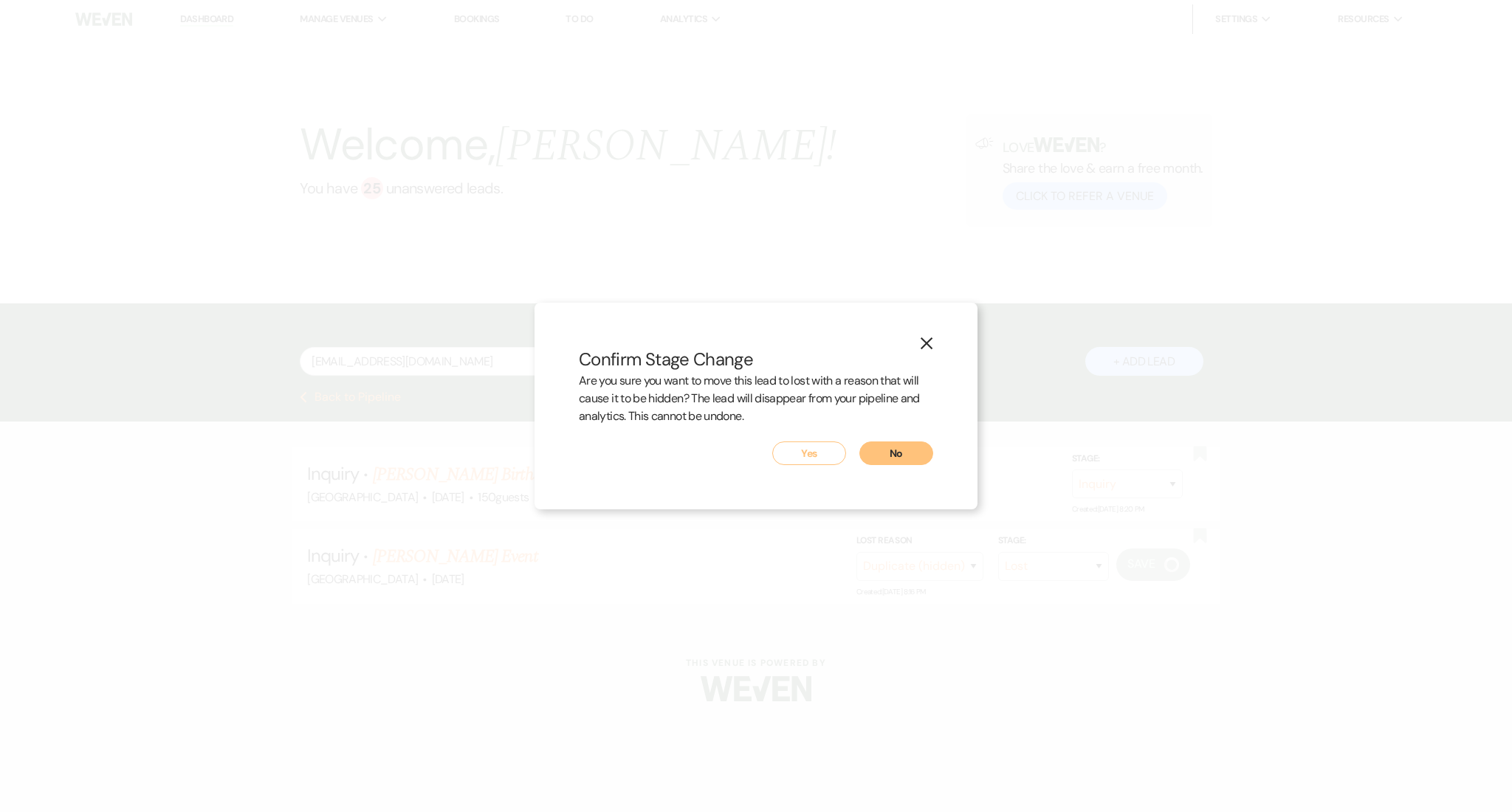
click at [823, 440] on div "Are you sure you want to move this lead to lost with a reason that will cause i…" at bounding box center [756, 406] width 355 height 69
click at [820, 449] on button "Yes" at bounding box center [809, 453] width 74 height 24
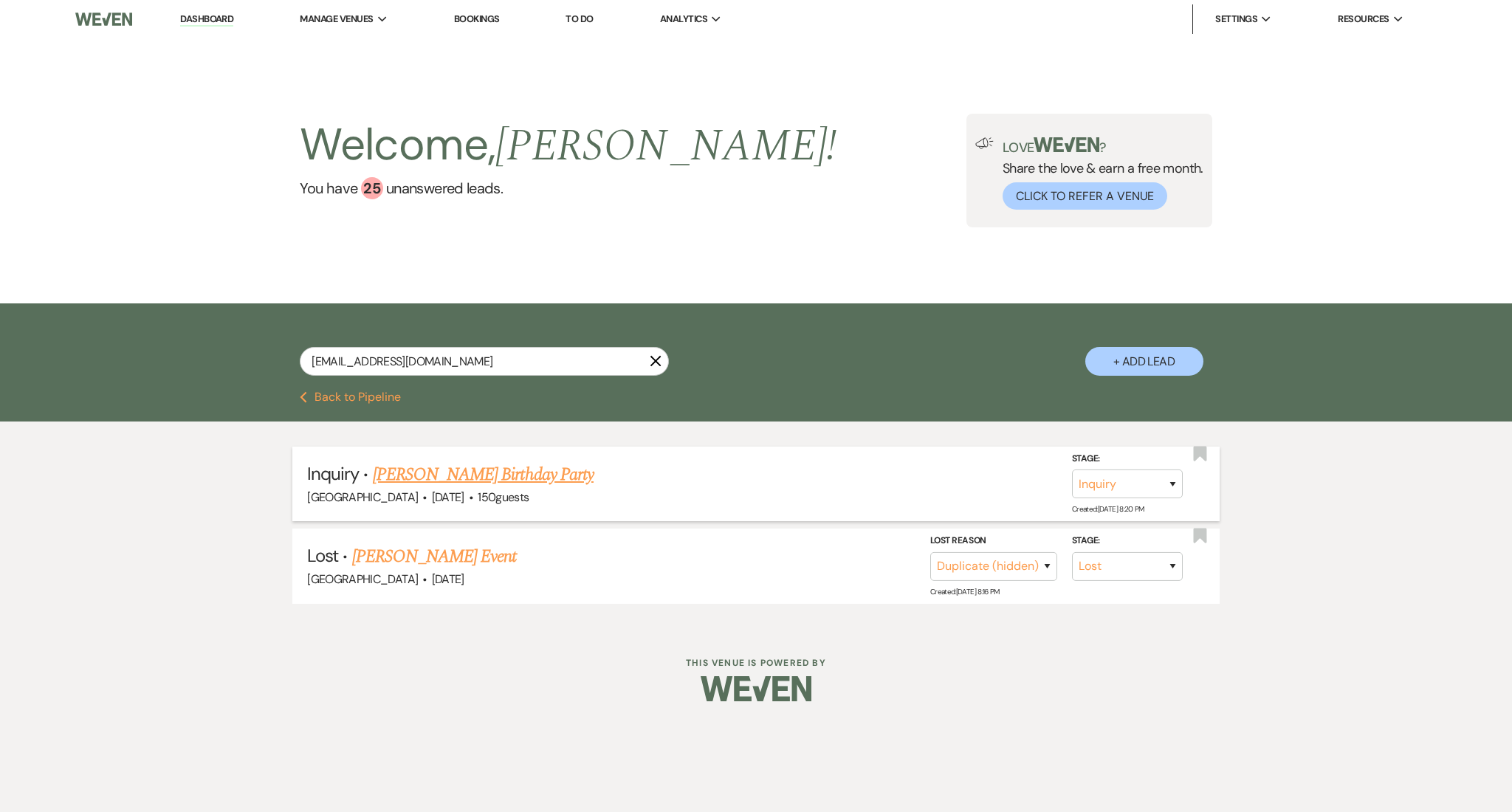
click at [465, 474] on link "[PERSON_NAME] Birthday Party" at bounding box center [483, 475] width 221 height 27
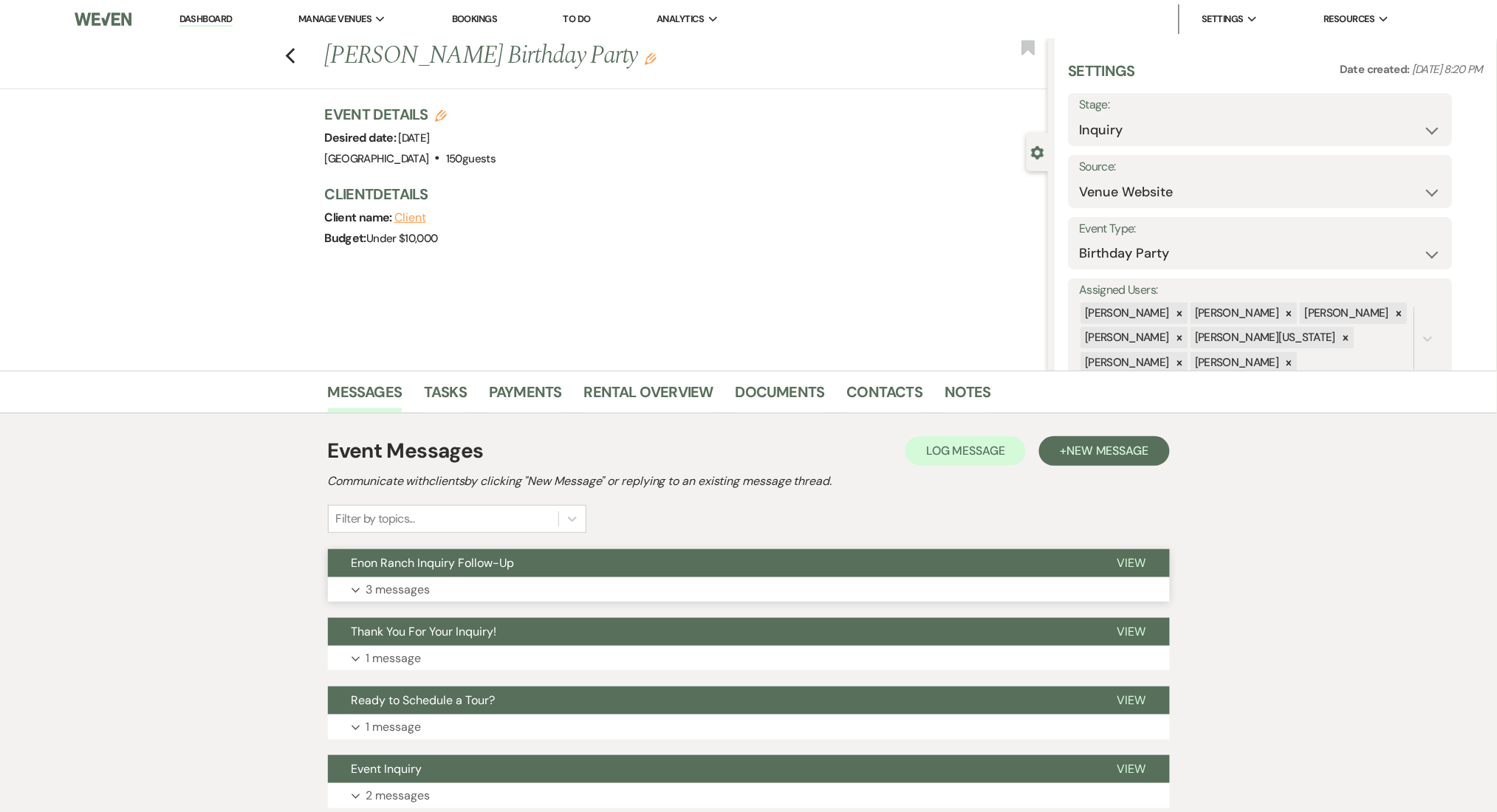
click at [577, 595] on button "Expand 3 messages" at bounding box center [749, 589] width 841 height 25
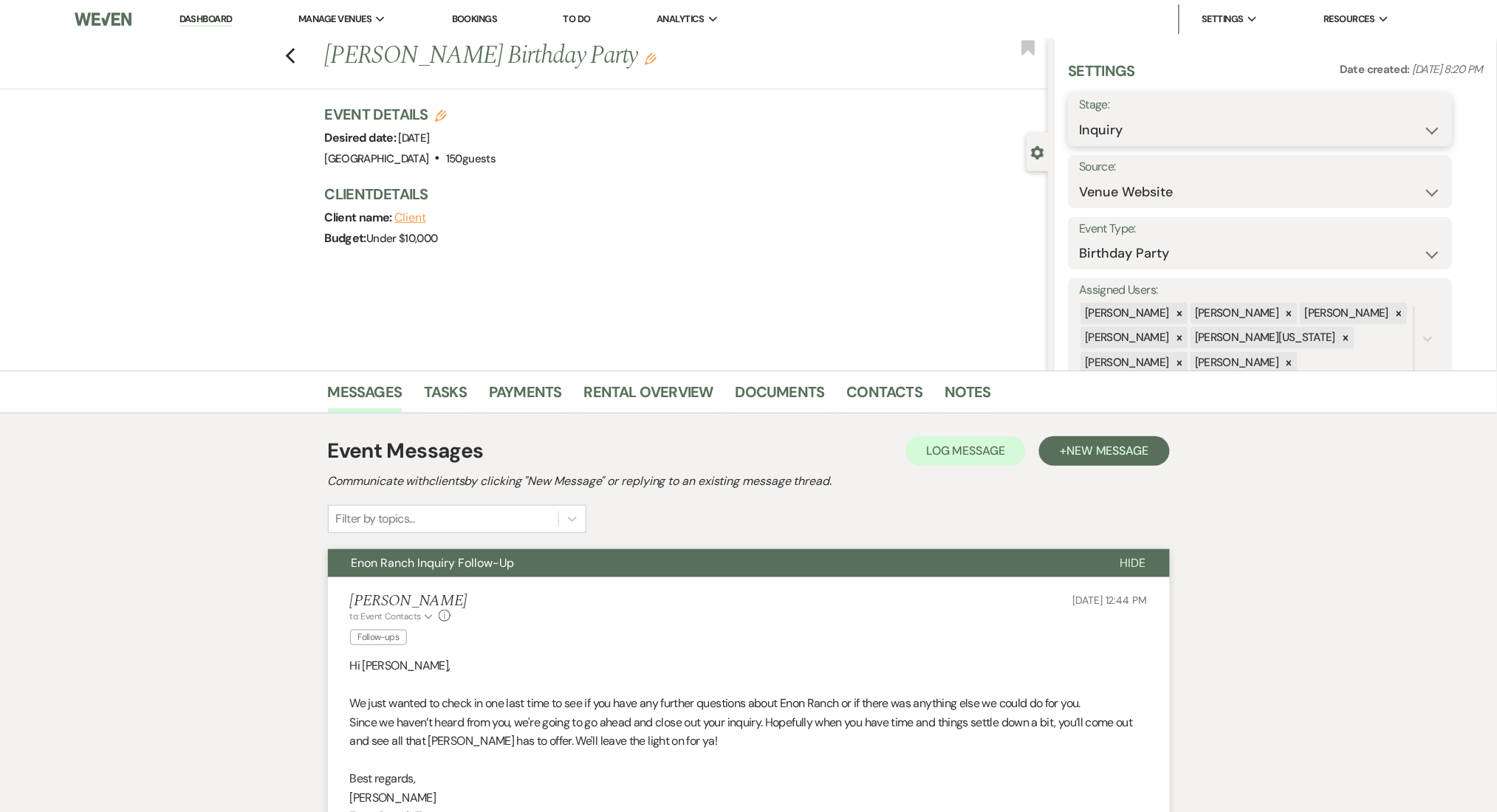
click at [1148, 117] on select "Inquiry Follow Up Tour Requested Tour Confirmed Toured Proposal Sent Booked Lost" at bounding box center [1260, 130] width 362 height 29
click at [1080, 116] on select "Inquiry Follow Up Tour Requested Tour Confirmed Toured Proposal Sent Booked Lost" at bounding box center [1260, 130] width 362 height 29
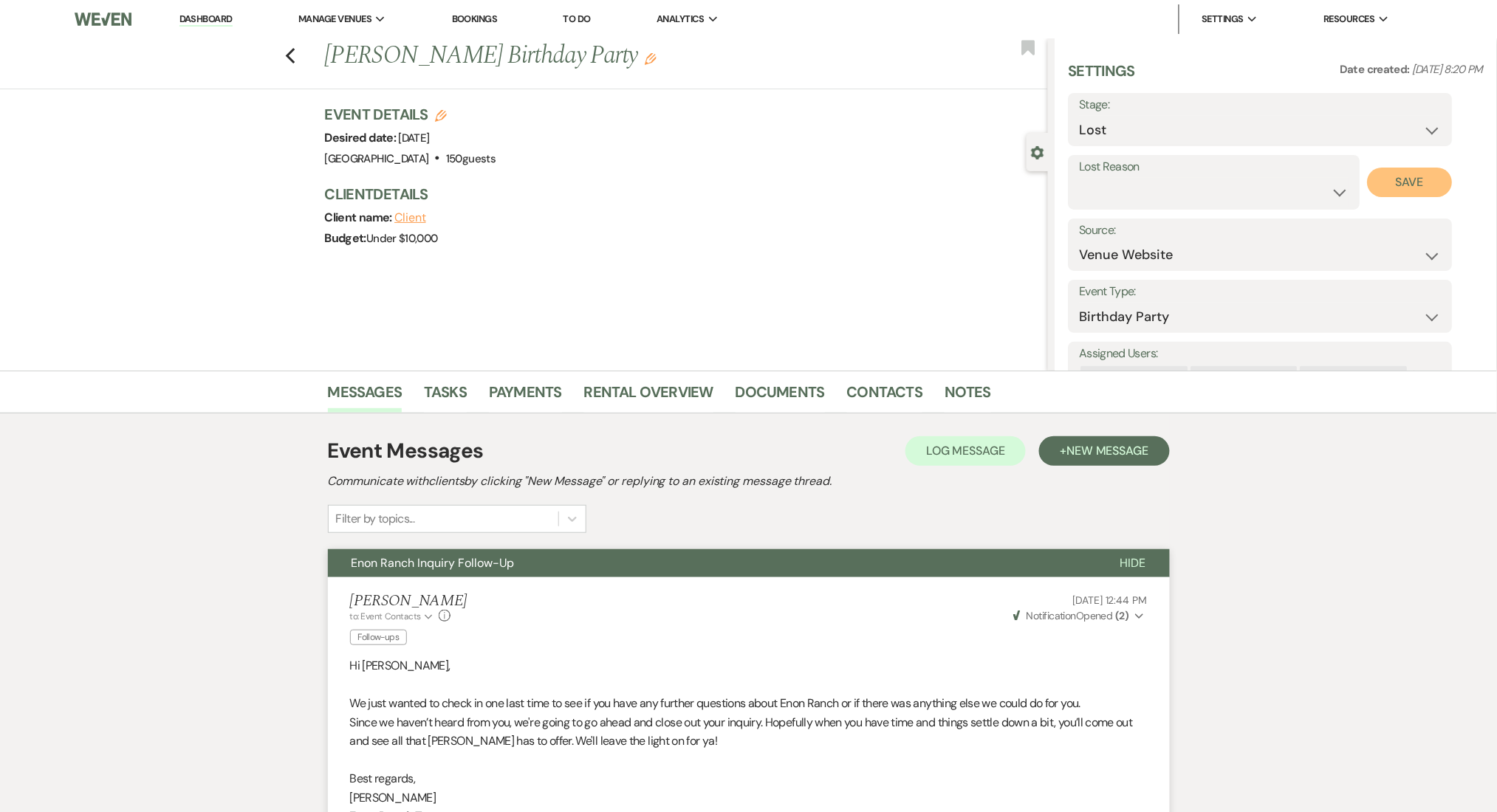
click at [1396, 175] on button "Save" at bounding box center [1410, 182] width 85 height 29
click at [296, 58] on icon "Previous" at bounding box center [290, 56] width 11 height 18
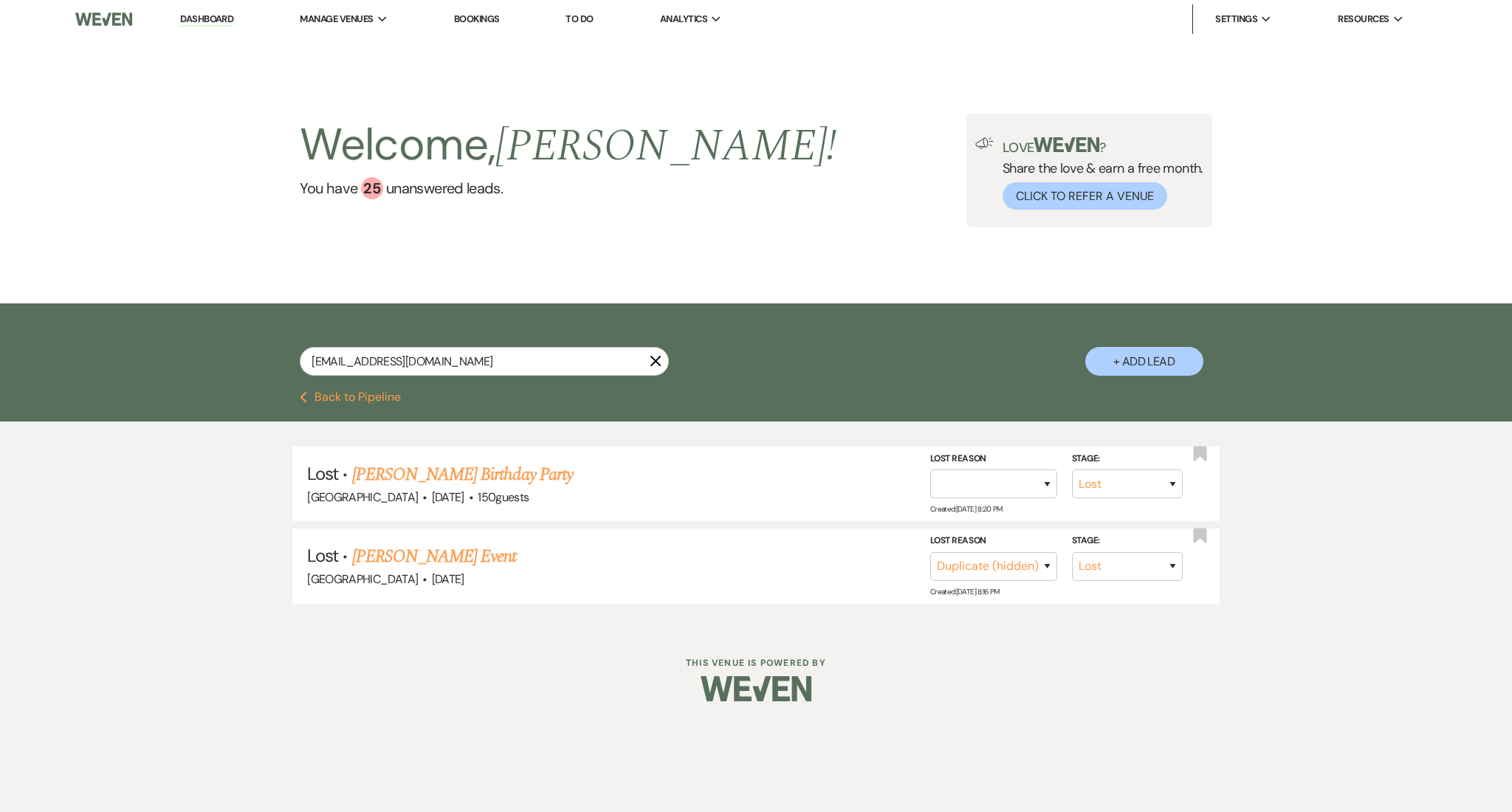
drag, startPoint x: 523, startPoint y: 345, endPoint x: 229, endPoint y: 334, distance: 294.2
click at [229, 334] on div "[EMAIL_ADDRESS][DOMAIN_NAME] X + Add Lead" at bounding box center [756, 349] width 1063 height 77
click at [443, 552] on link "[PERSON_NAME] Event" at bounding box center [434, 556] width 164 height 27
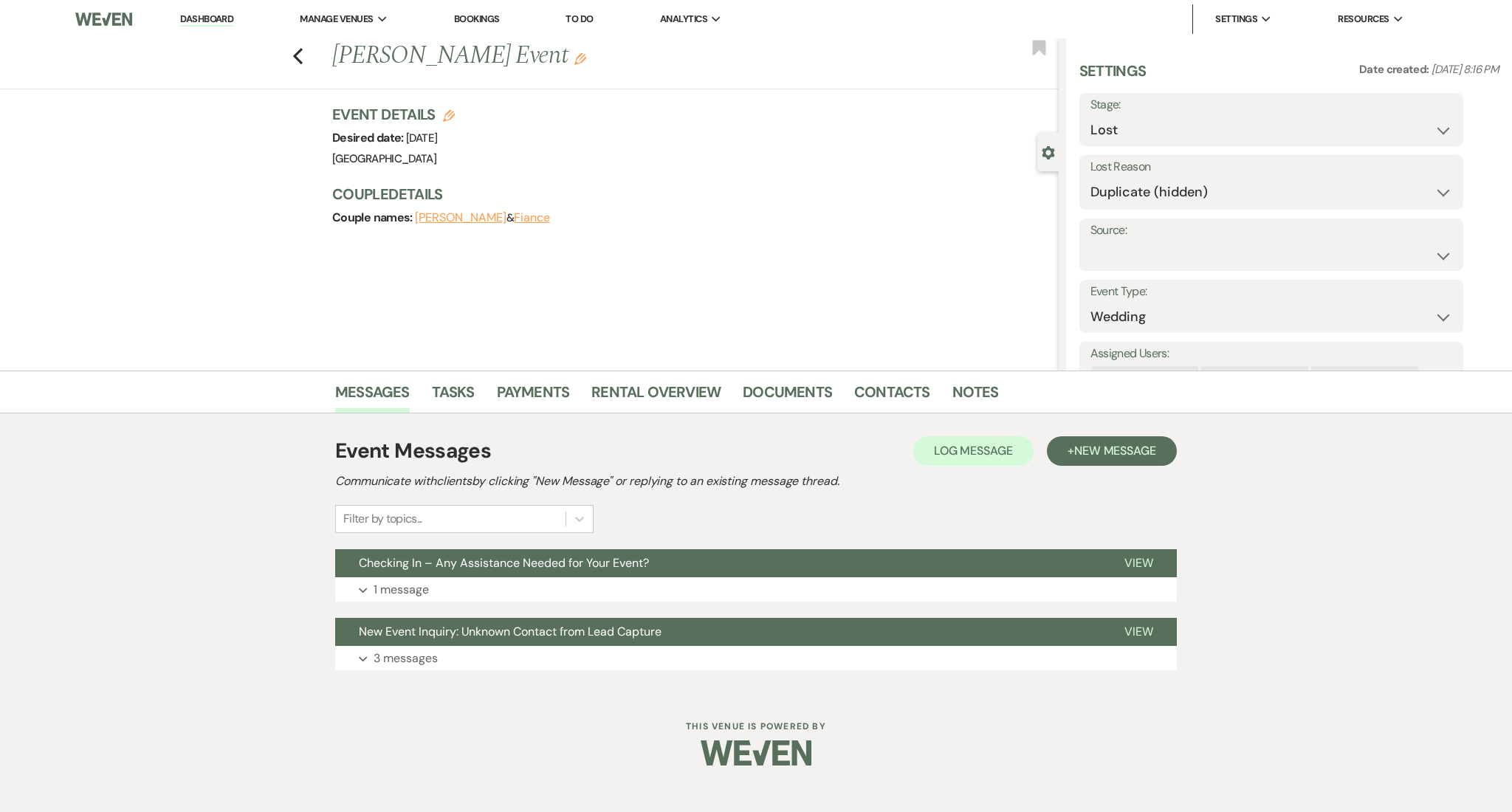
click at [304, 58] on div "Previous [PERSON_NAME] Event Edit Bookmark" at bounding box center [525, 63] width 1066 height 51
click at [302, 59] on icon "Previous" at bounding box center [297, 56] width 11 height 18
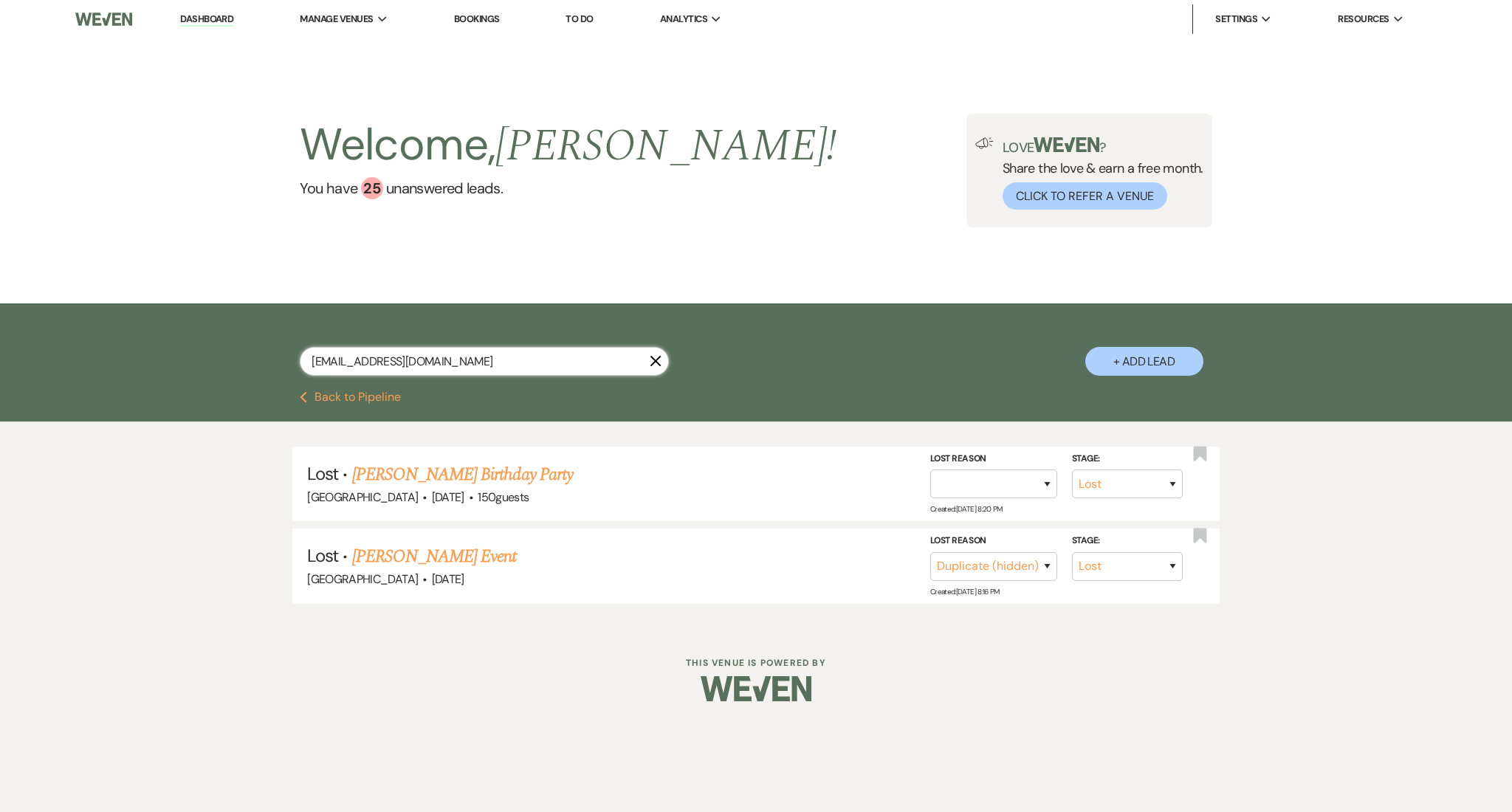
drag, startPoint x: 539, startPoint y: 355, endPoint x: 145, endPoint y: 331, distance: 394.7
click at [145, 331] on div "[EMAIL_ADDRESS][DOMAIN_NAME] X + Add Lead" at bounding box center [756, 347] width 1512 height 88
paste input "slragland@ao"
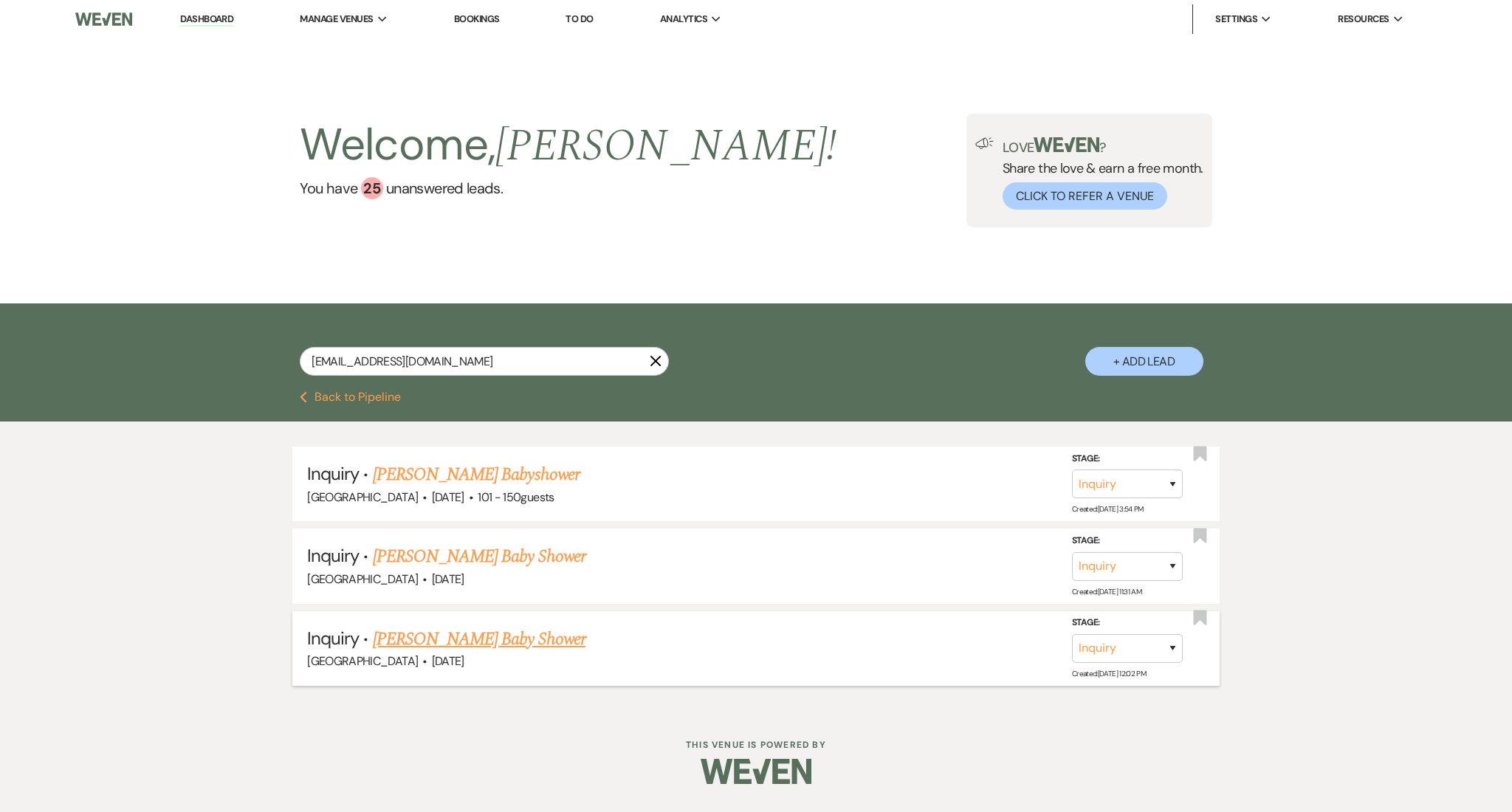
click at [426, 638] on link "[PERSON_NAME] Baby Shower" at bounding box center [479, 639] width 212 height 27
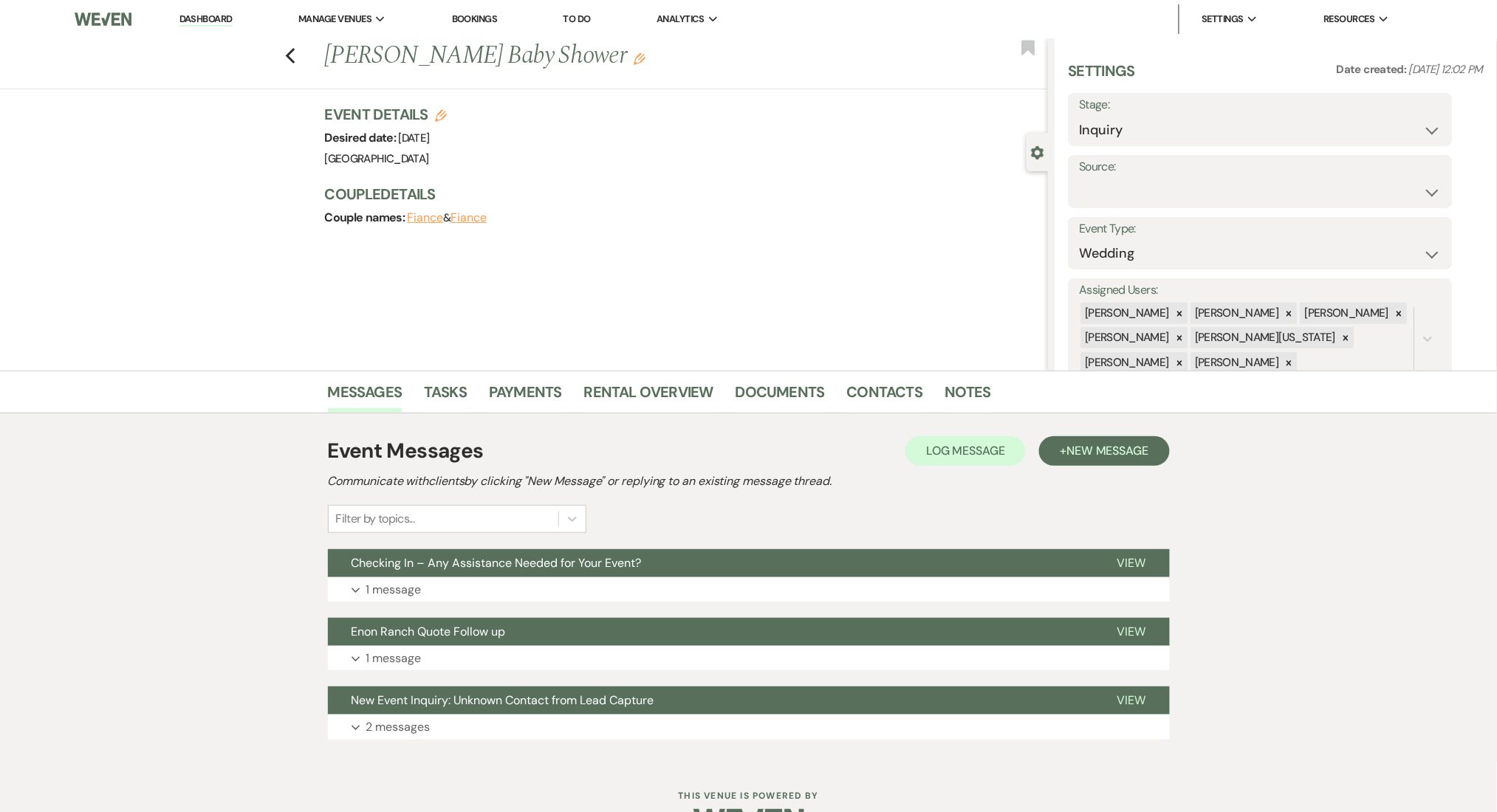
drag, startPoint x: 516, startPoint y: 535, endPoint x: 505, endPoint y: 574, distance: 40.5
click at [516, 536] on div "Event Messages Log Log Message + New Message Communicate with clients by clicki…" at bounding box center [749, 588] width 841 height 319
click at [500, 592] on button "Expand 1 message" at bounding box center [749, 589] width 841 height 25
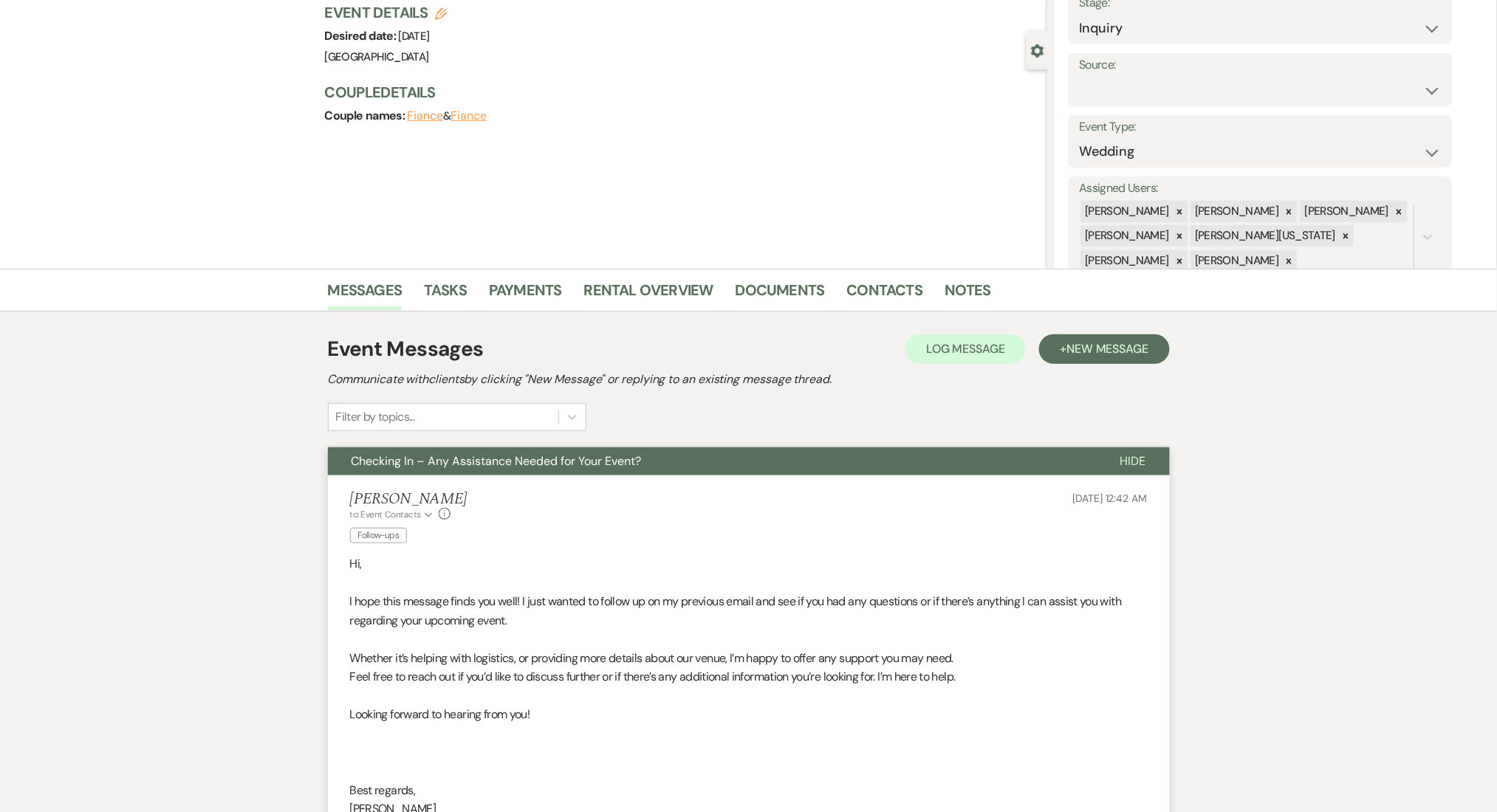
scroll to position [296, 0]
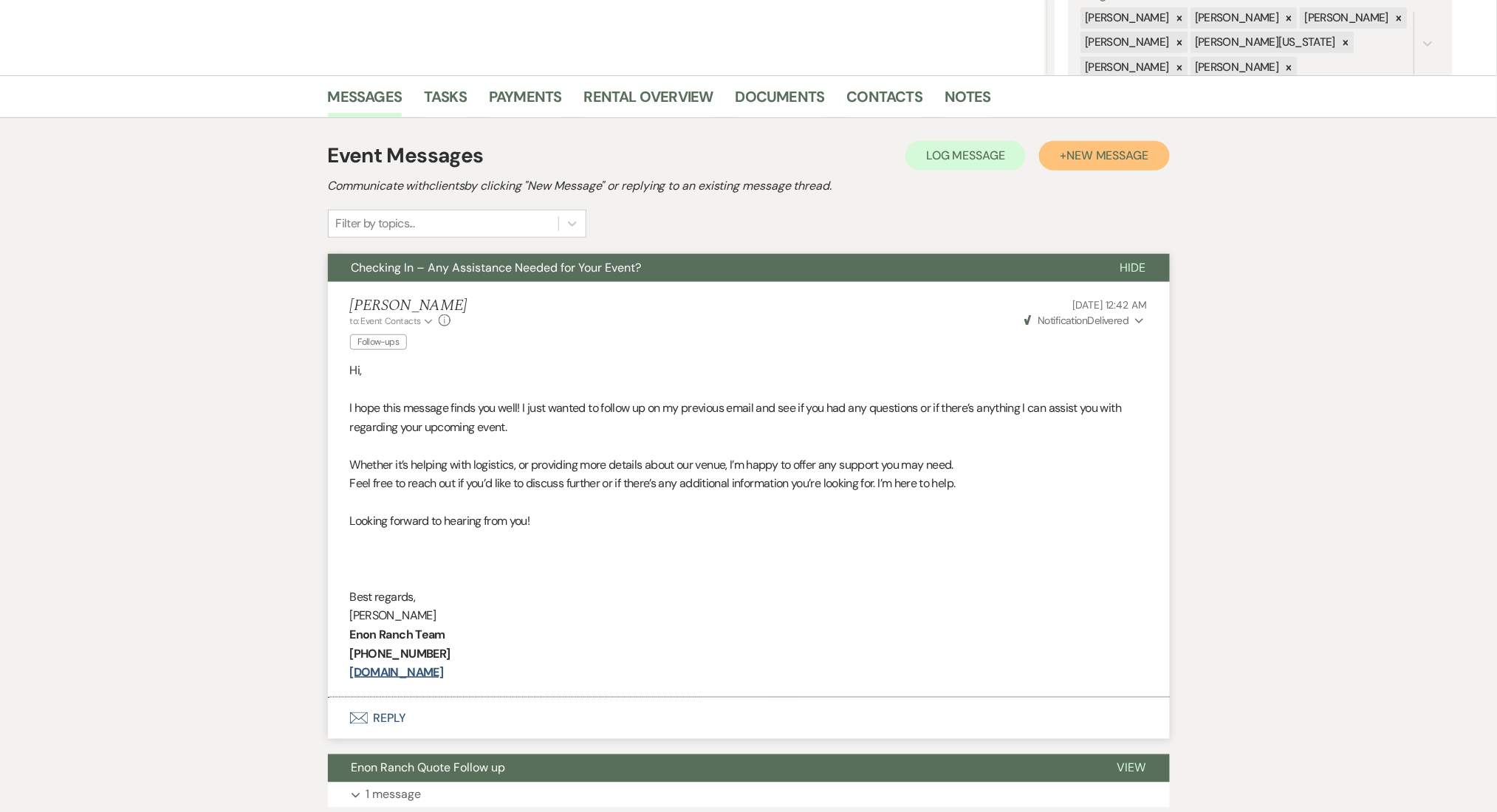
click at [1087, 158] on span "New Message" at bounding box center [1107, 155] width 82 height 15
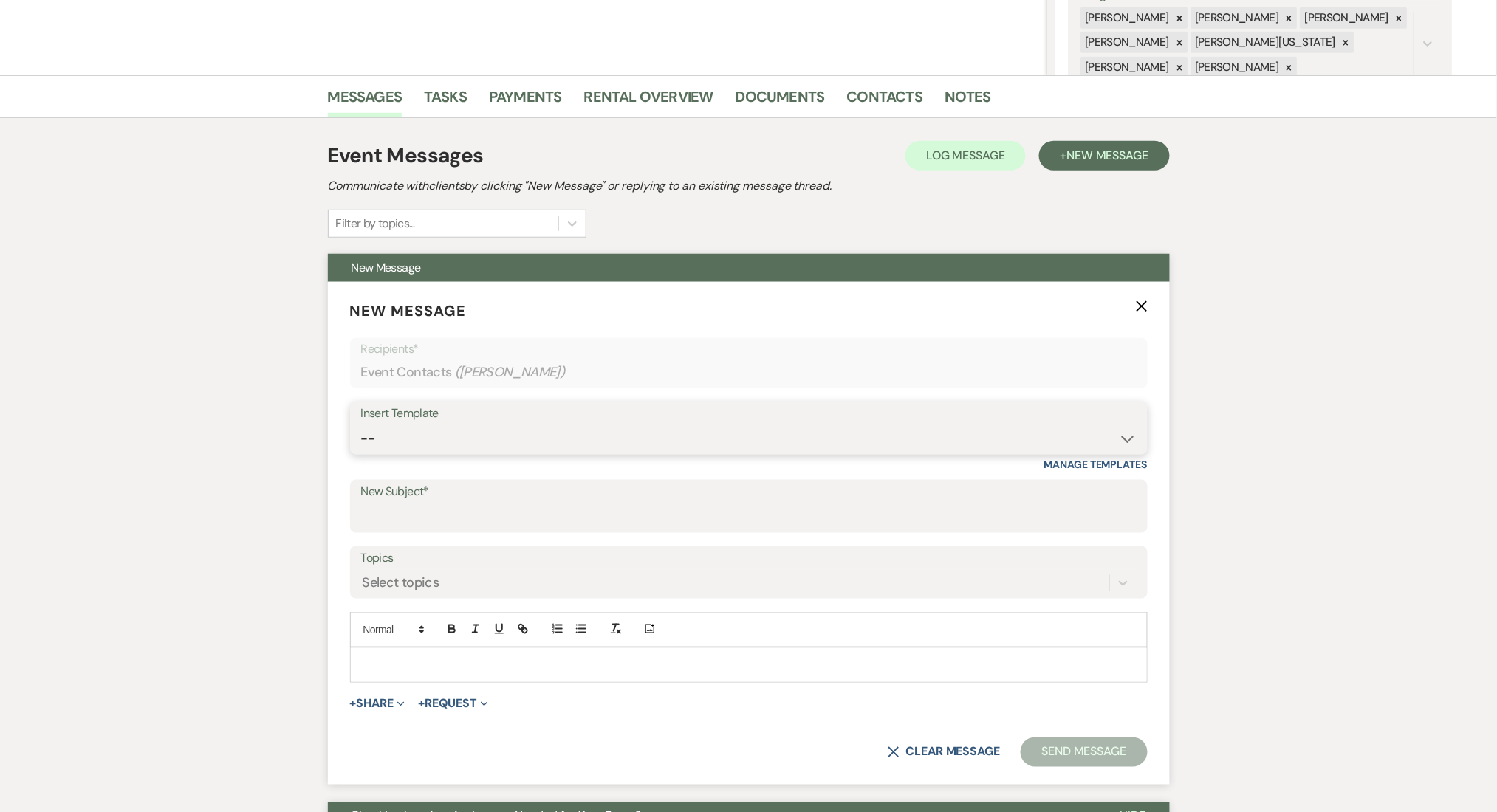
click at [576, 441] on select "-- Inquiry Follow Up Email #2 Contract Sending Template Payment Template Rental…" at bounding box center [748, 439] width 775 height 29
click at [361, 424] on select "-- Inquiry Follow Up Email #2 Contract Sending Template Payment Template Rental…" at bounding box center [748, 439] width 775 height 29
click at [127, 349] on div "Messages Tasks Payments Rental Overview Documents Contacts Notes Event Messages…" at bounding box center [748, 761] width 1497 height 1372
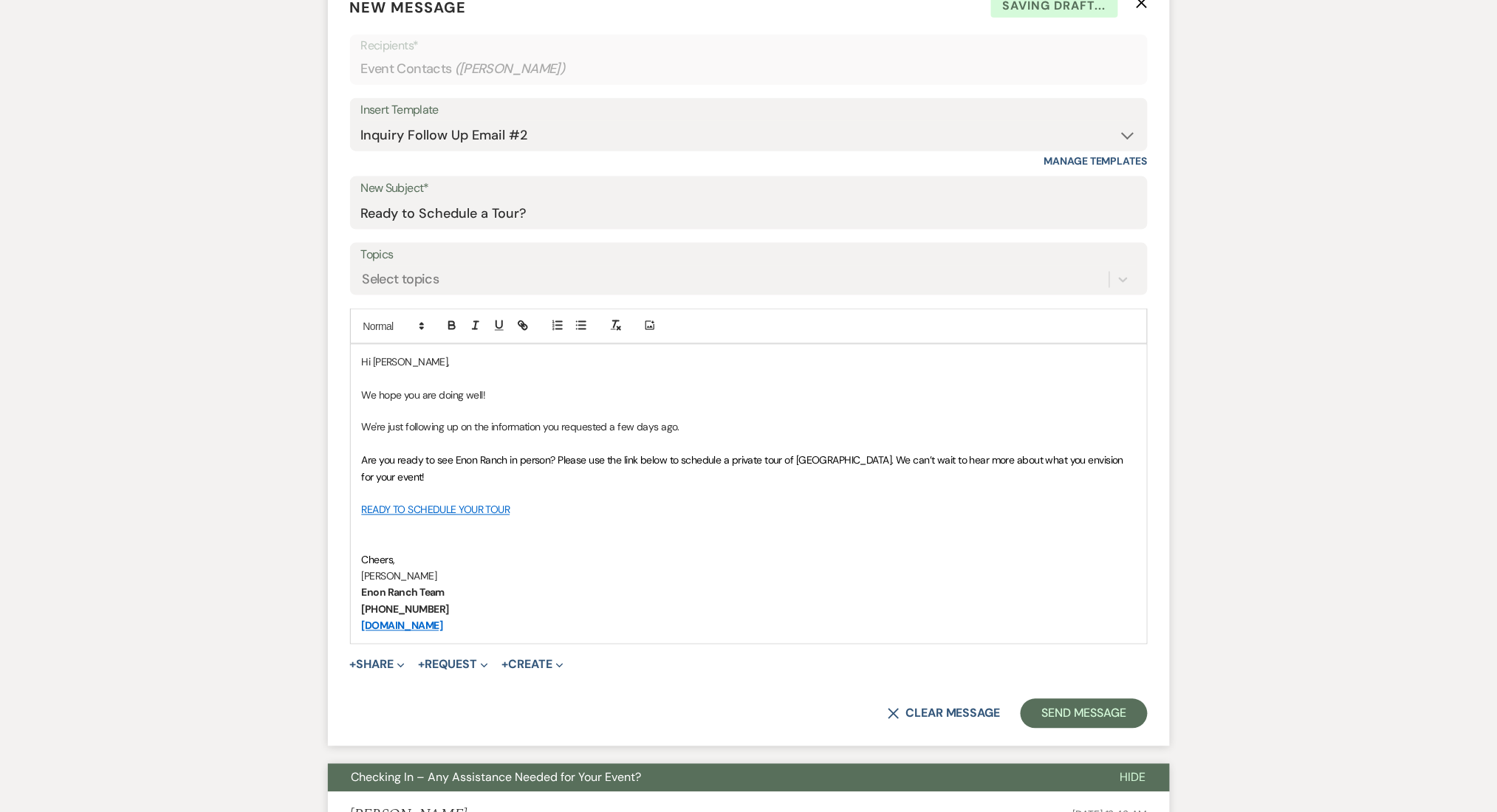
scroll to position [689, 0]
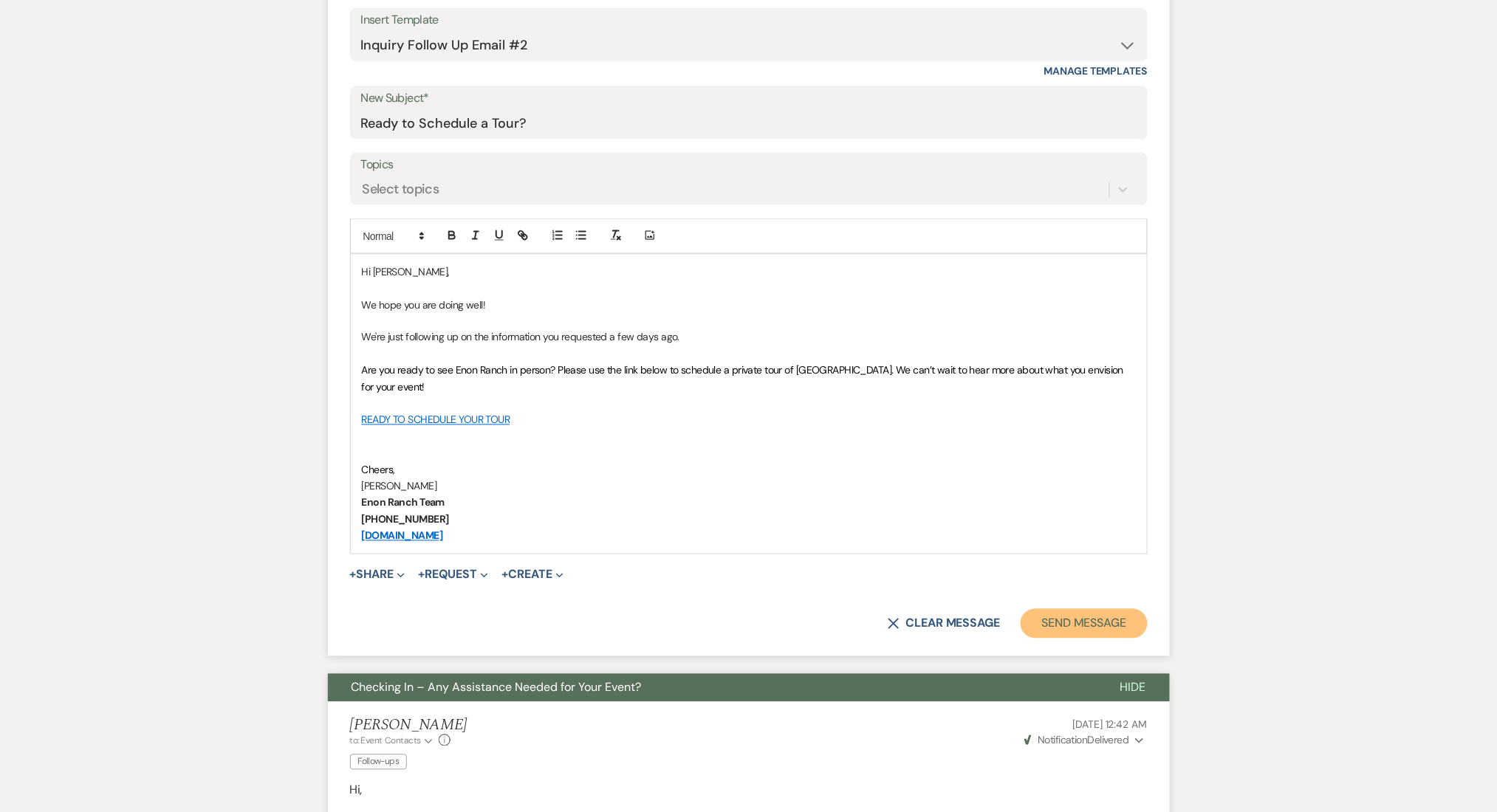
click at [1081, 609] on button "Send Message" at bounding box center [1083, 624] width 126 height 29
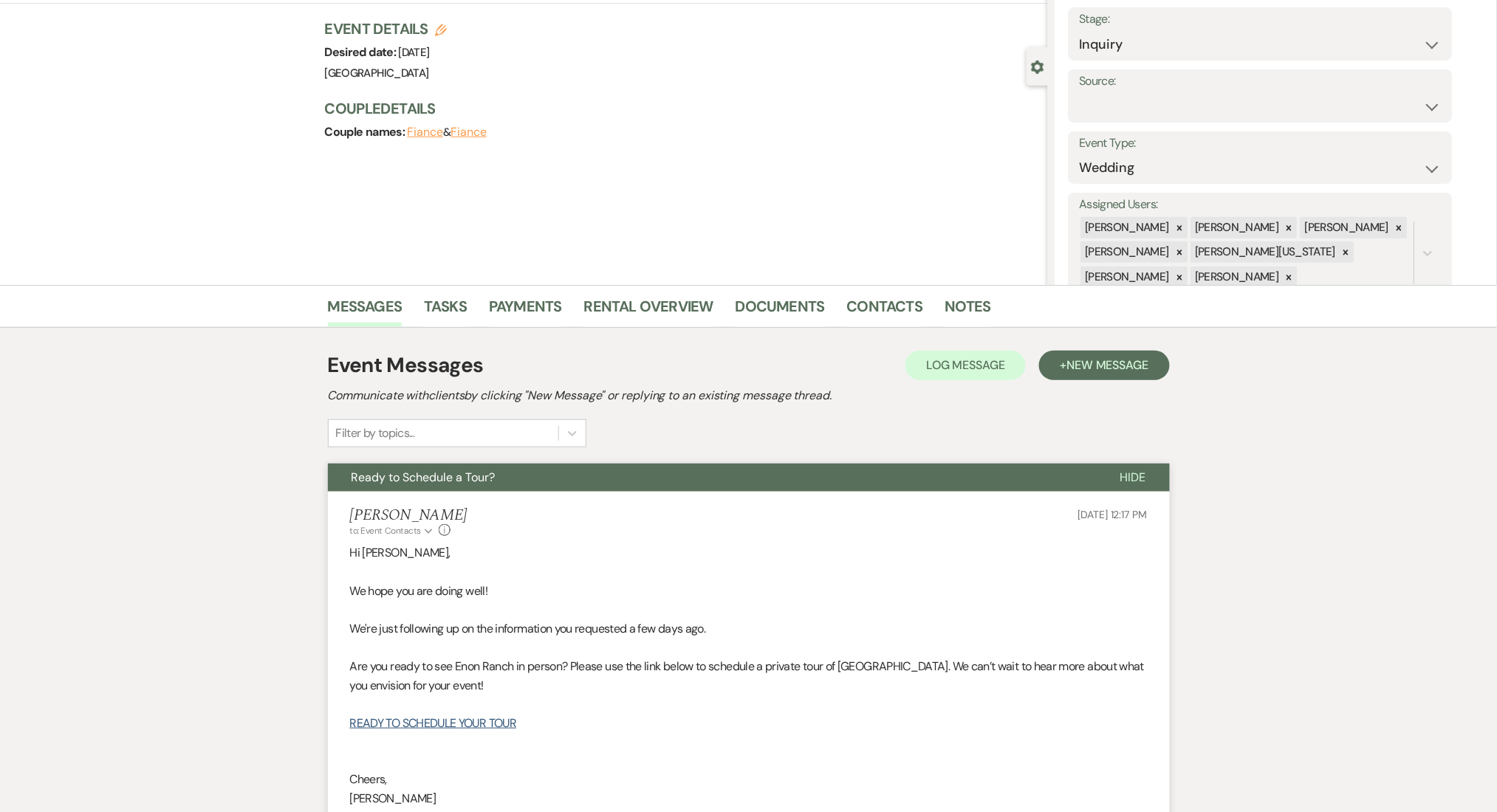
scroll to position [0, 0]
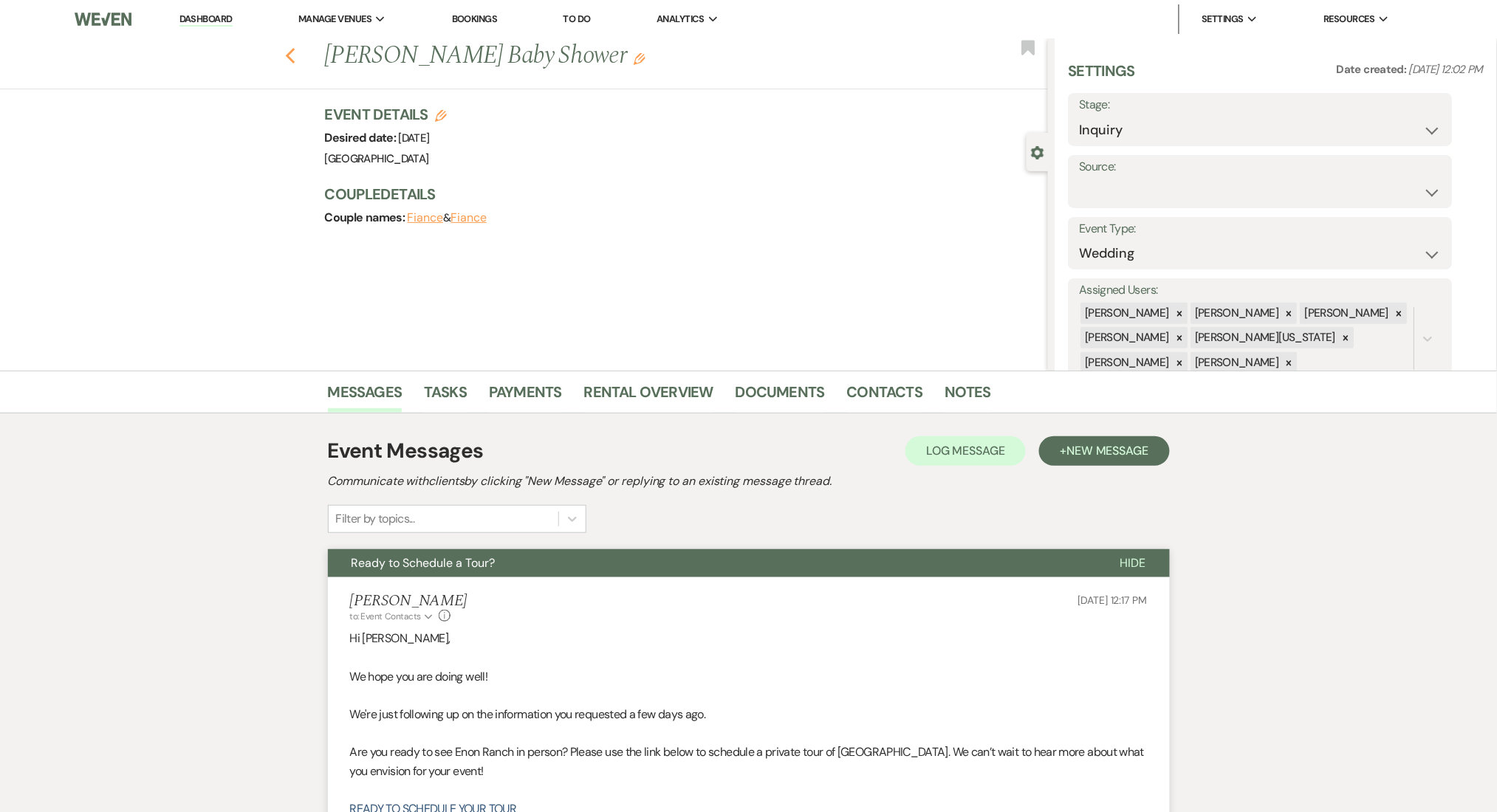
click at [296, 58] on icon "Previous" at bounding box center [290, 56] width 11 height 18
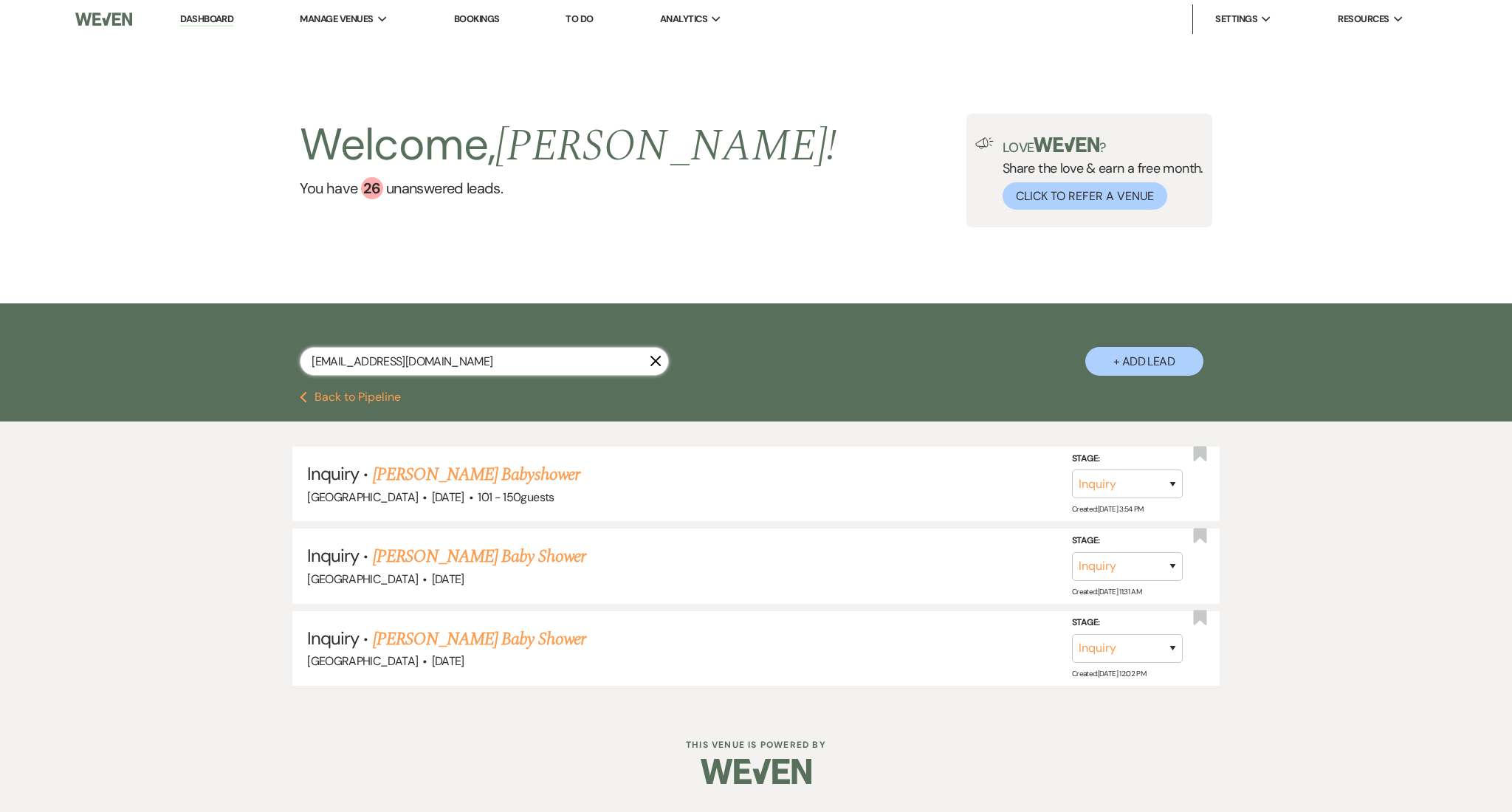
drag, startPoint x: 445, startPoint y: 364, endPoint x: 253, endPoint y: 346, distance: 192.8
click at [259, 349] on div "[EMAIL_ADDRESS][DOMAIN_NAME] X + Add Lead" at bounding box center [756, 349] width 1063 height 77
paste input "lilighosn@tutamai"
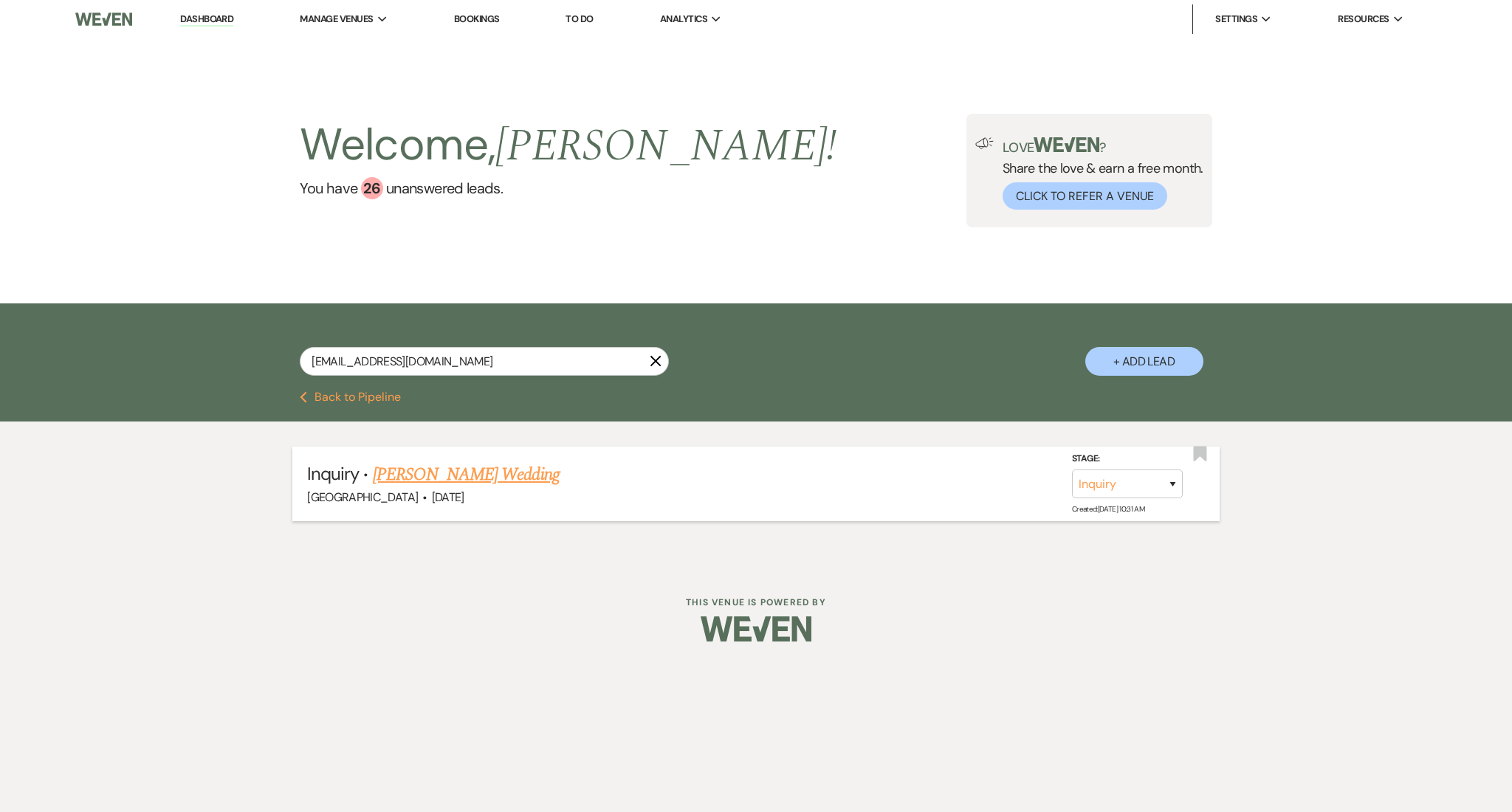
click at [474, 478] on link "[PERSON_NAME] Wedding" at bounding box center [466, 475] width 187 height 27
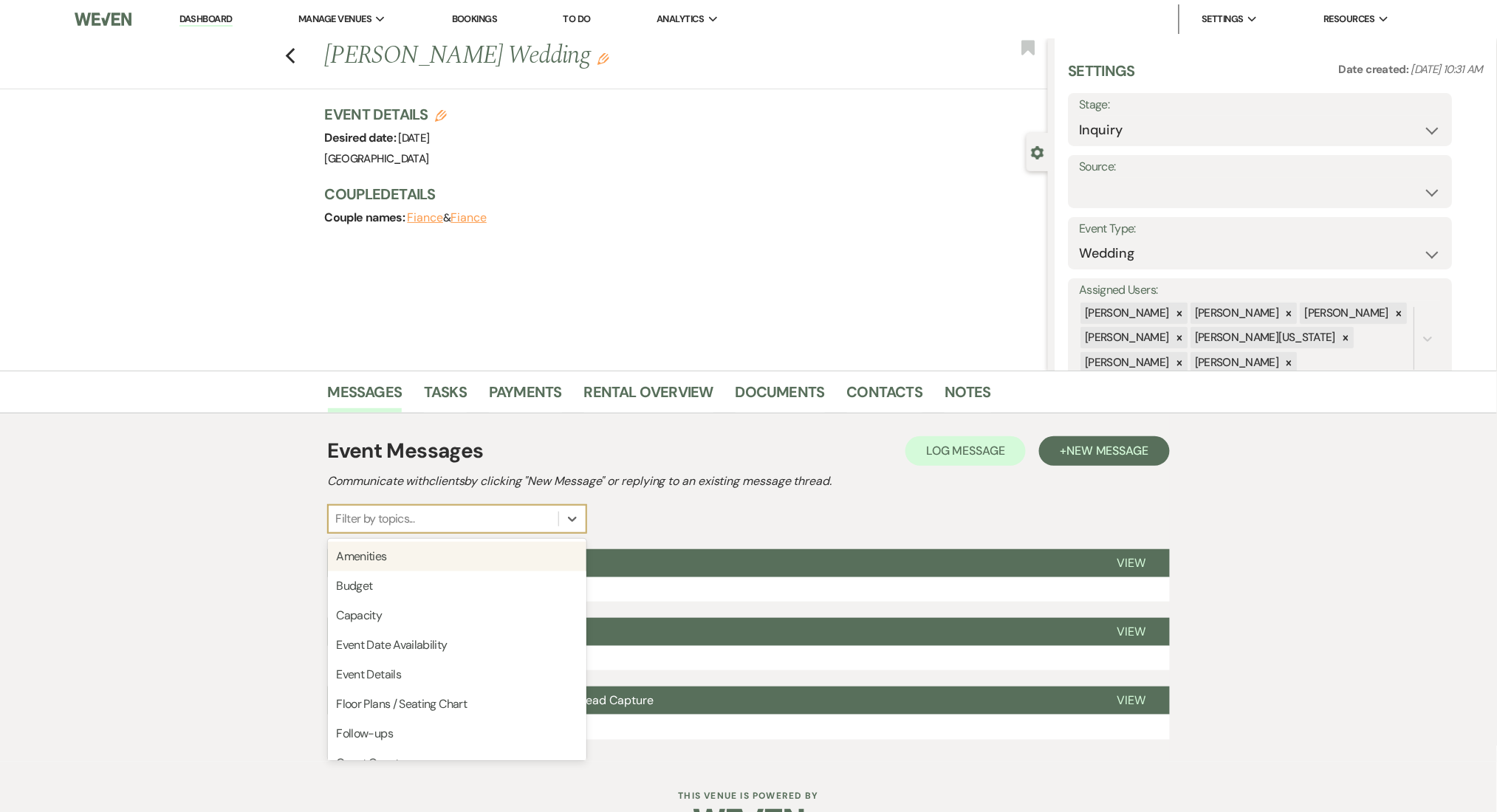
click at [584, 532] on div "Filter by topics..." at bounding box center [458, 518] width 259 height 28
click at [654, 589] on button "Expand 1 message" at bounding box center [749, 589] width 841 height 25
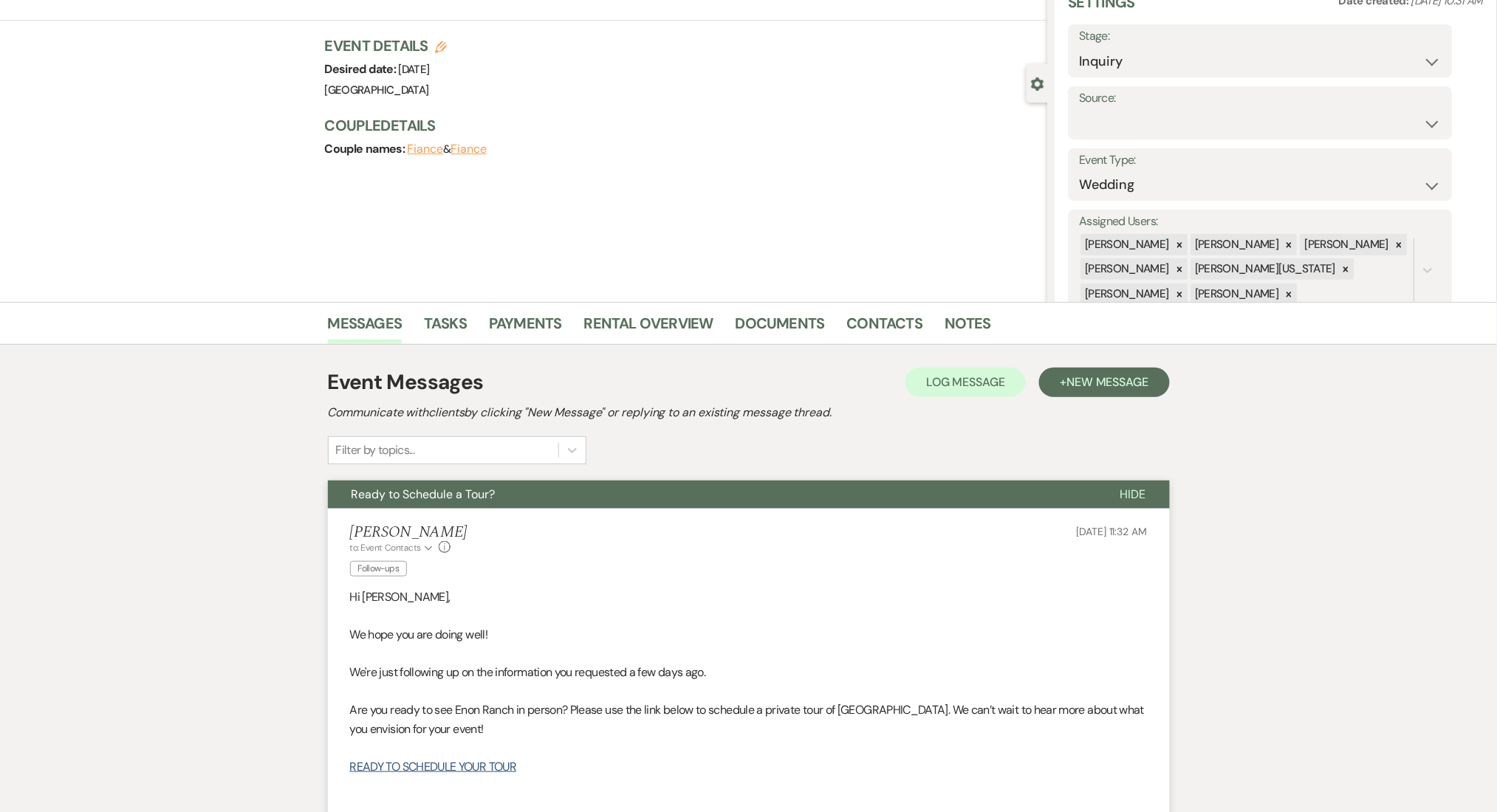
scroll to position [99, 0]
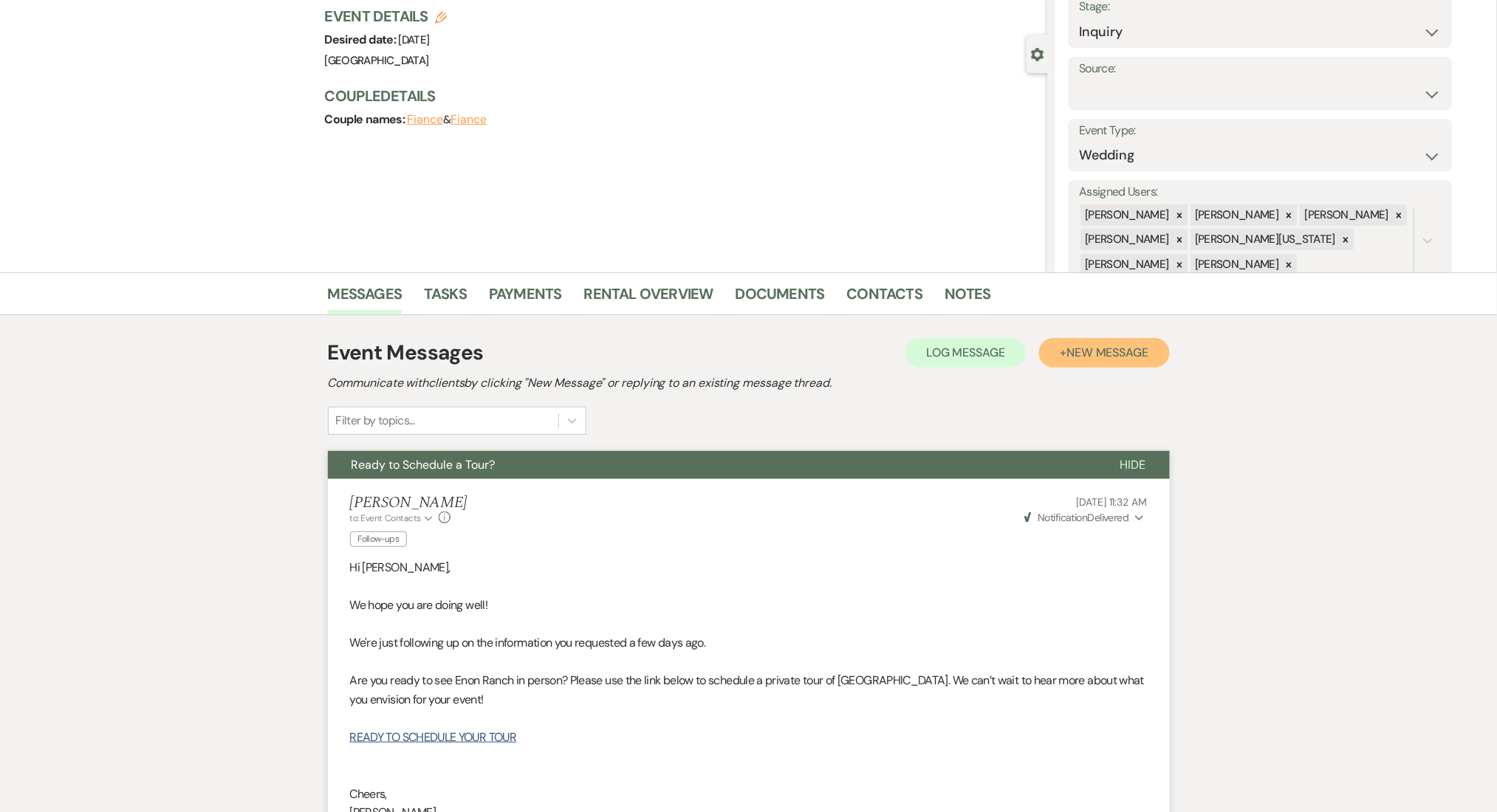
click at [1100, 349] on span "New Message" at bounding box center [1107, 352] width 82 height 15
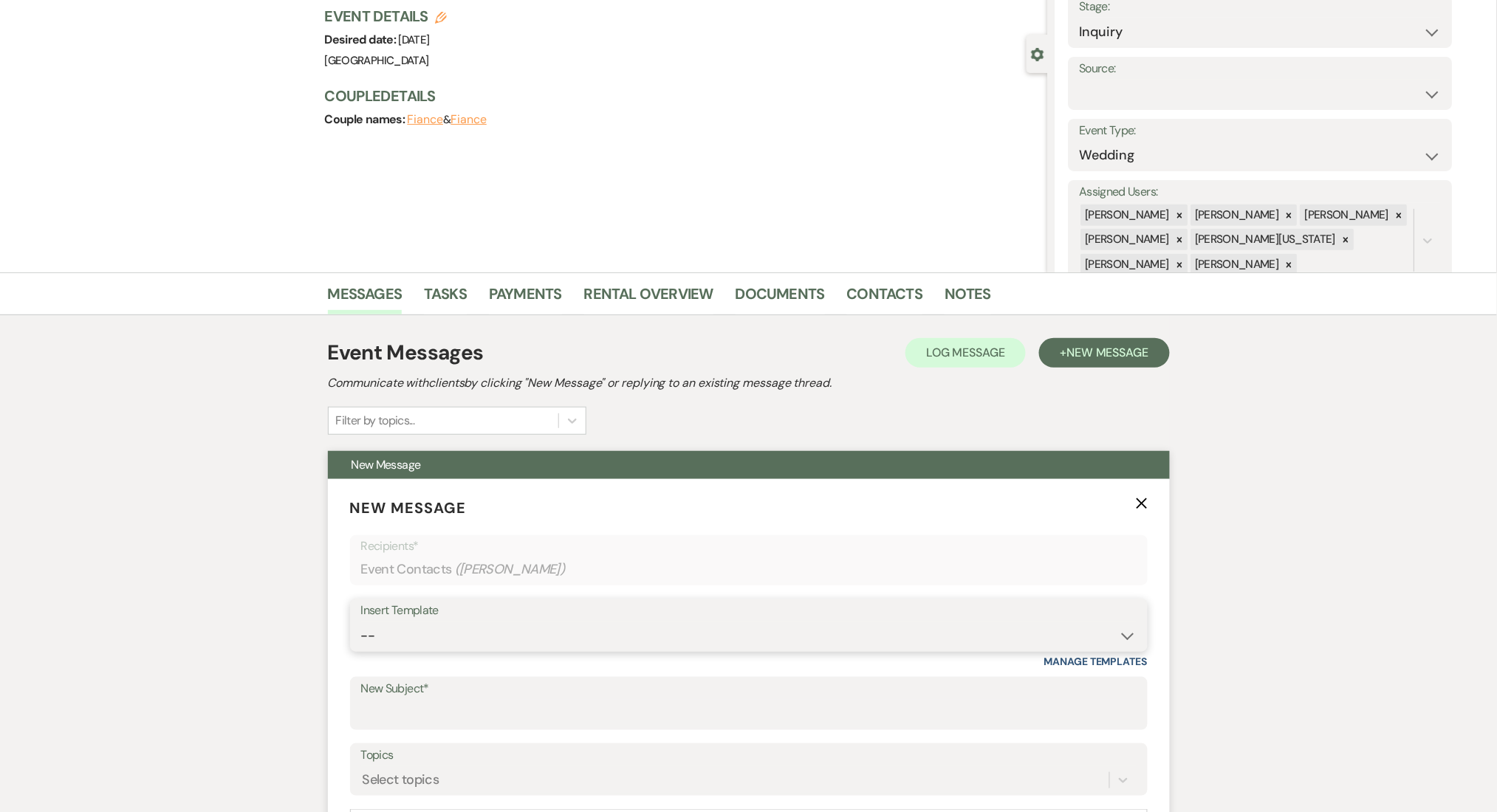
click at [542, 632] on select "-- Inquiry Follow Up Email #2 Contract Sending Template Payment Template Rental…" at bounding box center [748, 636] width 775 height 29
click at [361, 622] on select "-- Inquiry Follow Up Email #2 Contract Sending Template Payment Template Rental…" at bounding box center [748, 636] width 775 height 29
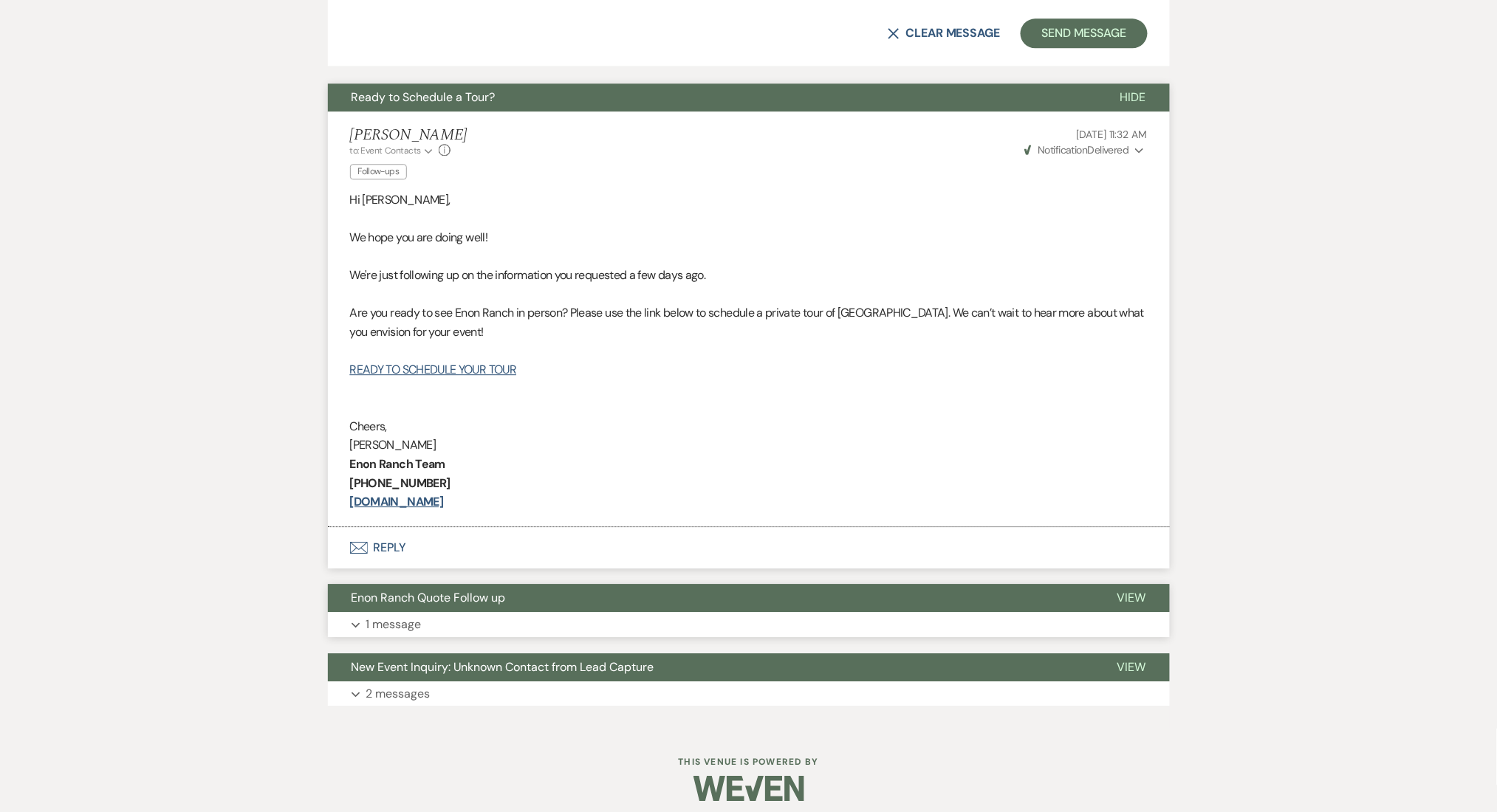
click at [542, 618] on button "Expand 1 message" at bounding box center [749, 624] width 841 height 25
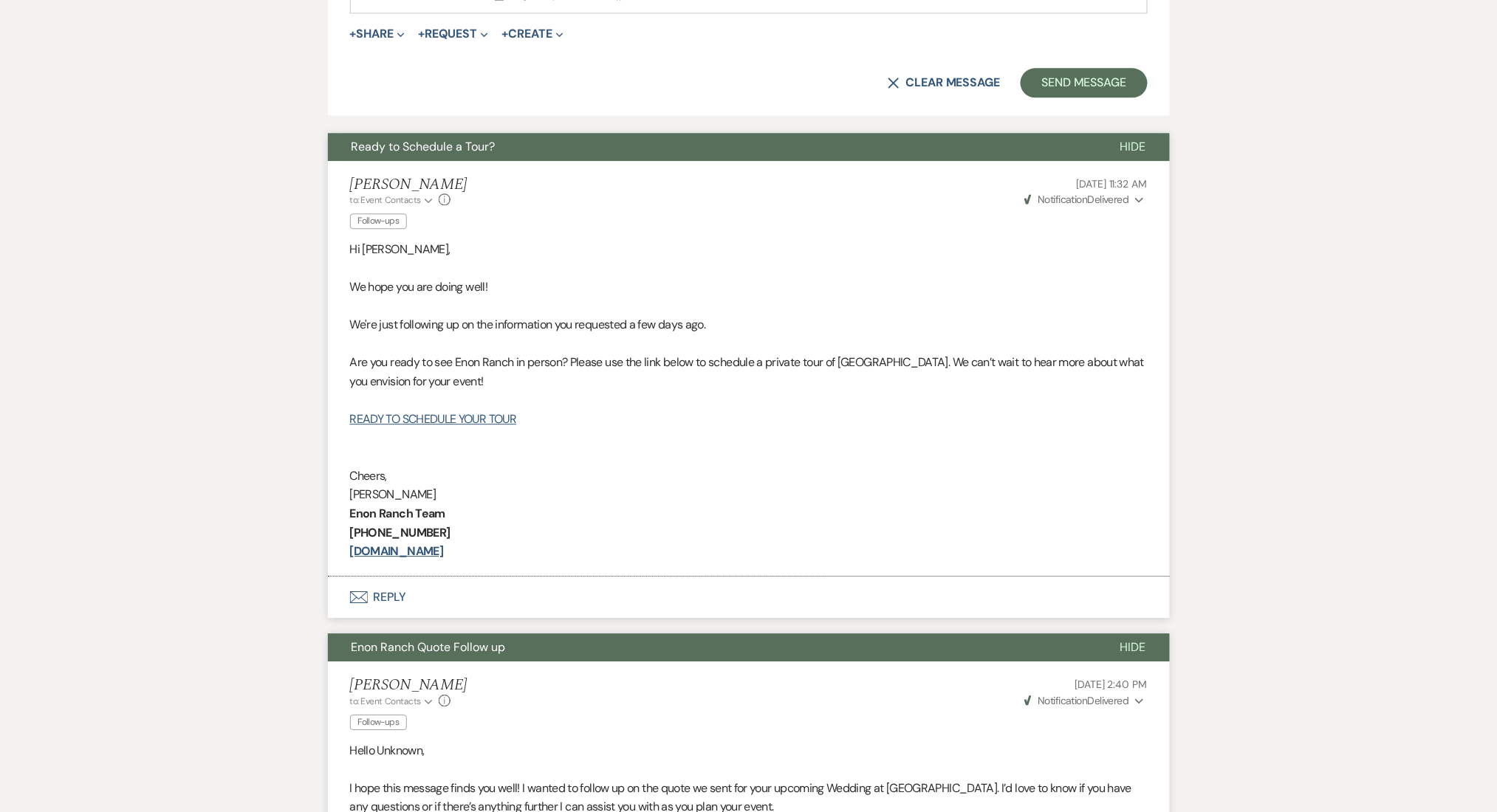
scroll to position [835, 0]
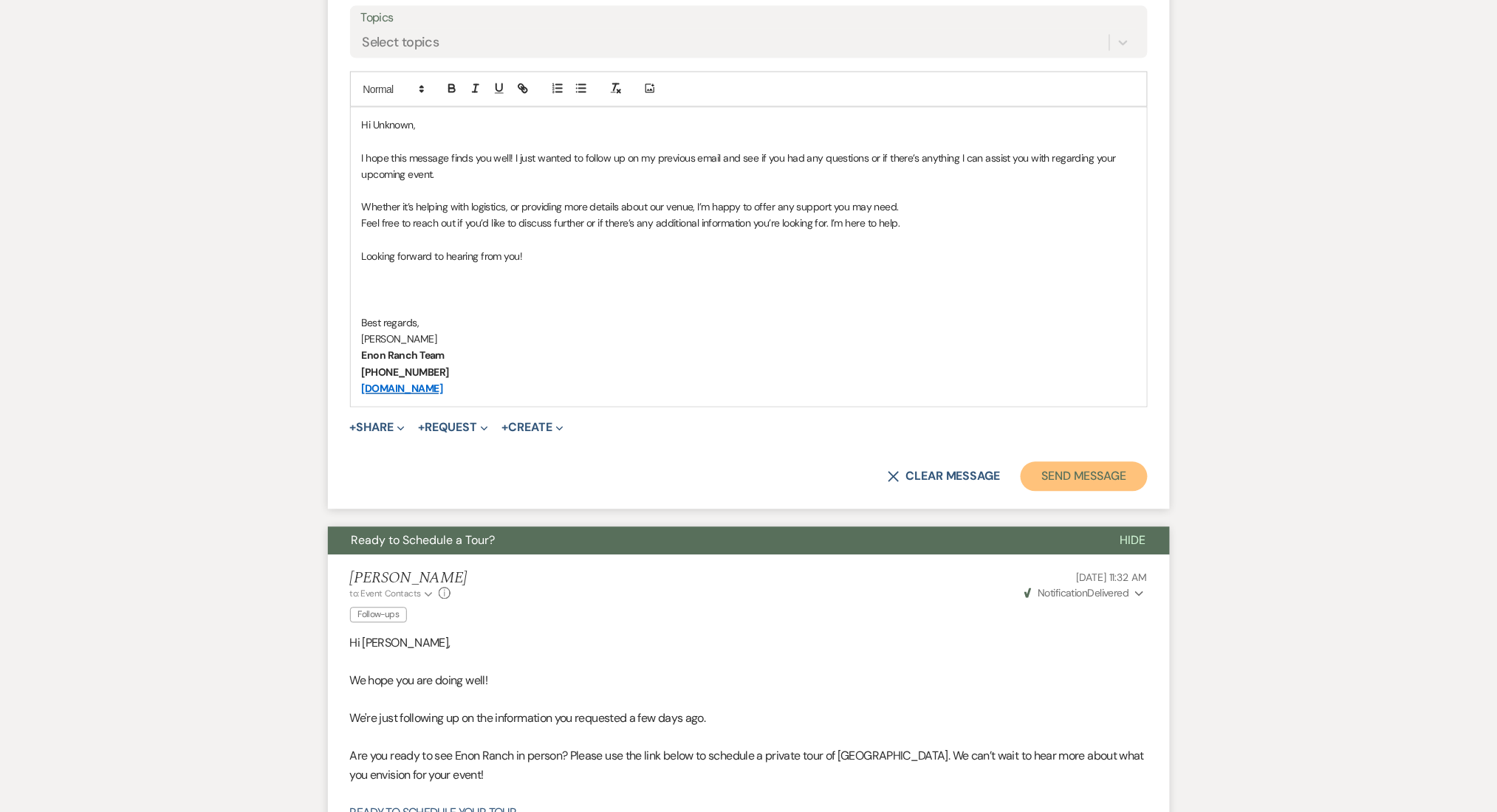
click at [1088, 480] on button "Send Message" at bounding box center [1083, 476] width 126 height 29
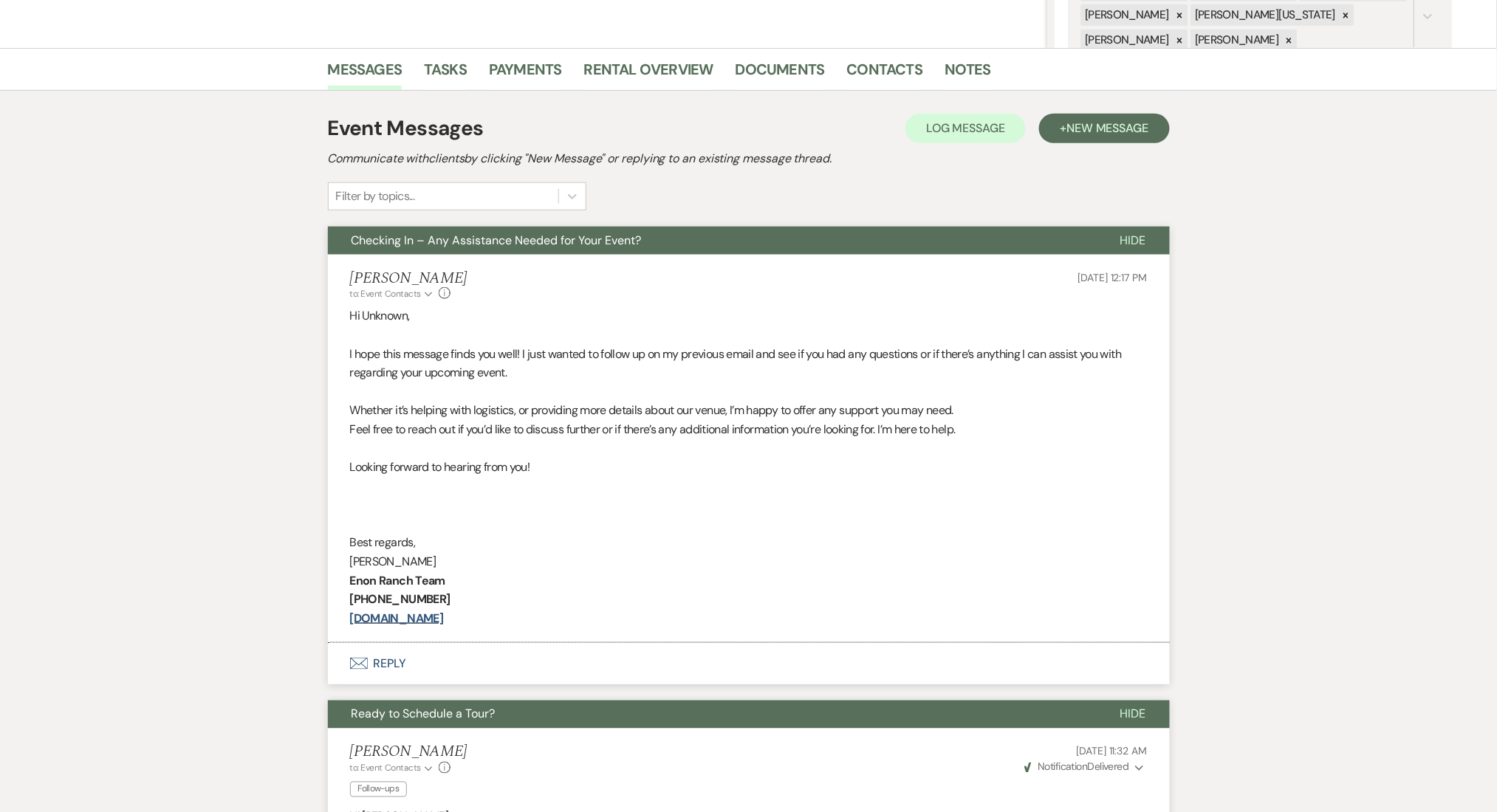
scroll to position [0, 0]
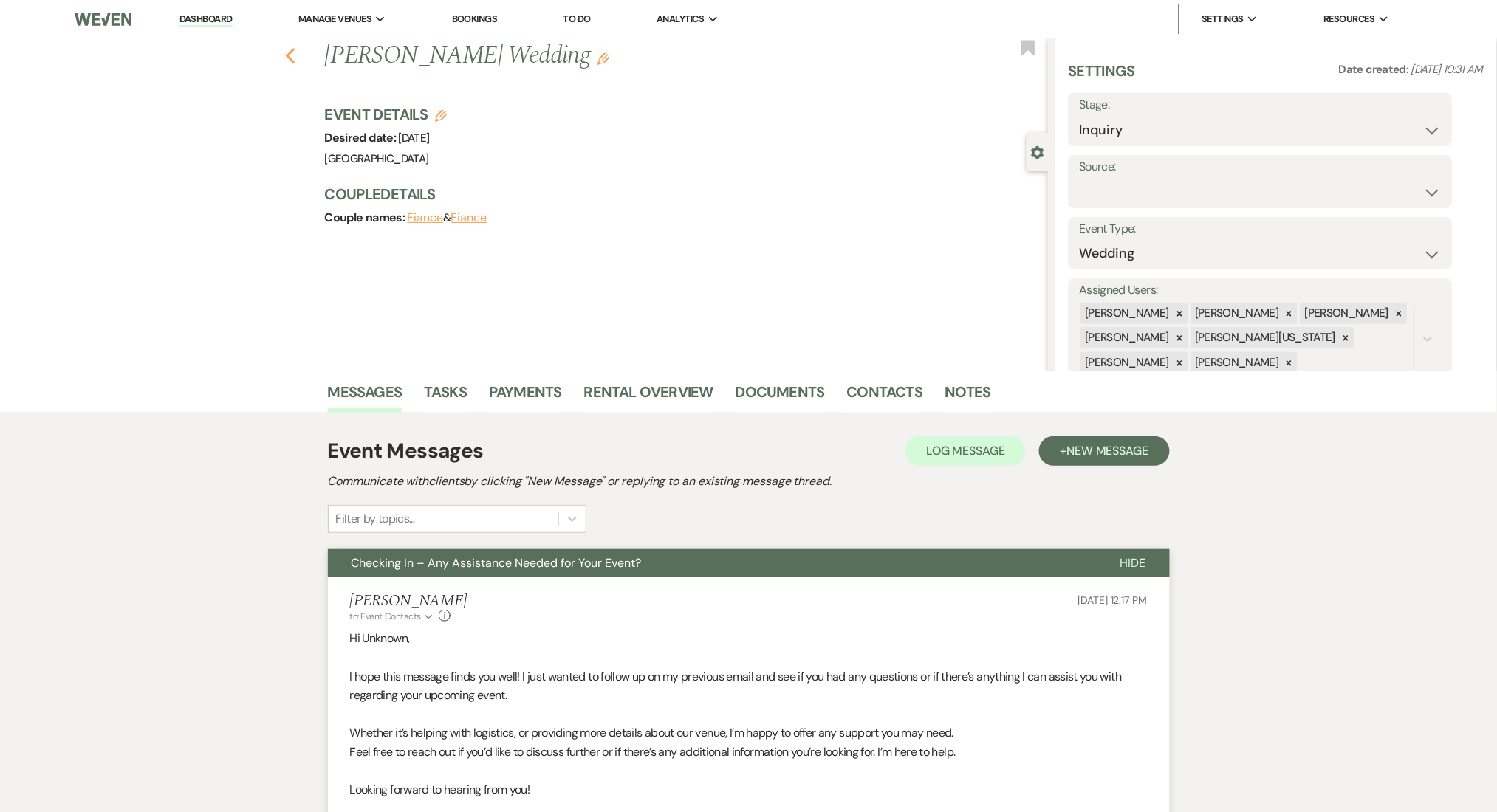
click at [295, 56] on use "button" at bounding box center [290, 56] width 9 height 16
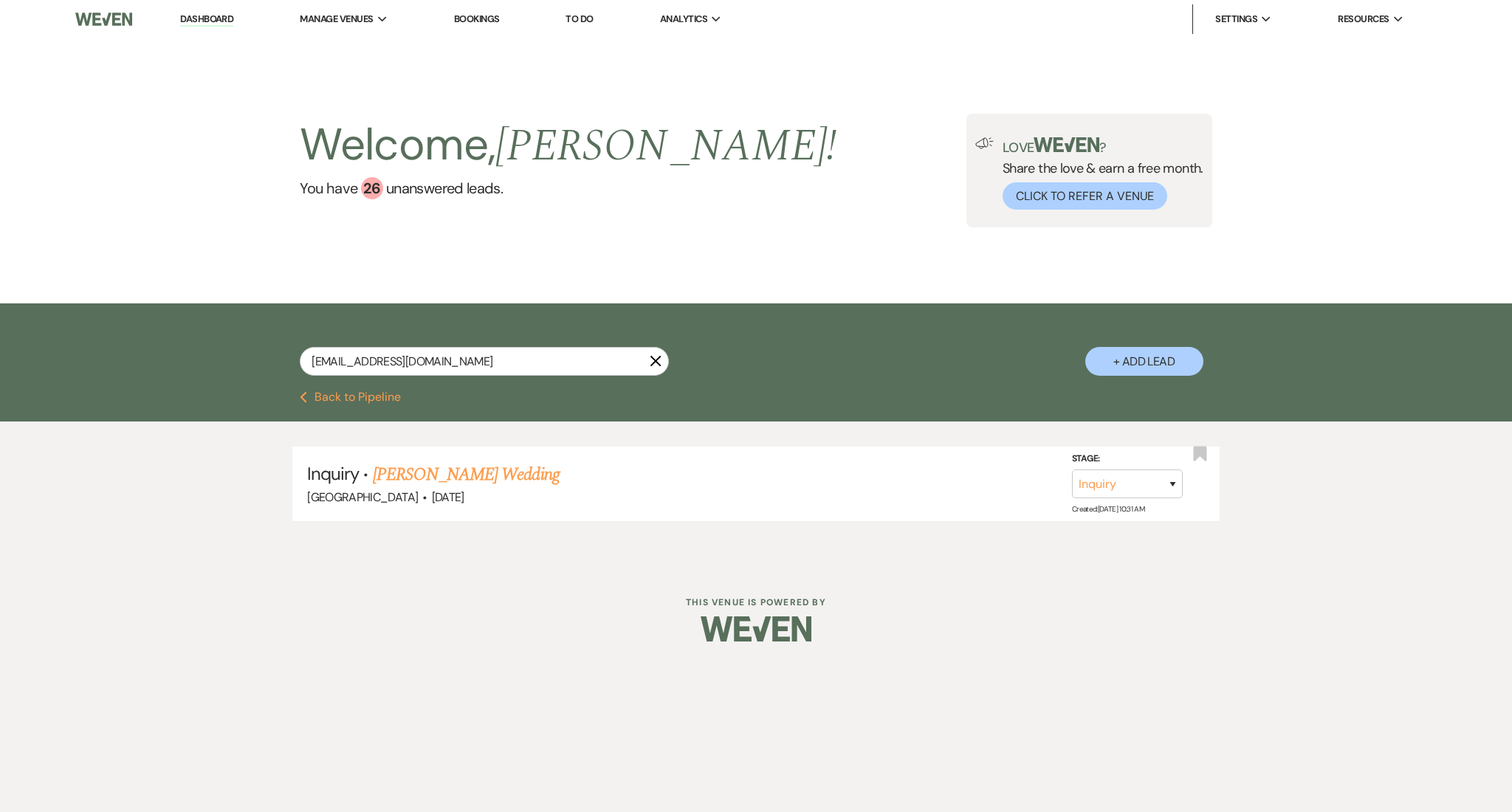
drag, startPoint x: 216, startPoint y: 27, endPoint x: 204, endPoint y: 18, distance: 15.0
click at [216, 27] on li "Dashboard" at bounding box center [206, 19] width 68 height 29
click at [202, 15] on link "Dashboard" at bounding box center [206, 20] width 53 height 14
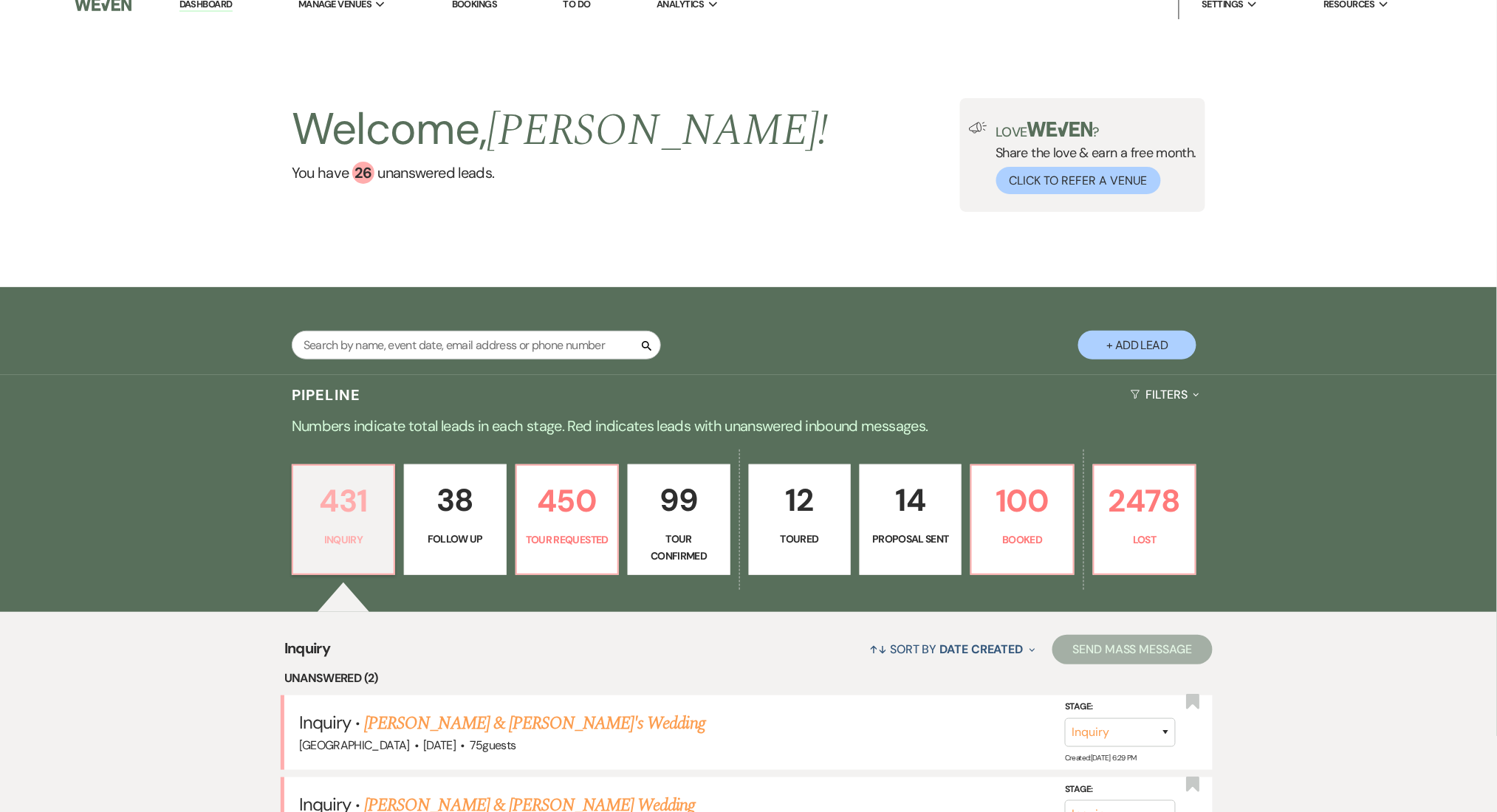
scroll to position [296, 0]
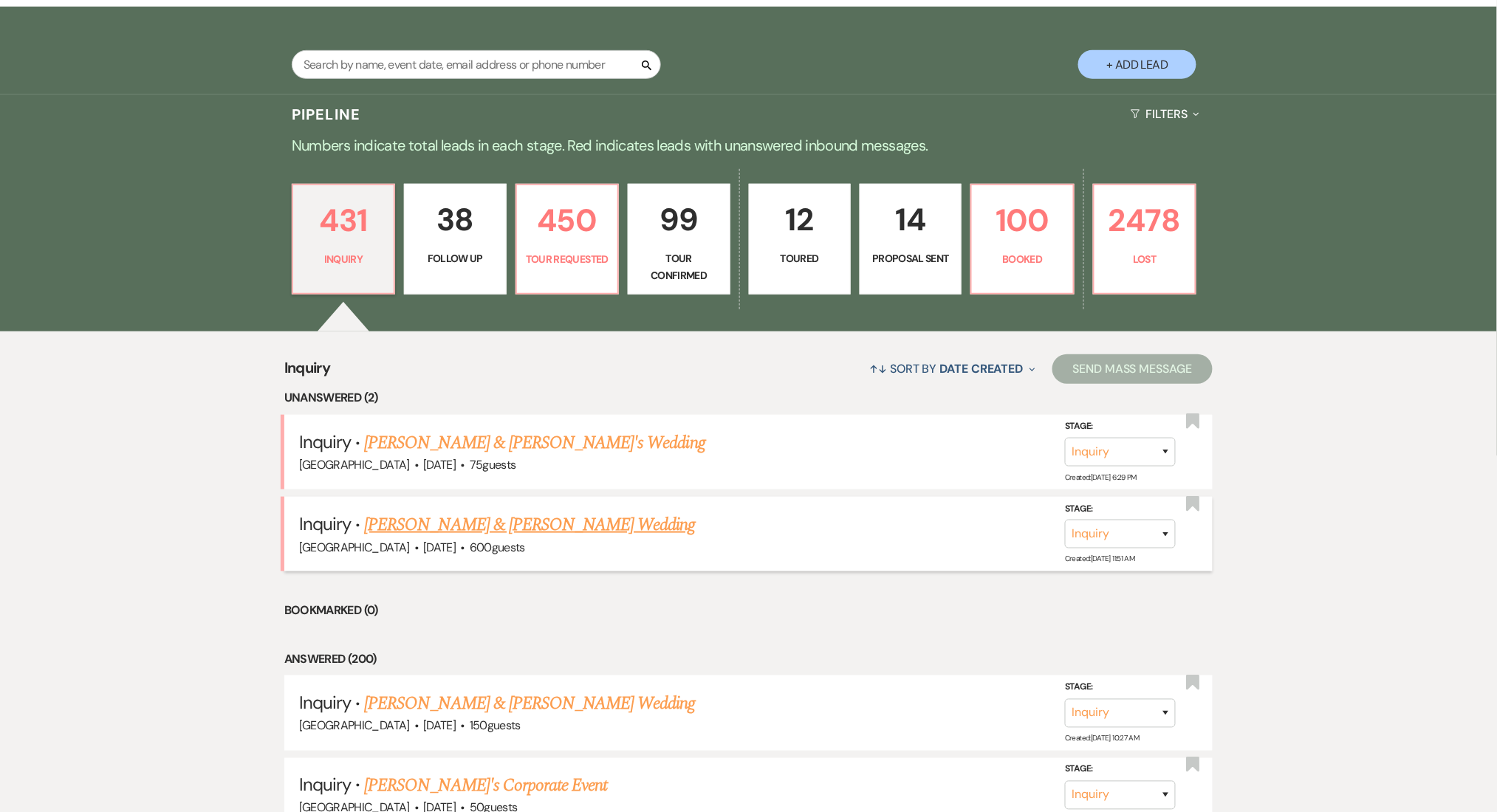
click at [451, 525] on link "[PERSON_NAME] & [PERSON_NAME] Wedding" at bounding box center [530, 524] width 331 height 27
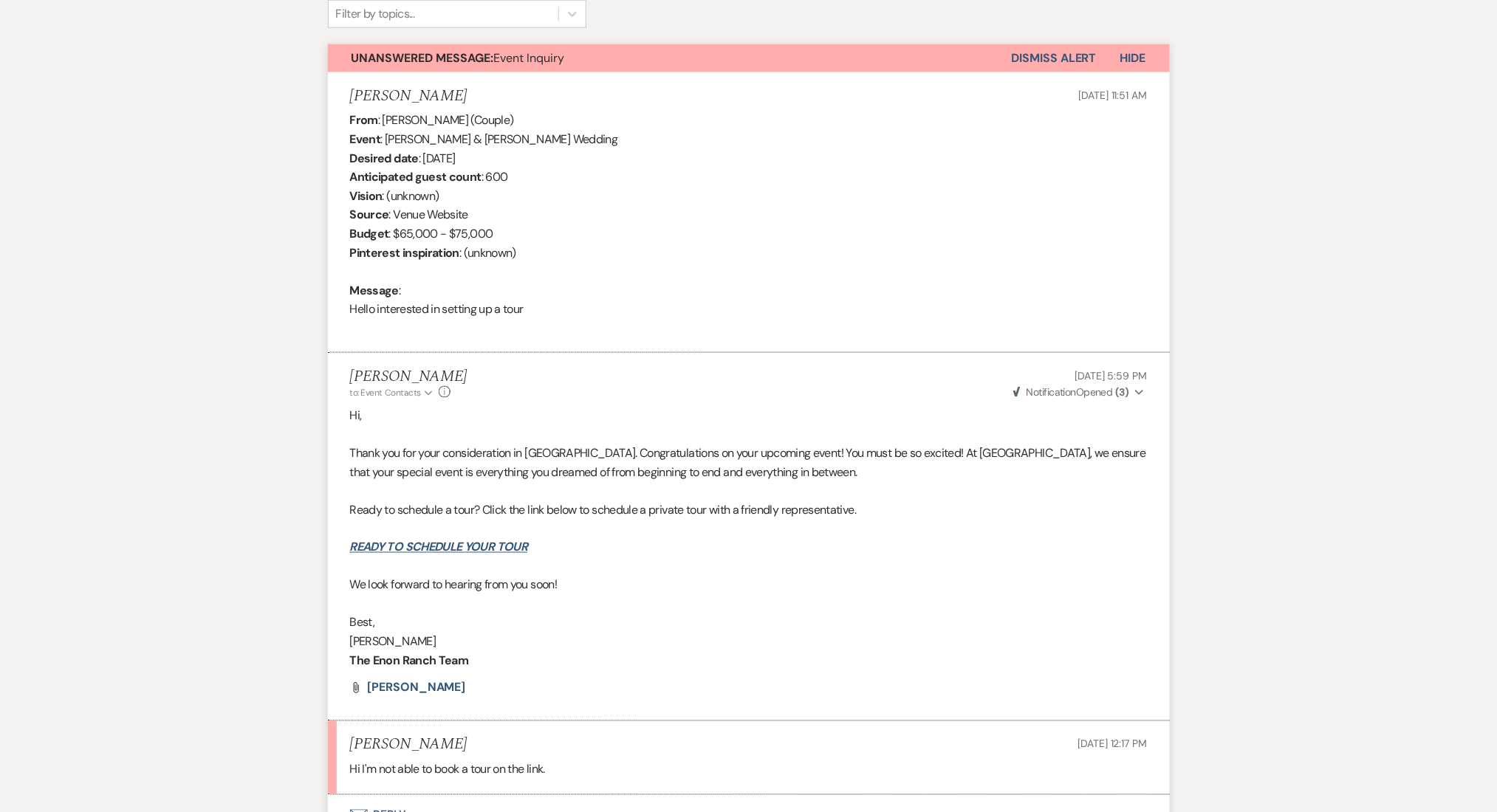
scroll to position [645, 0]
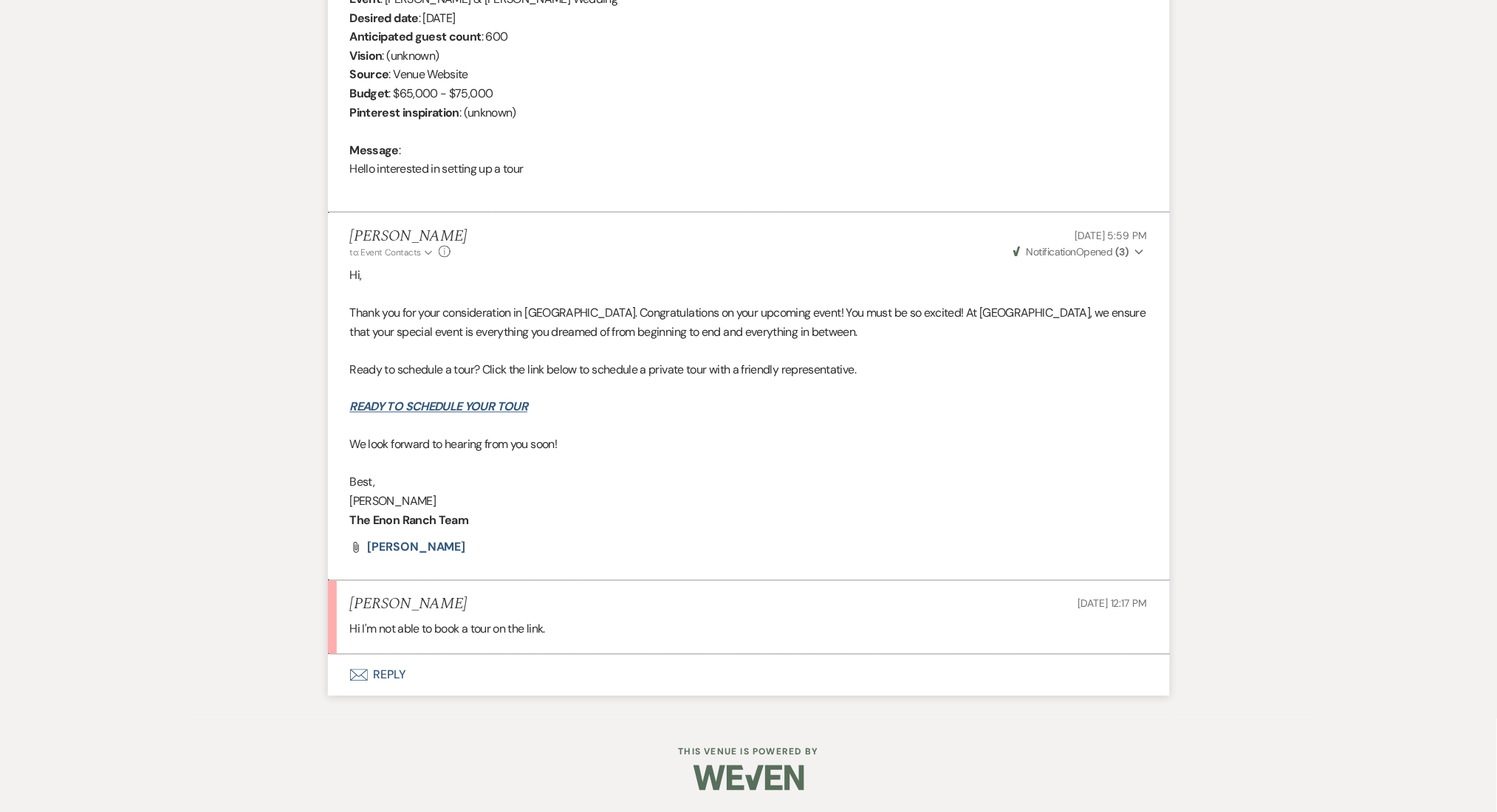
click at [380, 676] on button "Envelope Reply" at bounding box center [749, 675] width 841 height 41
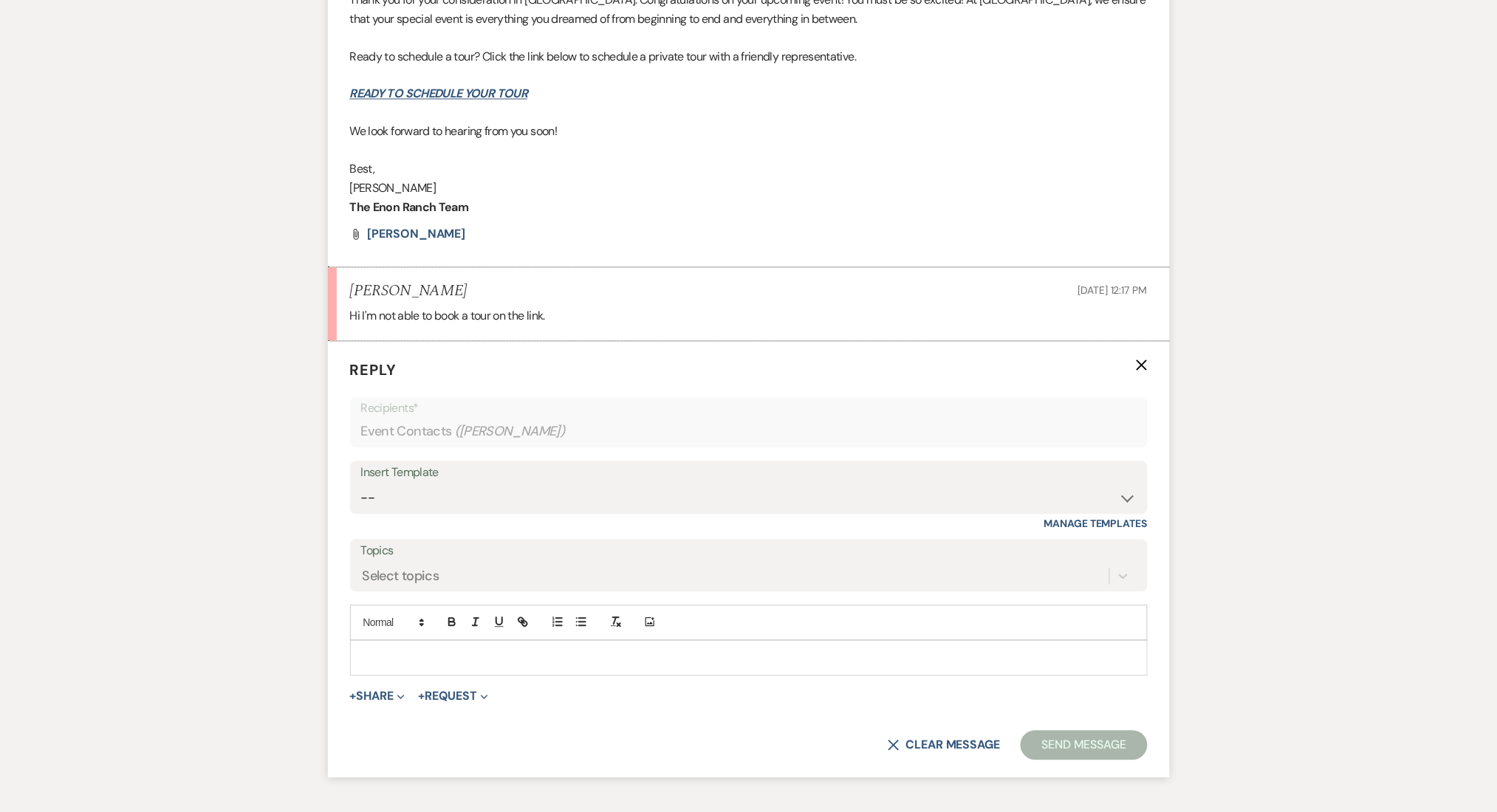
scroll to position [862, 0]
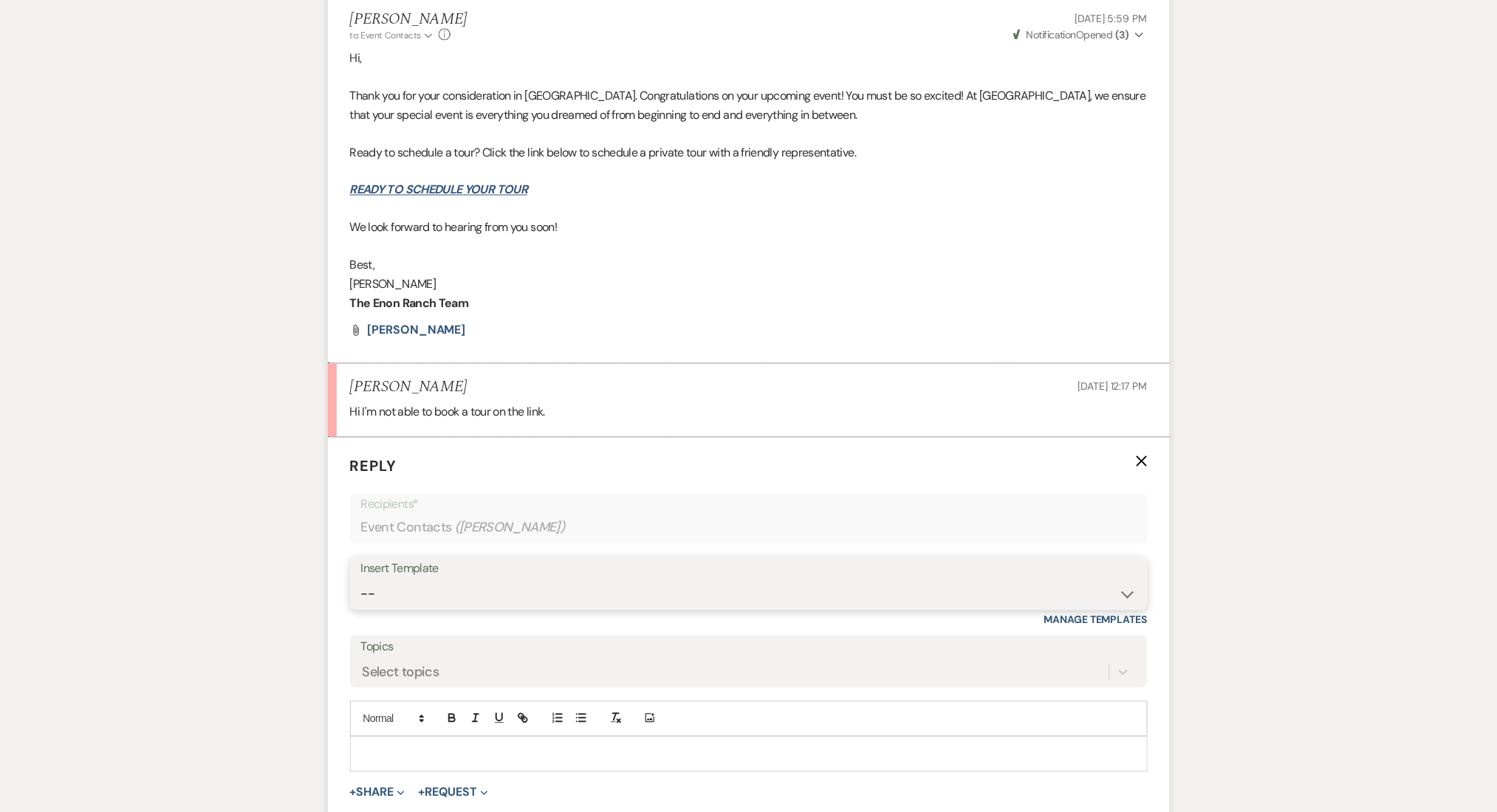
click at [385, 600] on select "-- Inquiry Follow Up Email #2 Contract Sending Template Payment Template Rental…" at bounding box center [748, 594] width 775 height 29
click at [361, 580] on select "-- Inquiry Follow Up Email #2 Contract Sending Template Payment Template Rental…" at bounding box center [748, 594] width 775 height 29
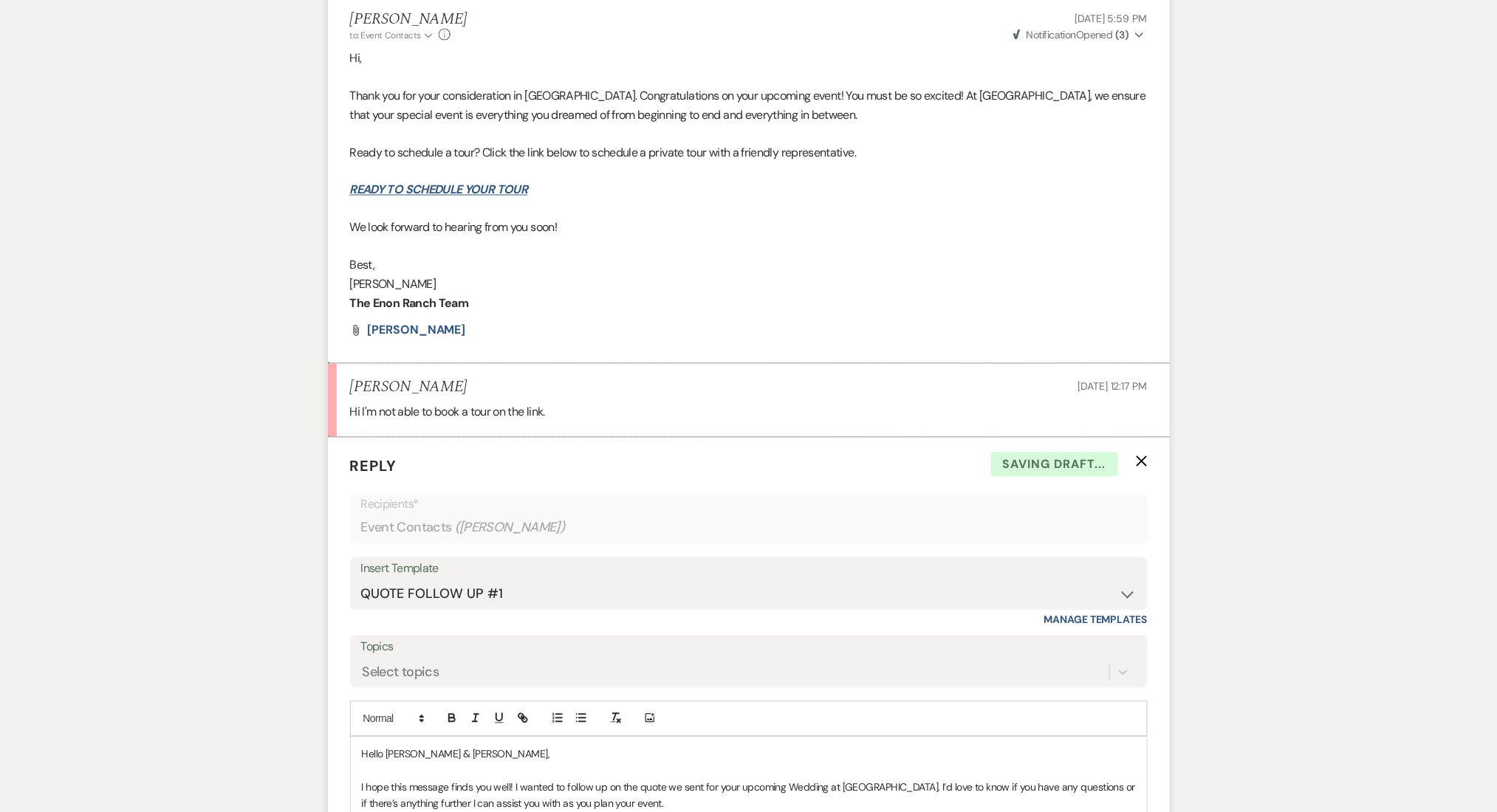
click at [243, 463] on div "Messages Tasks Payments Rental Overview Documents Contacts Notes Event Messages…" at bounding box center [748, 351] width 1497 height 1687
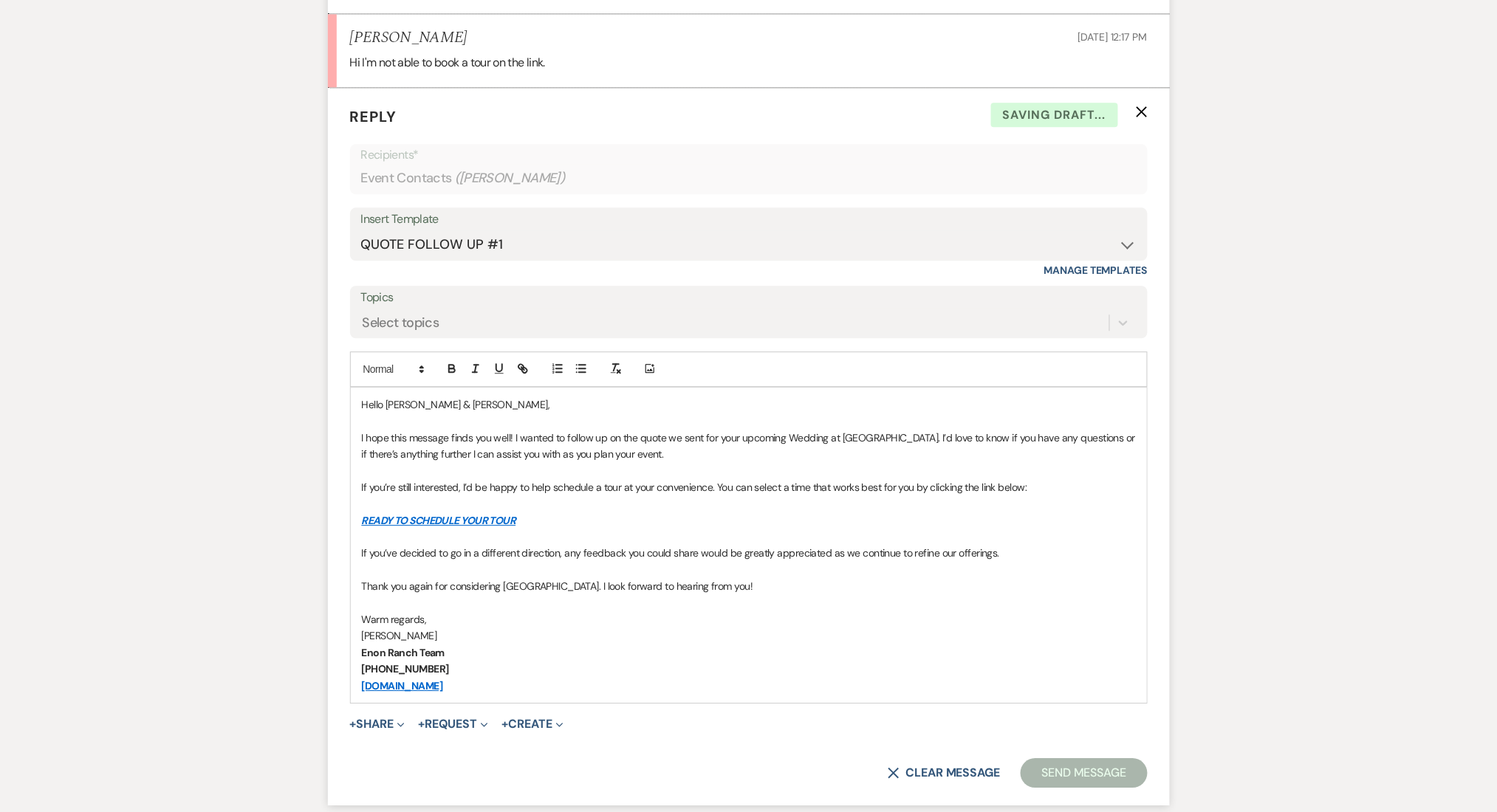
scroll to position [1157, 0]
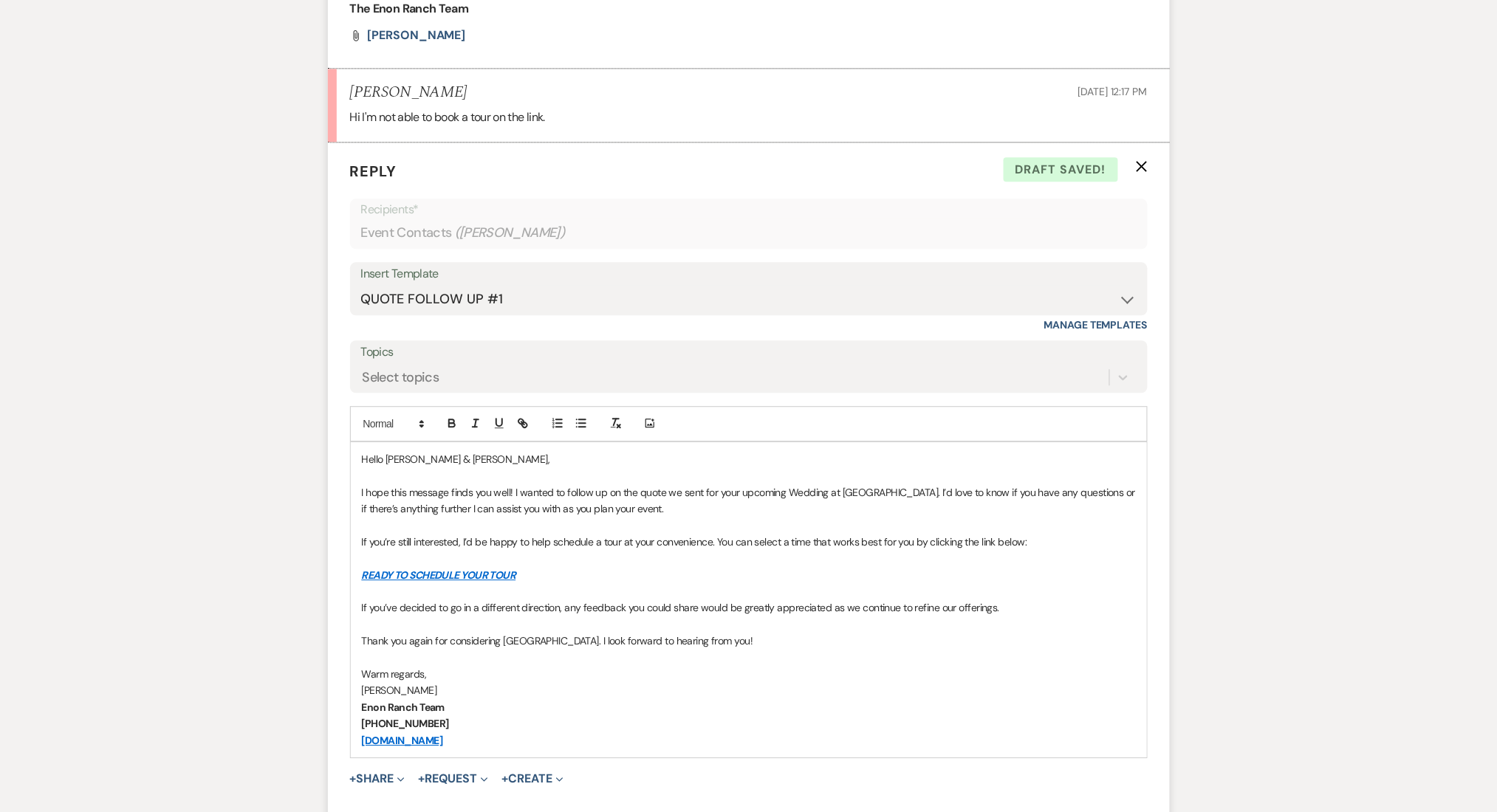
click at [430, 577] on link "READY TO SCHEDULE YOUR TOUR" at bounding box center [439, 575] width 154 height 14
click at [428, 607] on link "[URL][DOMAIN_NAME]" at bounding box center [398, 604] width 93 height 19
click at [649, 619] on p at bounding box center [748, 624] width 774 height 16
click at [419, 571] on link "READY TO SCHEDULE YOUR TOUR" at bounding box center [439, 575] width 154 height 14
click at [442, 604] on link "[URL][DOMAIN_NAME]" at bounding box center [398, 604] width 93 height 19
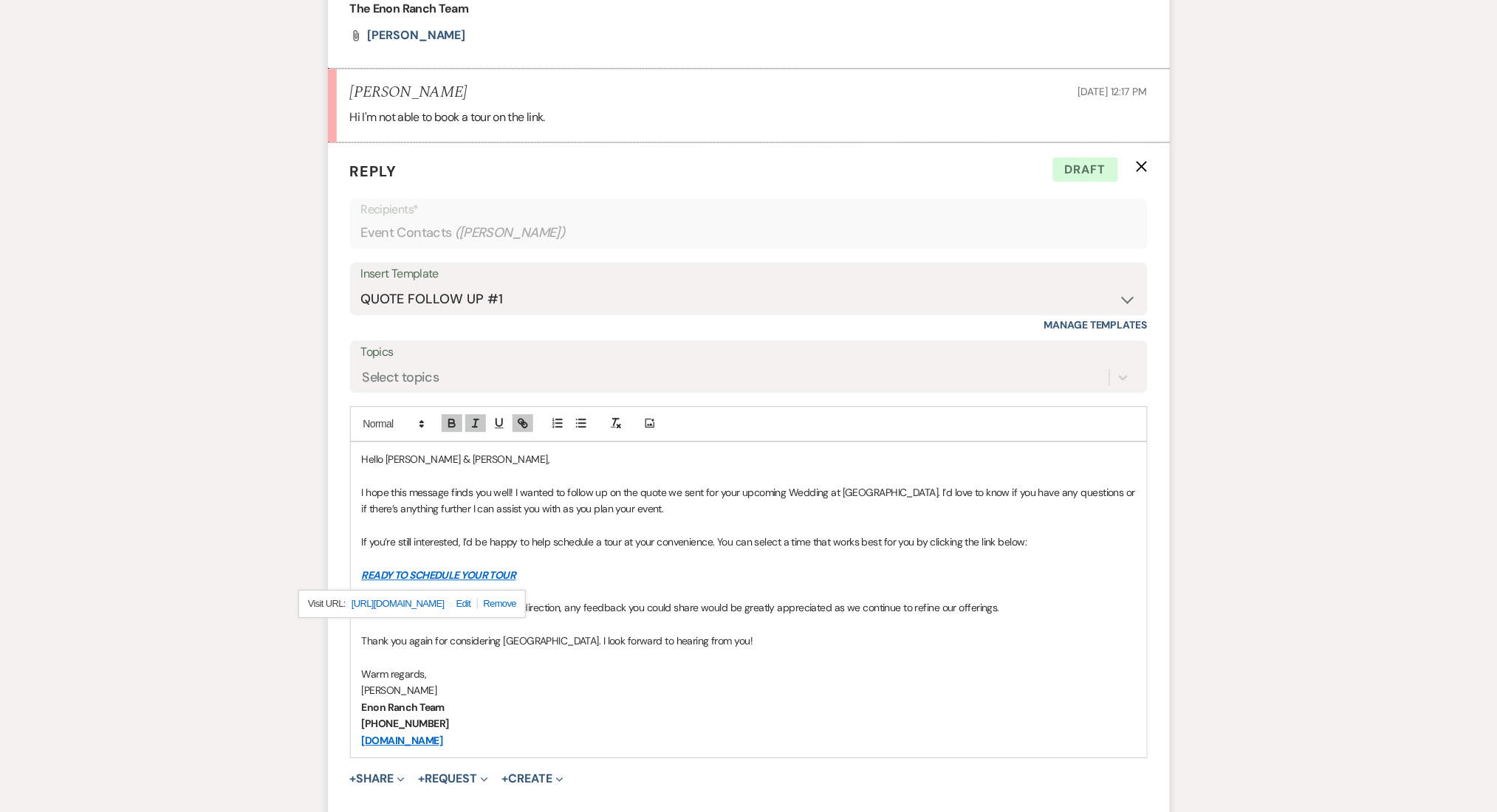
click at [136, 424] on div "Messages Tasks Payments Rental Overview Documents Contacts Notes Event Messages…" at bounding box center [748, 56] width 1497 height 1687
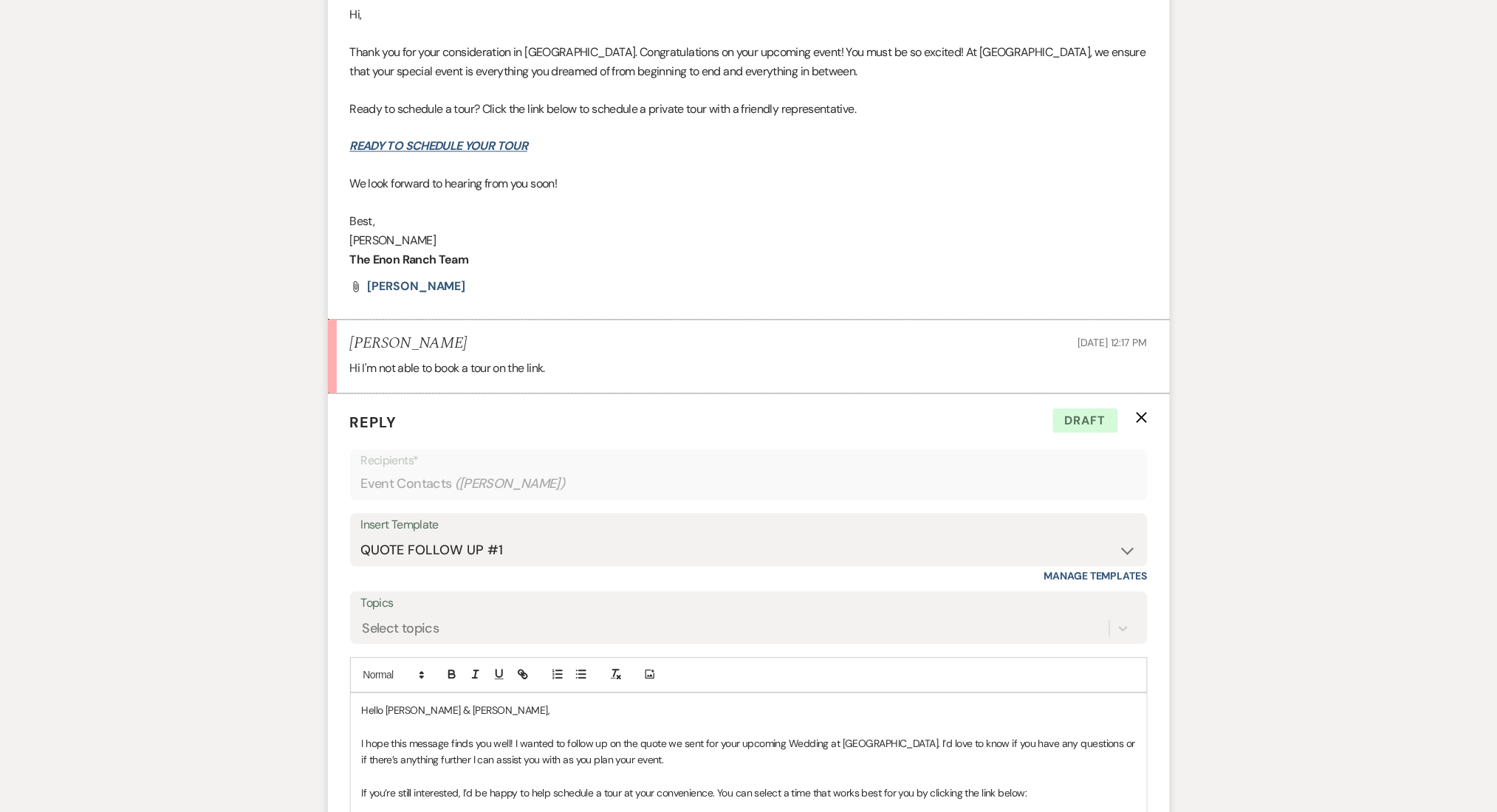
scroll to position [862, 0]
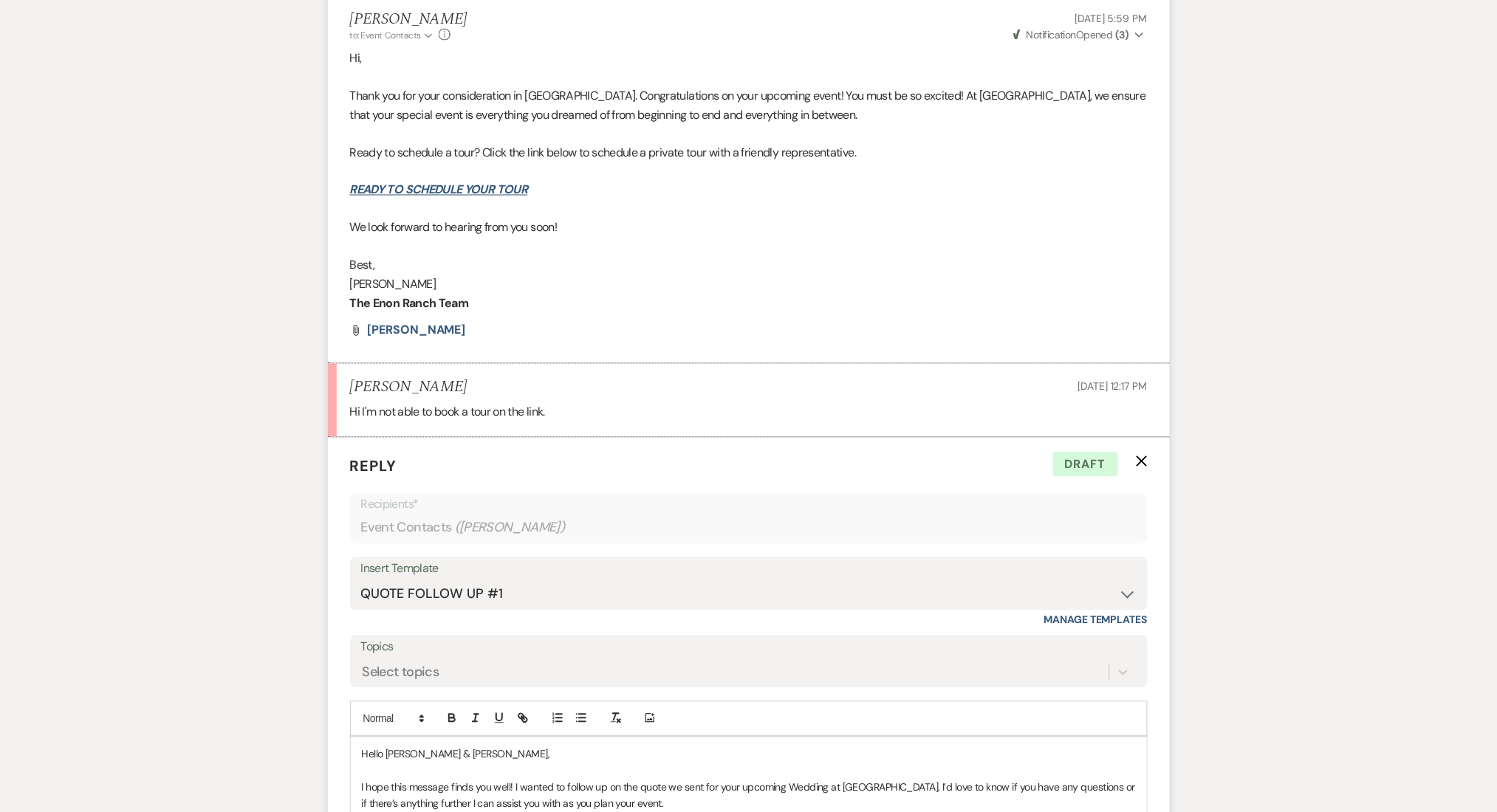
click at [182, 395] on div "Messages Tasks Payments Rental Overview Documents Contacts Notes Event Messages…" at bounding box center [748, 351] width 1497 height 1687
click at [393, 190] on link "READY TO SCHEDULE YOUR TOUR" at bounding box center [439, 190] width 178 height 15
click at [254, 571] on div "Messages Tasks Payments Rental Overview Documents Contacts Notes Event Messages…" at bounding box center [748, 351] width 1497 height 1687
click at [0, 421] on div "Messages Tasks Payments Rental Overview Documents Contacts Notes Event Messages…" at bounding box center [748, 351] width 1497 height 1687
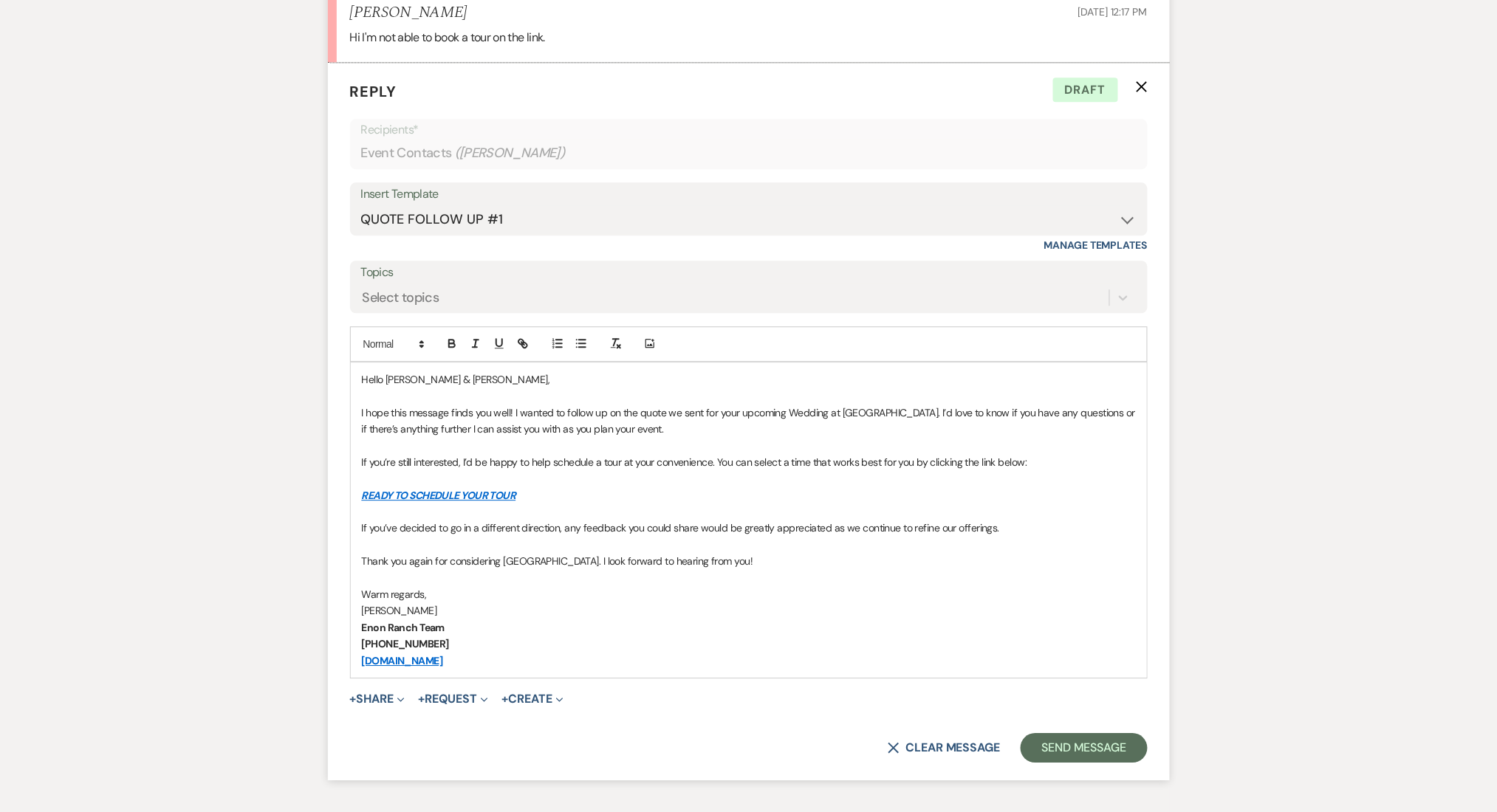
scroll to position [1256, 0]
